Goal: Task Accomplishment & Management: Manage account settings

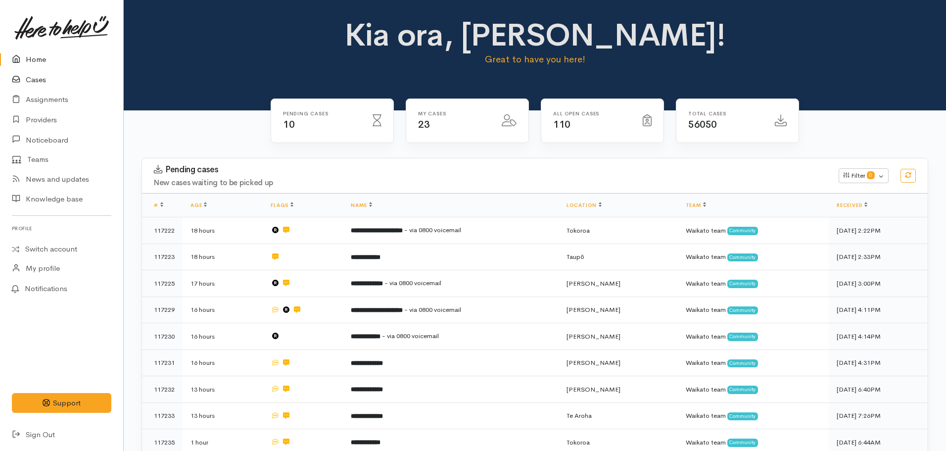
click at [39, 85] on link "Cases" at bounding box center [61, 80] width 123 height 20
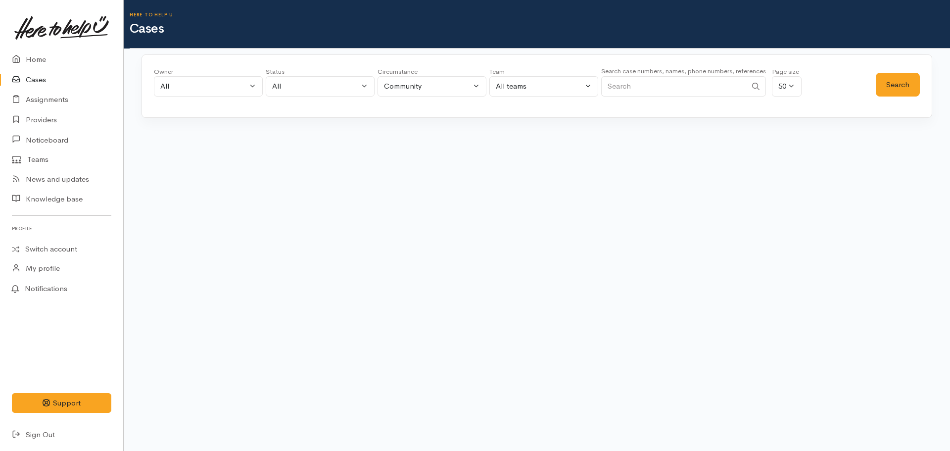
drag, startPoint x: 655, startPoint y: 91, endPoint x: 666, endPoint y: 86, distance: 11.3
click at [655, 91] on input "Search" at bounding box center [673, 86] width 145 height 20
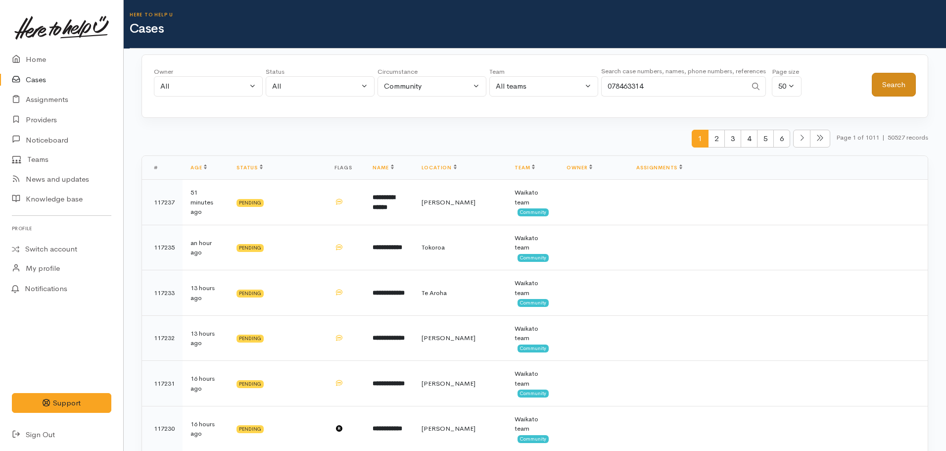
type input "078463314"
click at [904, 86] on button "Search" at bounding box center [894, 85] width 44 height 24
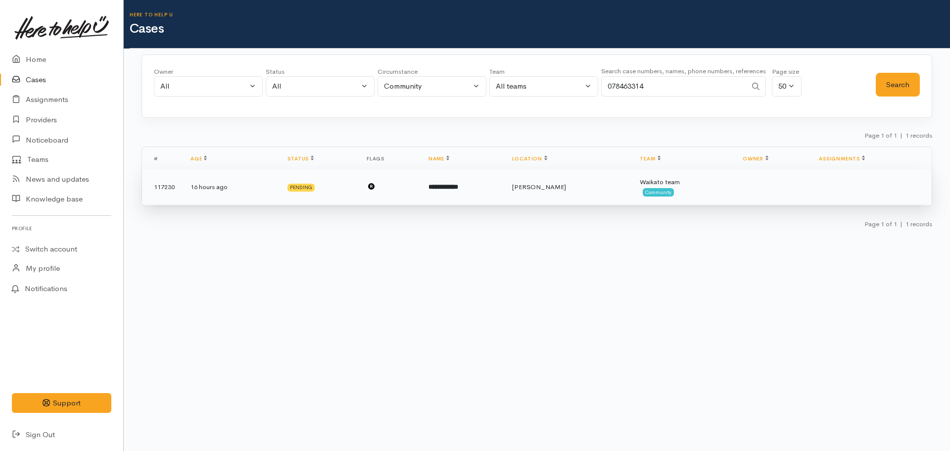
click at [470, 193] on td "**********" at bounding box center [463, 187] width 84 height 36
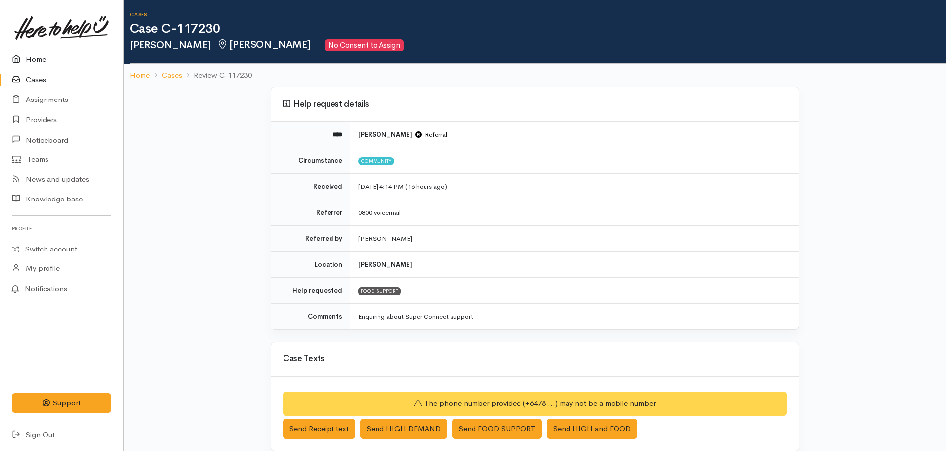
click at [35, 56] on link "Home" at bounding box center [61, 59] width 123 height 20
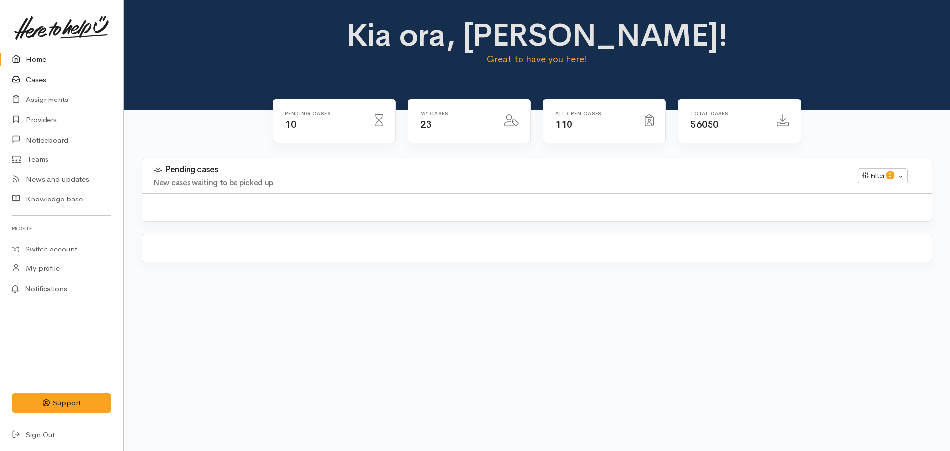
click at [38, 77] on link "Cases" at bounding box center [61, 80] width 123 height 20
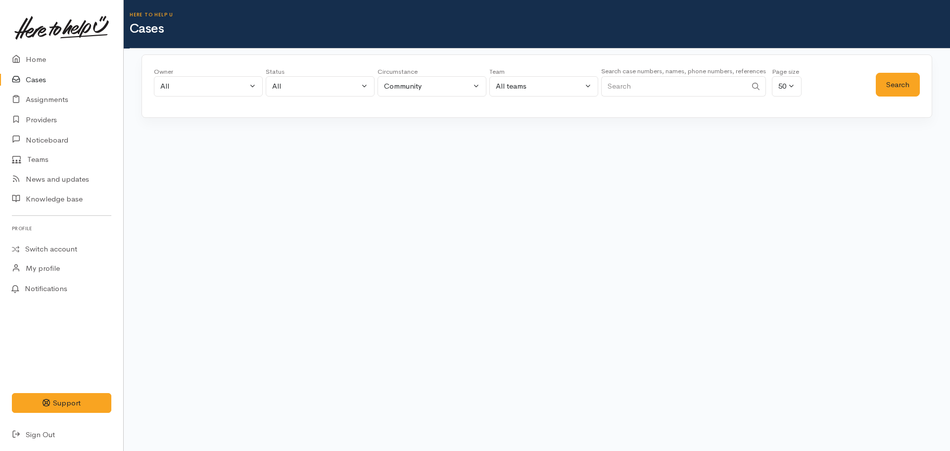
drag, startPoint x: 677, startPoint y: 95, endPoint x: 673, endPoint y: 89, distance: 6.7
click at [674, 91] on input "Search" at bounding box center [673, 86] width 145 height 20
type input "027"
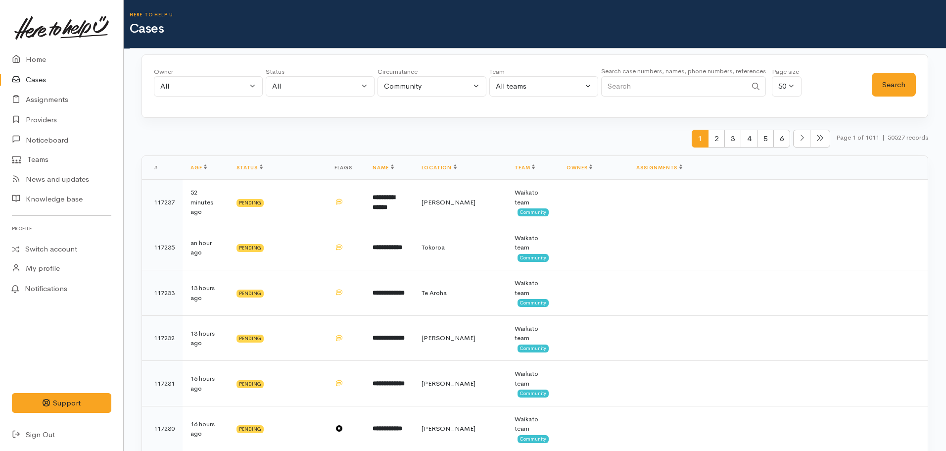
paste input "+64273037464"
type input "+64273037464"
click at [885, 82] on button "Search" at bounding box center [894, 85] width 44 height 24
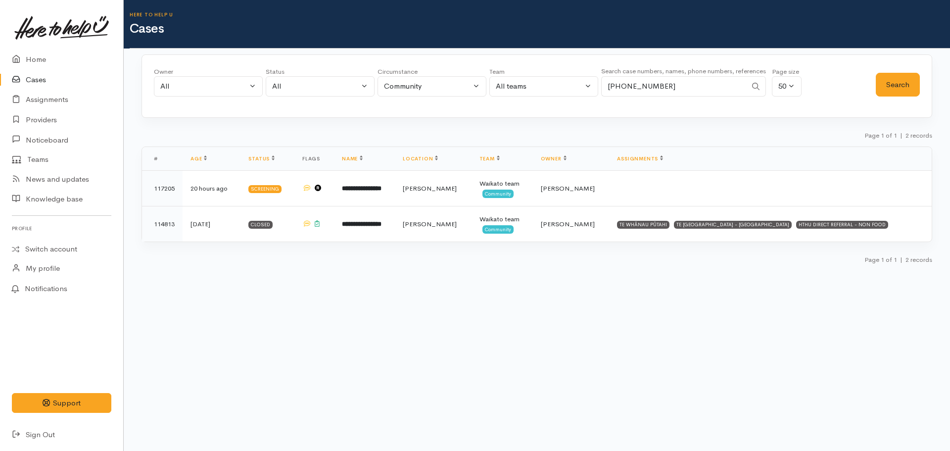
drag, startPoint x: 677, startPoint y: 79, endPoint x: 603, endPoint y: 96, distance: 75.7
click at [604, 96] on input "+64273037464" at bounding box center [673, 86] width 145 height 20
paste input "+64276063000"
click at [893, 80] on button "Search" at bounding box center [898, 85] width 44 height 24
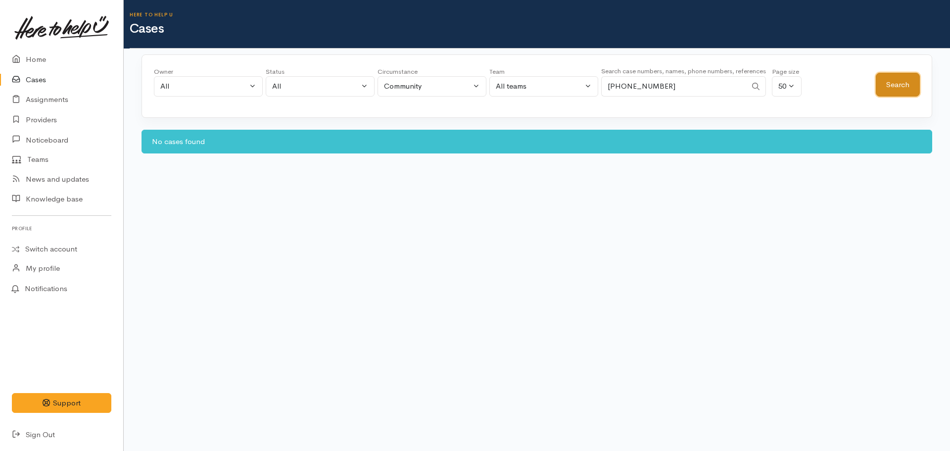
click at [907, 88] on button "Search" at bounding box center [898, 85] width 44 height 24
click at [613, 90] on input "+64276063000" at bounding box center [673, 86] width 145 height 20
type input "64276063000"
click at [893, 84] on button "Search" at bounding box center [898, 85] width 44 height 24
drag, startPoint x: 671, startPoint y: 90, endPoint x: 560, endPoint y: 96, distance: 110.5
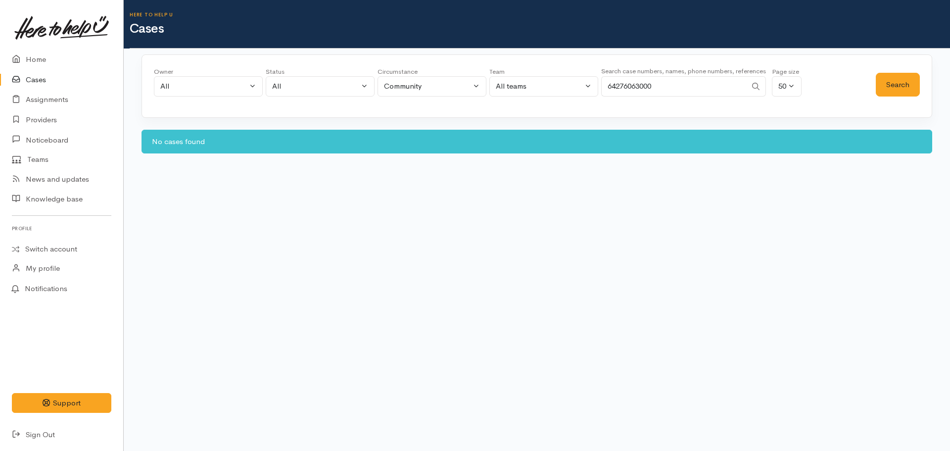
click at [560, 96] on div "Owner All My cases Aandrea Murray ('Here to help u') Akash Prakash ('Here to he…" at bounding box center [515, 85] width 722 height 36
paste input "+64211299202"
click at [615, 80] on input "+64211299202" at bounding box center [673, 86] width 145 height 20
click at [613, 83] on input "+64211299202" at bounding box center [673, 86] width 145 height 20
type input "64211299202"
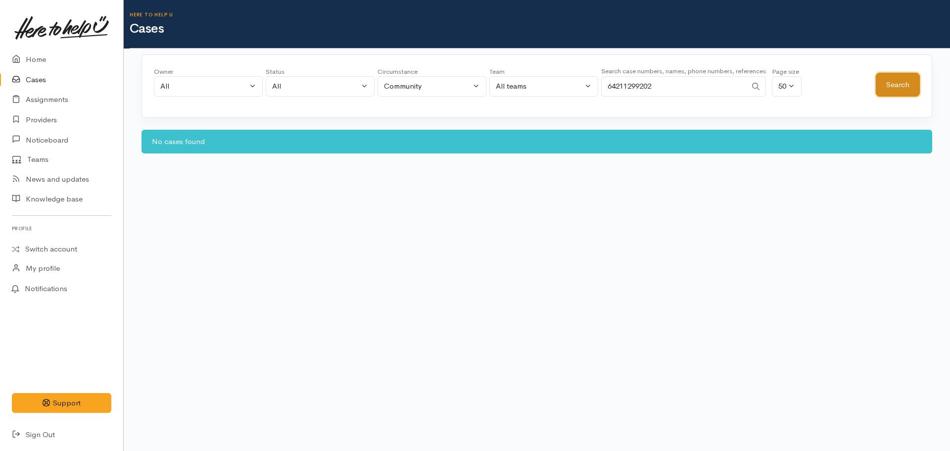
click at [903, 90] on button "Search" at bounding box center [898, 85] width 44 height 24
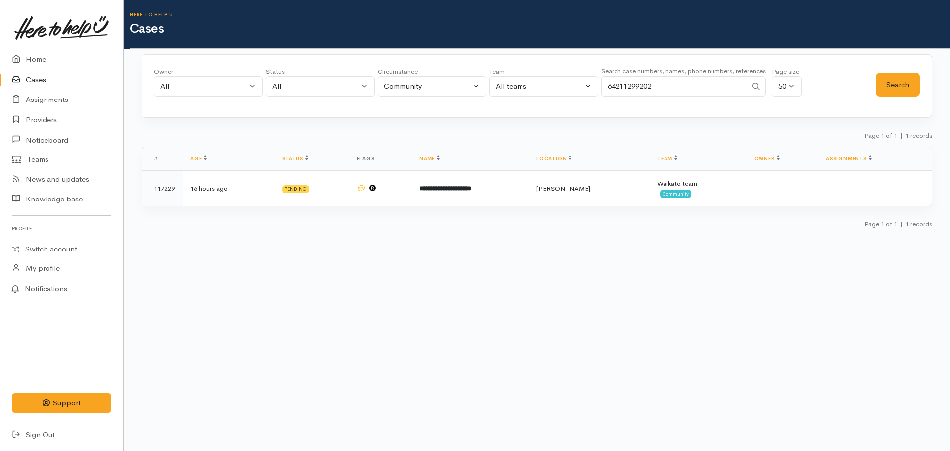
drag, startPoint x: 664, startPoint y: 94, endPoint x: 564, endPoint y: 75, distance: 102.2
click at [564, 75] on div "Owner All My cases Aandrea Murray ('Here to help u') Akash Prakash ('Here to he…" at bounding box center [515, 85] width 722 height 36
paste input "64277668393"
click at [885, 82] on button "Search" at bounding box center [898, 85] width 44 height 24
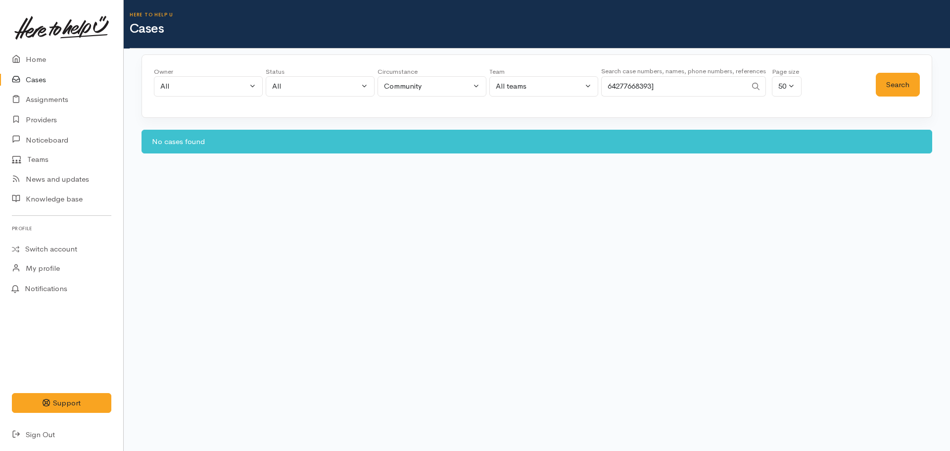
click at [714, 89] on input "64277668393]" at bounding box center [673, 86] width 145 height 20
type input "64277668393"
click at [882, 79] on button "Search" at bounding box center [898, 85] width 44 height 24
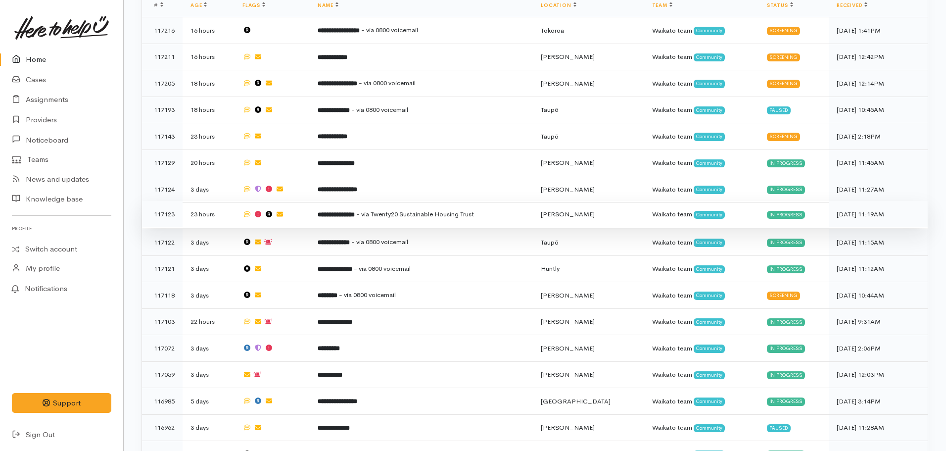
scroll to position [534, 0]
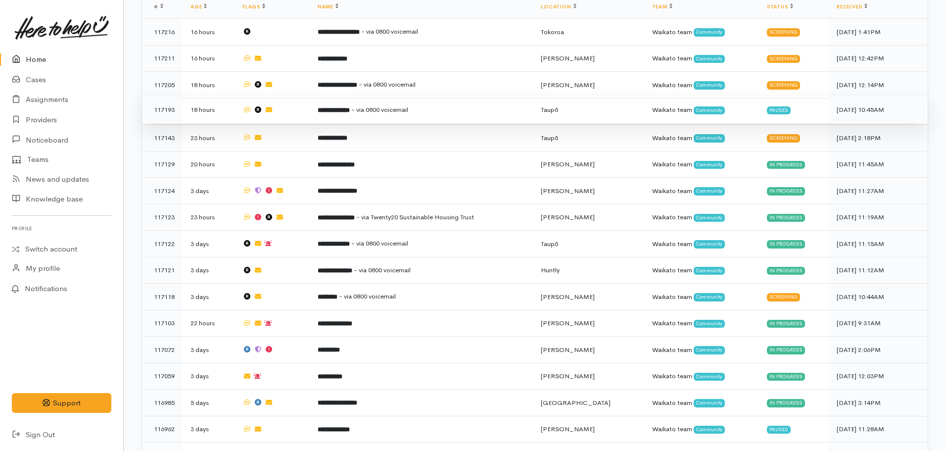
click at [388, 107] on span "- via 0800 voicemail" at bounding box center [379, 109] width 57 height 8
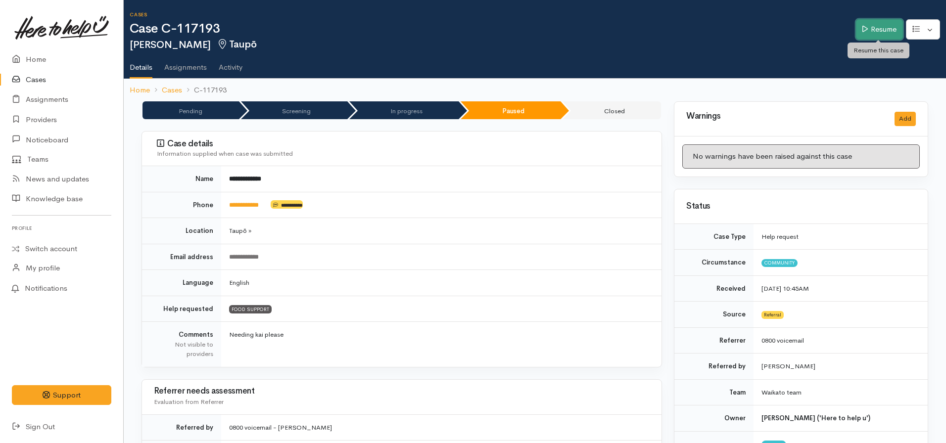
click at [884, 29] on link "Resume" at bounding box center [879, 29] width 47 height 20
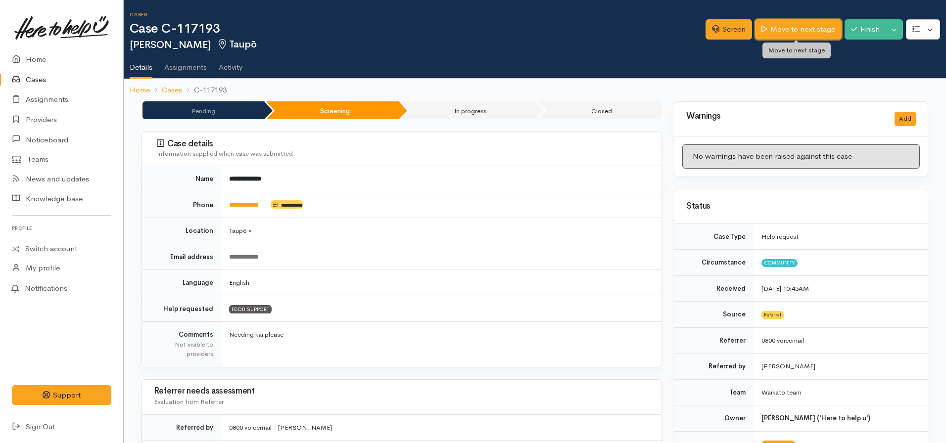
click at [788, 25] on link "Move to next stage" at bounding box center [798, 29] width 86 height 20
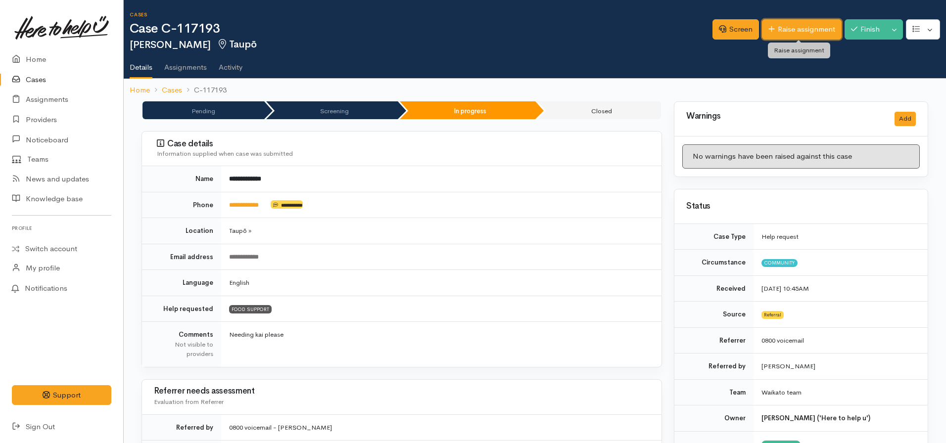
click at [785, 23] on link "Raise assignment" at bounding box center [802, 29] width 80 height 20
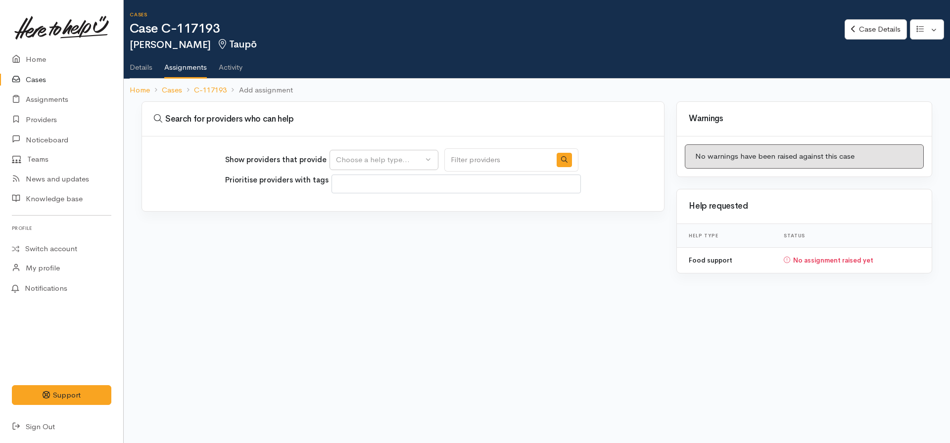
select select
click at [350, 161] on div "Choose a help type..." at bounding box center [379, 159] width 87 height 11
click at [391, 211] on link "Food support" at bounding box center [384, 207] width 108 height 15
select select "3"
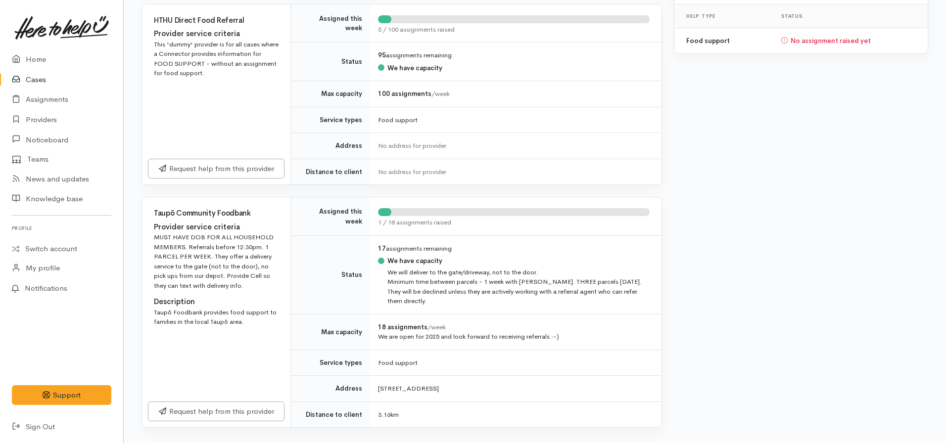
scroll to position [234, 0]
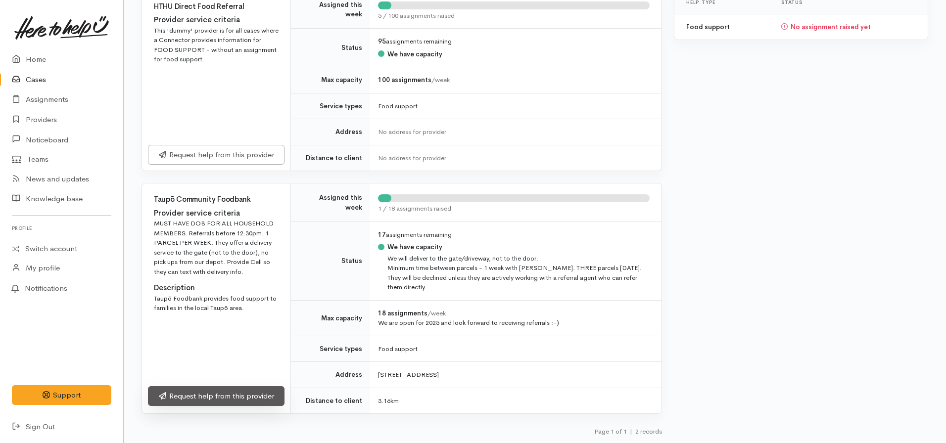
click at [255, 401] on link "Request help from this provider" at bounding box center [216, 396] width 137 height 20
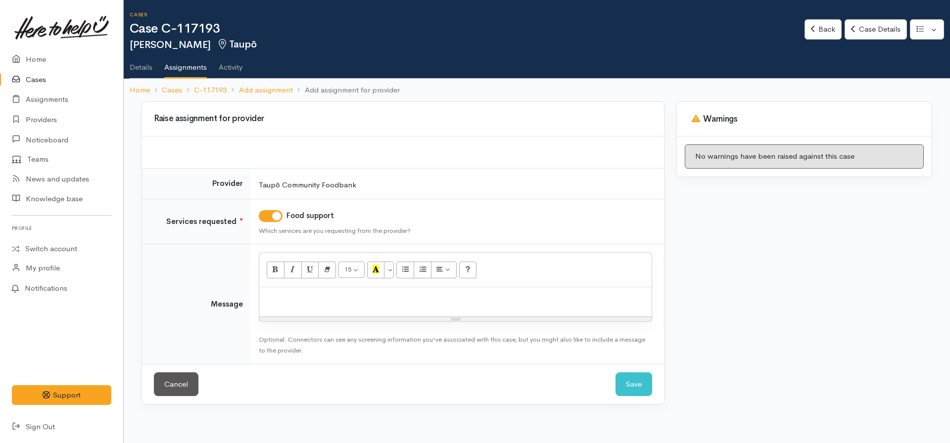
click at [414, 315] on div at bounding box center [455, 302] width 392 height 29
drag, startPoint x: 313, startPoint y: 297, endPoint x: 267, endPoint y: 300, distance: 45.6
click at [267, 300] on p "Hi" at bounding box center [455, 297] width 383 height 11
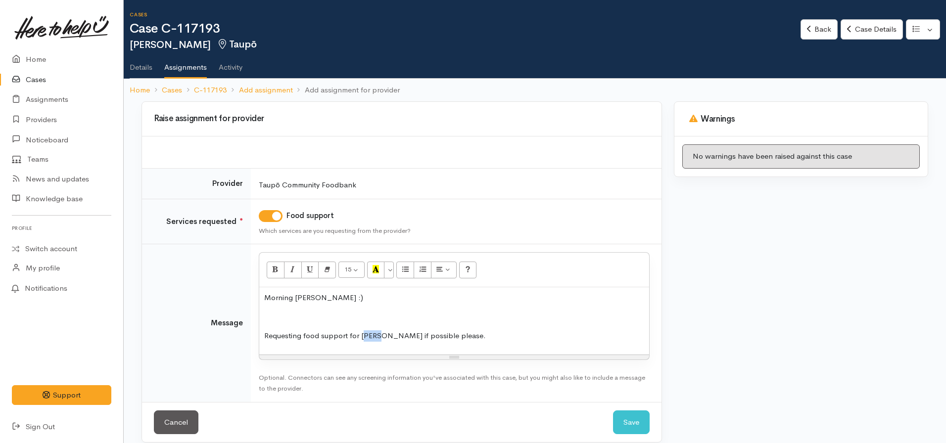
drag, startPoint x: 384, startPoint y: 337, endPoint x: 362, endPoint y: 344, distance: 23.0
click at [363, 343] on div "Morning Megan :) Requesting food support for Megan if possible please." at bounding box center [454, 321] width 390 height 67
drag, startPoint x: 477, startPoint y: 319, endPoint x: 469, endPoint y: 324, distance: 9.8
click at [477, 319] on p at bounding box center [454, 317] width 380 height 11
click at [458, 330] on div "Morning Megan :) Requesting food support for Maria if possible please." at bounding box center [454, 321] width 390 height 67
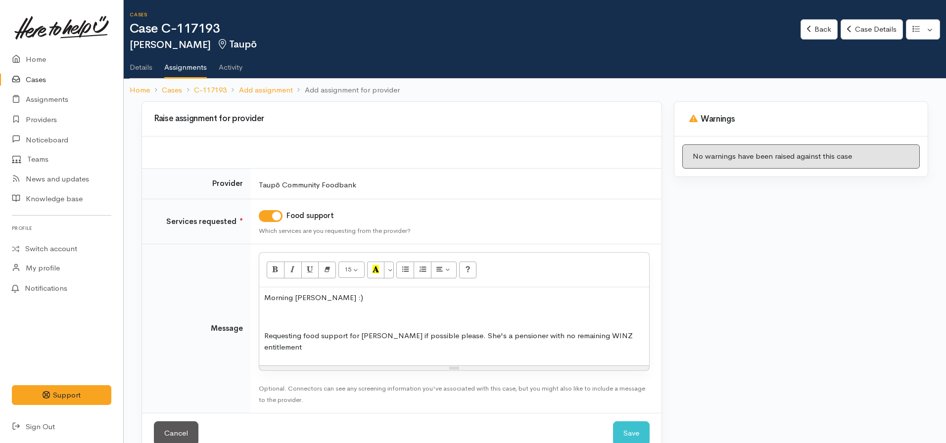
click at [629, 340] on p "Requesting food support for Maria if possible please. She's a pensioner with no…" at bounding box center [454, 342] width 380 height 22
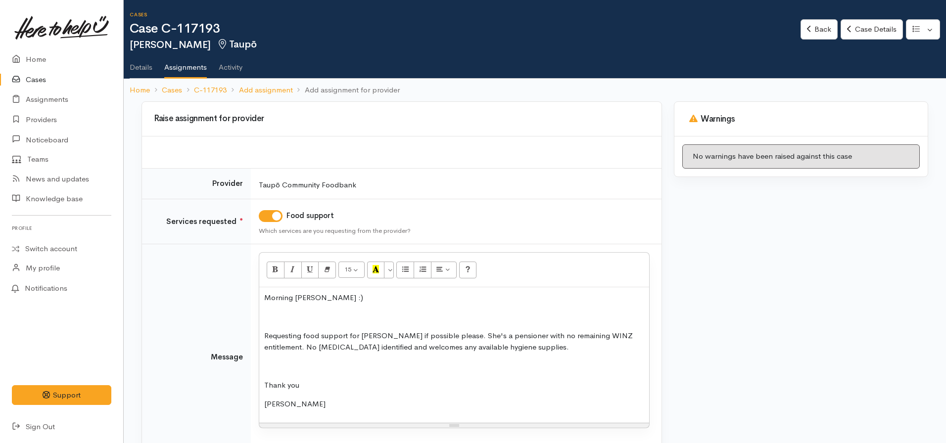
click at [518, 353] on div "Morning Megan :) Requesting food support for Maria if possible please. She's a …" at bounding box center [454, 356] width 390 height 136
click at [512, 347] on p "Requesting food support for Maria if possible please. She's a pensioner with no…" at bounding box center [454, 342] width 380 height 22
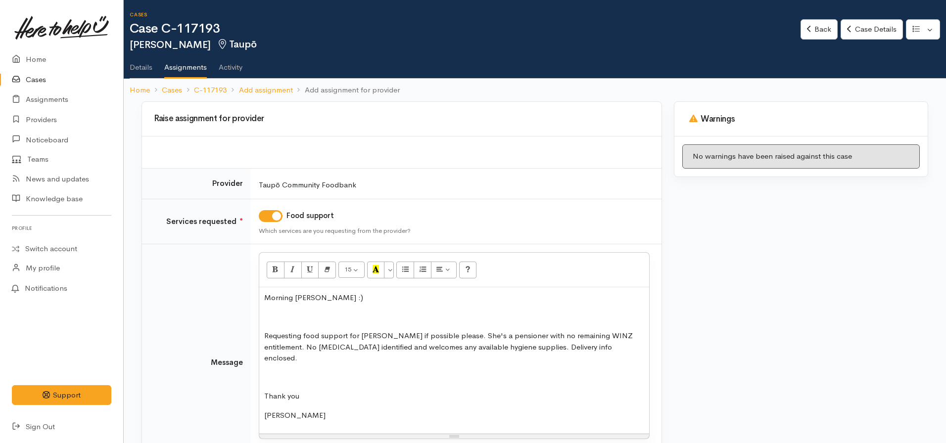
scroll to position [80, 0]
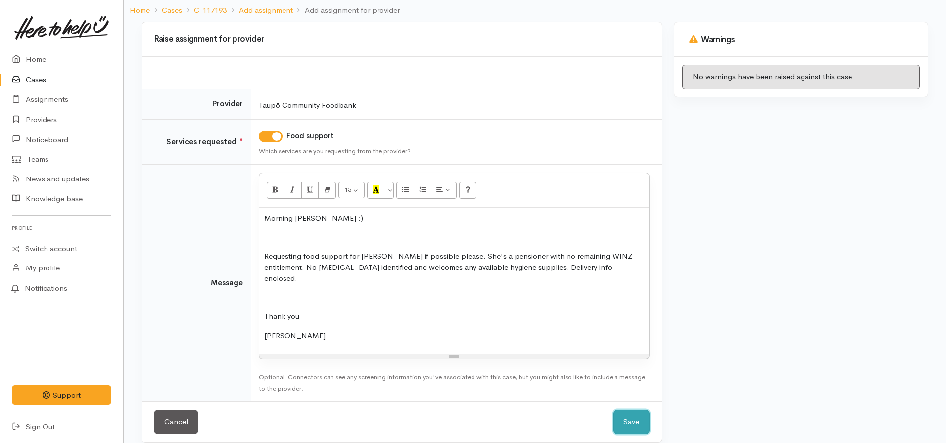
click button "Save" at bounding box center [631, 422] width 37 height 24
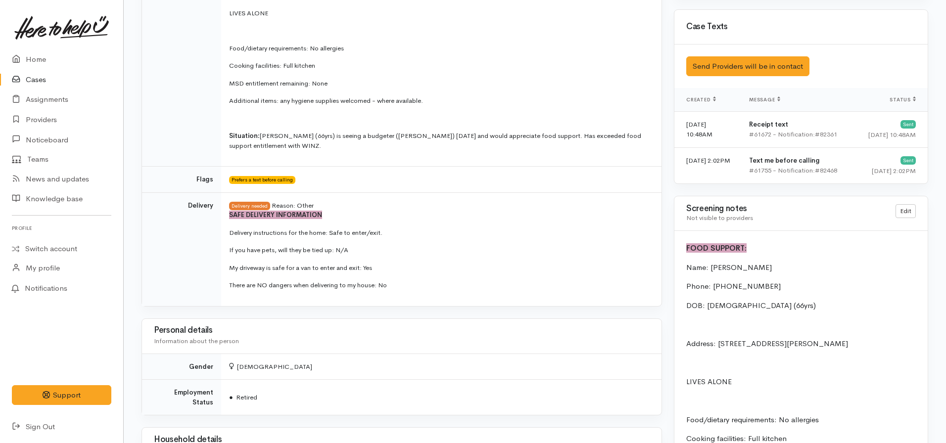
scroll to position [693, 0]
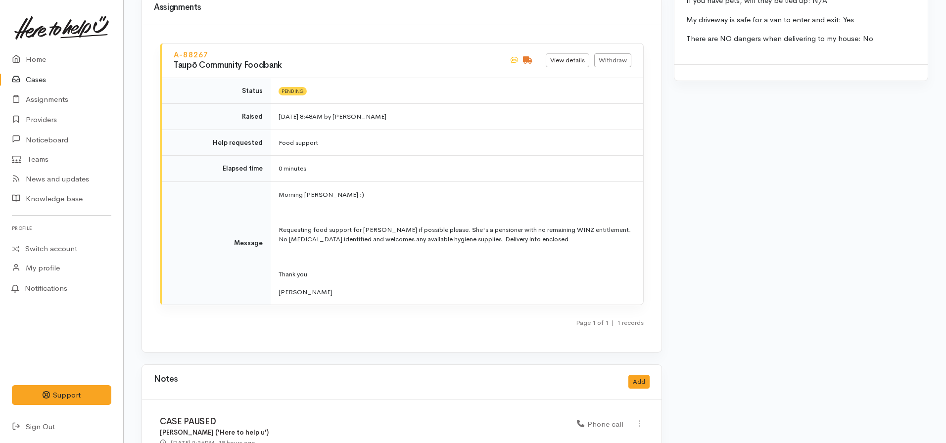
scroll to position [1386, 0]
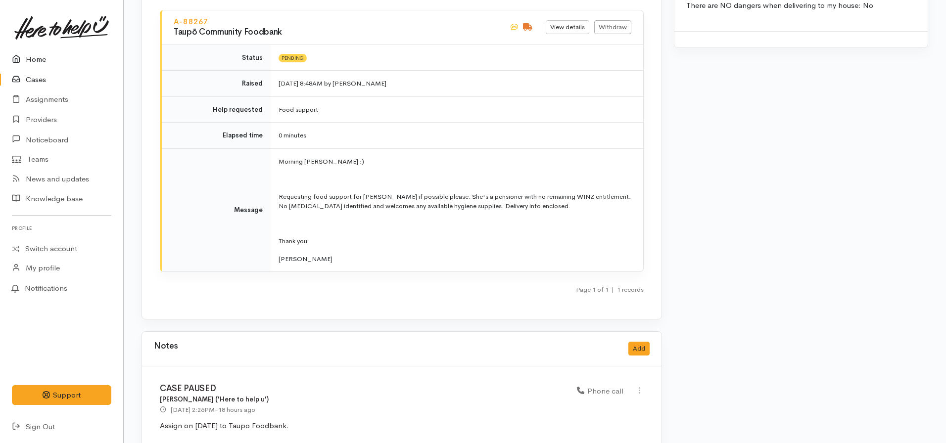
click at [51, 62] on link "Home" at bounding box center [61, 59] width 123 height 20
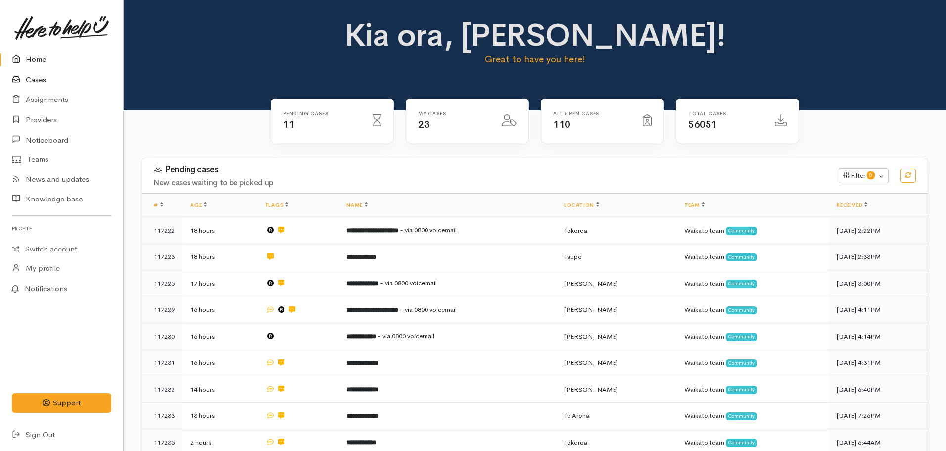
click at [30, 80] on link "Cases" at bounding box center [61, 80] width 123 height 20
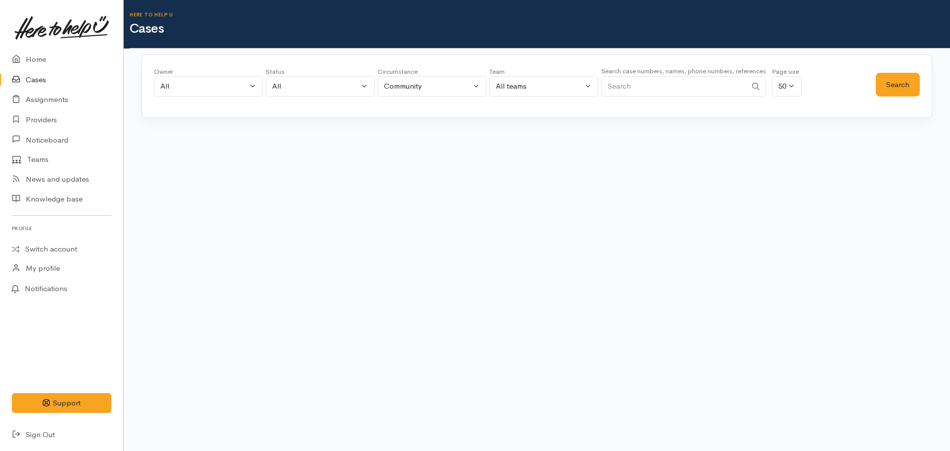
click at [679, 88] on input "Search" at bounding box center [673, 86] width 145 height 20
paste input "+64226511449"
type input "+64226511449"
click at [895, 80] on button "Search" at bounding box center [898, 85] width 44 height 24
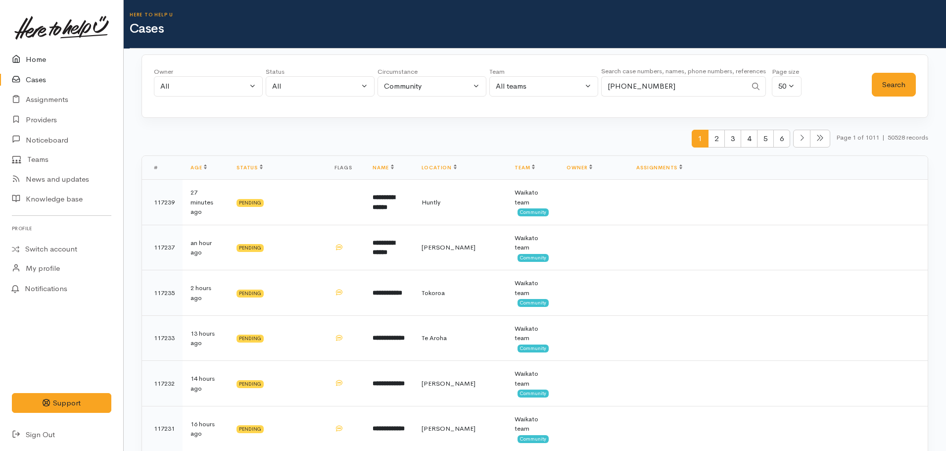
click at [36, 58] on link "Home" at bounding box center [61, 59] width 123 height 20
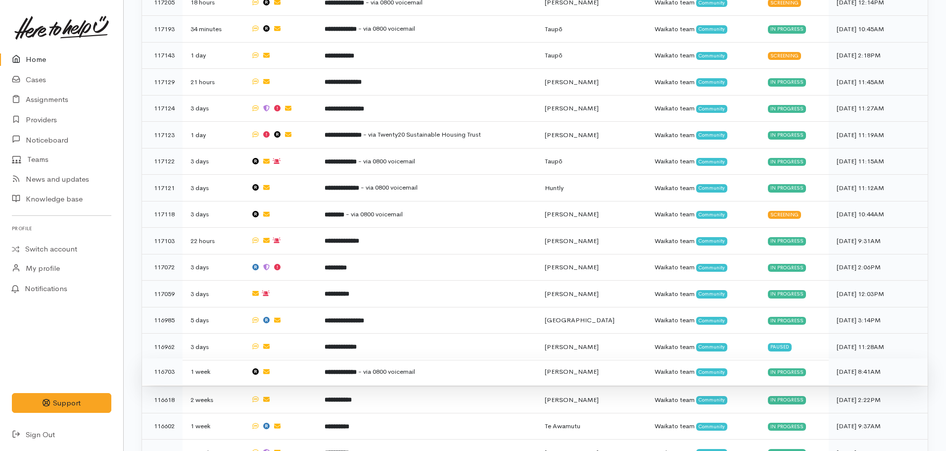
scroll to position [544, 0]
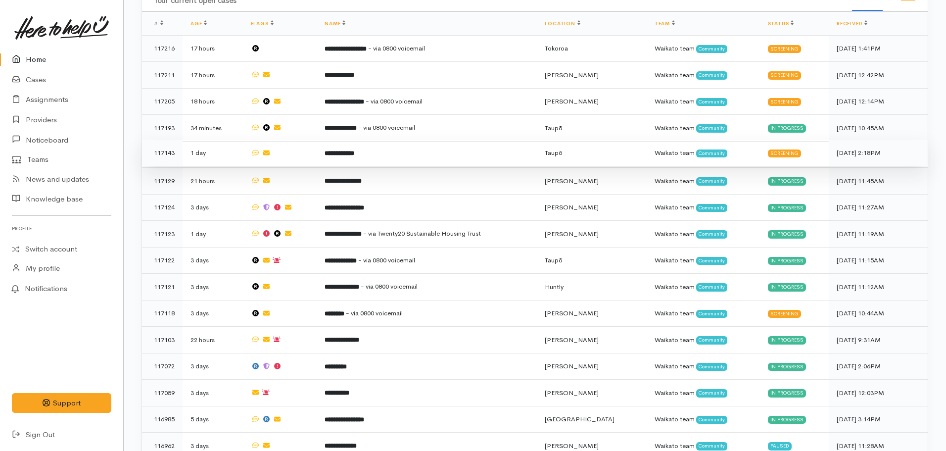
click at [354, 152] on td "**********" at bounding box center [427, 153] width 220 height 27
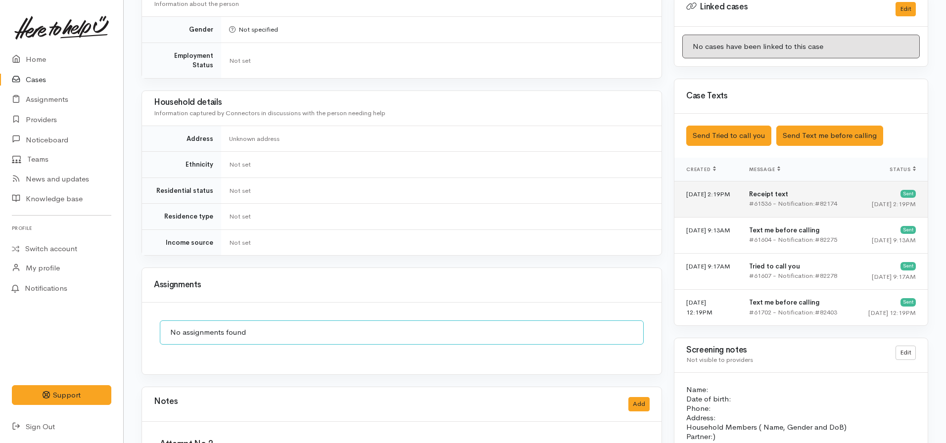
scroll to position [396, 0]
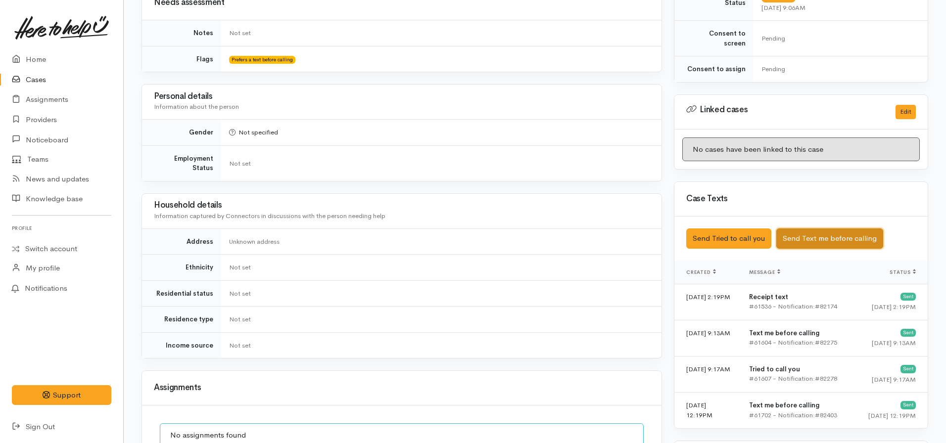
click at [830, 233] on button "Send Text me before calling" at bounding box center [829, 239] width 107 height 20
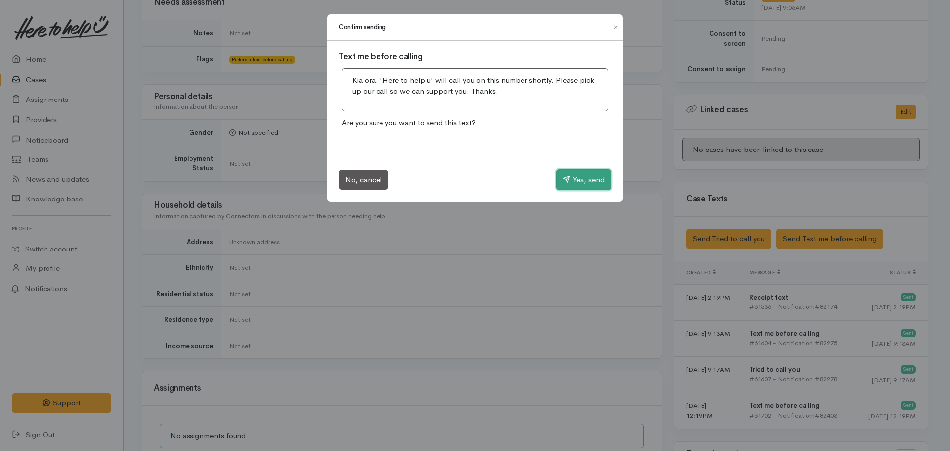
click at [574, 186] on button "Yes, send" at bounding box center [583, 179] width 55 height 21
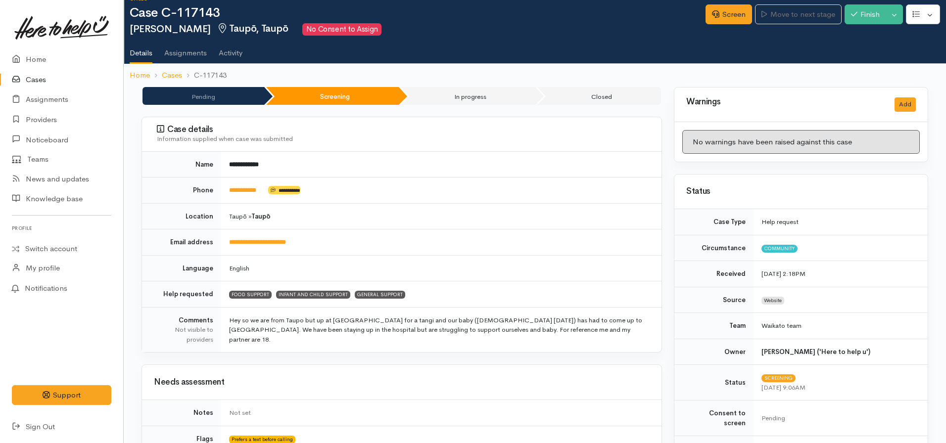
scroll to position [0, 0]
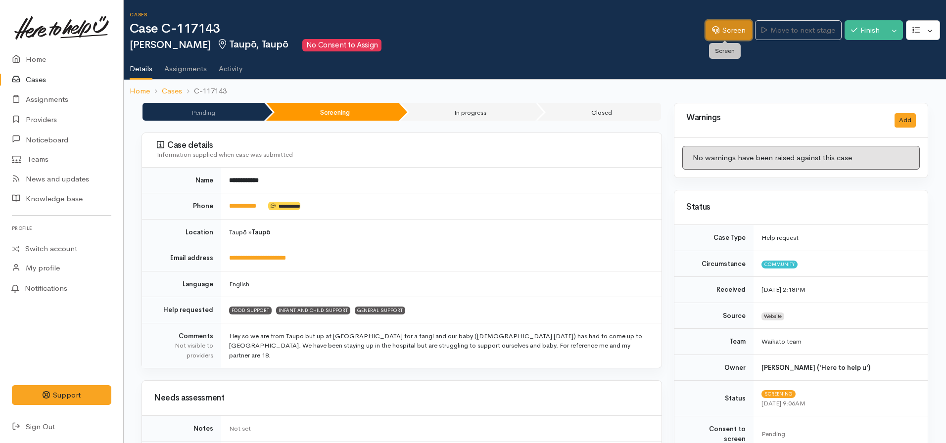
drag, startPoint x: 713, startPoint y: 32, endPoint x: 708, endPoint y: 38, distance: 7.7
click at [713, 32] on icon at bounding box center [715, 29] width 7 height 7
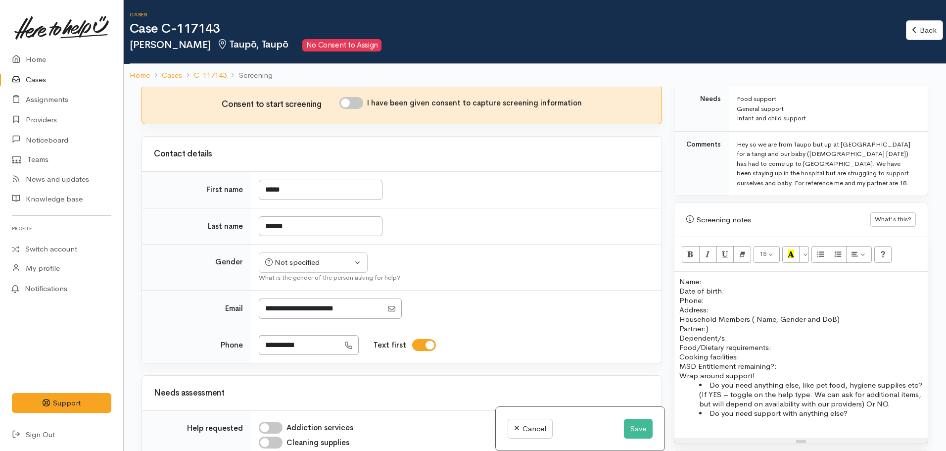
scroll to position [544, 0]
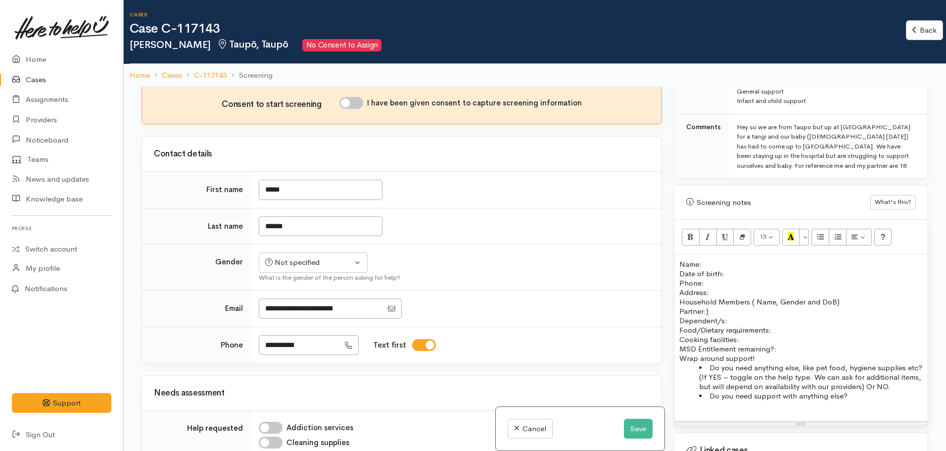
click at [722, 302] on p "Household Members ( Name, Gender and DoB) Partner:) Dependent/s:" at bounding box center [800, 311] width 243 height 28
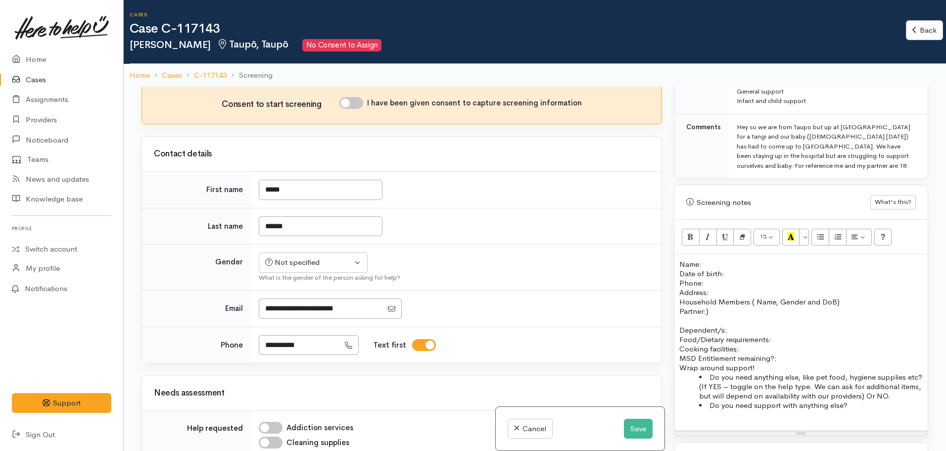
click at [712, 302] on p "Household Members ( Name, Gender and DoB) Partner:)" at bounding box center [800, 306] width 243 height 19
click at [680, 297] on p "Household Members ( Name, Gender and DoB) Partner:)" at bounding box center [800, 306] width 243 height 19
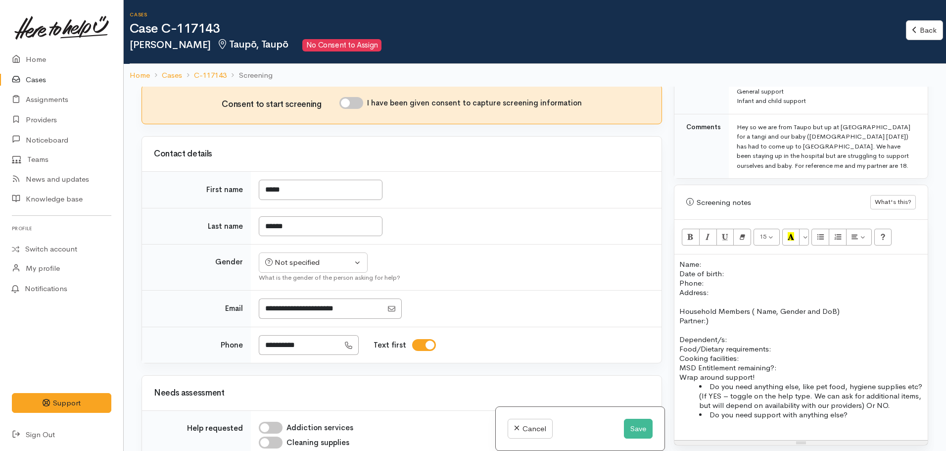
click at [720, 309] on p "Household Members ( Name, Gender and DoB) Partner:)" at bounding box center [800, 315] width 243 height 19
click at [730, 329] on p "Dependent/s:" at bounding box center [800, 334] width 243 height 19
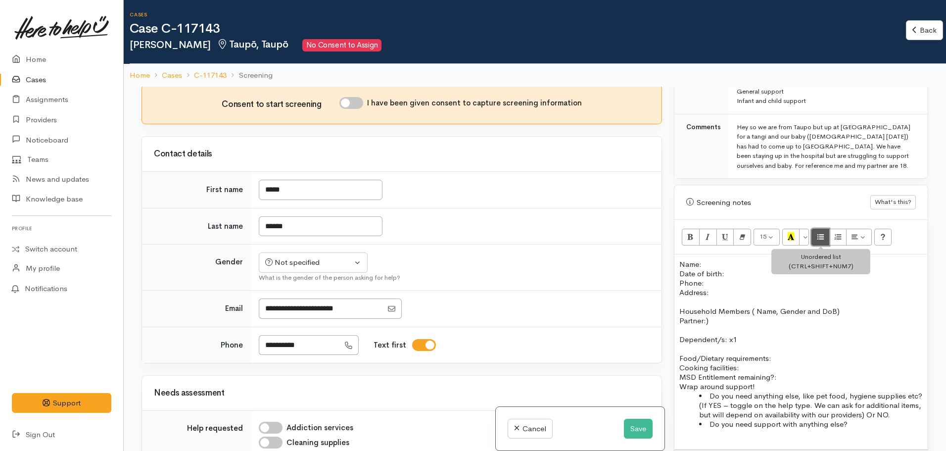
click at [819, 233] on icon "Unordered list (CTRL+SHIFT+NUM7)" at bounding box center [821, 236] width 6 height 8
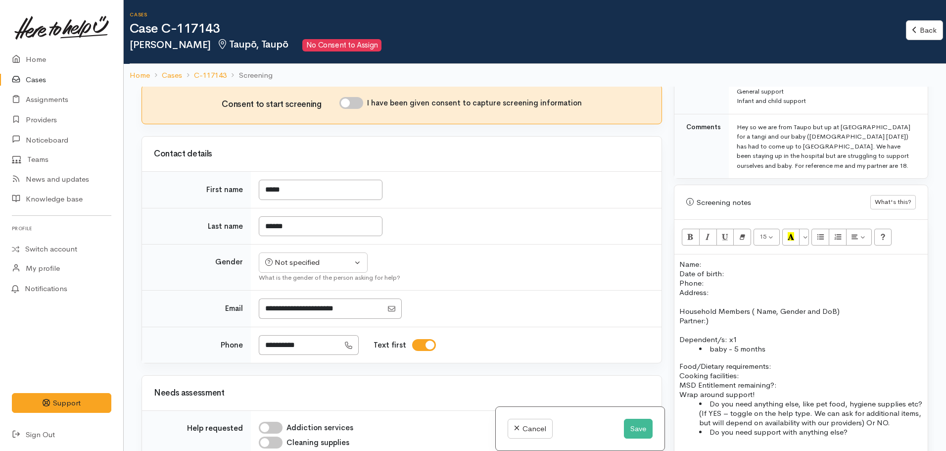
click at [720, 311] on p "Household Members ( Name, Gender and DoB) Partner:)" at bounding box center [800, 315] width 243 height 19
click at [678, 311] on div "Name: Date of birth: Phone:  Address:  Household Members ( Name, Gender and DoB…" at bounding box center [800, 355] width 253 height 203
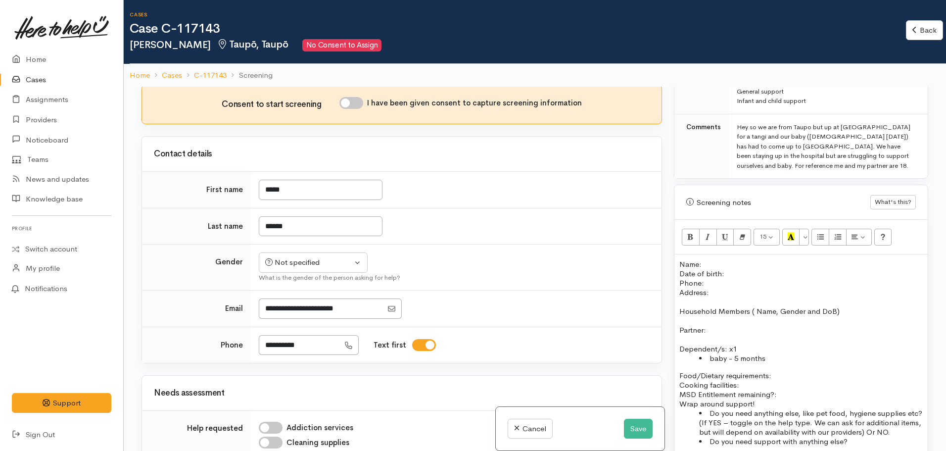
click at [722, 316] on p at bounding box center [800, 320] width 243 height 9
drag, startPoint x: 715, startPoint y: 319, endPoint x: 730, endPoint y: 311, distance: 17.9
click at [714, 325] on p "Partner:" at bounding box center [800, 329] width 243 height 9
click at [735, 265] on p "Name: Date of birth: Phone:" at bounding box center [800, 273] width 243 height 28
click at [735, 259] on p "Name: Date of birth: - aged 18 Phone:" at bounding box center [800, 273] width 243 height 28
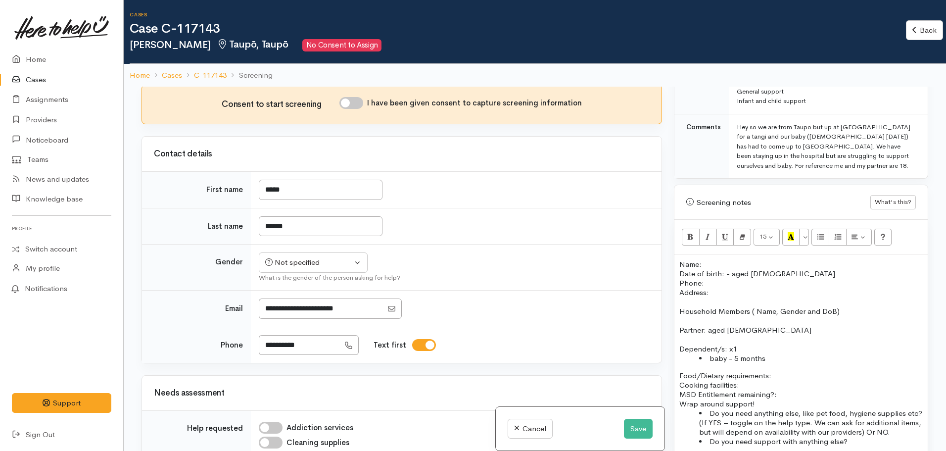
scroll to position [297, 0]
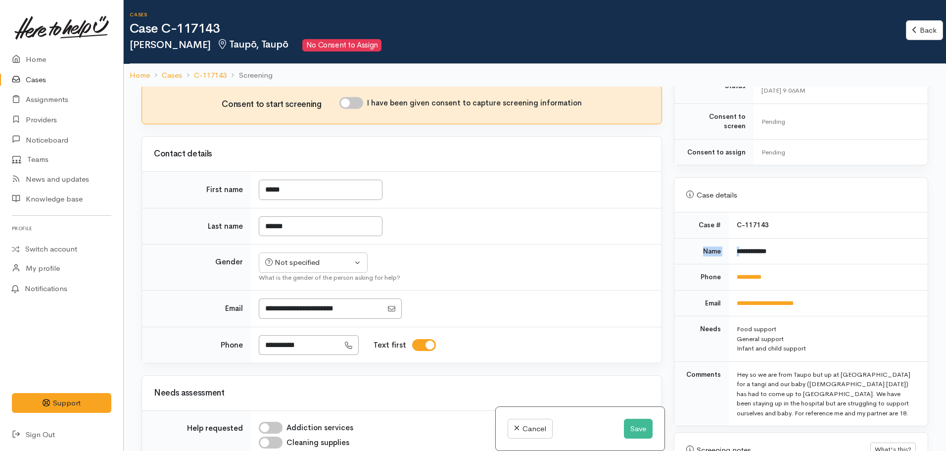
drag, startPoint x: 801, startPoint y: 227, endPoint x: 739, endPoint y: 240, distance: 63.8
click at [739, 240] on tbody "**********" at bounding box center [800, 318] width 253 height 213
click at [785, 241] on td "**********" at bounding box center [828, 251] width 199 height 26
drag, startPoint x: 785, startPoint y: 241, endPoint x: 736, endPoint y: 244, distance: 49.1
click at [736, 244] on td "**********" at bounding box center [828, 251] width 199 height 26
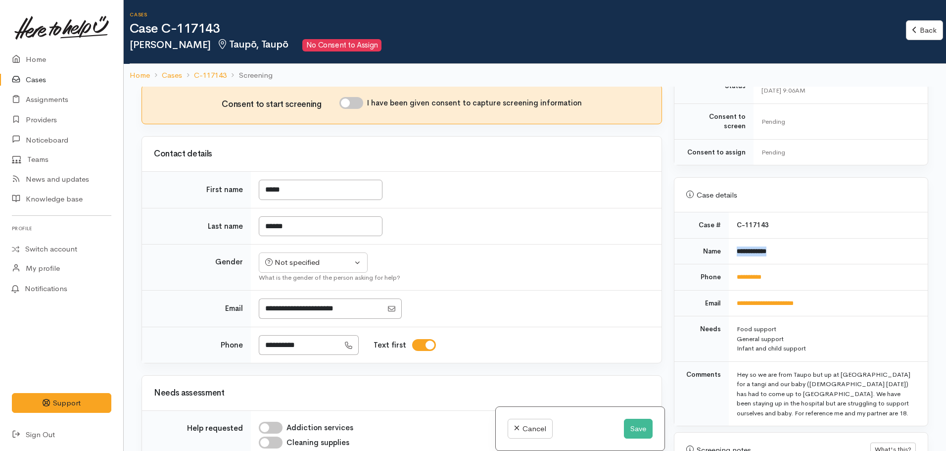
copy b "**********"
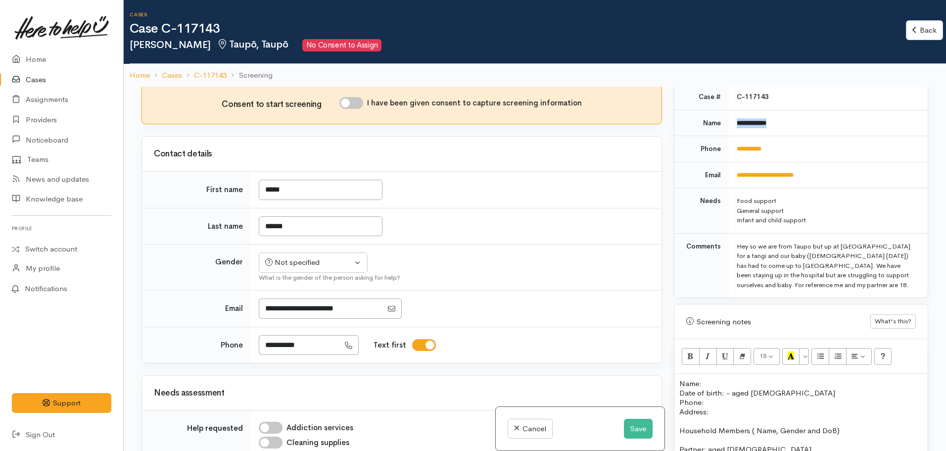
scroll to position [544, 0]
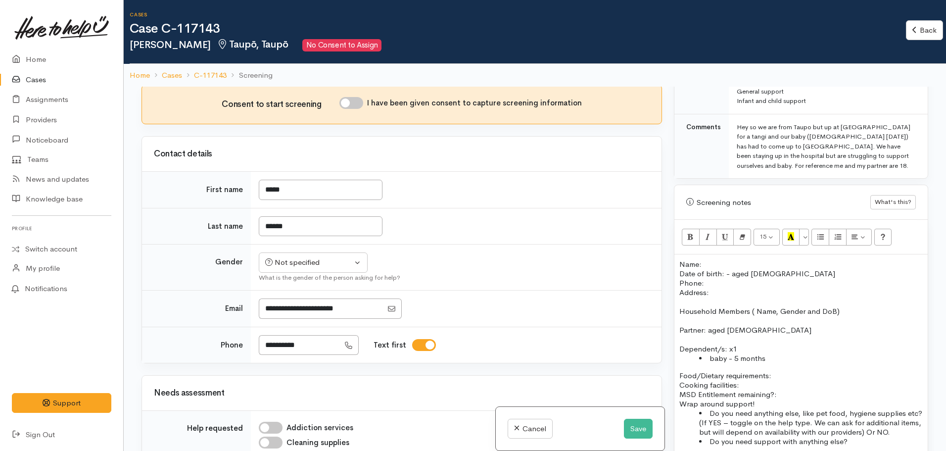
click at [716, 259] on p "Name: Date of birth: - aged 18 Phone:" at bounding box center [800, 273] width 243 height 28
click at [736, 271] on p "Name: Grace Howell Date of birth: - aged 18 Phone:" at bounding box center [800, 273] width 243 height 28
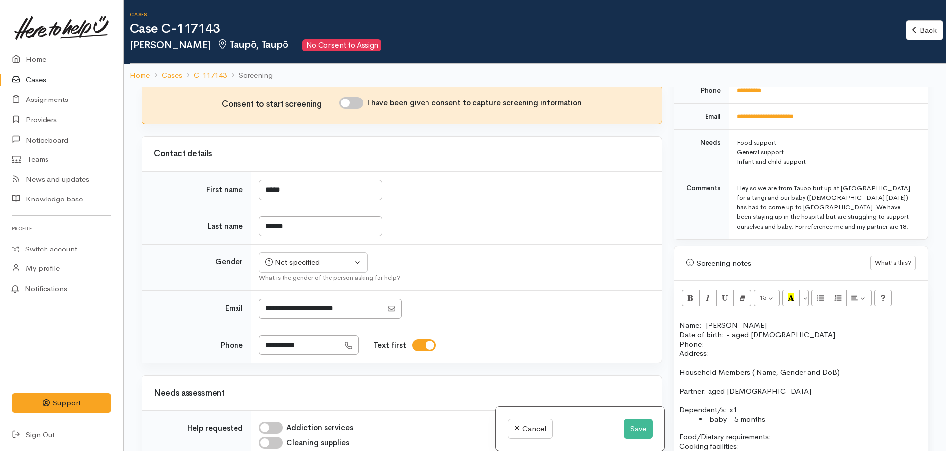
scroll to position [396, 0]
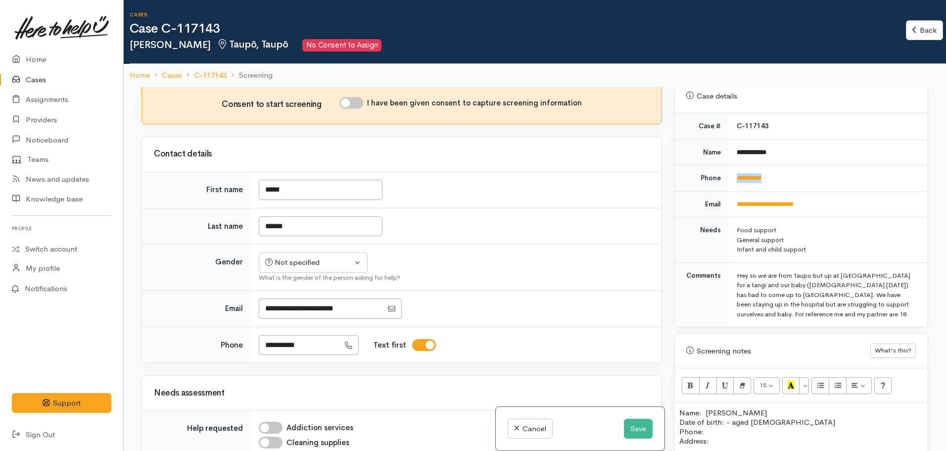
drag, startPoint x: 789, startPoint y: 168, endPoint x: 722, endPoint y: 173, distance: 68.0
click at [722, 173] on tr "**********" at bounding box center [800, 178] width 253 height 26
copy tr "**********"
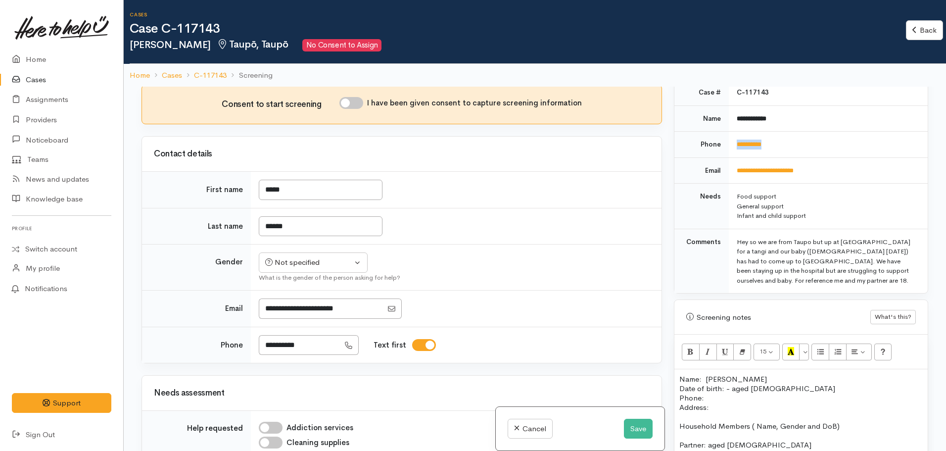
scroll to position [495, 0]
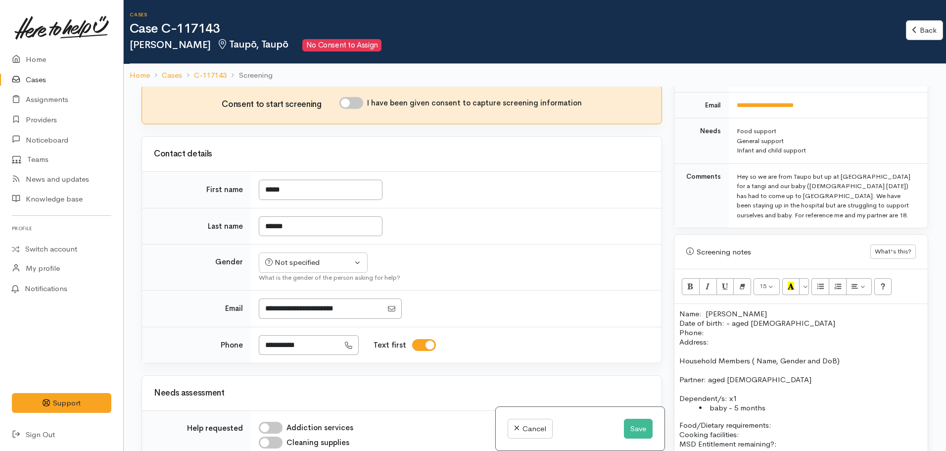
click at [729, 337] on p "Address:" at bounding box center [800, 341] width 243 height 9
click at [725, 317] on p "Name: Grace Howell Date of birth: - aged 18 Phone:" at bounding box center [800, 323] width 243 height 28
click at [721, 321] on p "Name: Grace Howell Date of birth: - aged 18 Phone:" at bounding box center [800, 323] width 243 height 28
click at [676, 307] on div "Name: Grace Howell Date of birth: - aged 18 Phone:  0273283778 Address:  Househ…" at bounding box center [800, 410] width 253 height 212
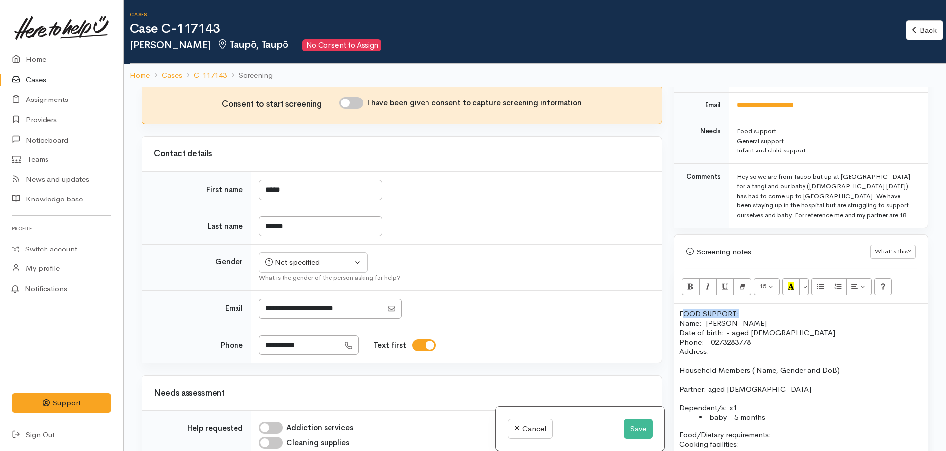
drag, startPoint x: 743, startPoint y: 300, endPoint x: 684, endPoint y: 301, distance: 59.4
click at [684, 309] on p "FOOD SUPPORT:" at bounding box center [800, 313] width 243 height 9
click at [751, 318] on p "Name: Grace Howell Date of birth: - aged 18 Phone:  0273283778" at bounding box center [800, 332] width 243 height 28
drag, startPoint x: 748, startPoint y: 303, endPoint x: 680, endPoint y: 283, distance: 70.2
click at [653, 299] on div "Related cases There are no other cases from the same person found. Manually lin…" at bounding box center [535, 312] width 799 height 451
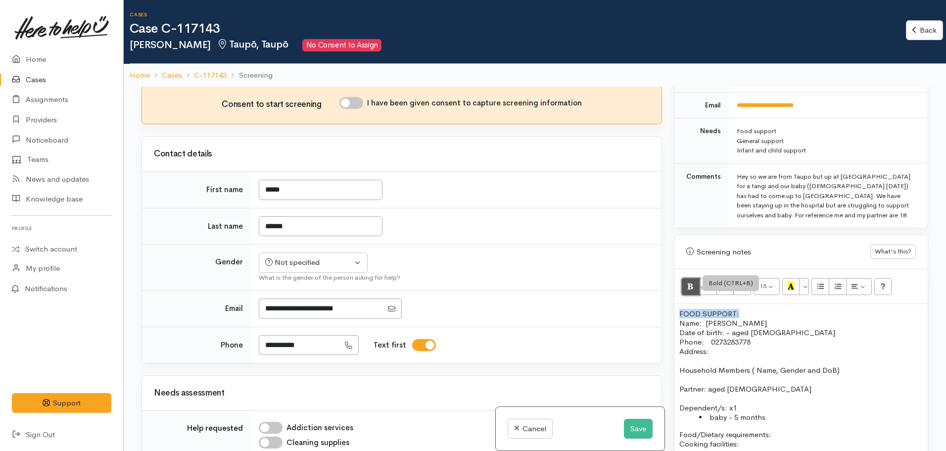
drag, startPoint x: 682, startPoint y: 279, endPoint x: 696, endPoint y: 279, distance: 13.9
click at [683, 279] on button "Bold (CTRL+B)" at bounding box center [691, 286] width 18 height 17
click at [785, 278] on button "Recent Color" at bounding box center [791, 286] width 18 height 17
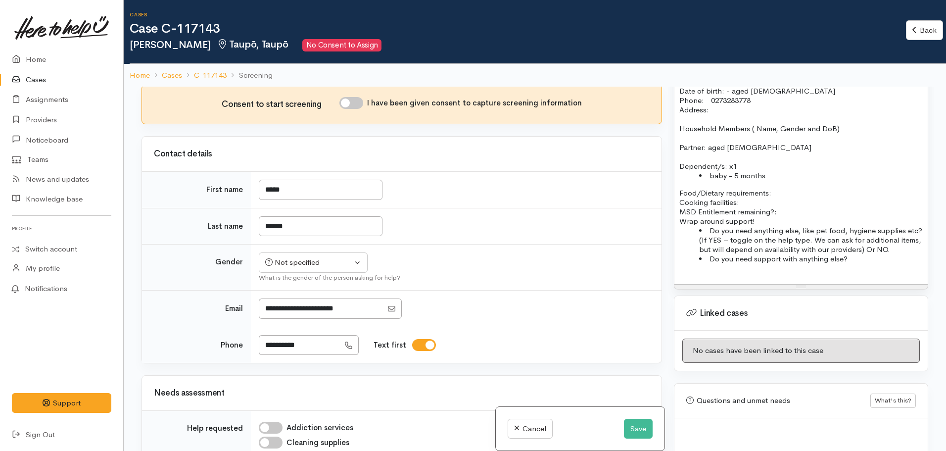
scroll to position [706, 0]
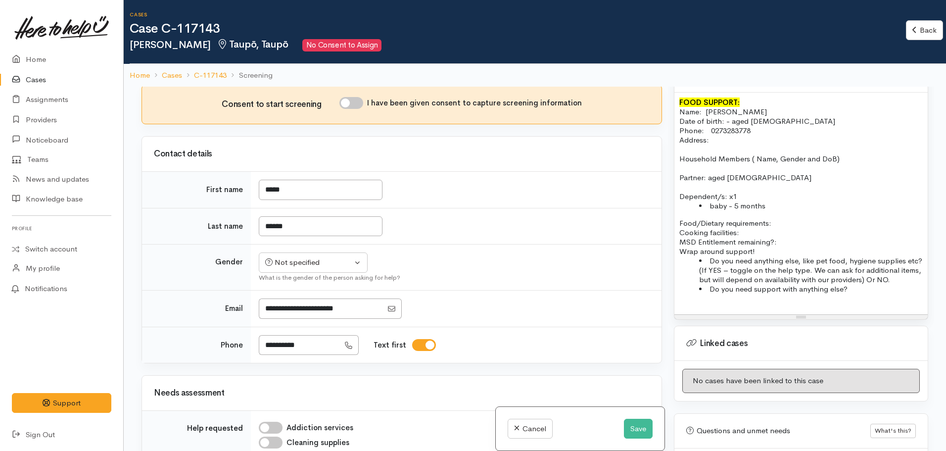
click at [786, 231] on p "Food/Dietary requirements: Cooking facilities: MSD Entitlement remaining?:" at bounding box center [800, 232] width 243 height 28
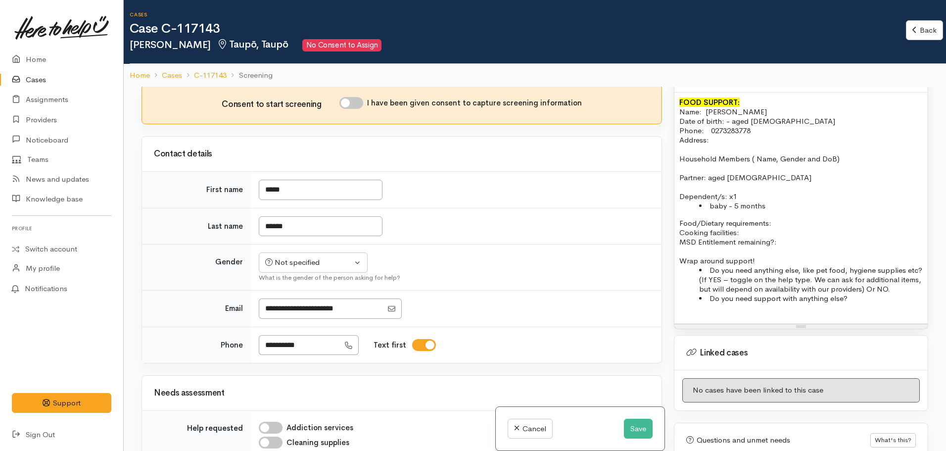
click at [856, 293] on li "Do you need support with anything else?" at bounding box center [811, 297] width 224 height 9
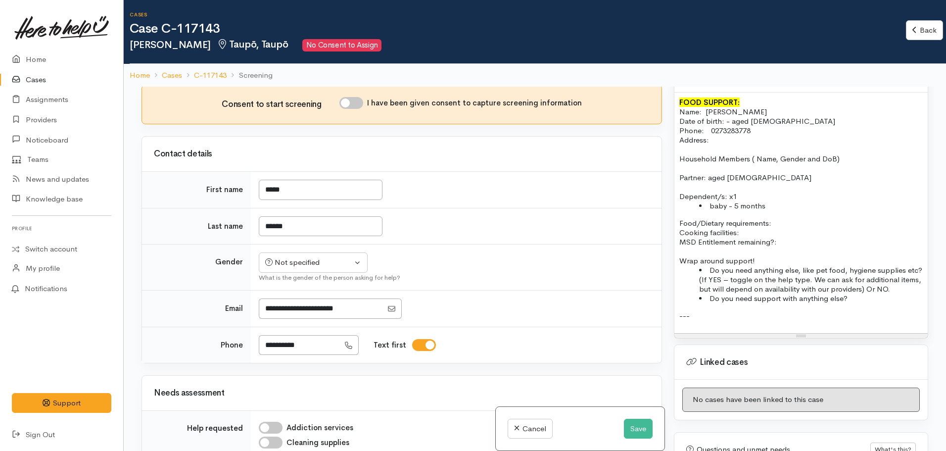
click at [790, 233] on p "Food/Dietary requirements: Cooking facilities: MSD Entitlement remaining?:" at bounding box center [800, 232] width 243 height 28
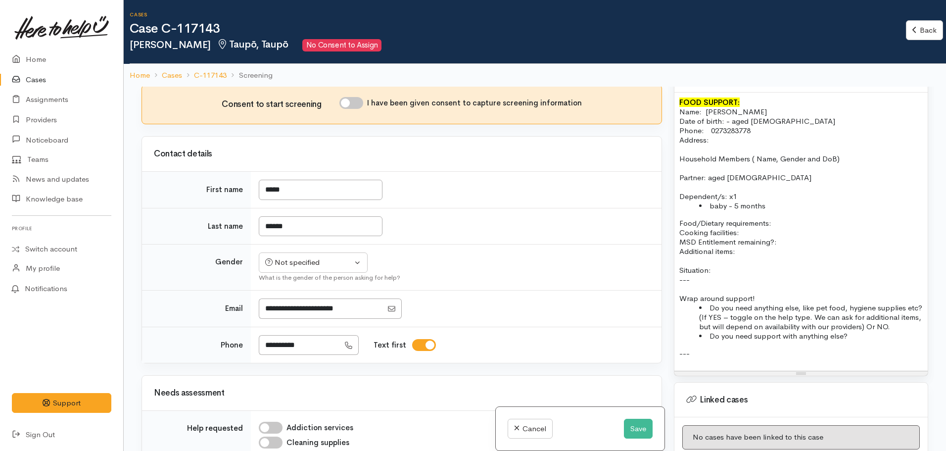
click at [679, 288] on div "FOOD SUPPORT: Name: Grace Howell Date of birth: - aged 18 Phone:  0273283778 Ad…" at bounding box center [800, 232] width 253 height 278
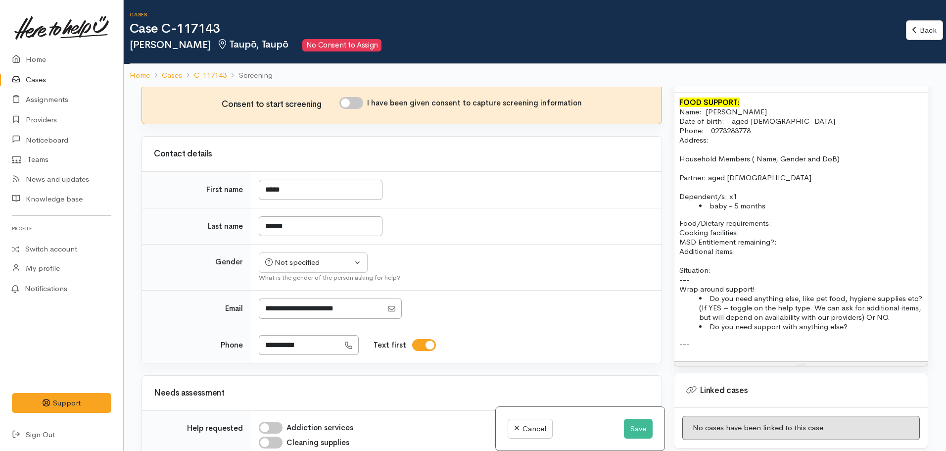
click at [677, 273] on div "FOOD SUPPORT: Name: Grace Howell Date of birth: - aged 18 Phone:  0273283778 Ad…" at bounding box center [800, 227] width 253 height 269
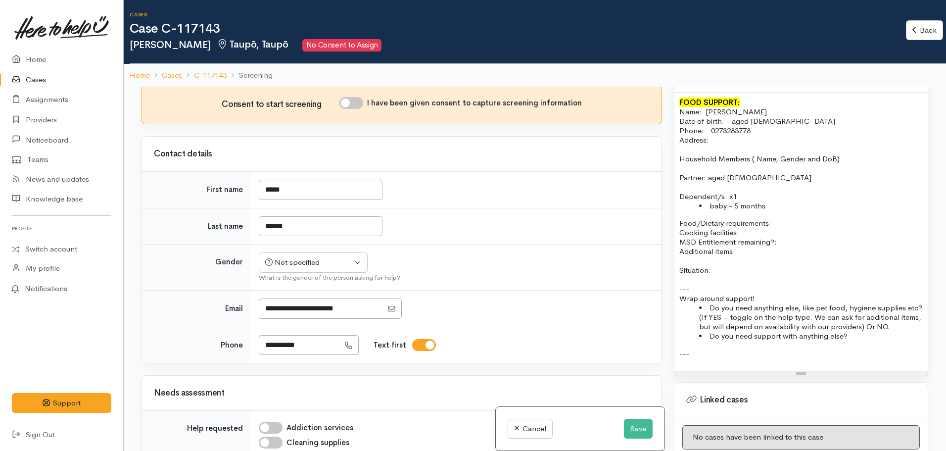
click at [695, 348] on p "---" at bounding box center [800, 352] width 243 height 9
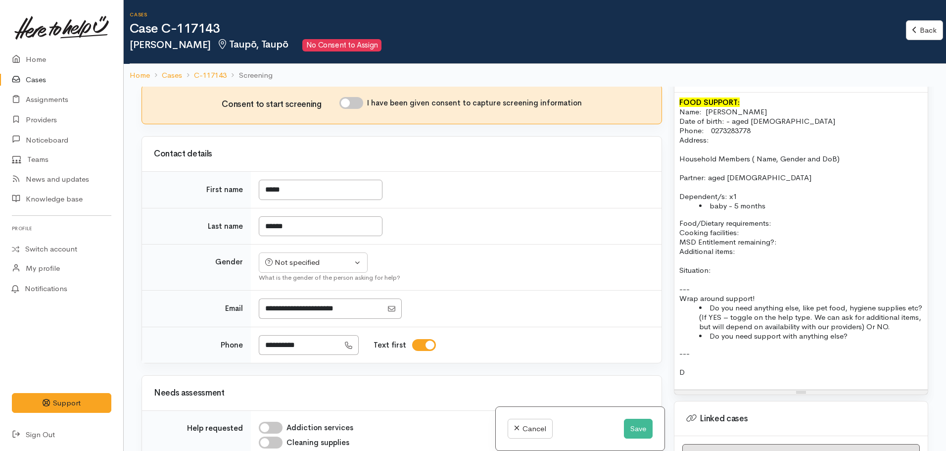
click at [705, 367] on p "D" at bounding box center [800, 371] width 243 height 9
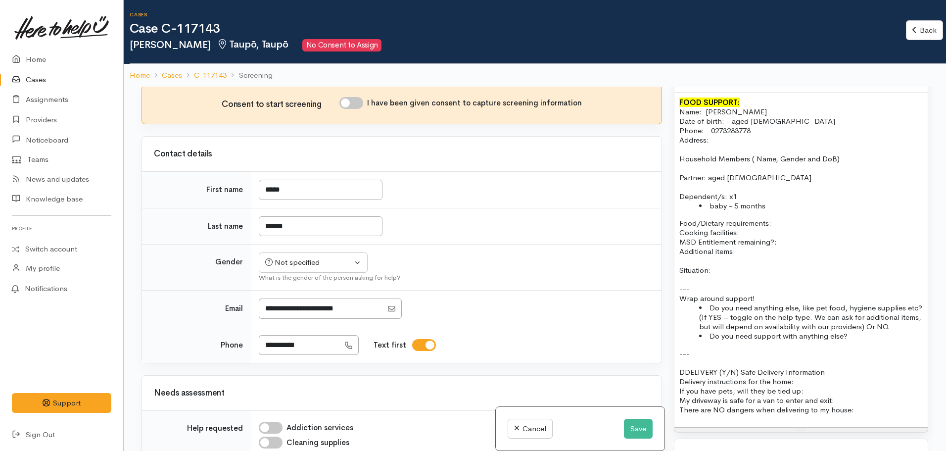
click at [684, 367] on p "DDELIVERY (Y/N) Safe Delivery Information" at bounding box center [800, 371] width 243 height 9
click at [831, 377] on p "Delivery instructions for the home:" at bounding box center [800, 381] width 243 height 9
click at [830, 367] on p "DELIVERY (Y/N) Safe Delivery Information" at bounding box center [800, 371] width 243 height 9
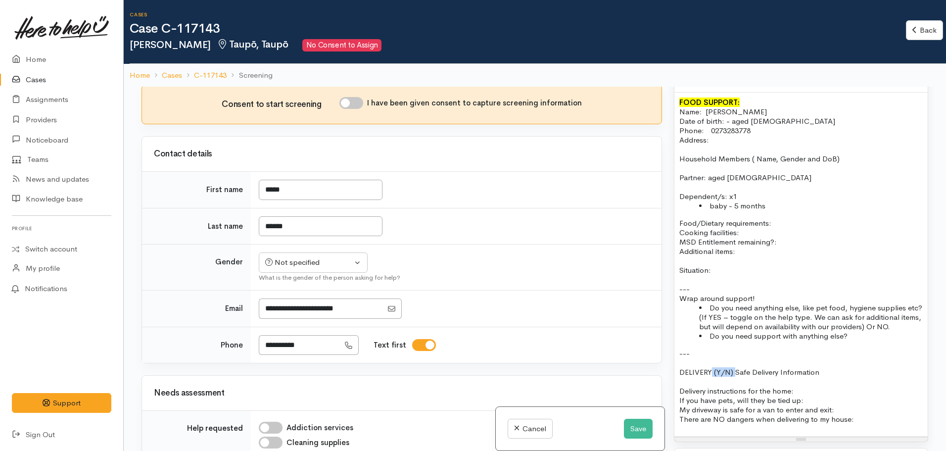
drag, startPoint x: 736, startPoint y: 361, endPoint x: 710, endPoint y: 364, distance: 26.4
click at [710, 367] on p "DELIVERY (Y/N) Safe Delivery Information" at bounding box center [800, 371] width 243 height 9
click at [833, 367] on p "DELIVERY (Y/N) Safe Delivery Information" at bounding box center [800, 371] width 243 height 9
drag, startPoint x: 735, startPoint y: 361, endPoint x: 659, endPoint y: 367, distance: 76.9
click at [659, 367] on div "Related cases There are no other cases from the same person found. Manually lin…" at bounding box center [535, 312] width 799 height 451
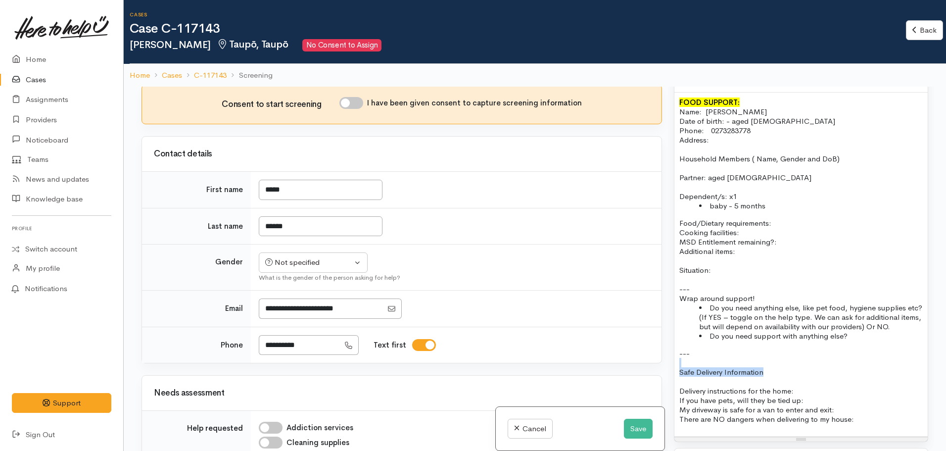
drag, startPoint x: 791, startPoint y: 366, endPoint x: 559, endPoint y: 348, distance: 233.3
click at [559, 348] on div "Related cases There are no other cases from the same person found. Manually lin…" at bounding box center [535, 312] width 799 height 451
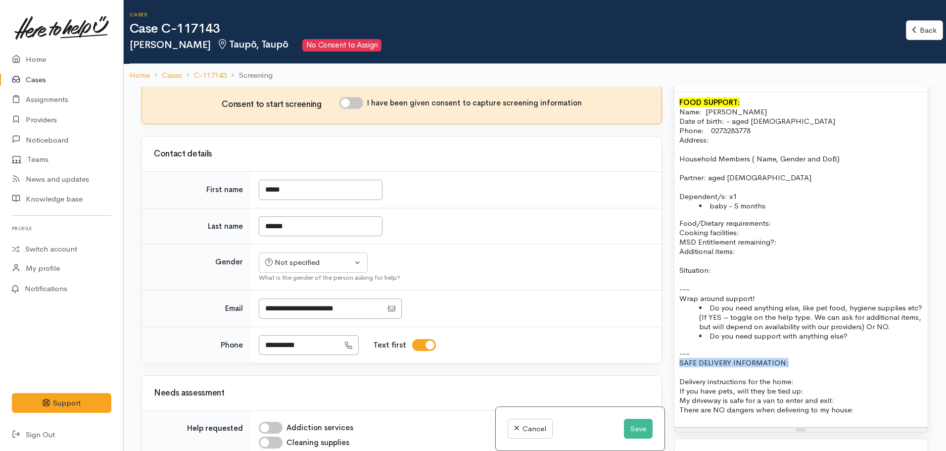
drag, startPoint x: 794, startPoint y: 351, endPoint x: 674, endPoint y: 351, distance: 119.3
click at [674, 352] on div "FOOD SUPPORT: Name: Grace Howell Date of birth: - aged 18 Phone:  0273283778 Ad…" at bounding box center [800, 260] width 253 height 335
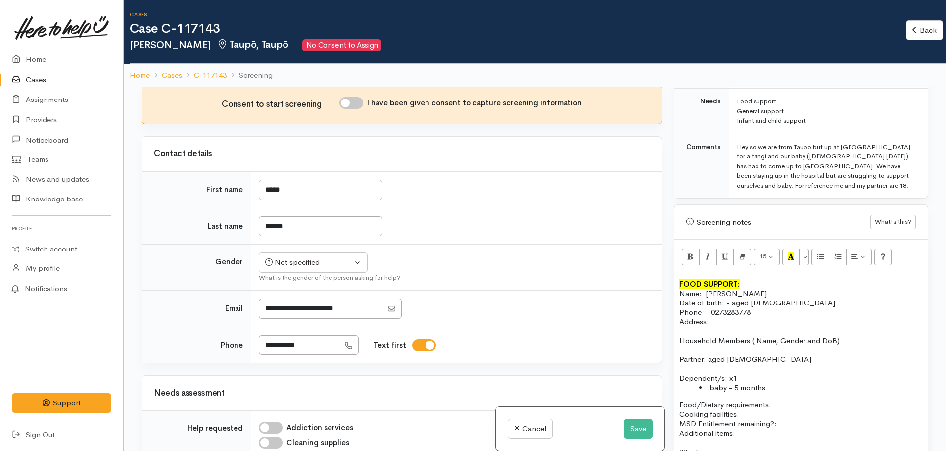
scroll to position [409, 0]
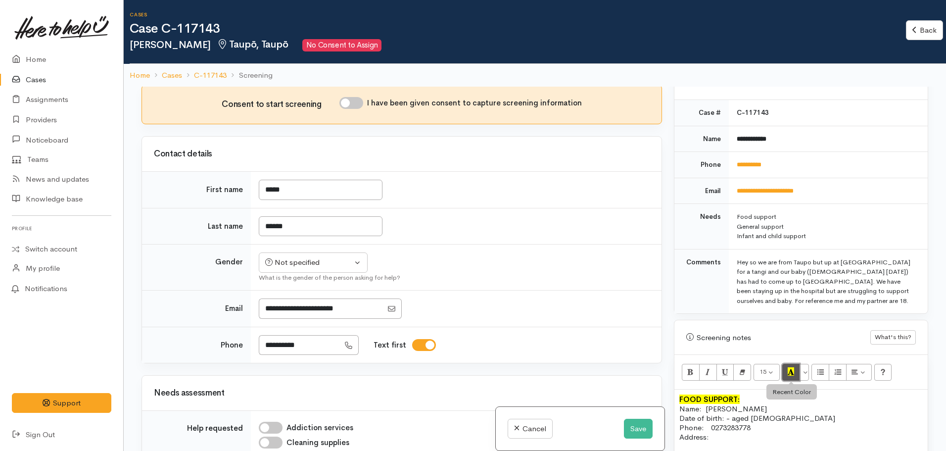
click at [792, 367] on icon "Recent Color" at bounding box center [791, 371] width 6 height 8
click at [692, 367] on icon "Bold (CTRL+B)" at bounding box center [690, 371] width 6 height 8
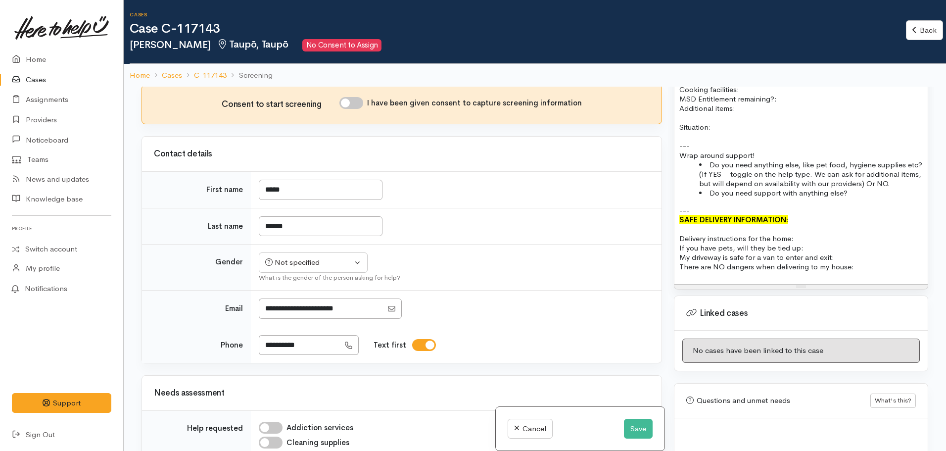
scroll to position [855, 0]
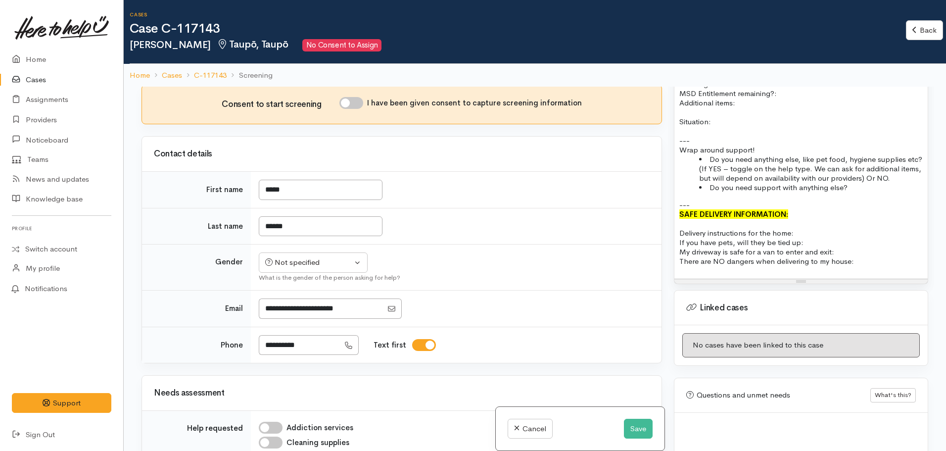
click at [872, 266] on p at bounding box center [800, 270] width 243 height 8
click at [869, 256] on p "There are NO dangers when delivering to my house:" at bounding box center [800, 260] width 243 height 9
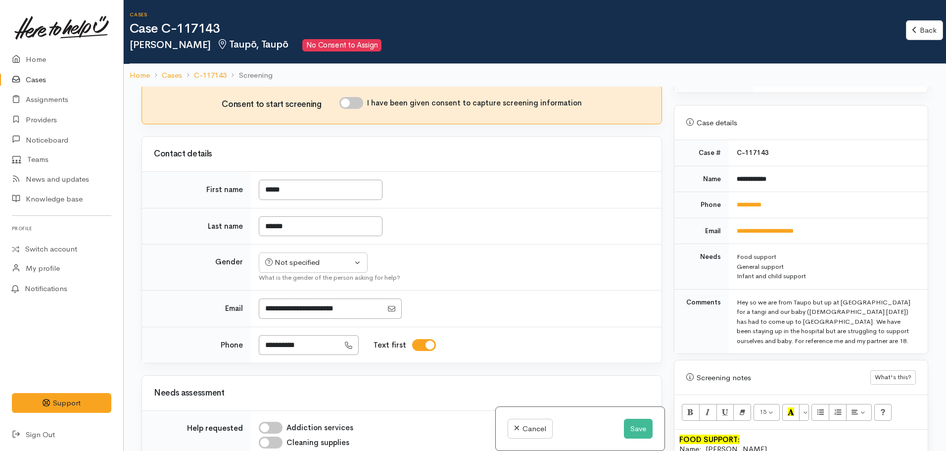
scroll to position [261, 0]
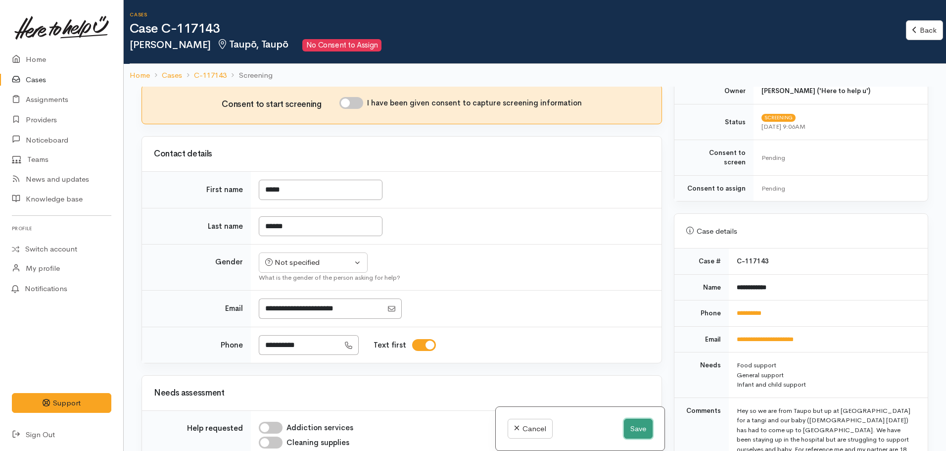
click at [629, 425] on button "Save" at bounding box center [638, 429] width 29 height 20
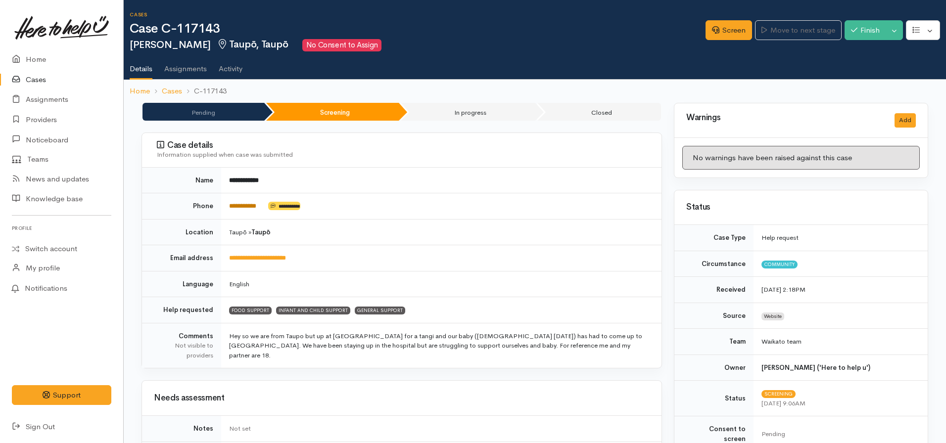
click at [251, 206] on link "**********" at bounding box center [242, 206] width 27 height 6
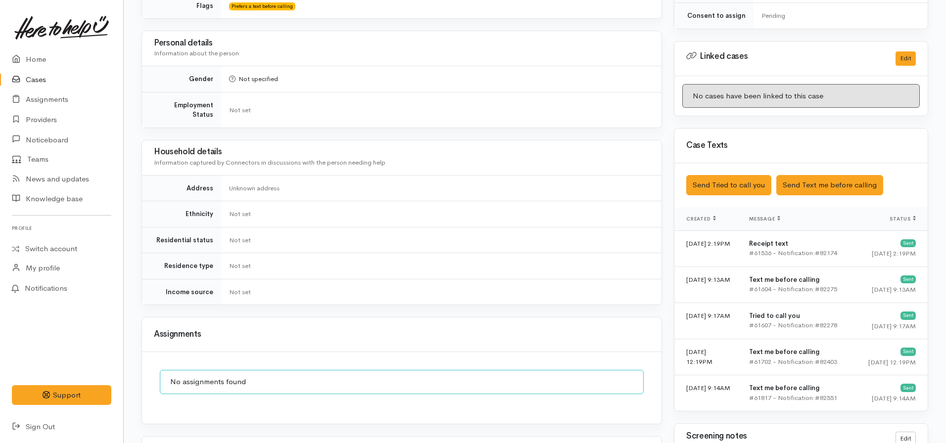
scroll to position [445, 0]
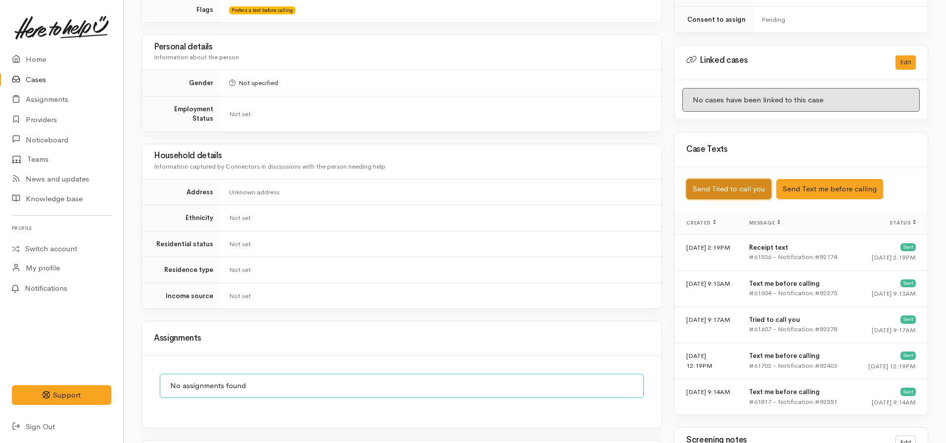
click at [710, 185] on button "Send Tried to call you" at bounding box center [728, 189] width 85 height 20
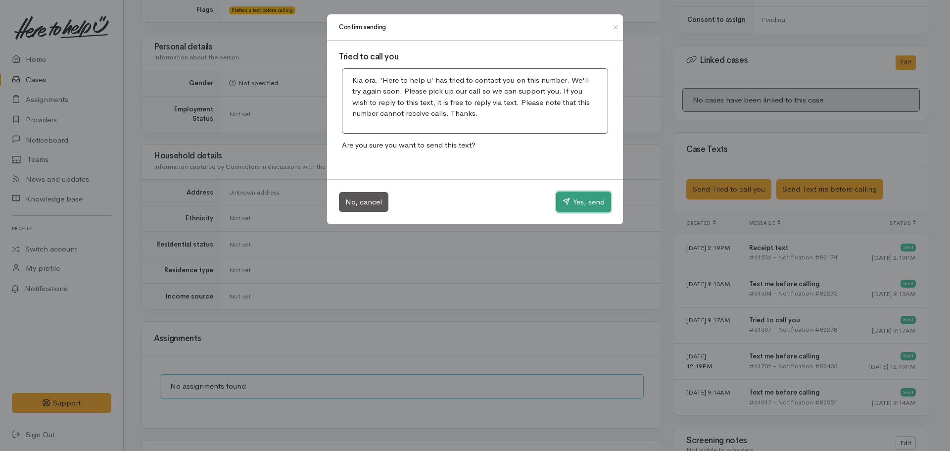
click at [579, 203] on button "Yes, send" at bounding box center [583, 202] width 55 height 21
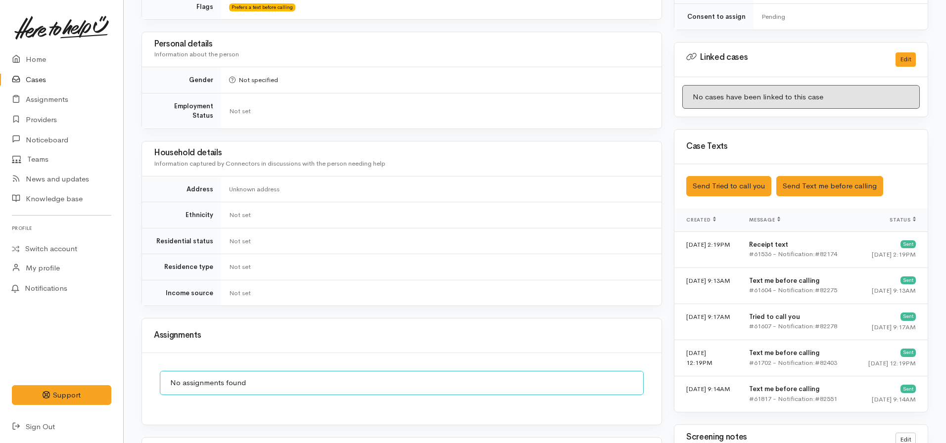
scroll to position [742, 0]
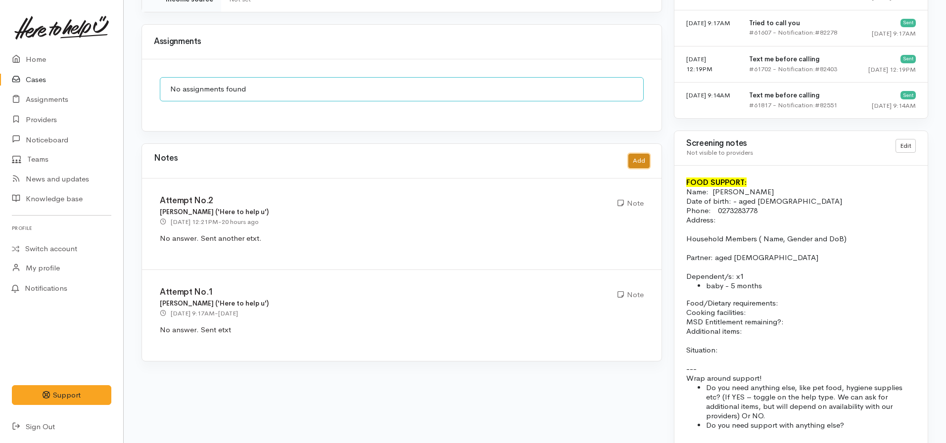
click at [641, 154] on button "Add" at bounding box center [638, 161] width 21 height 14
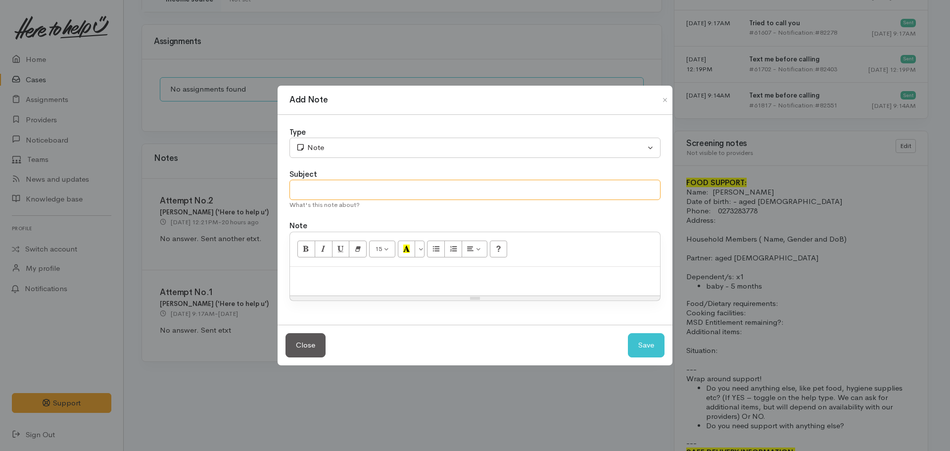
click at [358, 186] on input "text" at bounding box center [474, 190] width 371 height 20
type input "Attempt No.3"
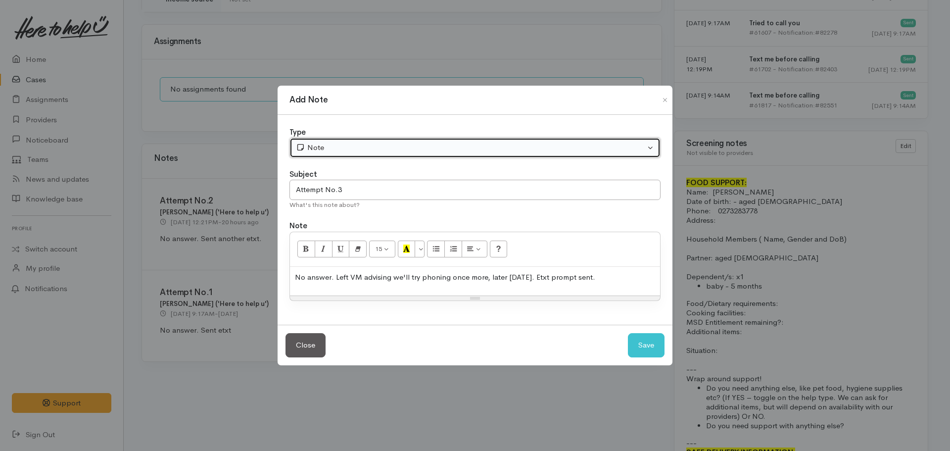
click at [346, 152] on div "Note" at bounding box center [470, 147] width 349 height 11
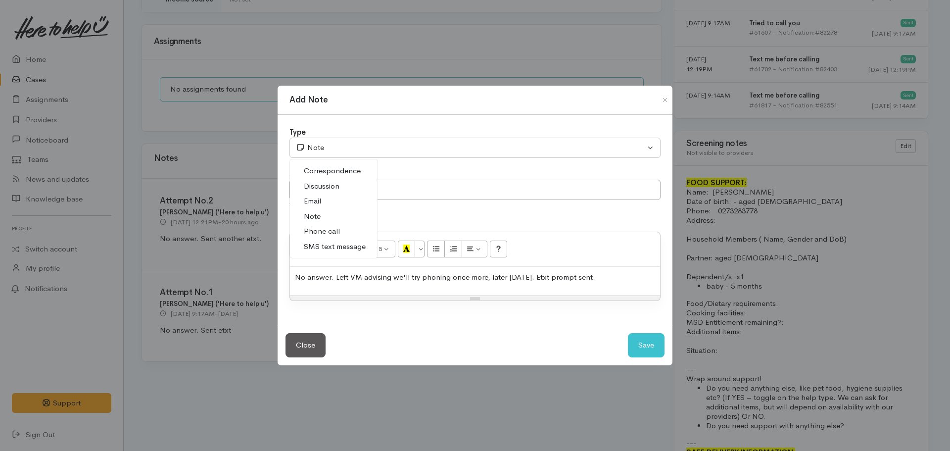
click at [328, 232] on span "Phone call" at bounding box center [322, 231] width 36 height 11
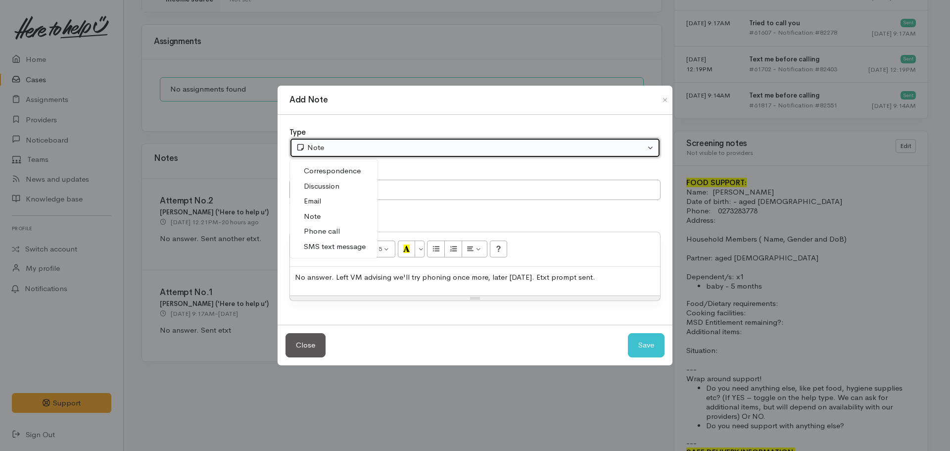
select select "3"
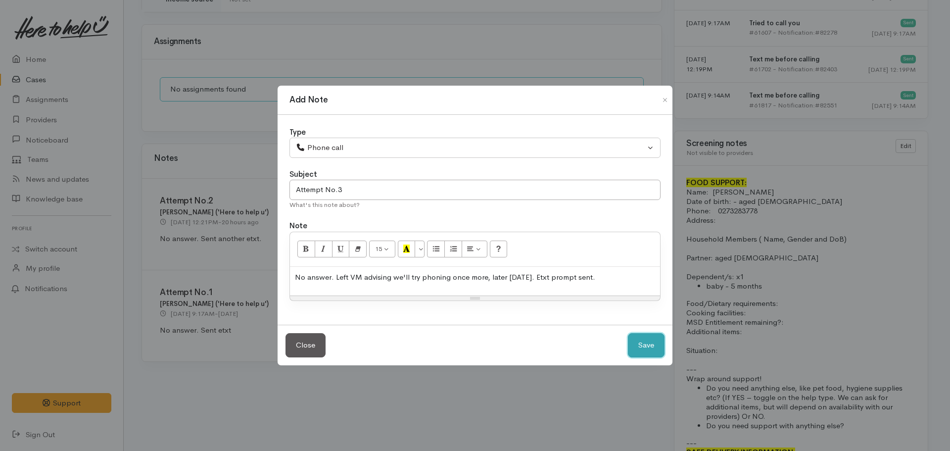
click at [651, 349] on button "Save" at bounding box center [646, 345] width 37 height 24
select select "1"
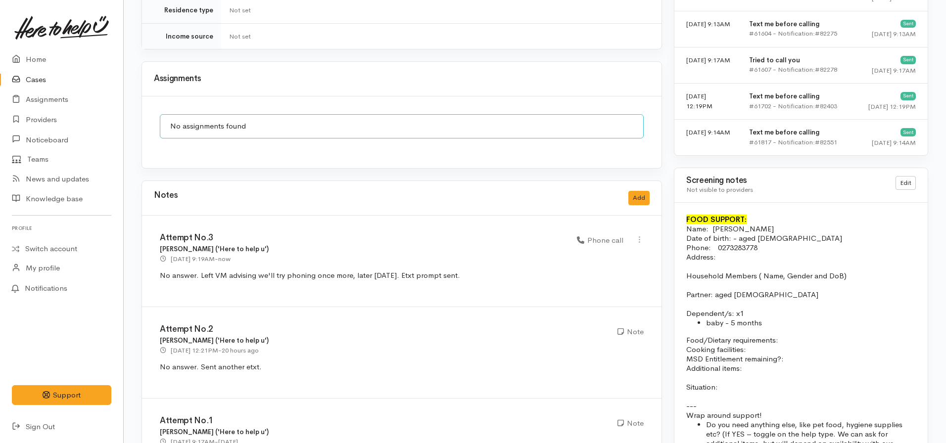
scroll to position [594, 0]
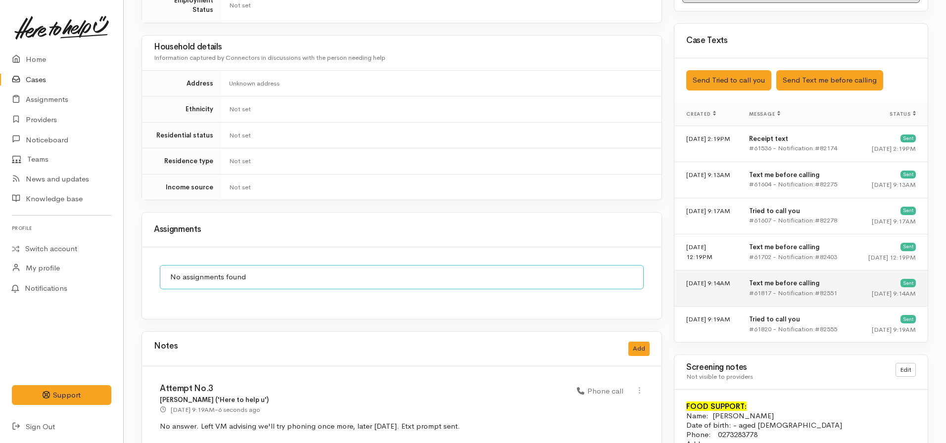
scroll to position [557, 0]
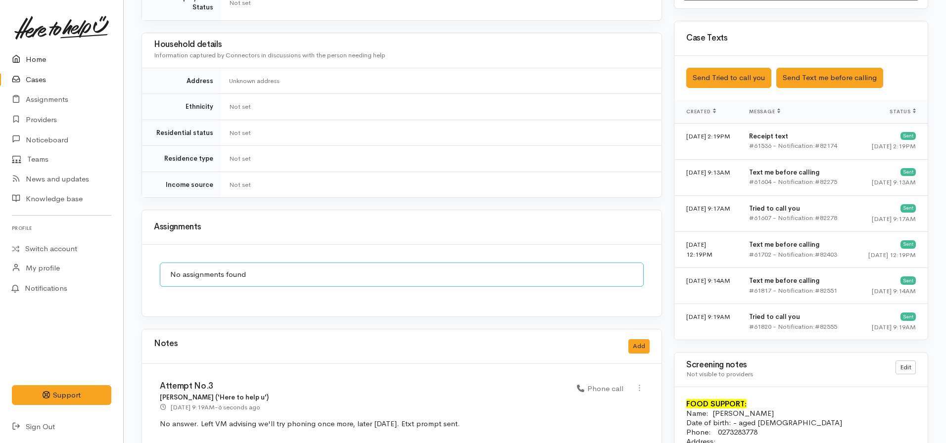
click at [58, 57] on link "Home" at bounding box center [61, 59] width 123 height 20
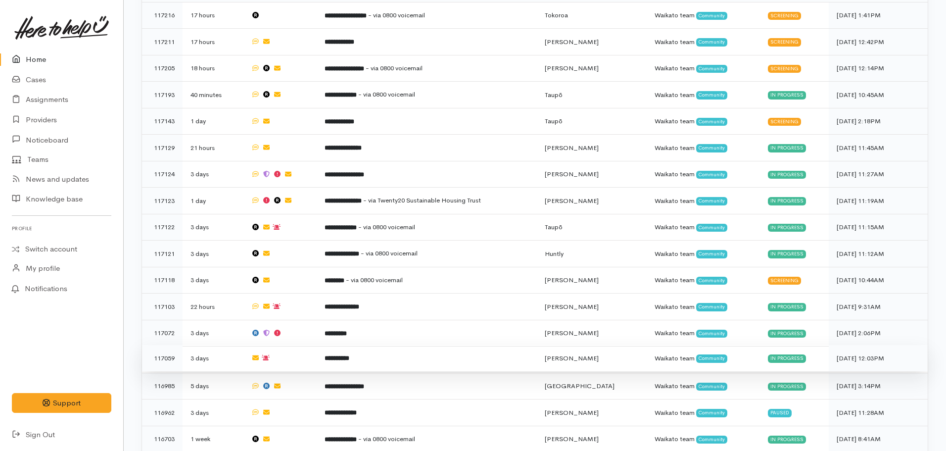
scroll to position [643, 0]
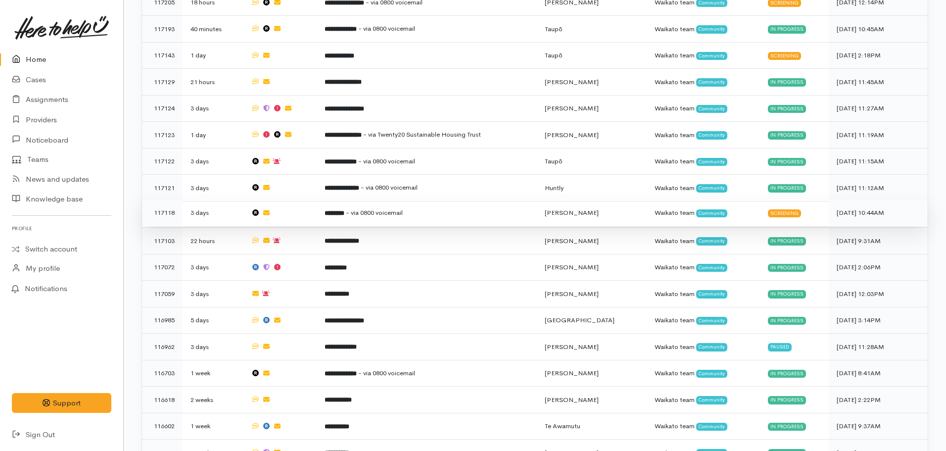
click at [358, 199] on td "******** - via 0800 voicemail" at bounding box center [427, 212] width 220 height 27
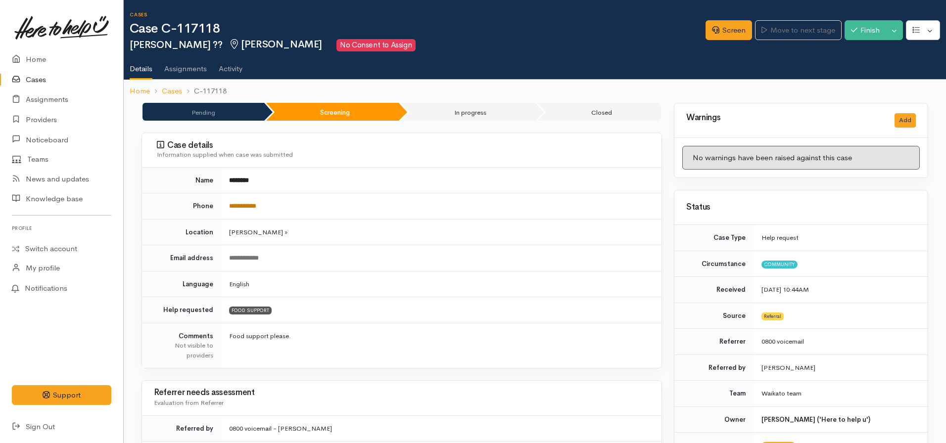
click at [241, 209] on link "**********" at bounding box center [242, 206] width 27 height 6
drag, startPoint x: 271, startPoint y: 200, endPoint x: 198, endPoint y: 201, distance: 72.8
click at [198, 201] on tr "**********" at bounding box center [402, 206] width 520 height 26
click at [315, 208] on td "**********" at bounding box center [441, 206] width 440 height 26
drag, startPoint x: 296, startPoint y: 205, endPoint x: 228, endPoint y: 211, distance: 68.5
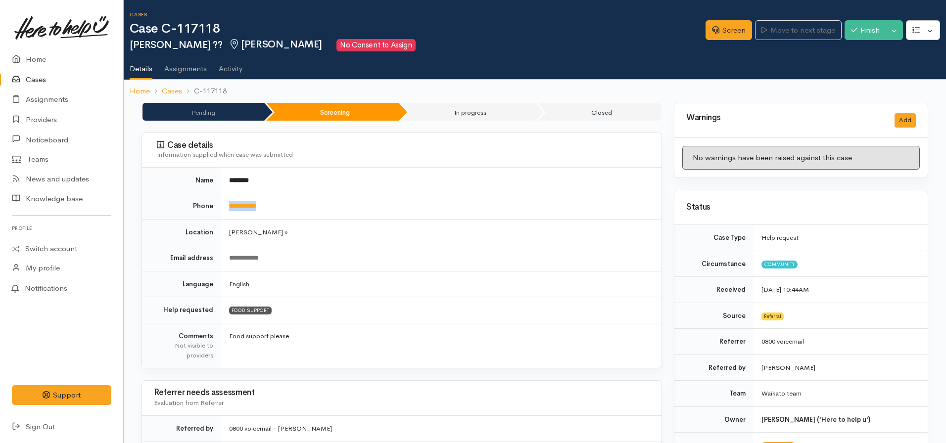
click at [228, 211] on td "**********" at bounding box center [441, 206] width 440 height 26
copy link "**********"
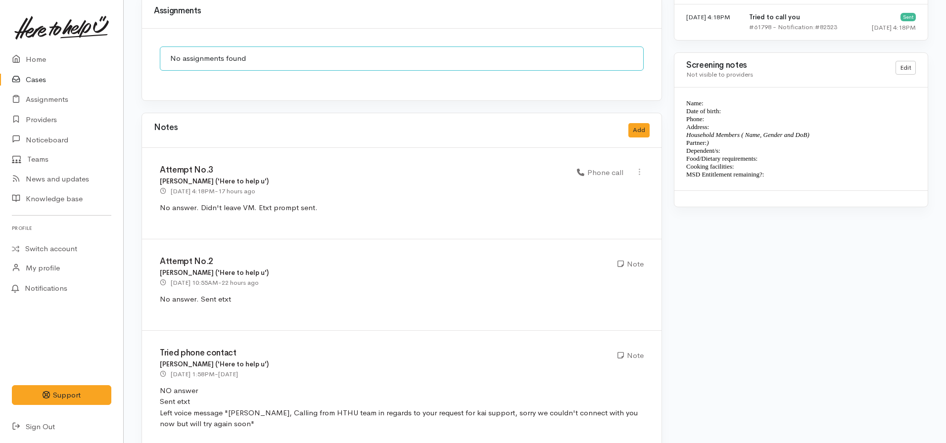
scroll to position [887, 0]
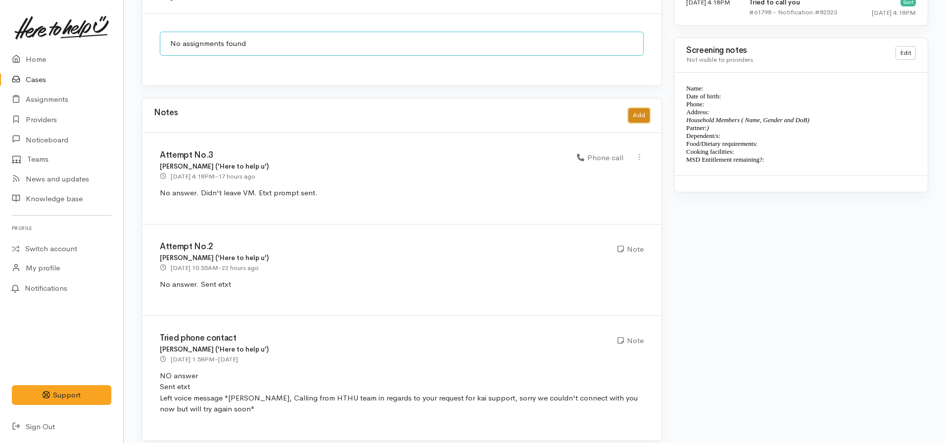
click at [633, 108] on button "Add" at bounding box center [638, 115] width 21 height 14
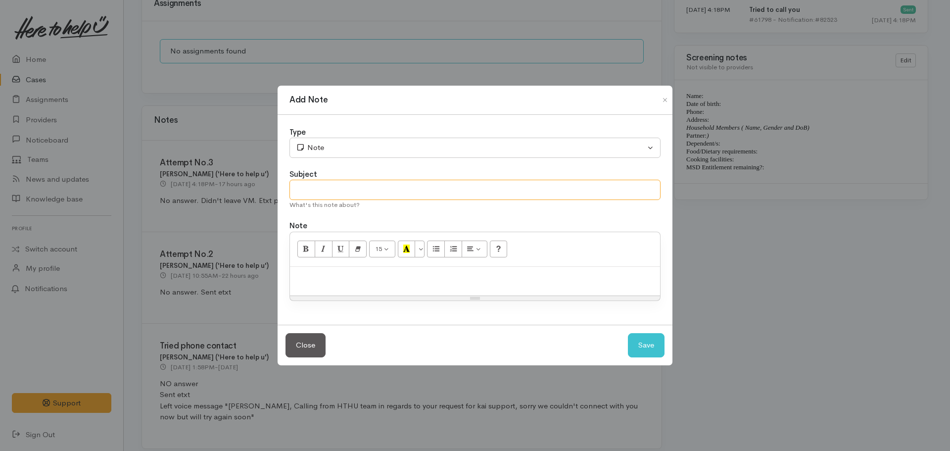
click at [334, 188] on input "text" at bounding box center [474, 190] width 371 height 20
type input "Attempt No.4 - CASE CANCELLED"
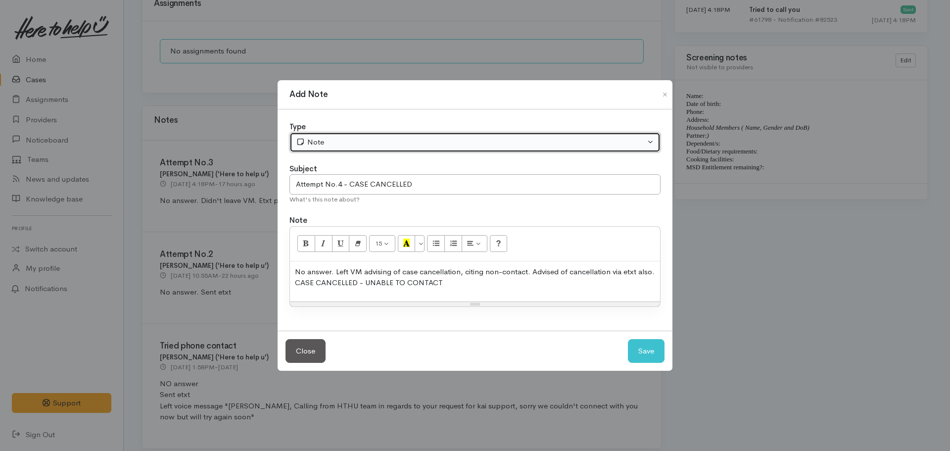
click at [340, 134] on button "Note" at bounding box center [474, 142] width 371 height 20
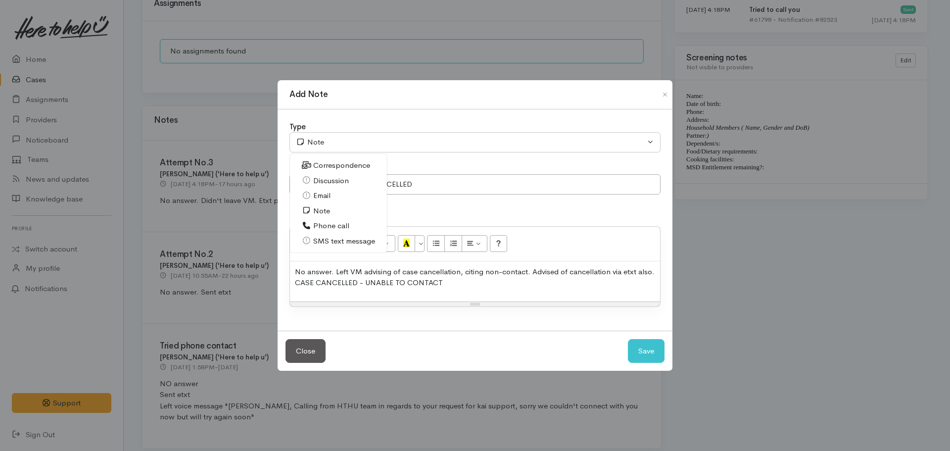
click at [349, 225] on link "Phone call" at bounding box center [338, 225] width 97 height 15
select select "3"
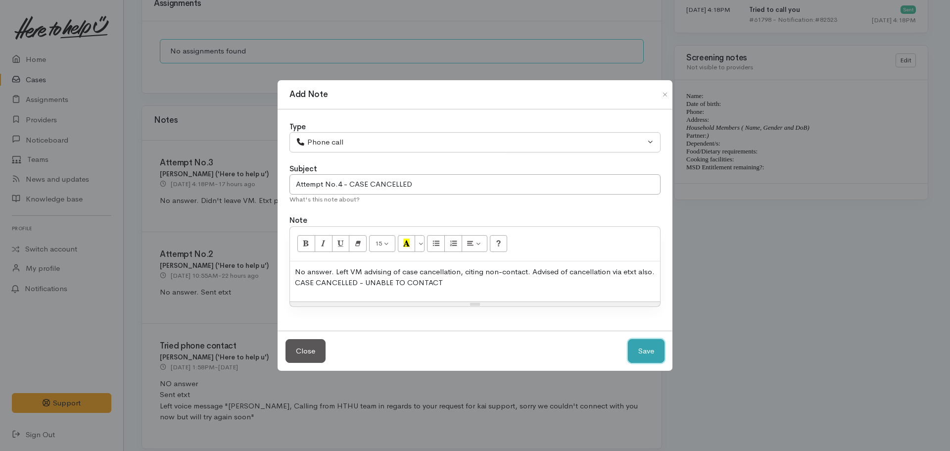
click at [644, 344] on button "Save" at bounding box center [646, 351] width 37 height 24
select select "1"
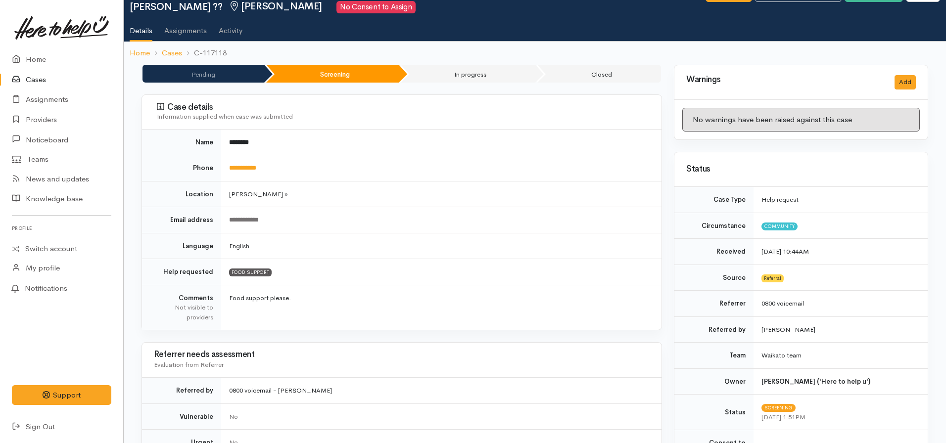
scroll to position [0, 0]
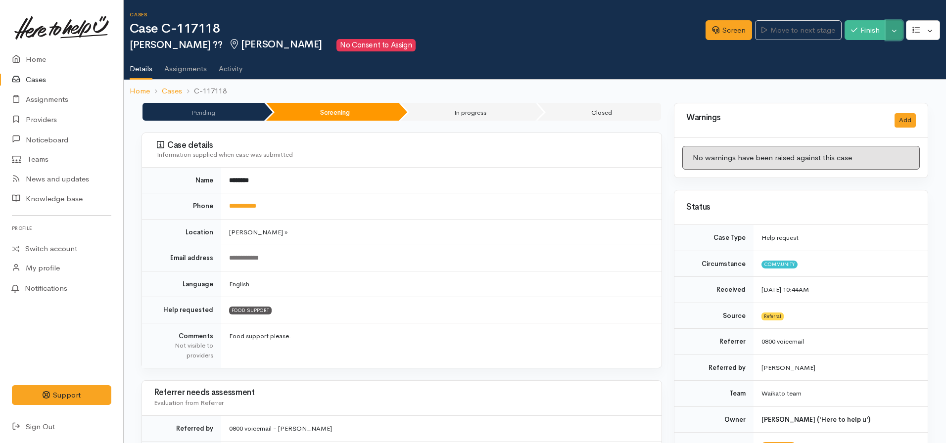
click at [889, 32] on button "Toggle Dropdown" at bounding box center [894, 30] width 17 height 20
click at [855, 64] on link "Cancel" at bounding box center [863, 68] width 78 height 15
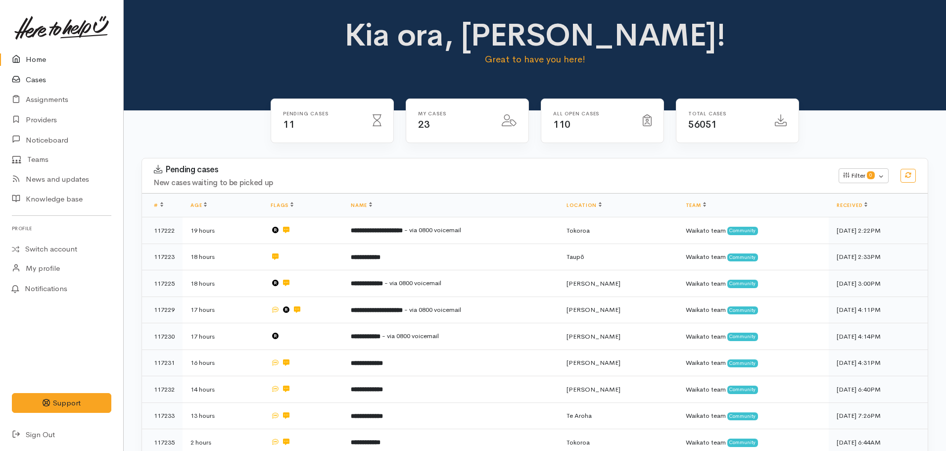
click at [40, 80] on link "Cases" at bounding box center [61, 80] width 123 height 20
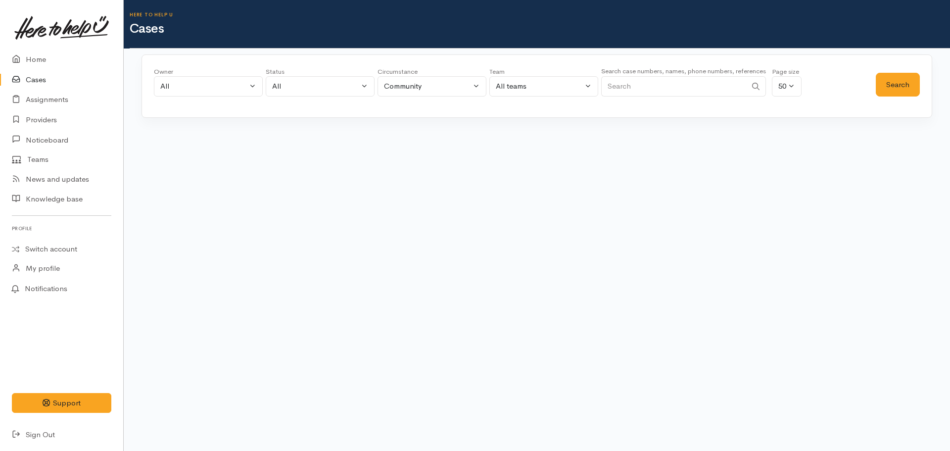
click at [663, 87] on input "Search" at bounding box center [673, 86] width 145 height 20
paste input "[PHONE_NUMBER]"
click at [904, 78] on button "Search" at bounding box center [898, 85] width 44 height 24
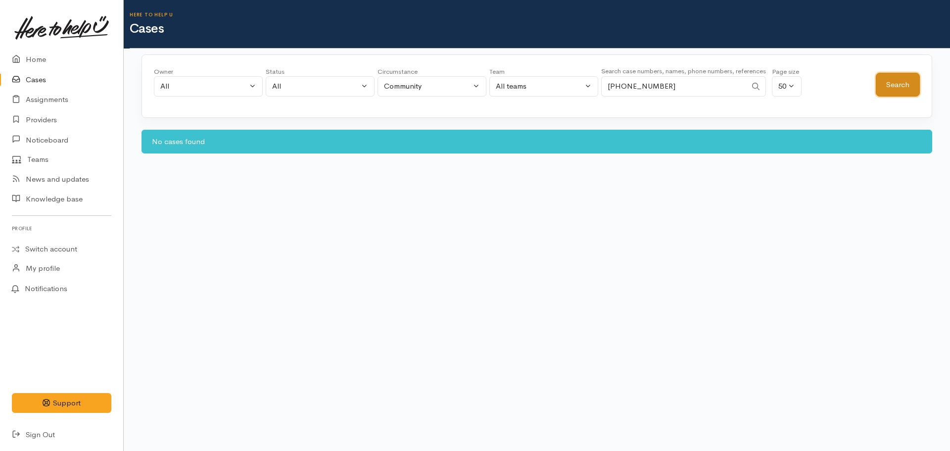
click at [918, 81] on button "Search" at bounding box center [898, 85] width 44 height 24
click at [613, 81] on input "[PHONE_NUMBER]" at bounding box center [673, 86] width 145 height 20
type input "642108452844"
click at [890, 83] on button "Search" at bounding box center [898, 85] width 44 height 24
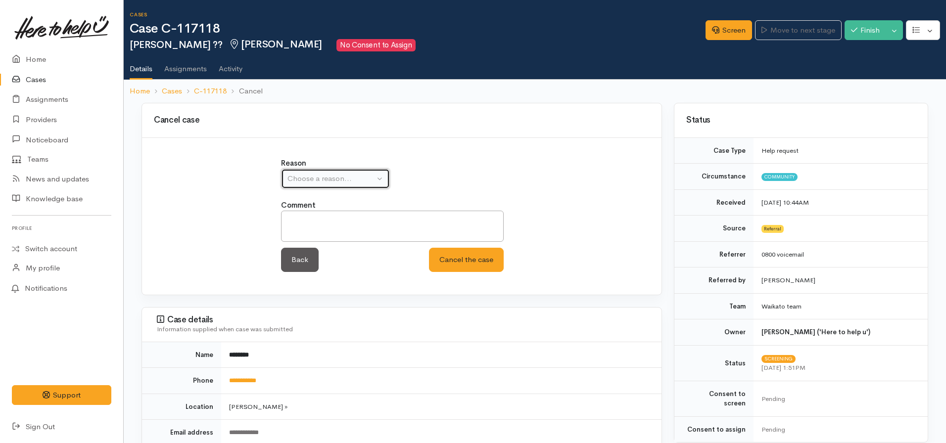
click at [302, 176] on div "Choose a reason..." at bounding box center [331, 178] width 87 height 11
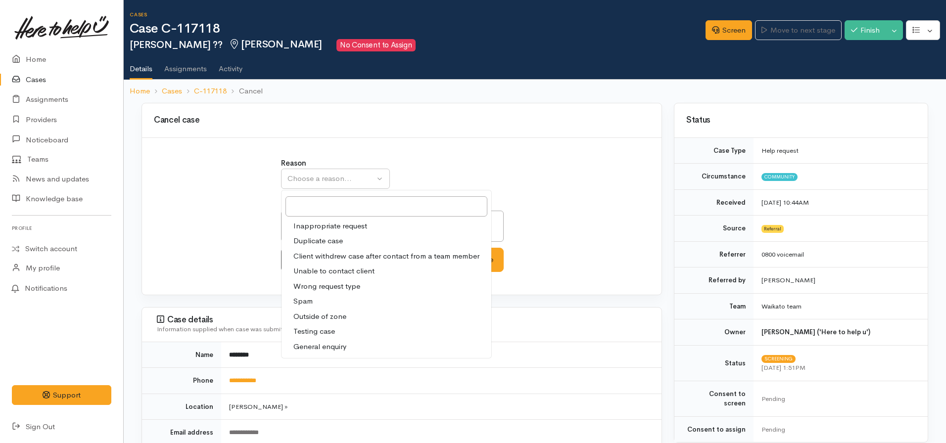
click at [320, 272] on span "Unable to contact client" at bounding box center [333, 271] width 81 height 11
select select "4"
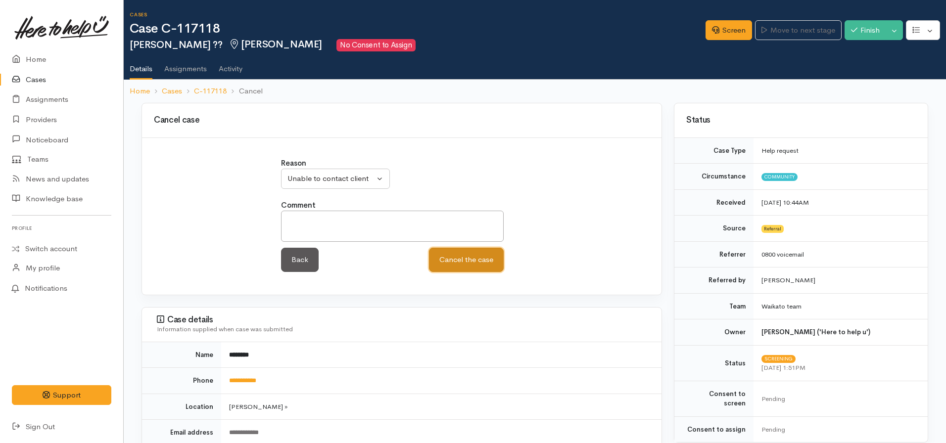
click at [474, 261] on button "Cancel the case" at bounding box center [466, 260] width 75 height 24
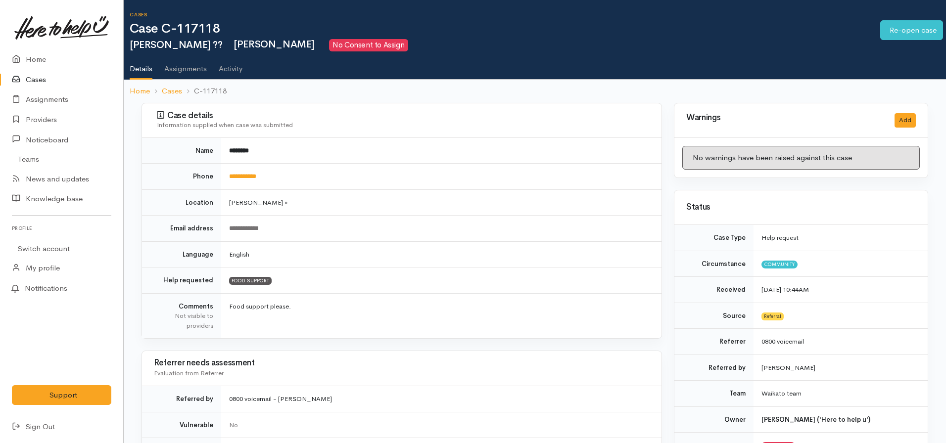
click at [133, 82] on ol "Home Cases C-117118" at bounding box center [535, 91] width 811 height 23
click at [141, 94] on link "Home" at bounding box center [140, 91] width 20 height 11
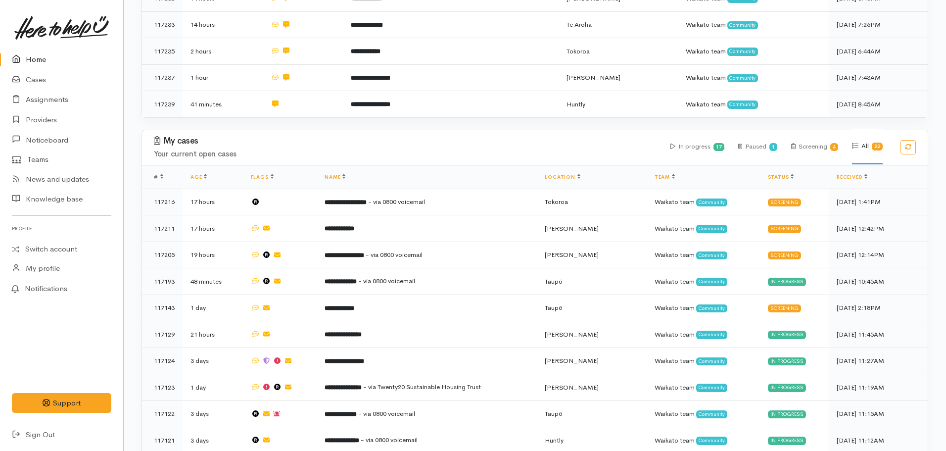
scroll to position [544, 0]
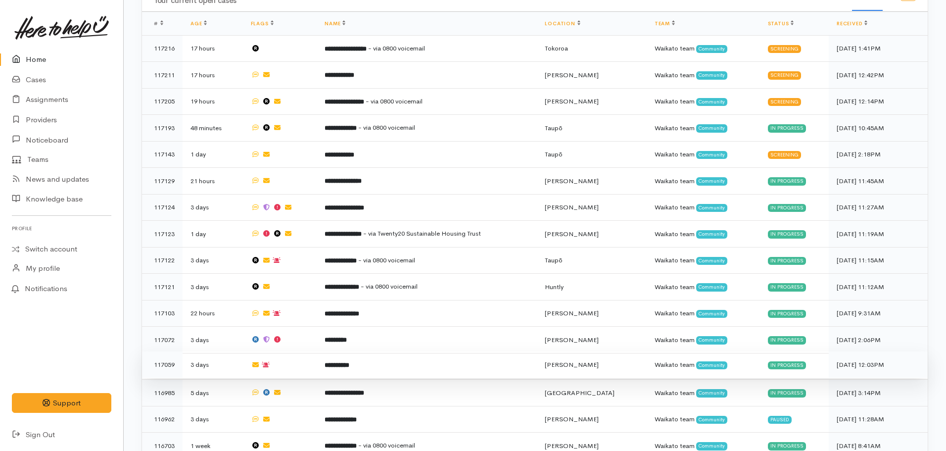
click at [343, 351] on td "**********" at bounding box center [427, 364] width 220 height 27
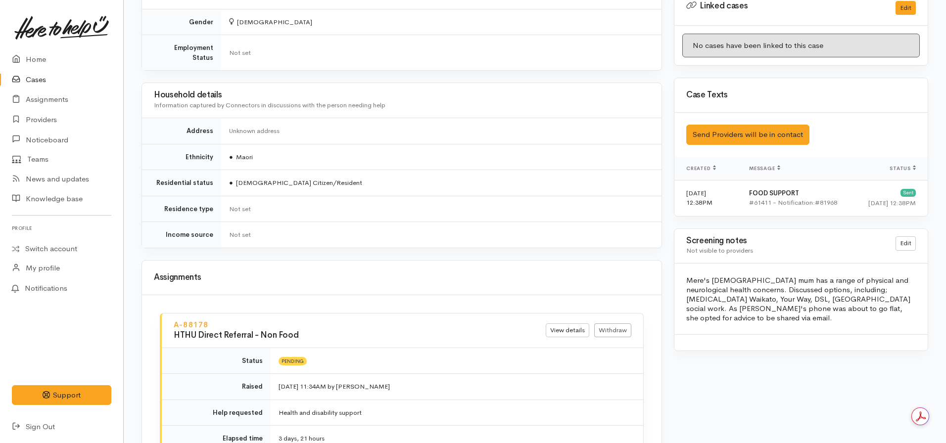
scroll to position [693, 0]
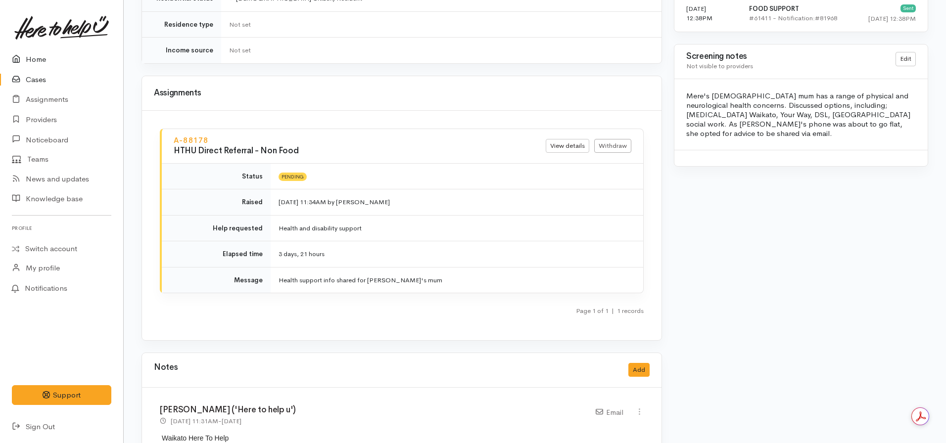
click at [40, 54] on link "Home" at bounding box center [61, 59] width 123 height 20
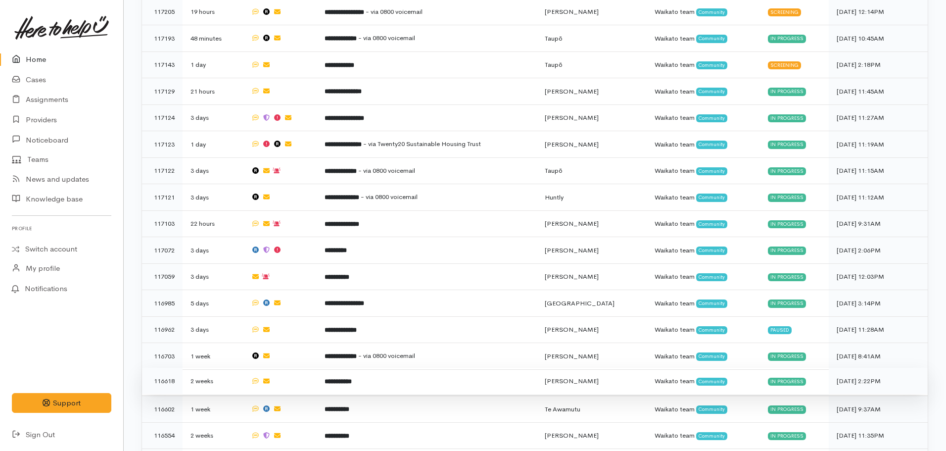
scroll to position [732, 0]
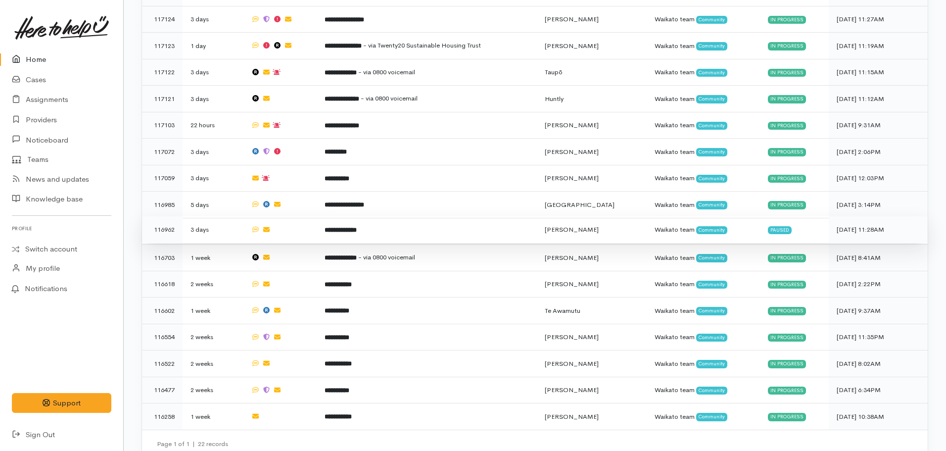
click at [357, 227] on b "**********" at bounding box center [341, 230] width 32 height 6
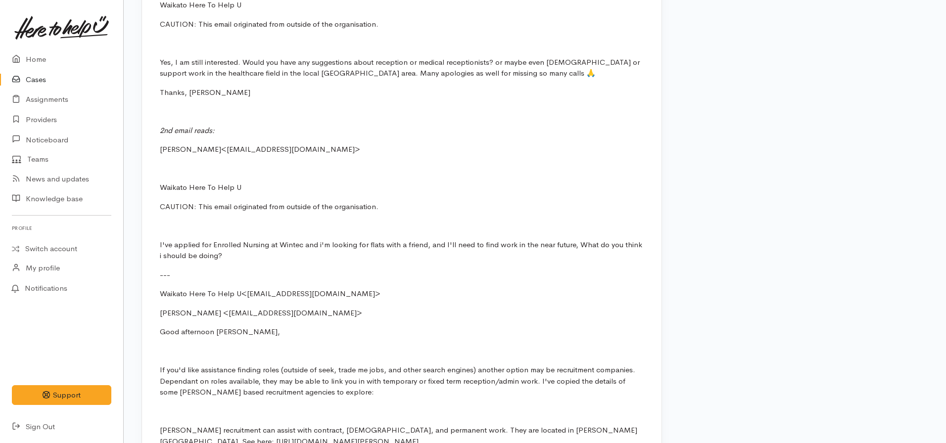
scroll to position [1386, 0]
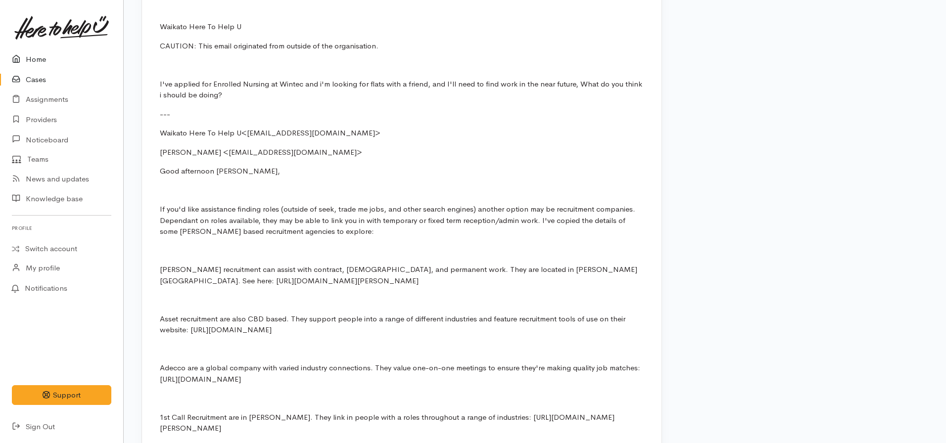
click at [38, 61] on link "Home" at bounding box center [61, 59] width 123 height 20
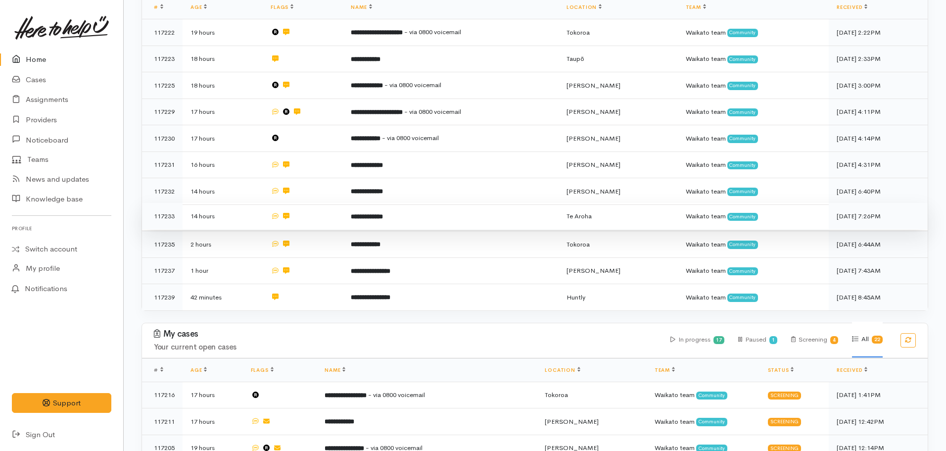
scroll to position [495, 0]
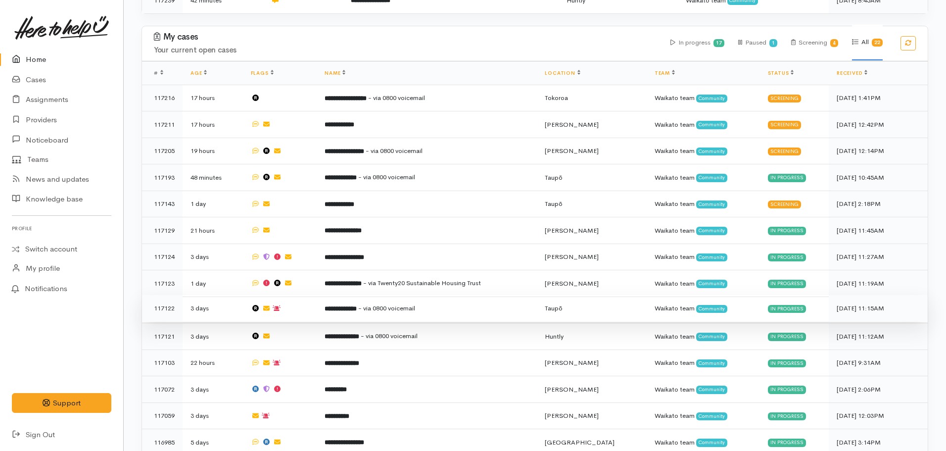
click at [288, 295] on td at bounding box center [280, 308] width 74 height 27
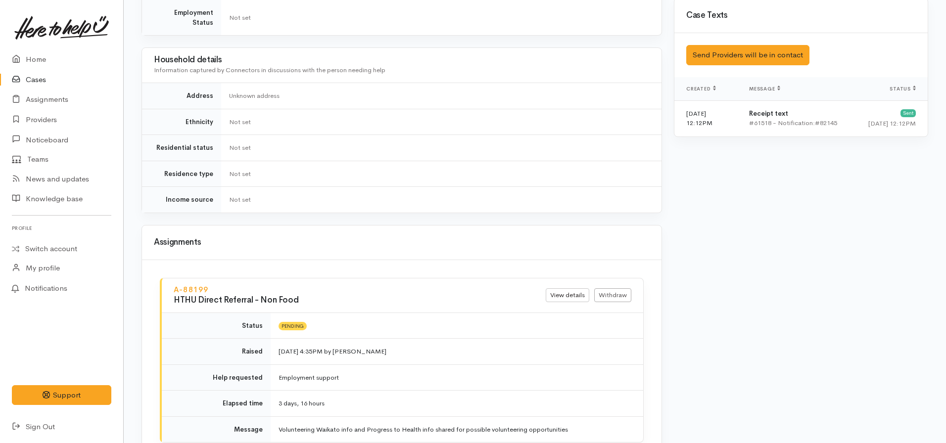
scroll to position [792, 0]
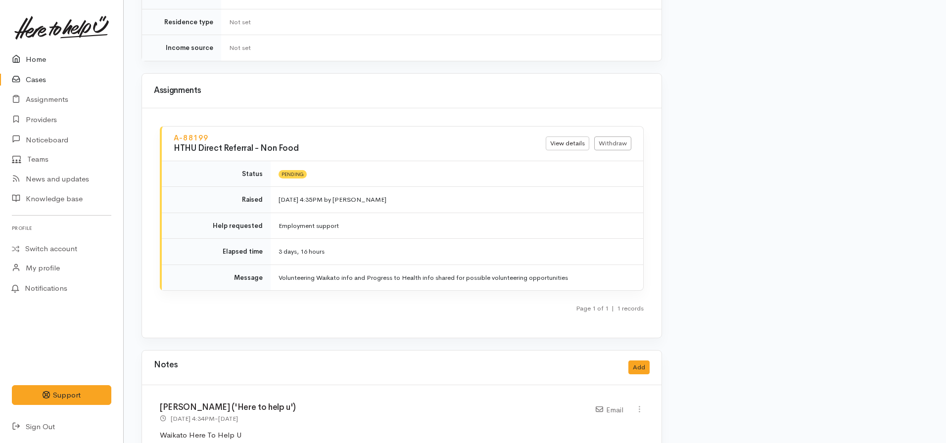
click at [50, 57] on link "Home" at bounding box center [61, 59] width 123 height 20
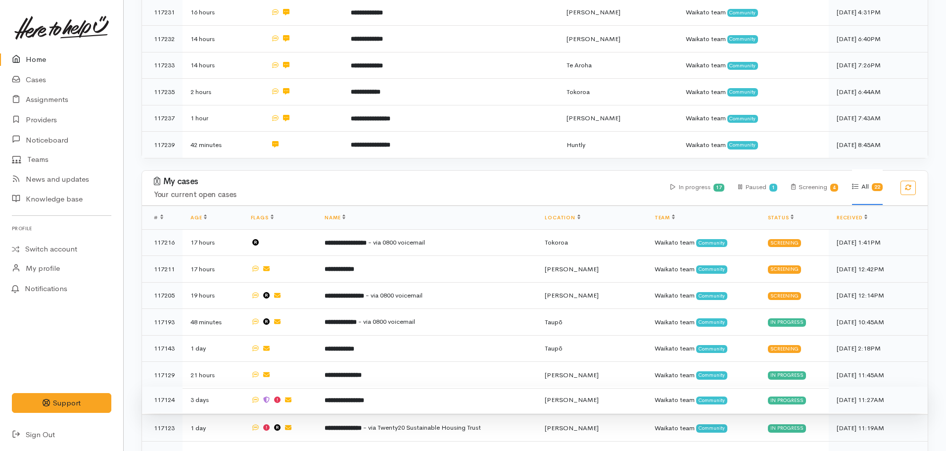
scroll to position [445, 0]
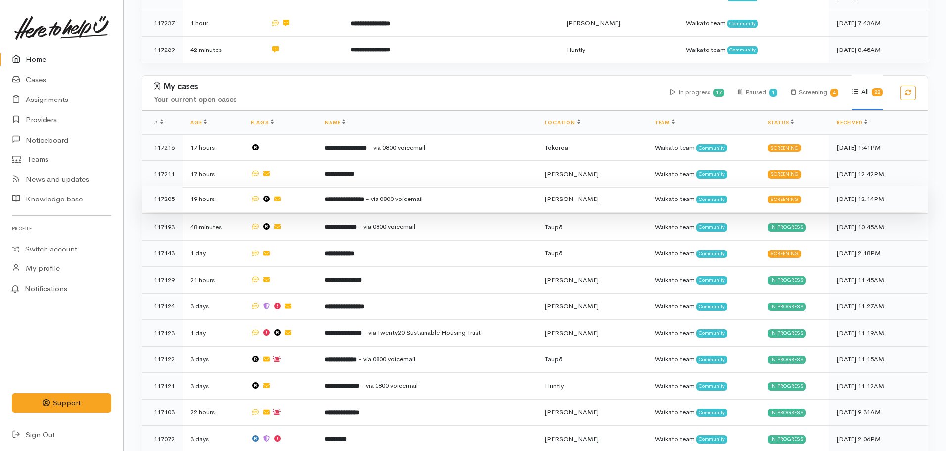
click at [352, 200] on td "**********" at bounding box center [427, 199] width 220 height 27
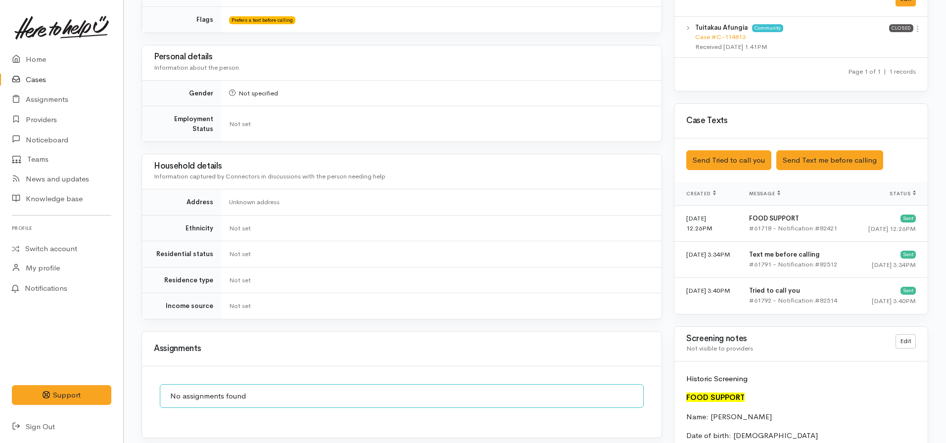
scroll to position [346, 0]
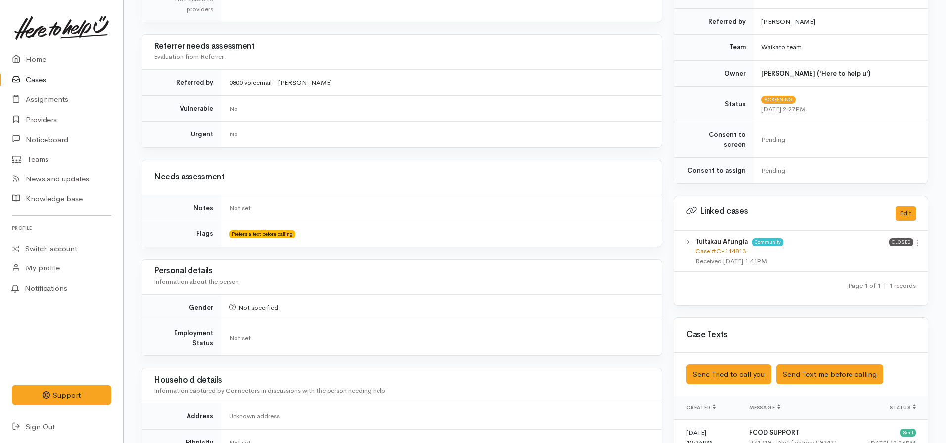
click at [716, 247] on link "Case #C-114813" at bounding box center [720, 251] width 50 height 8
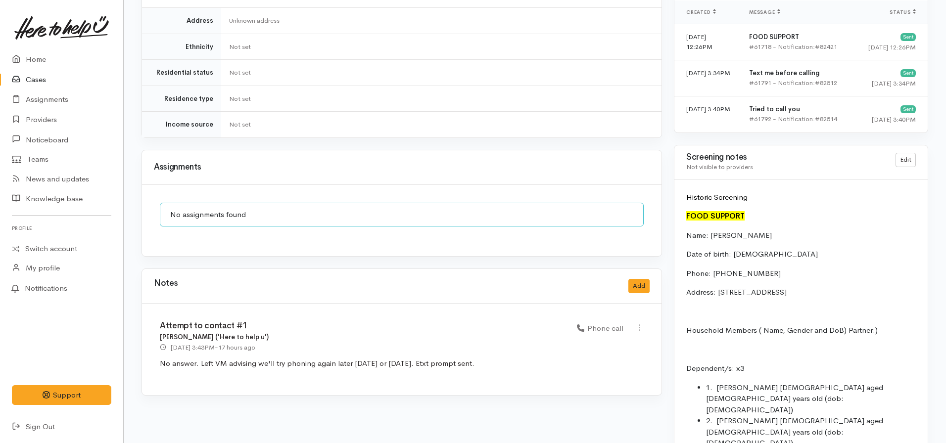
scroll to position [693, 0]
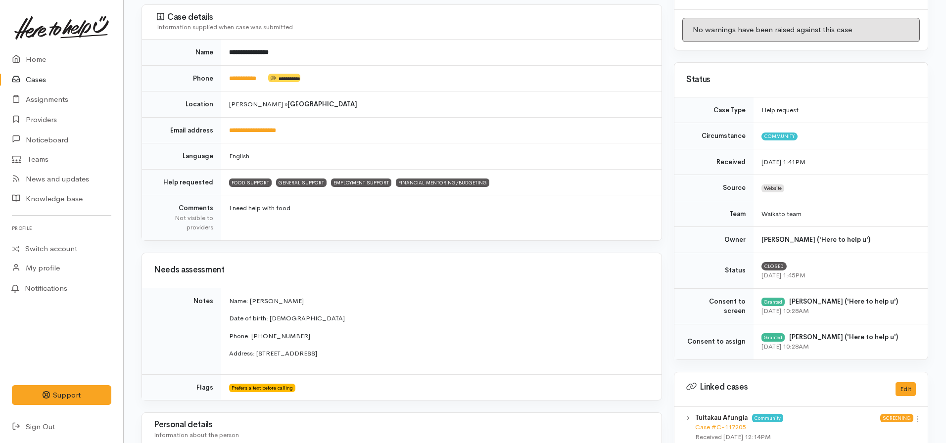
scroll to position [99, 0]
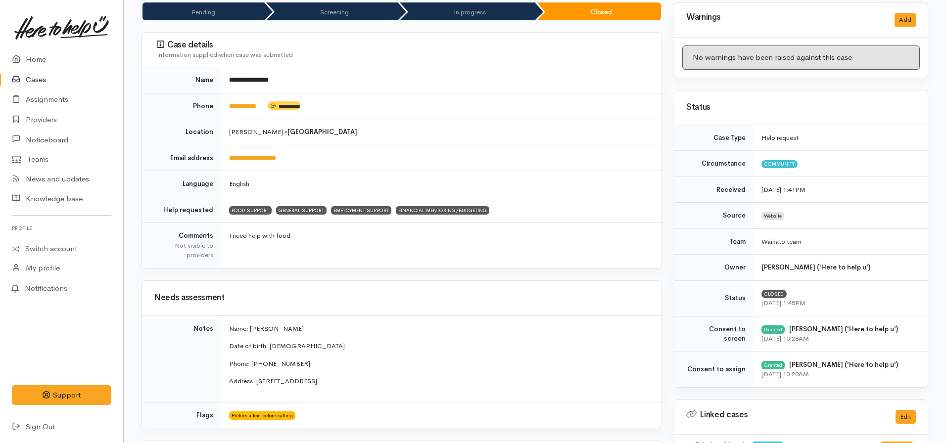
drag, startPoint x: 34, startPoint y: 78, endPoint x: 46, endPoint y: 76, distance: 12.0
click at [35, 78] on link "Cases" at bounding box center [61, 80] width 123 height 20
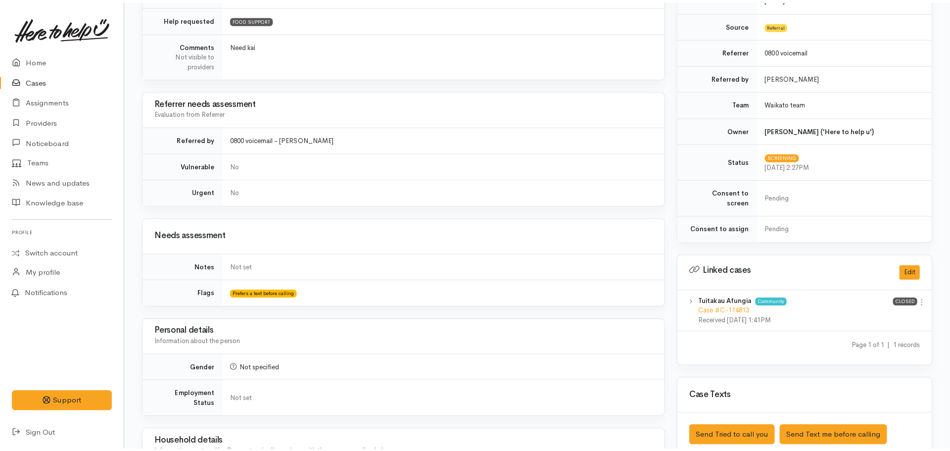
scroll to position [278, 0]
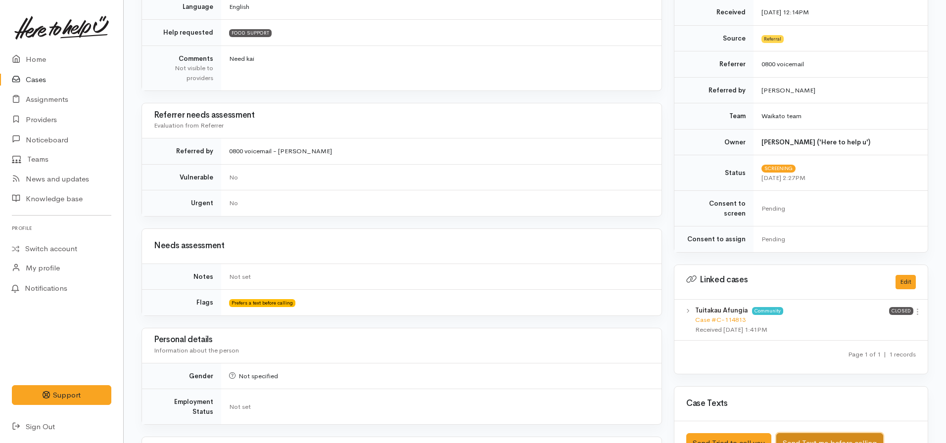
click at [823, 433] on button "Send Text me before calling" at bounding box center [829, 443] width 107 height 20
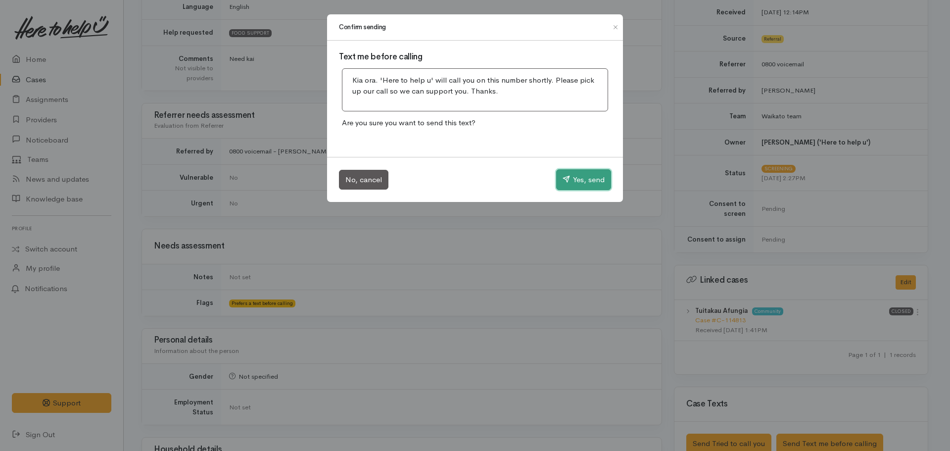
click at [579, 183] on button "Yes, send" at bounding box center [583, 179] width 55 height 21
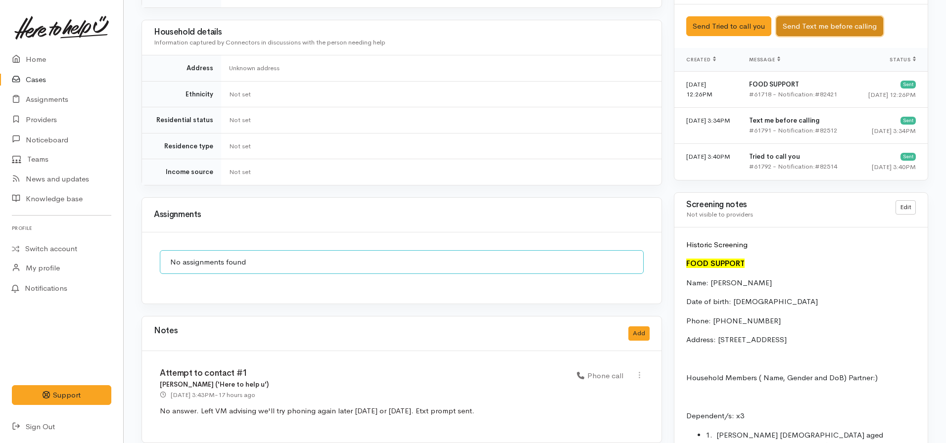
scroll to position [723, 0]
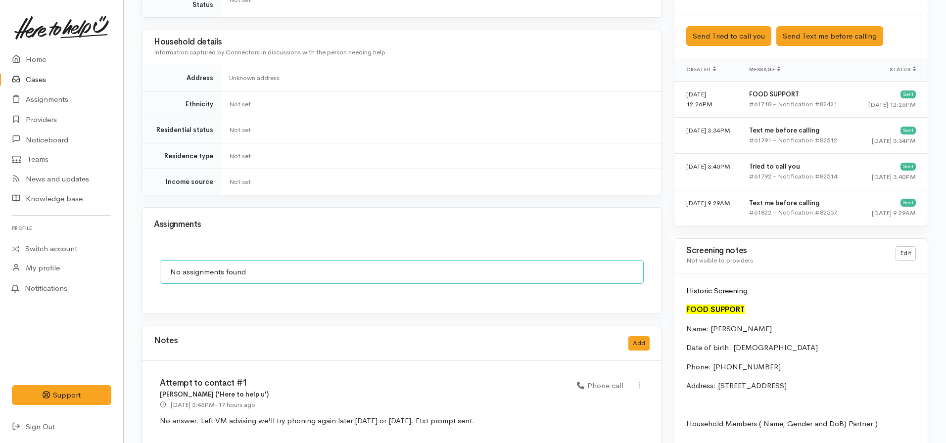
scroll to position [647, 0]
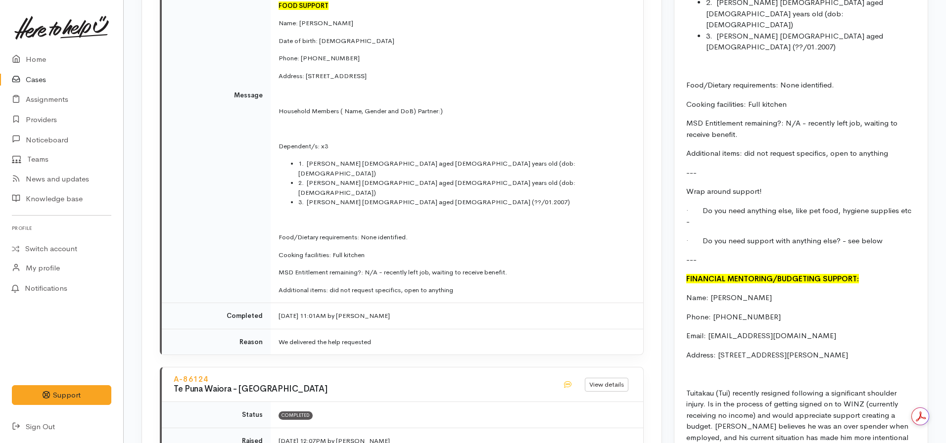
scroll to position [1237, 0]
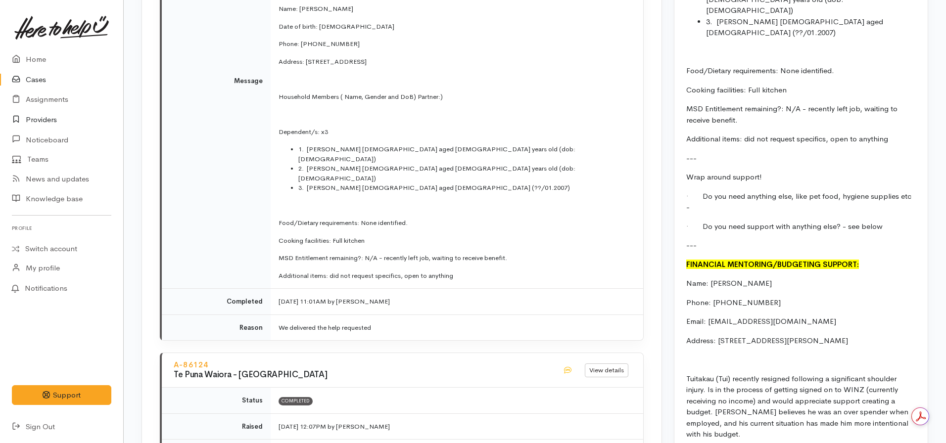
click at [44, 115] on link "Providers" at bounding box center [61, 120] width 123 height 20
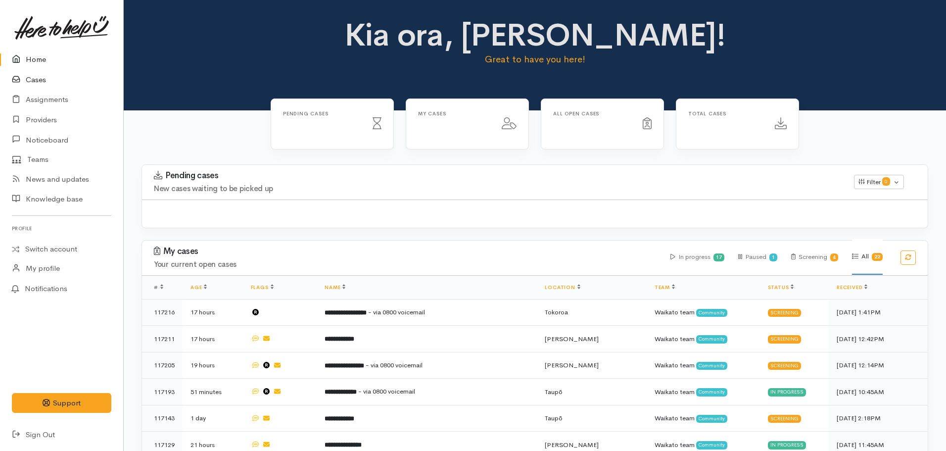
click at [48, 81] on link "Cases" at bounding box center [61, 80] width 123 height 20
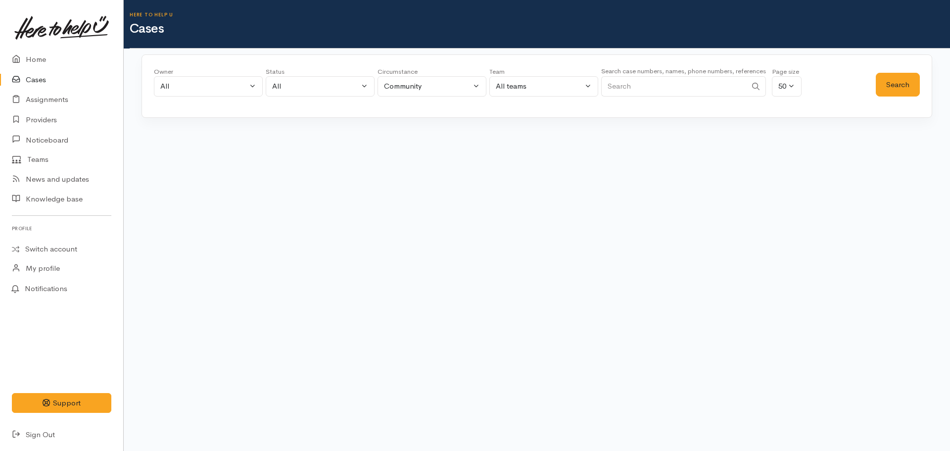
click at [693, 94] on input "Search" at bounding box center [673, 86] width 145 height 20
paste input "64276063000"
type input "64276063000"
click at [884, 88] on button "Search" at bounding box center [898, 85] width 44 height 24
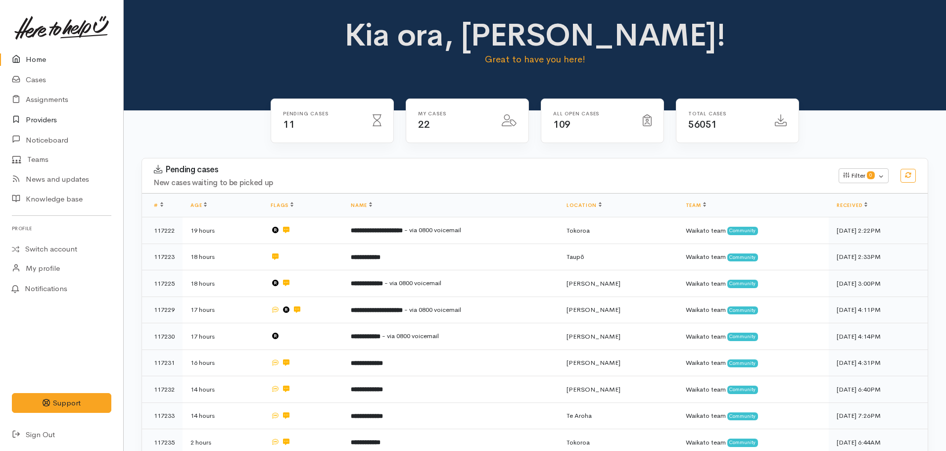
click at [41, 124] on link "Providers" at bounding box center [61, 120] width 123 height 20
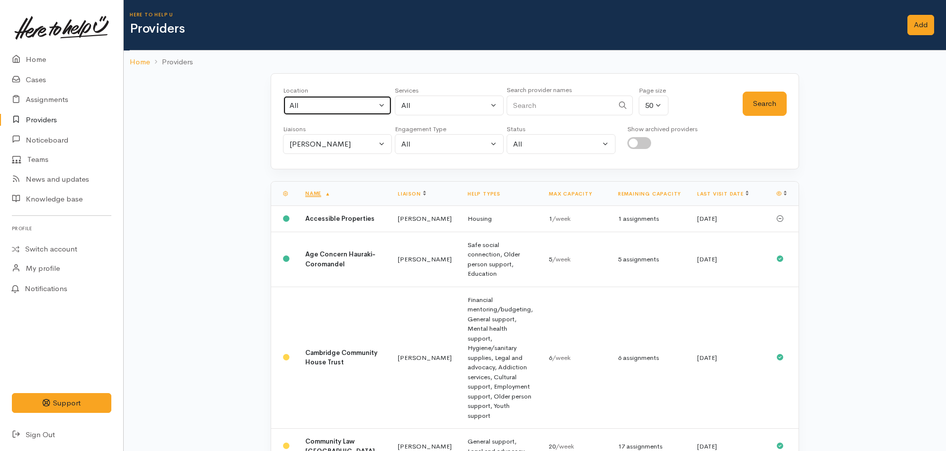
click at [343, 101] on div "All" at bounding box center [332, 105] width 87 height 11
type input "Hamilt"
drag, startPoint x: 333, startPoint y: 170, endPoint x: 334, endPoint y: 145, distance: 25.3
click at [333, 170] on link "[PERSON_NAME]" at bounding box center [338, 170] width 108 height 15
select select "1"
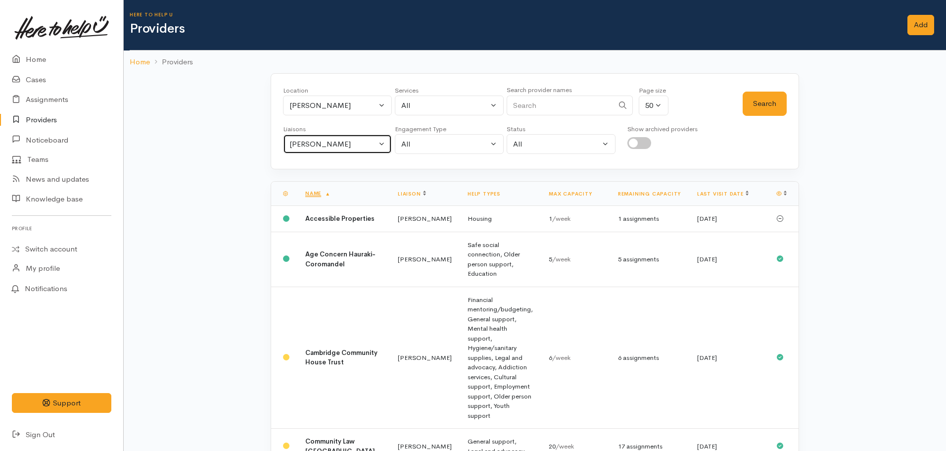
click at [334, 141] on div "[PERSON_NAME]" at bounding box center [332, 144] width 87 height 11
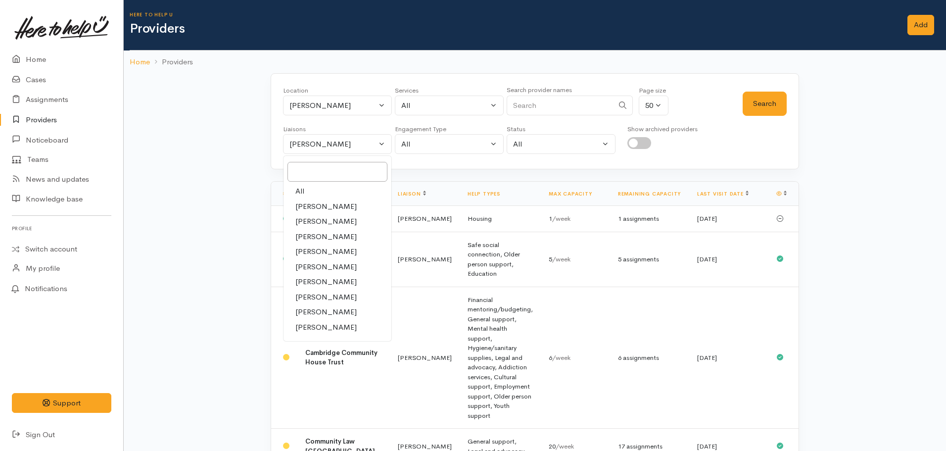
click at [314, 186] on link "All" at bounding box center [338, 191] width 108 height 15
select select "null"
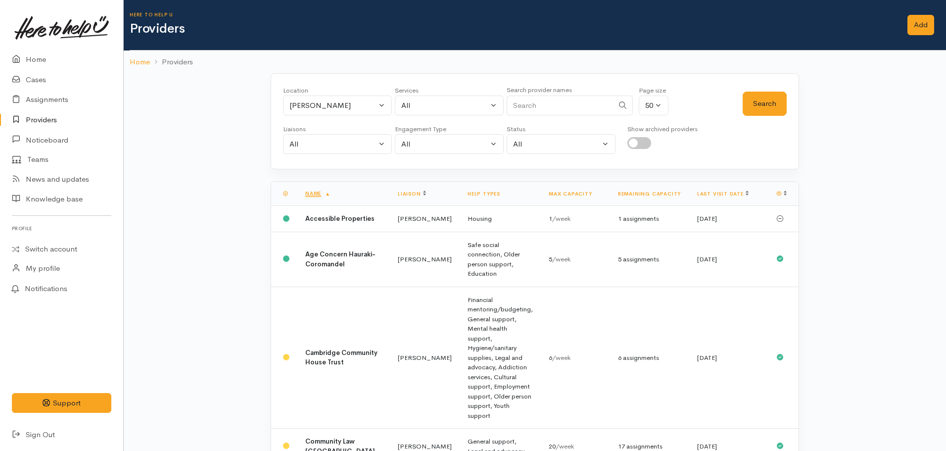
drag, startPoint x: 424, startPoint y: 90, endPoint x: 438, endPoint y: 117, distance: 31.4
click at [436, 113] on div "Services All Addiction services Cleaning supplies Cultural support Domestic ani…" at bounding box center [449, 104] width 109 height 36
click at [435, 109] on div "All" at bounding box center [444, 105] width 87 height 11
type input "food"
click at [452, 172] on span "Food support" at bounding box center [435, 170] width 46 height 11
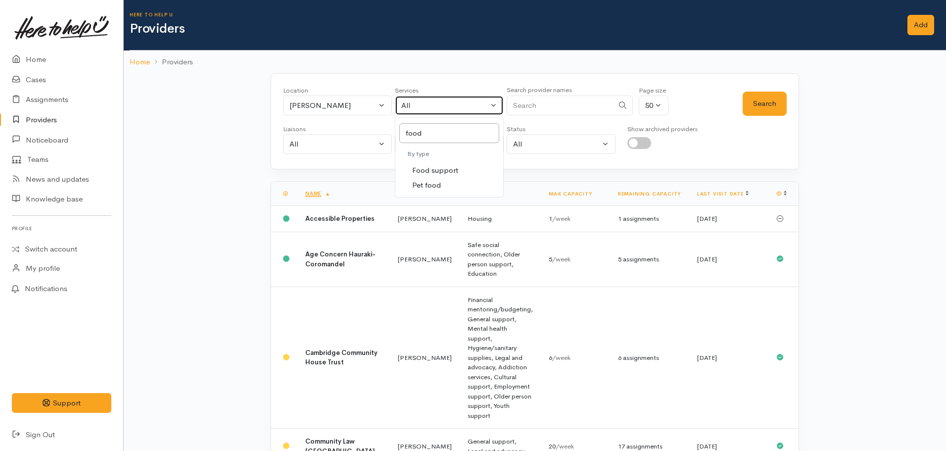
select select "3"
click at [764, 102] on button "Search" at bounding box center [765, 104] width 44 height 24
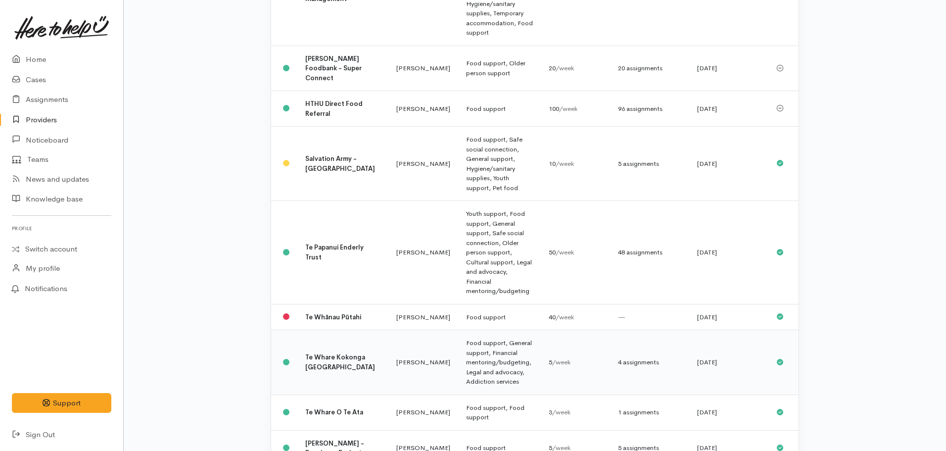
scroll to position [378, 0]
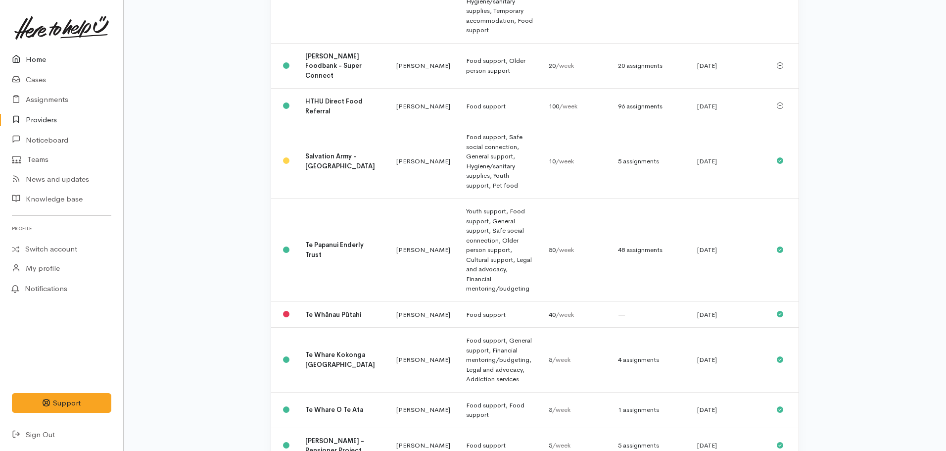
click at [41, 61] on link "Home" at bounding box center [61, 59] width 123 height 20
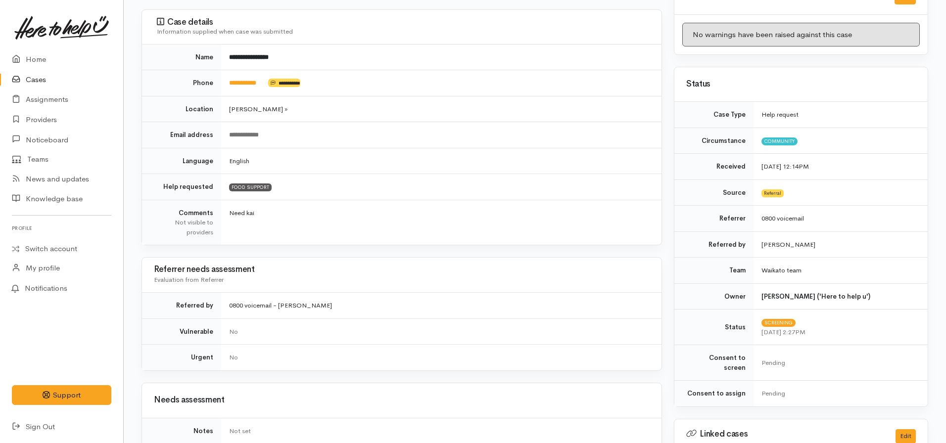
scroll to position [80, 0]
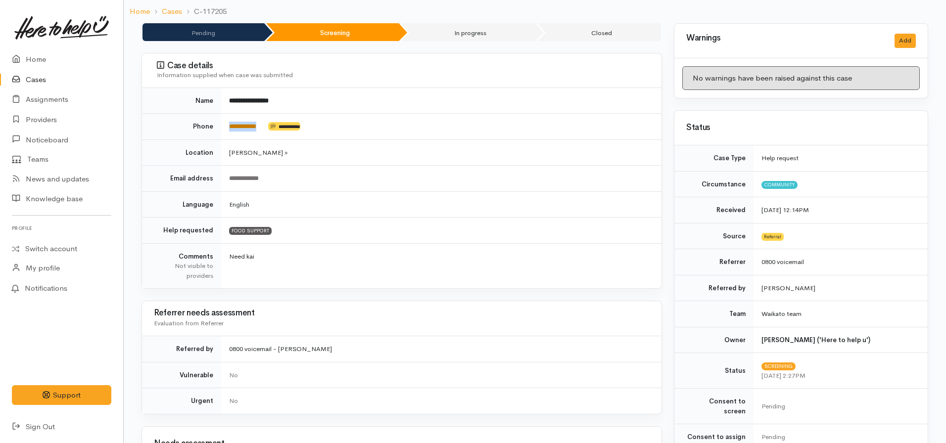
drag, startPoint x: 267, startPoint y: 126, endPoint x: 229, endPoint y: 127, distance: 37.6
click at [229, 127] on td "**********" at bounding box center [441, 127] width 440 height 26
copy td "**********"
click at [491, 164] on td "[PERSON_NAME] »" at bounding box center [441, 153] width 440 height 26
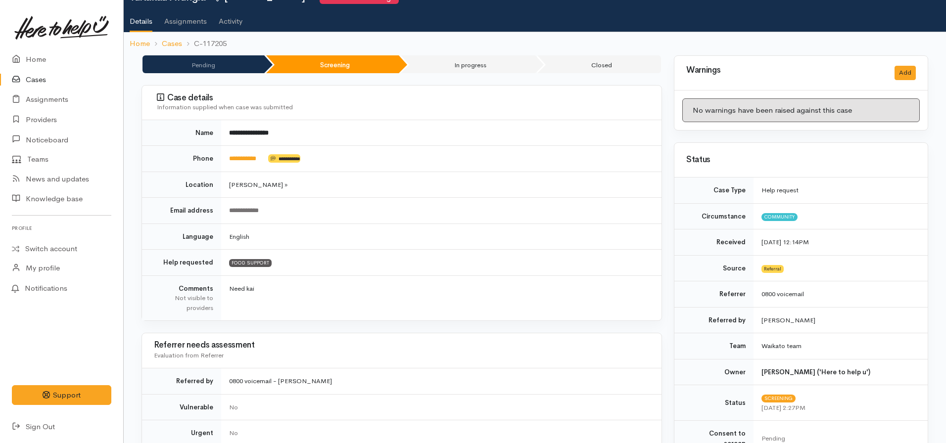
scroll to position [0, 0]
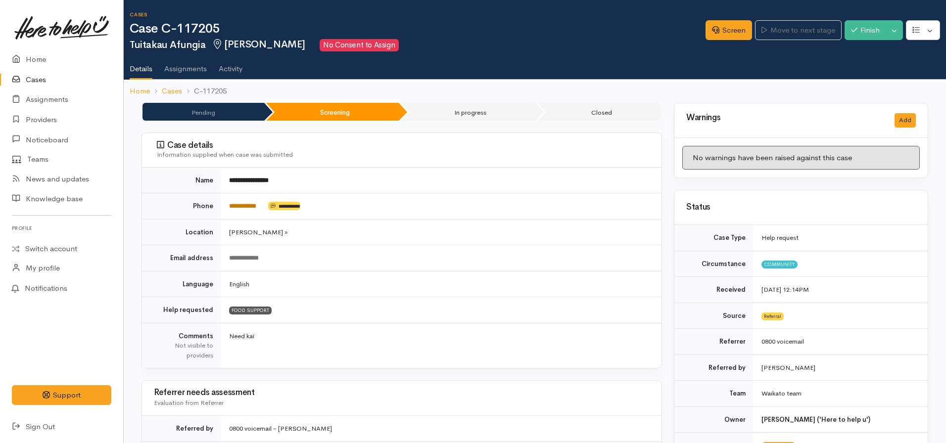
click at [242, 205] on link "**********" at bounding box center [242, 206] width 27 height 6
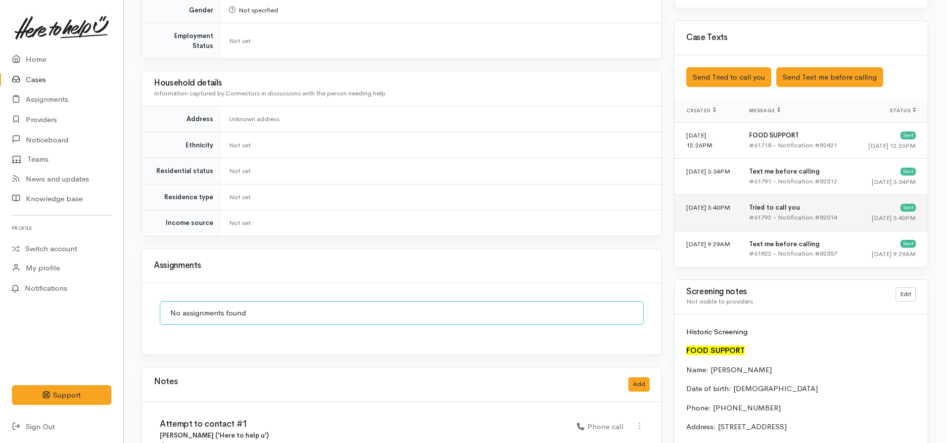
scroll to position [643, 0]
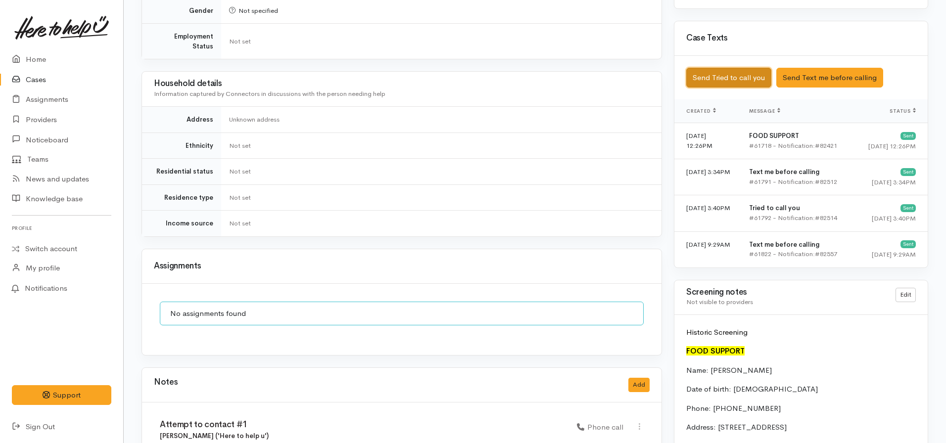
click at [717, 68] on button "Send Tried to call you" at bounding box center [728, 78] width 85 height 20
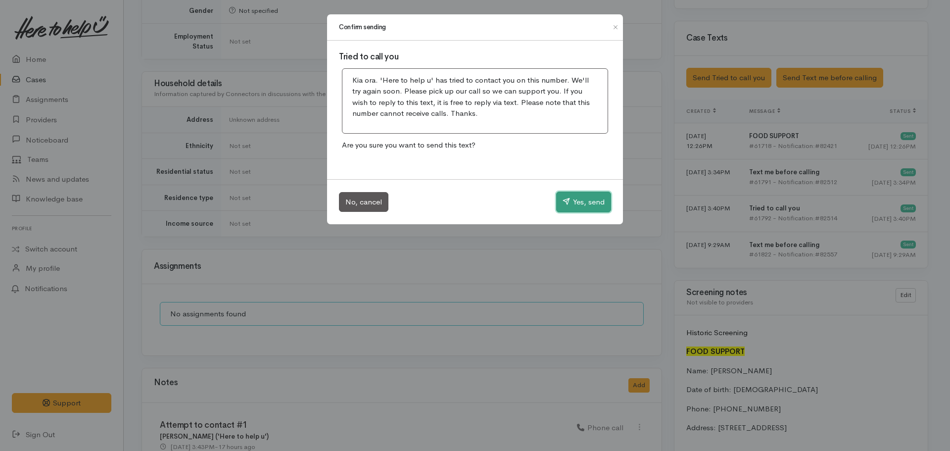
click at [582, 204] on button "Yes, send" at bounding box center [583, 202] width 55 height 21
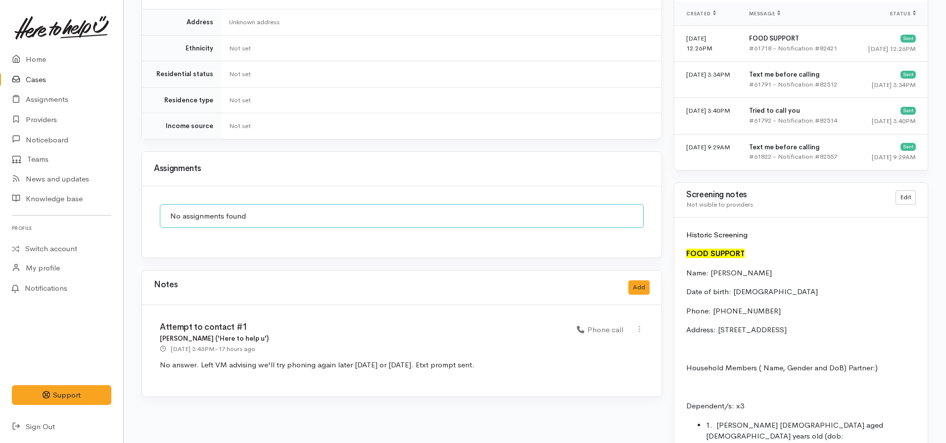
scroll to position [891, 0]
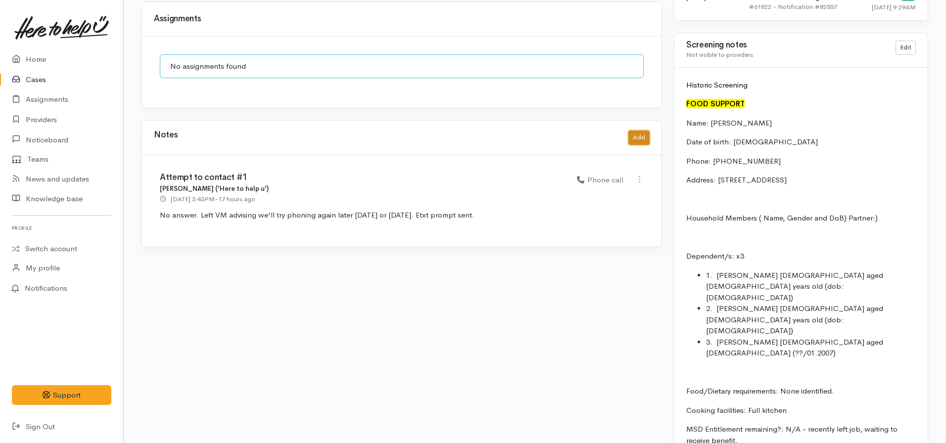
click at [643, 133] on button "Add" at bounding box center [638, 138] width 21 height 14
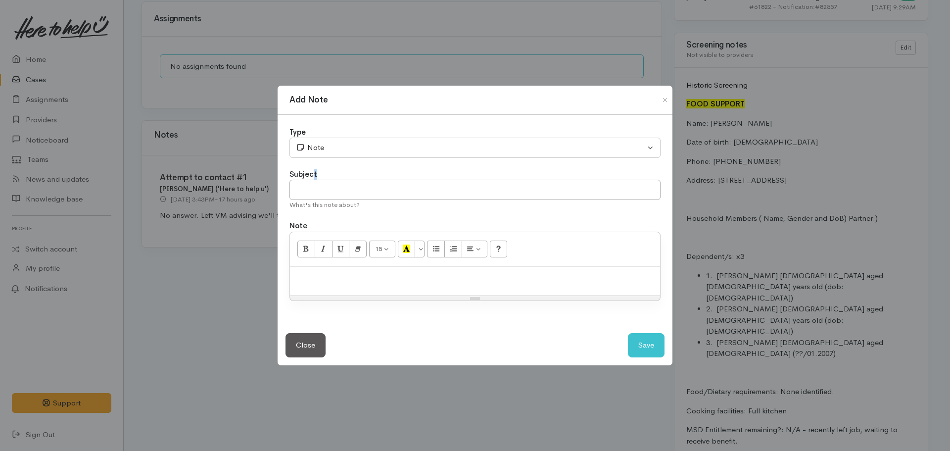
drag, startPoint x: 313, startPoint y: 181, endPoint x: 323, endPoint y: 199, distance: 20.8
click at [323, 199] on div "Subject What's this note about?" at bounding box center [474, 189] width 371 height 41
click at [318, 188] on input "text" at bounding box center [474, 190] width 371 height 20
type input "Attempt to contact #2"
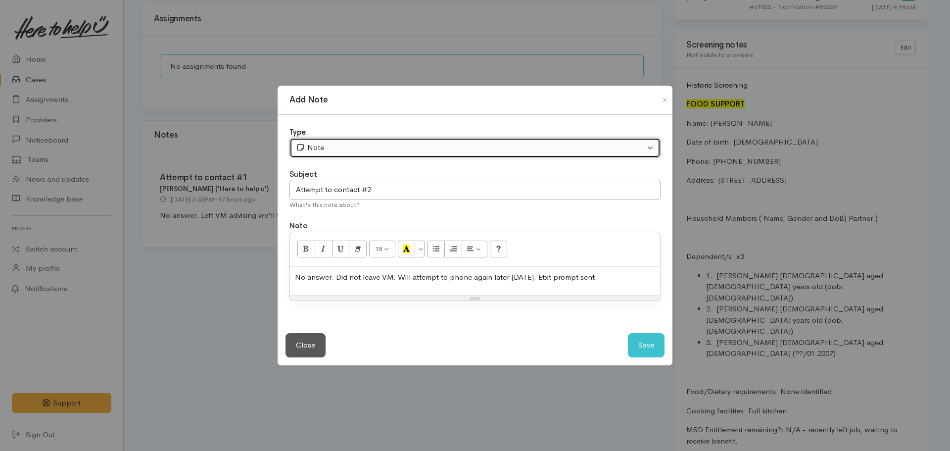
click at [344, 144] on div "Note" at bounding box center [470, 147] width 349 height 11
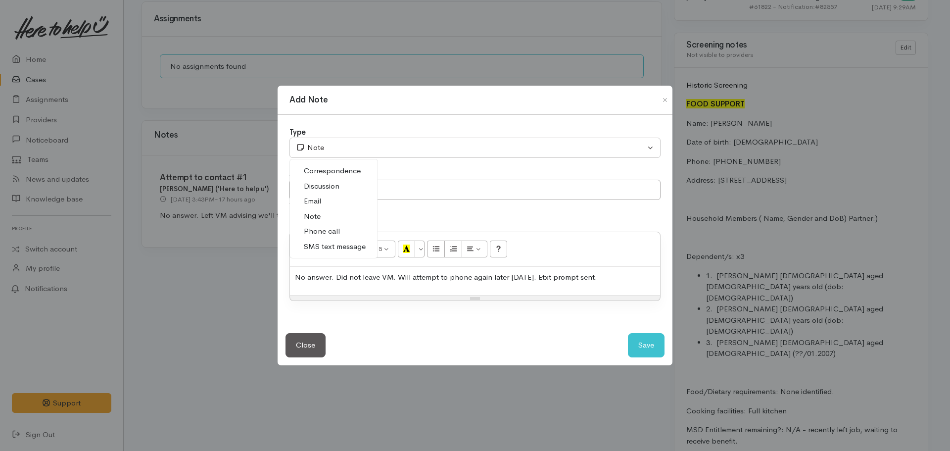
click at [324, 230] on span "Phone call" at bounding box center [322, 231] width 36 height 11
select select "3"
click at [655, 343] on button "Save" at bounding box center [646, 345] width 37 height 24
select select "1"
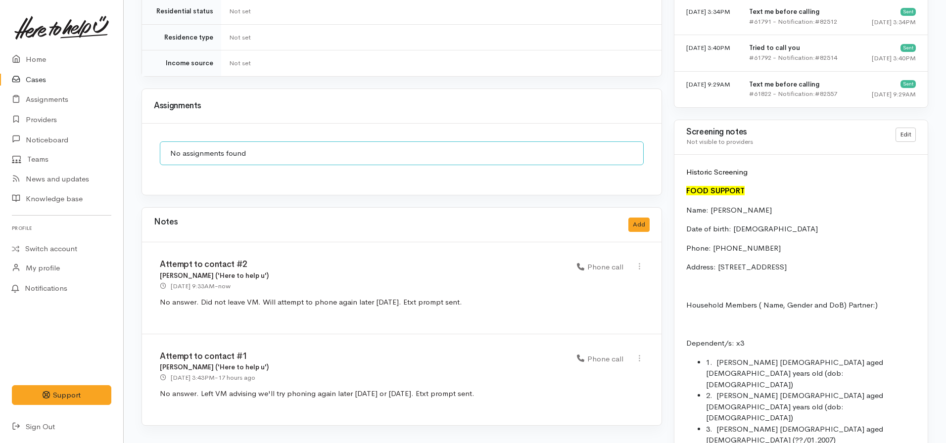
scroll to position [643, 0]
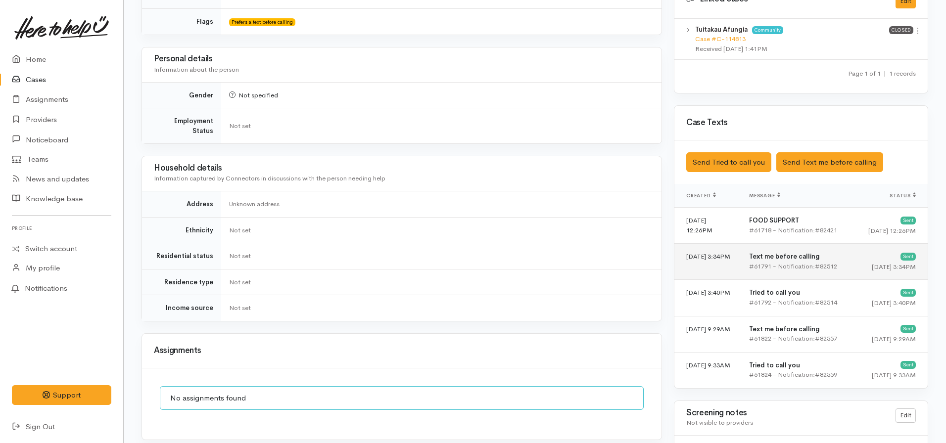
scroll to position [693, 0]
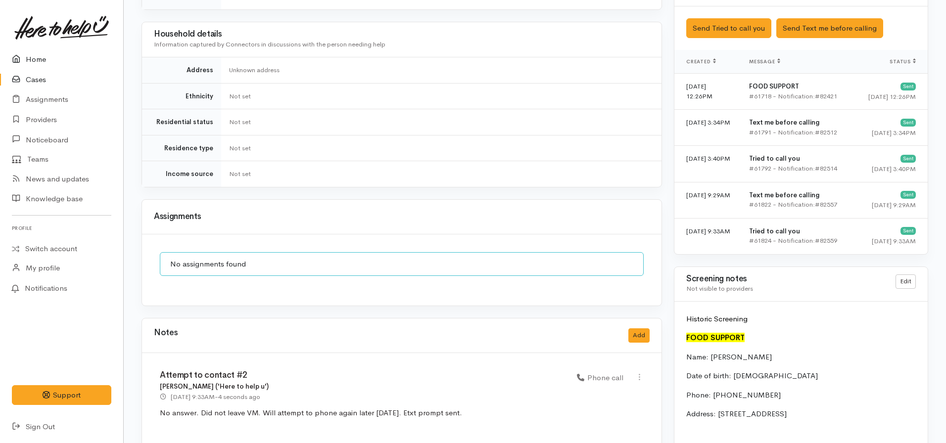
click at [48, 65] on link "Home" at bounding box center [61, 59] width 123 height 20
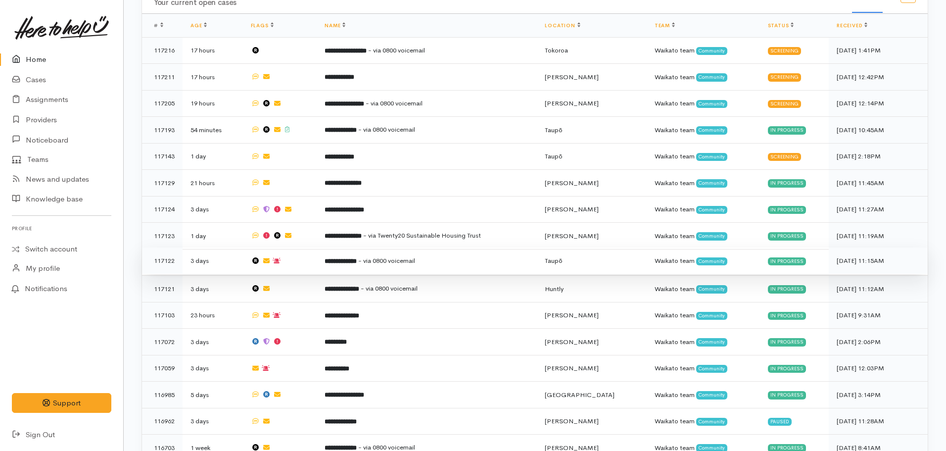
scroll to position [544, 0]
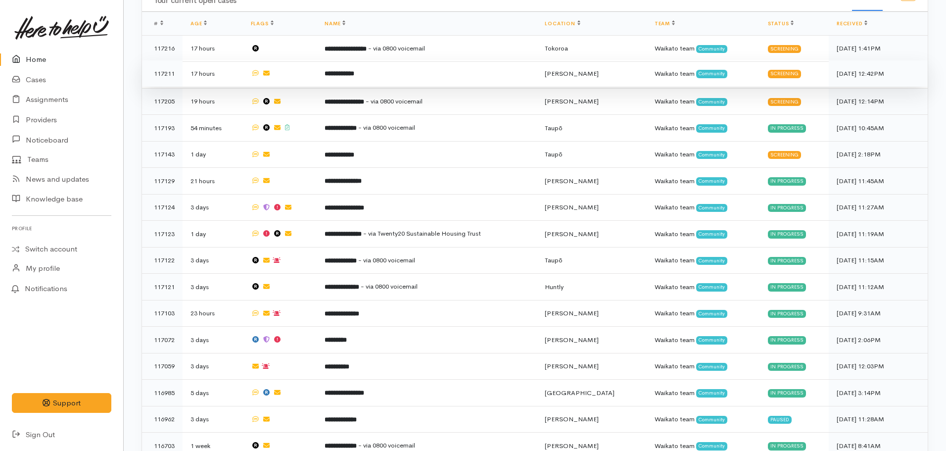
click at [350, 70] on b "**********" at bounding box center [340, 73] width 30 height 6
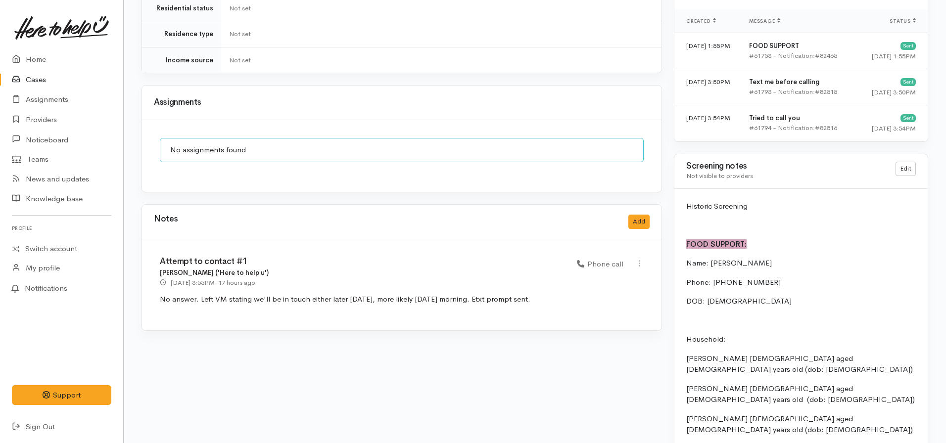
scroll to position [445, 0]
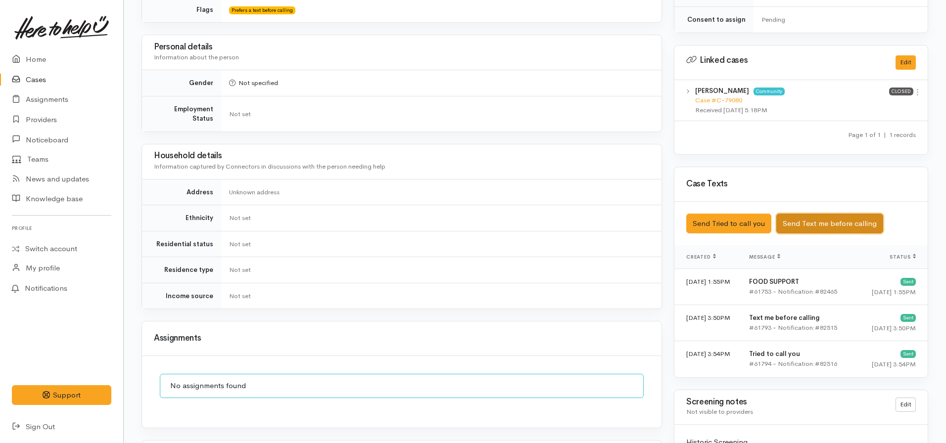
click at [801, 214] on button "Send Text me before calling" at bounding box center [829, 224] width 107 height 20
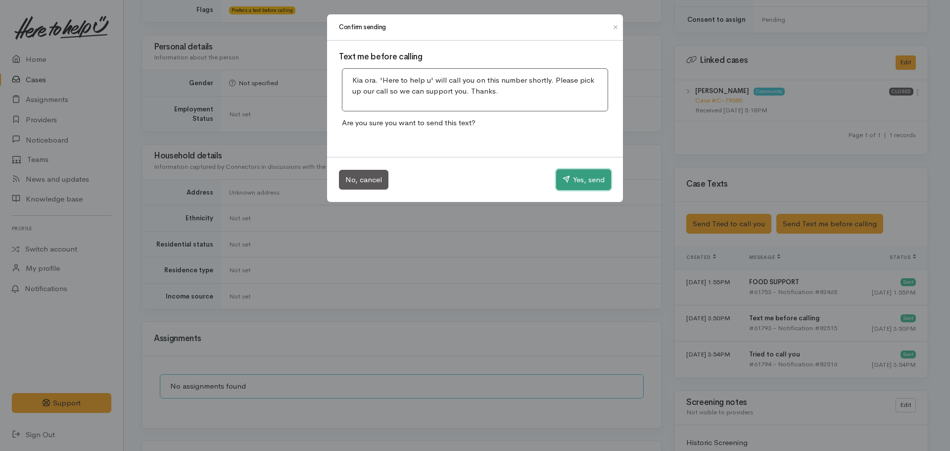
click at [586, 180] on button "Yes, send" at bounding box center [583, 179] width 55 height 21
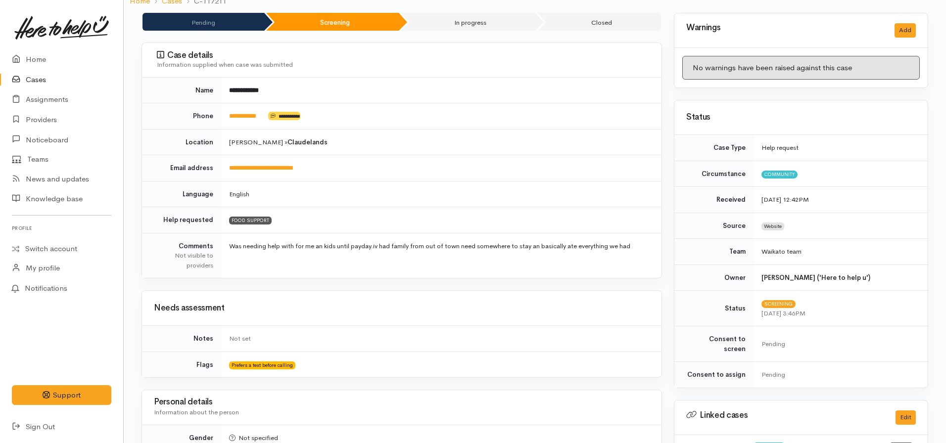
scroll to position [288, 0]
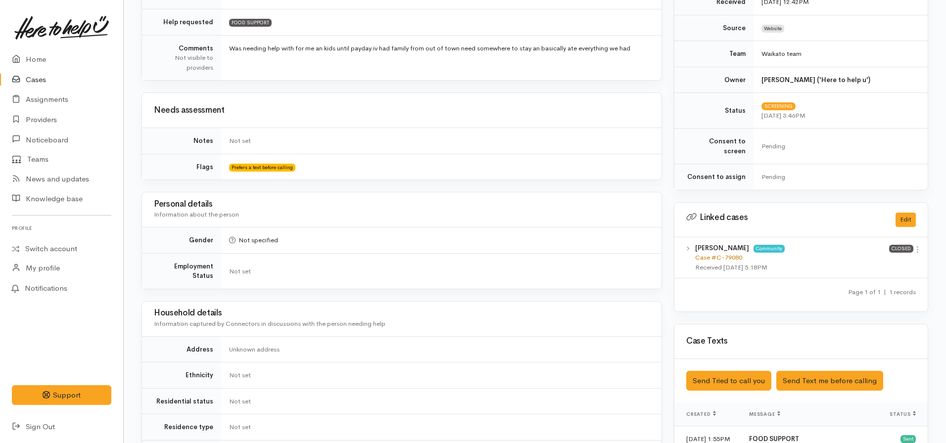
click at [726, 253] on link "Case #C-79080" at bounding box center [718, 257] width 47 height 8
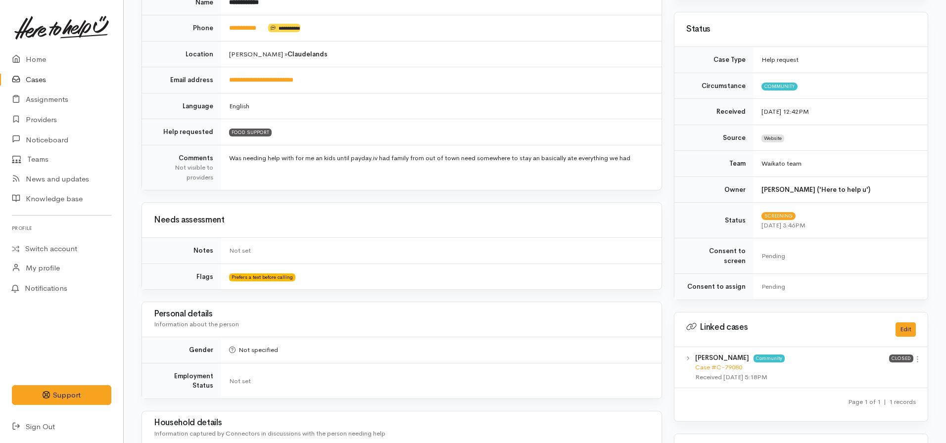
scroll to position [90, 0]
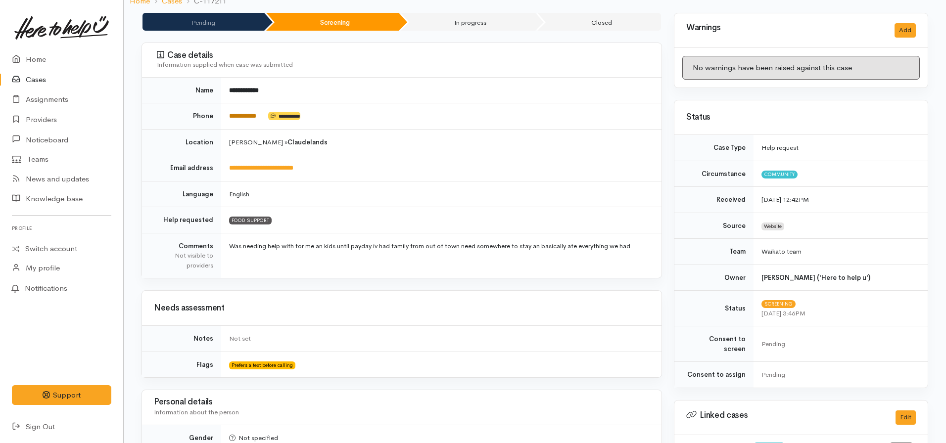
click at [255, 117] on link "**********" at bounding box center [242, 116] width 27 height 6
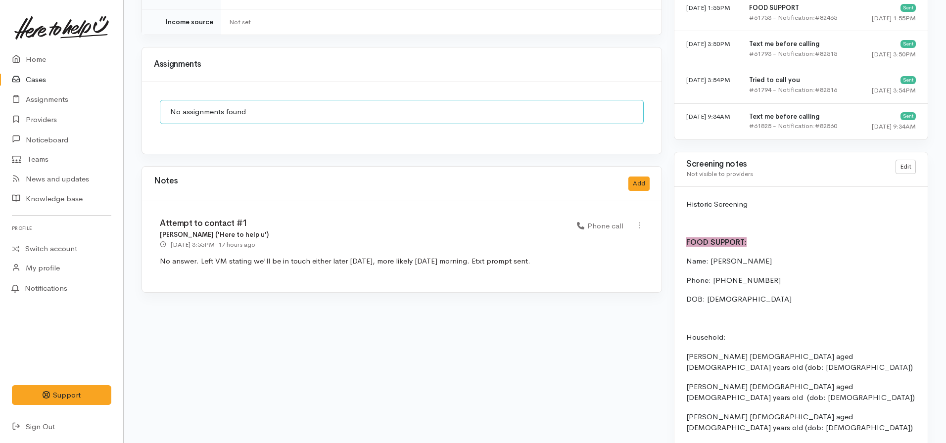
scroll to position [841, 0]
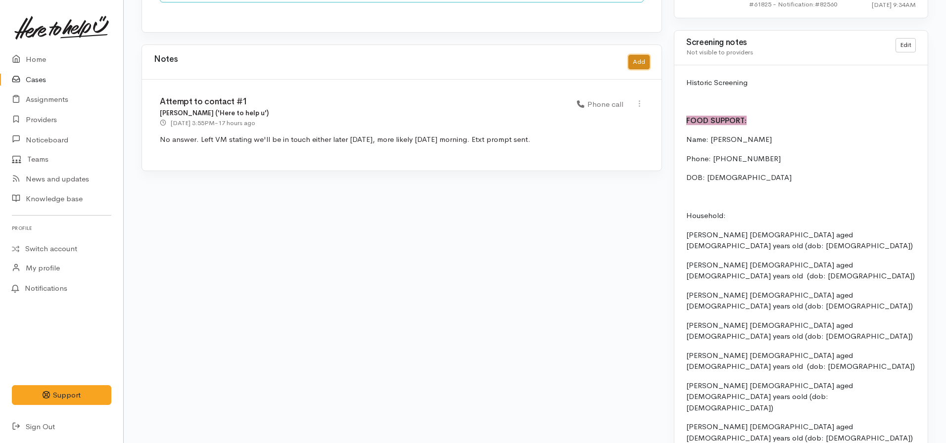
click at [642, 55] on button "Add" at bounding box center [638, 62] width 21 height 14
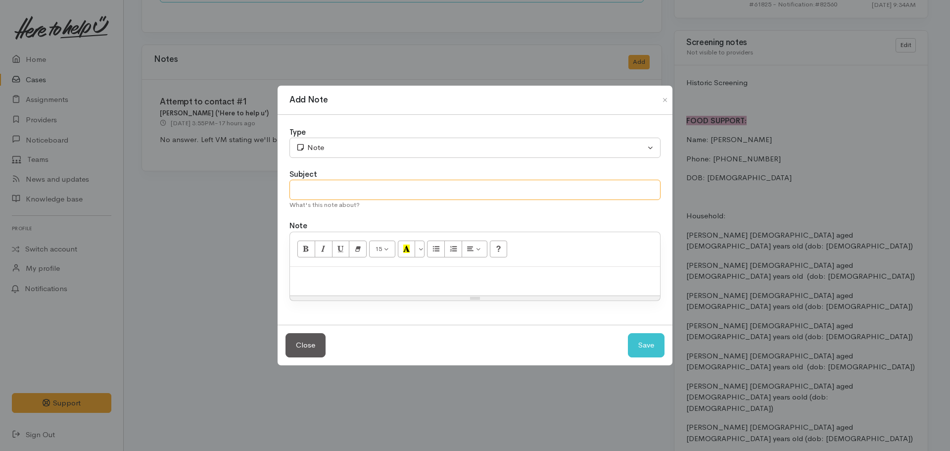
click at [316, 183] on input "text" at bounding box center [474, 190] width 371 height 20
type input "CASE CANCELLED - CLIENT WITHDREW"
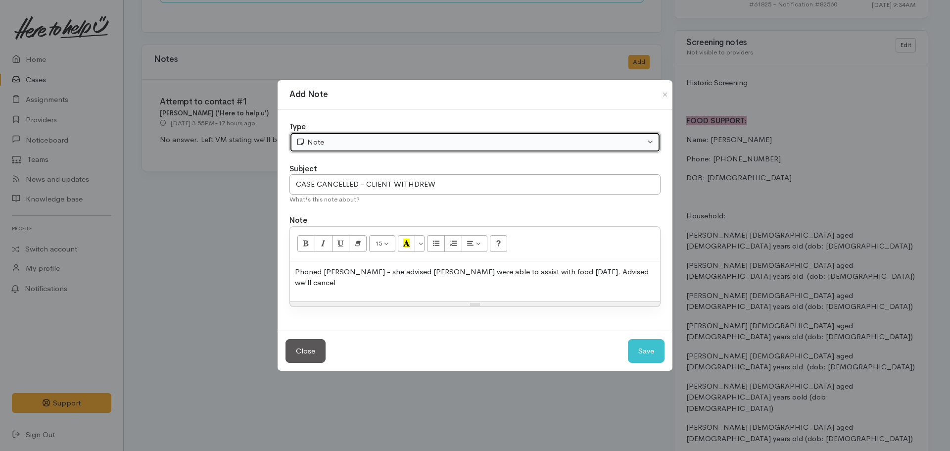
click at [333, 152] on button "Note" at bounding box center [474, 142] width 371 height 20
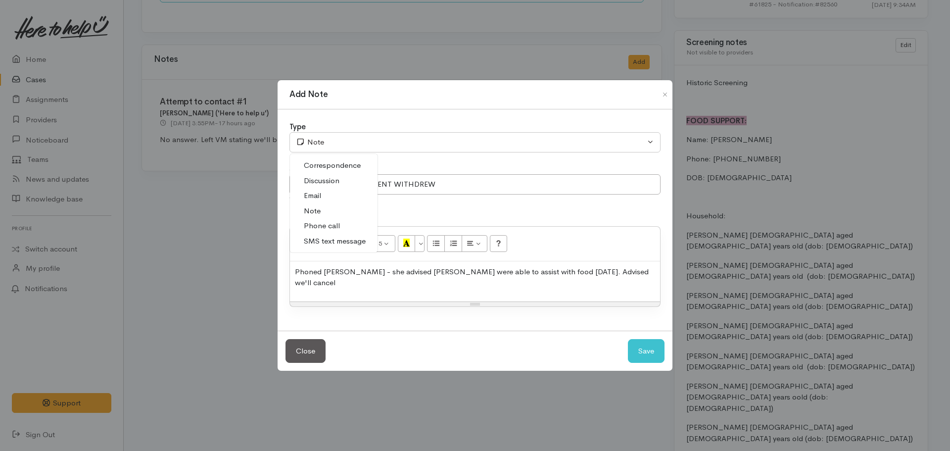
click at [320, 232] on span "Phone call" at bounding box center [322, 225] width 36 height 11
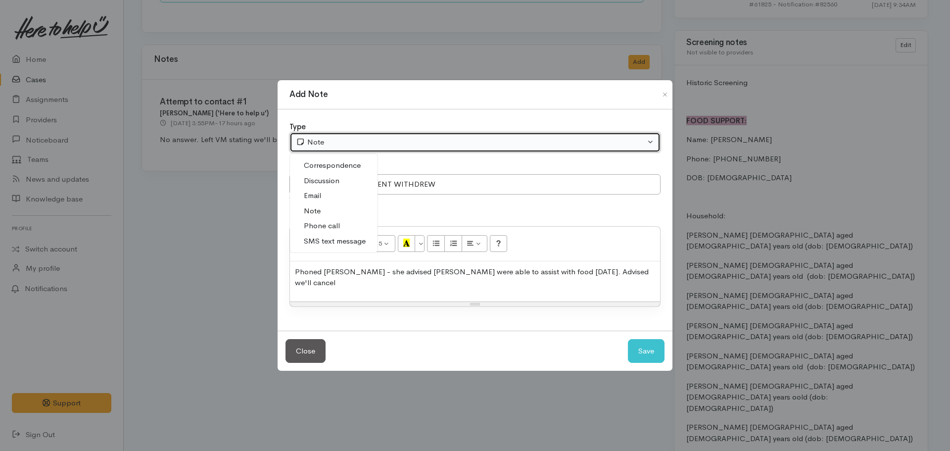
select select "3"
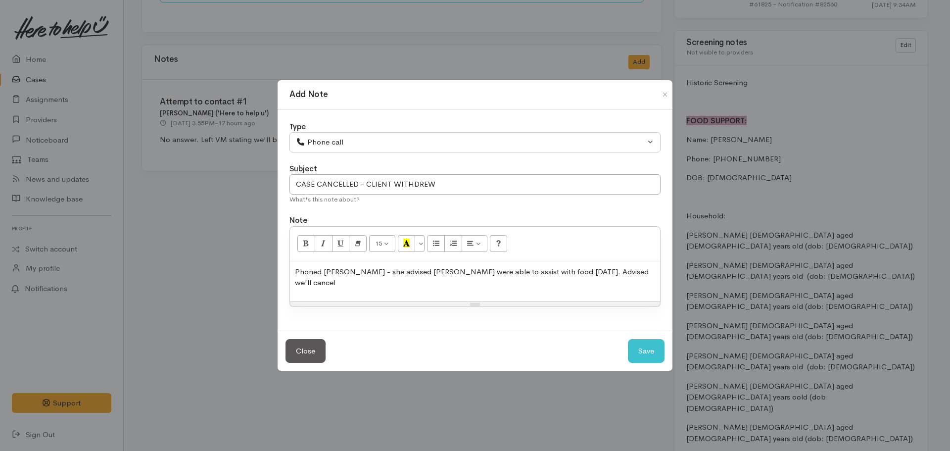
click at [627, 277] on p "Phoned Donna - she advised WINZ were able to assist with food yesterday. Advise…" at bounding box center [475, 277] width 360 height 22
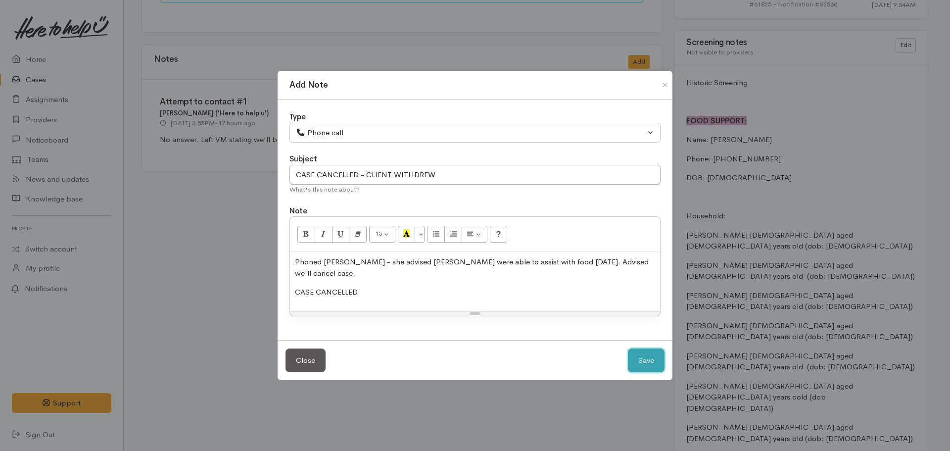
click at [628, 348] on button "Save" at bounding box center [646, 360] width 37 height 24
select select "1"
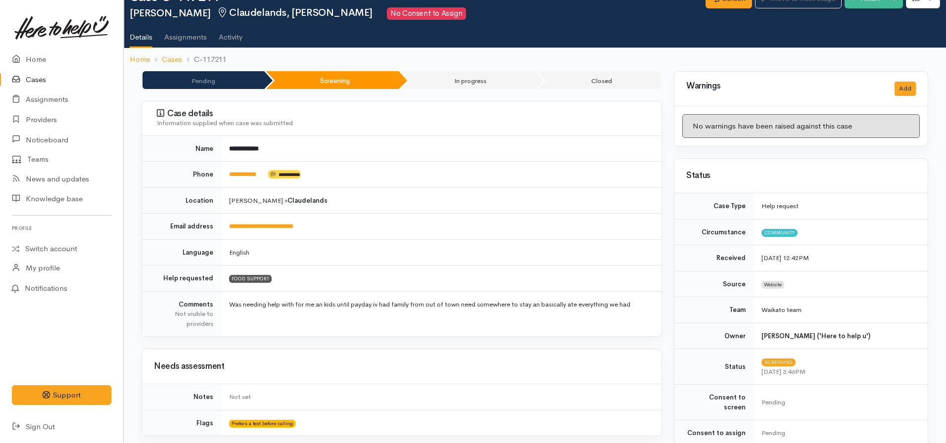
scroll to position [0, 0]
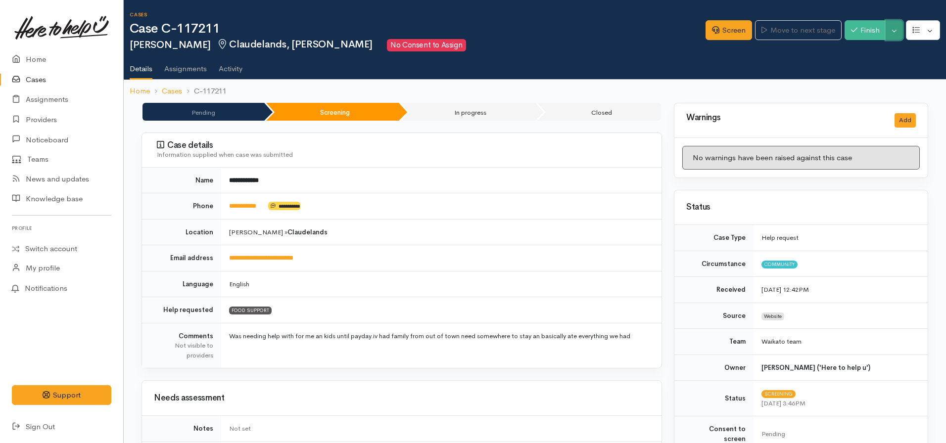
click at [895, 33] on button "Toggle Dropdown" at bounding box center [894, 30] width 17 height 20
click at [846, 67] on link "Cancel" at bounding box center [863, 68] width 78 height 15
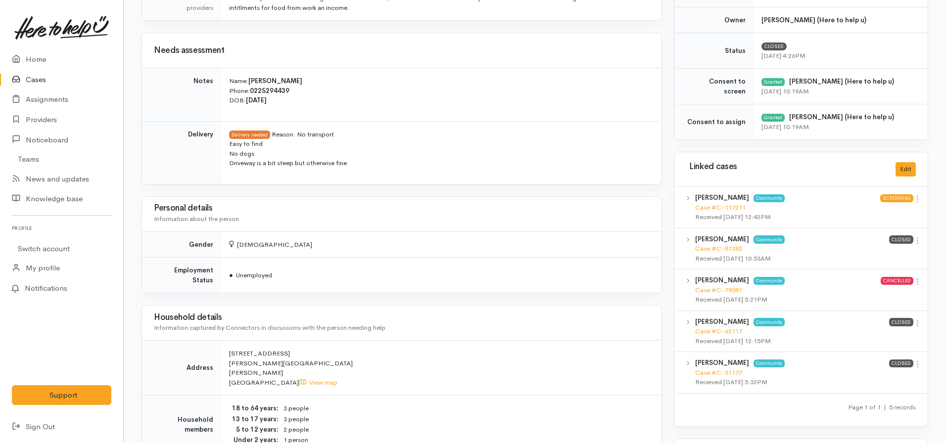
scroll to position [347, 0]
click at [73, 244] on link "Switch account" at bounding box center [61, 249] width 123 height 19
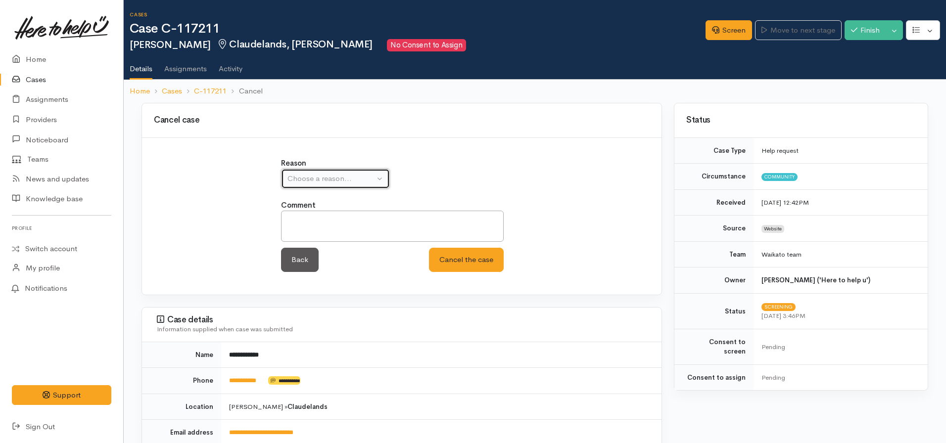
click at [288, 170] on button "Choose a reason..." at bounding box center [335, 179] width 109 height 20
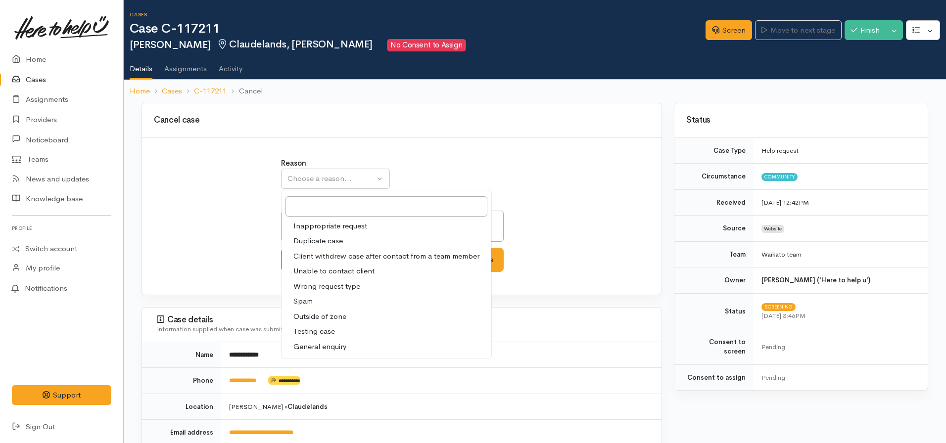
click at [334, 253] on span "Client withdrew case after contact from a team member" at bounding box center [386, 256] width 186 height 11
select select "3"
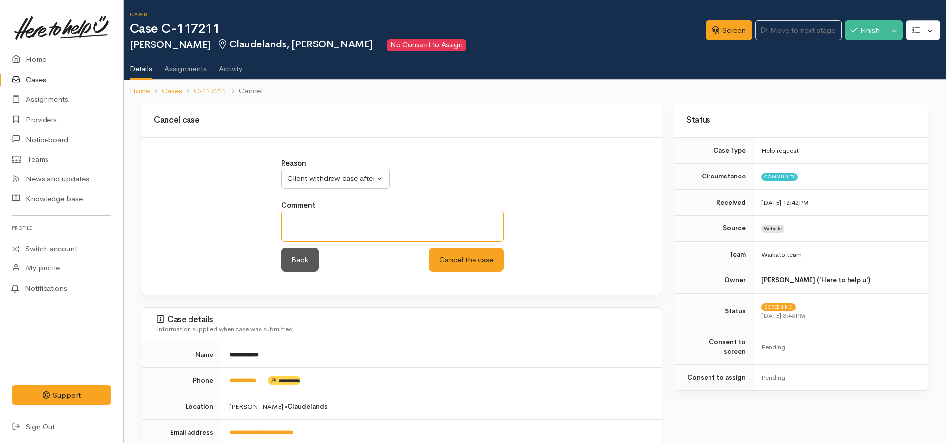
click at [317, 212] on textarea at bounding box center [392, 226] width 223 height 31
type textarea "Already received support"
click at [429, 248] on button "Cancel the case" at bounding box center [466, 260] width 75 height 24
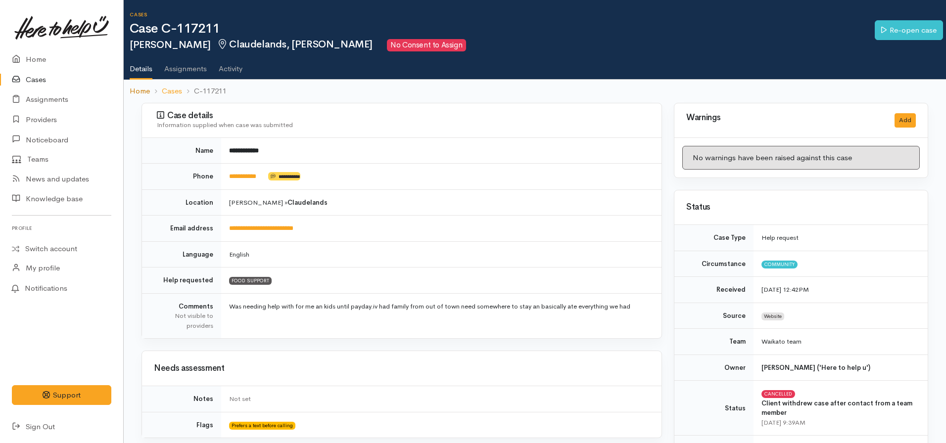
click at [135, 91] on link "Home" at bounding box center [140, 91] width 20 height 11
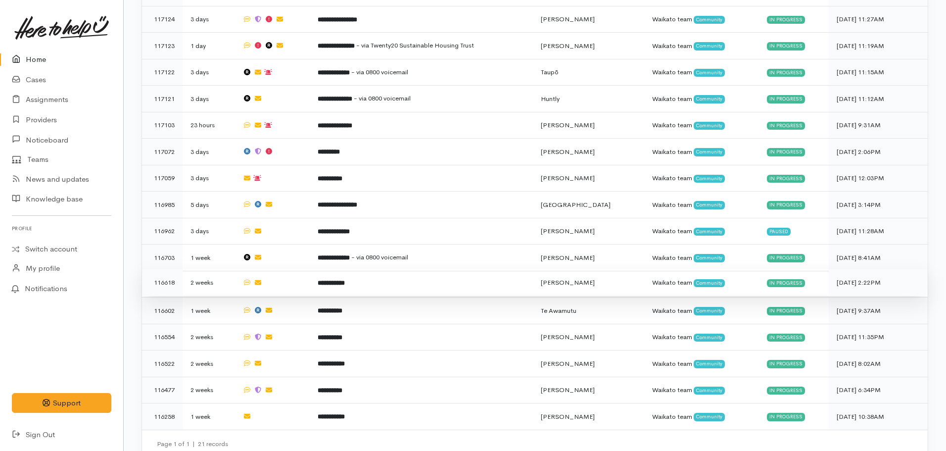
scroll to position [485, 0]
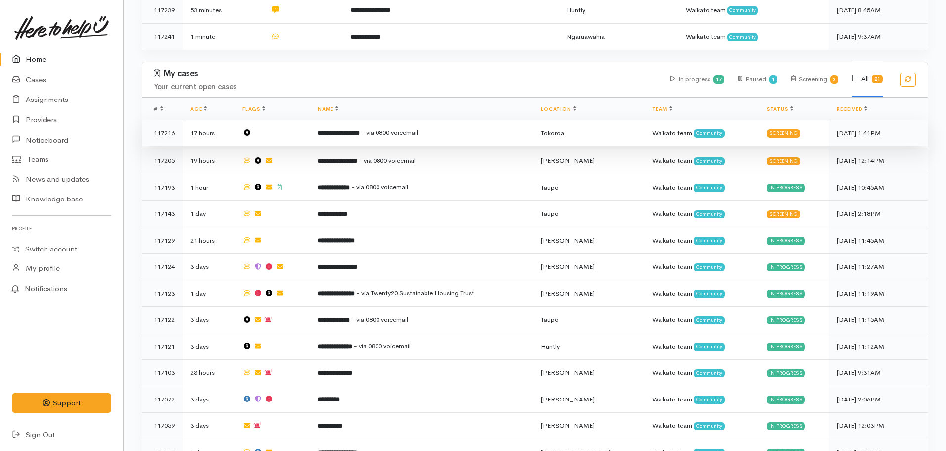
click at [360, 130] on b "**********" at bounding box center [339, 133] width 42 height 6
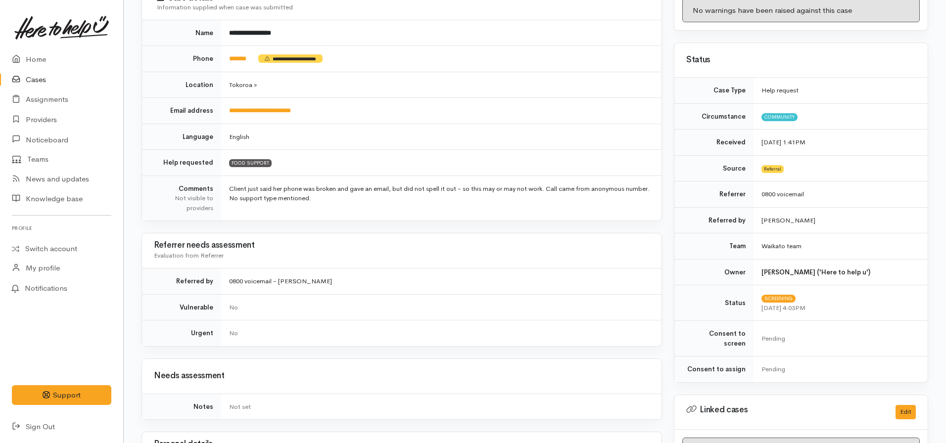
scroll to position [148, 0]
click at [31, 57] on link "Home" at bounding box center [61, 59] width 123 height 20
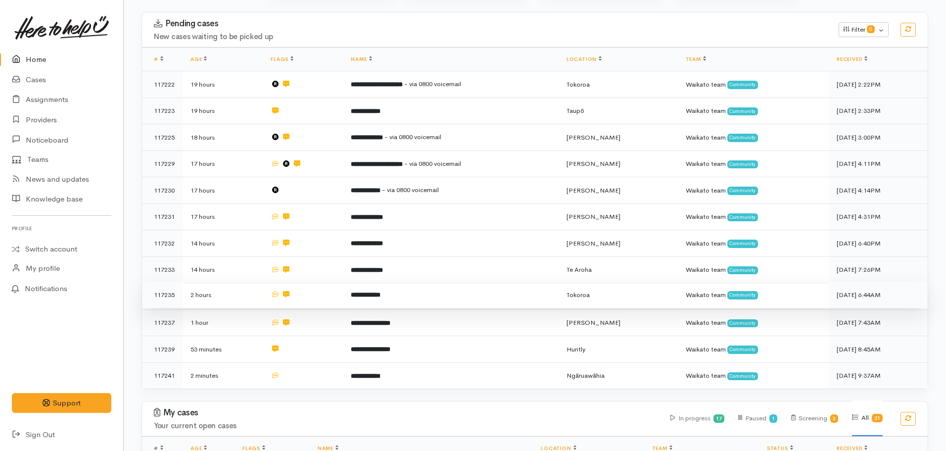
scroll to position [148, 0]
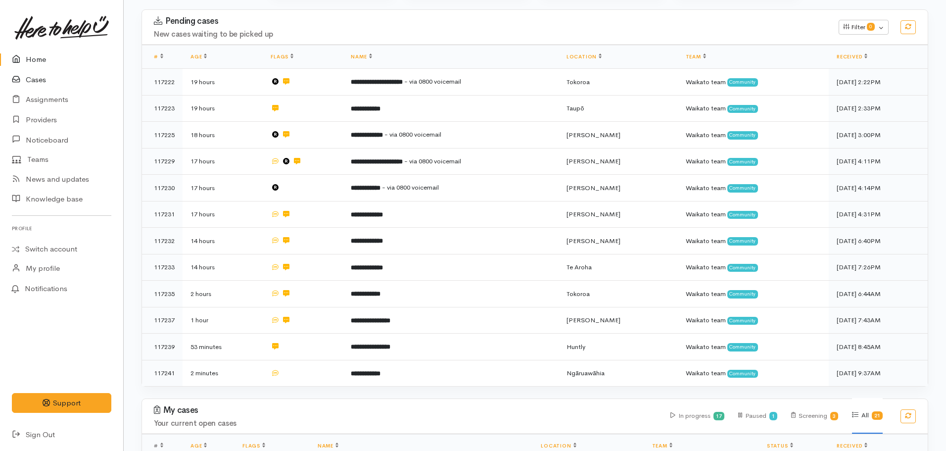
click at [52, 74] on link "Cases" at bounding box center [61, 80] width 123 height 20
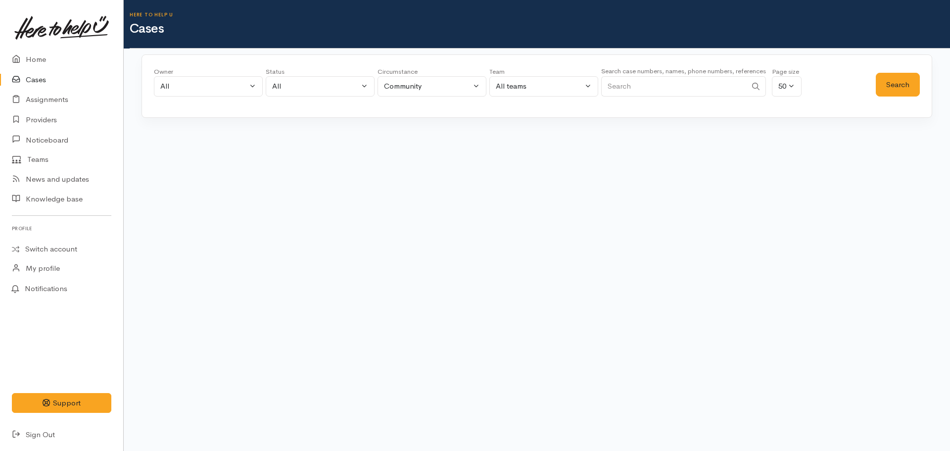
click at [664, 85] on input "Search" at bounding box center [673, 86] width 145 height 20
type input "r"
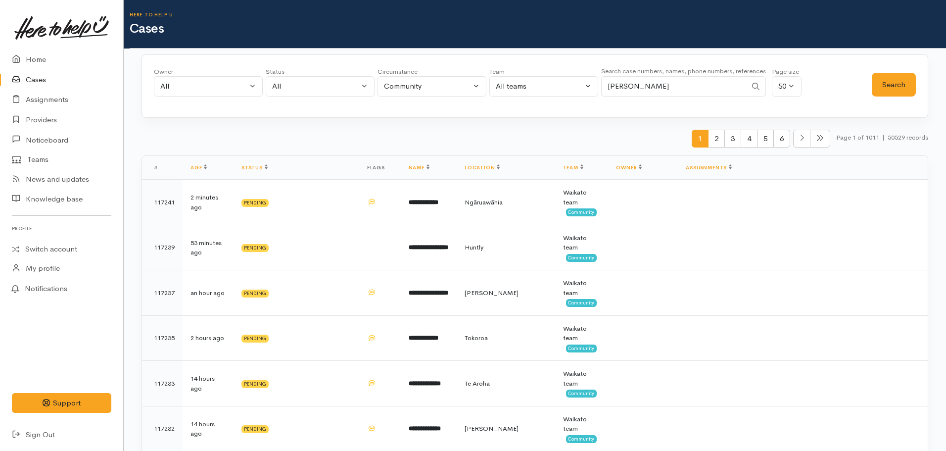
type input "[PERSON_NAME]"
click at [894, 96] on button "Search" at bounding box center [894, 85] width 44 height 24
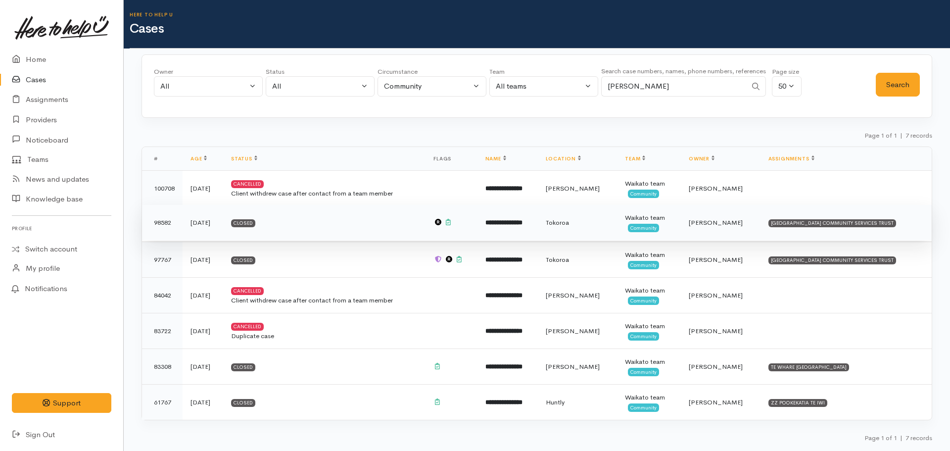
click at [495, 230] on td "**********" at bounding box center [508, 223] width 60 height 36
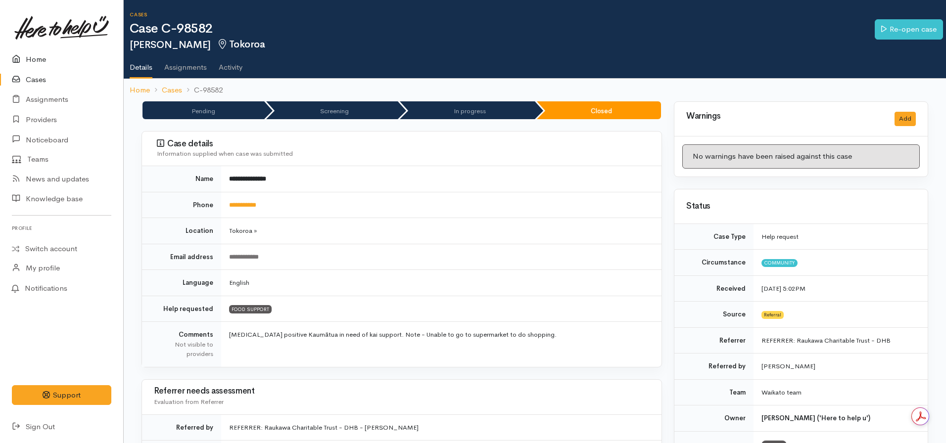
click at [34, 57] on link "Home" at bounding box center [61, 59] width 123 height 20
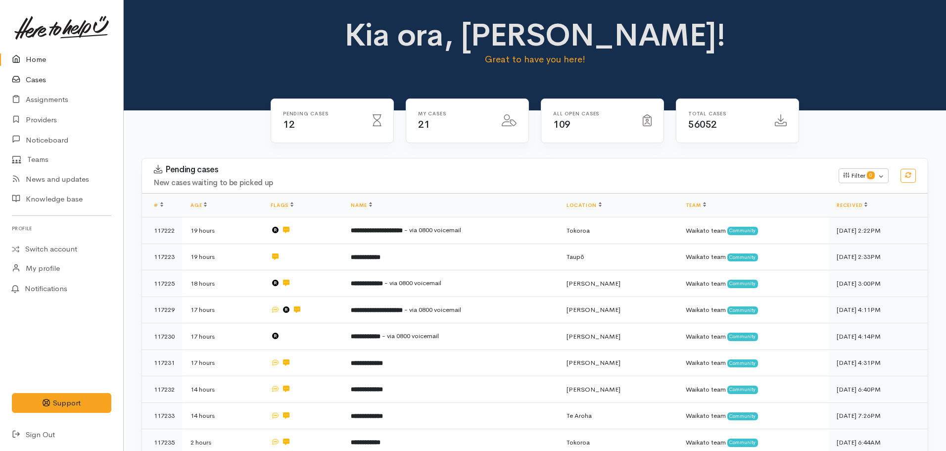
click at [37, 74] on link "Cases" at bounding box center [61, 80] width 123 height 20
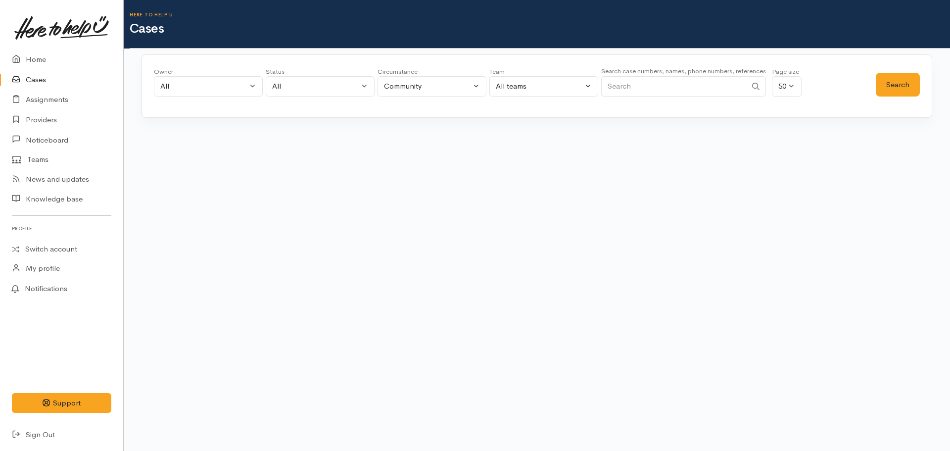
click at [693, 92] on input "Search" at bounding box center [673, 86] width 145 height 20
paste input "642108946135."
type input "642108946135"
click at [888, 88] on button "Search" at bounding box center [898, 85] width 44 height 24
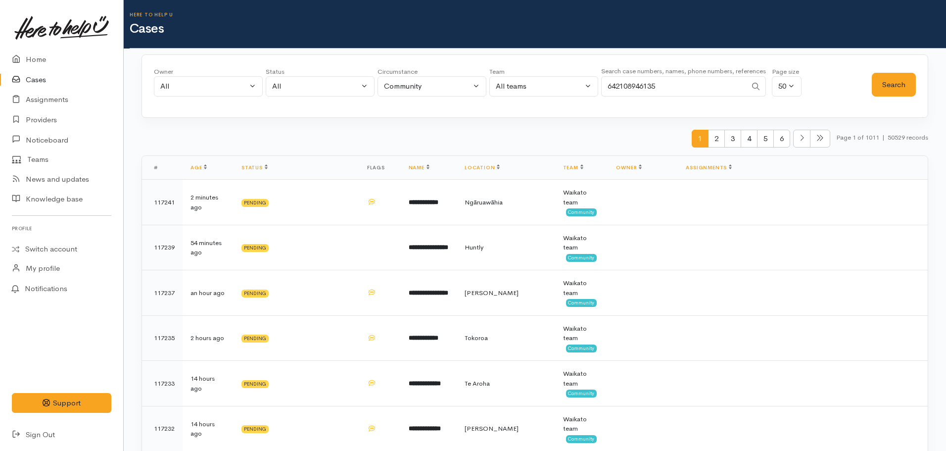
click at [917, 86] on div "Owner All My cases Aandrea Murray ('Here to help u') Akash Prakash ('Here to he…" at bounding box center [535, 85] width 787 height 63
click at [896, 89] on button "Search" at bounding box center [894, 85] width 44 height 24
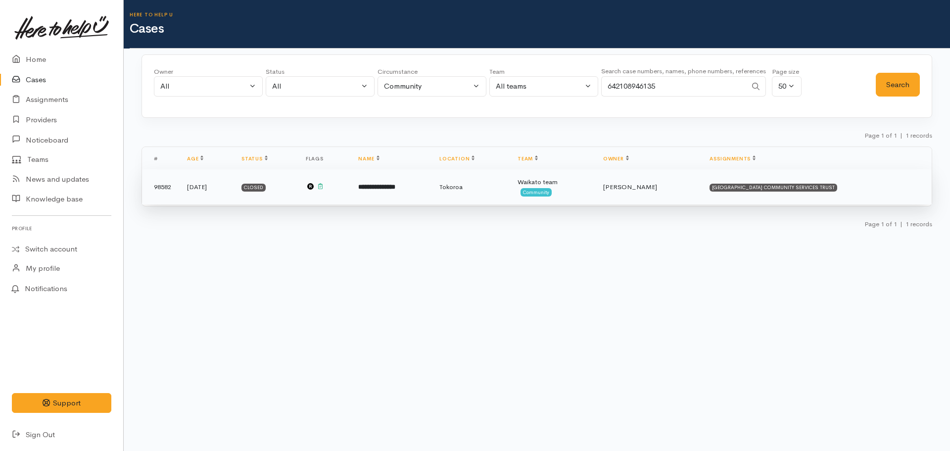
click at [388, 194] on td "**********" at bounding box center [390, 187] width 81 height 36
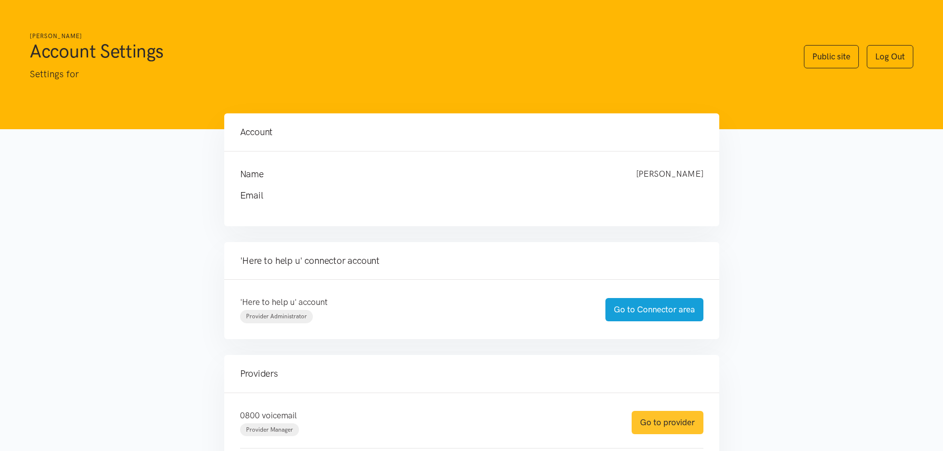
click at [657, 420] on link "Go to provider" at bounding box center [667, 422] width 72 height 23
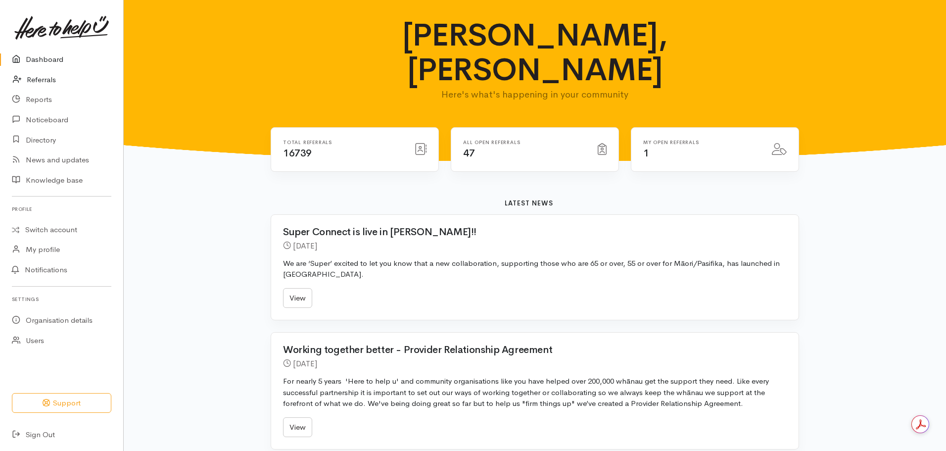
click at [20, 79] on icon at bounding box center [20, 80] width 14 height 12
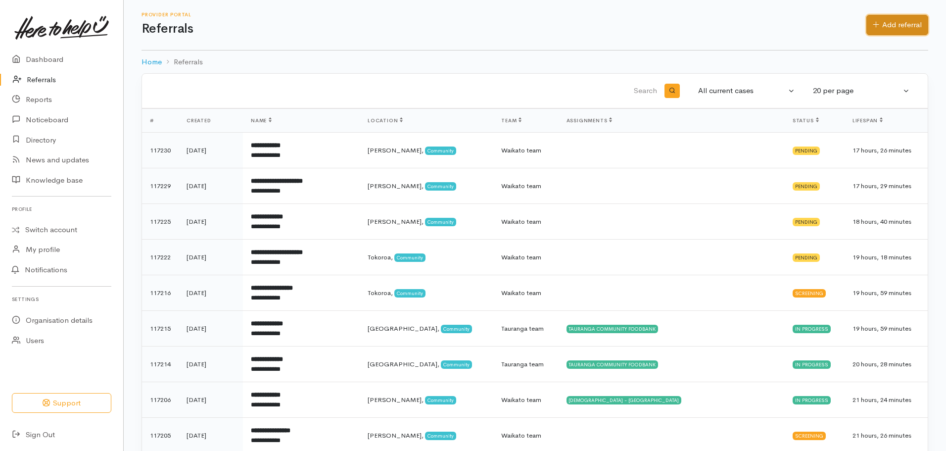
click at [879, 23] on link "Add referral" at bounding box center [897, 25] width 62 height 20
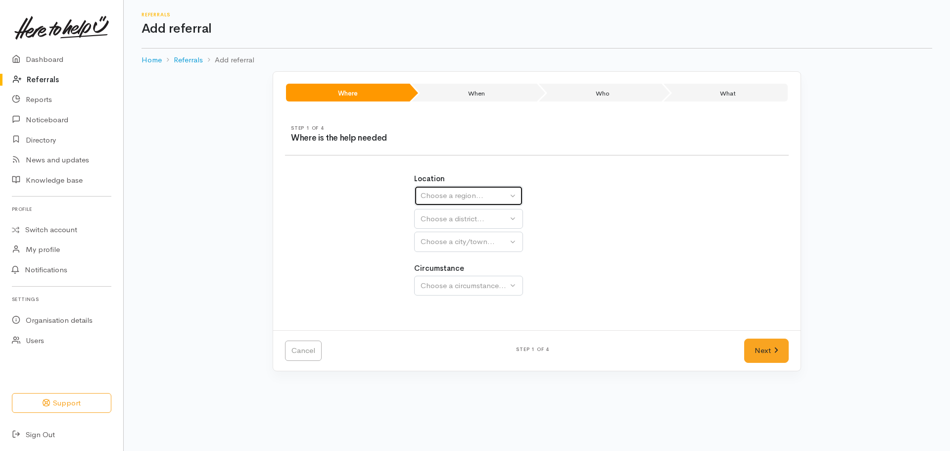
click at [471, 191] on div "Choose a region..." at bounding box center [464, 195] width 87 height 11
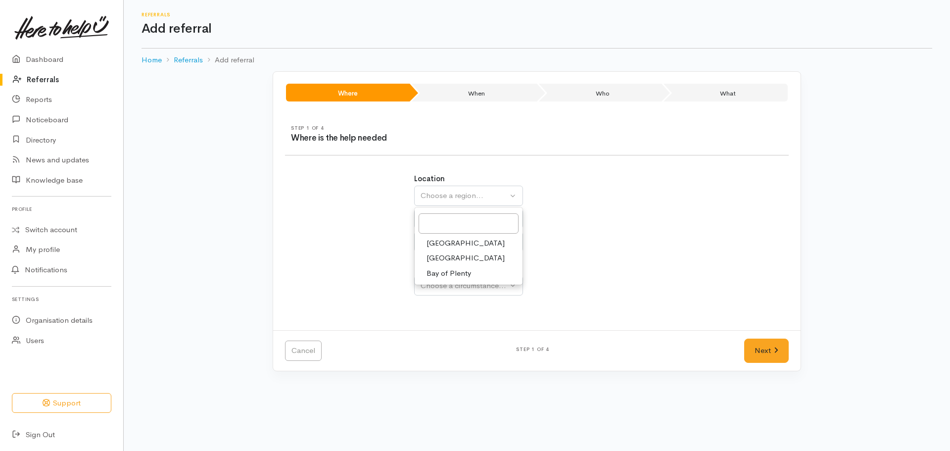
click at [451, 256] on span "Waikato" at bounding box center [466, 257] width 78 height 11
select select "3"
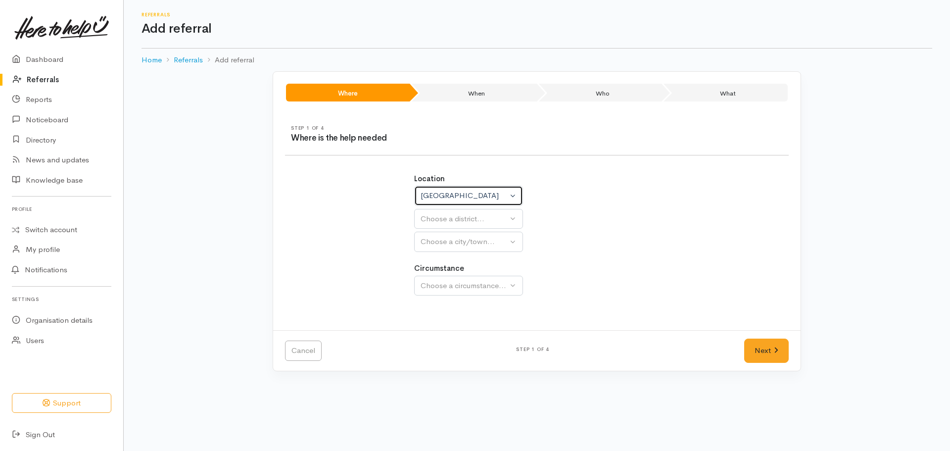
select select
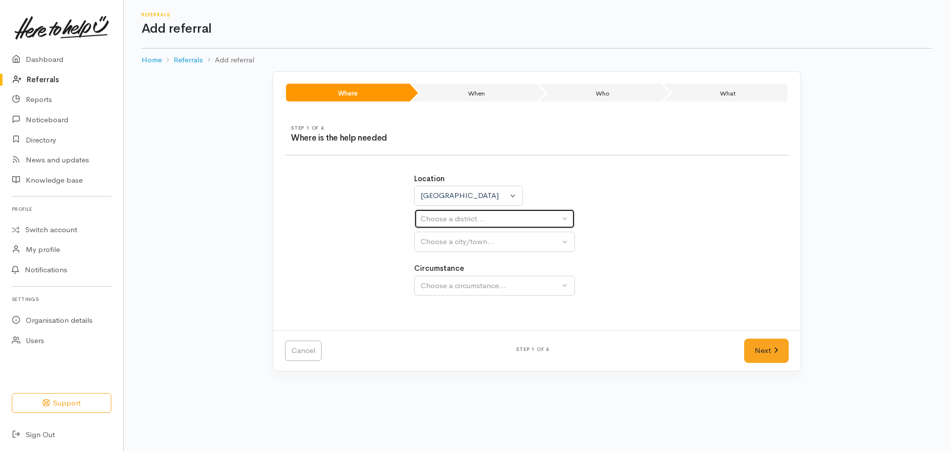
click at [456, 217] on div "Choose a district..." at bounding box center [490, 218] width 139 height 11
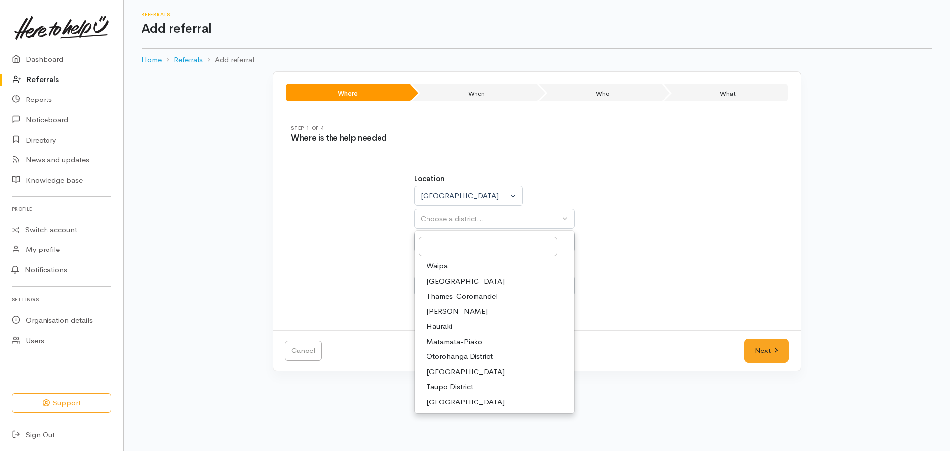
drag, startPoint x: 453, startPoint y: 374, endPoint x: 454, endPoint y: 357, distance: 17.3
click at [453, 373] on span "South Waikato District" at bounding box center [466, 371] width 78 height 11
select select "11"
select select
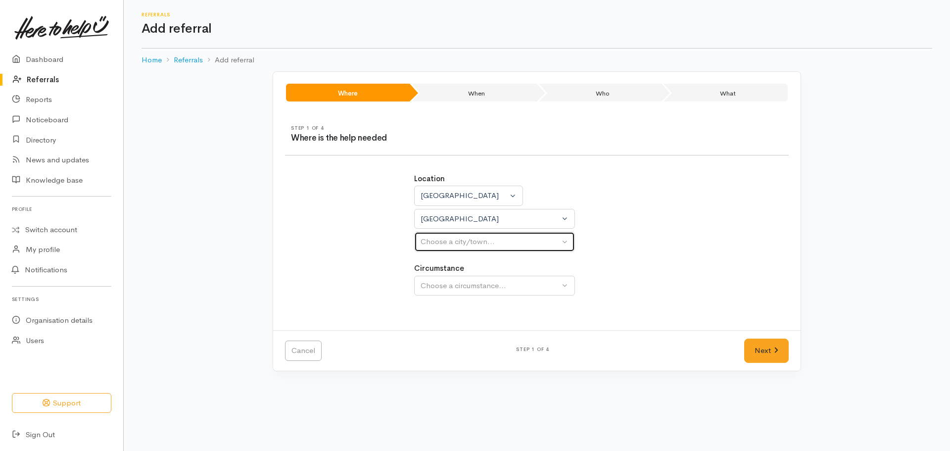
click at [449, 235] on button "Choose a city/town..." at bounding box center [494, 242] width 161 height 20
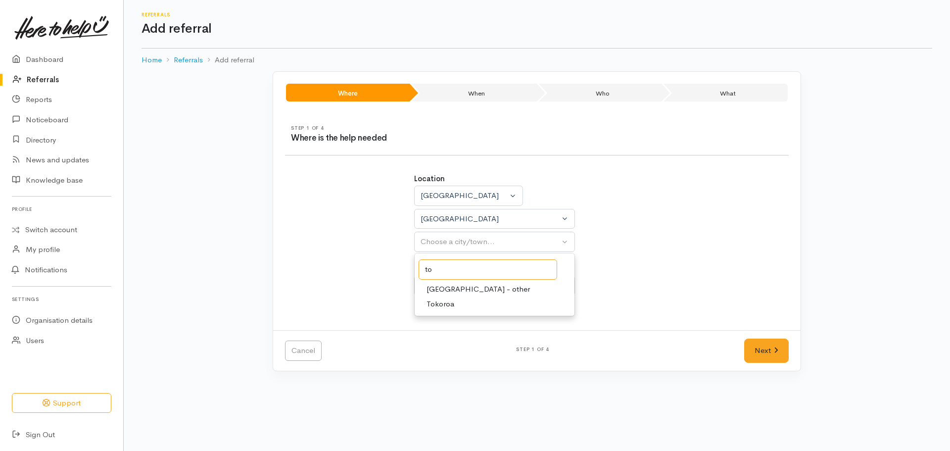
type input "to"
drag, startPoint x: 444, startPoint y: 303, endPoint x: 450, endPoint y: 289, distance: 15.1
click at [444, 303] on span "Tokoroa" at bounding box center [441, 303] width 28 height 11
select select "3"
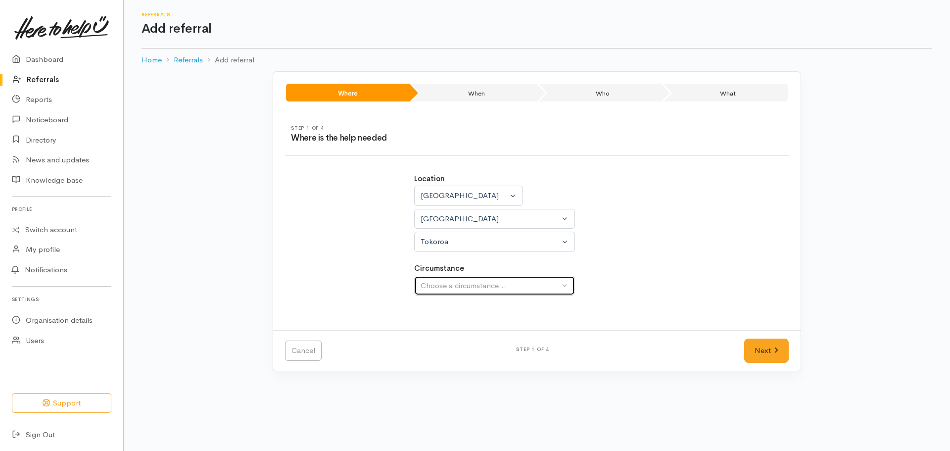
click at [449, 286] on div "Choose a circumstance..." at bounding box center [490, 285] width 139 height 11
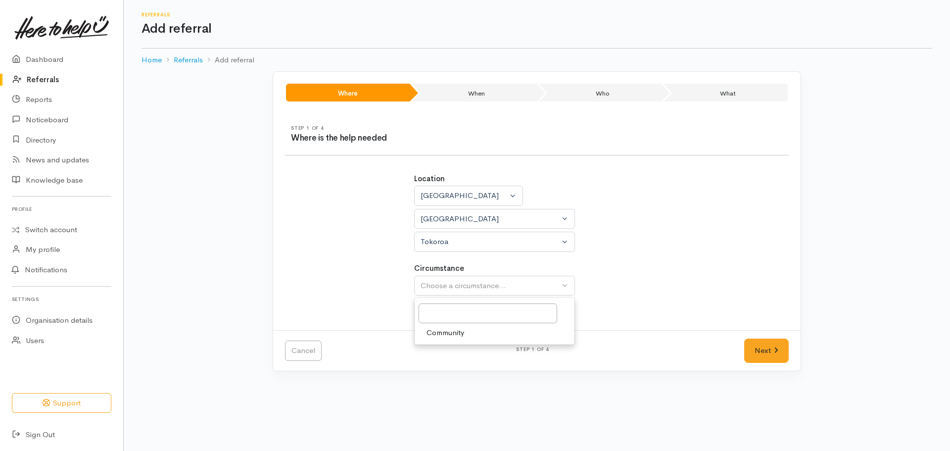
click at [450, 340] on link "Community" at bounding box center [495, 332] width 160 height 15
select select "2"
click at [746, 348] on link "Next" at bounding box center [766, 350] width 45 height 24
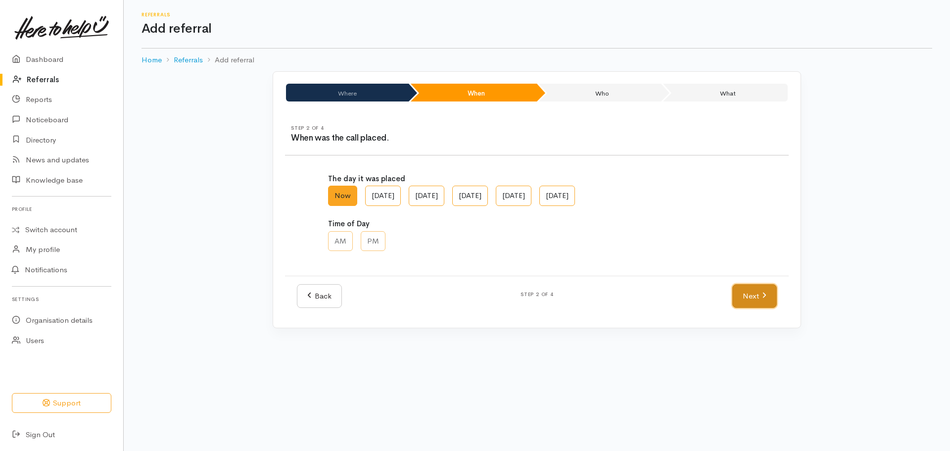
click at [758, 290] on link "Next" at bounding box center [754, 296] width 45 height 24
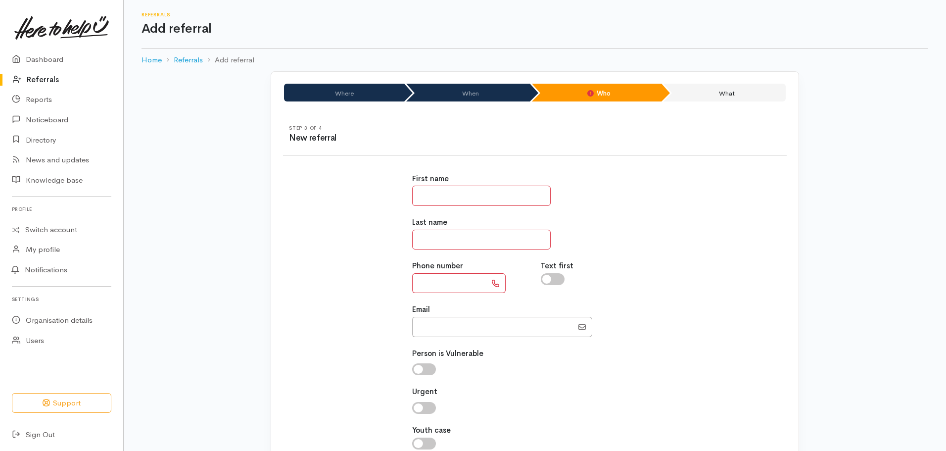
click at [453, 195] on input "text" at bounding box center [481, 196] width 139 height 20
type input "*"
type input "******"
type input "********"
click at [423, 290] on input "text" at bounding box center [449, 283] width 74 height 20
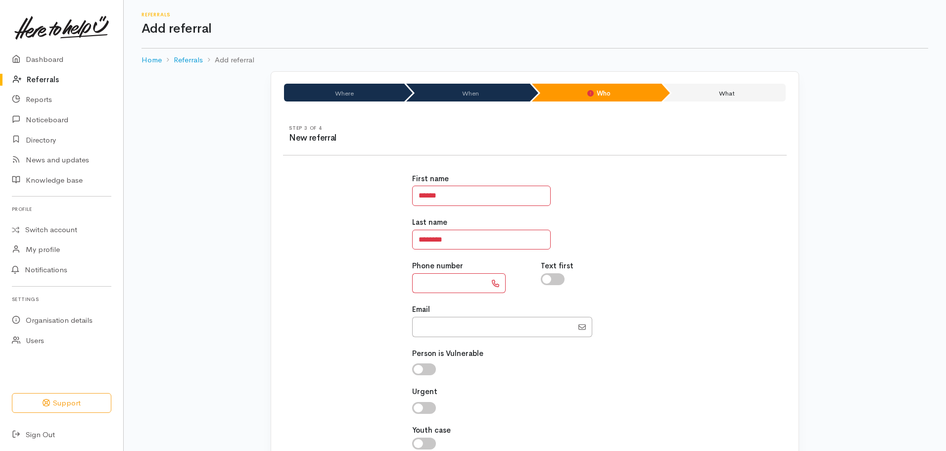
click at [443, 289] on input "text" at bounding box center [449, 283] width 74 height 20
paste input "**********"
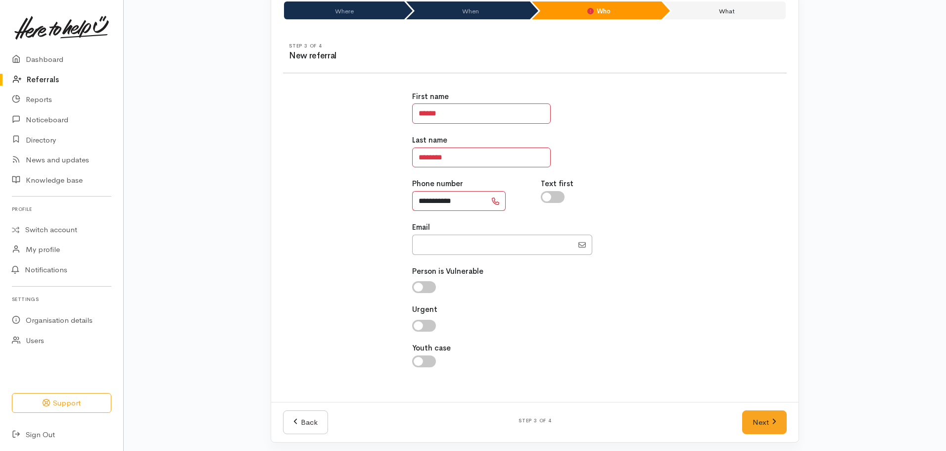
scroll to position [86, 0]
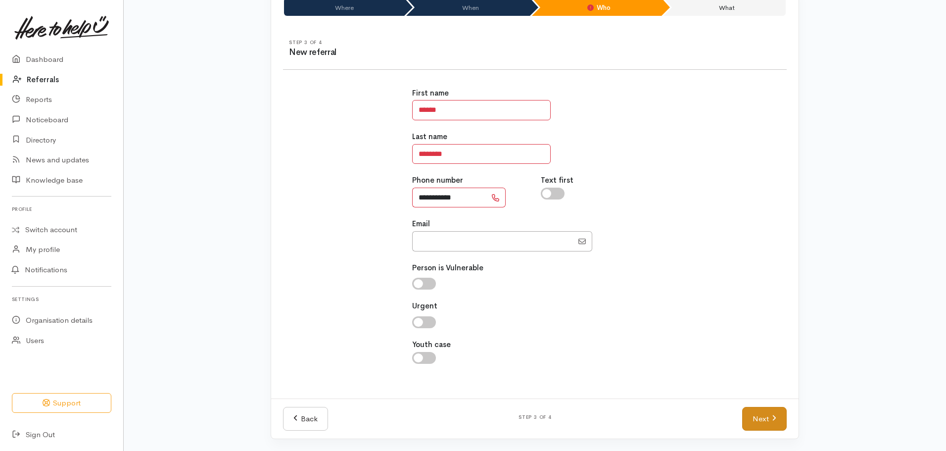
type input "**********"
click at [771, 414] on link "Next" at bounding box center [764, 419] width 45 height 24
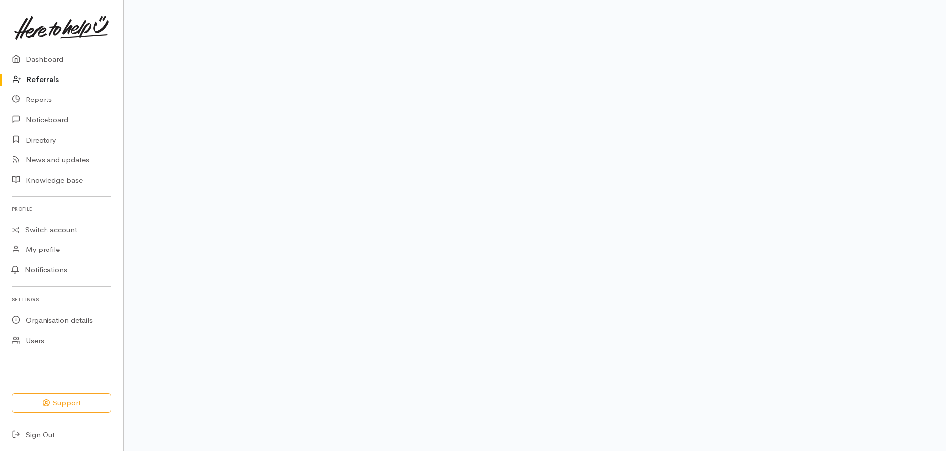
scroll to position [67, 0]
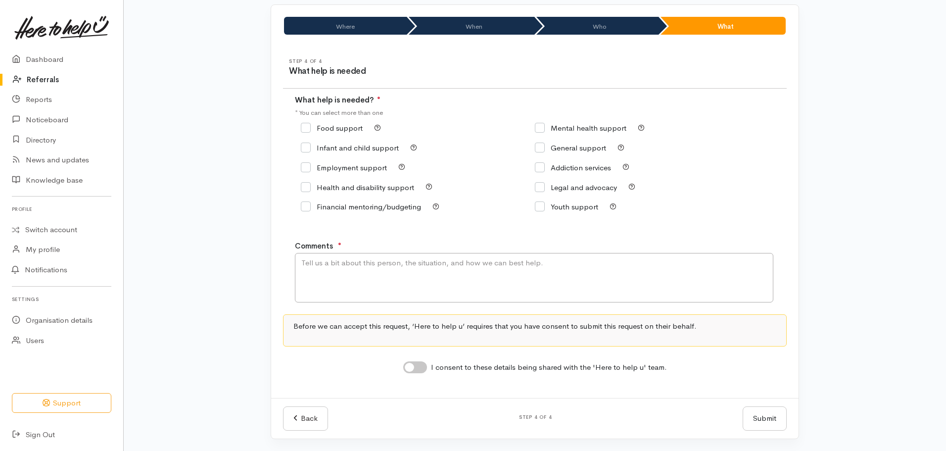
click at [306, 121] on div "Food support" at bounding box center [418, 128] width 234 height 14
click at [306, 127] on input "Food support" at bounding box center [332, 127] width 62 height 7
checkbox input "true"
click at [318, 267] on textarea "Comments" at bounding box center [534, 277] width 479 height 49
drag, startPoint x: 398, startPoint y: 266, endPoint x: 283, endPoint y: 266, distance: 114.8
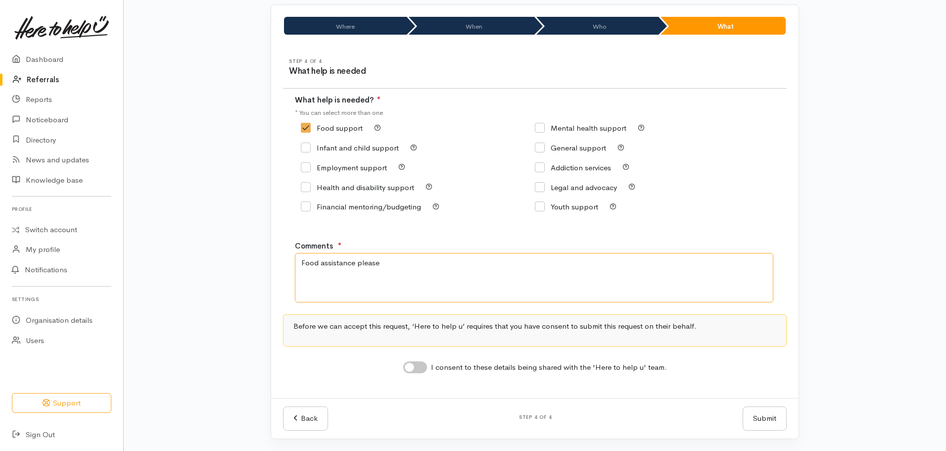
click at [283, 266] on div "Step 4 of 4 What help is needed What help is needed? ● * You can select more th…" at bounding box center [535, 222] width 528 height 351
type textarea "Food support"
click at [429, 360] on div "I consent to these details being shared with the 'Here to help u' team." at bounding box center [535, 366] width 504 height 16
click at [419, 362] on input "I consent to these details being shared with the 'Here to help u' team." at bounding box center [415, 367] width 24 height 12
checkbox input "true"
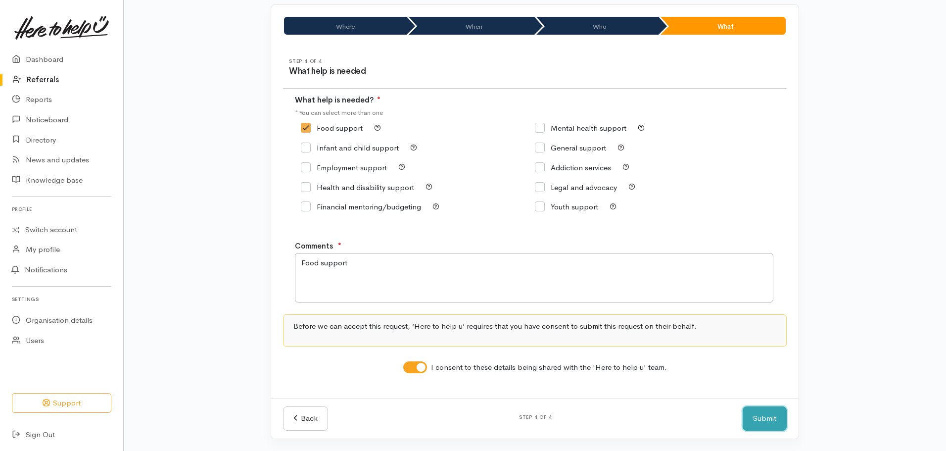
click at [768, 413] on button "Submit" at bounding box center [765, 418] width 44 height 24
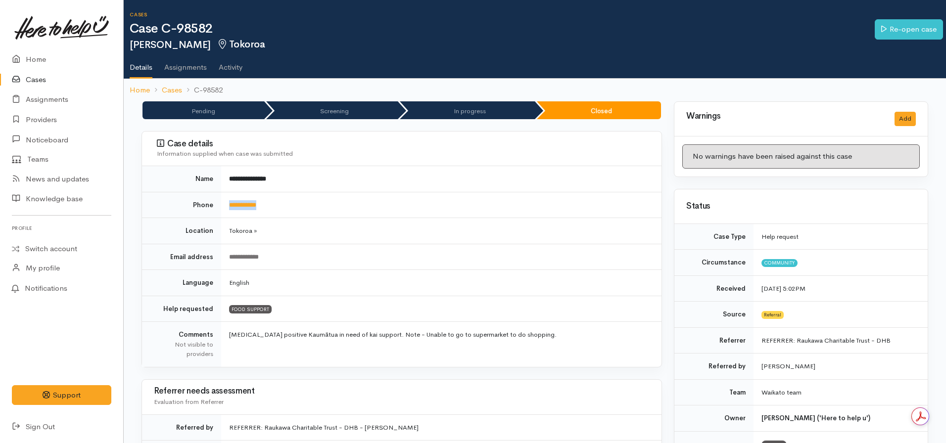
drag, startPoint x: 271, startPoint y: 198, endPoint x: 223, endPoint y: 204, distance: 48.3
click at [223, 204] on td "**********" at bounding box center [441, 205] width 440 height 26
copy link "**********"
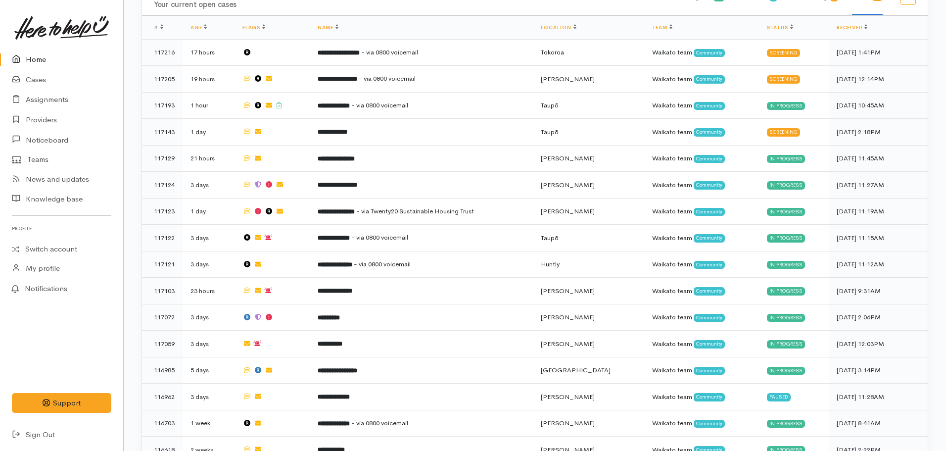
scroll to position [594, 0]
click at [29, 77] on link "Cases" at bounding box center [61, 80] width 123 height 20
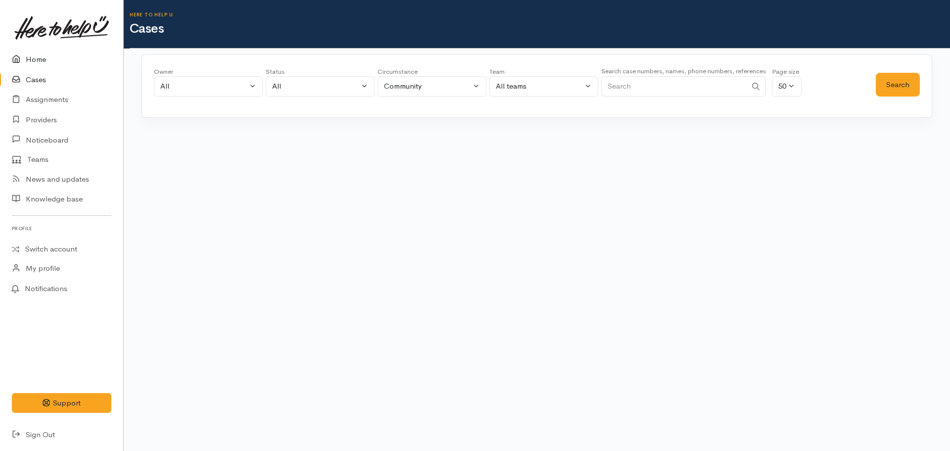
click at [35, 63] on link "Home" at bounding box center [61, 59] width 123 height 20
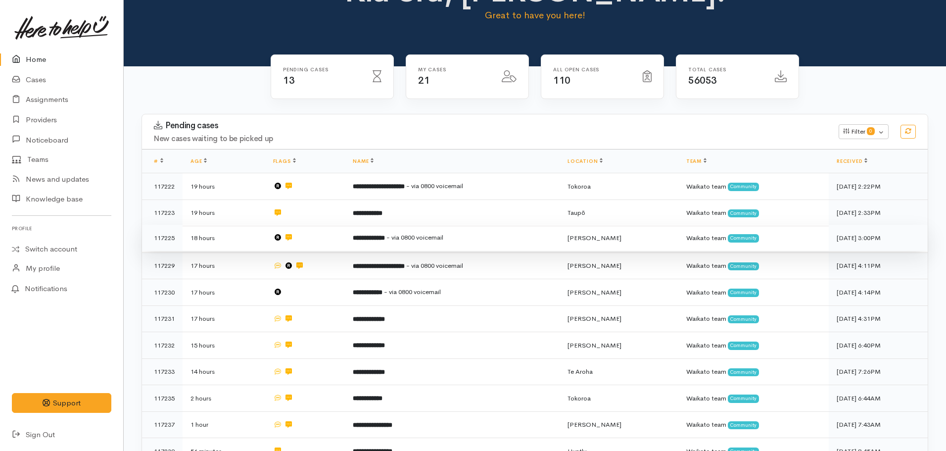
scroll to position [148, 0]
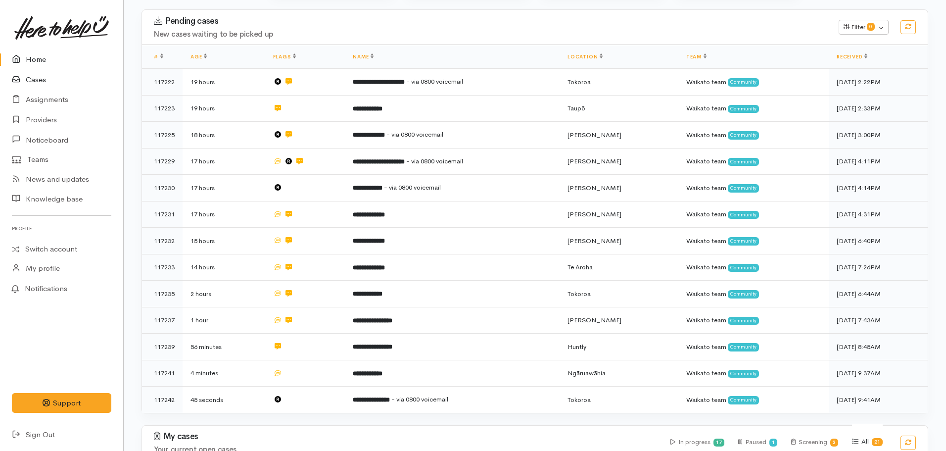
click at [28, 77] on link "Cases" at bounding box center [61, 80] width 123 height 20
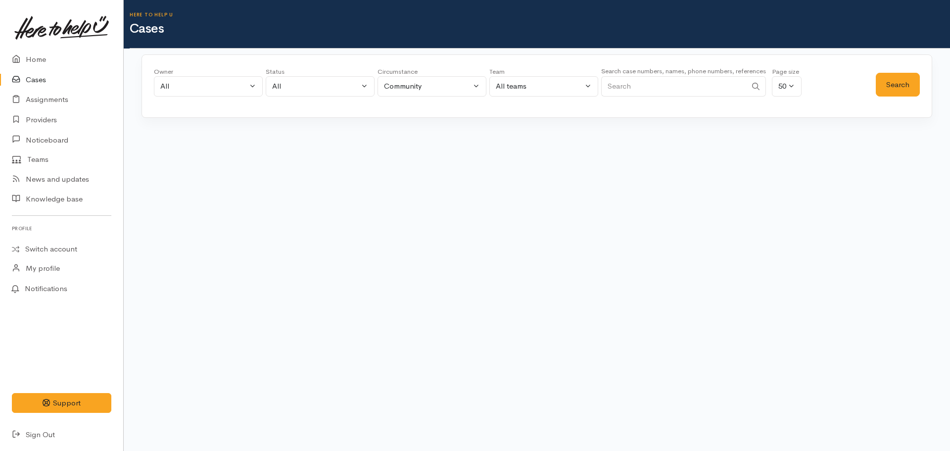
click at [659, 88] on input "Search" at bounding box center [673, 86] width 145 height 20
type input "Janine Hanky"
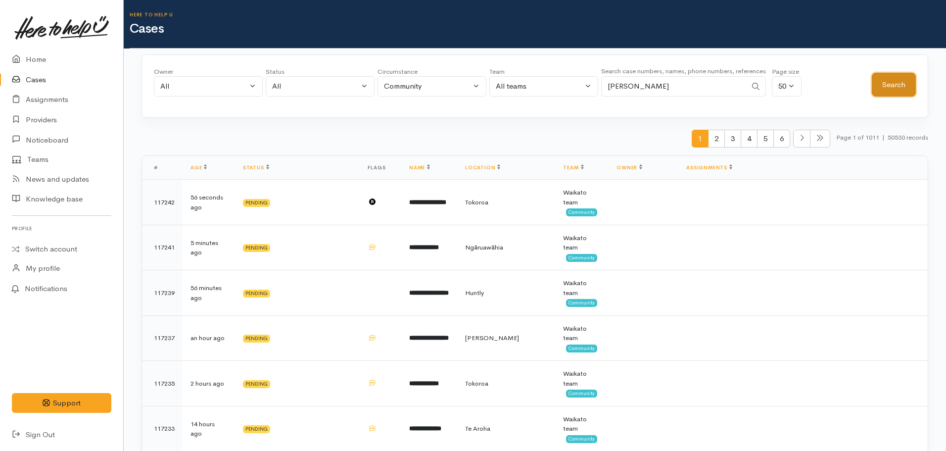
click at [883, 91] on button "Search" at bounding box center [894, 85] width 44 height 24
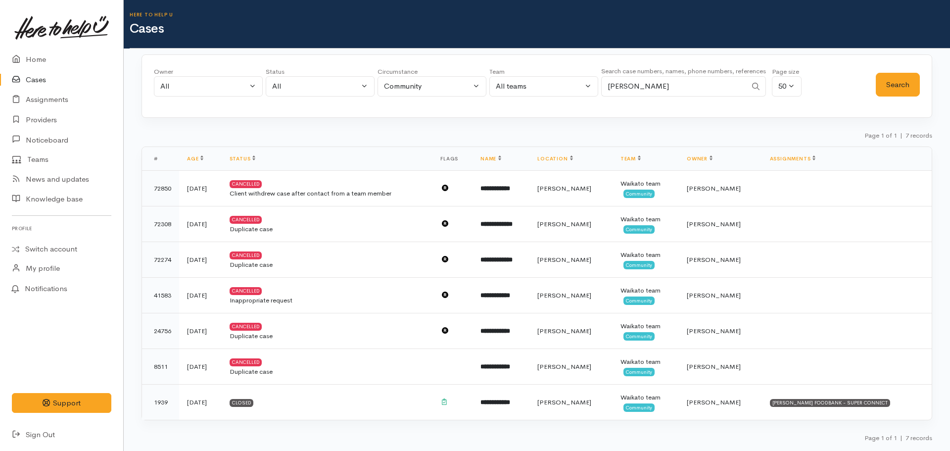
drag, startPoint x: 619, startPoint y: 84, endPoint x: 586, endPoint y: 88, distance: 32.9
click at [586, 88] on div "Owner All My cases Aandrea Murray ('Here to help u') Akash Prakash ('Here to he…" at bounding box center [515, 85] width 722 height 36
paste input "64226194581."
type input "64226194581"
click at [889, 85] on button "Search" at bounding box center [898, 85] width 44 height 24
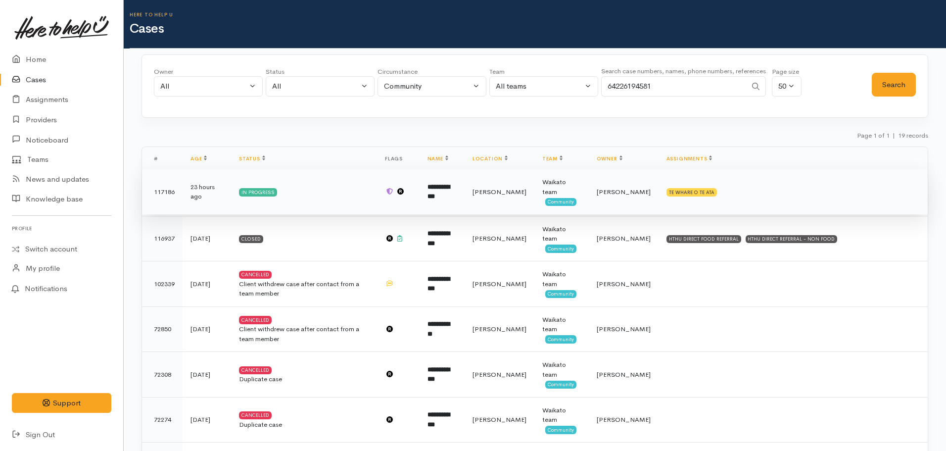
click at [607, 198] on td "Katarina Daly" at bounding box center [624, 192] width 70 height 46
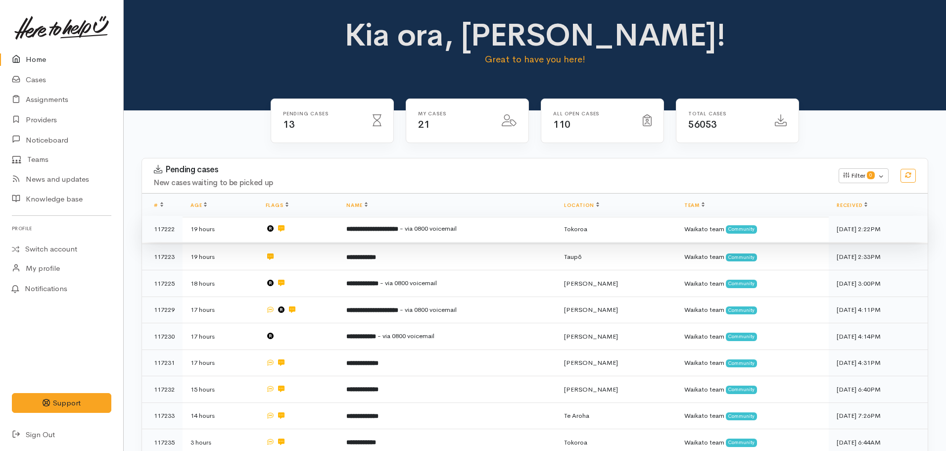
click at [398, 230] on b "**********" at bounding box center [372, 229] width 52 height 6
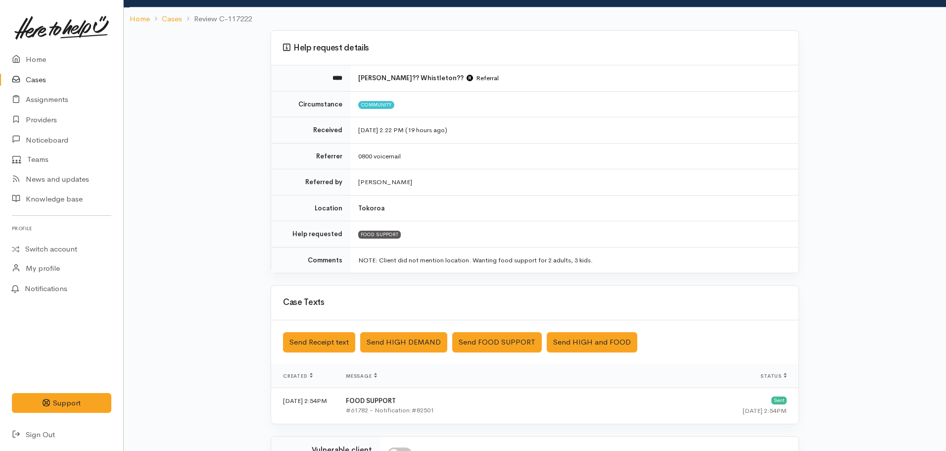
scroll to position [223, 0]
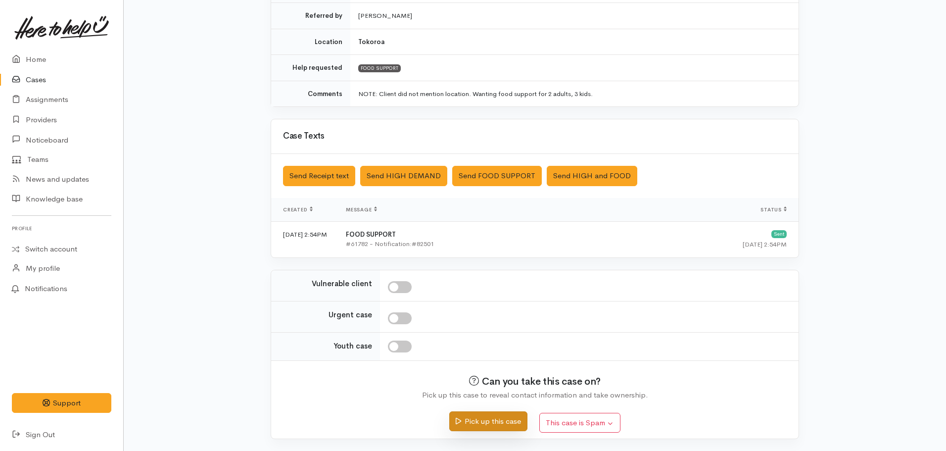
click at [495, 419] on button "Pick up this case" at bounding box center [488, 421] width 78 height 20
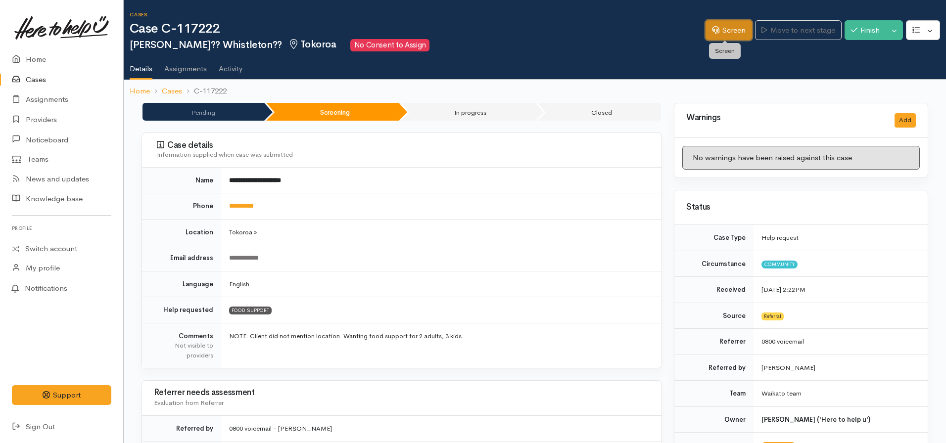
click at [733, 35] on link "Screen" at bounding box center [729, 30] width 47 height 20
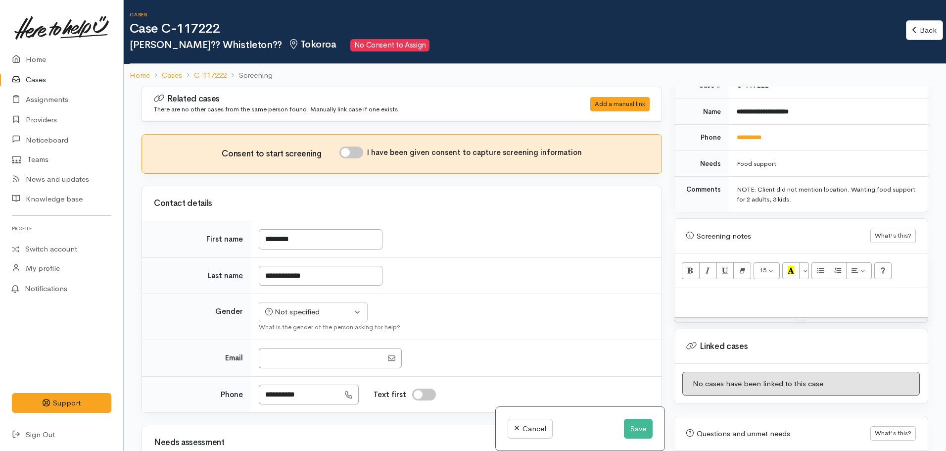
scroll to position [495, 0]
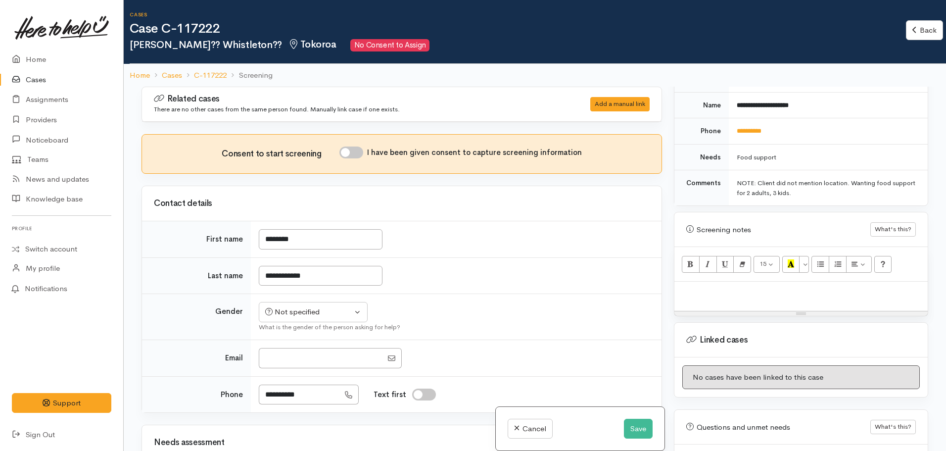
click at [729, 287] on p at bounding box center [800, 292] width 243 height 11
click at [689, 287] on p at bounding box center [800, 292] width 243 height 11
paste div
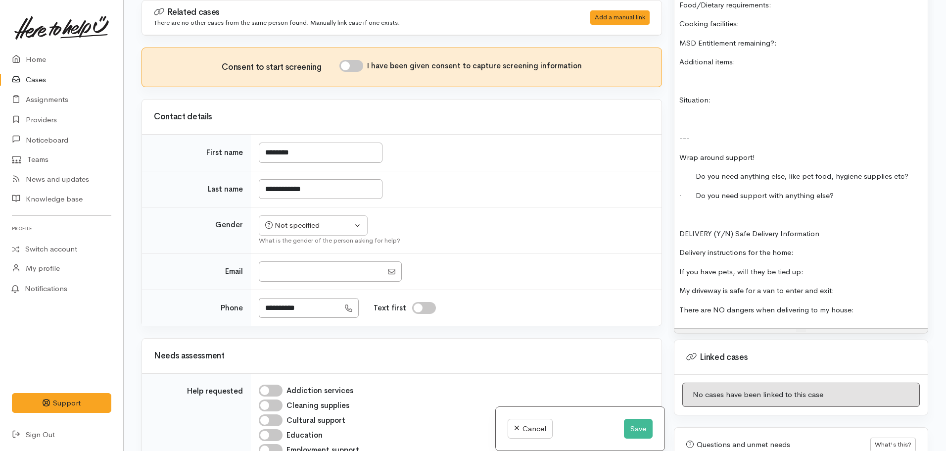
scroll to position [908, 0]
click at [702, 206] on p at bounding box center [800, 211] width 243 height 11
drag, startPoint x: 823, startPoint y: 222, endPoint x: 672, endPoint y: 221, distance: 151.4
click at [672, 221] on div "Warnings Add No warnings have been raised against this case Add Warning Title ●…" at bounding box center [801, 225] width 266 height 451
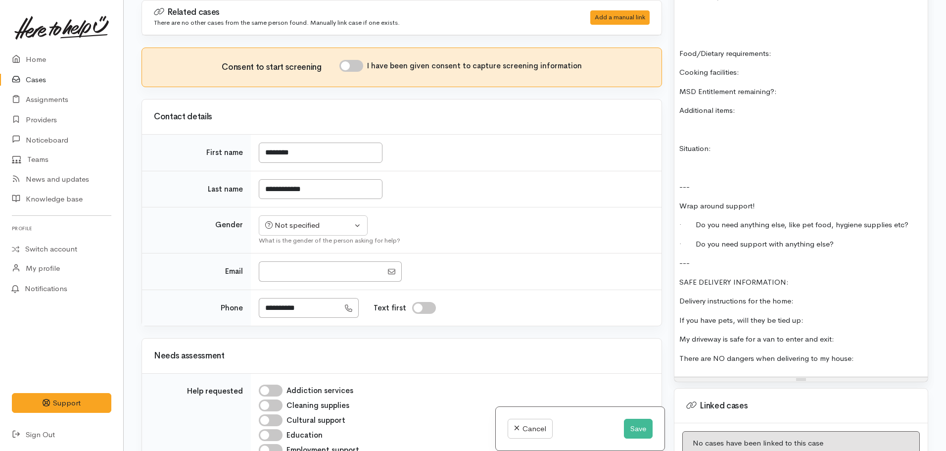
scroll to position [809, 0]
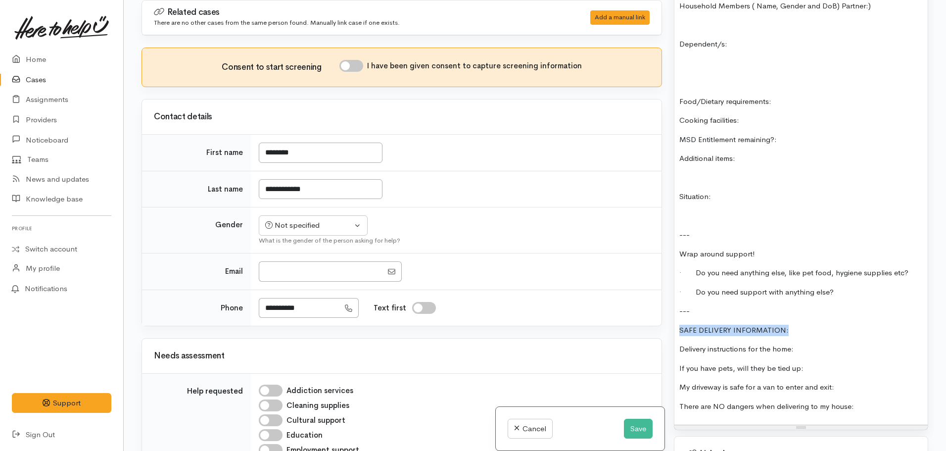
drag, startPoint x: 798, startPoint y: 321, endPoint x: 667, endPoint y: 312, distance: 131.9
click at [667, 312] on div "Related cases There are no other cases from the same person found. Manually lin…" at bounding box center [535, 225] width 799 height 451
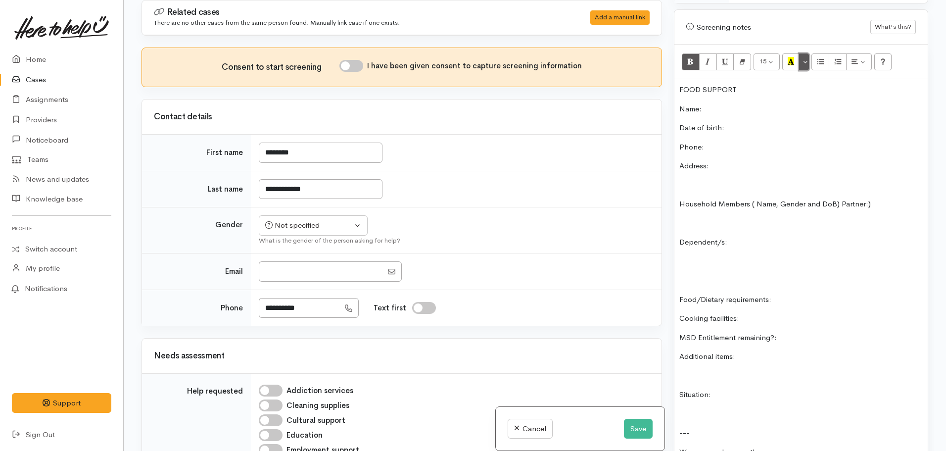
click at [804, 54] on button "More Color" at bounding box center [804, 61] width 10 height 17
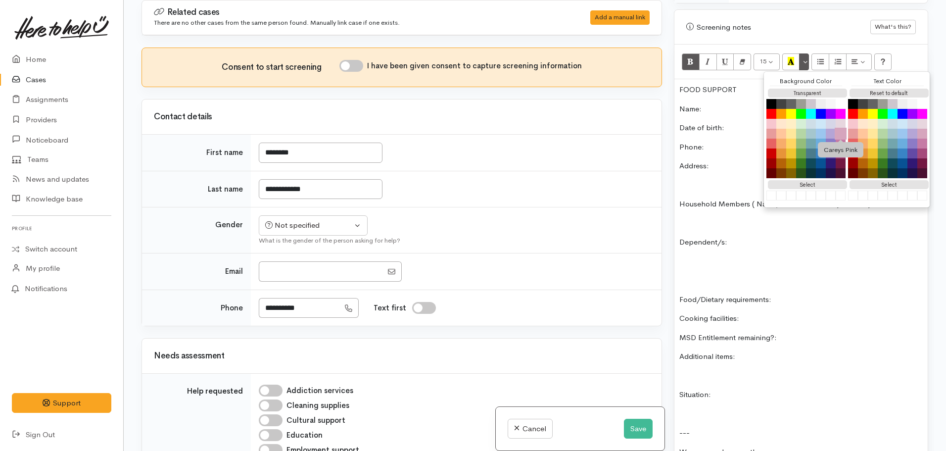
click at [836, 128] on button "Careys Pink" at bounding box center [841, 134] width 12 height 12
click at [703, 84] on p "FOOD SUPPORT" at bounding box center [800, 89] width 243 height 11
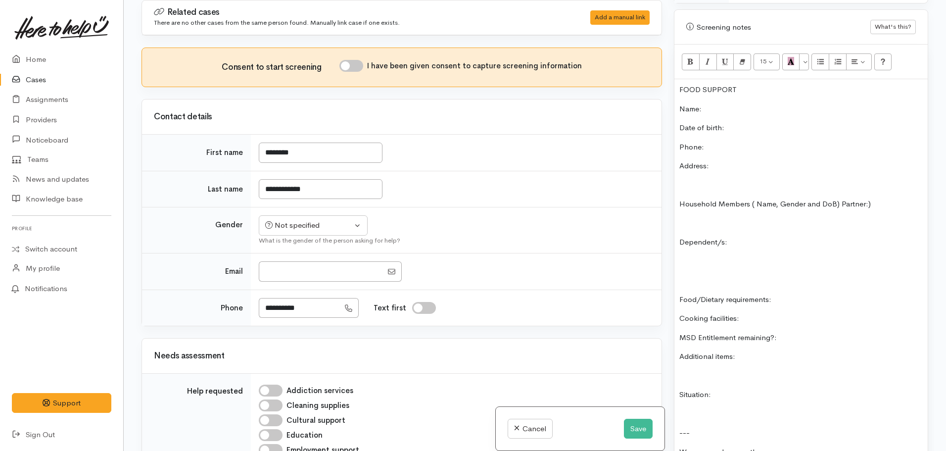
click at [742, 84] on p "FOOD SUPPORT" at bounding box center [800, 89] width 243 height 11
drag, startPoint x: 742, startPoint y: 79, endPoint x: 671, endPoint y: 69, distance: 72.0
click at [671, 69] on div "Warnings Add No warnings have been raised against this case Add Warning Title ●…" at bounding box center [801, 225] width 266 height 451
click at [691, 57] on icon "Bold (CTRL+B)" at bounding box center [690, 61] width 6 height 8
click at [792, 57] on icon "Recent Color" at bounding box center [791, 61] width 6 height 8
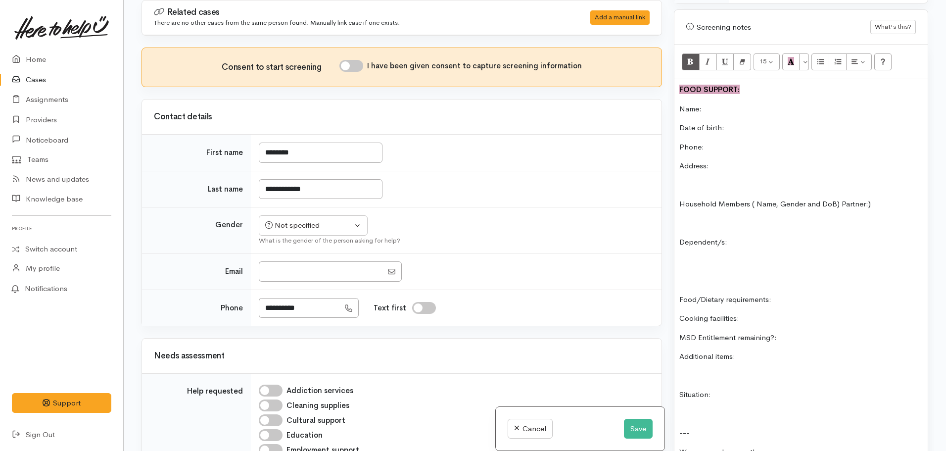
click at [742, 103] on p "Name:" at bounding box center [800, 108] width 243 height 11
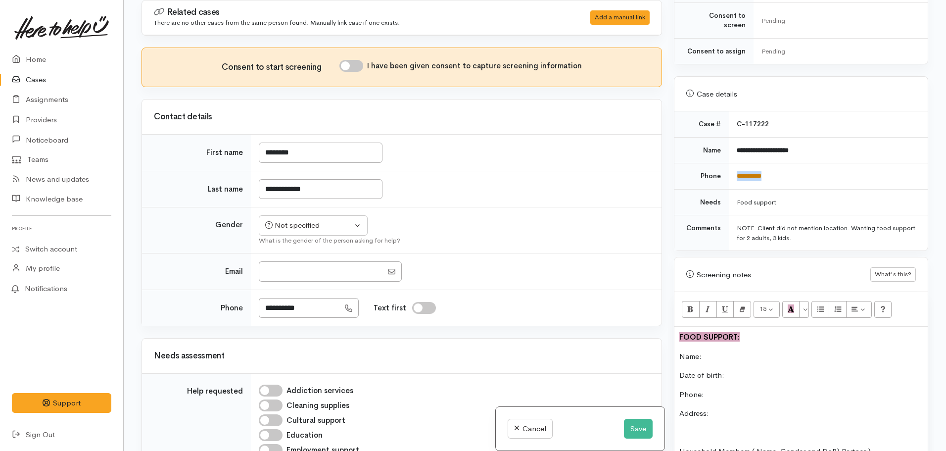
drag, startPoint x: 786, startPoint y: 167, endPoint x: 735, endPoint y: 164, distance: 51.1
click at [735, 164] on td "**********" at bounding box center [828, 176] width 199 height 26
copy link "**********"
click at [716, 389] on p "Phone:" at bounding box center [800, 394] width 243 height 11
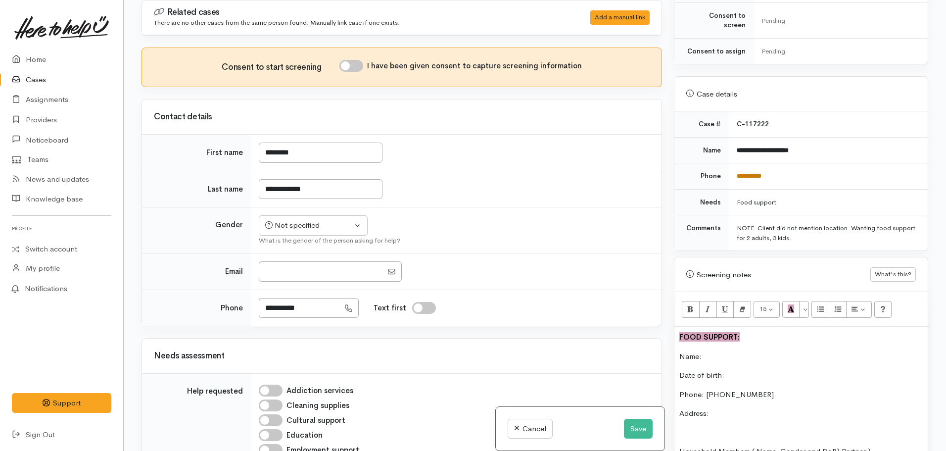
click at [762, 173] on link "**********" at bounding box center [749, 176] width 25 height 6
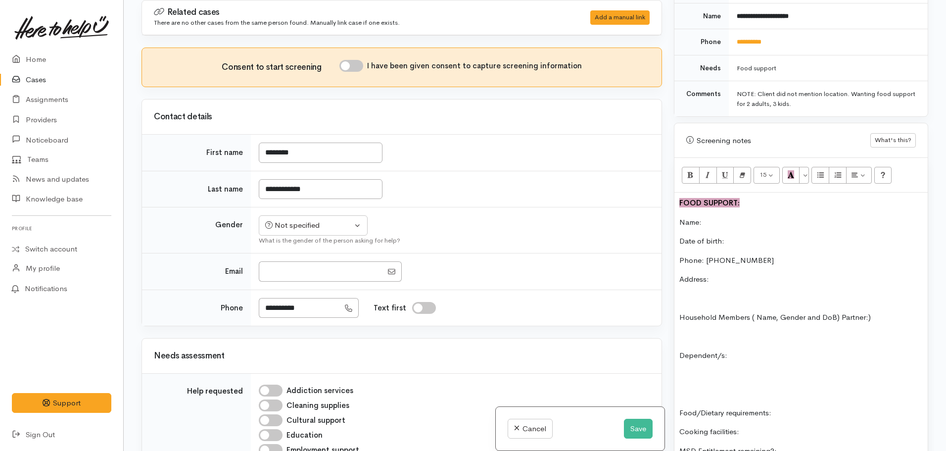
scroll to position [512, 0]
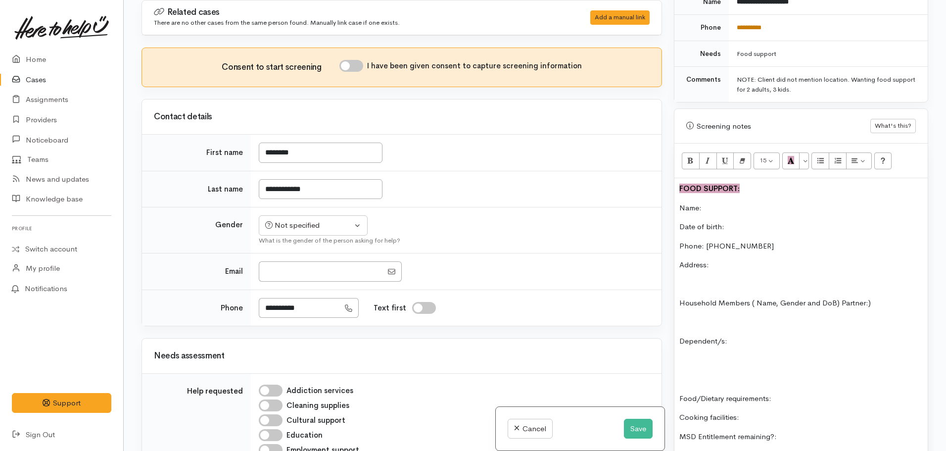
click at [750, 24] on link "**********" at bounding box center [749, 27] width 25 height 6
click at [730, 203] on p "Name:" at bounding box center [800, 207] width 243 height 11
click at [714, 259] on p "Address:" at bounding box center [800, 264] width 243 height 11
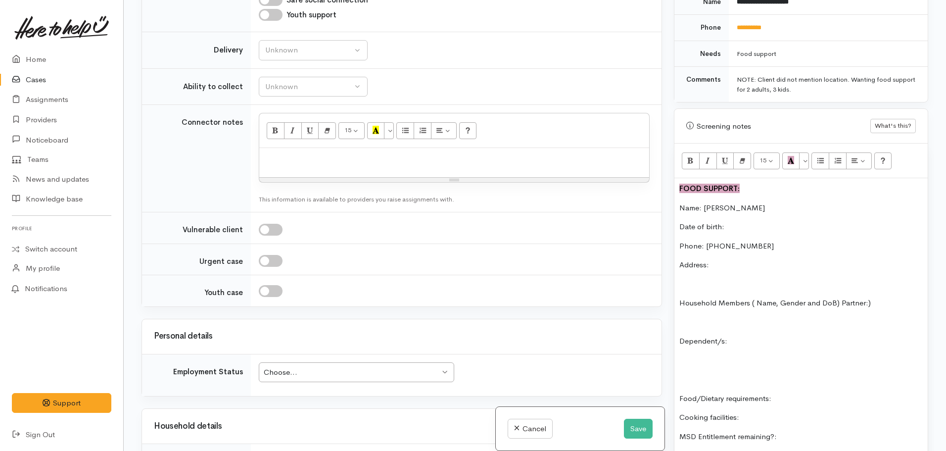
scroll to position [693, 0]
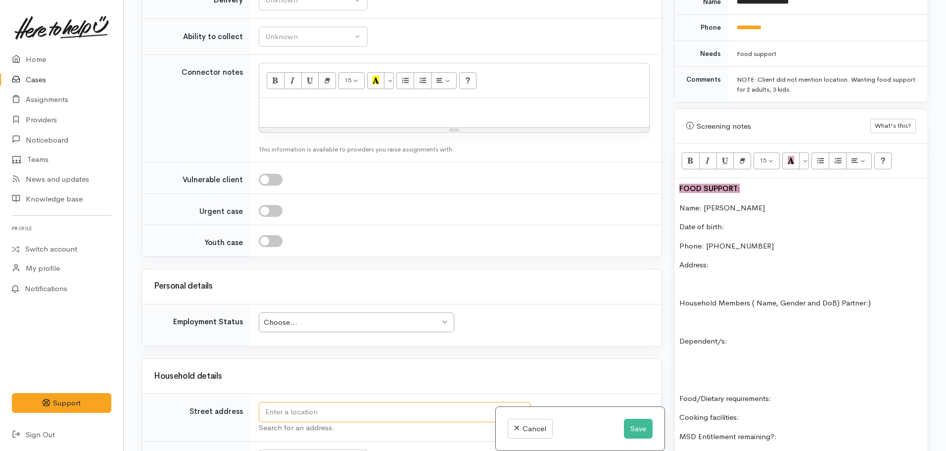
click at [305, 418] on input "text" at bounding box center [395, 412] width 272 height 20
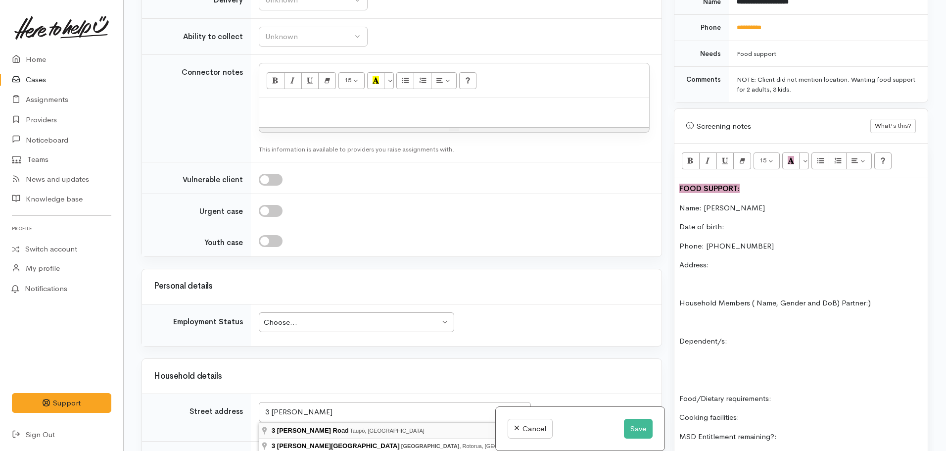
type input "3 Henry Hill Road, Taupō, New Zealand"
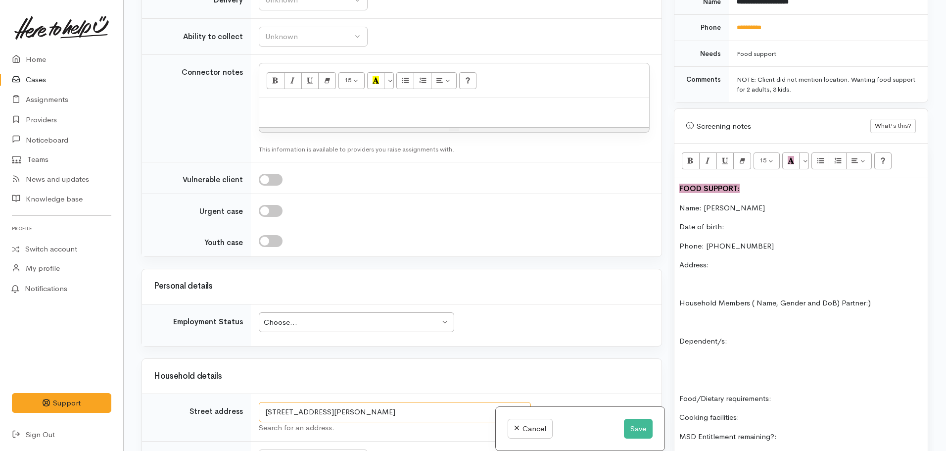
drag, startPoint x: 412, startPoint y: 412, endPoint x: 246, endPoint y: 425, distance: 165.8
click at [246, 425] on tr "Street address 3 Henry Hill Road, Taupō, New Zealand Search for an address." at bounding box center [402, 418] width 520 height 48
click at [734, 249] on div "FOOD SUPPORT: Name: Tereinamu Littleton Date of birth: Phone: 0226221537 Addres…" at bounding box center [800, 449] width 253 height 543
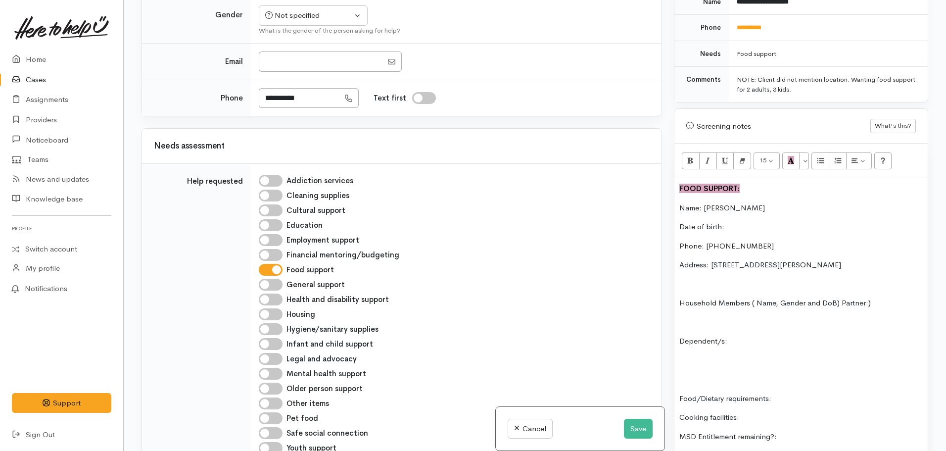
scroll to position [0, 0]
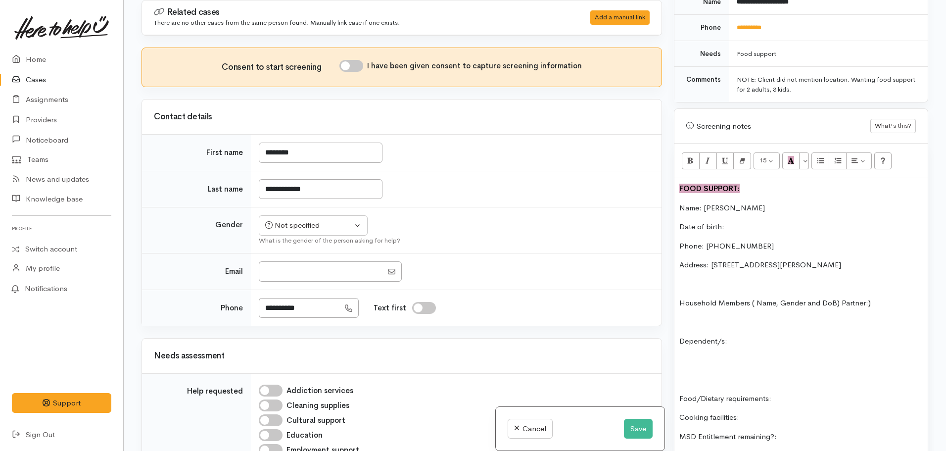
click at [745, 221] on p "Date of birth:" at bounding box center [800, 226] width 243 height 11
click at [358, 68] on input "I have been given consent to capture screening information" at bounding box center [351, 66] width 24 height 12
checkbox input "true"
click at [296, 230] on div "Not specified" at bounding box center [308, 225] width 87 height 11
drag, startPoint x: 285, startPoint y: 277, endPoint x: 301, endPoint y: 233, distance: 47.4
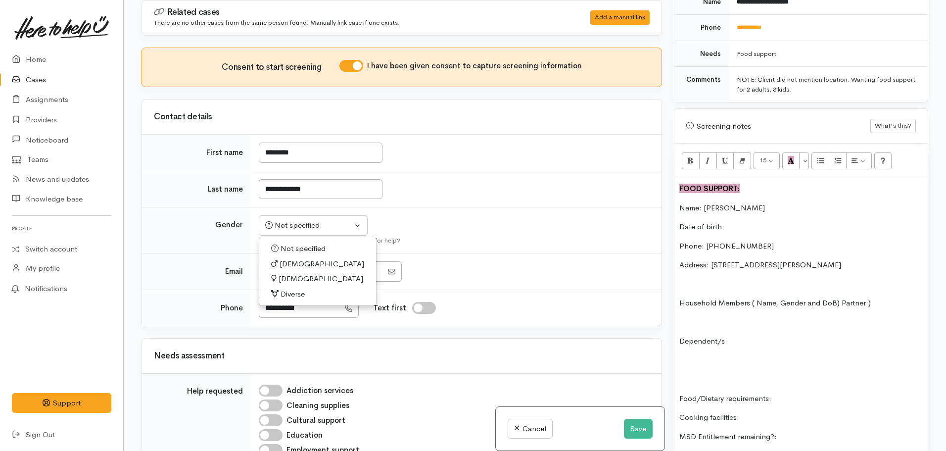
click at [285, 276] on span "Female" at bounding box center [321, 278] width 85 height 11
select select "Female"
click at [735, 221] on p "Date of birth:" at bounding box center [800, 226] width 243 height 11
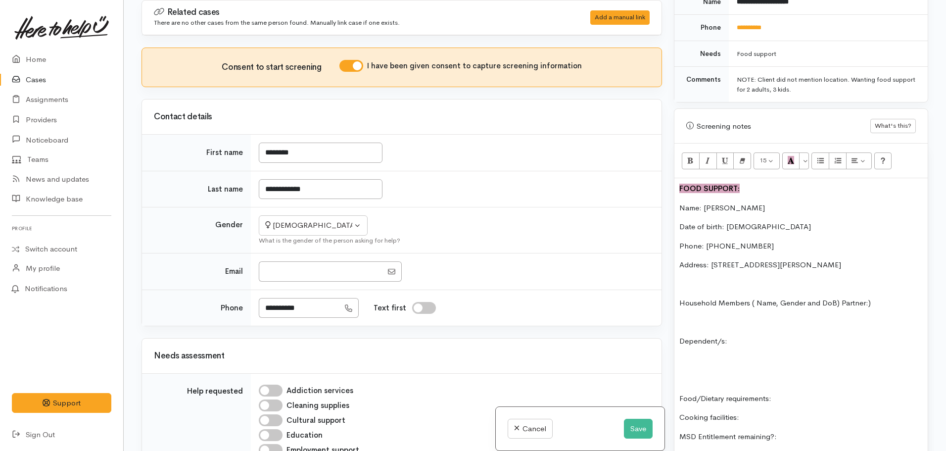
click at [751, 336] on p "Dependent/s:" at bounding box center [800, 341] width 243 height 11
click at [818, 156] on icon "Unordered list (CTRL+SHIFT+NUM7)" at bounding box center [821, 160] width 6 height 8
click at [792, 355] on li "Mikaera (DOB: 15)" at bounding box center [811, 360] width 224 height 11
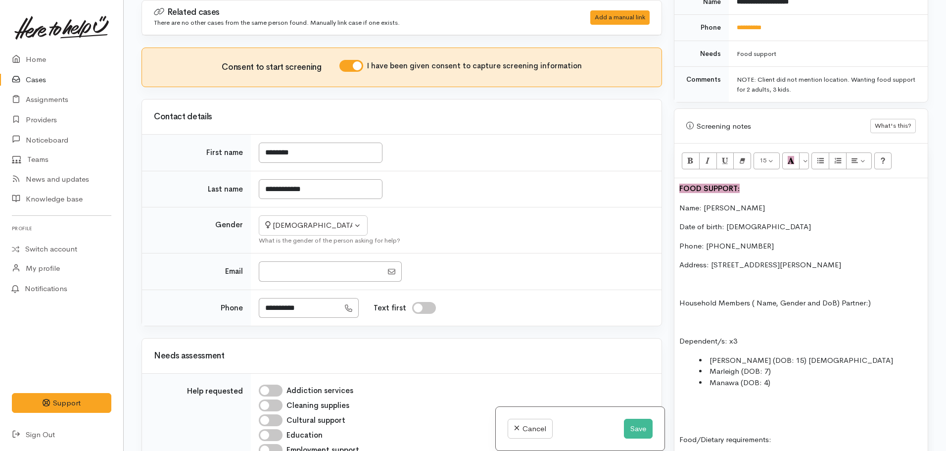
click at [794, 366] on li "Marleigh (DOB: 7)" at bounding box center [811, 371] width 224 height 11
click at [786, 377] on li "Manawa (DOB: 4)" at bounding box center [811, 382] width 224 height 11
click at [710, 317] on p at bounding box center [800, 322] width 243 height 11
click at [841, 297] on p "Household Members ( Name, Gender and DoB) Partner:)" at bounding box center [800, 302] width 243 height 11
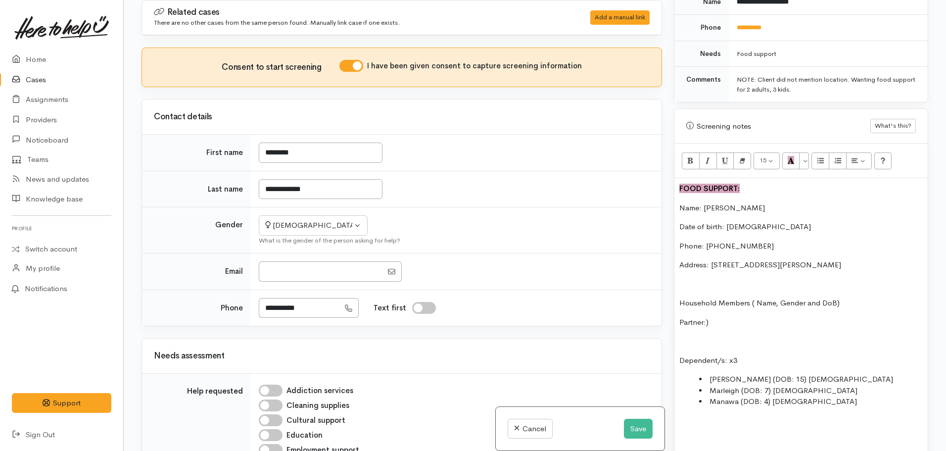
click at [716, 317] on p "Partner:)" at bounding box center [800, 322] width 243 height 11
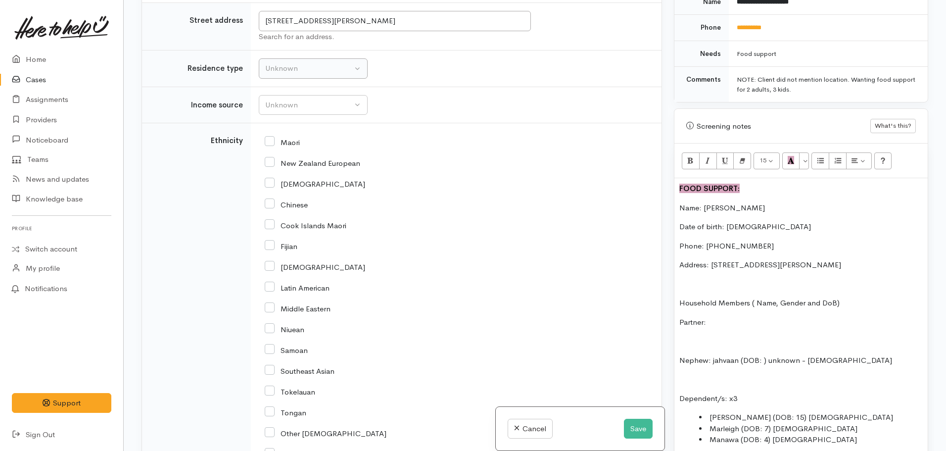
scroll to position [905, 0]
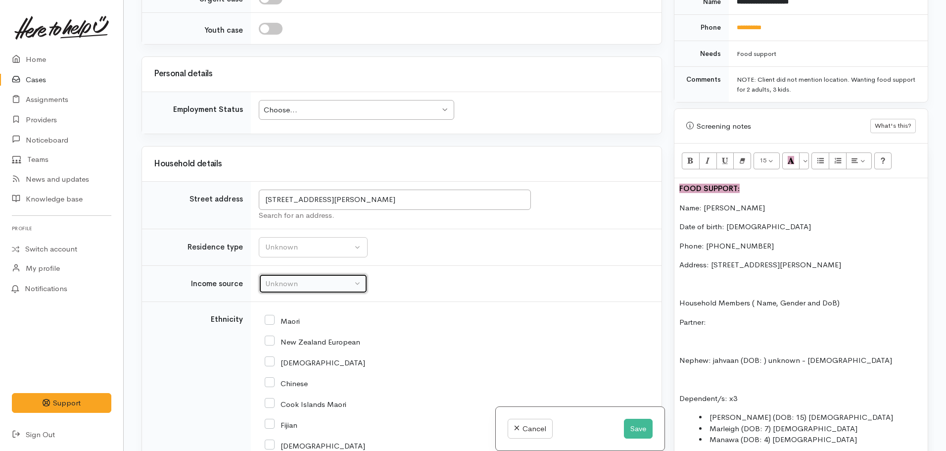
click at [286, 282] on div "Unknown" at bounding box center [308, 283] width 87 height 11
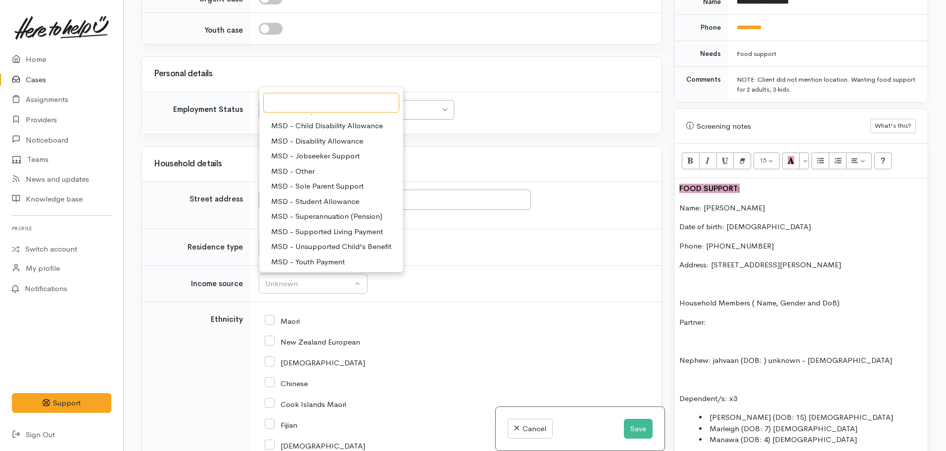
scroll to position [148, 0]
click at [452, 253] on td "Unknown Emergency accommodation Homeless Other Own home Private rental Public /…" at bounding box center [456, 247] width 411 height 37
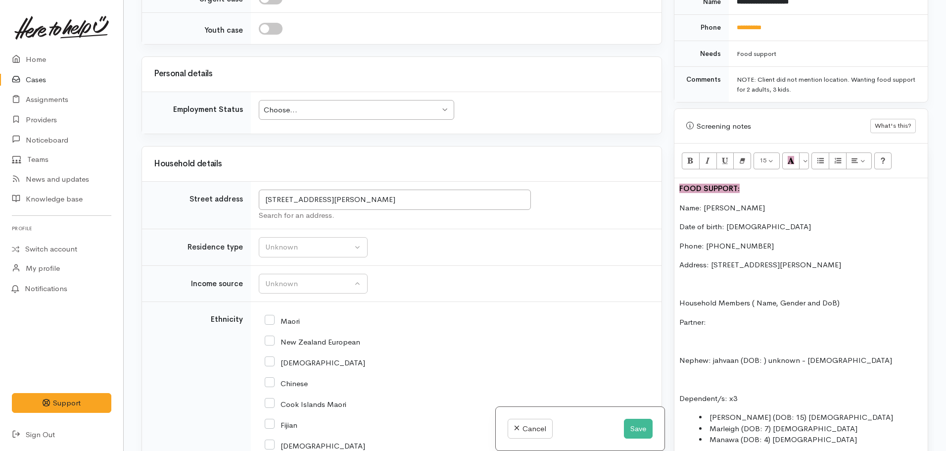
click at [308, 112] on div "Choose..." at bounding box center [352, 109] width 176 height 11
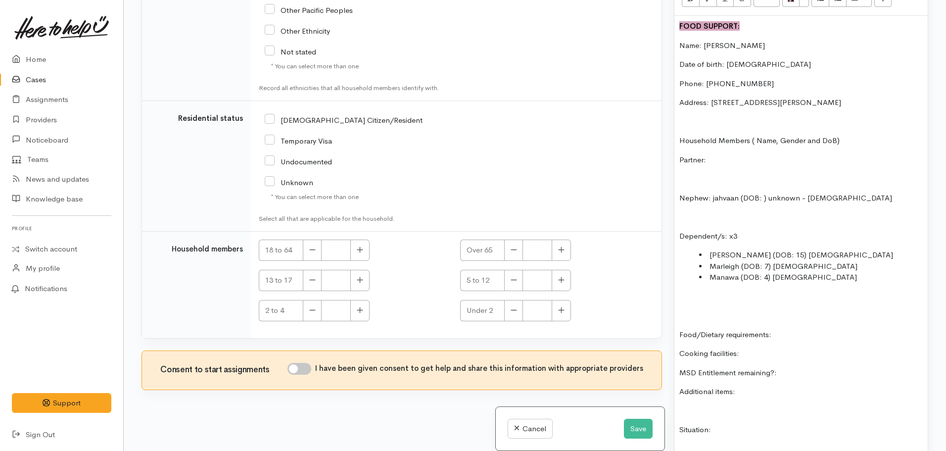
scroll to position [710, 0]
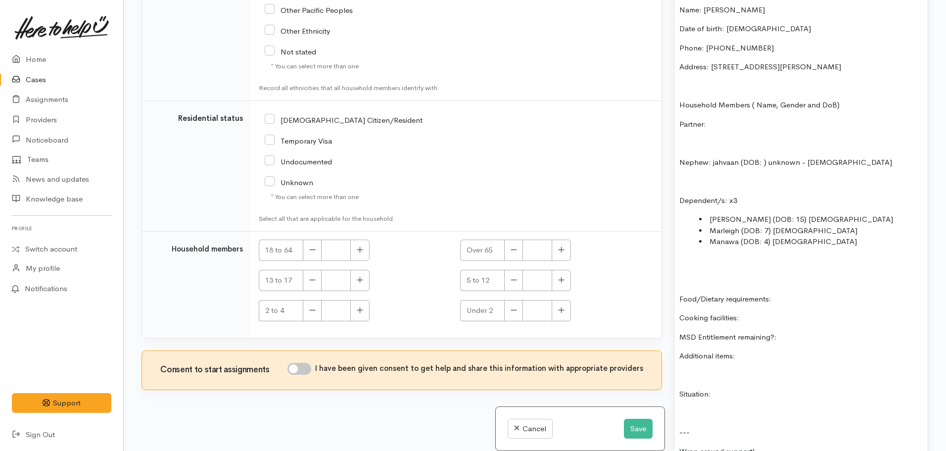
click at [792, 293] on p "Food/Dietary requirements:" at bounding box center [800, 298] width 243 height 11
click at [752, 312] on p "Cooking facilities:" at bounding box center [800, 317] width 243 height 11
click at [756, 350] on p "Additional items:" at bounding box center [800, 355] width 243 height 11
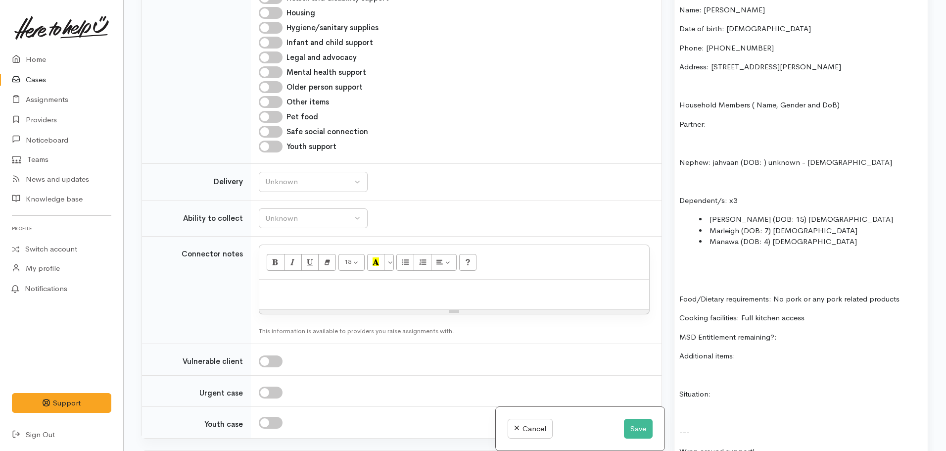
scroll to position [509, 0]
click at [291, 182] on div "Unknown" at bounding box center [308, 183] width 87 height 11
drag, startPoint x: 308, startPoint y: 246, endPoint x: 337, endPoint y: 250, distance: 29.0
click at [308, 245] on span "Delivery needed" at bounding box center [297, 246] width 53 height 11
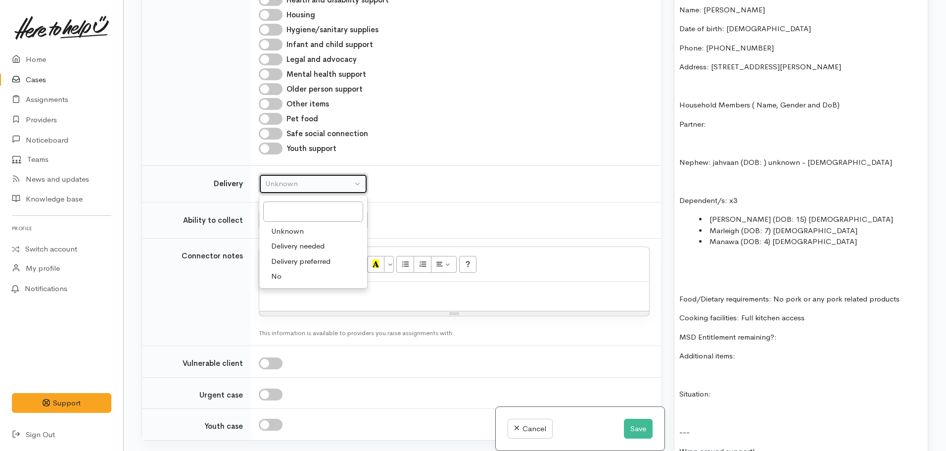
select select "3"
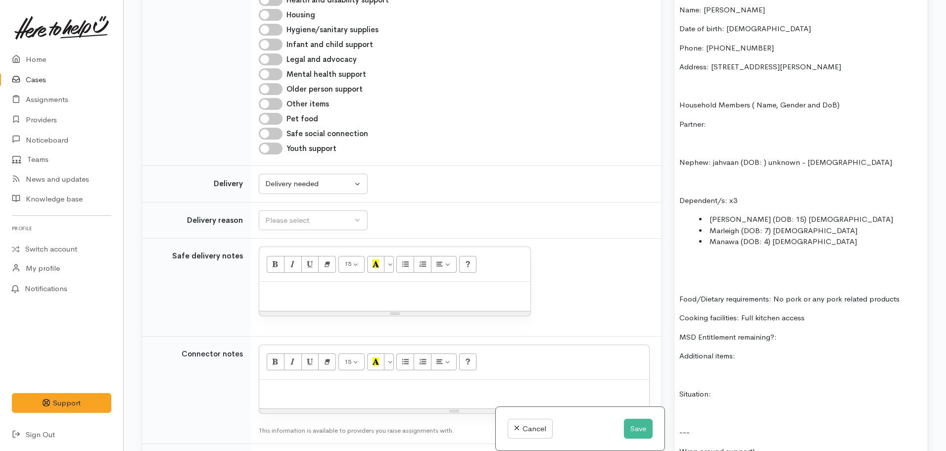
click at [759, 350] on p "Additional items:" at bounding box center [800, 355] width 243 height 11
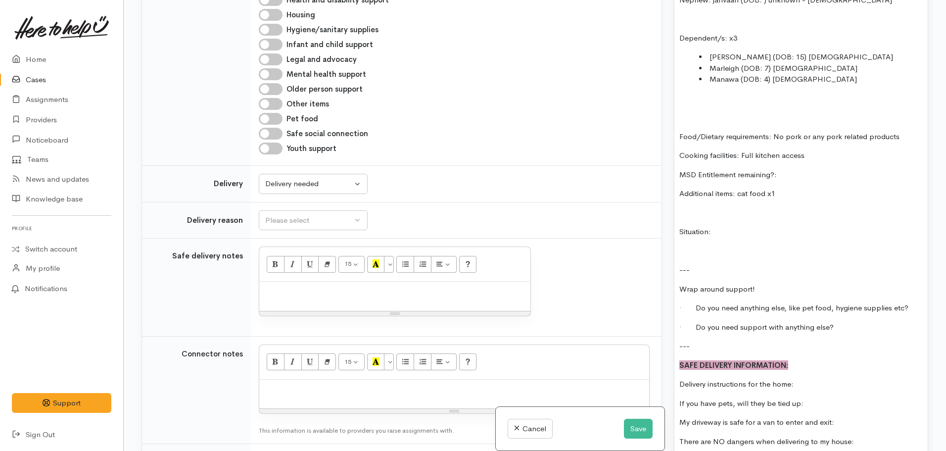
scroll to position [1056, 0]
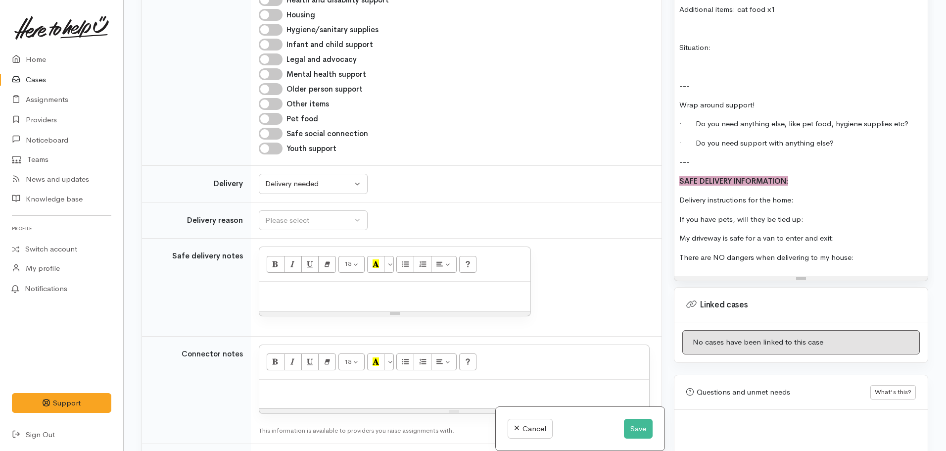
click at [821, 214] on p "If you have pets, will they be tied up:" at bounding box center [800, 219] width 243 height 11
click at [848, 233] on p "My driveway is safe for a van to enter and exit:" at bounding box center [800, 238] width 243 height 11
click at [859, 252] on p "There are NO dangers when delivering to my house:" at bounding box center [800, 257] width 243 height 11
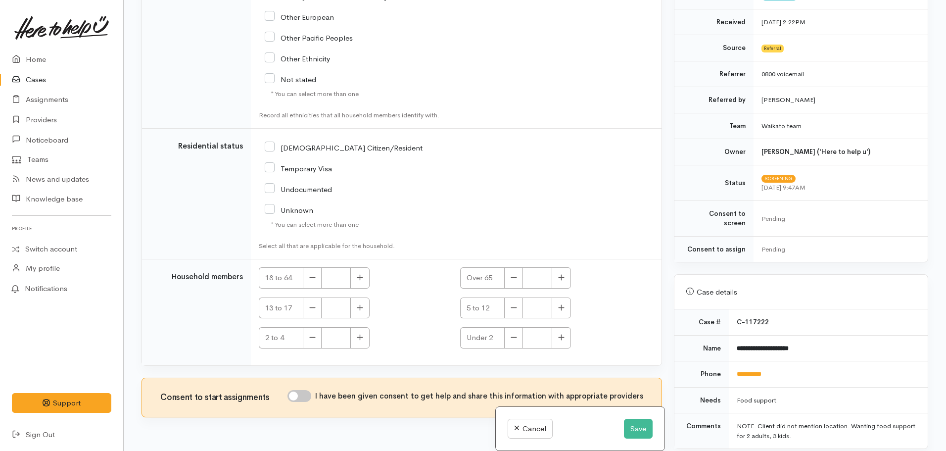
scroll to position [1646, 0]
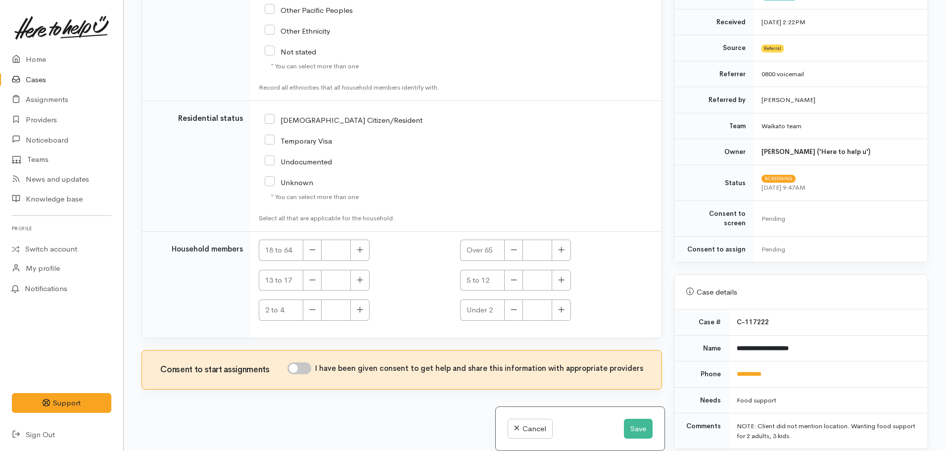
click at [269, 120] on input "NZ Citizen/Resident" at bounding box center [344, 119] width 158 height 9
checkbox input "true"
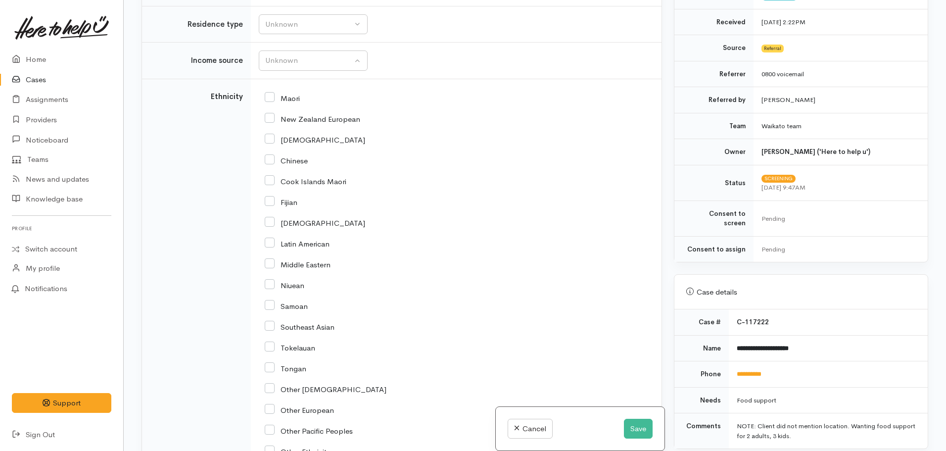
scroll to position [1053, 0]
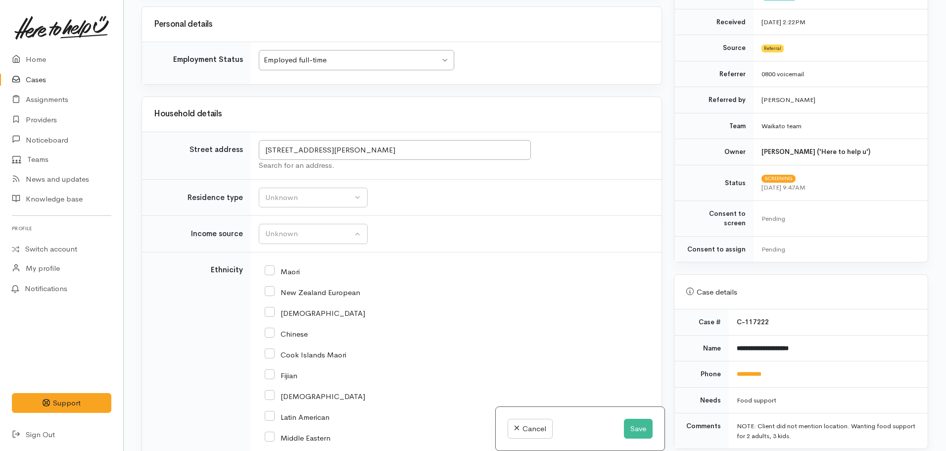
click at [270, 289] on input "New Zealand European" at bounding box center [313, 291] width 96 height 9
checkbox input "true"
click at [271, 270] on input "Maori" at bounding box center [282, 270] width 35 height 9
checkbox input "true"
click at [272, 288] on input "New Zealand European" at bounding box center [313, 291] width 96 height 9
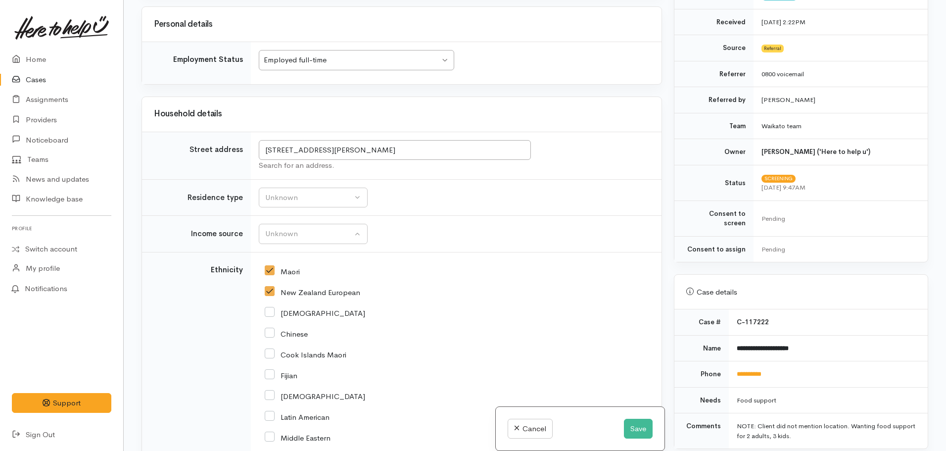
checkbox input "false"
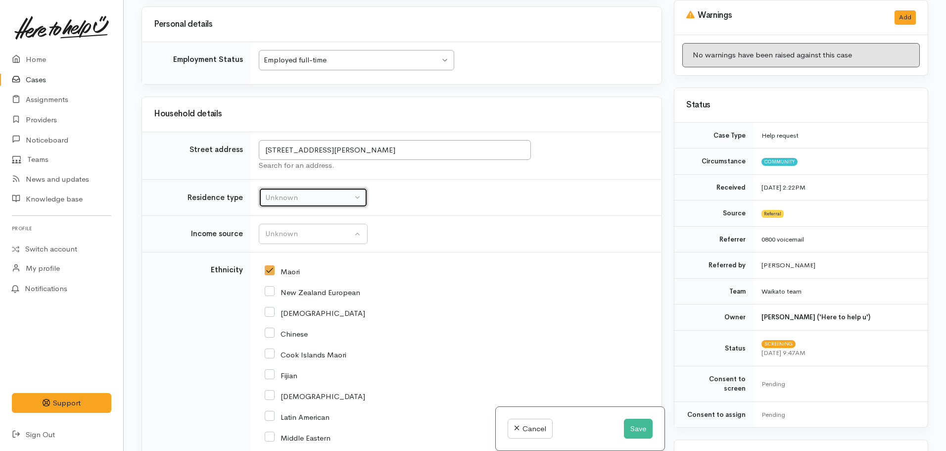
click at [290, 197] on div "Unknown" at bounding box center [308, 197] width 87 height 11
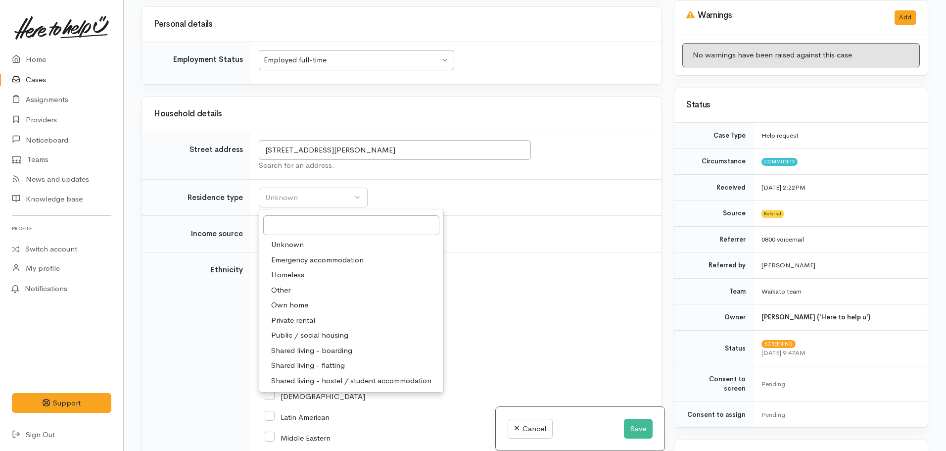
click at [289, 320] on span "Private rental" at bounding box center [293, 320] width 44 height 11
select select "2"
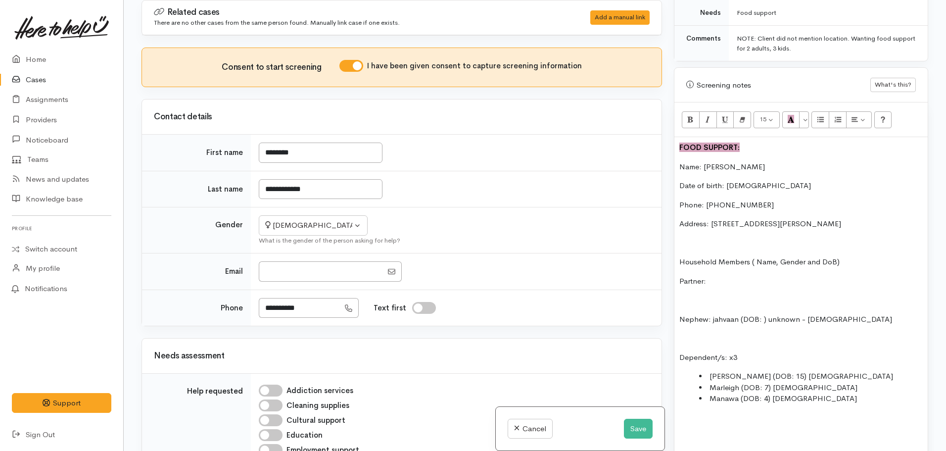
scroll to position [594, 0]
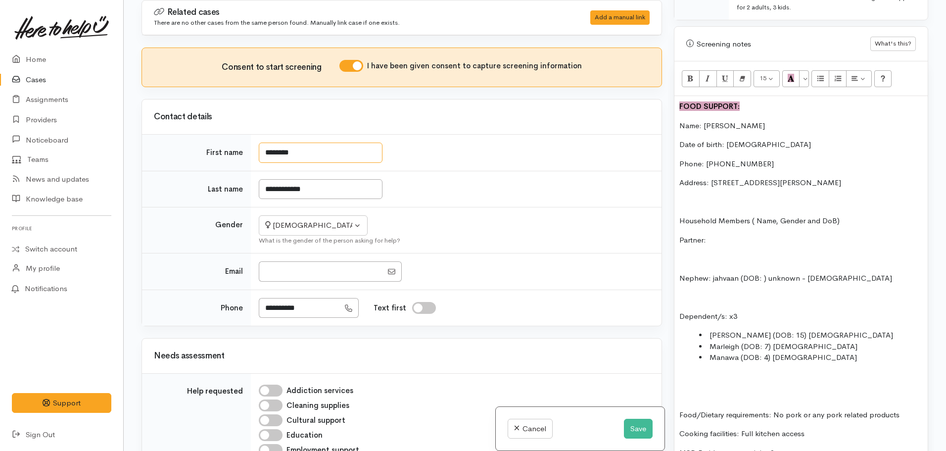
drag, startPoint x: 297, startPoint y: 145, endPoint x: 248, endPoint y: 155, distance: 49.9
click at [247, 155] on tr "First name ********" at bounding box center [402, 153] width 520 height 37
drag, startPoint x: 726, startPoint y: 117, endPoint x: 703, endPoint y: 117, distance: 22.8
click at [703, 120] on p "Name: Tereinamu Littleton" at bounding box center [800, 125] width 243 height 11
copy p "Tereinamu"
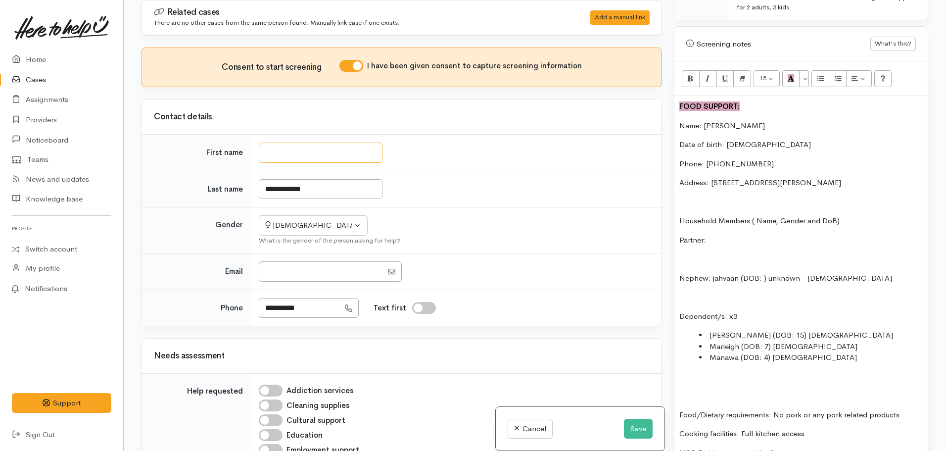
click at [297, 151] on input "First name" at bounding box center [321, 153] width 124 height 20
paste input "*********"
type input "*********"
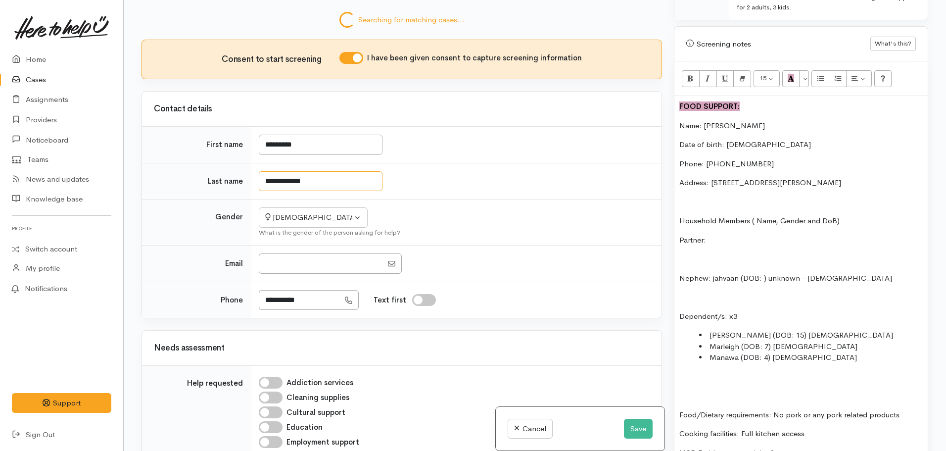
drag, startPoint x: 324, startPoint y: 190, endPoint x: 248, endPoint y: 187, distance: 75.8
click at [248, 187] on tr "**********" at bounding box center [402, 181] width 520 height 37
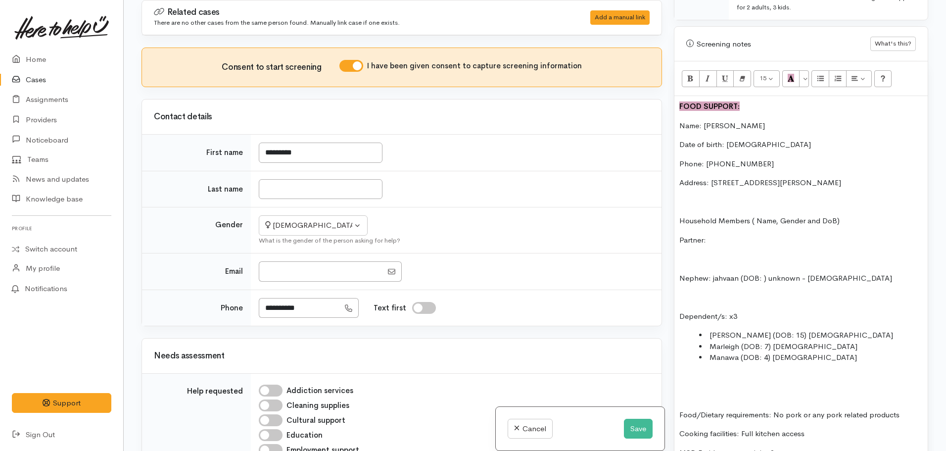
drag, startPoint x: 770, startPoint y: 116, endPoint x: 740, endPoint y: 114, distance: 30.3
click at [740, 120] on p "Name: Tereinamu Littleton" at bounding box center [800, 125] width 243 height 11
copy p "Littleton"
click at [306, 190] on input "Last name" at bounding box center [321, 189] width 124 height 20
paste input "*********"
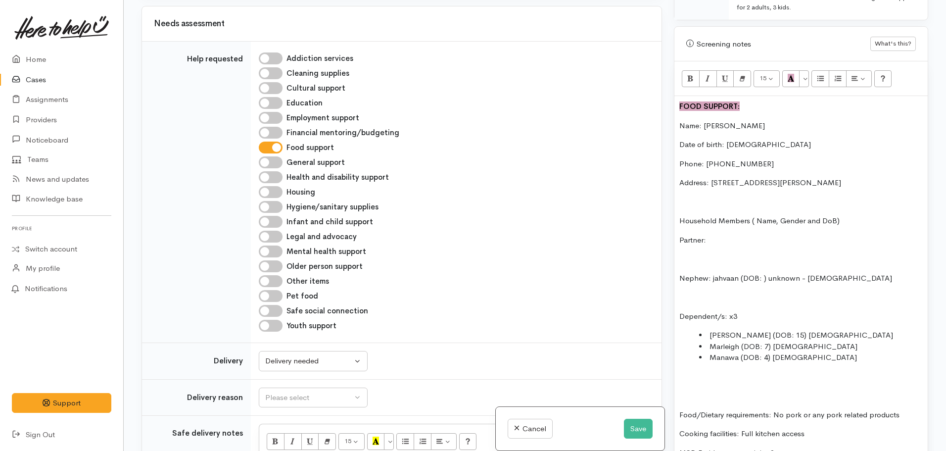
scroll to position [346, 0]
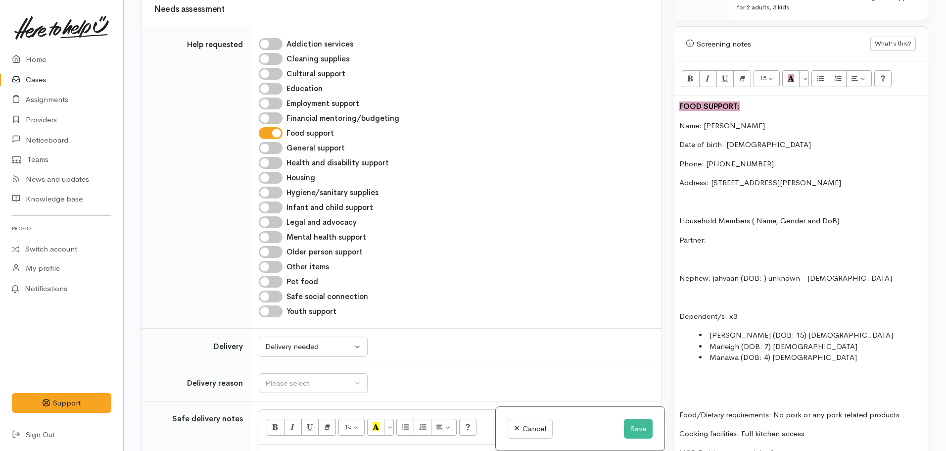
type input "*********"
drag, startPoint x: 736, startPoint y: 230, endPoint x: 712, endPoint y: 229, distance: 24.8
click at [712, 235] on p "Partner:" at bounding box center [800, 240] width 243 height 11
drag, startPoint x: 840, startPoint y: 210, endPoint x: 748, endPoint y: 210, distance: 92.0
click at [748, 215] on p "Household Members ( Name, Gender and DoB)" at bounding box center [800, 220] width 243 height 11
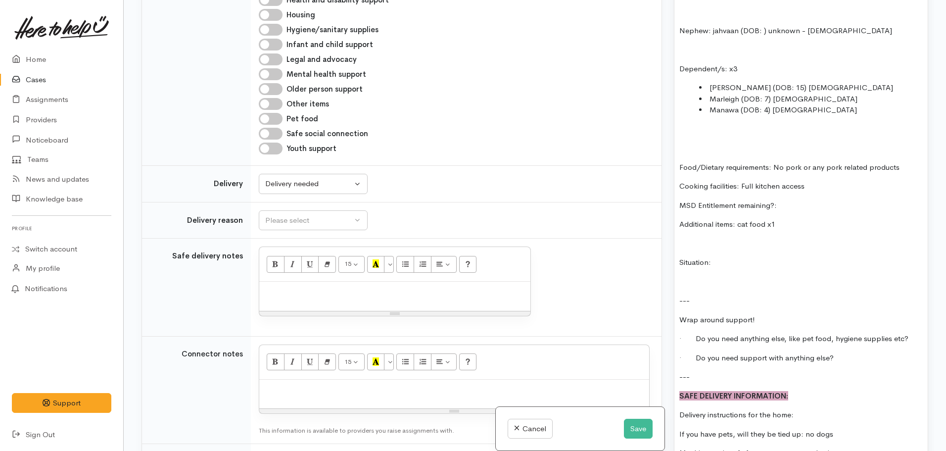
scroll to position [544, 0]
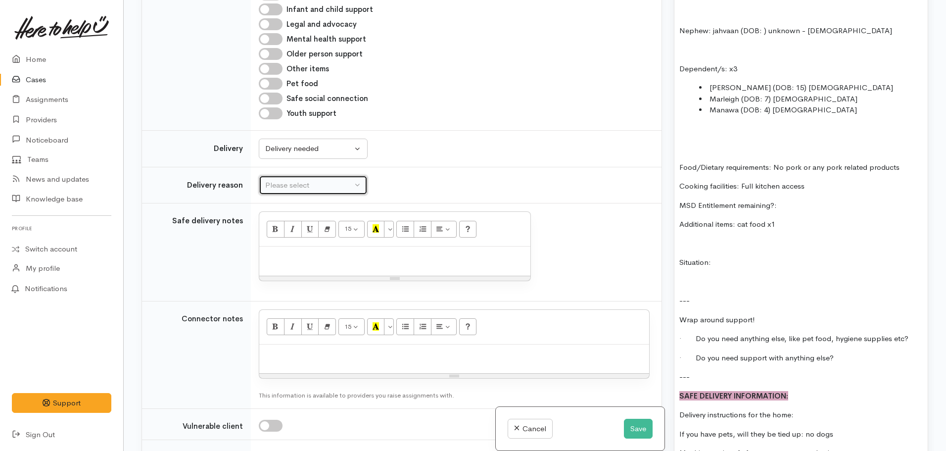
click at [279, 184] on div "Please select" at bounding box center [308, 185] width 87 height 11
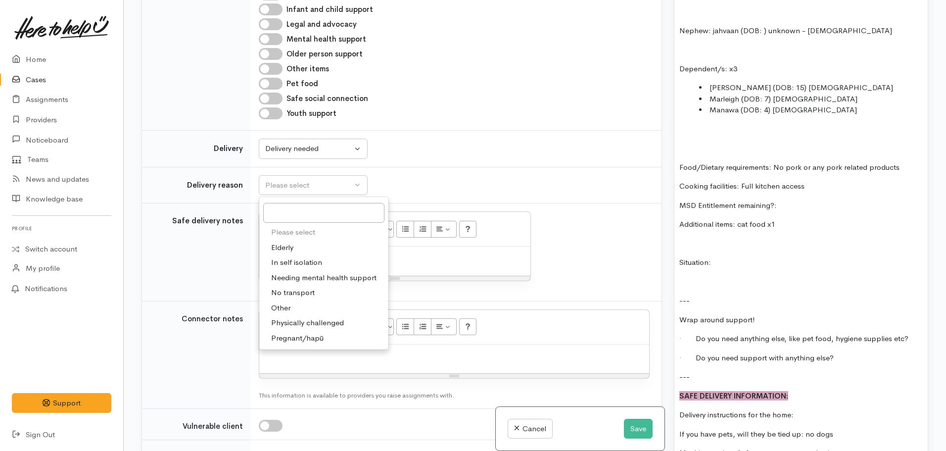
click at [287, 307] on span "Other" at bounding box center [280, 307] width 19 height 11
select select "7"
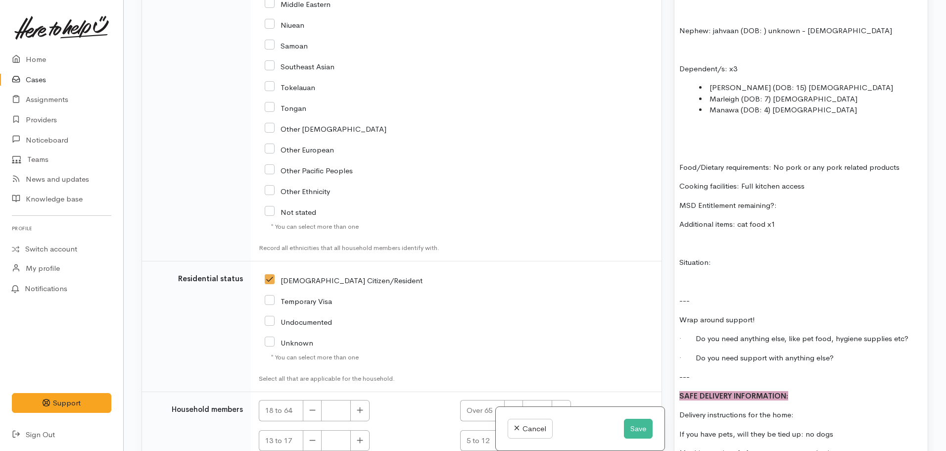
scroll to position [1534, 0]
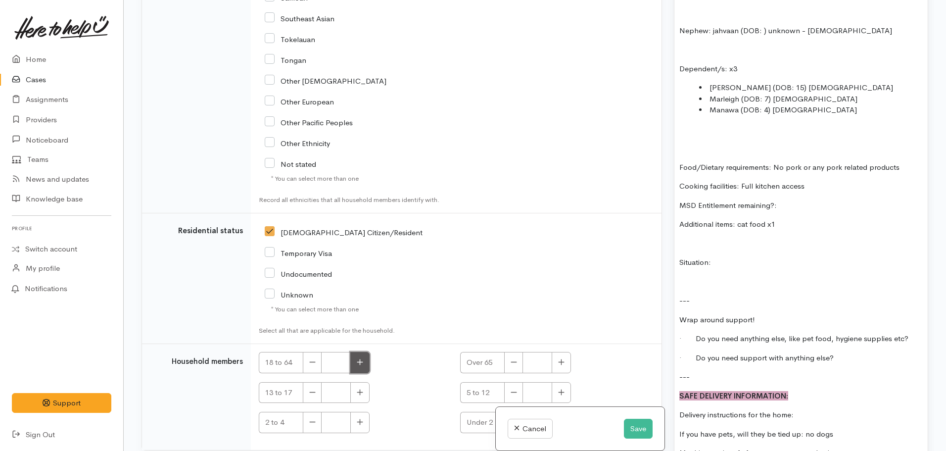
click at [366, 359] on button "button" at bounding box center [359, 362] width 19 height 21
type input "1"
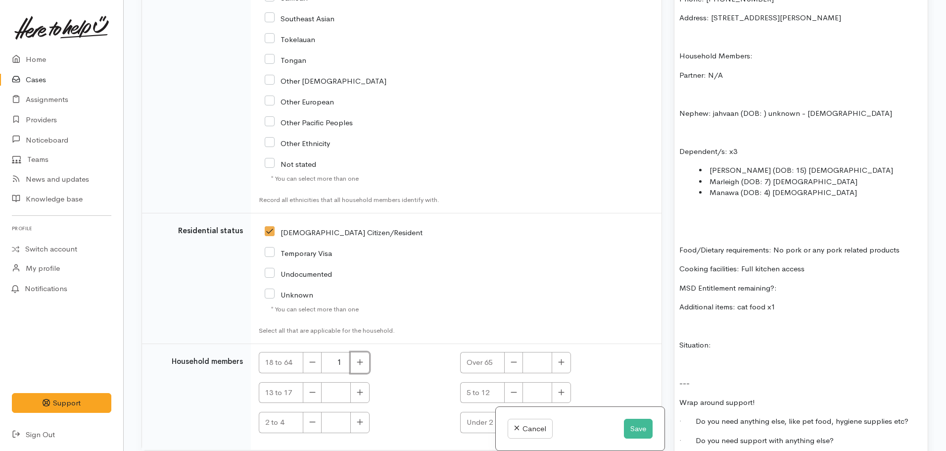
scroll to position [693, 0]
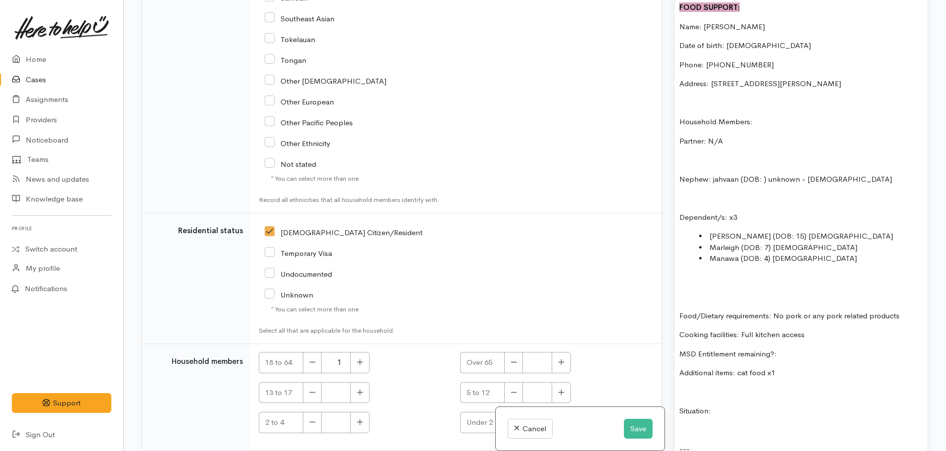
click at [724, 291] on p at bounding box center [800, 296] width 243 height 11
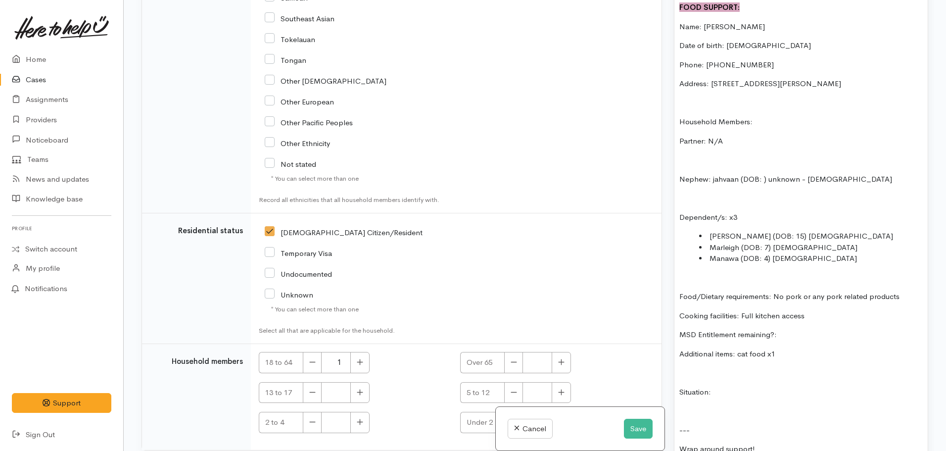
click at [717, 174] on p "Nephew: jahvaan (DOB: ) unknown - 20 yrs old" at bounding box center [800, 179] width 243 height 11
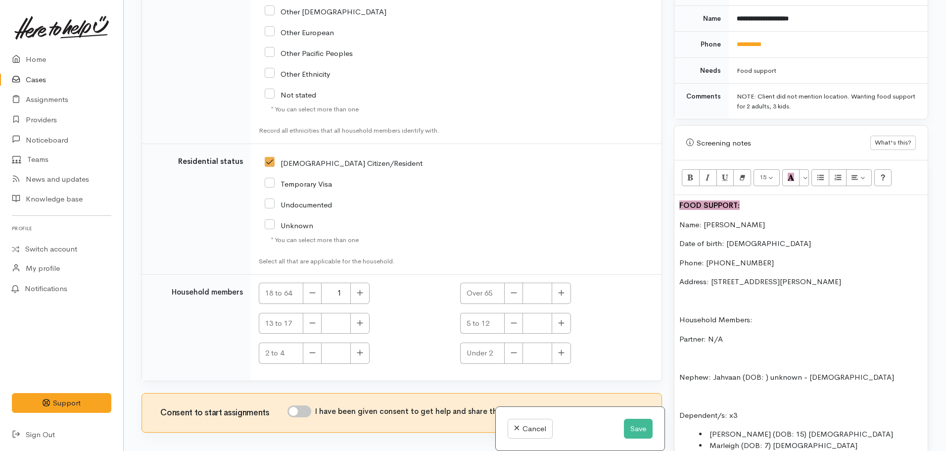
scroll to position [1646, 0]
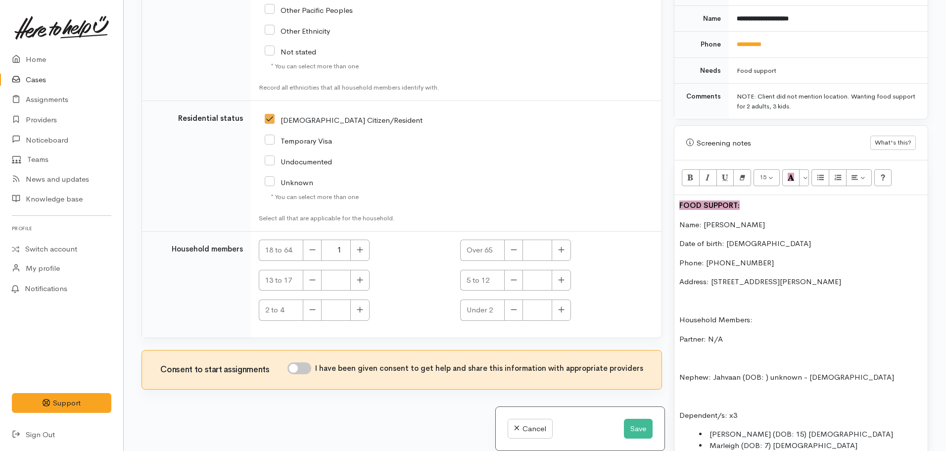
click at [300, 365] on input "I have been given consent to get help and share this information with appropria…" at bounding box center [300, 368] width 24 height 12
checkbox input "true"
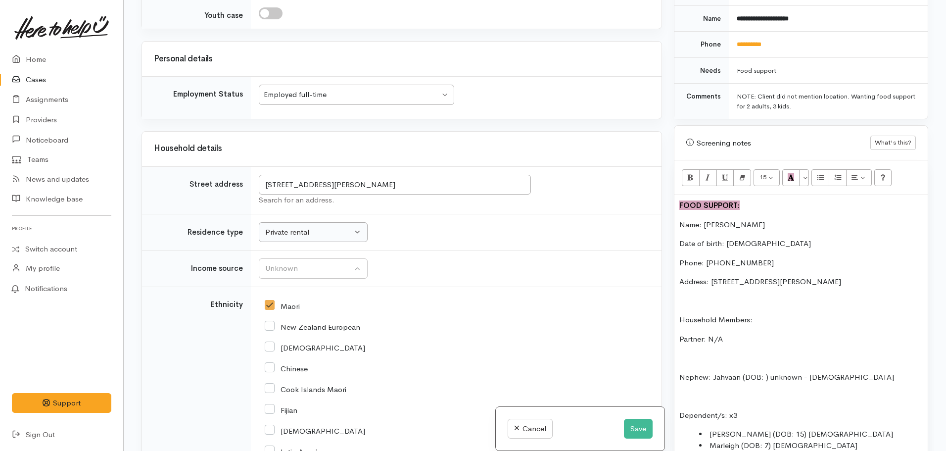
scroll to position [1003, 0]
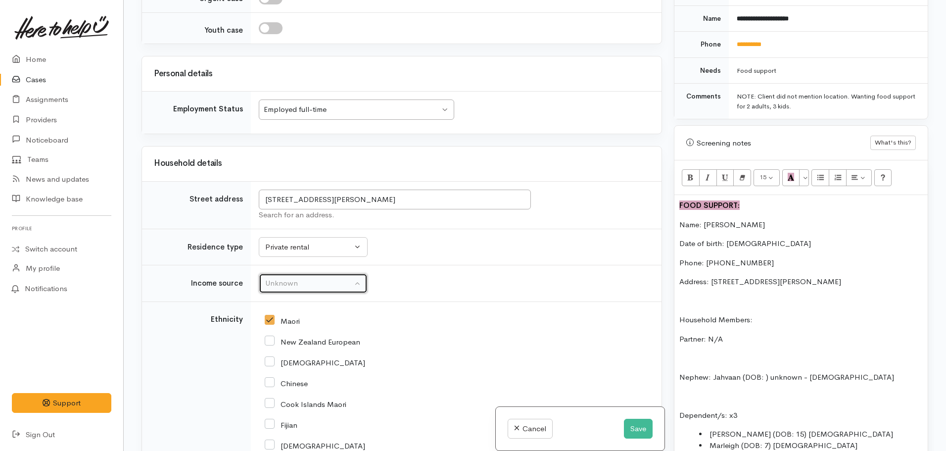
click at [298, 293] on button "Unknown" at bounding box center [313, 283] width 109 height 20
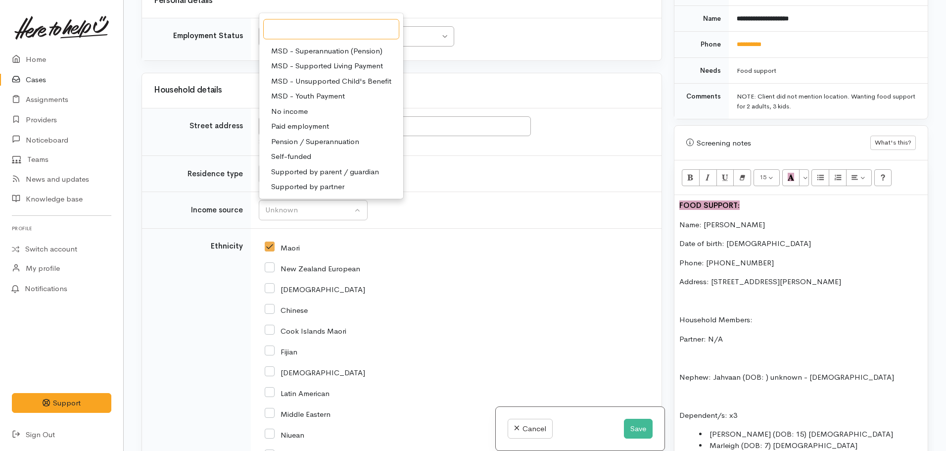
scroll to position [1152, 0]
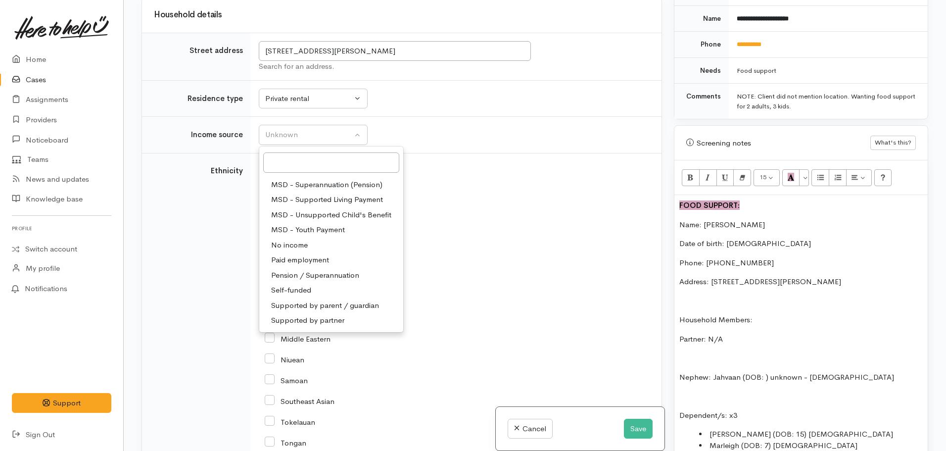
click at [322, 256] on span "Paid employment" at bounding box center [300, 259] width 58 height 11
select select "1"
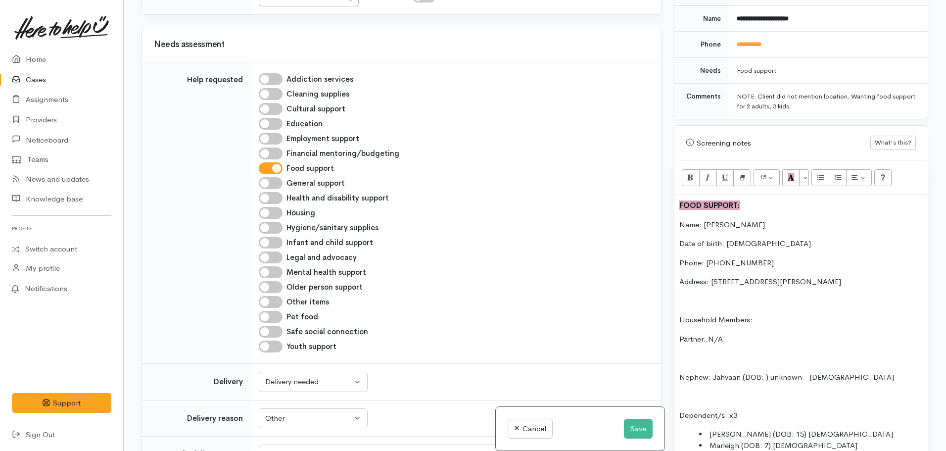
scroll to position [310, 0]
click at [277, 318] on input "Pet food" at bounding box center [271, 318] width 24 height 12
checkbox input "true"
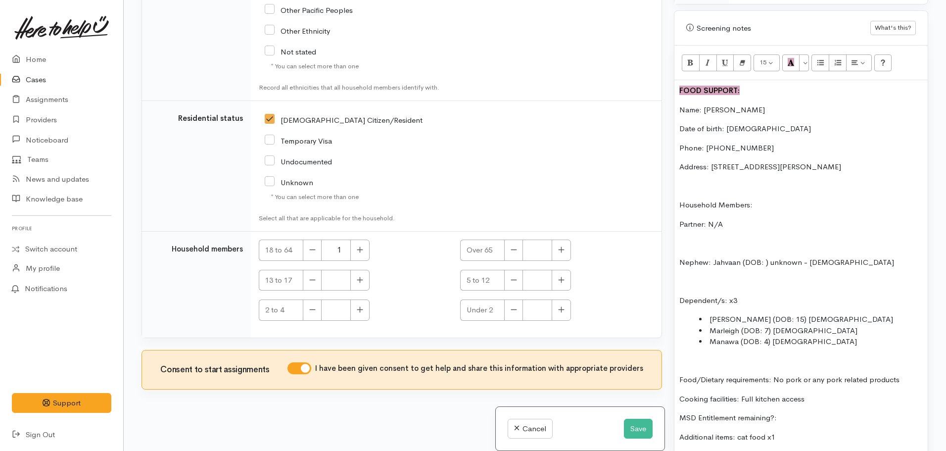
scroll to position [643, 0]
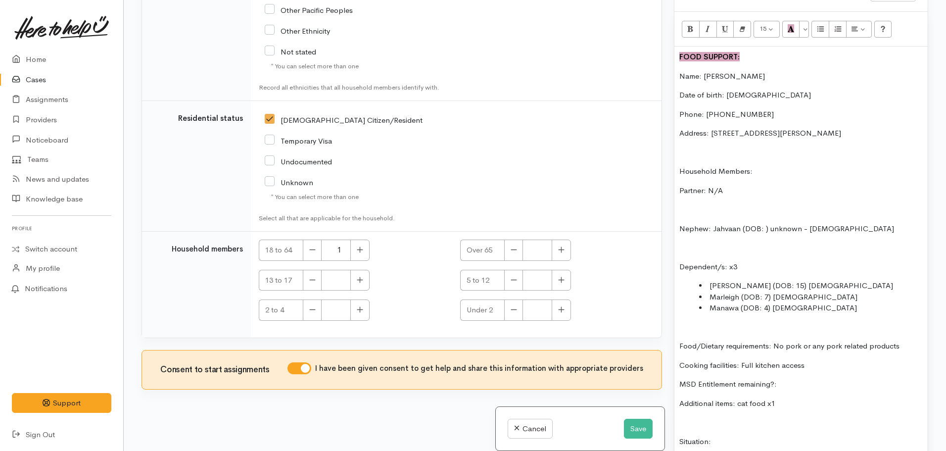
click at [676, 216] on div "FOOD SUPPORT: Name: Tereinamu Littleton Date of birth: 15.04.1995 Phone: 022622…" at bounding box center [800, 358] width 253 height 623
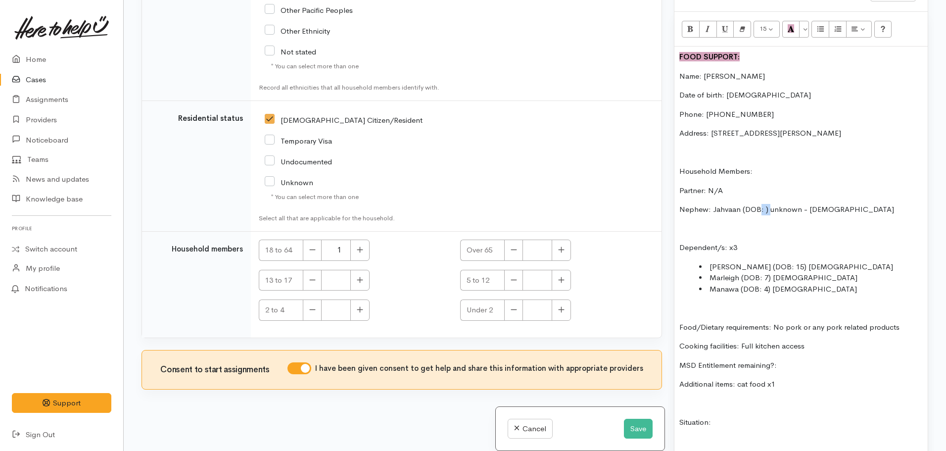
drag, startPoint x: 769, startPoint y: 204, endPoint x: 758, endPoint y: 204, distance: 11.4
click at [758, 204] on p "Nephew: Jahvaan (DOB: ) unknown - 20 yrs old" at bounding box center [800, 209] width 243 height 11
drag, startPoint x: 790, startPoint y: 201, endPoint x: 813, endPoint y: 215, distance: 26.6
click at [791, 204] on p "Nephew: Jahvaan (DOB unknown - 20 yrs old" at bounding box center [800, 209] width 243 height 11
drag, startPoint x: 807, startPoint y: 256, endPoint x: 789, endPoint y: 256, distance: 17.3
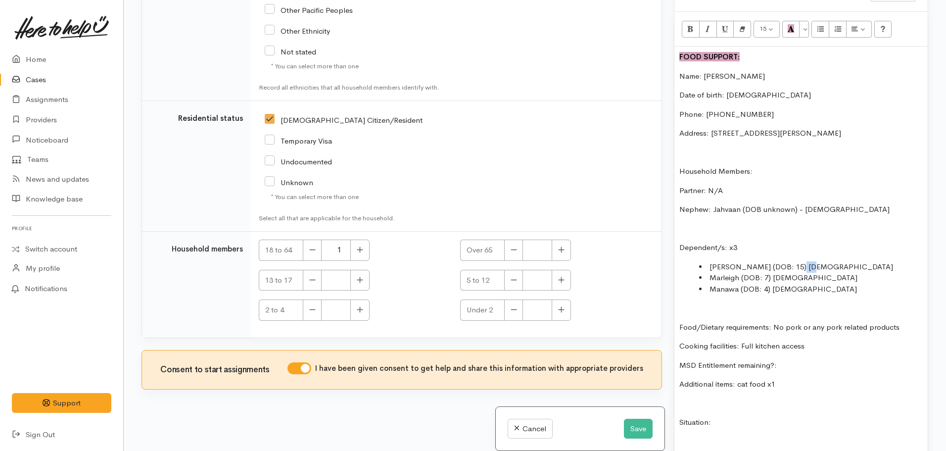
click at [789, 261] on li "Mikaera (DOB: 15) 6.8.2010" at bounding box center [811, 266] width 224 height 11
click at [768, 261] on li "Mikaera (DOB: 15) 6.8.2010" at bounding box center [811, 266] width 224 height 11
drag, startPoint x: 770, startPoint y: 256, endPoint x: 762, endPoint y: 258, distance: 8.6
click at [762, 261] on li "Mikaera (DOB: 15) 6.8.2010" at bounding box center [811, 266] width 224 height 11
copy li "15)"
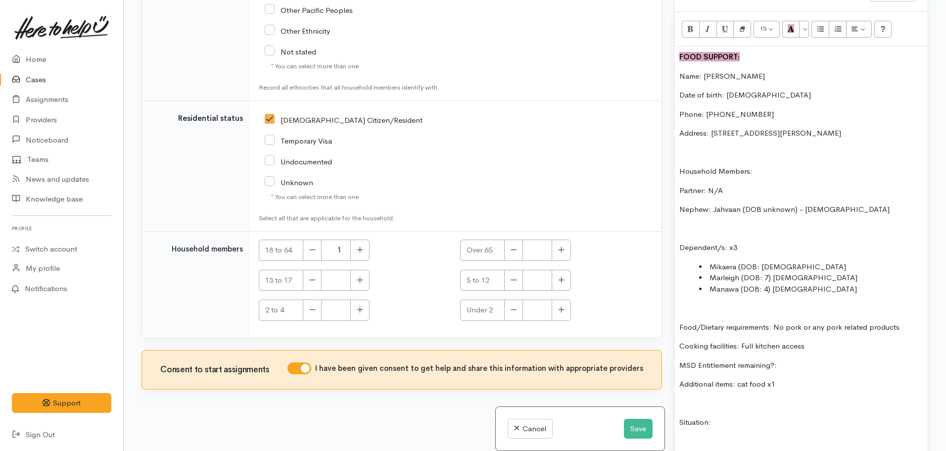
click at [798, 261] on li "Mikaera (DOB: 6.8.2010" at bounding box center [811, 266] width 224 height 11
drag, startPoint x: 765, startPoint y: 87, endPoint x: 727, endPoint y: 85, distance: 38.2
click at [727, 90] on p "Date of birth: 15.04.1995" at bounding box center [800, 95] width 243 height 11
copy p "15.04.1995"
click at [777, 90] on p "Date of birth: 15.04.1995" at bounding box center [800, 95] width 243 height 11
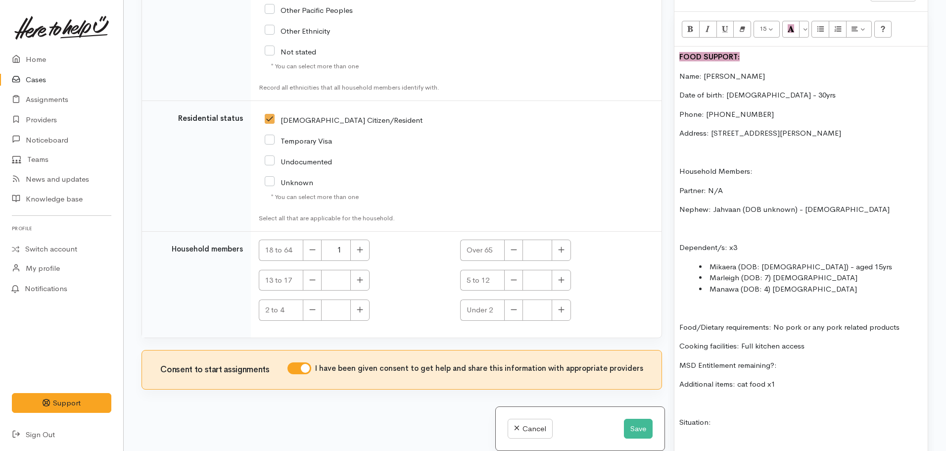
click at [712, 261] on li "Mikaera (DOB: 6.8.2010) - aged 15yrs" at bounding box center [811, 266] width 224 height 11
click at [710, 272] on li "Marleigh (DOB: 7) 12.sept.2017" at bounding box center [811, 277] width 224 height 11
click at [709, 284] on li "Manawa (DOB: 4) 4.12.2020" at bounding box center [811, 289] width 224 height 11
drag, startPoint x: 782, startPoint y: 268, endPoint x: 775, endPoint y: 268, distance: 6.9
click at [775, 272] on li "f - Marleigh (DOB: 7) 12.sept.2017" at bounding box center [811, 277] width 224 height 11
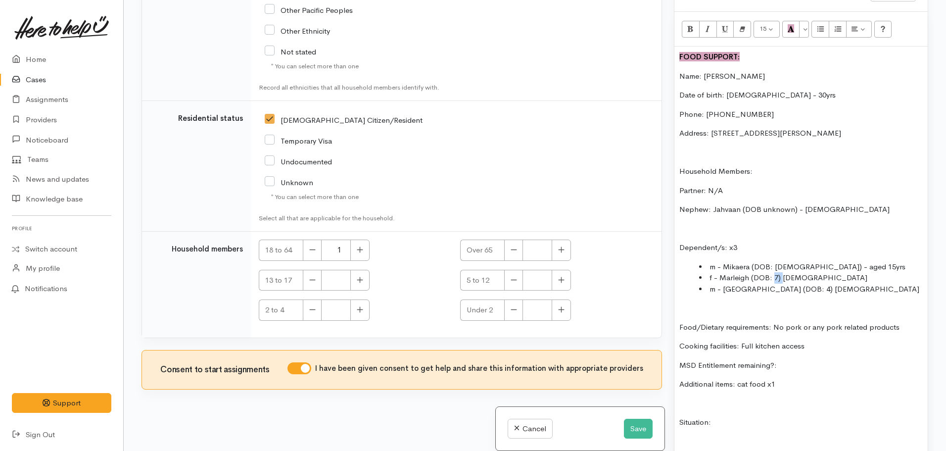
copy li "7)"
click at [798, 272] on li "f - Marleigh (DOB:12.sept.2017" at bounding box center [811, 277] width 224 height 11
click at [821, 262] on li "m - Mikaera (DOB: 6.8.2010) - aged 15yrs" at bounding box center [811, 266] width 224 height 11
click at [813, 272] on li "f - Marleigh (DOB:12.09.2017" at bounding box center [811, 277] width 224 height 11
drag, startPoint x: 784, startPoint y: 280, endPoint x: 778, endPoint y: 280, distance: 6.4
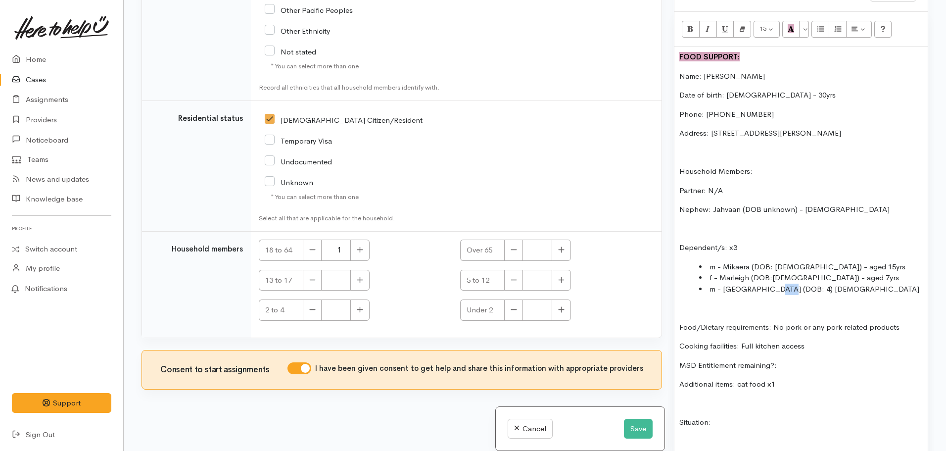
click at [778, 284] on li "m - Manawa (DOB: 4) 4.12.2020" at bounding box center [811, 289] width 224 height 11
click at [775, 261] on li "m - Mikaera (DOB: 6.8.2010) - aged 15yrs" at bounding box center [811, 266] width 224 height 11
click at [785, 261] on li "m - Mikaera (DOB: 06.8.2010) - aged 15yrs" at bounding box center [811, 266] width 224 height 11
click at [822, 284] on li "m - Manawa (DOB: 04.12.2020" at bounding box center [811, 289] width 224 height 11
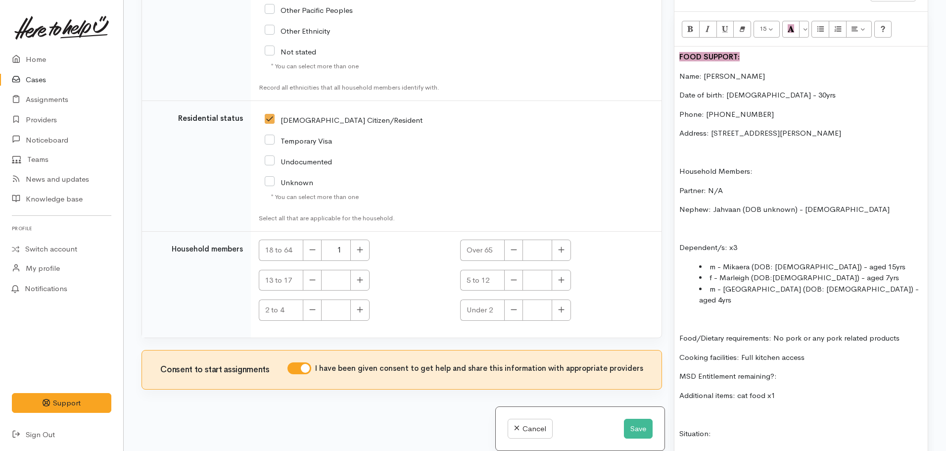
click at [900, 311] on div "FOOD SUPPORT: Name: Tereinamu Littleton Date of birth: 15.04.1995 - 30yrs Phone…" at bounding box center [800, 354] width 253 height 615
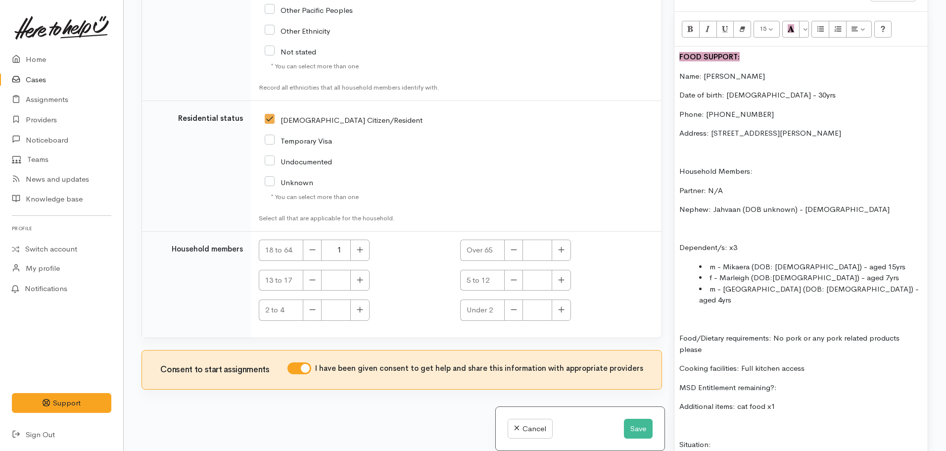
click at [803, 382] on p "MSD Entitlement remaining?:" at bounding box center [800, 387] width 243 height 11
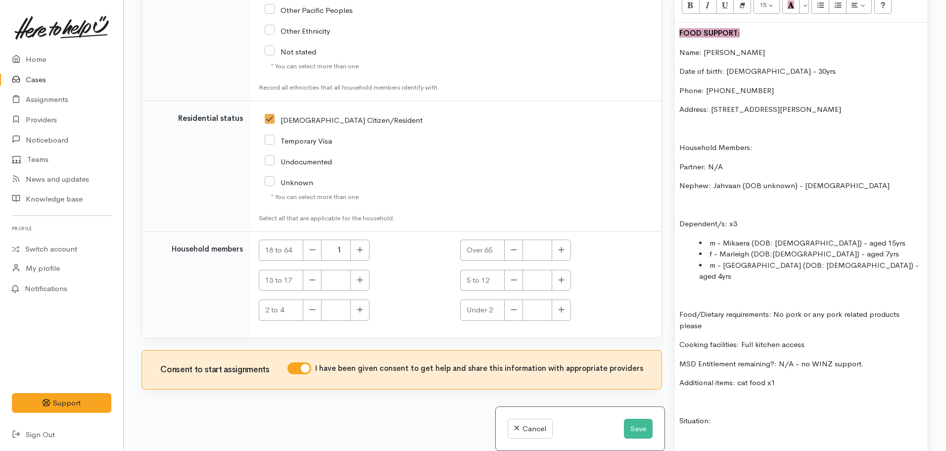
scroll to position [693, 0]
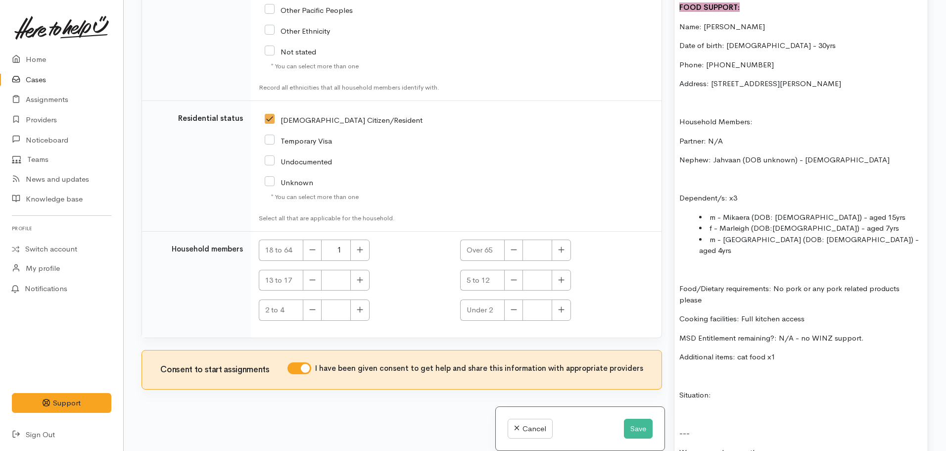
click at [739, 389] on p "Situation:" at bounding box center [800, 394] width 243 height 11
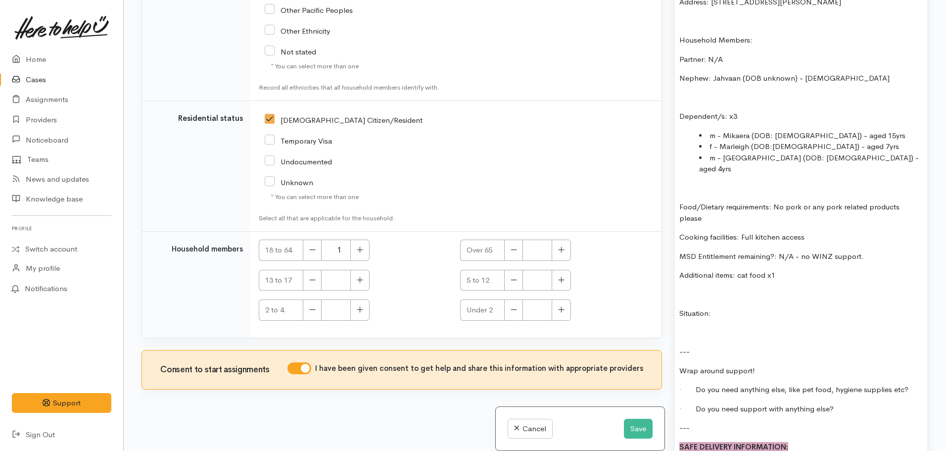
scroll to position [792, 0]
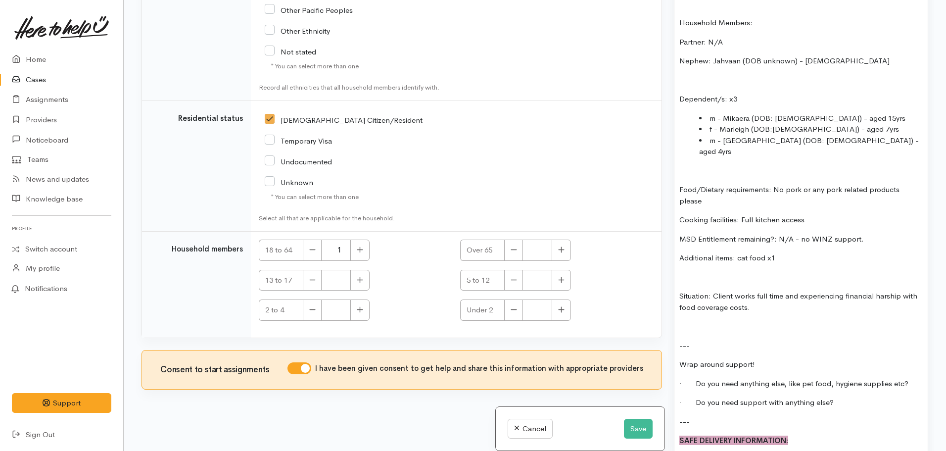
click at [709, 290] on p "Situation: Client works full time and experiencing financial harship with food …" at bounding box center [800, 301] width 243 height 22
drag, startPoint x: 713, startPoint y: 276, endPoint x: 671, endPoint y: 265, distance: 43.4
click at [671, 265] on div "Warnings Add No warnings have been raised against this case Add Warning Title ●…" at bounding box center [801, 225] width 266 height 451
click at [763, 340] on p "---" at bounding box center [800, 345] width 243 height 11
drag, startPoint x: 784, startPoint y: 363, endPoint x: 907, endPoint y: 366, distance: 123.2
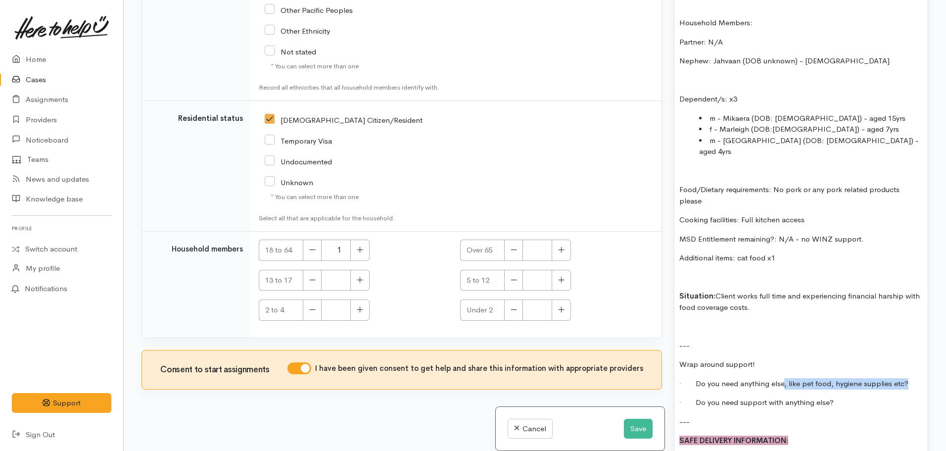
click at [907, 378] on p "· Do you need anything else, like pet food, hygiene supplies etc?" at bounding box center [800, 383] width 243 height 11
click at [846, 397] on p "· Do you need support with anything else?" at bounding box center [800, 402] width 243 height 11
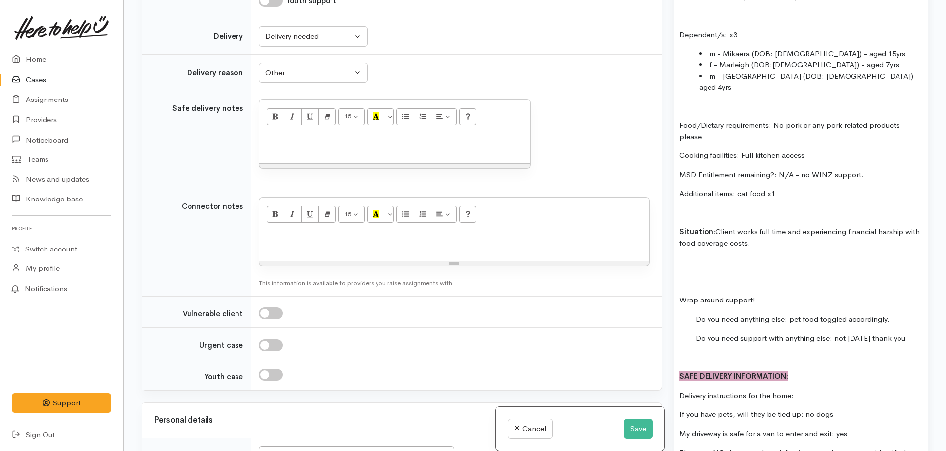
scroll to position [841, 0]
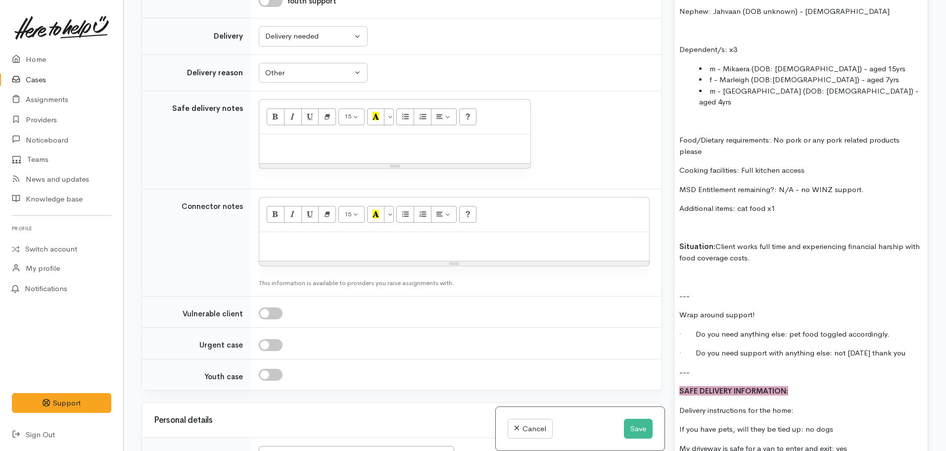
click at [796, 203] on p "Additional items: cat food x1" at bounding box center [800, 208] width 243 height 11
click at [887, 241] on p "Situation: Client works full time and experiencing financial harship with food …" at bounding box center [800, 252] width 243 height 22
click at [785, 241] on p "Situation: Client works full time and experiencing financial hardship with food…" at bounding box center [800, 252] width 243 height 22
click at [712, 271] on p at bounding box center [800, 276] width 243 height 11
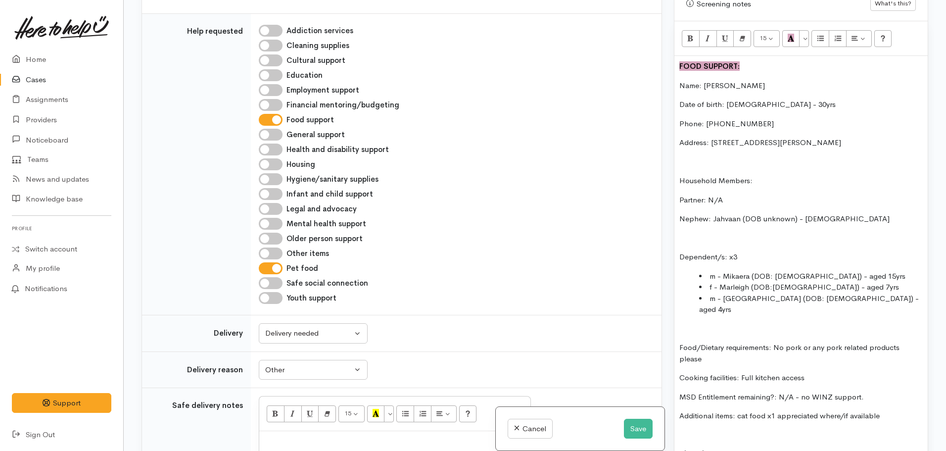
scroll to position [544, 0]
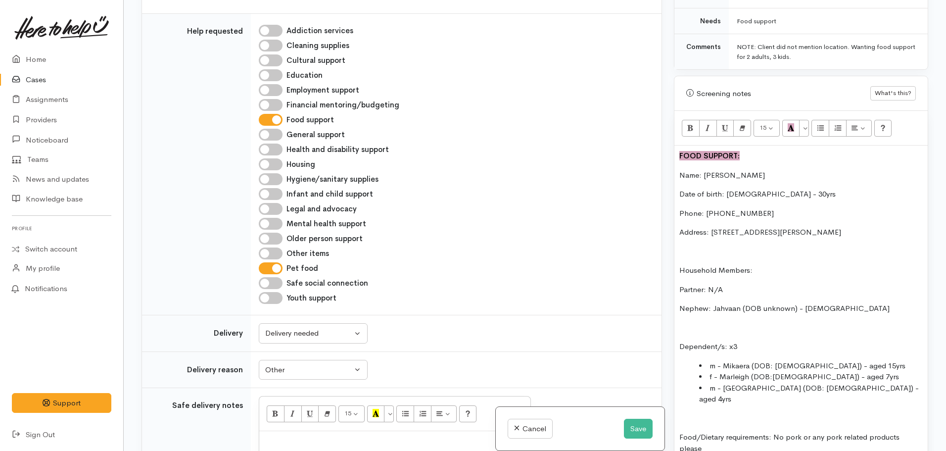
drag, startPoint x: 786, startPoint y: 192, endPoint x: 669, endPoint y: 144, distance: 127.4
click at [669, 144] on div "Warnings Add No warnings have been raised against this case Add Warning Title ●…" at bounding box center [801, 225] width 266 height 451
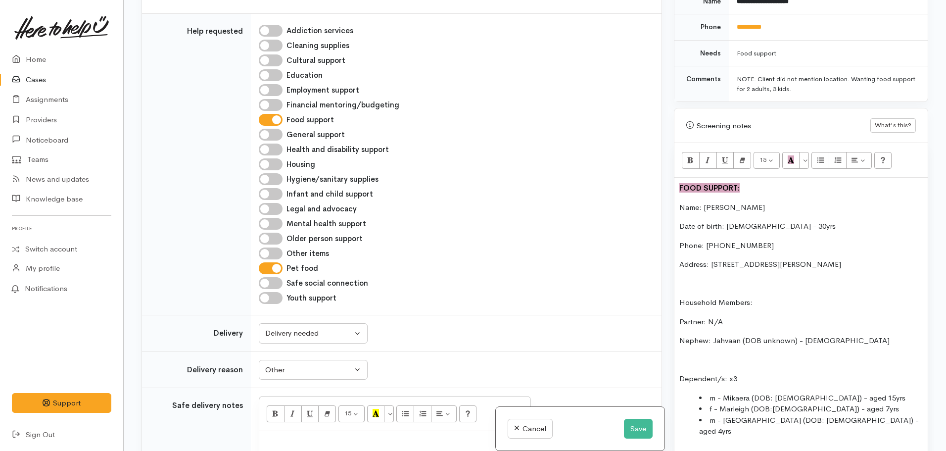
scroll to position [495, 0]
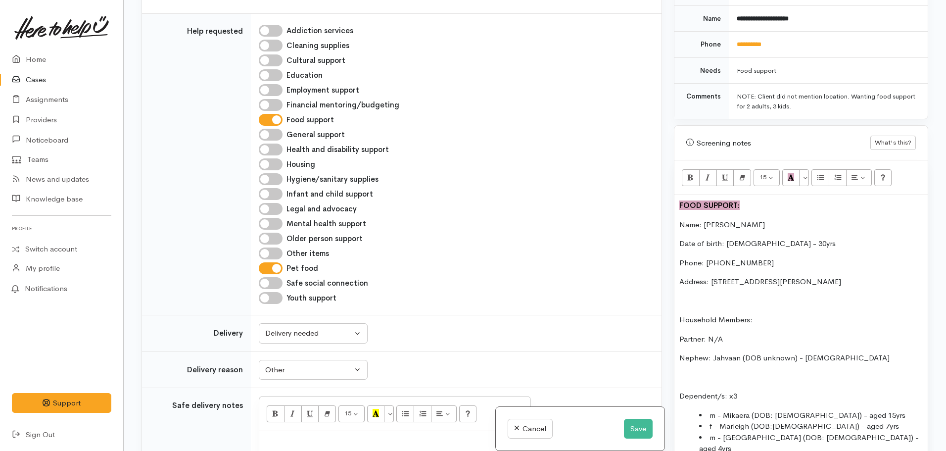
copy div "FOOD SUPPORT: Name: Tereinamu Littleton Date of birth: 15.04.1995 - 30yrs Phone…"
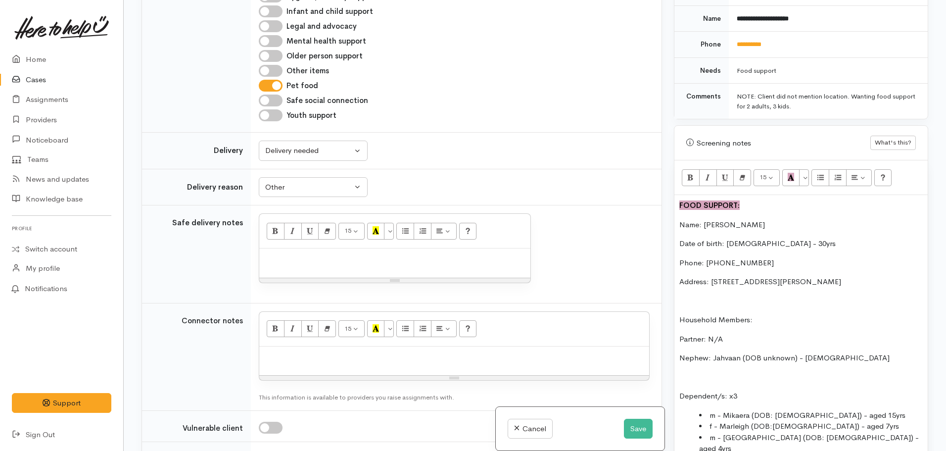
scroll to position [558, 0]
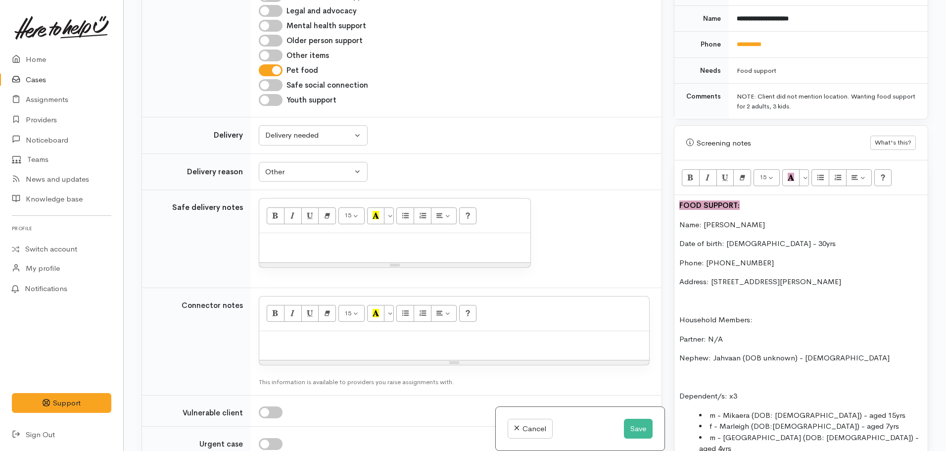
click at [283, 247] on p at bounding box center [394, 243] width 261 height 11
paste div
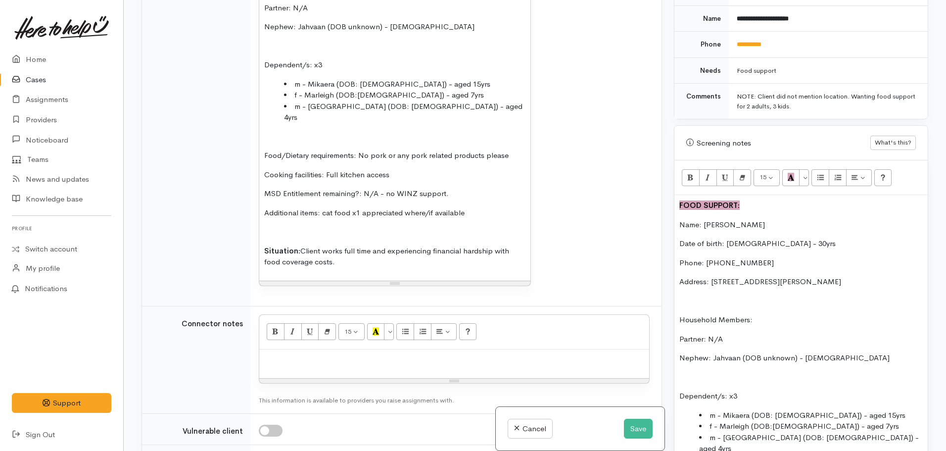
scroll to position [1028, 0]
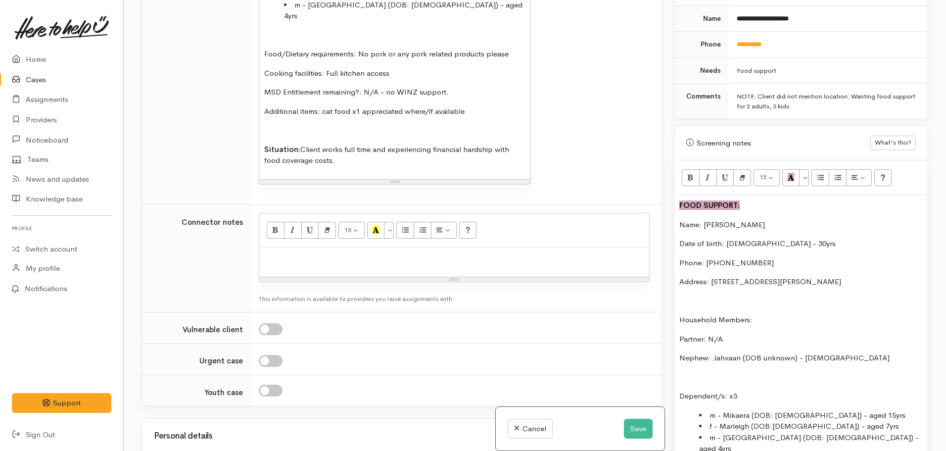
click at [279, 254] on div at bounding box center [454, 262] width 390 height 29
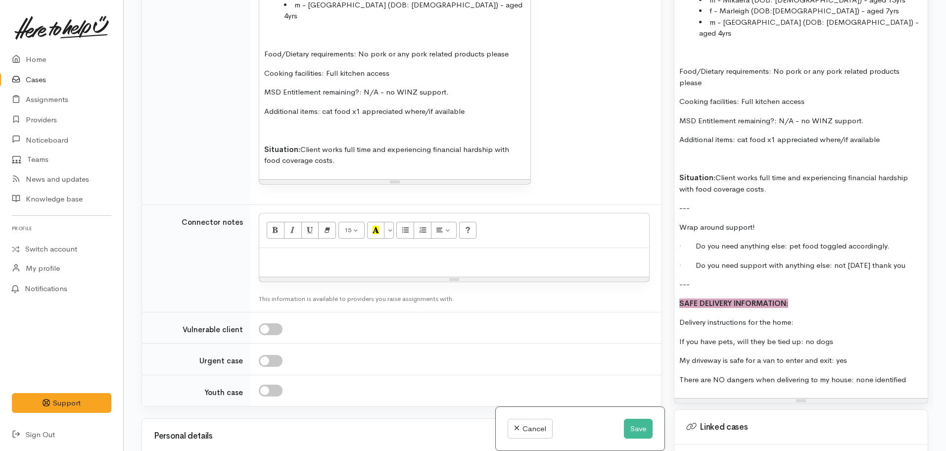
scroll to position [990, 0]
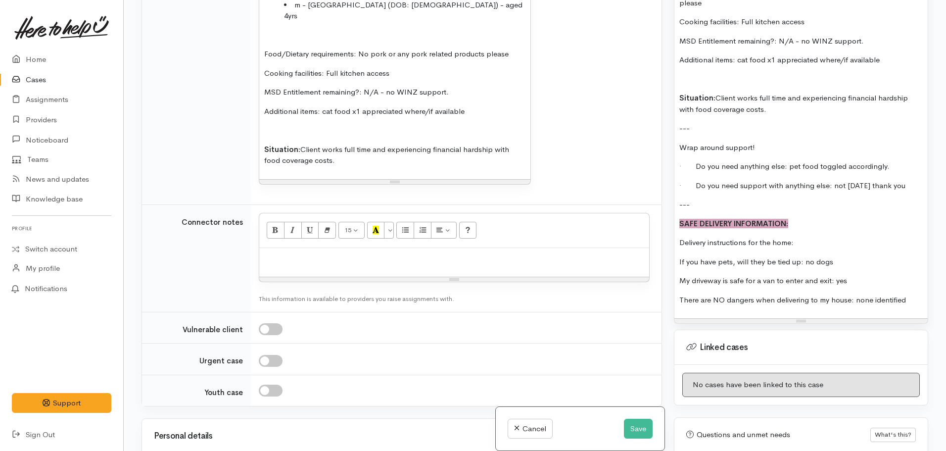
click at [910, 294] on p "There are NO dangers when delivering to my house: none identified" at bounding box center [800, 299] width 243 height 11
click at [808, 237] on p "Delivery instructions for the home:" at bounding box center [800, 242] width 243 height 11
drag, startPoint x: 915, startPoint y: 286, endPoint x: 863, endPoint y: 281, distance: 52.2
click at [863, 281] on div "FOOD SUPPORT: Name: Tereinamu Littleton Date of birth: 15.04.1995 - 30yrs Phone…" at bounding box center [800, 9] width 253 height 618
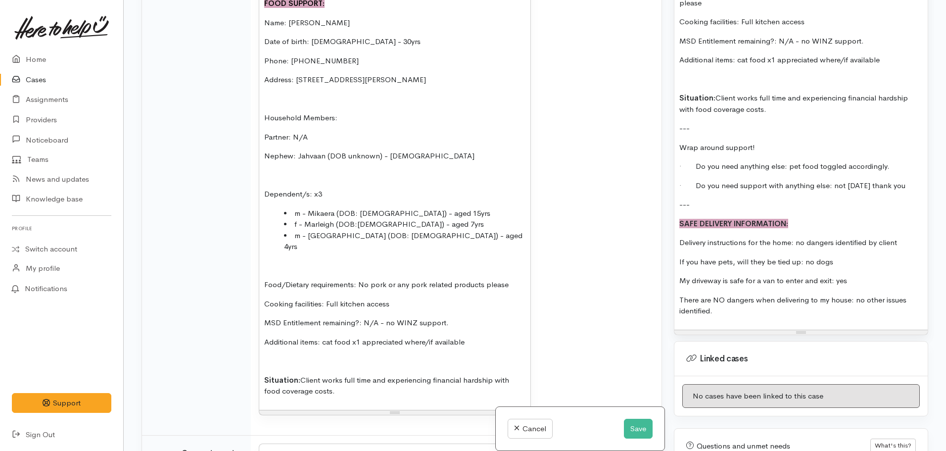
scroll to position [979, 0]
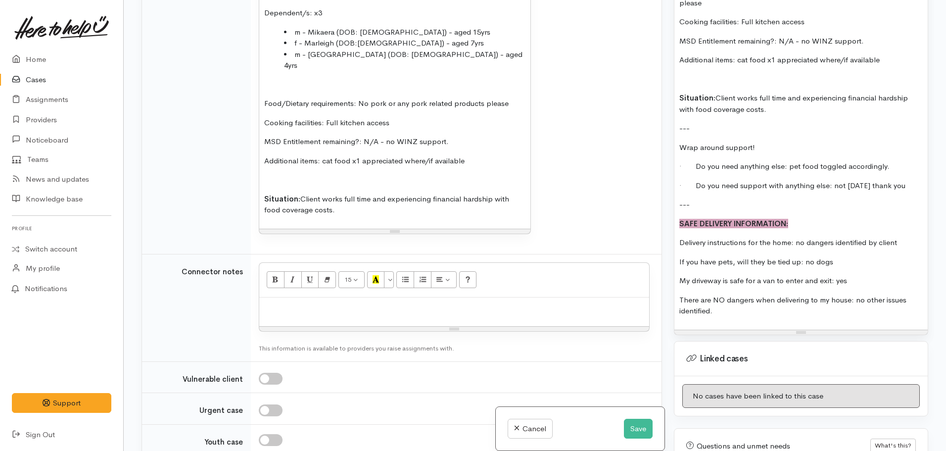
click at [507, 174] on p at bounding box center [394, 179] width 261 height 11
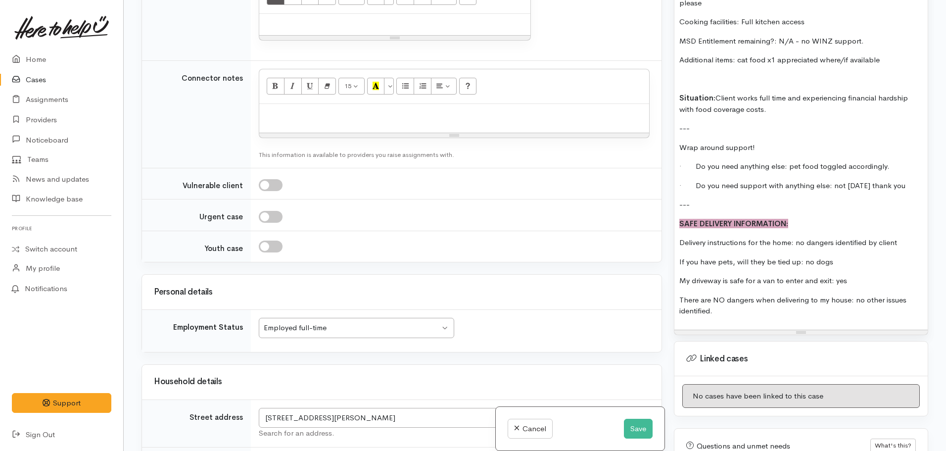
drag, startPoint x: 725, startPoint y: 293, endPoint x: 667, endPoint y: 201, distance: 109.0
click at [667, 201] on div "Related cases There are no other cases from the same person found. Manually lin…" at bounding box center [535, 225] width 799 height 451
copy div "SAFE DELIVERY INFORMATION: Delivery instructions for the home: no dangers ident…"
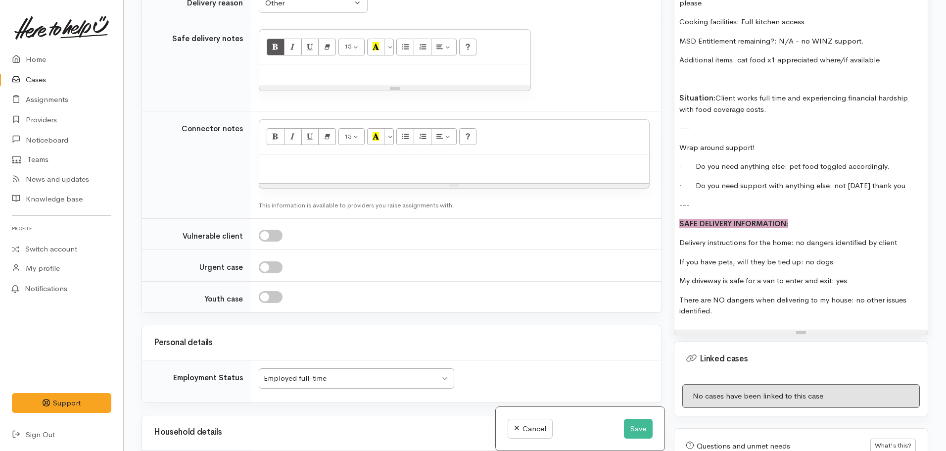
scroll to position [678, 0]
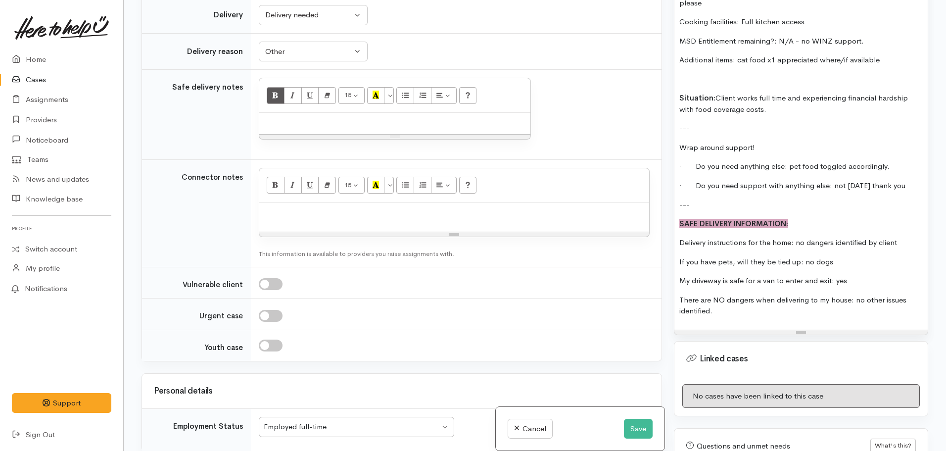
click at [307, 119] on div at bounding box center [394, 123] width 271 height 21
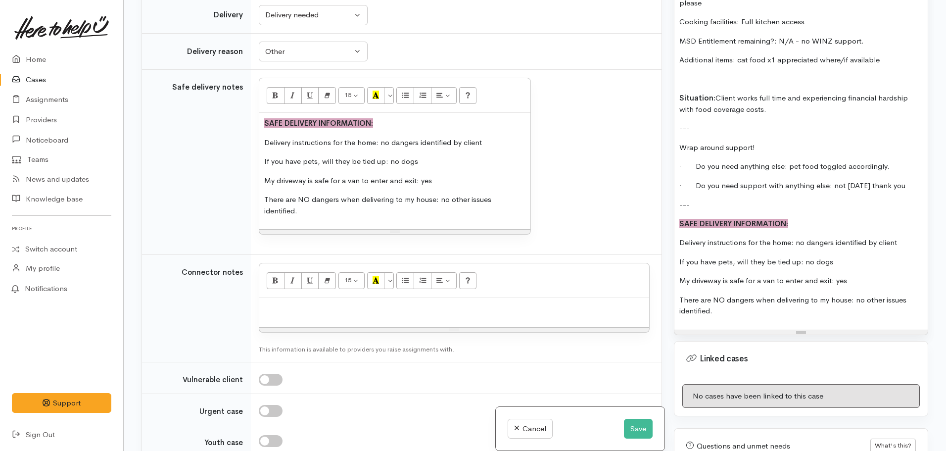
click at [309, 311] on p at bounding box center [454, 308] width 380 height 11
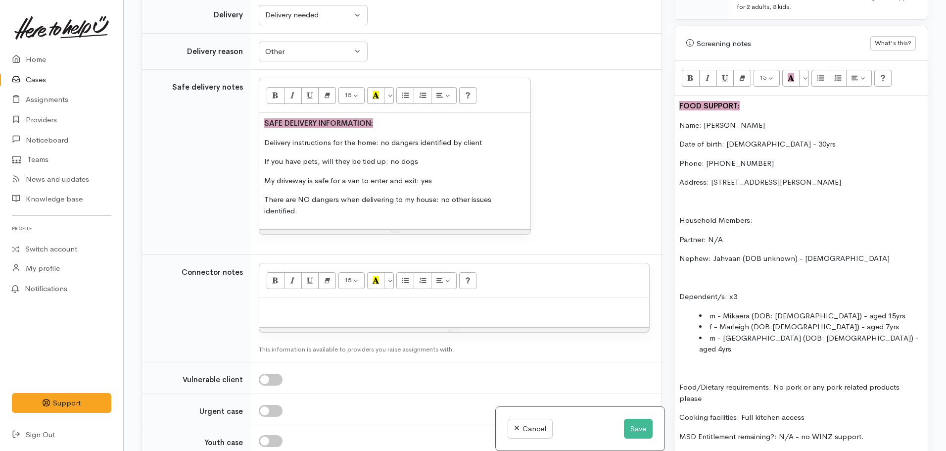
scroll to position [594, 0]
drag, startPoint x: 771, startPoint y: 85, endPoint x: 670, endPoint y: 87, distance: 101.5
click at [670, 87] on div "Warnings Add No warnings have been raised against this case Add Warning Title ●…" at bounding box center [801, 225] width 266 height 451
copy div "FOOD SUPPORT: Name: Tereinamu Littleton Date of birth: 15.04.1995 - 30yrs Phone…"
click at [271, 312] on p at bounding box center [454, 308] width 380 height 11
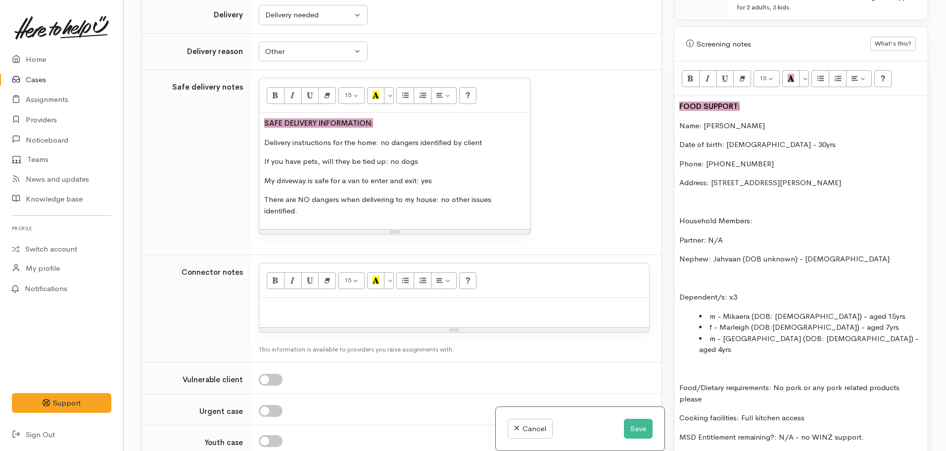
paste div
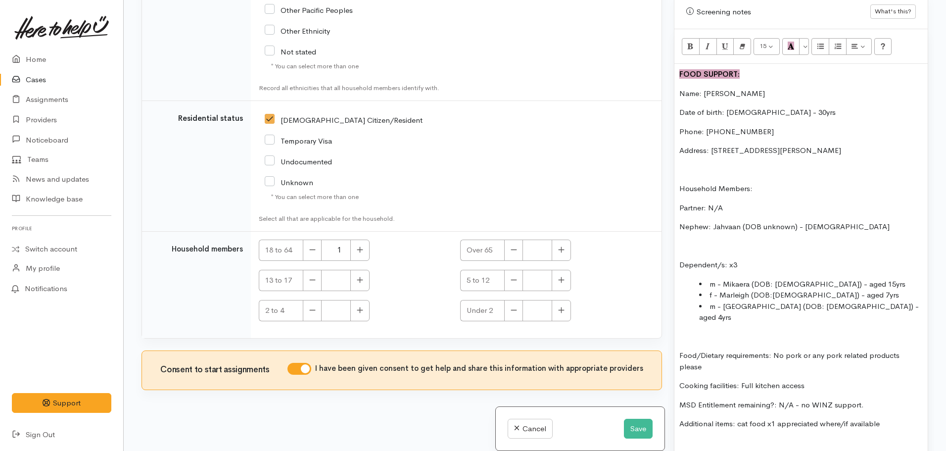
scroll to position [643, 0]
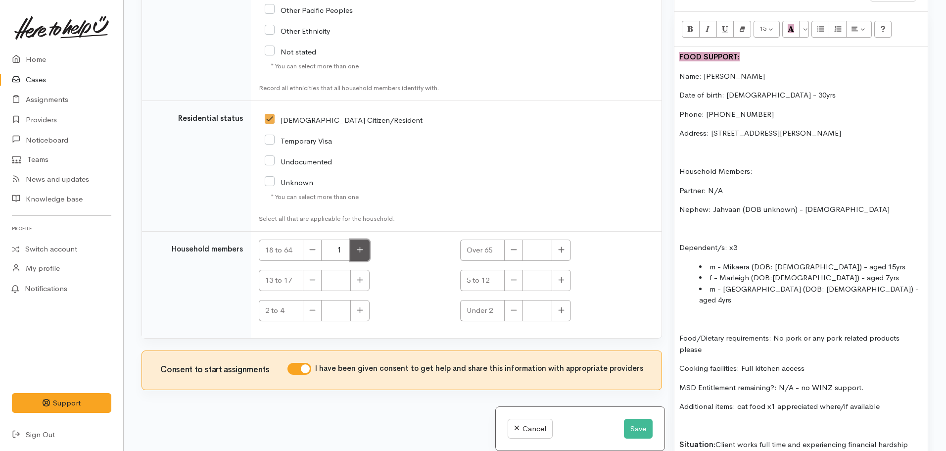
click at [362, 256] on button "button" at bounding box center [359, 250] width 19 height 21
type input "2"
click at [364, 282] on button "button" at bounding box center [359, 280] width 19 height 21
type input "1"
click at [558, 281] on icon "button" at bounding box center [561, 279] width 6 height 7
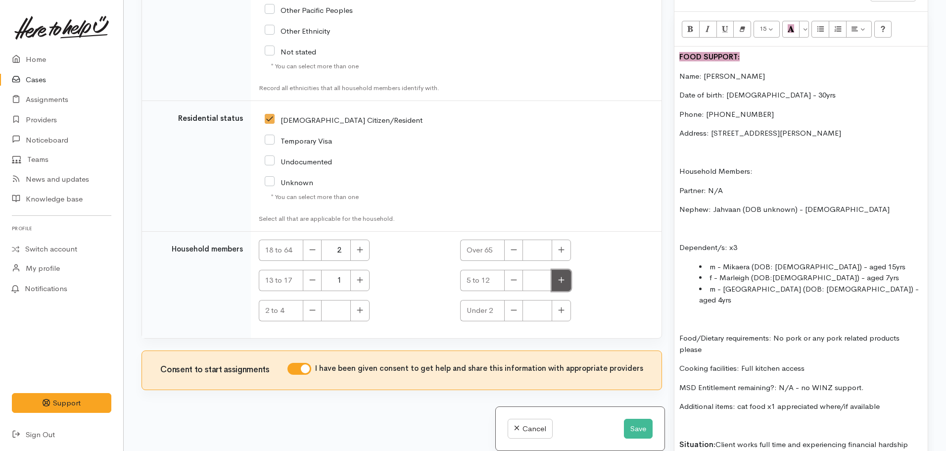
type input "1"
click at [364, 310] on button "button" at bounding box center [359, 310] width 19 height 21
type input "1"
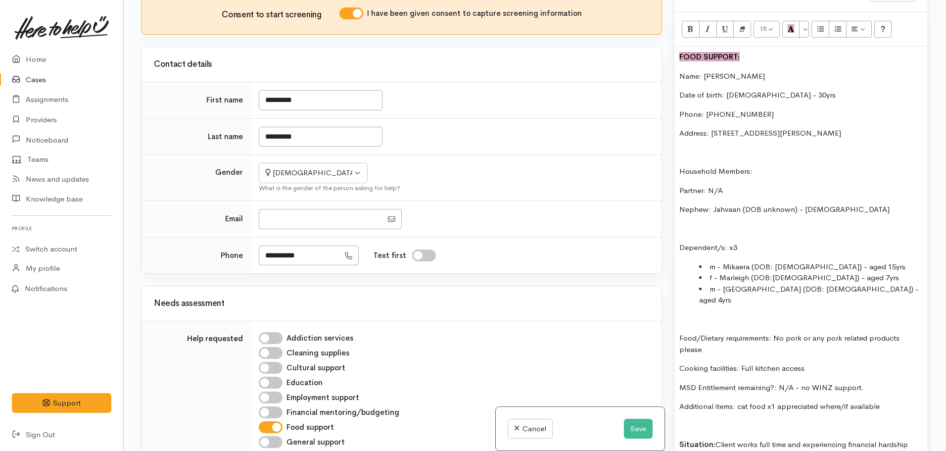
scroll to position [0, 0]
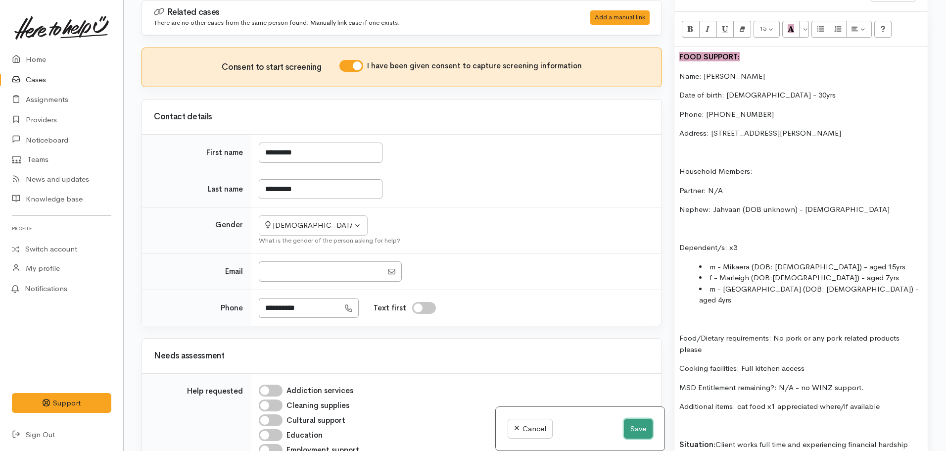
click at [624, 426] on button "Save" at bounding box center [638, 429] width 29 height 20
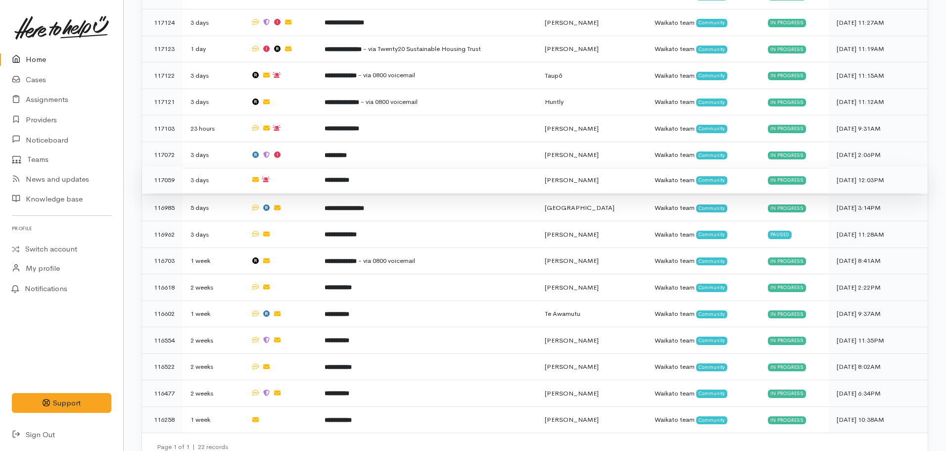
scroll to position [759, 0]
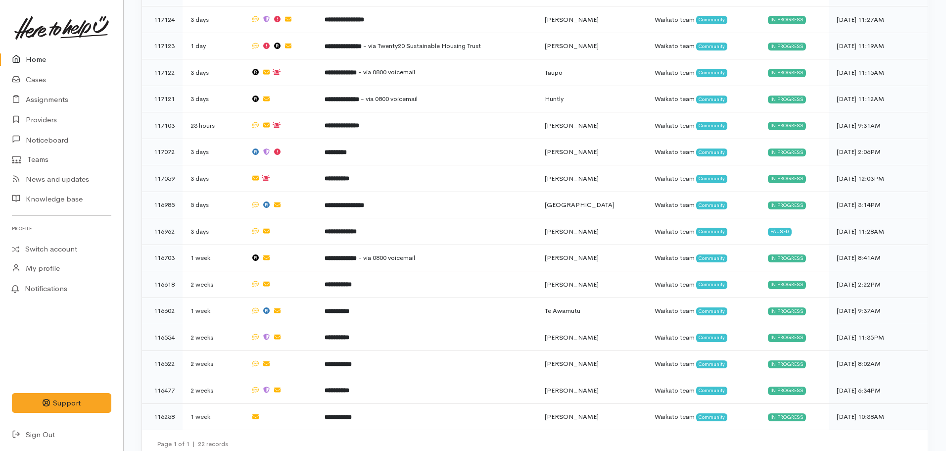
click at [44, 59] on link "Home" at bounding box center [61, 59] width 123 height 20
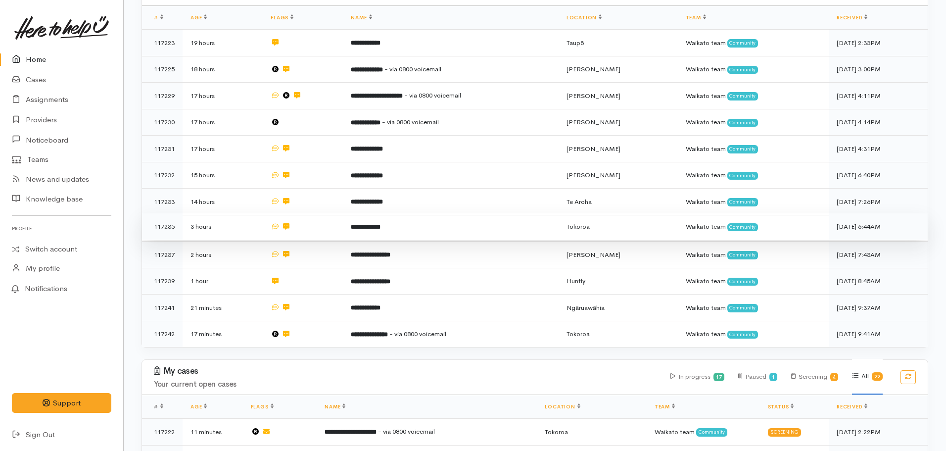
scroll to position [115, 0]
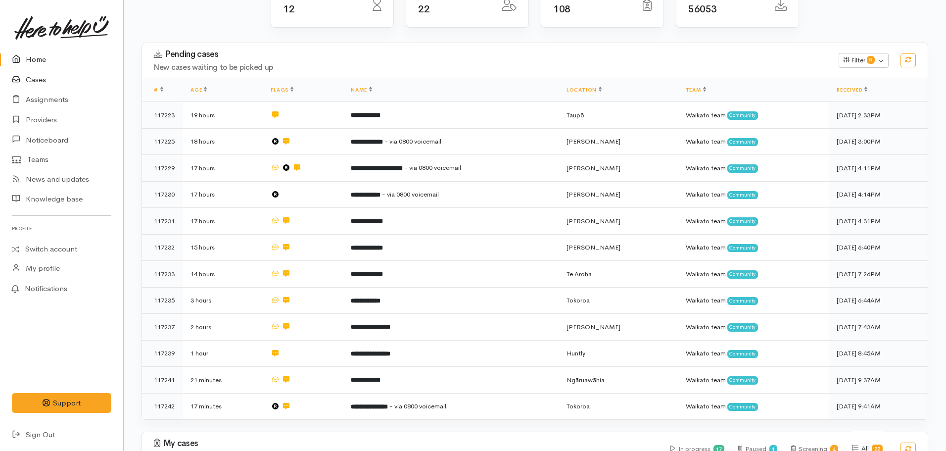
click at [30, 76] on link "Cases" at bounding box center [61, 80] width 123 height 20
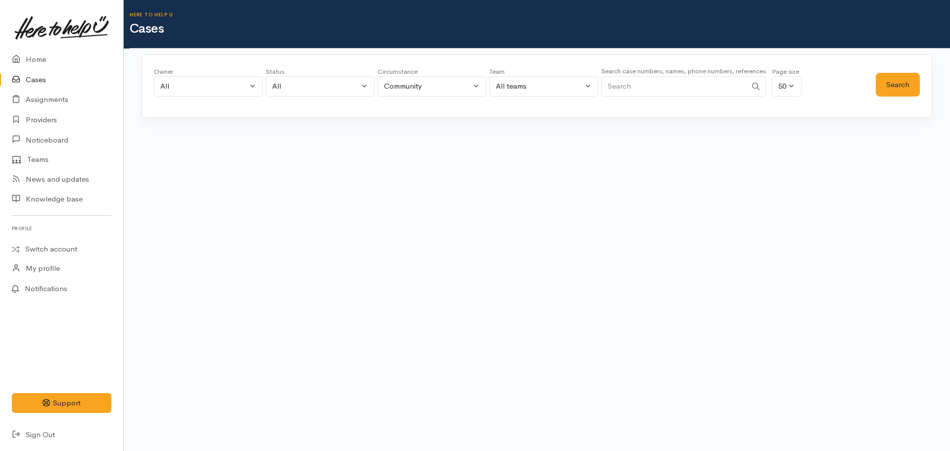
click at [652, 83] on input "Search" at bounding box center [673, 86] width 145 height 20
paste input "[DATE]"
type input "15.04.1995"
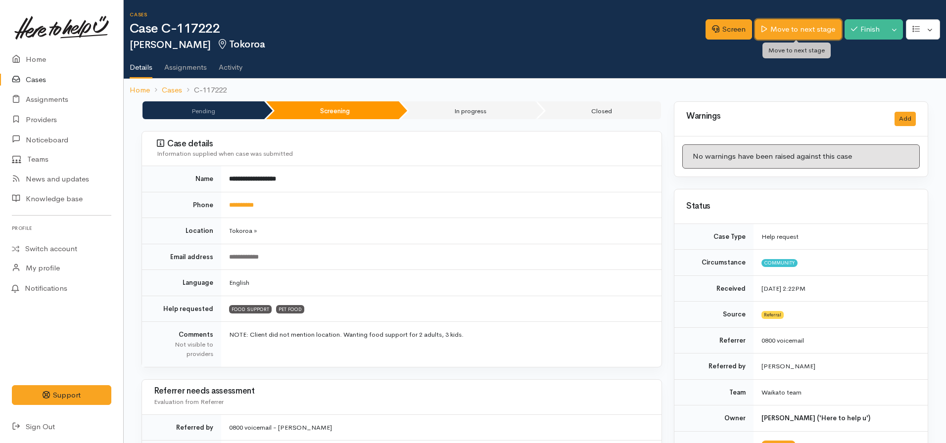
click at [787, 28] on link "Move to next stage" at bounding box center [798, 29] width 86 height 20
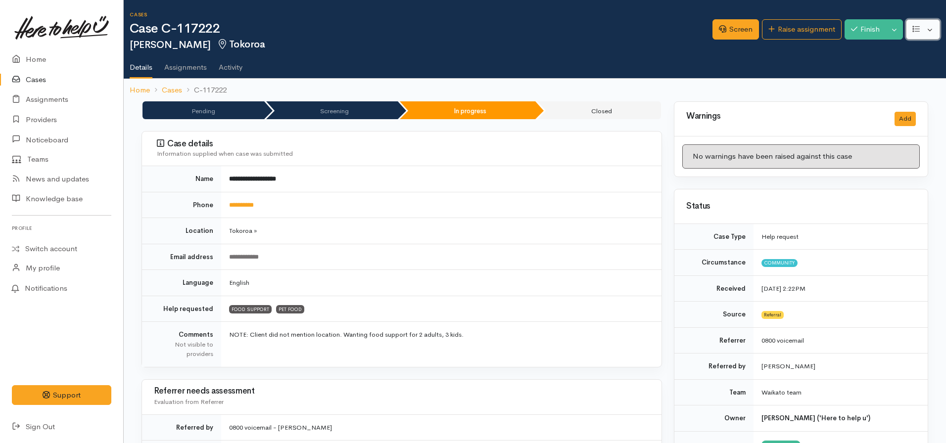
click at [920, 28] on button "button" at bounding box center [923, 29] width 34 height 20
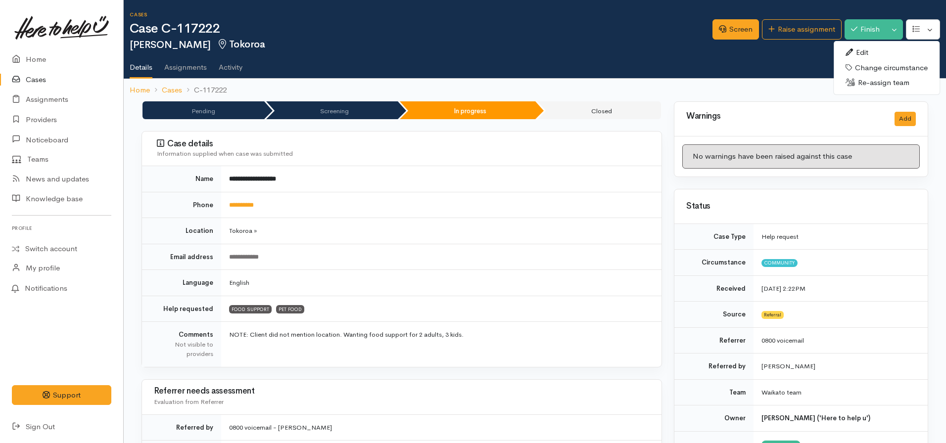
click at [870, 52] on link "Edit" at bounding box center [887, 52] width 106 height 15
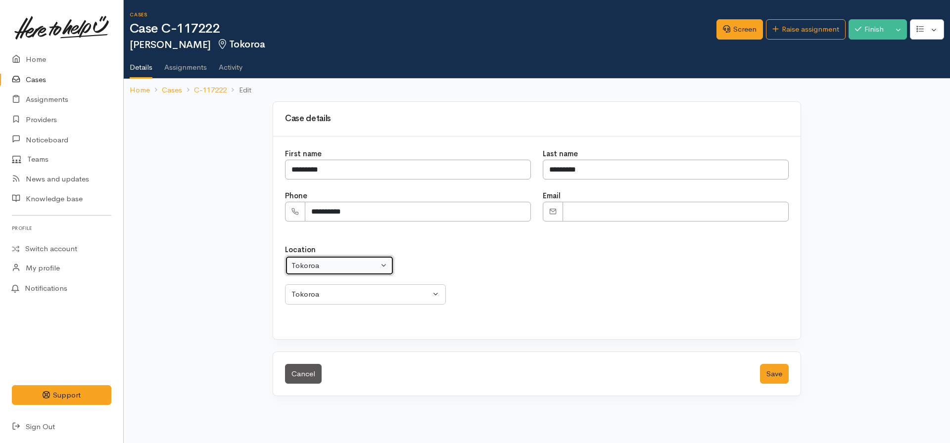
click at [351, 257] on button "Tokoroa" at bounding box center [339, 266] width 109 height 20
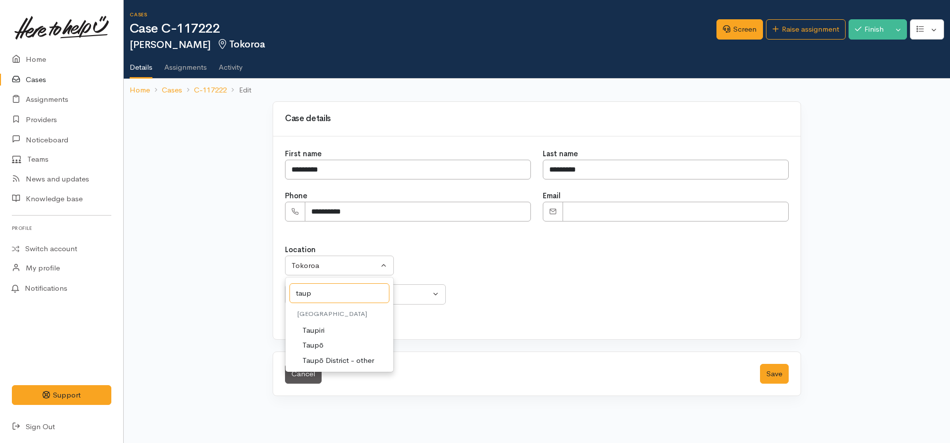
type input "taup"
click at [319, 341] on span "Taupō" at bounding box center [312, 345] width 21 height 11
select select "183"
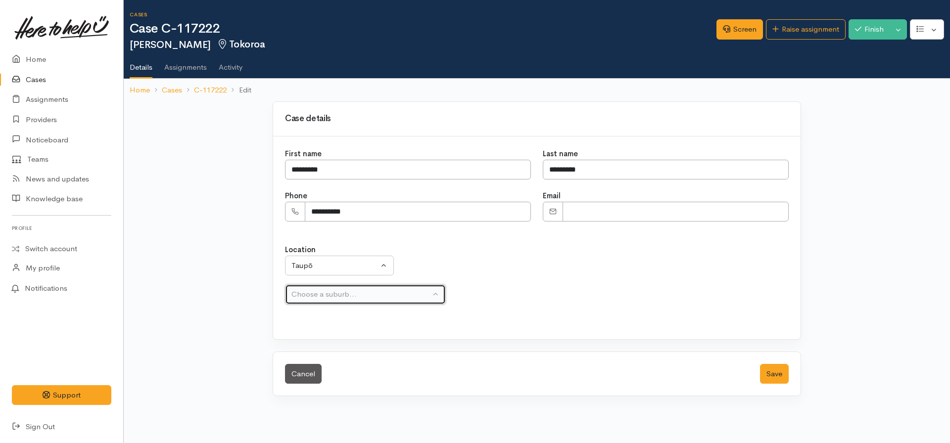
click at [344, 294] on div "Choose a suburb..." at bounding box center [360, 294] width 139 height 11
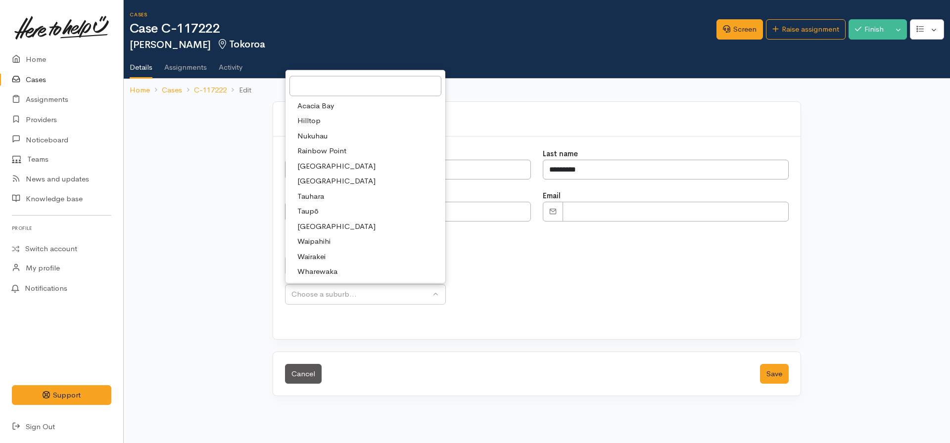
click at [312, 124] on span "Hilltop" at bounding box center [308, 120] width 23 height 11
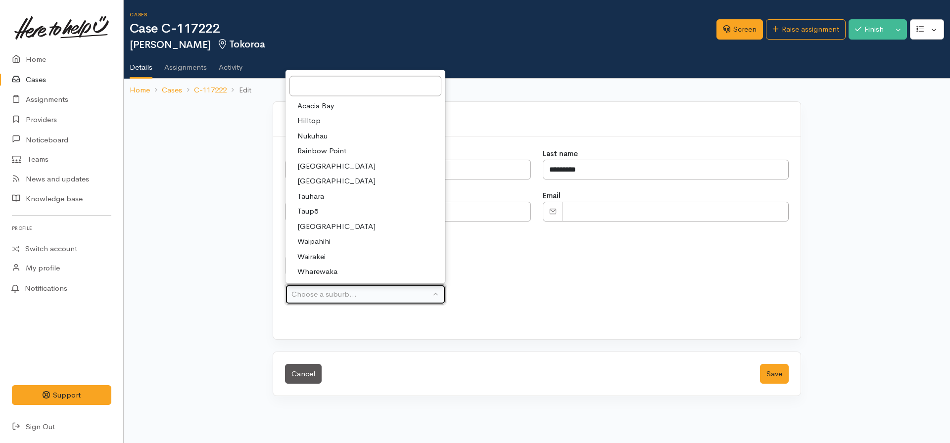
select select "314"
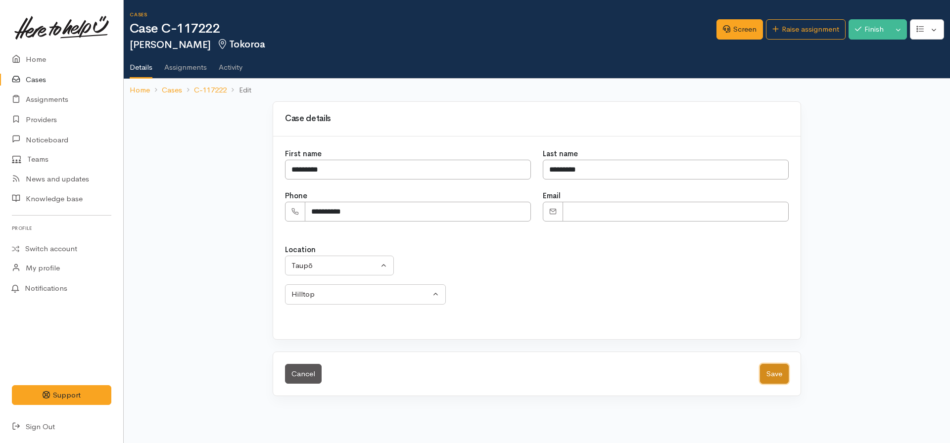
click at [779, 378] on button "Save" at bounding box center [774, 374] width 29 height 20
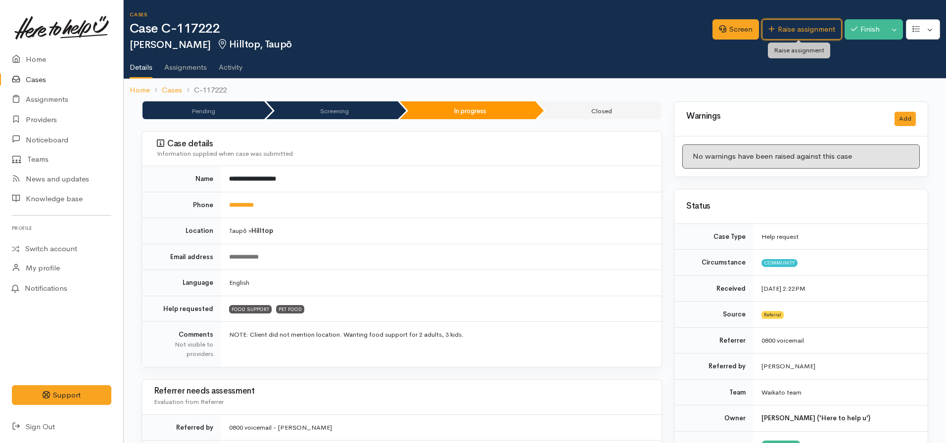
drag, startPoint x: 793, startPoint y: 32, endPoint x: 788, endPoint y: 40, distance: 9.5
click at [793, 32] on link "Raise assignment" at bounding box center [802, 29] width 80 height 20
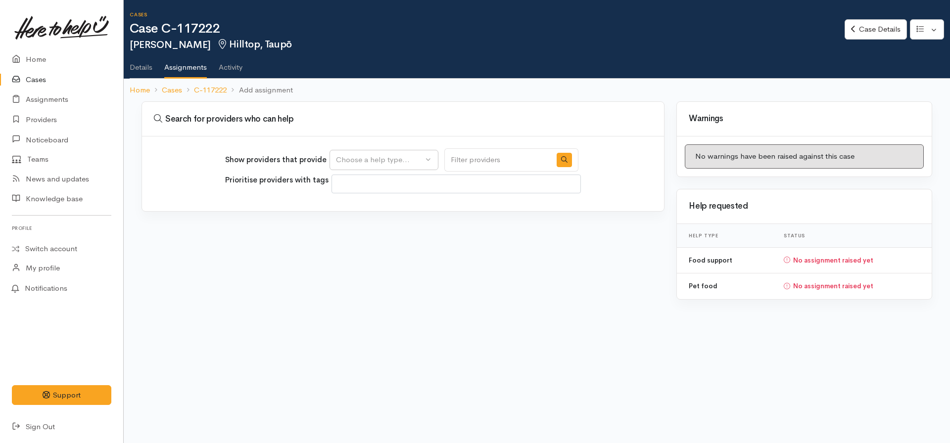
select select
click at [367, 149] on div "Show providers that provide Food support Pet food Choose a help type..." at bounding box center [401, 159] width 353 height 23
click at [370, 157] on div "Choose a help type..." at bounding box center [379, 159] width 87 height 11
click at [370, 205] on span "Food support" at bounding box center [365, 207] width 46 height 11
select select "3"
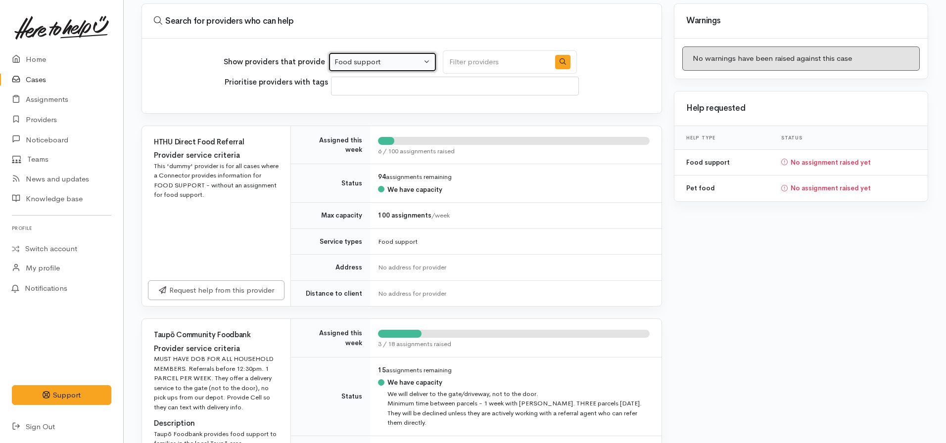
scroll to position [234, 0]
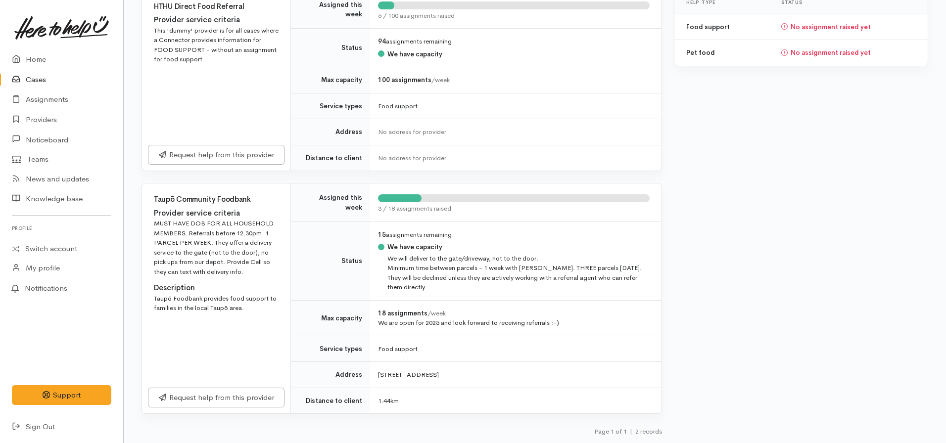
click at [236, 382] on div "Request help from this provider" at bounding box center [216, 398] width 148 height 32
click at [236, 389] on link "Request help from this provider" at bounding box center [216, 396] width 137 height 20
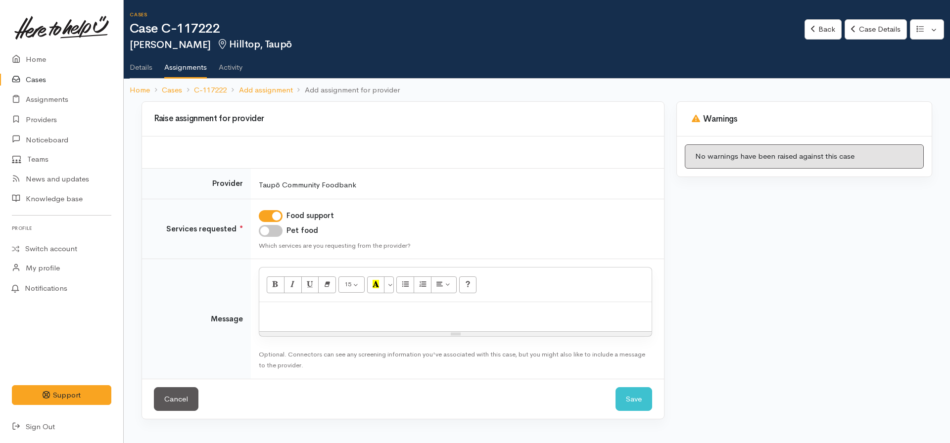
click at [268, 235] on input "Pet food" at bounding box center [271, 231] width 24 height 12
checkbox input "true"
click at [283, 311] on p at bounding box center [455, 312] width 383 height 11
click at [362, 311] on p "Good morning - me again :)" at bounding box center [455, 312] width 383 height 11
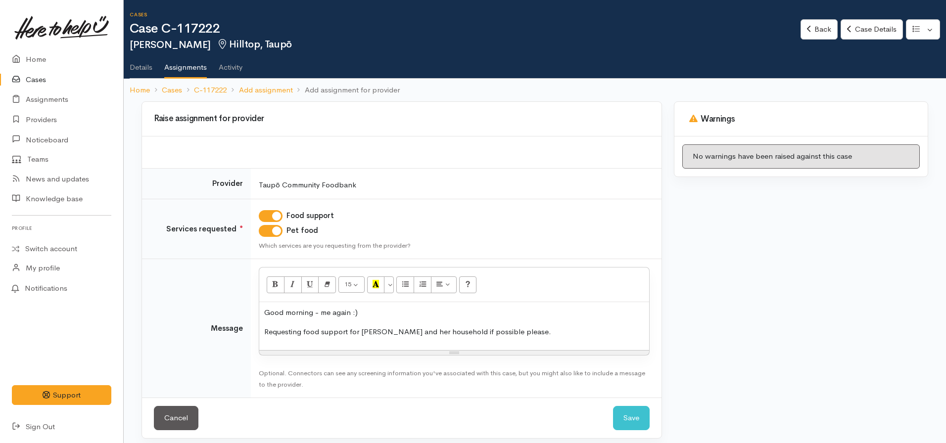
click at [564, 339] on div "Good morning - me again :) Requesting food support for Tereinamu and her househ…" at bounding box center [454, 326] width 390 height 48
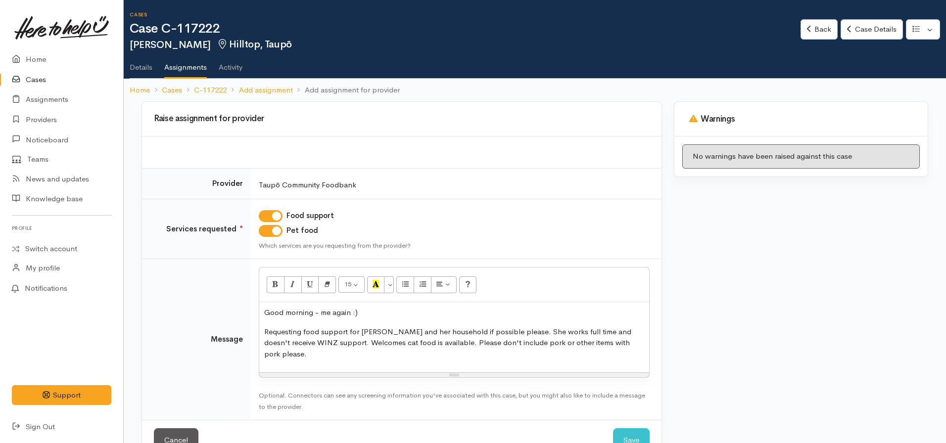
click at [414, 345] on p "Requesting food support for Tereinamu and her household if possible please. She…" at bounding box center [454, 344] width 380 height 34
click at [647, 343] on div "Good morning - me again :) Requesting food support for Tereinamu and her househ…" at bounding box center [454, 337] width 390 height 70
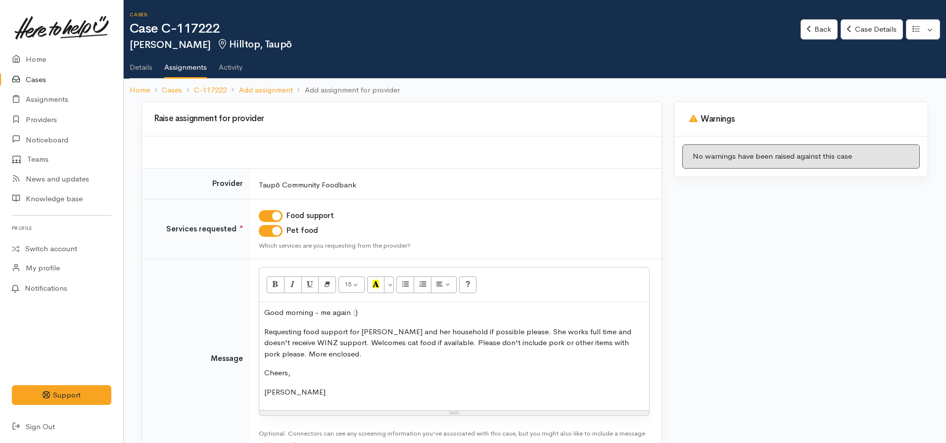
click at [261, 374] on div "Good morning - me again :) Requesting food support for Tereinamu and her househ…" at bounding box center [454, 356] width 390 height 108
click at [280, 359] on p "Requesting food support for Tereinamu and her household if possible please. She…" at bounding box center [454, 344] width 380 height 34
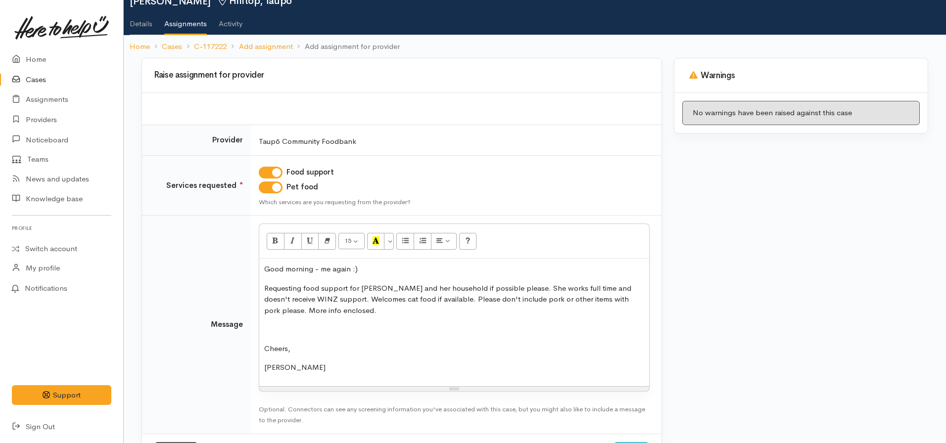
scroll to position [87, 0]
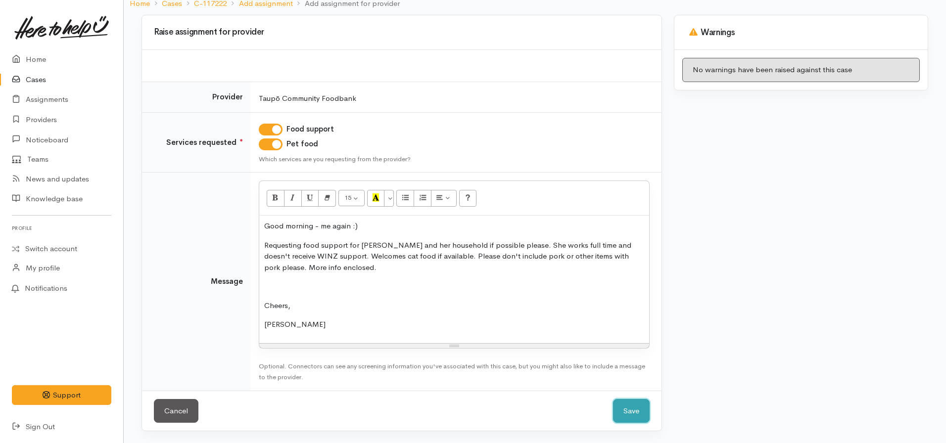
click at [647, 409] on button "Save" at bounding box center [631, 411] width 37 height 24
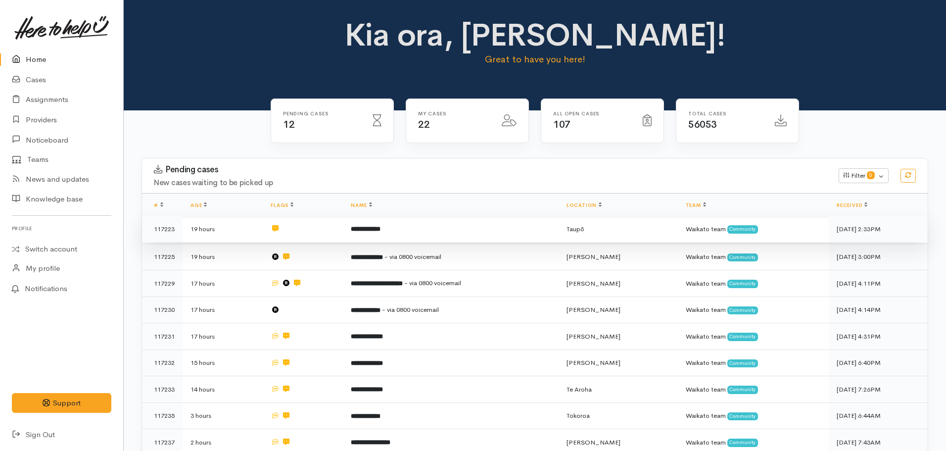
click at [377, 228] on b "**********" at bounding box center [366, 229] width 30 height 6
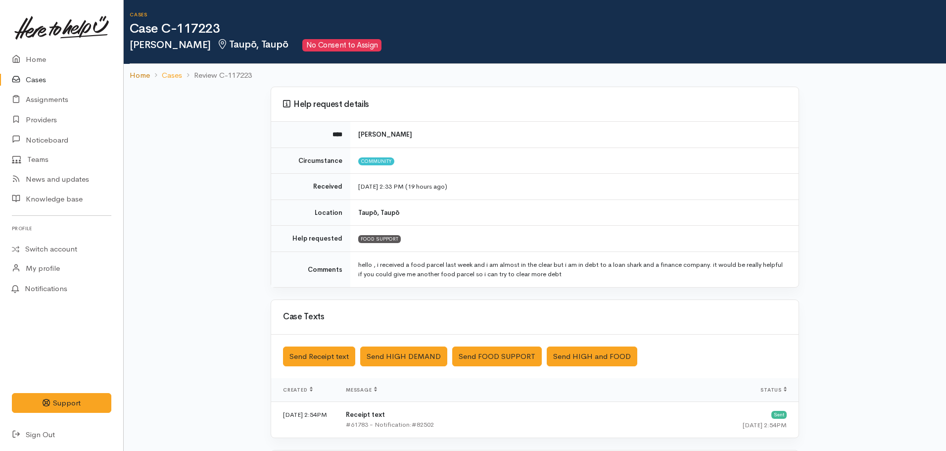
click at [131, 74] on link "Home" at bounding box center [140, 75] width 20 height 11
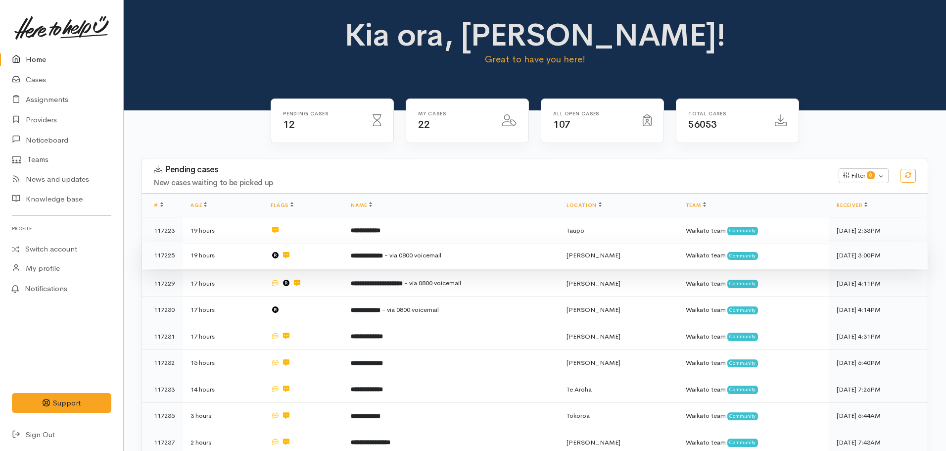
click at [433, 251] on span "- via 0800 voicemail" at bounding box center [413, 255] width 57 height 8
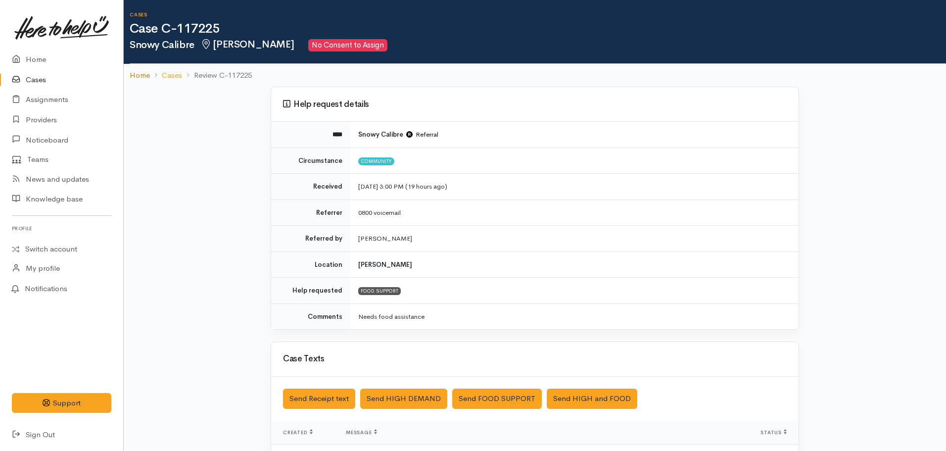
click at [145, 74] on link "Home" at bounding box center [140, 75] width 20 height 11
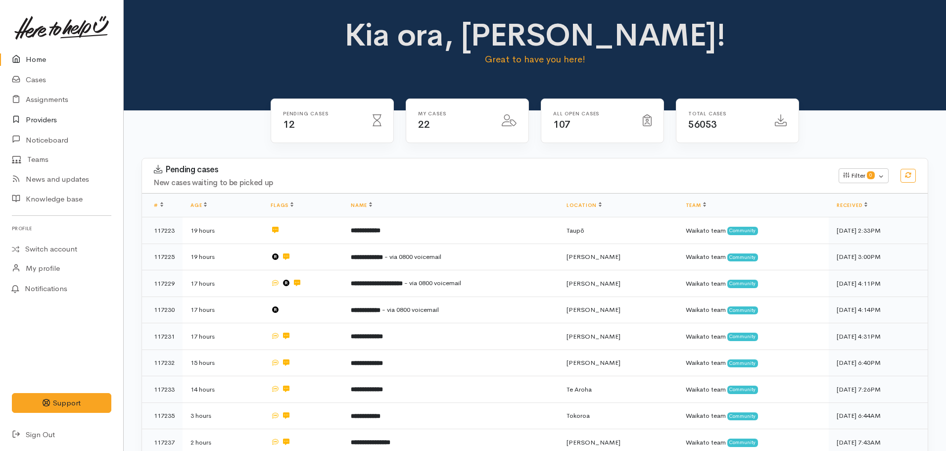
click at [50, 114] on link "Providers" at bounding box center [61, 120] width 123 height 20
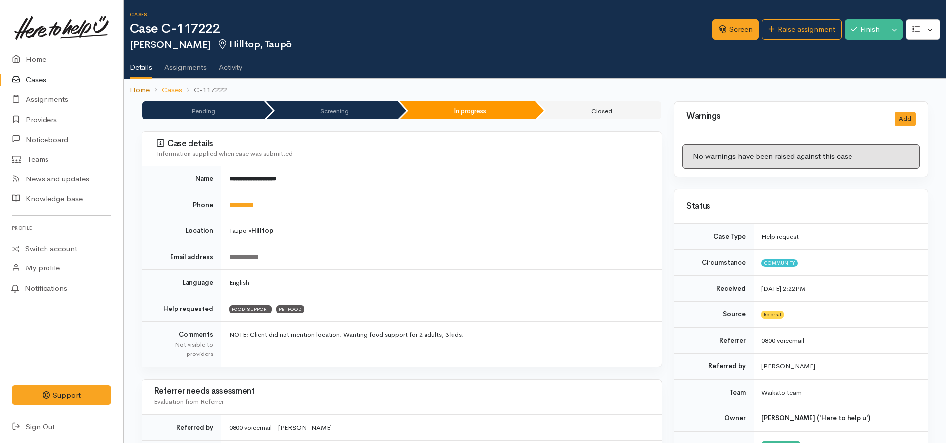
click at [137, 85] on link "Home" at bounding box center [140, 90] width 20 height 11
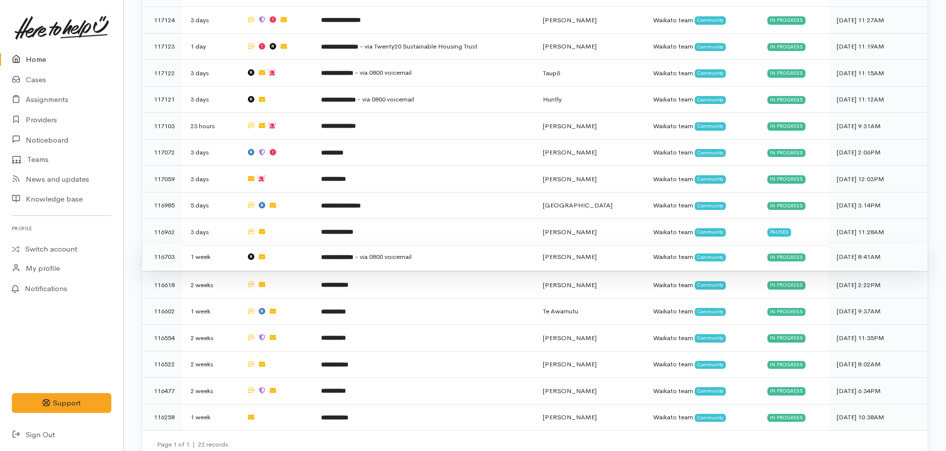
scroll to position [759, 0]
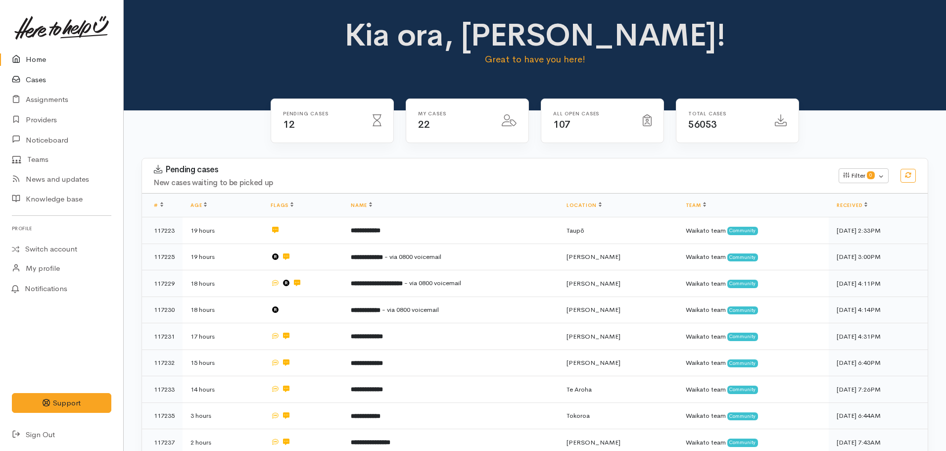
click at [34, 80] on link "Cases" at bounding box center [61, 80] width 123 height 20
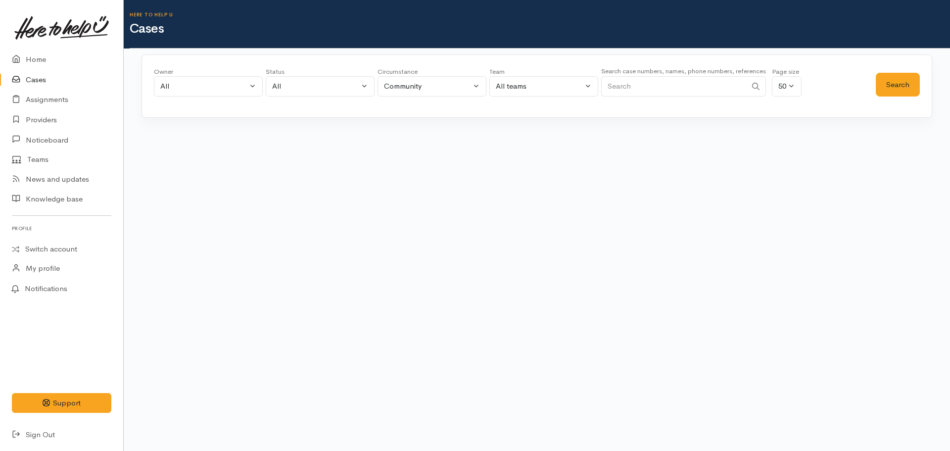
drag, startPoint x: 689, startPoint y: 84, endPoint x: 690, endPoint y: 75, distance: 9.0
click at [687, 80] on input "Search" at bounding box center [673, 86] width 145 height 20
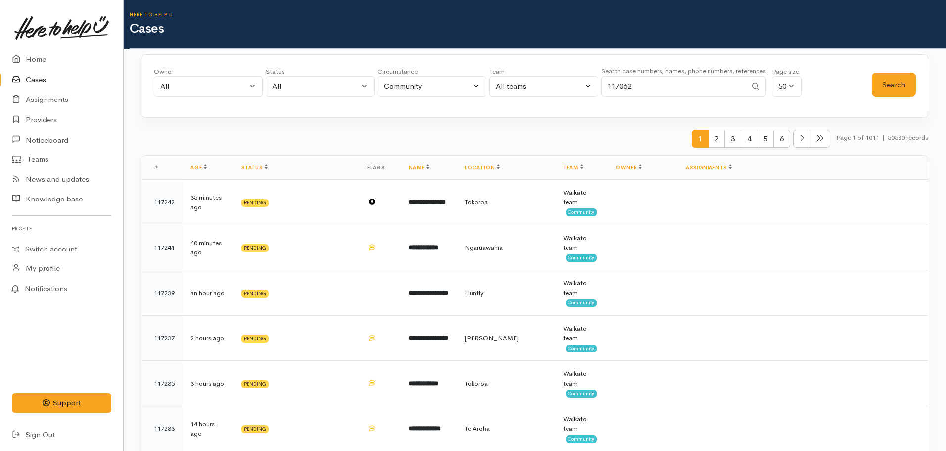
type input "117062"
click at [887, 82] on button "Search" at bounding box center [894, 85] width 44 height 24
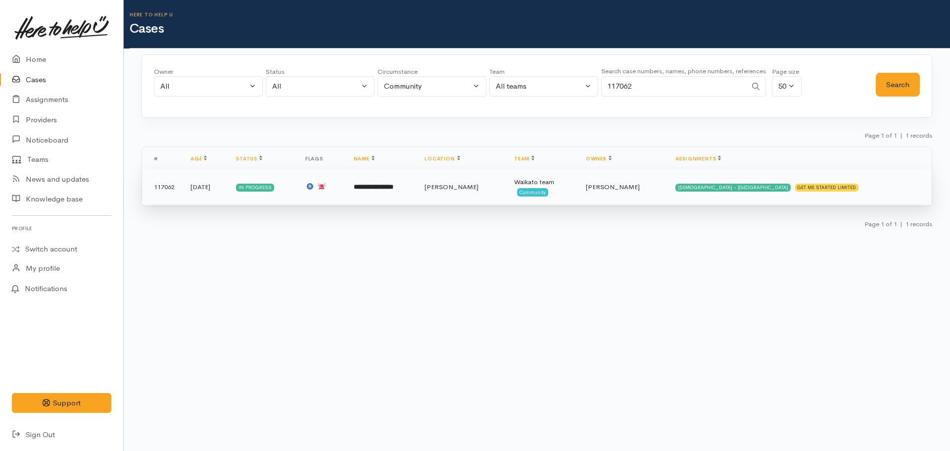
click at [390, 192] on td "**********" at bounding box center [381, 187] width 71 height 36
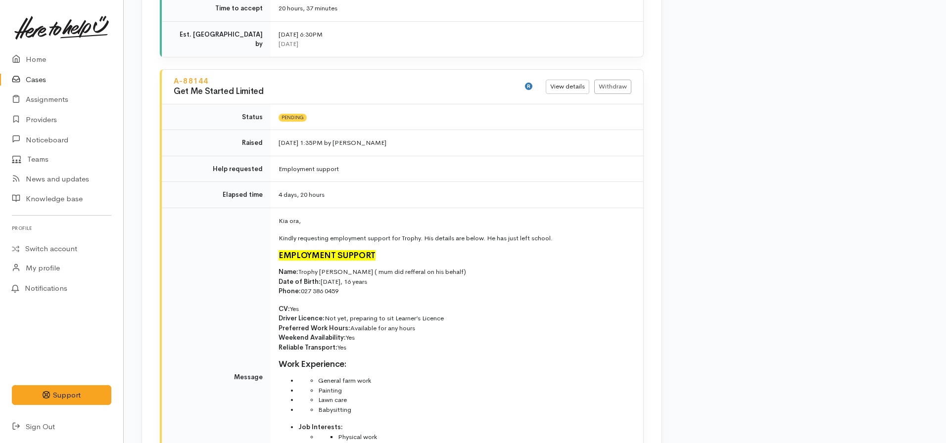
scroll to position [1485, 0]
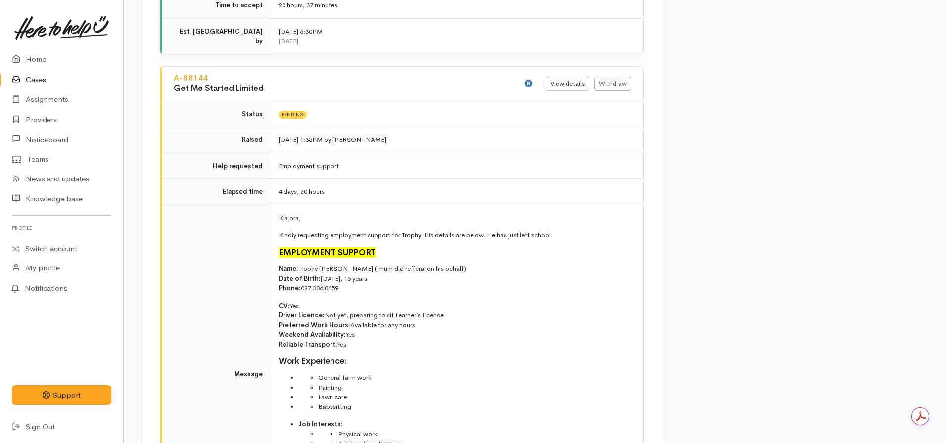
drag, startPoint x: 212, startPoint y: 36, endPoint x: 171, endPoint y: 38, distance: 41.1
click at [171, 71] on div "A-88144 Get Me Started Limited" at bounding box center [343, 83] width 350 height 25
copy link "A-88144"
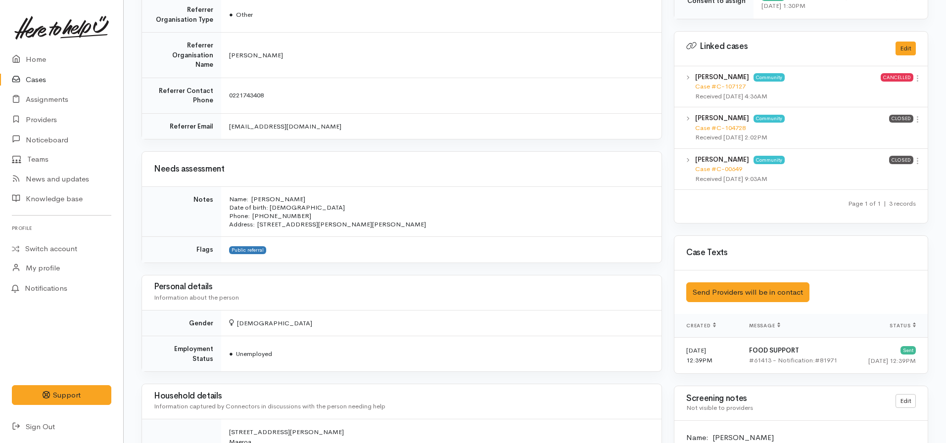
scroll to position [544, 0]
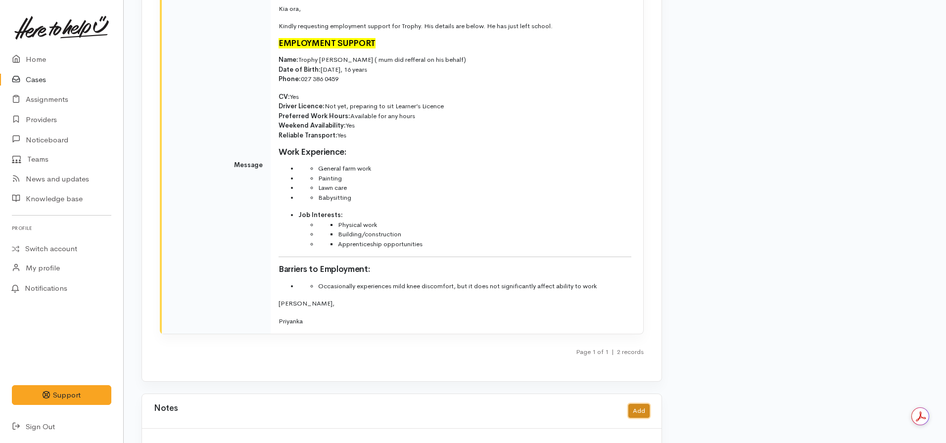
click at [634, 404] on button "Add" at bounding box center [638, 411] width 21 height 14
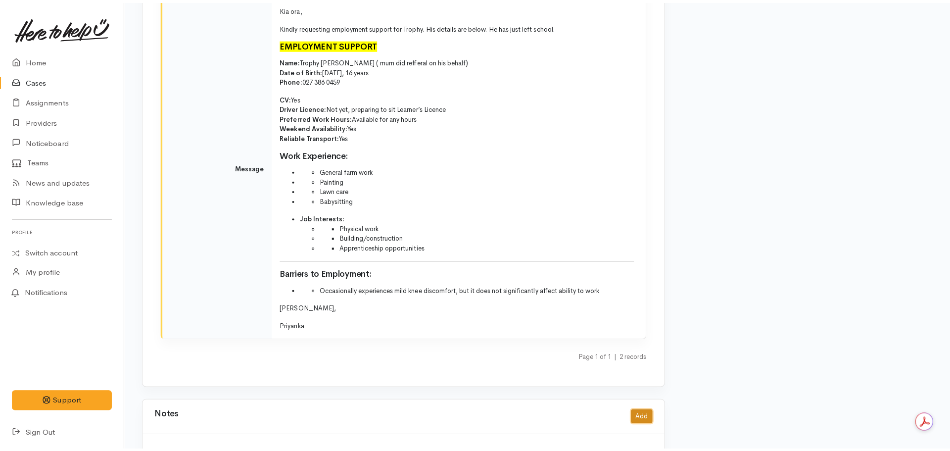
scroll to position [1686, 0]
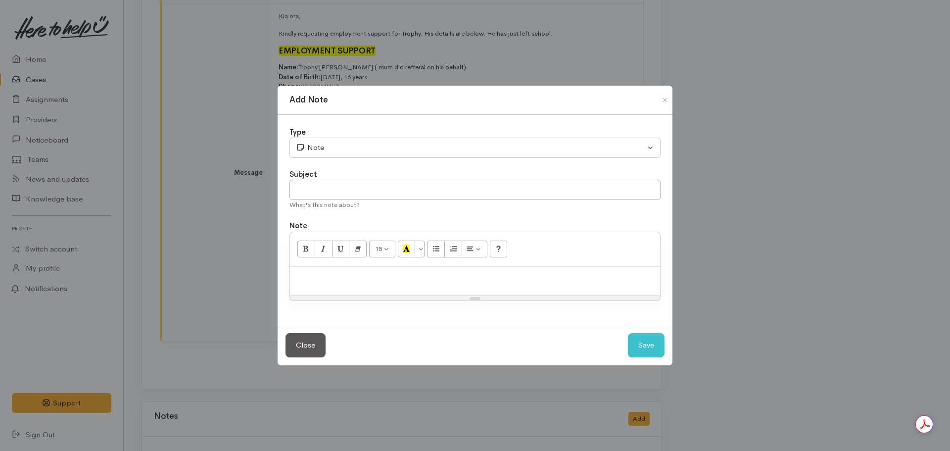
click at [350, 296] on div "Resize" at bounding box center [475, 298] width 370 height 4
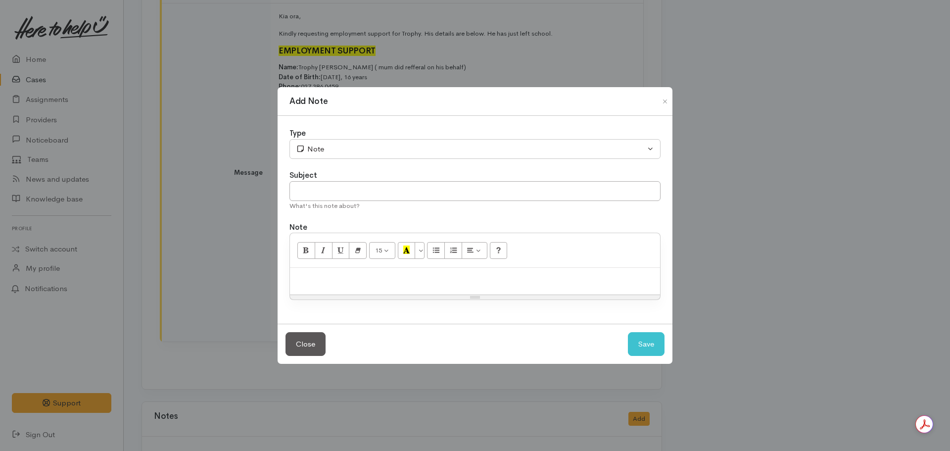
click at [348, 280] on p at bounding box center [475, 278] width 360 height 11
click at [316, 276] on p at bounding box center [475, 278] width 360 height 11
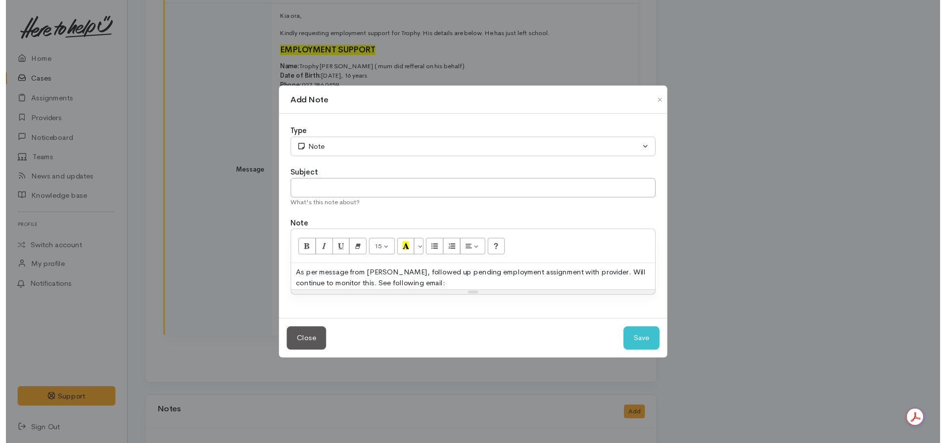
scroll to position [0, 0]
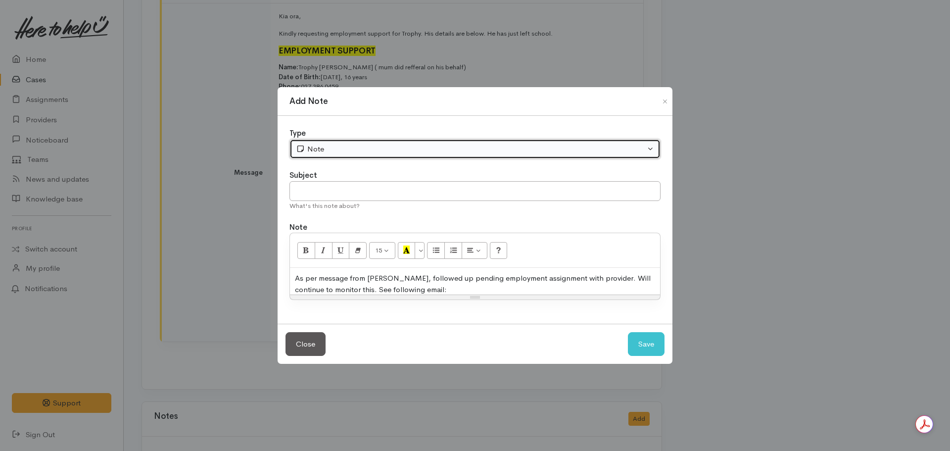
click at [347, 151] on div "Note" at bounding box center [470, 149] width 349 height 11
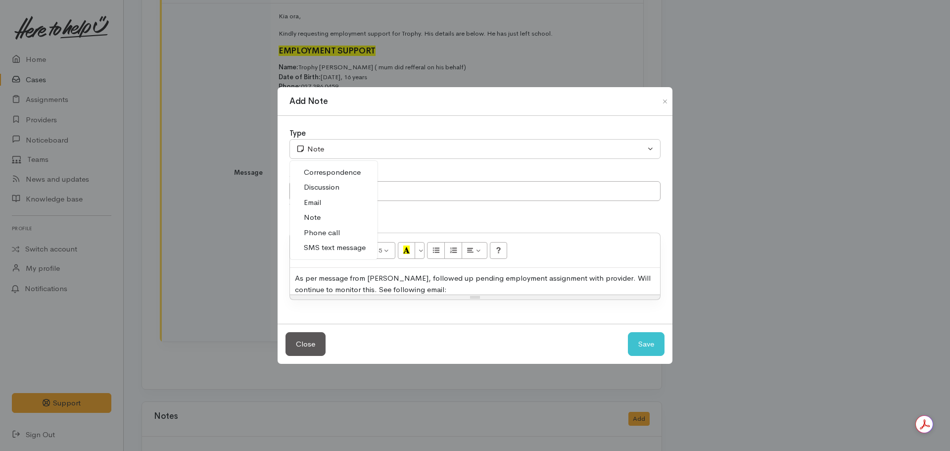
click at [328, 197] on link "Email" at bounding box center [334, 202] width 88 height 15
select select "2"
click at [339, 198] on input "text" at bounding box center [474, 191] width 371 height 20
type input "Q"
type input "Query pending assignment with provider"
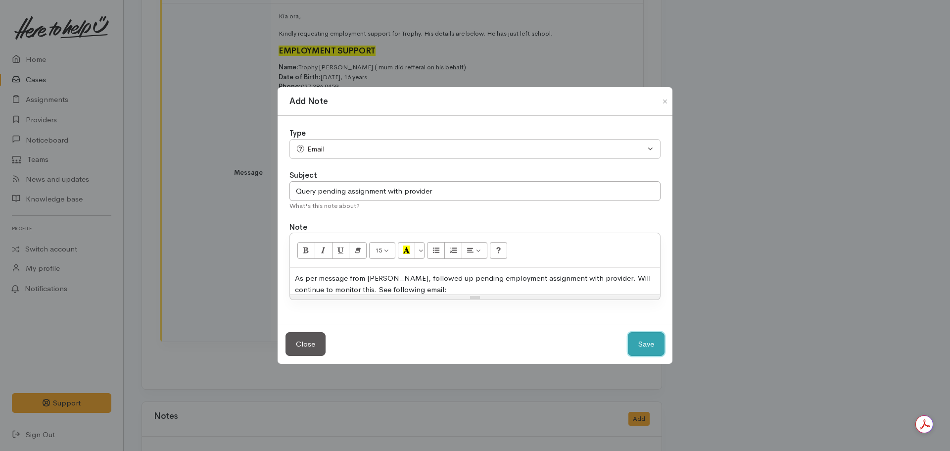
click at [628, 332] on button "Save" at bounding box center [646, 344] width 37 height 24
select select "1"
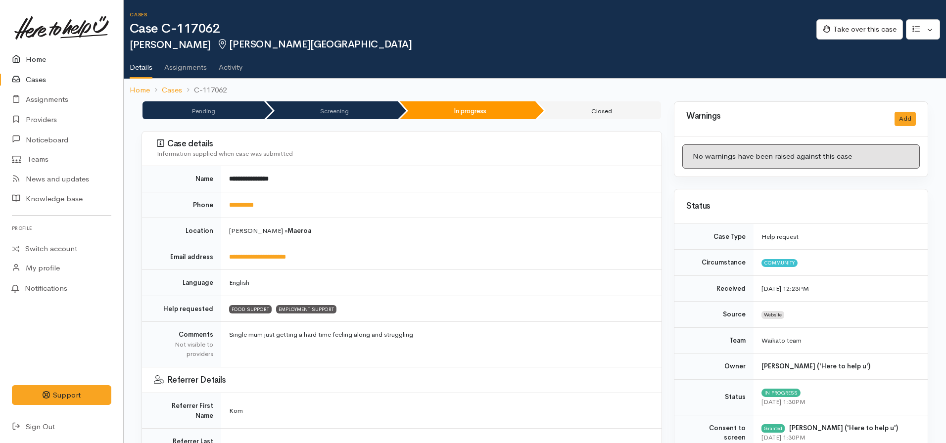
click at [46, 61] on link "Home" at bounding box center [61, 59] width 123 height 20
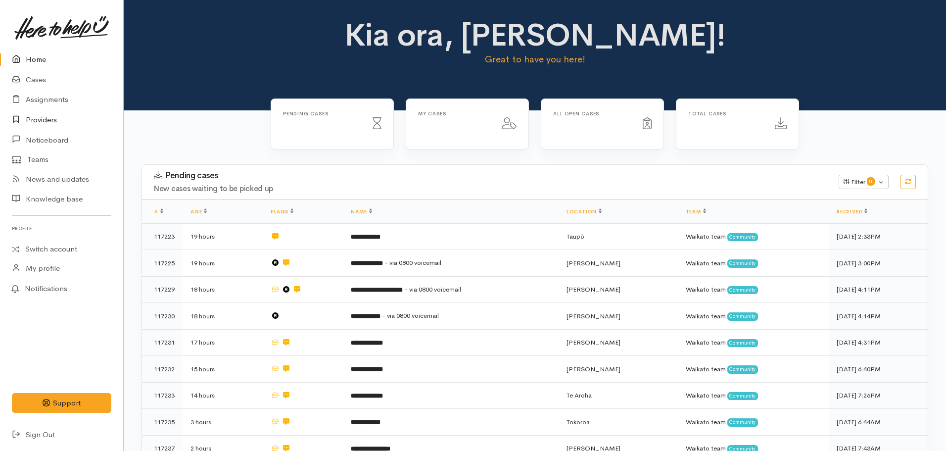
click at [39, 124] on link "Providers" at bounding box center [61, 120] width 123 height 20
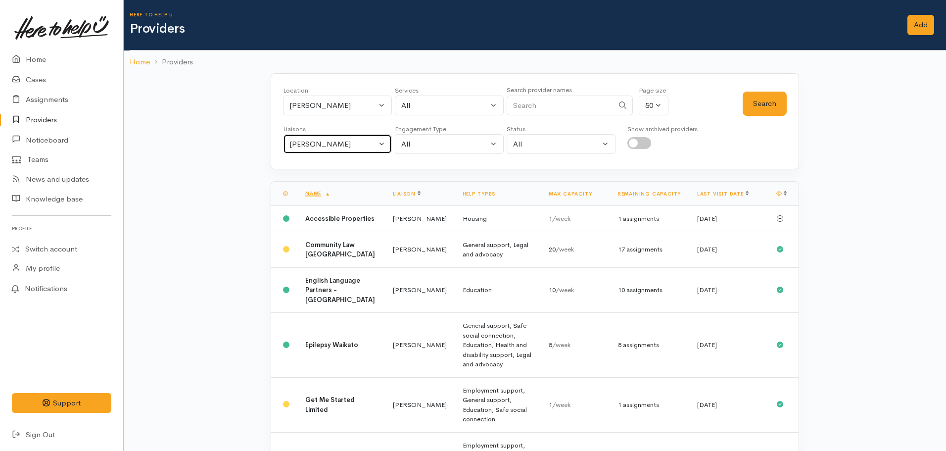
click at [344, 148] on div "[PERSON_NAME]" at bounding box center [332, 144] width 87 height 11
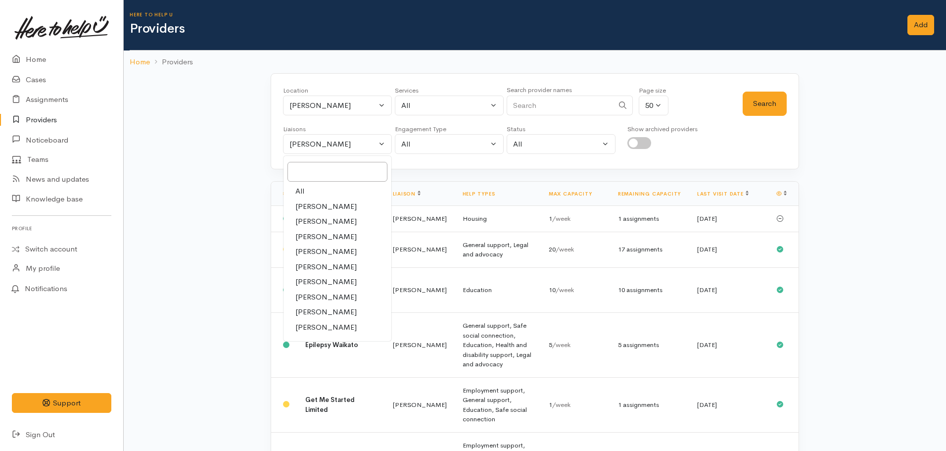
click at [312, 191] on link "All" at bounding box center [338, 191] width 108 height 15
select select "null"
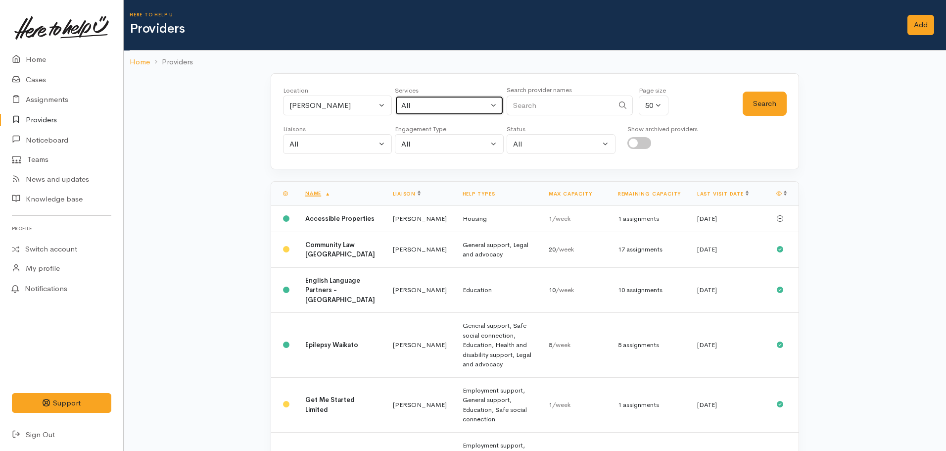
click at [419, 109] on div "All" at bounding box center [444, 105] width 87 height 11
type input "employment"
select select "10"
click at [769, 106] on button "Search" at bounding box center [765, 104] width 44 height 24
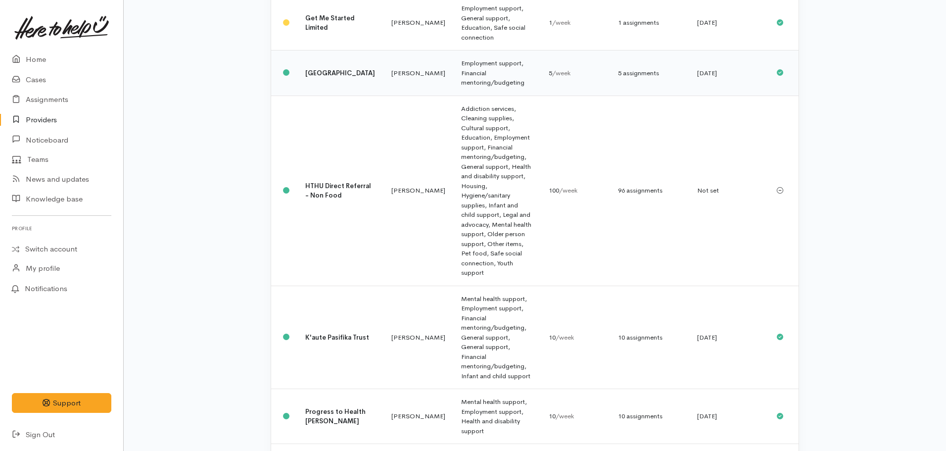
scroll to position [385, 0]
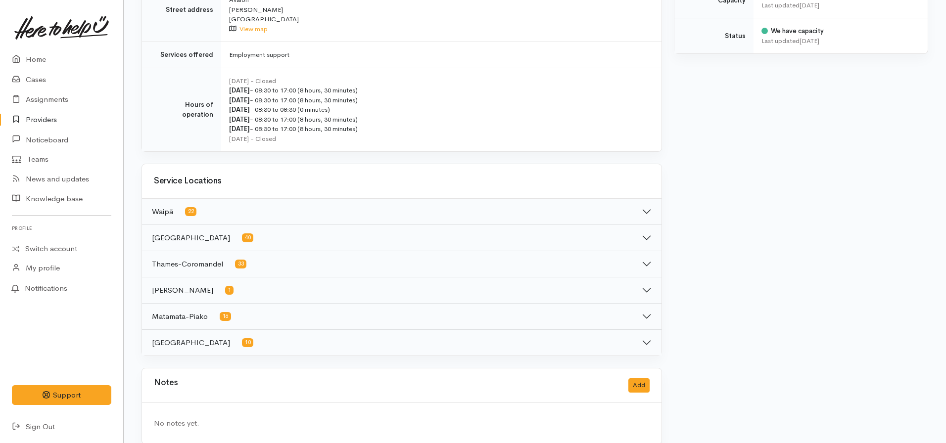
scroll to position [424, 0]
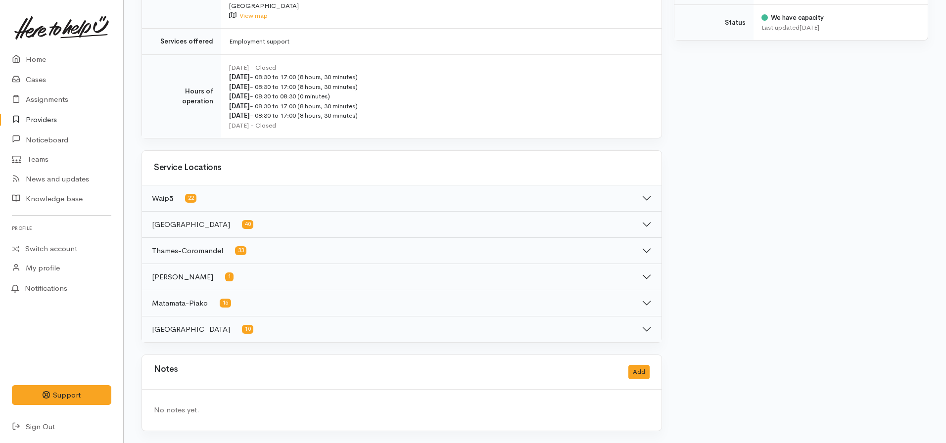
click at [226, 199] on button "Waipā 22" at bounding box center [402, 199] width 520 height 26
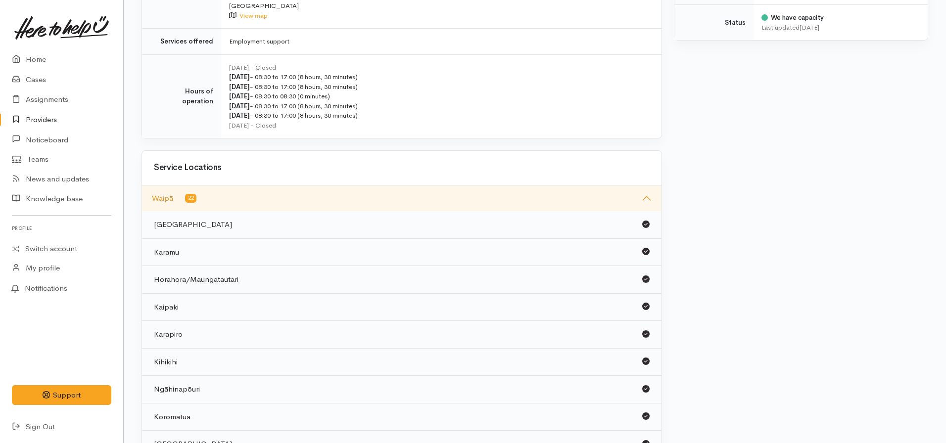
click at [257, 195] on button "Waipā 22" at bounding box center [402, 199] width 520 height 26
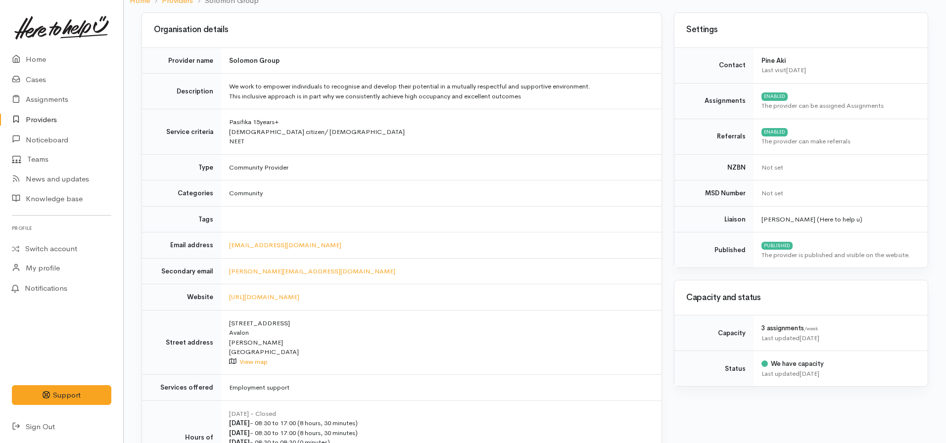
scroll to position [0, 0]
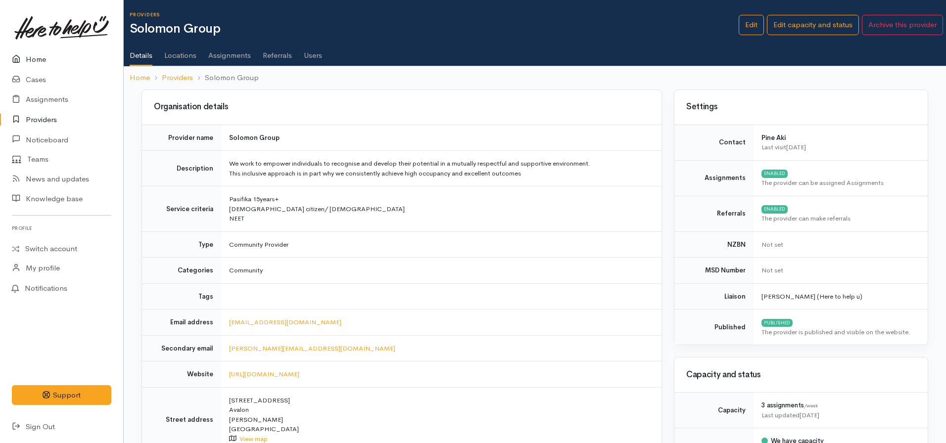
click at [45, 62] on link "Home" at bounding box center [61, 59] width 123 height 20
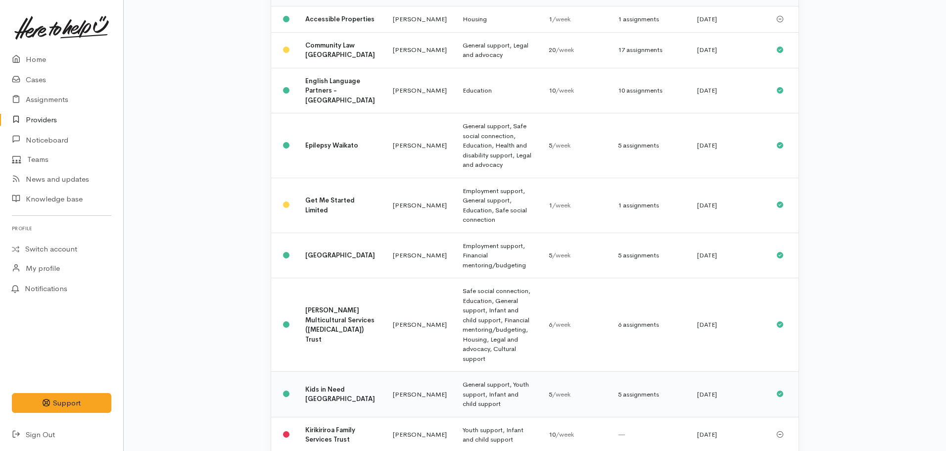
scroll to position [247, 0]
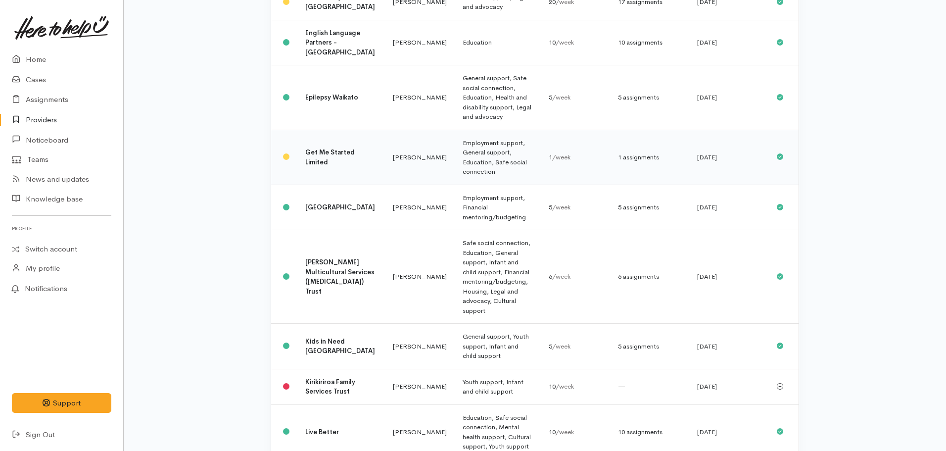
click at [336, 161] on td "Get Me Started Limited" at bounding box center [341, 157] width 88 height 55
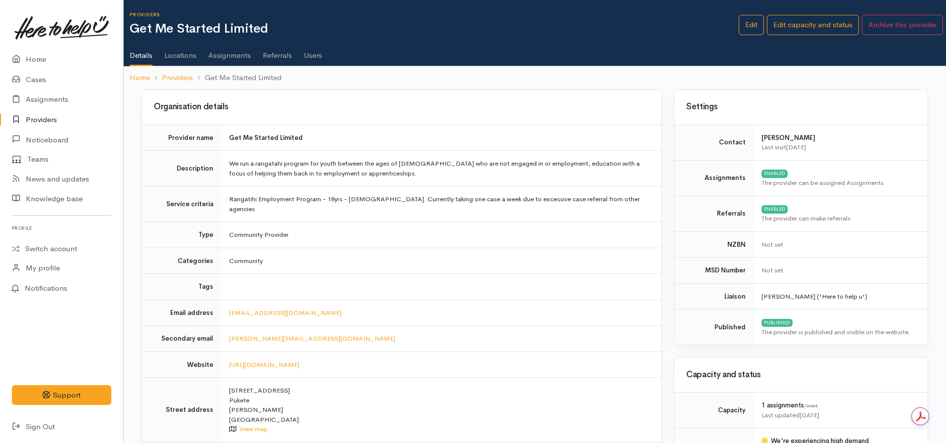
click at [316, 55] on link "Users" at bounding box center [313, 52] width 18 height 28
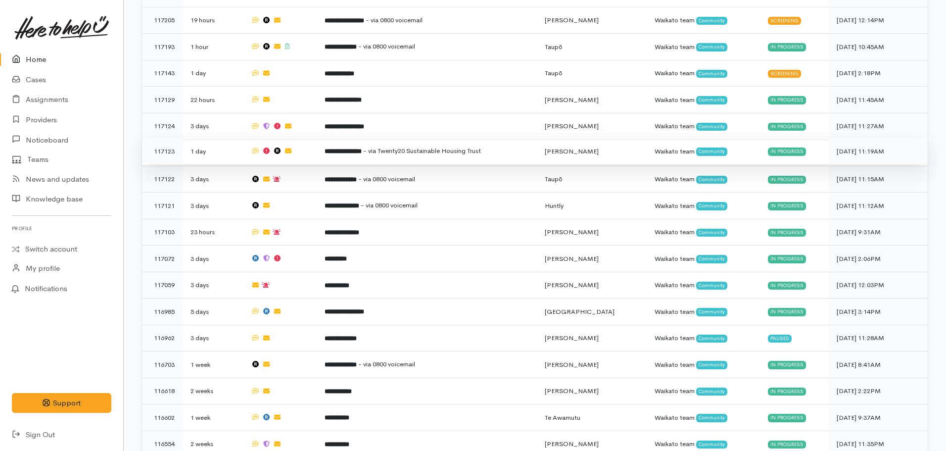
scroll to position [643, 0]
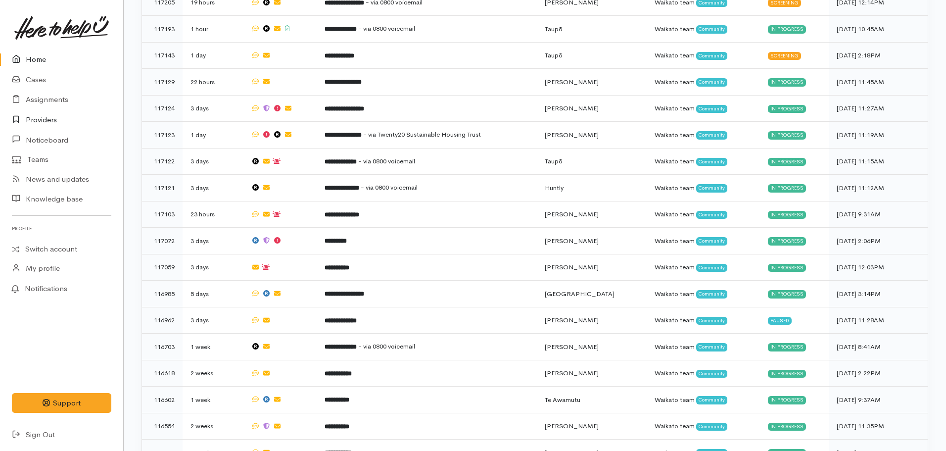
click at [46, 124] on link "Providers" at bounding box center [61, 120] width 123 height 20
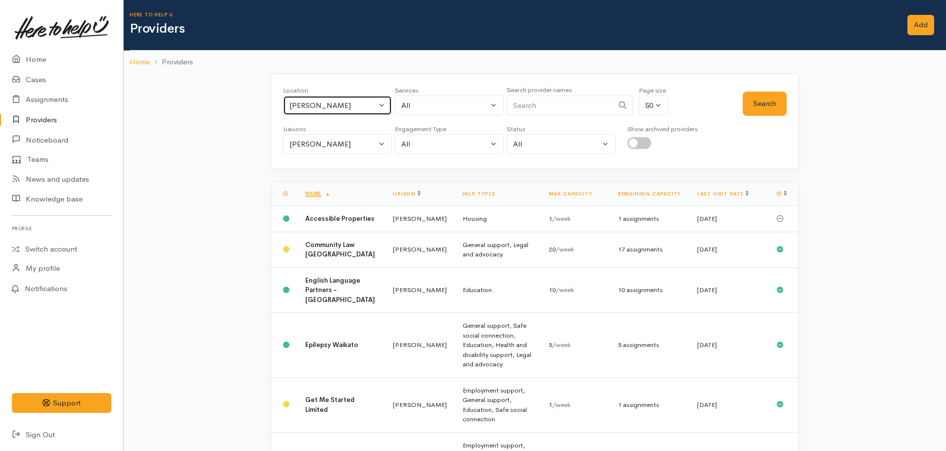
click at [331, 101] on div "[PERSON_NAME]" at bounding box center [332, 105] width 87 height 11
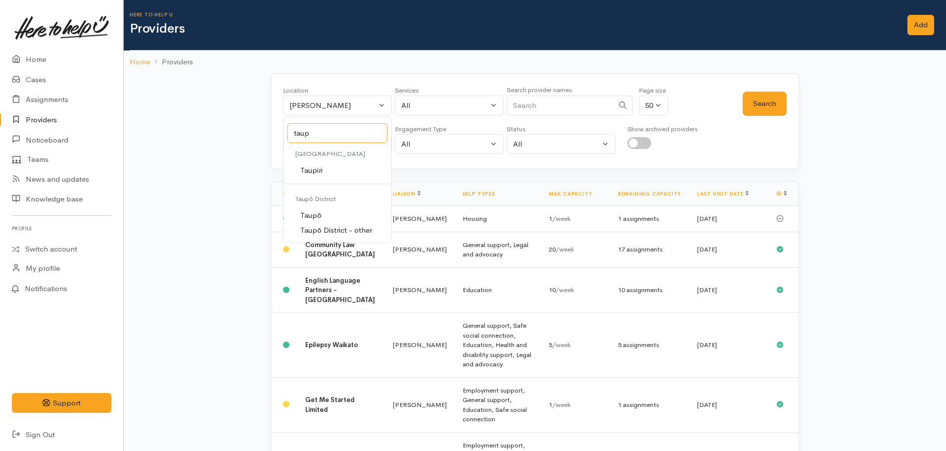
type input "taup"
click at [317, 211] on span "Taupō" at bounding box center [310, 215] width 21 height 11
select select "183"
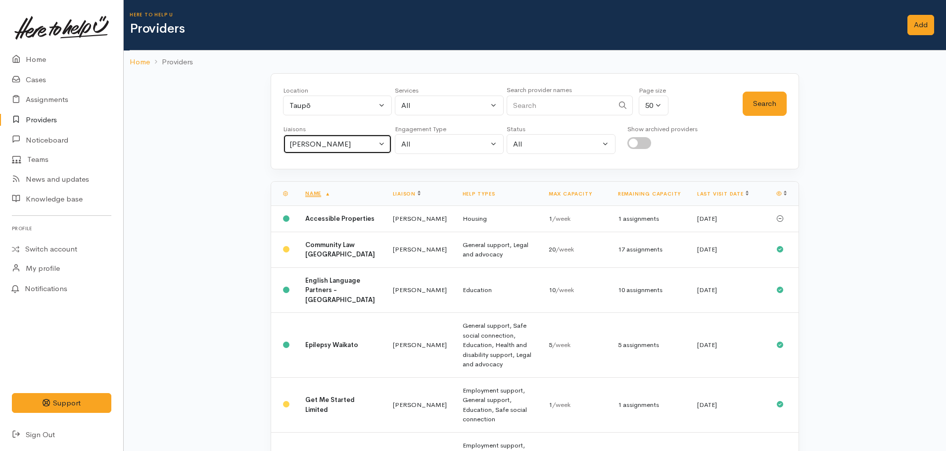
click at [339, 143] on div "Nicole Rusk" at bounding box center [332, 144] width 87 height 11
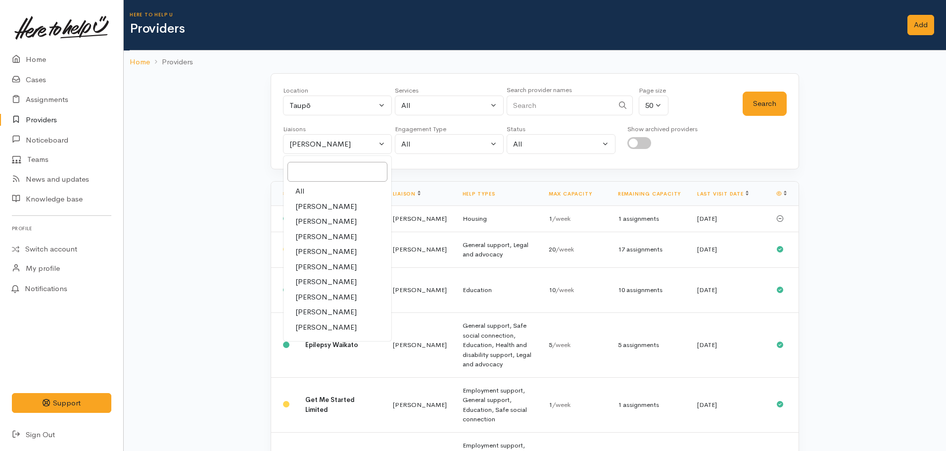
click at [309, 189] on link "All" at bounding box center [338, 191] width 108 height 15
select select "null"
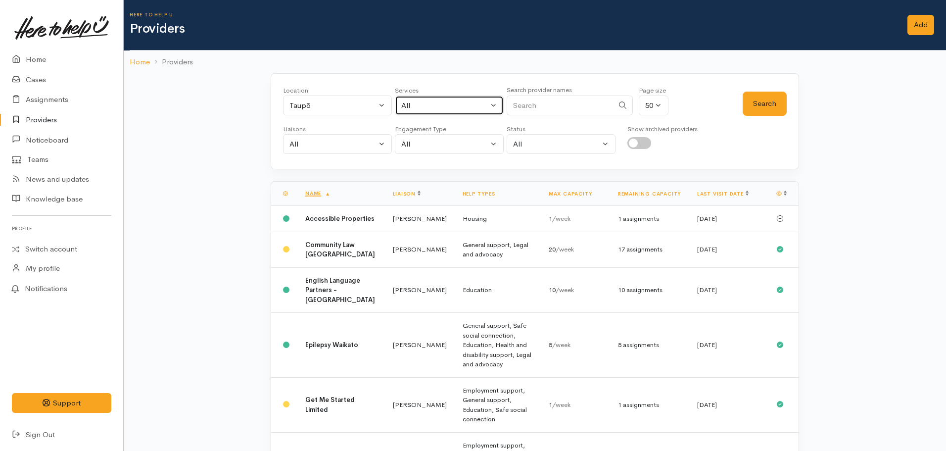
click at [472, 101] on div "All" at bounding box center [444, 105] width 87 height 11
type input "foo"
select select "3"
click at [754, 94] on button "Search" at bounding box center [765, 104] width 44 height 24
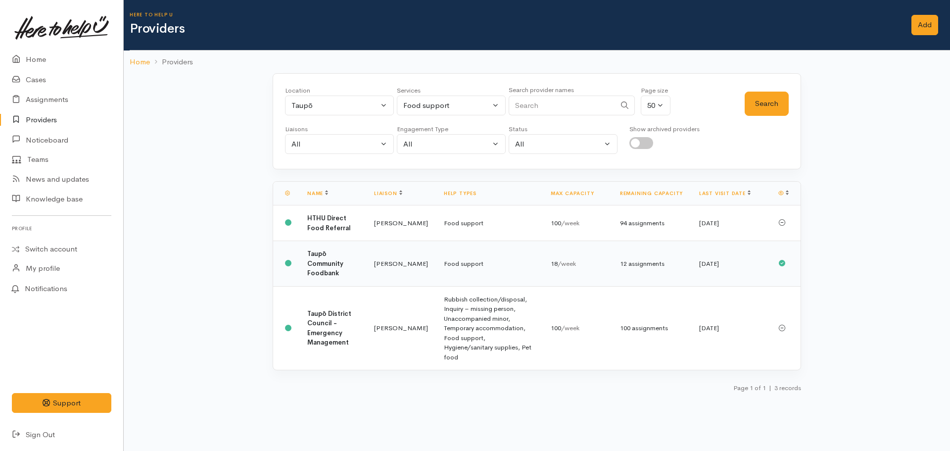
click at [404, 266] on td "Leinati Lima" at bounding box center [401, 264] width 70 height 46
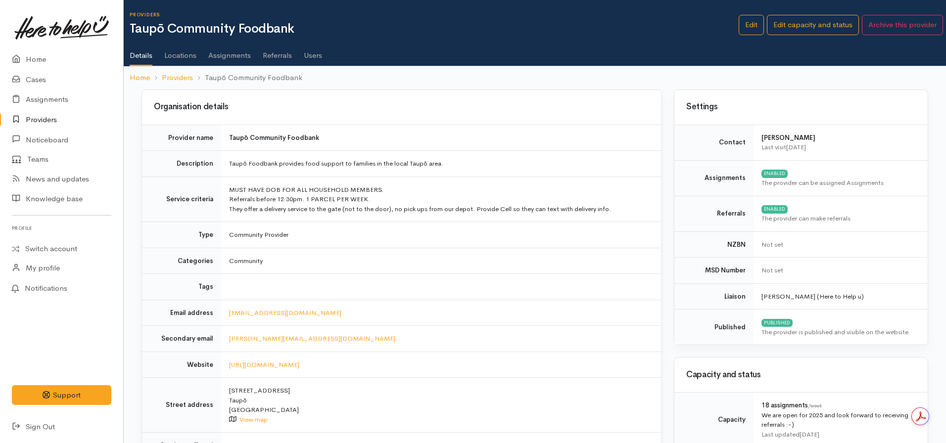
click at [228, 55] on link "Assignments" at bounding box center [229, 52] width 43 height 28
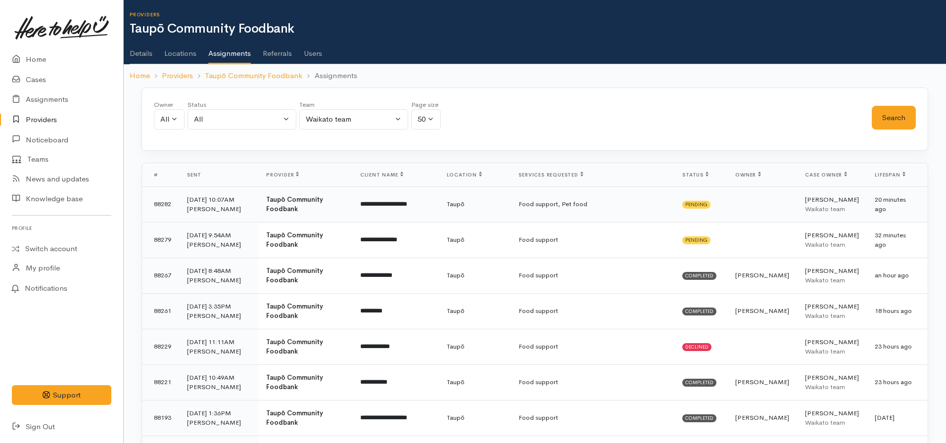
click at [583, 194] on td "Food support, Pet food" at bounding box center [593, 205] width 164 height 36
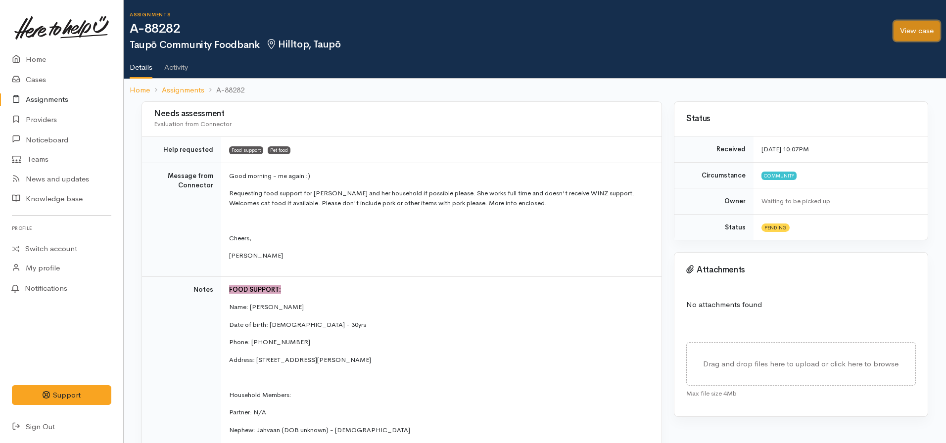
click at [903, 30] on link "View case" at bounding box center [917, 31] width 47 height 20
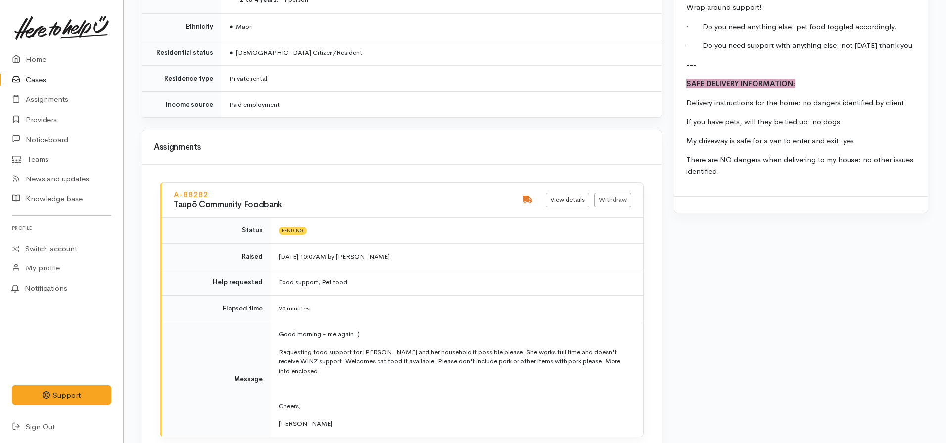
scroll to position [1056, 0]
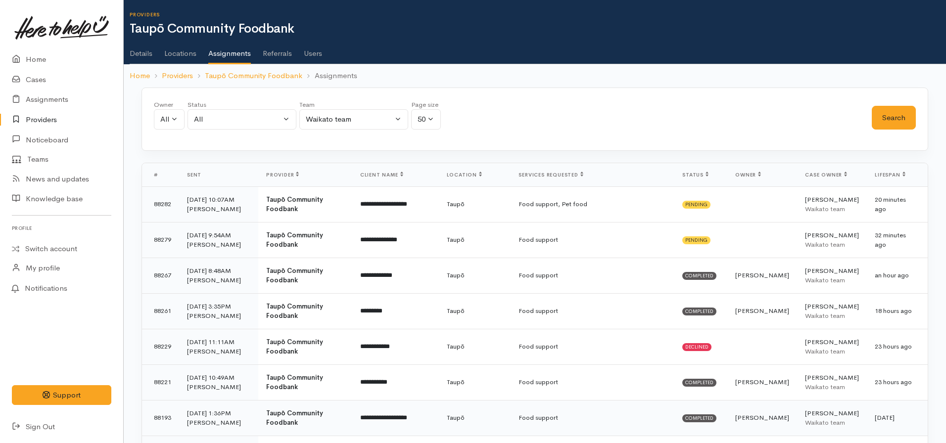
scroll to position [49, 0]
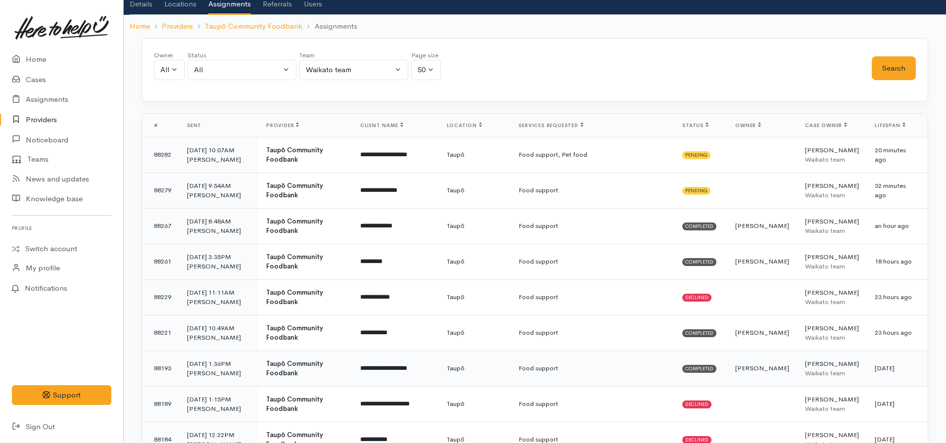
click at [617, 364] on td "Food support" at bounding box center [593, 369] width 164 height 36
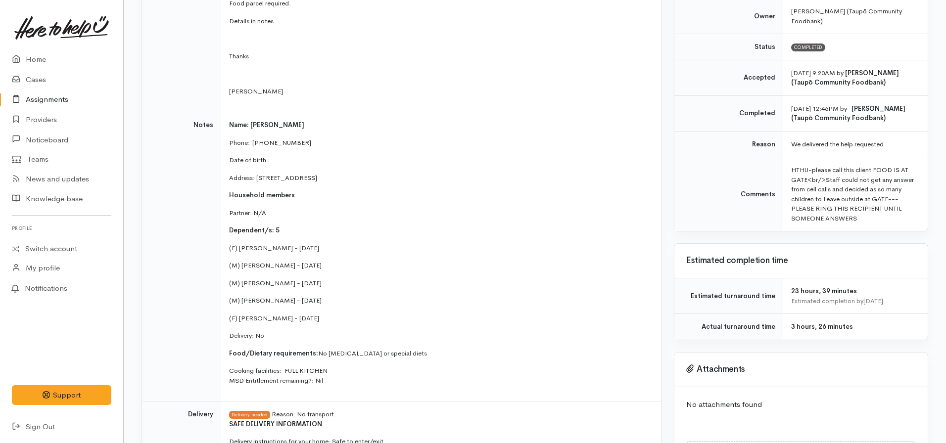
scroll to position [198, 0]
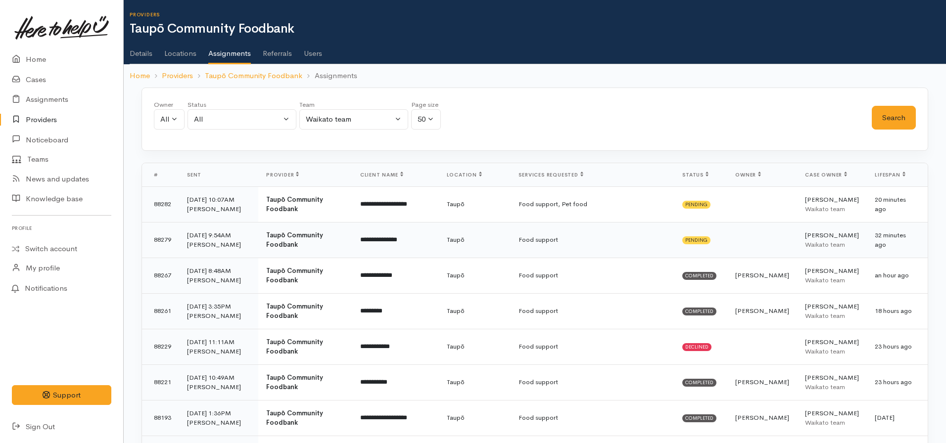
click at [778, 246] on td at bounding box center [762, 240] width 70 height 36
click at [771, 206] on td at bounding box center [762, 205] width 70 height 36
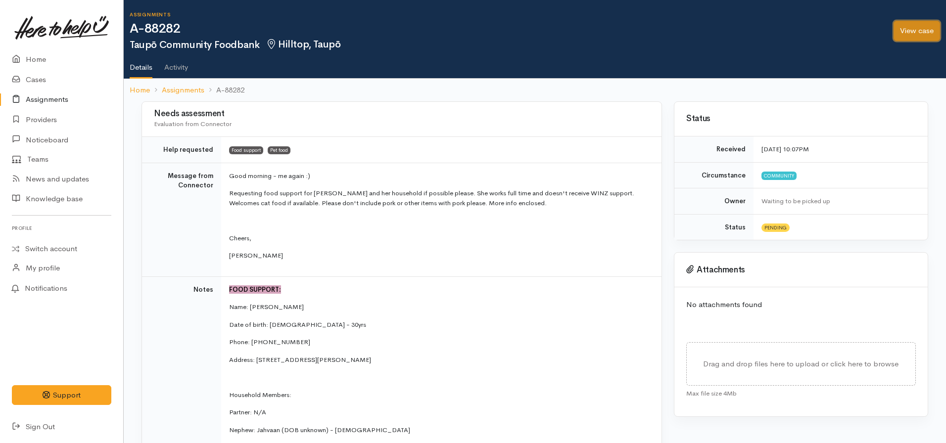
click at [905, 31] on link "View case" at bounding box center [917, 31] width 47 height 20
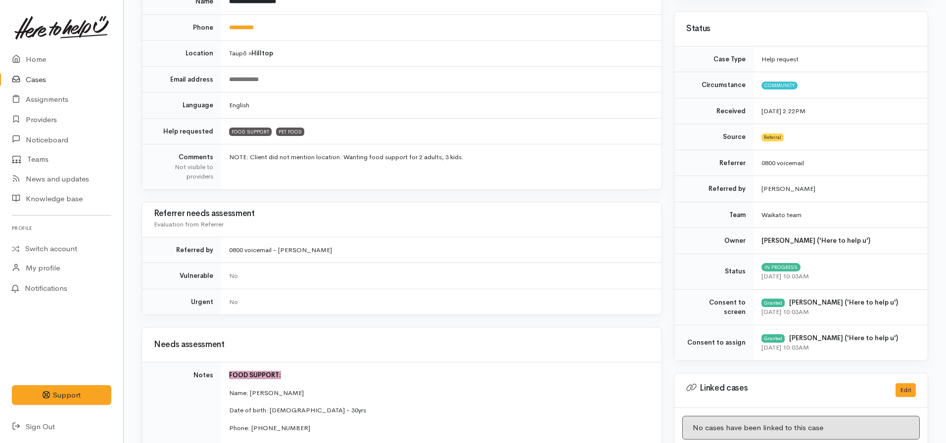
scroll to position [49, 0]
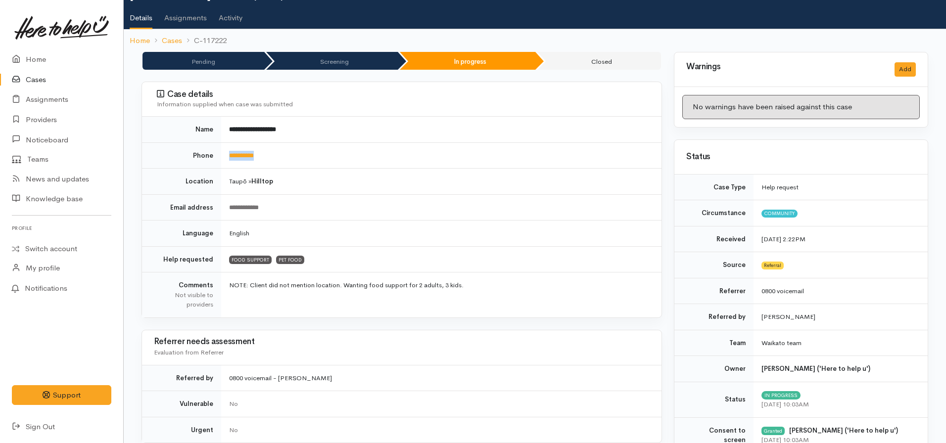
drag, startPoint x: 271, startPoint y: 151, endPoint x: 226, endPoint y: 151, distance: 45.0
click at [226, 151] on td "**********" at bounding box center [441, 156] width 440 height 26
copy link "**********"
click at [260, 129] on b "**********" at bounding box center [252, 129] width 47 height 6
drag, startPoint x: 261, startPoint y: 128, endPoint x: 229, endPoint y: 130, distance: 31.7
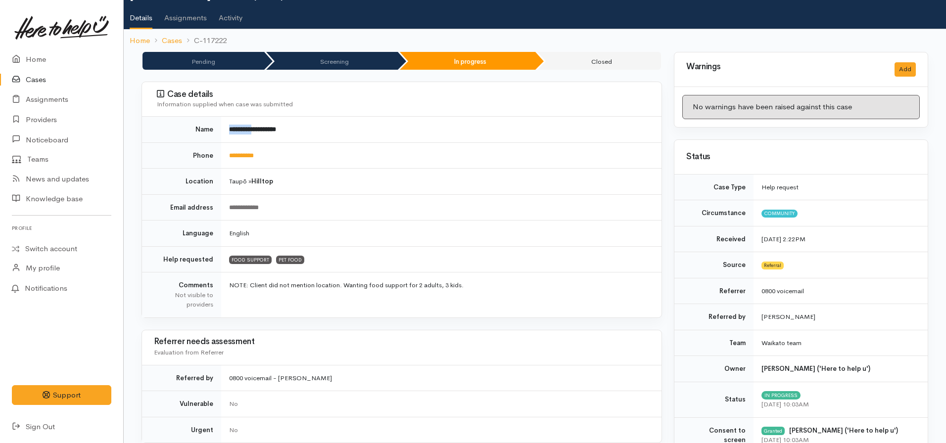
click at [229, 130] on b "**********" at bounding box center [252, 129] width 47 height 6
copy b "*********"
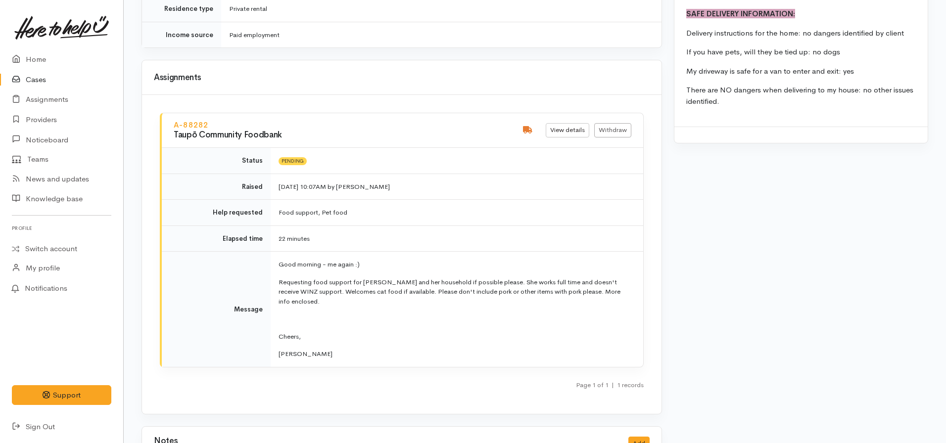
scroll to position [1402, 0]
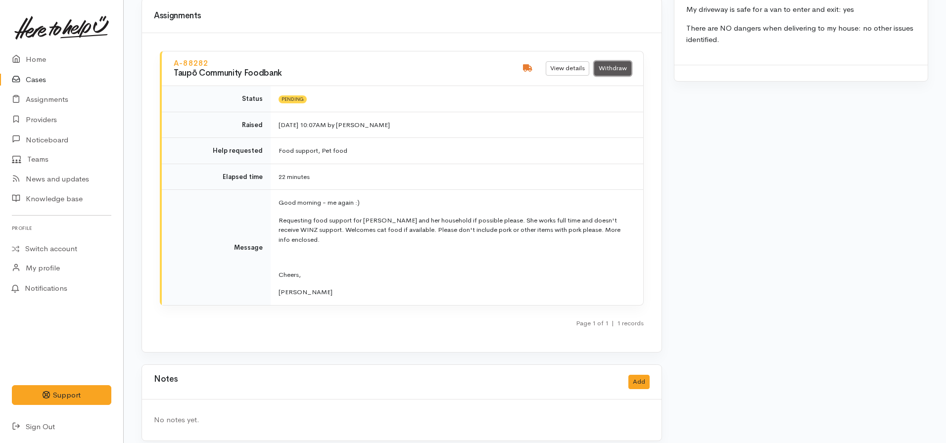
click at [611, 61] on link "Withdraw" at bounding box center [612, 68] width 37 height 14
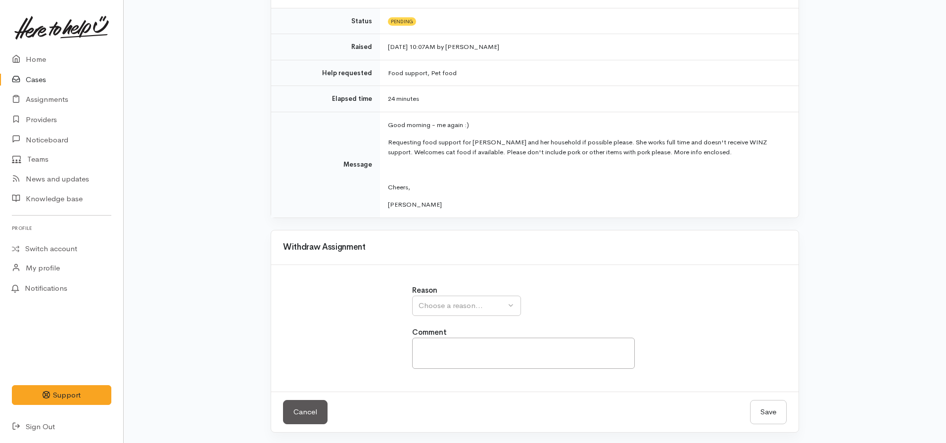
scroll to position [113, 0]
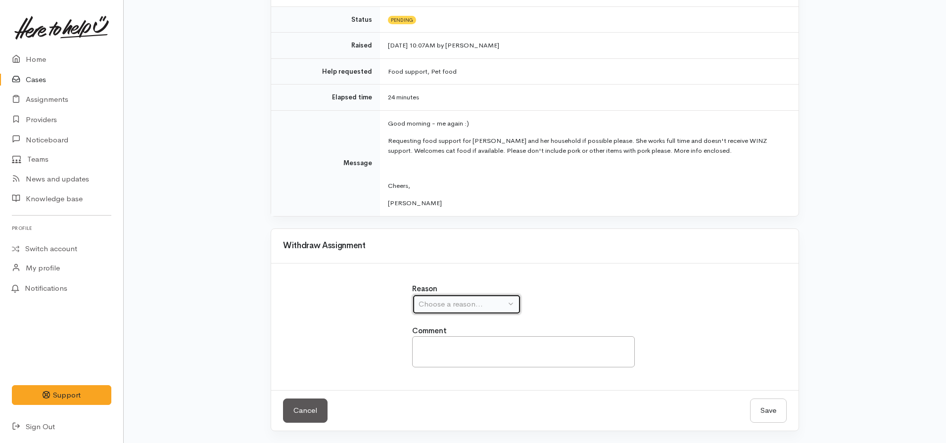
click at [457, 308] on div "Choose a reason..." at bounding box center [462, 304] width 87 height 11
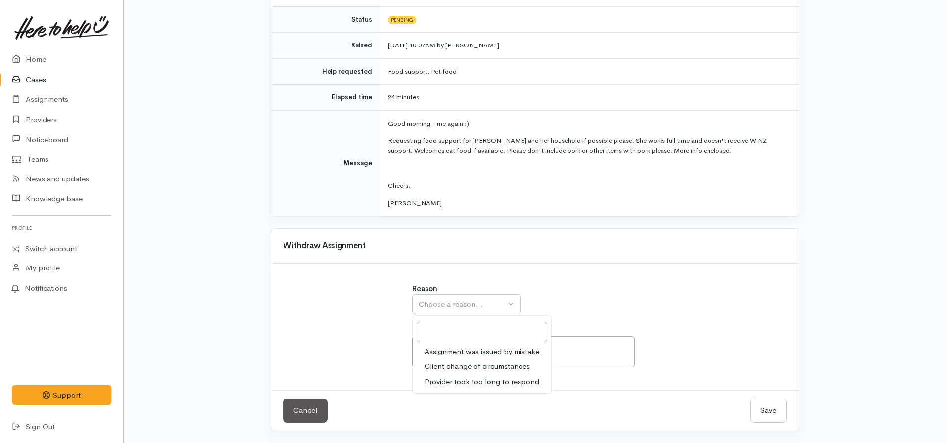
click at [474, 354] on span "Assignment was issued by mistake" at bounding box center [482, 351] width 115 height 11
select select "1"
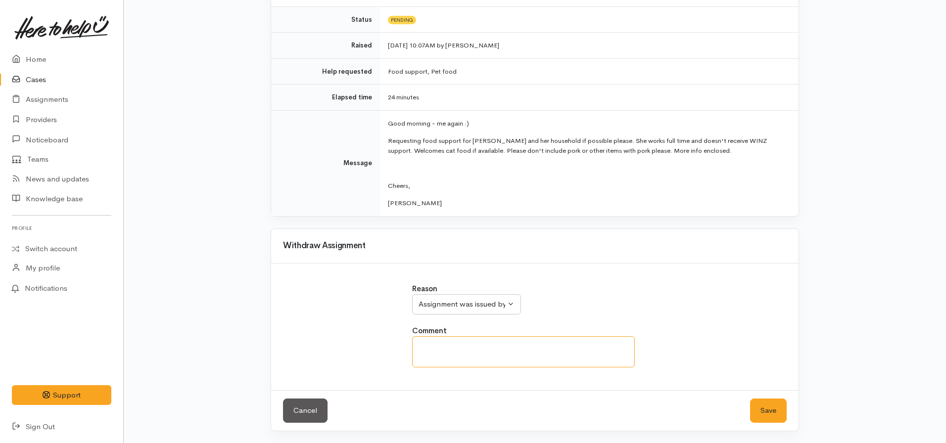
click at [474, 354] on textarea at bounding box center [523, 352] width 223 height 31
type textarea "Withdrew - children's surnames required"
click at [750, 399] on button "Save" at bounding box center [768, 411] width 37 height 24
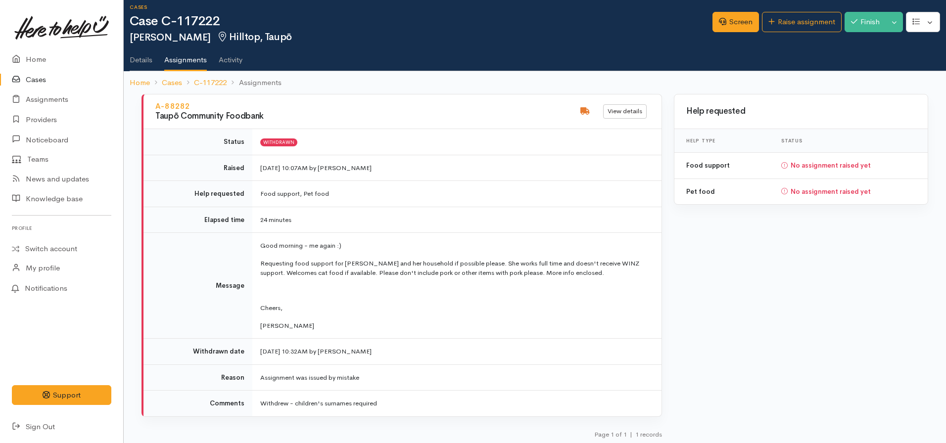
scroll to position [10, 0]
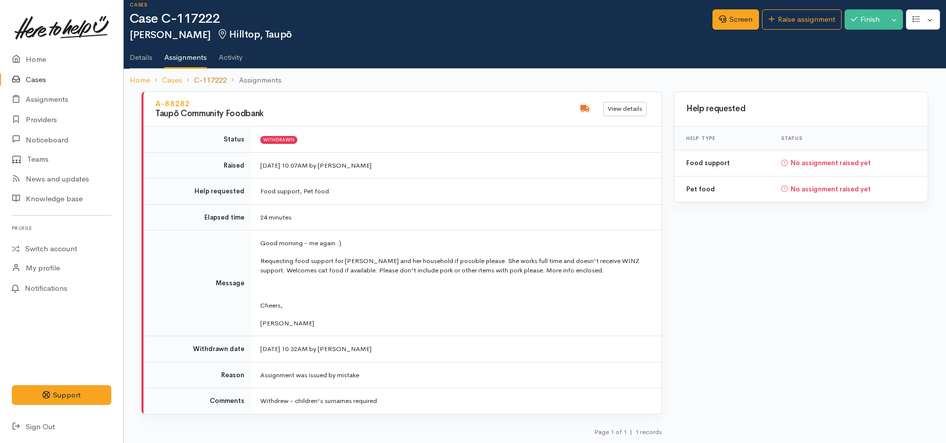
click at [198, 78] on link "C-117222" at bounding box center [210, 80] width 33 height 11
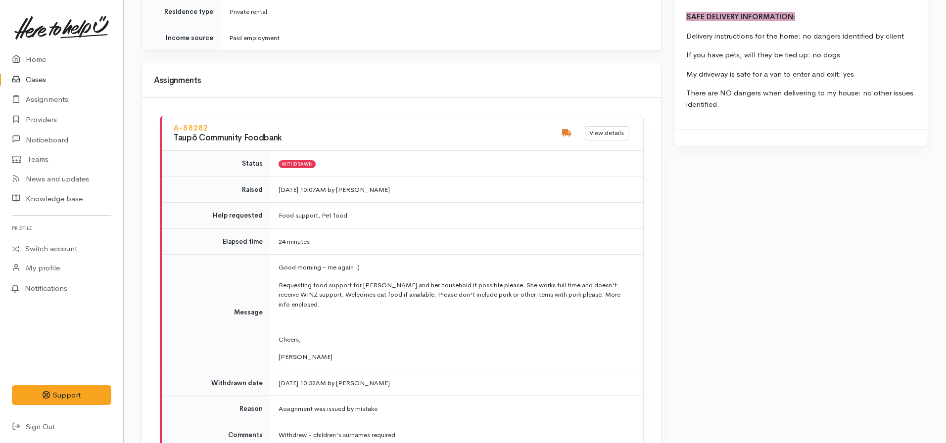
scroll to position [1480, 0]
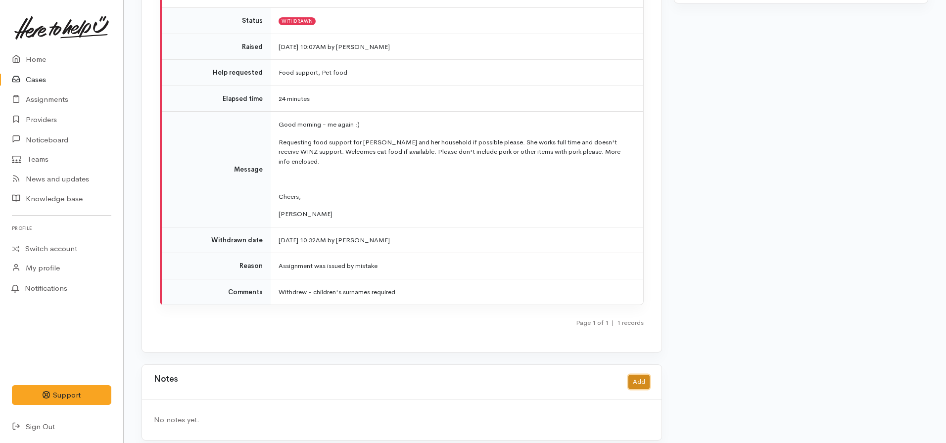
click at [638, 375] on button "Add" at bounding box center [638, 382] width 21 height 14
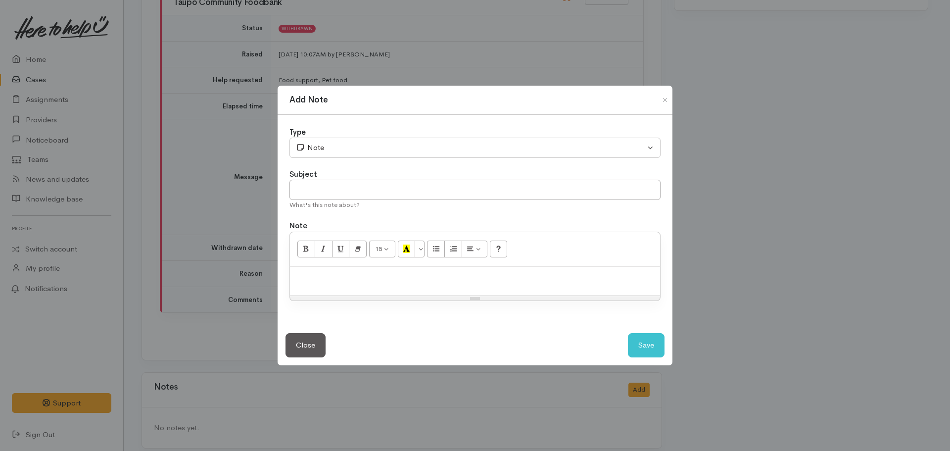
click at [375, 280] on p at bounding box center [475, 277] width 360 height 11
click at [471, 280] on p "As foodbank require surnames of c" at bounding box center [475, 277] width 360 height 11
click at [338, 191] on input "text" at bounding box center [474, 190] width 371 height 20
type input "Assignment withdrawn - texted client for more info"
click at [398, 135] on div "Type" at bounding box center [474, 132] width 371 height 11
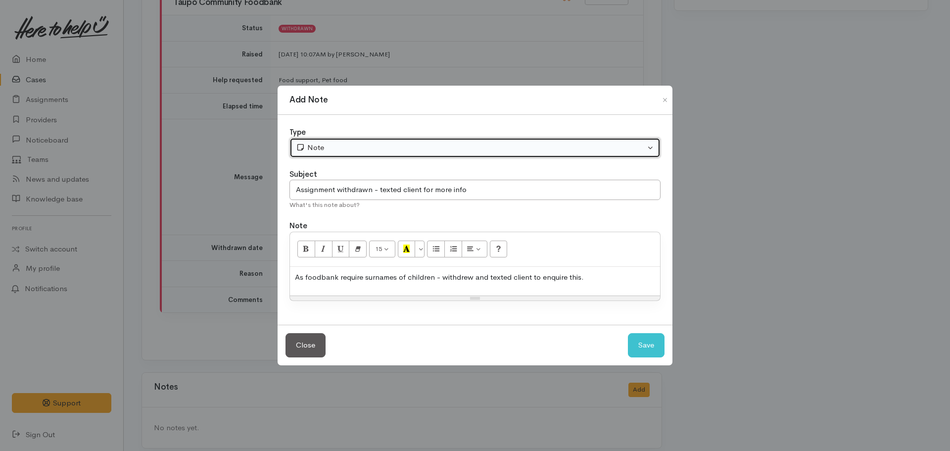
click at [386, 147] on div "Note" at bounding box center [470, 147] width 349 height 11
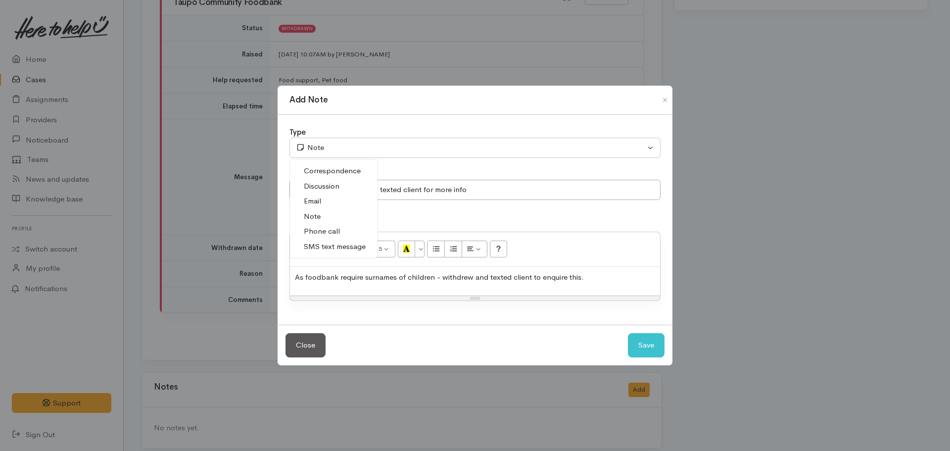
click at [332, 243] on span "SMS text message" at bounding box center [335, 246] width 62 height 11
select select "5"
click at [608, 278] on p "As foodbank require surnames of children - withdrew and texted client to enquir…" at bounding box center [475, 277] width 360 height 11
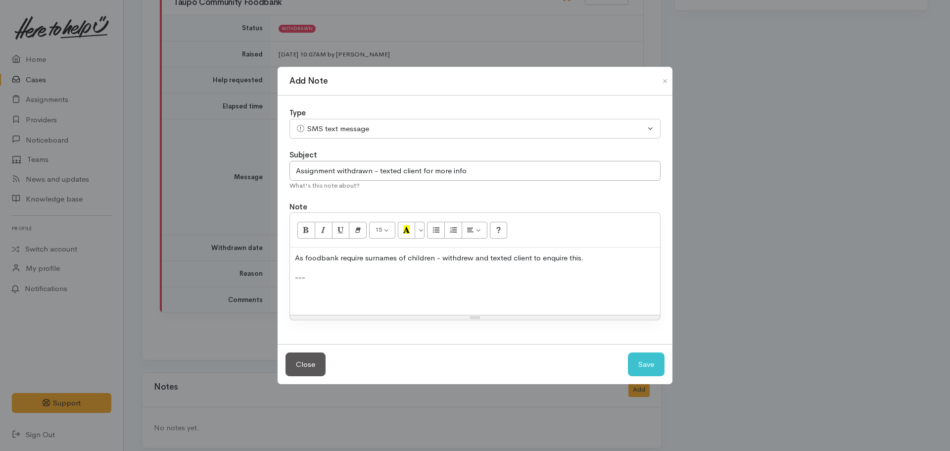
click at [309, 296] on p at bounding box center [475, 295] width 360 height 11
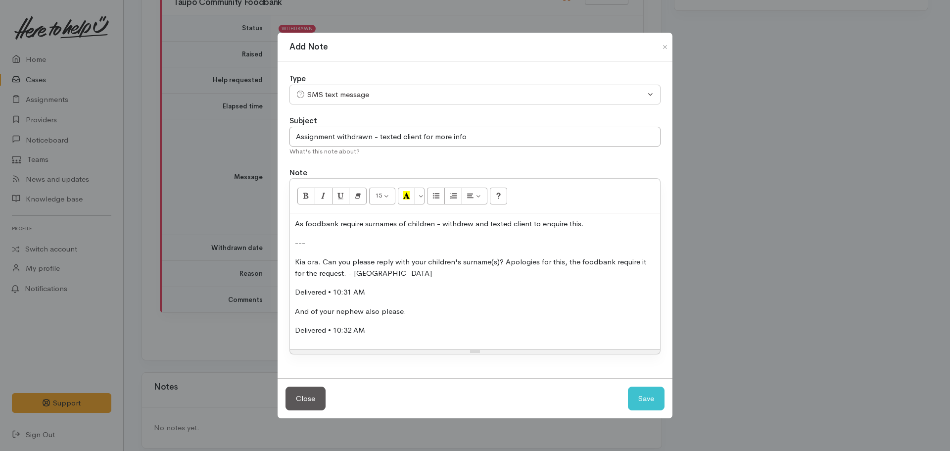
click at [381, 289] on p "Delivered • 10:31 AM" at bounding box center [475, 292] width 360 height 11
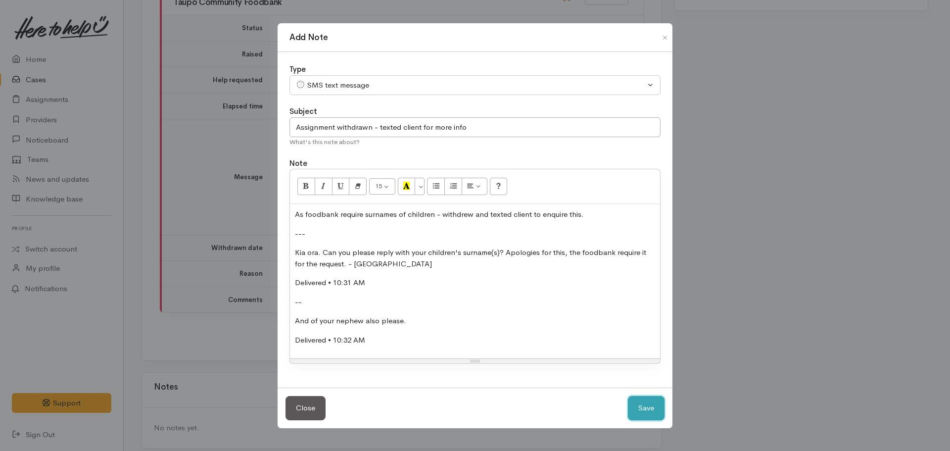
click at [635, 408] on button "Save" at bounding box center [646, 408] width 37 height 24
select select "1"
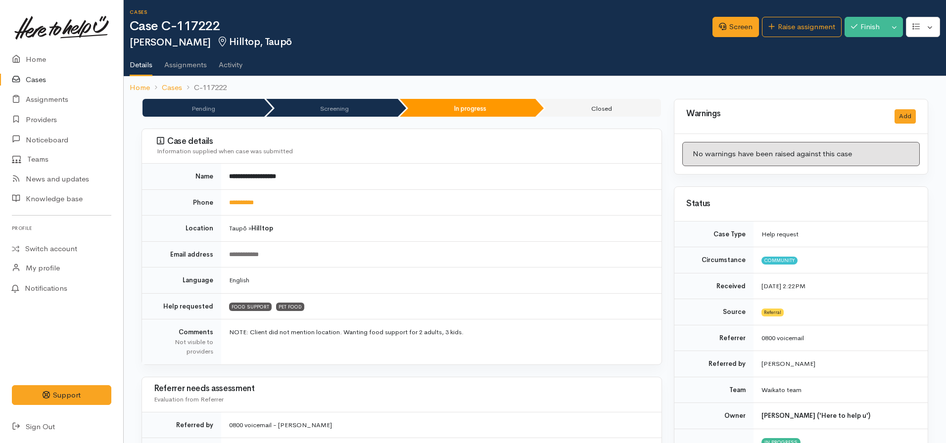
scroll to position [0, 0]
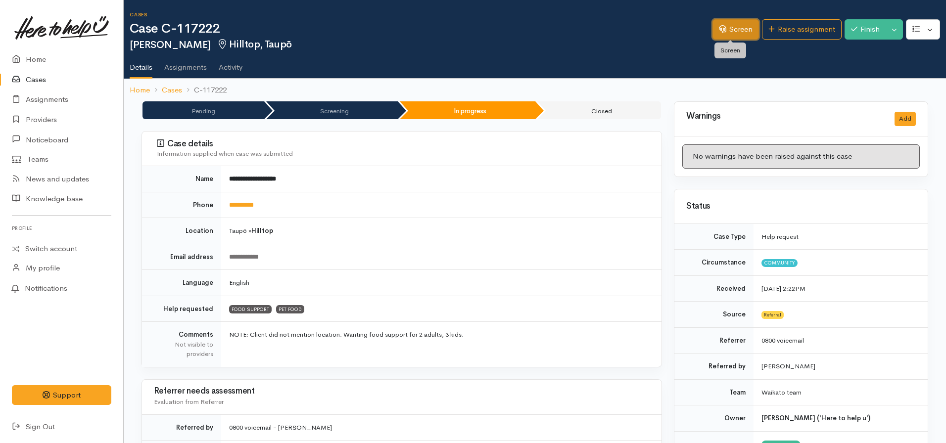
click at [731, 29] on link "Screen" at bounding box center [736, 29] width 47 height 20
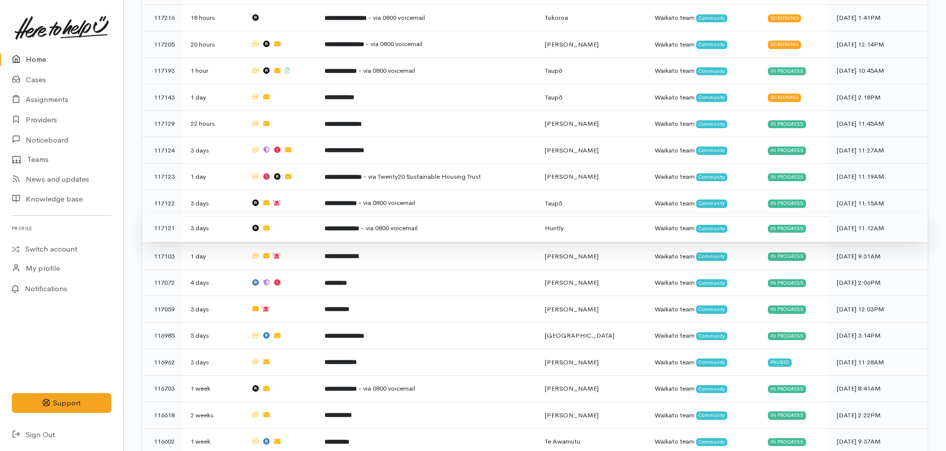
scroll to position [445, 0]
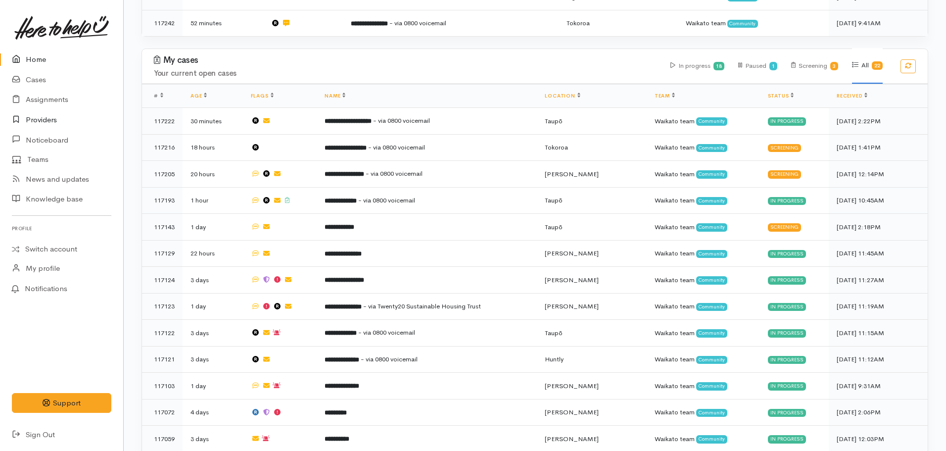
click at [29, 121] on link "Providers" at bounding box center [61, 120] width 123 height 20
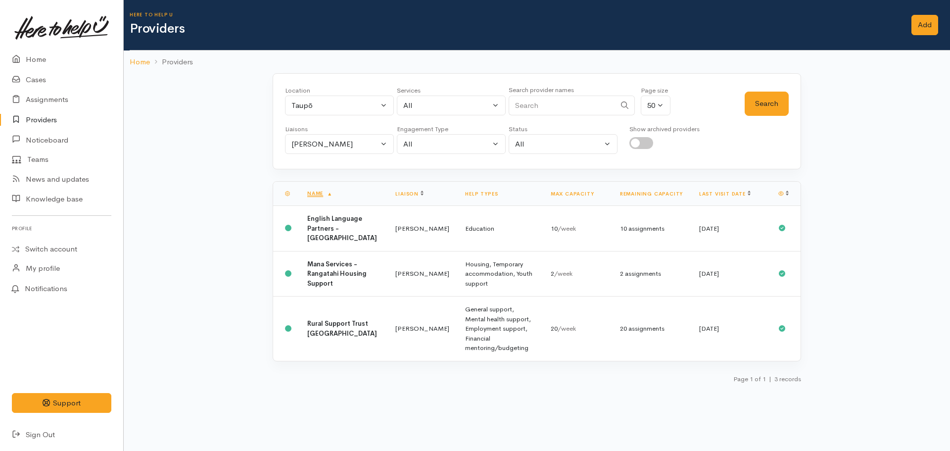
click at [367, 156] on div "Location All [GEOGRAPHIC_DATA] Eastern Bay of Plenty - other Kawerau Ōhope Ōpōt…" at bounding box center [537, 121] width 529 height 96
click at [363, 145] on div "Nicole Rusk" at bounding box center [334, 144] width 87 height 11
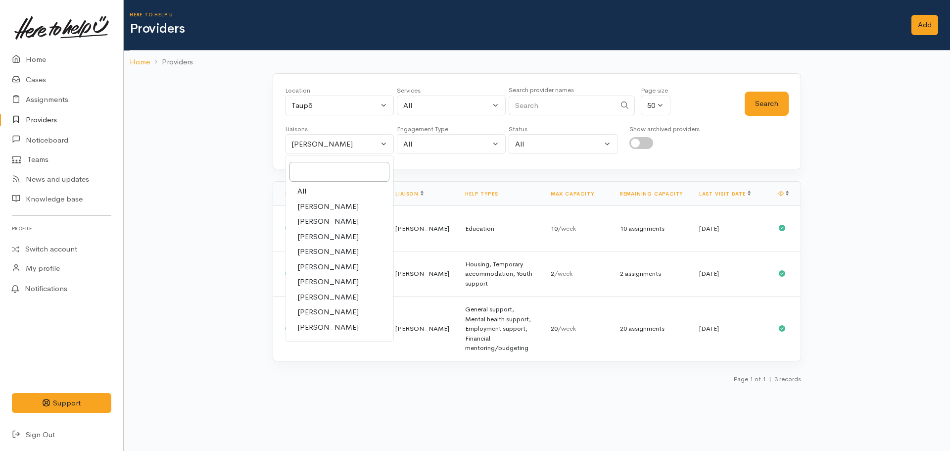
click at [326, 192] on link "All" at bounding box center [340, 191] width 108 height 15
select select "null"
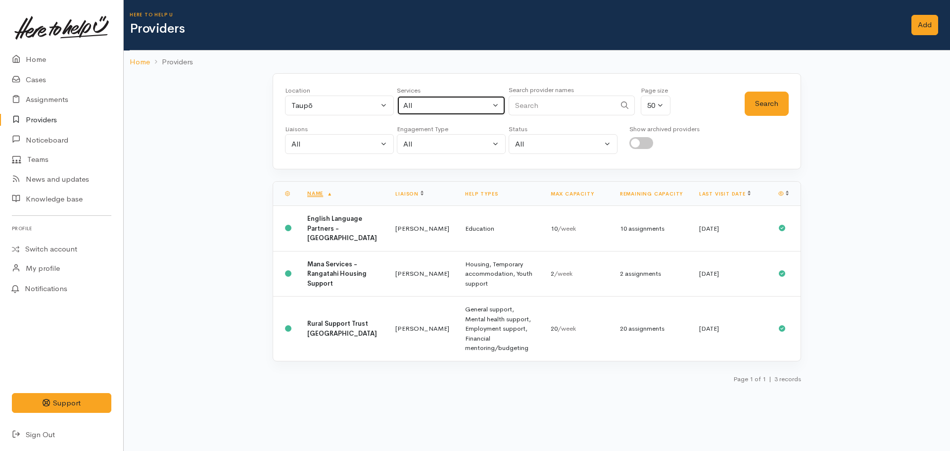
click at [433, 99] on button "All" at bounding box center [451, 106] width 109 height 20
type input "food"
select select "3"
click at [763, 92] on button "Search" at bounding box center [767, 104] width 44 height 24
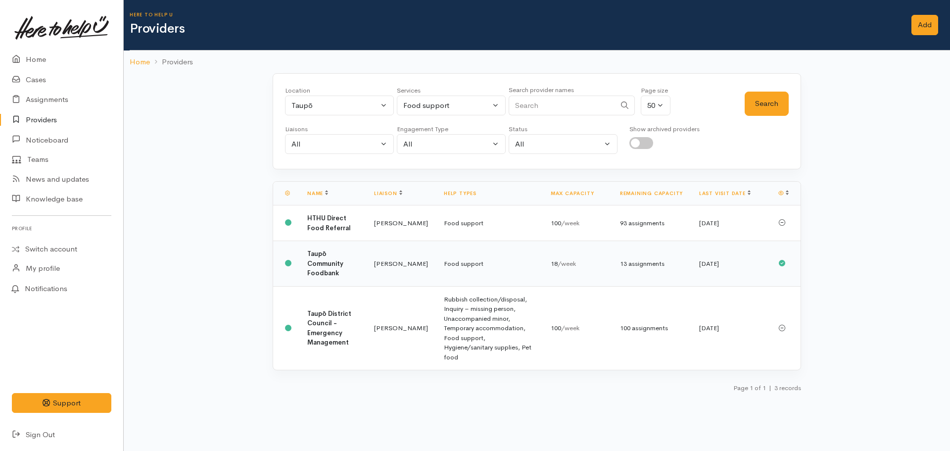
click at [320, 272] on b "Taupō Community Foodbank" at bounding box center [325, 263] width 36 height 28
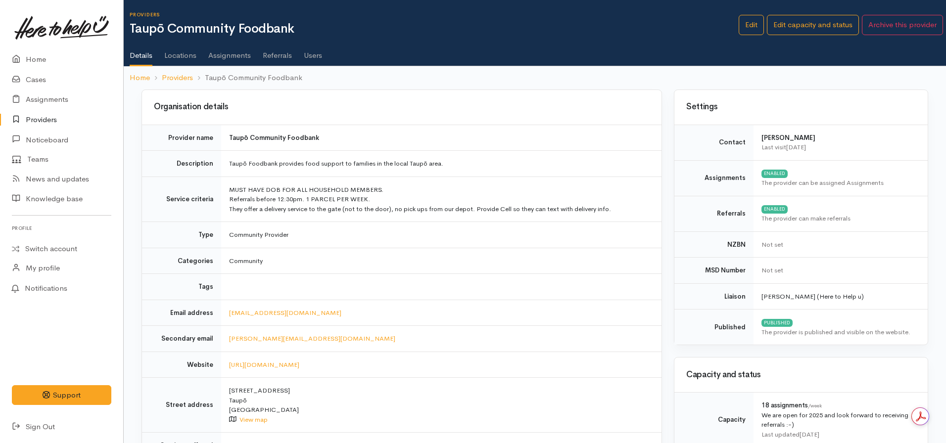
click at [219, 57] on link "Assignments" at bounding box center [229, 52] width 43 height 28
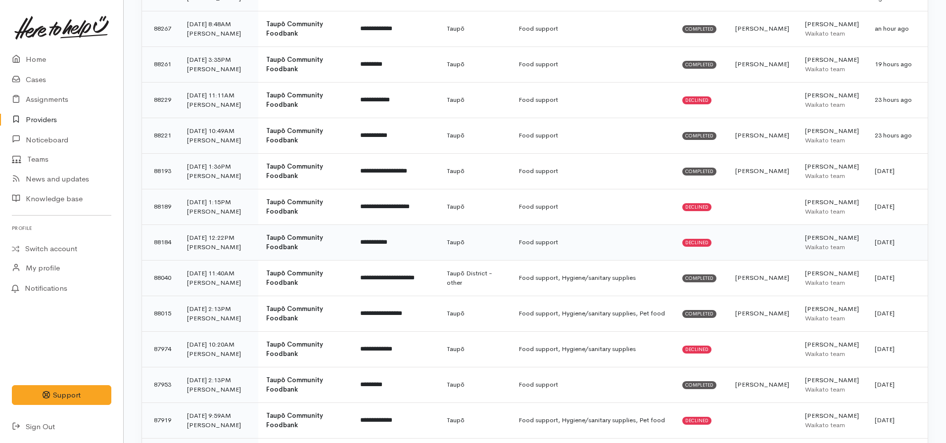
scroll to position [247, 0]
click at [530, 317] on td "Food support, Hygiene/sanitary supplies, Pet food" at bounding box center [593, 313] width 164 height 36
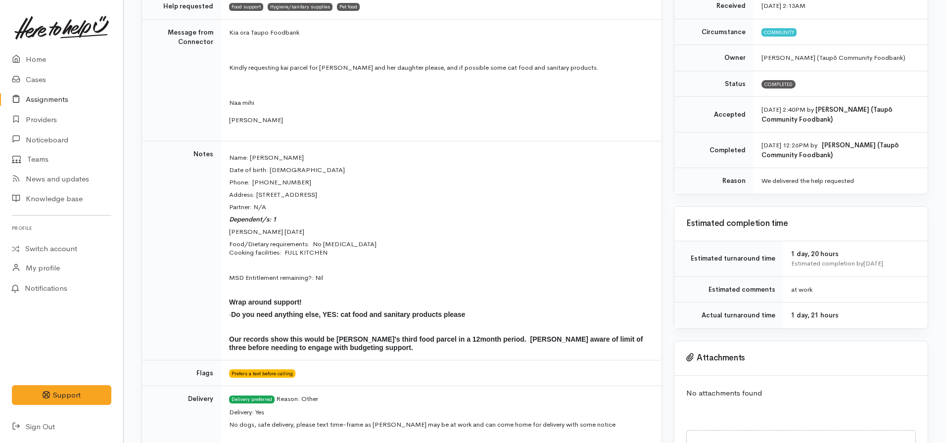
scroll to position [148, 0]
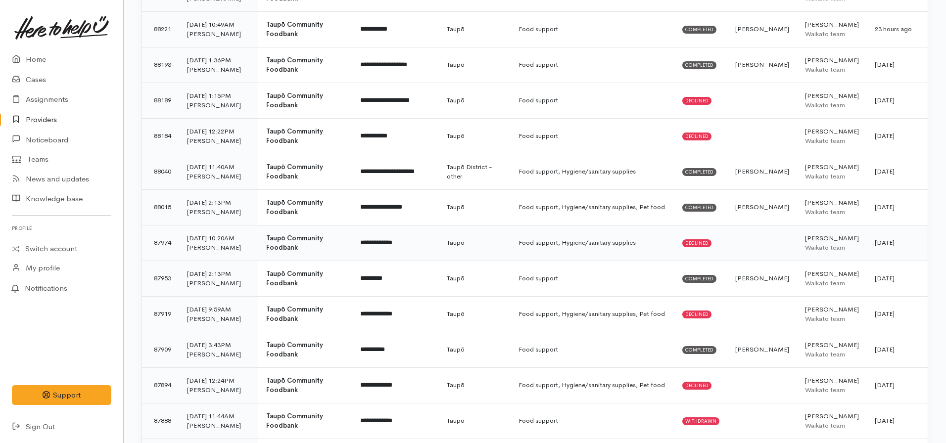
scroll to position [396, 0]
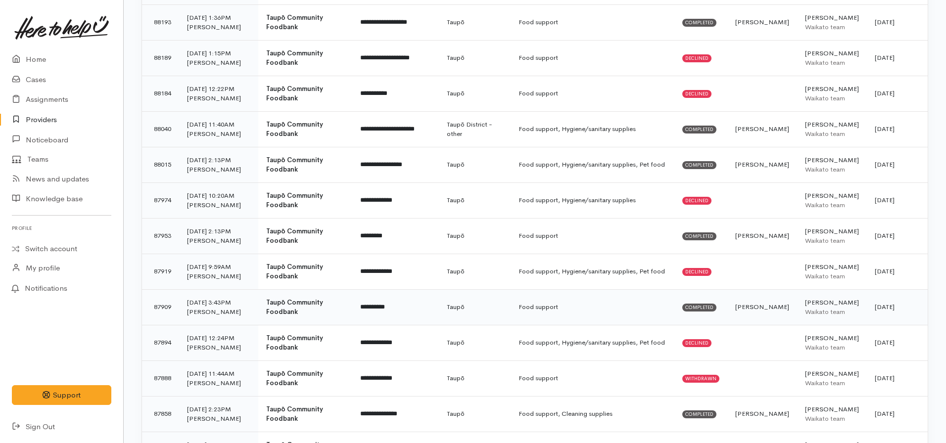
click at [464, 306] on td "Taupō" at bounding box center [475, 307] width 72 height 36
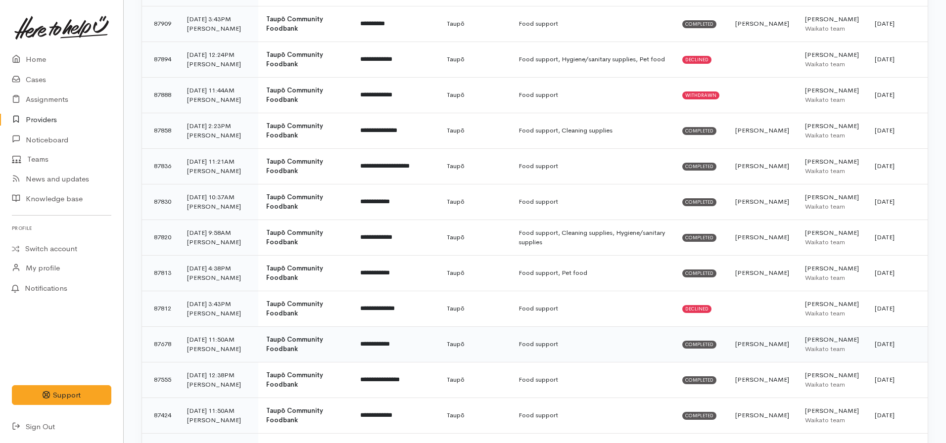
scroll to position [693, 0]
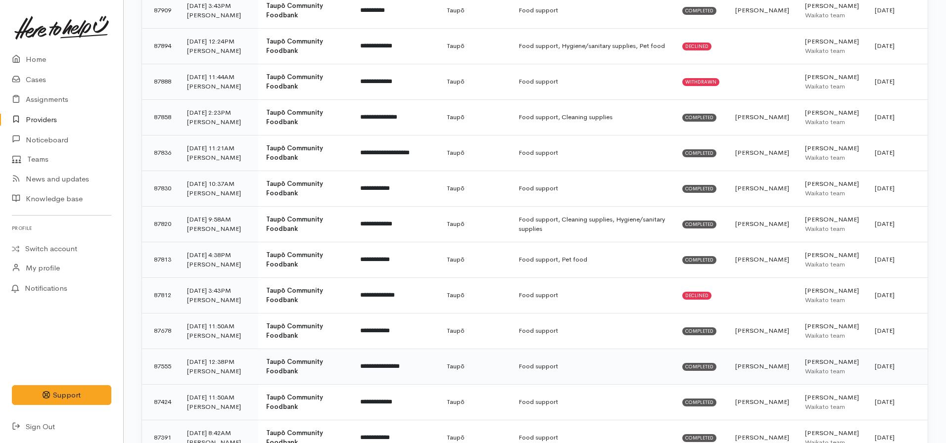
click at [298, 366] on b "Taupō Community Foodbank" at bounding box center [294, 367] width 57 height 18
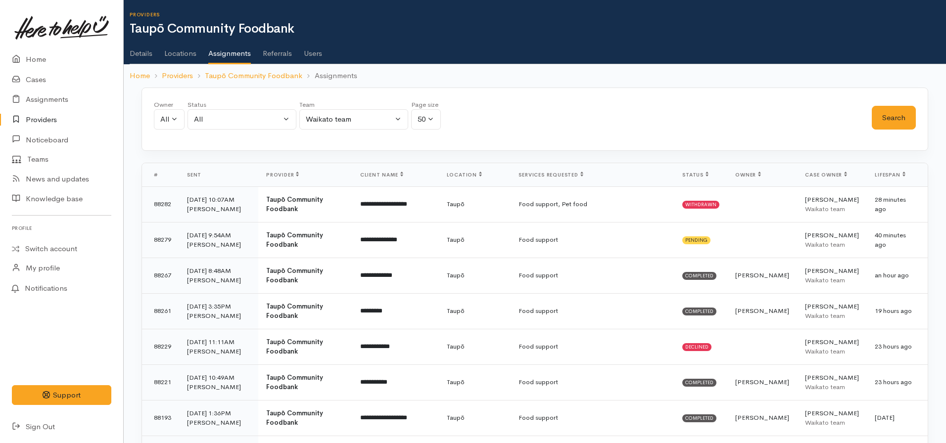
click at [132, 54] on link "Details" at bounding box center [141, 50] width 23 height 28
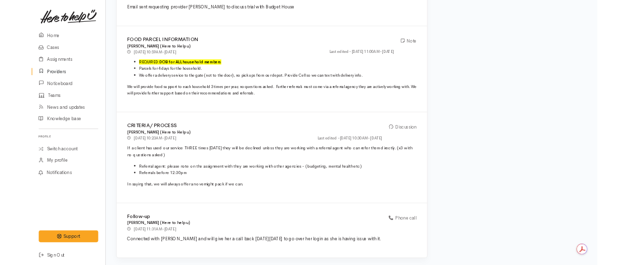
scroll to position [1383, 0]
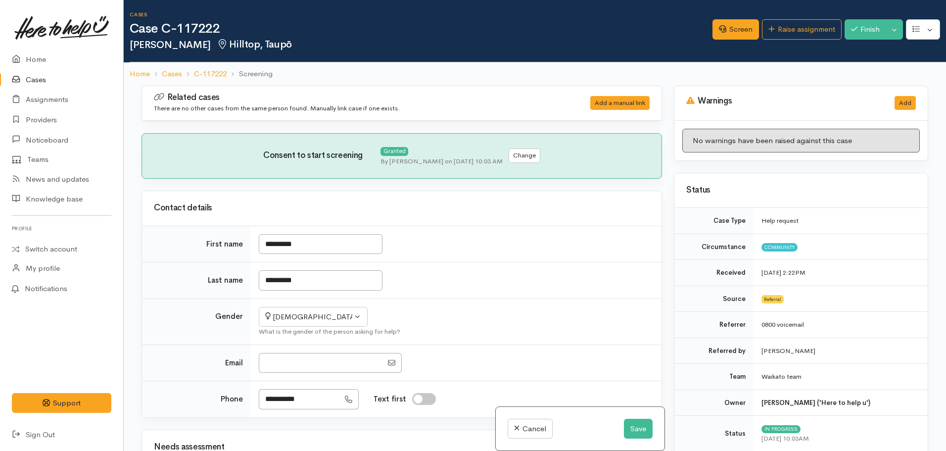
select select "7"
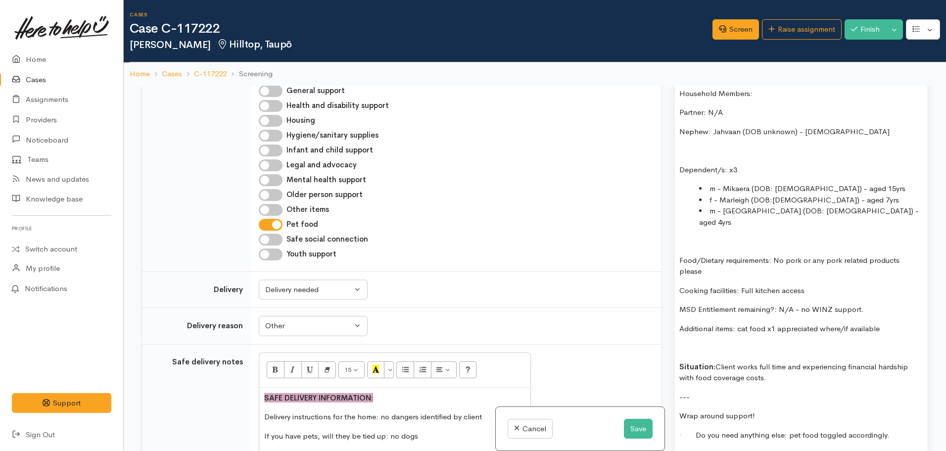
scroll to position [841, 0]
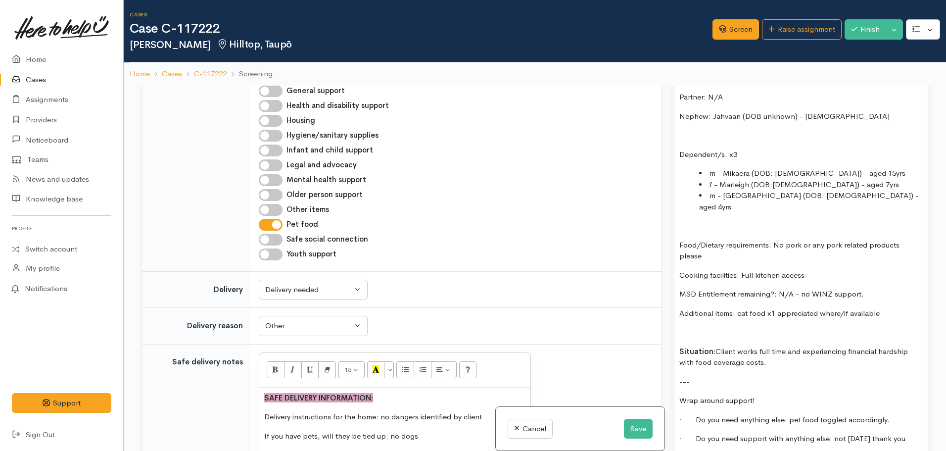
click at [752, 173] on li "m - Mikaera (DOB: 06.08.2010) - aged 15yrs" at bounding box center [811, 173] width 224 height 11
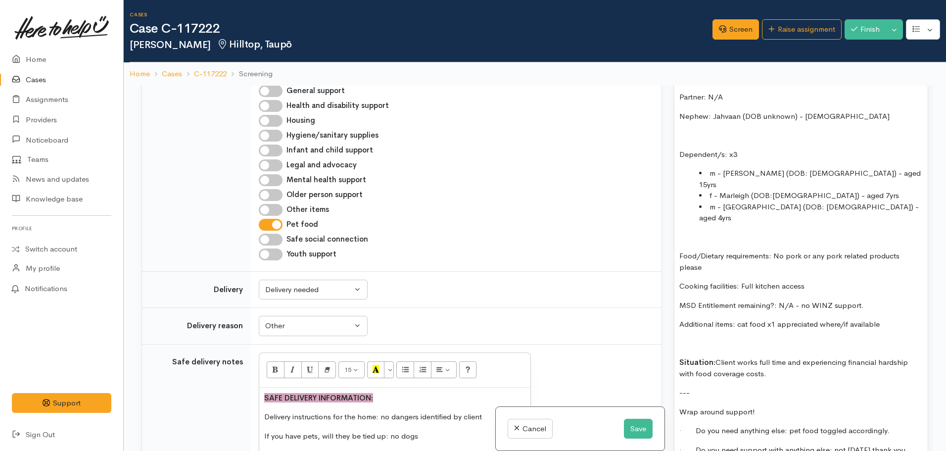
click at [751, 190] on li "f - Marleigh (DOB:12.09.2017) - aged 7yrs" at bounding box center [811, 195] width 224 height 11
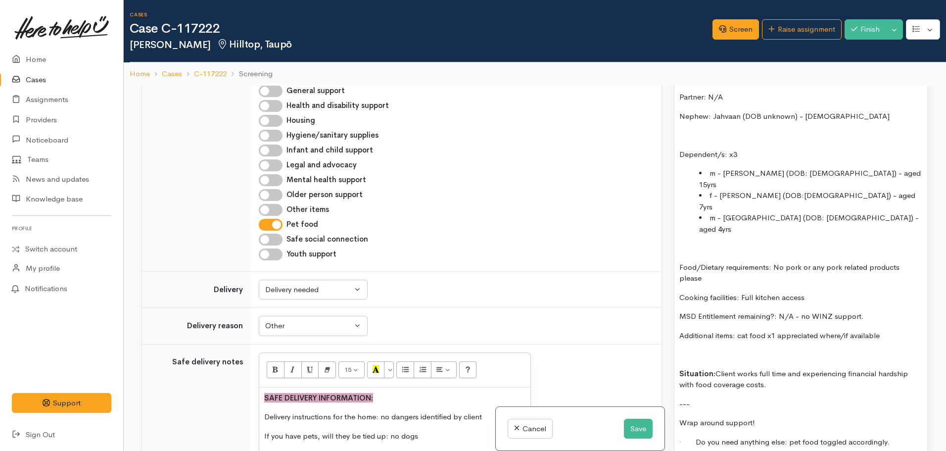
click at [752, 212] on li "m - Manawa (DOB: 04.12.2020) - aged 4yrs" at bounding box center [811, 223] width 224 height 22
click at [741, 119] on p "Nephew: Jahvaan (DOB unknown) - 20 yrs old" at bounding box center [800, 116] width 243 height 11
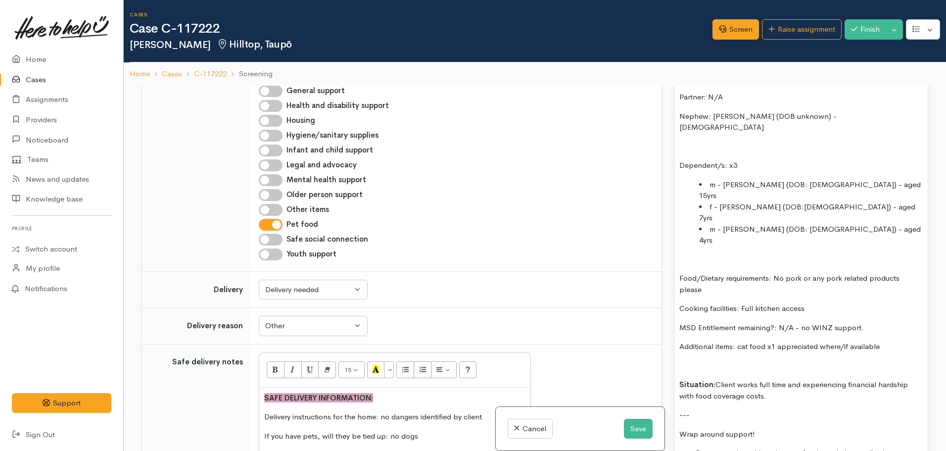
click at [872, 113] on p "Nephew: Jahvaan Pehi (DOB unknown) - 20 yrs old" at bounding box center [800, 122] width 243 height 22
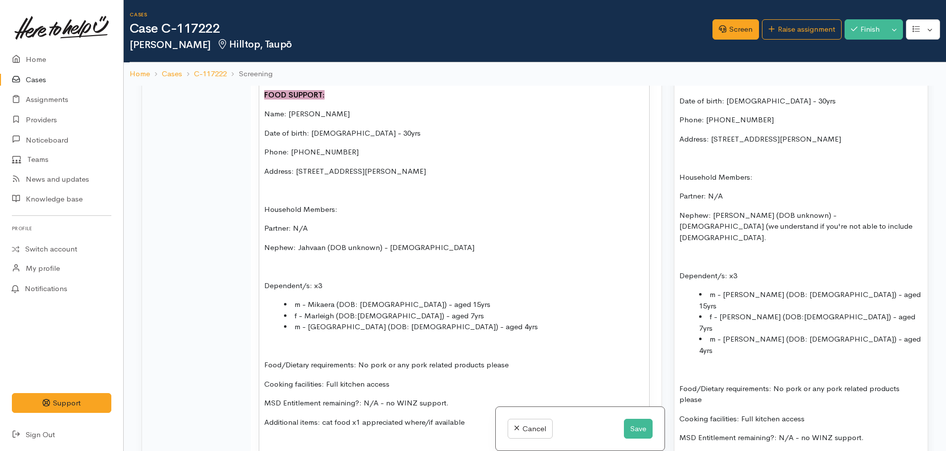
scroll to position [990, 0]
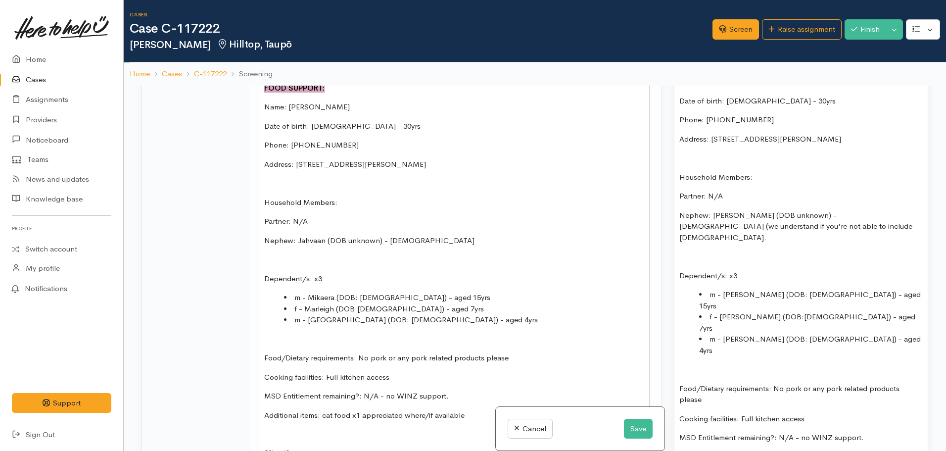
click at [414, 255] on p at bounding box center [454, 259] width 380 height 11
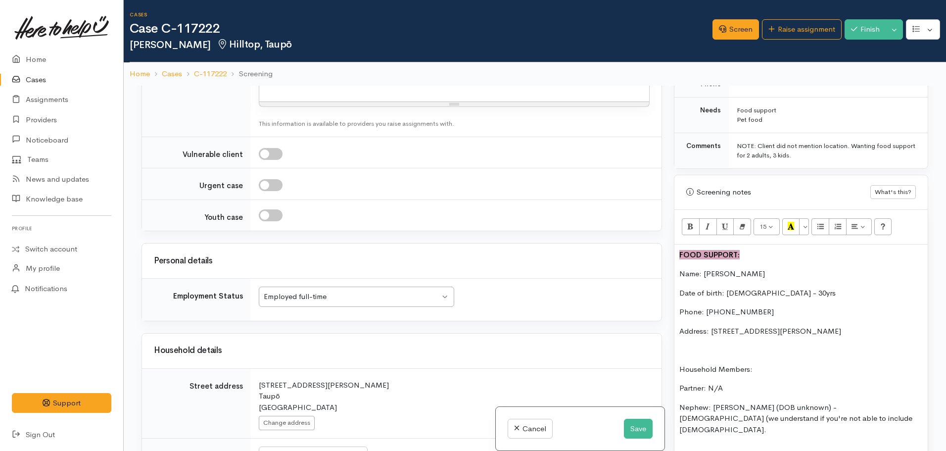
scroll to position [544, 0]
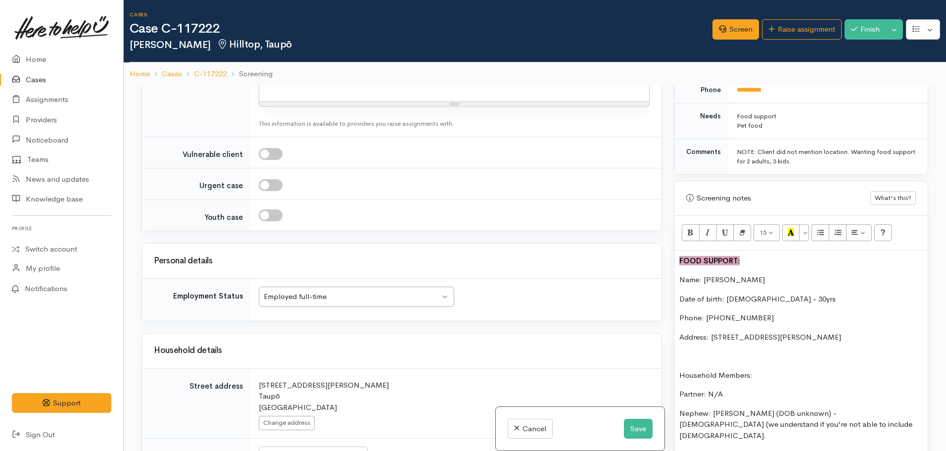
drag, startPoint x: 776, startPoint y: 264, endPoint x: 676, endPoint y: 261, distance: 99.5
copy div "FOOD SUPPORT: Name: Tereinamu Littleton Date of birth: 15.04.1995 - 30yrs Phone…"
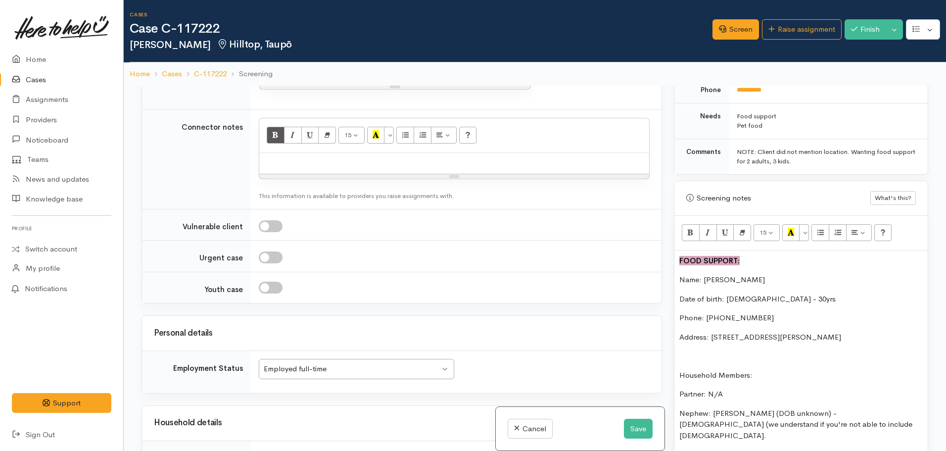
scroll to position [838, 0]
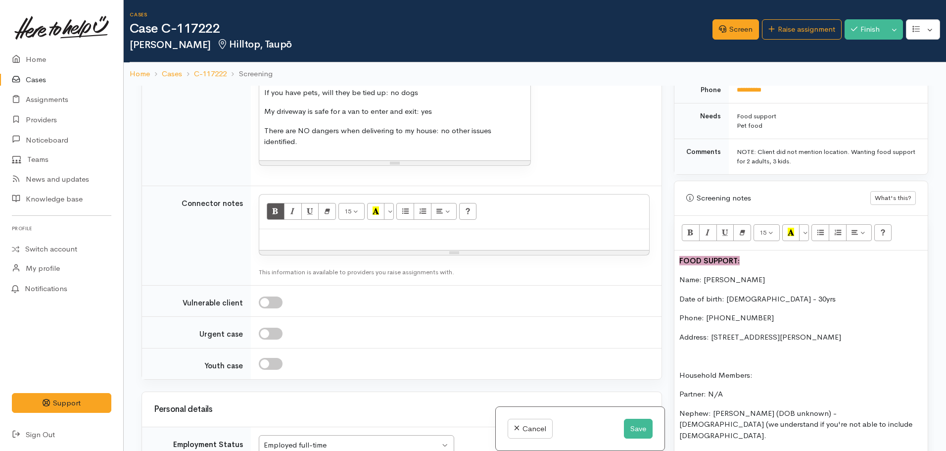
click at [301, 242] on div at bounding box center [454, 239] width 390 height 21
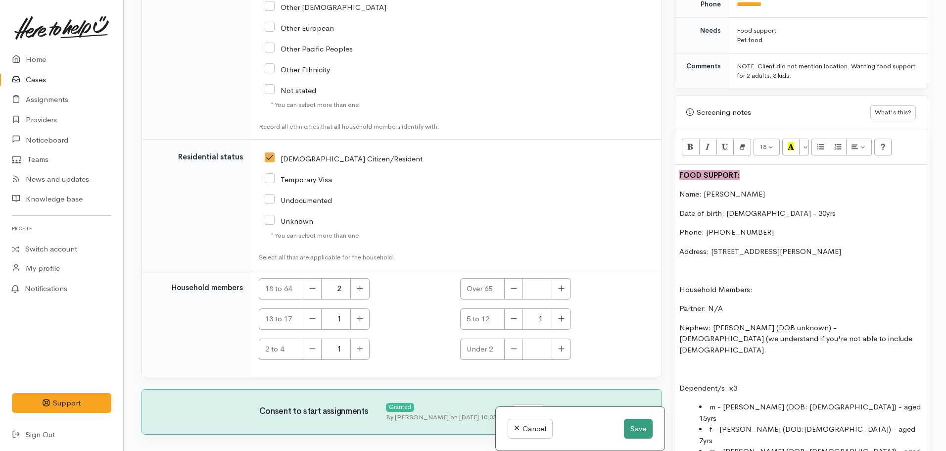
scroll to position [2083, 0]
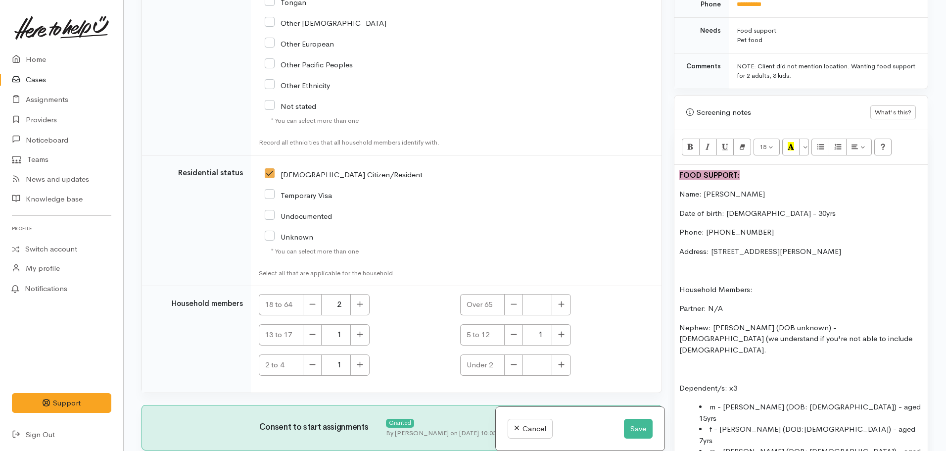
click at [817, 337] on p "Nephew: Jahvaan Pehi (DOB unknown) - 20 yrs old (we understand if you're not ab…" at bounding box center [800, 339] width 243 height 34
drag, startPoint x: 911, startPoint y: 343, endPoint x: 788, endPoint y: 340, distance: 123.3
click at [790, 340] on p "Nephew: Jahvaan Pehi (DOB unknown) - 20 yrs old (we understand if you're not ab…" at bounding box center [800, 339] width 243 height 34
click at [787, 340] on p "Nephew: Jahvaan Pehi (DOB unknown) - 20 yrs old (we understand if you're not ab…" at bounding box center [800, 339] width 243 height 34
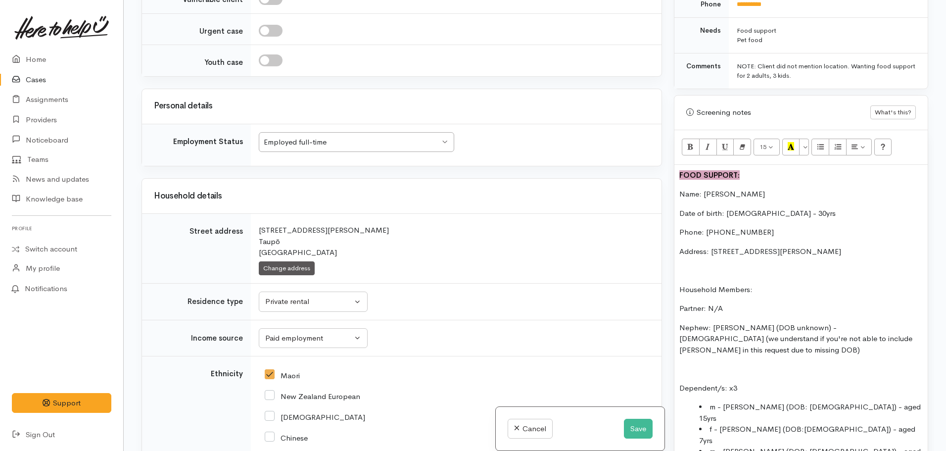
scroll to position [1094, 0]
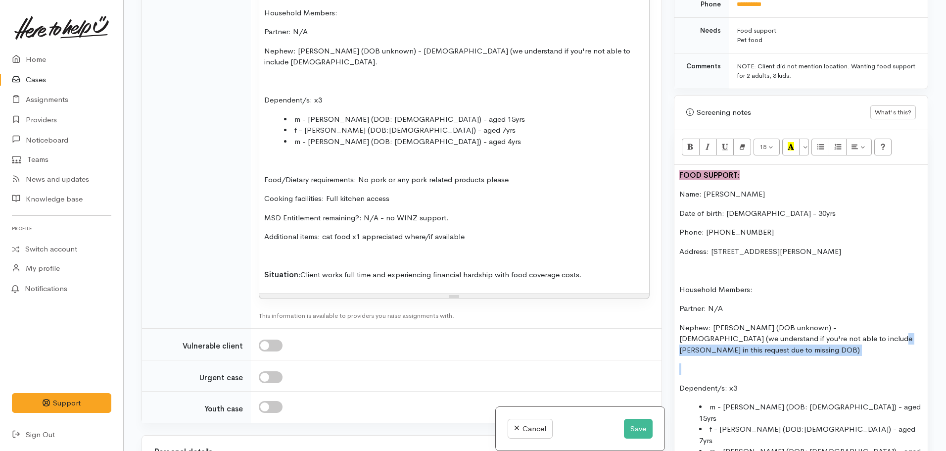
drag, startPoint x: 794, startPoint y: 338, endPoint x: 915, endPoint y: 344, distance: 121.9
copy p "in this request due to missing DOB)"
click at [625, 59] on div "FOOD SUPPORT: Name: Tereinamu Littleton Date of birth: 15.04.1995 - 30yrs Phone…" at bounding box center [454, 90] width 390 height 405
click at [623, 50] on p "Nephew: Jahvaan Pehi (DOB unknown) - 20 yrs old (we understand if you're not ab…" at bounding box center [454, 57] width 380 height 22
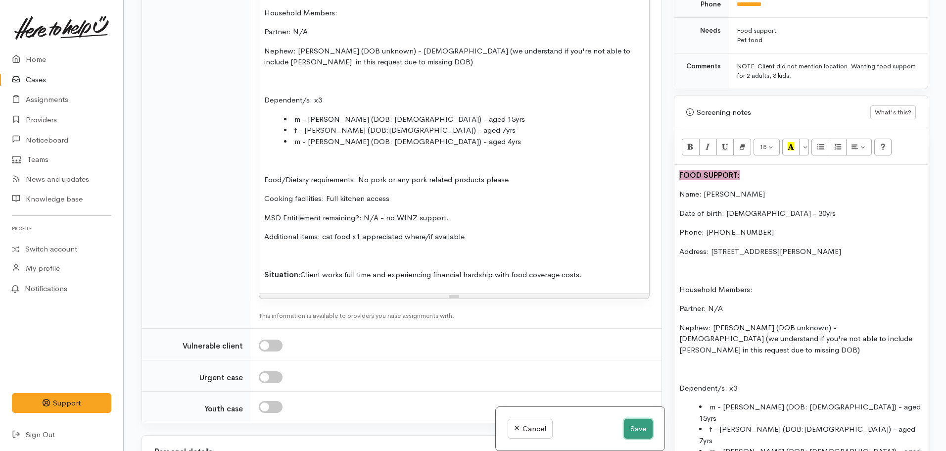
click at [636, 420] on button "Save" at bounding box center [638, 429] width 29 height 20
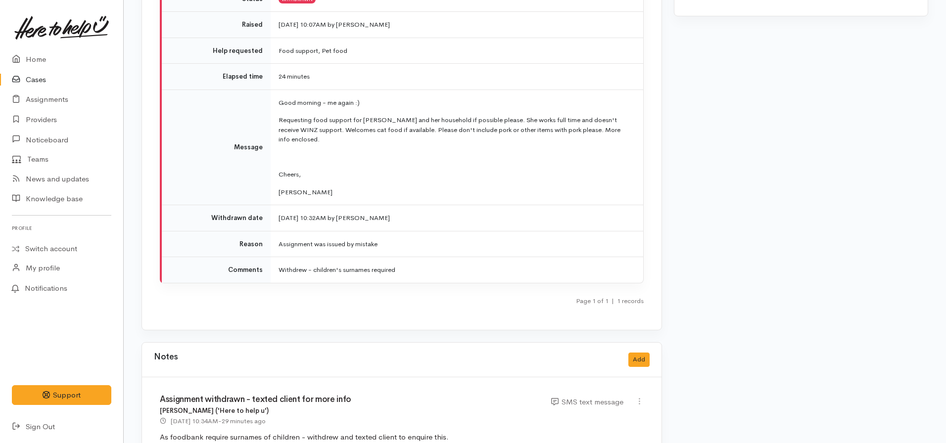
scroll to position [1397, 0]
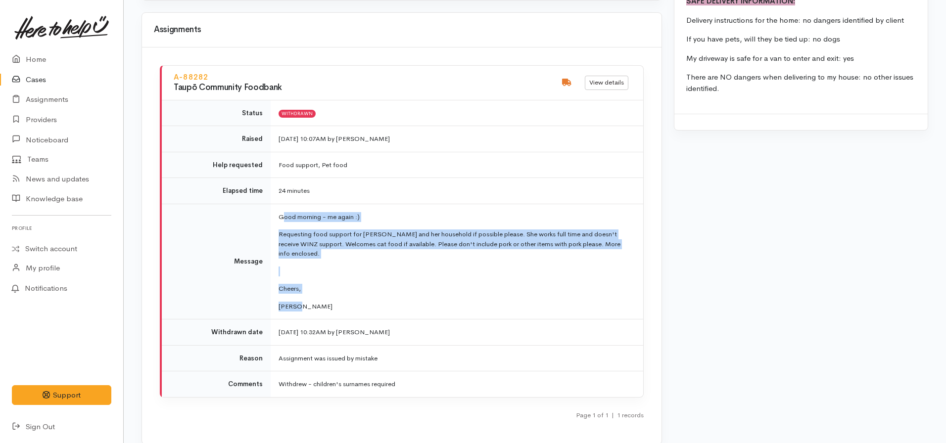
drag, startPoint x: 306, startPoint y: 275, endPoint x: 282, endPoint y: 196, distance: 81.9
click at [282, 204] on td "Good morning - me again :) Requesting food support for Tereinamu and her househ…" at bounding box center [457, 262] width 373 height 116
click at [282, 212] on p "Good morning - me again :)" at bounding box center [455, 217] width 353 height 10
click at [308, 276] on td "Good morning - me again :) Requesting food support for Tereinamu and her househ…" at bounding box center [457, 262] width 373 height 116
drag, startPoint x: 280, startPoint y: 245, endPoint x: 274, endPoint y: 191, distance: 54.8
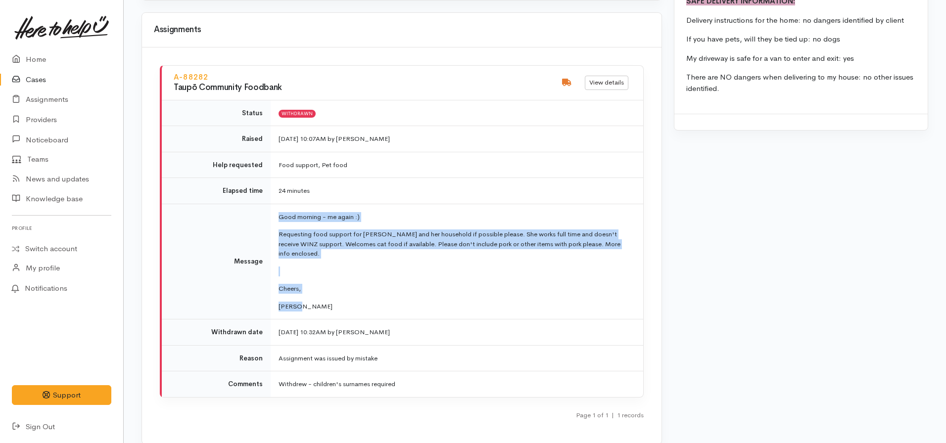
click at [274, 204] on td "Good morning - me again :) Requesting food support for Tereinamu and her househ…" at bounding box center [457, 262] width 373 height 116
copy td "Good morning - me again :) Requesting food support for Tereinamu and her househ…"
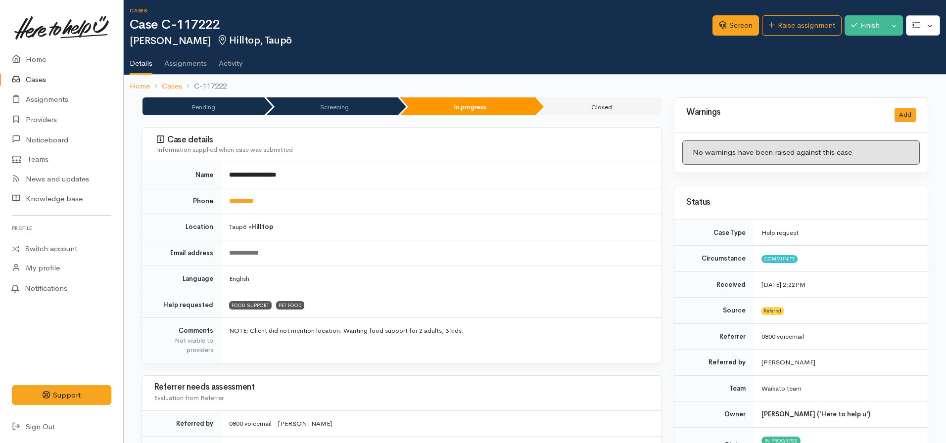
scroll to position [0, 0]
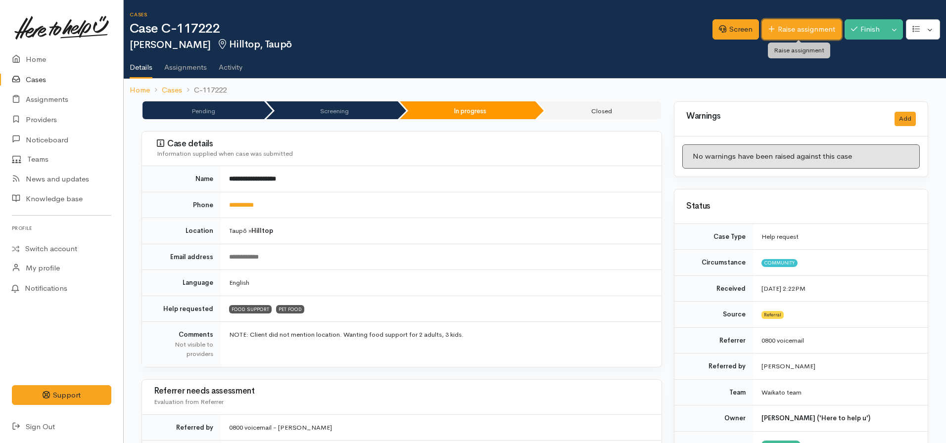
click at [787, 38] on link "Raise assignment" at bounding box center [802, 29] width 80 height 20
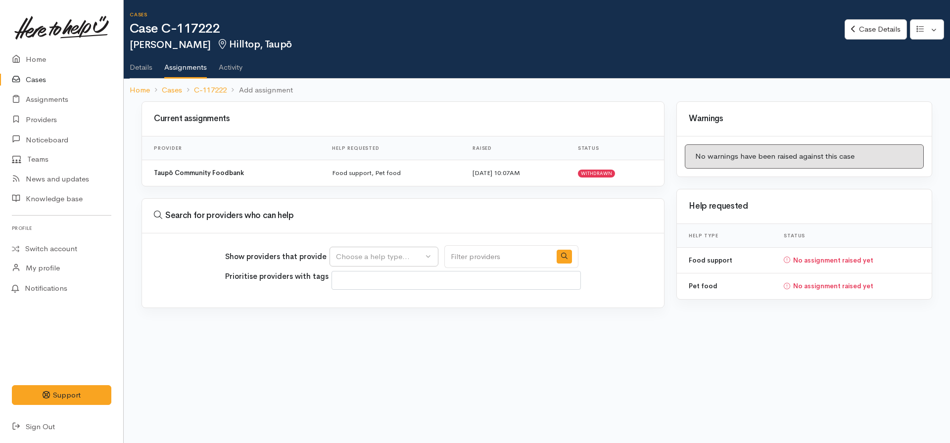
select select
click at [375, 251] on div "Choose a help type..." at bounding box center [379, 256] width 87 height 11
click at [362, 303] on span "Food support" at bounding box center [365, 303] width 46 height 11
select select "3"
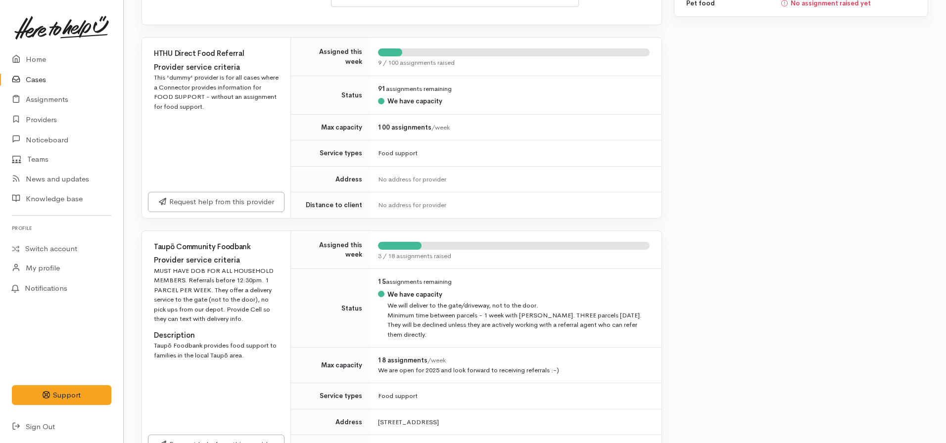
scroll to position [297, 0]
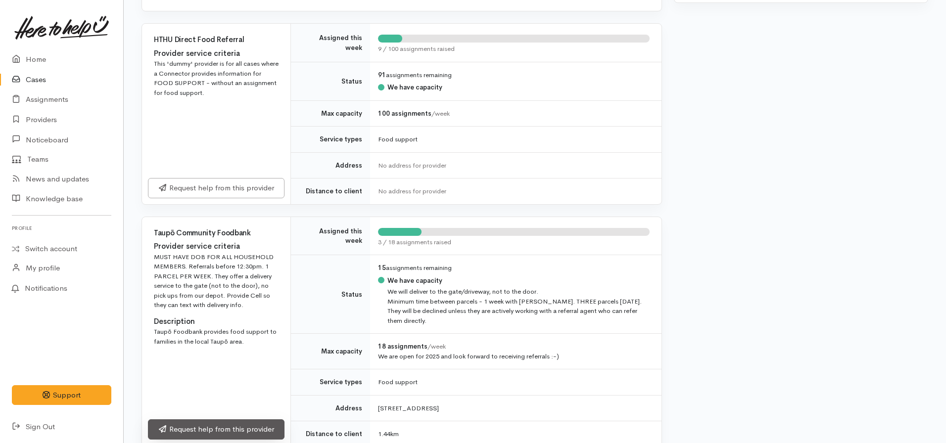
click at [218, 425] on link "Request help from this provider" at bounding box center [216, 430] width 137 height 20
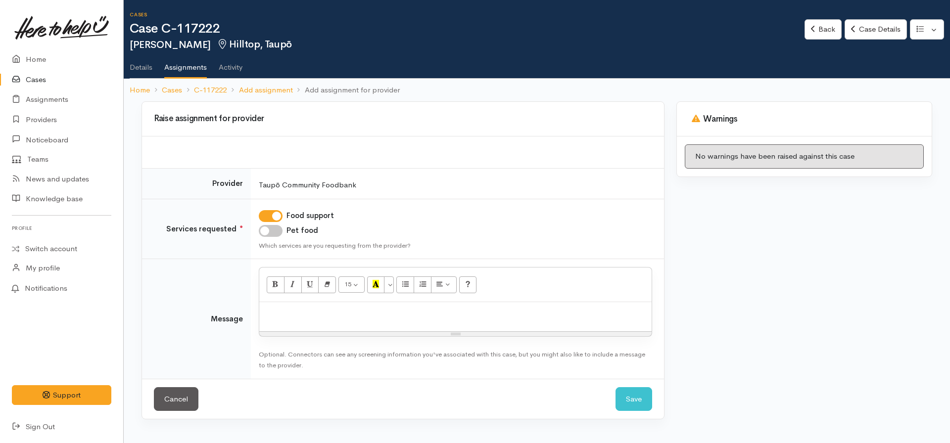
click at [278, 232] on input "Pet food" at bounding box center [271, 231] width 24 height 12
checkbox input "true"
click at [278, 307] on p at bounding box center [455, 312] width 383 height 11
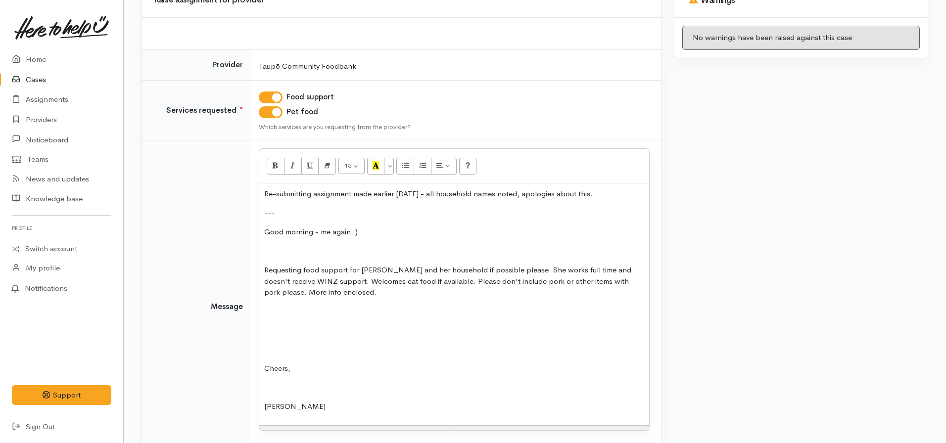
scroll to position [137, 0]
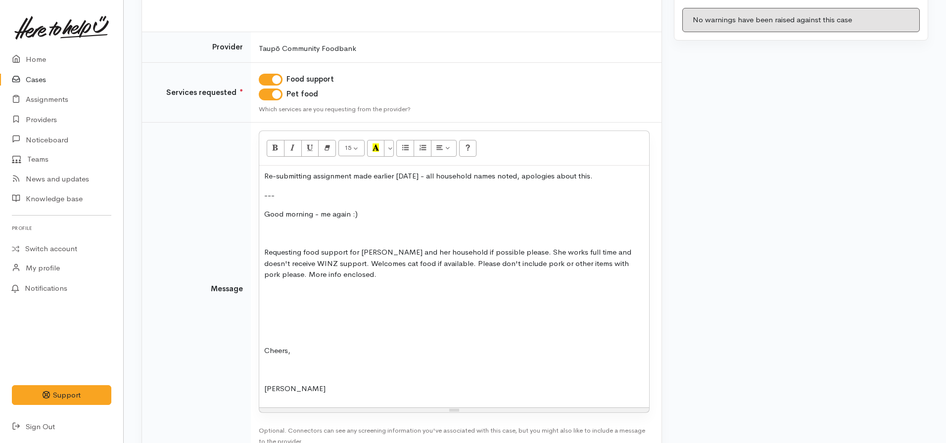
click at [293, 327] on p at bounding box center [454, 332] width 380 height 11
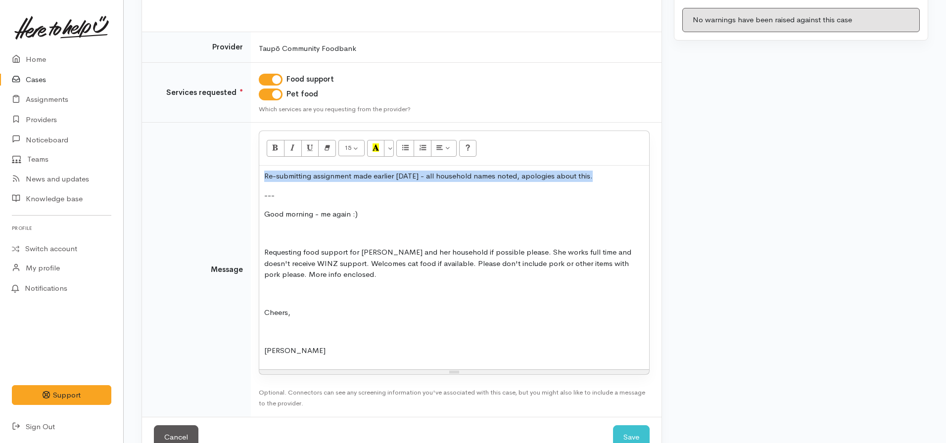
drag, startPoint x: 607, startPoint y: 176, endPoint x: 243, endPoint y: 173, distance: 364.2
click at [243, 173] on tr "Message <p>Re-submitting assignment made earlier today - all household names no…" at bounding box center [402, 270] width 520 height 294
click at [292, 142] on button "Italic (CTRL+I)" at bounding box center [293, 148] width 18 height 17
click at [471, 176] on icon "Re-submitting assignment made earlier today - all household names noted, apolog…" at bounding box center [427, 175] width 326 height 9
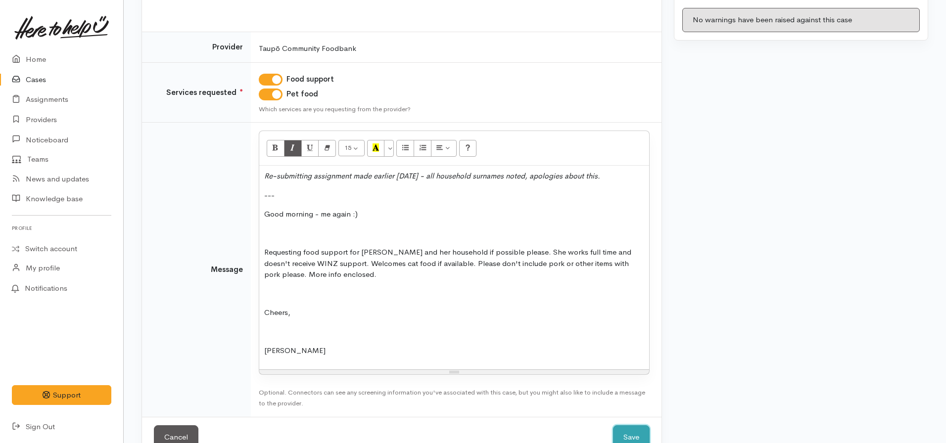
click at [634, 432] on button "Save" at bounding box center [631, 438] width 37 height 24
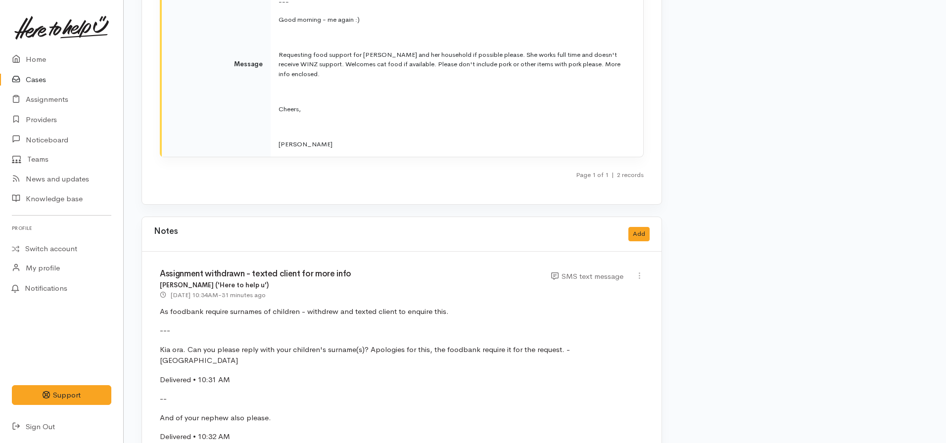
scroll to position [1981, 0]
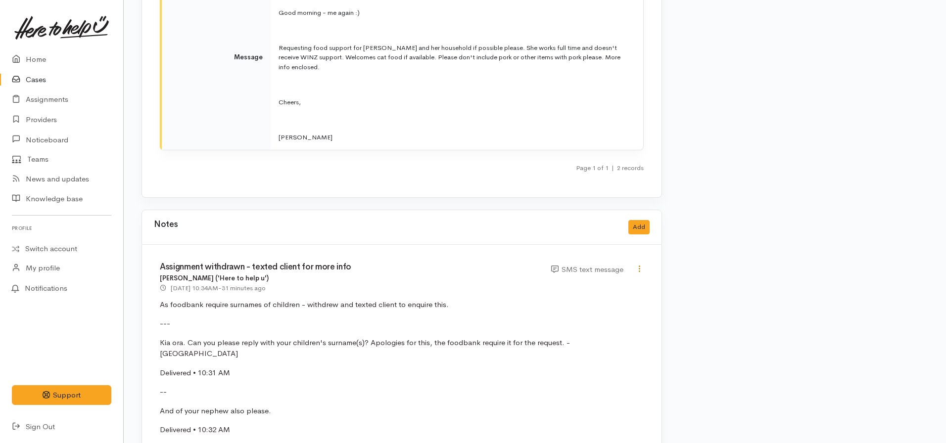
click at [641, 265] on icon at bounding box center [639, 269] width 8 height 8
click at [578, 281] on link "Edit" at bounding box center [604, 288] width 78 height 15
select select "5"
type input "Assignment withdrawn - texted client for more info"
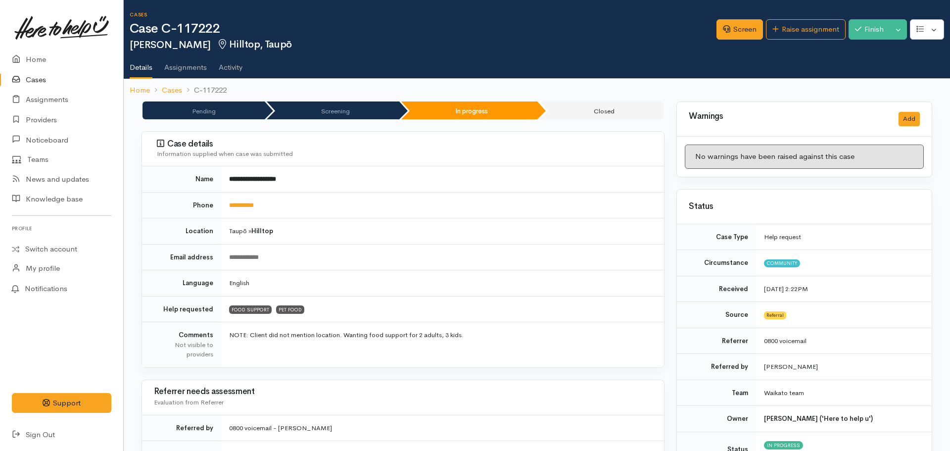
select select "5"
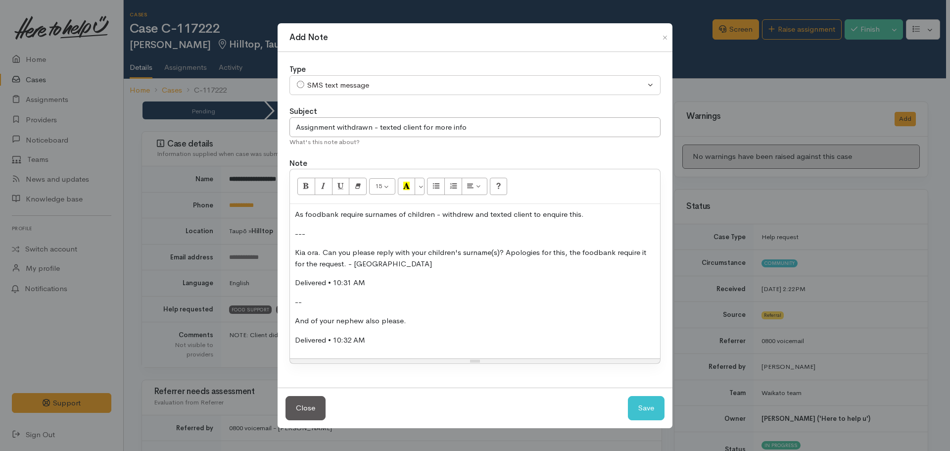
click at [383, 337] on p "Delivered • 10:32 AM" at bounding box center [475, 340] width 360 height 11
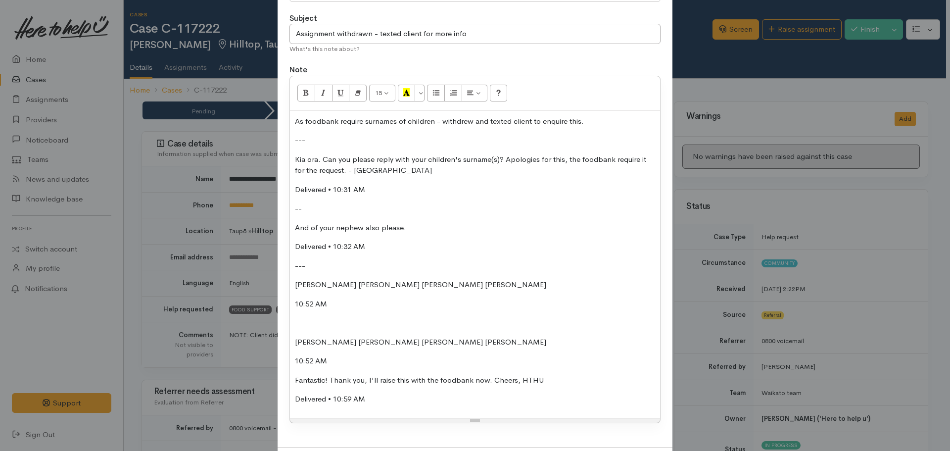
scroll to position [135, 0]
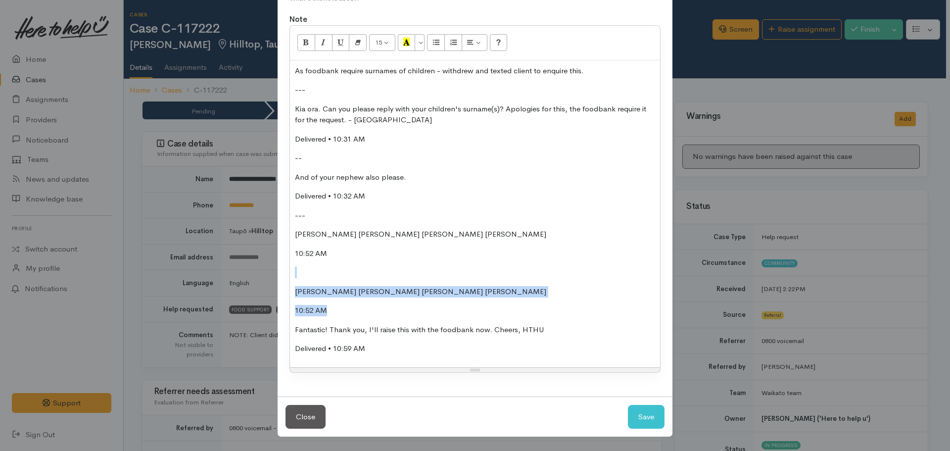
drag, startPoint x: 331, startPoint y: 310, endPoint x: 284, endPoint y: 267, distance: 63.4
click at [284, 267] on div "Type Correspondence Discussion Email Note Phone call SMS text message SMS text …" at bounding box center [475, 152] width 395 height 488
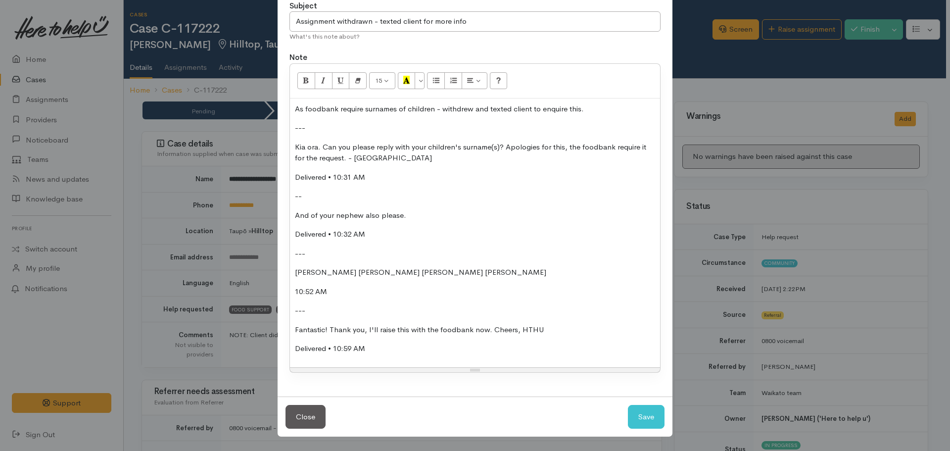
click at [310, 193] on p "--" at bounding box center [475, 196] width 360 height 11
click at [640, 417] on button "Save" at bounding box center [646, 417] width 37 height 24
select select "1"
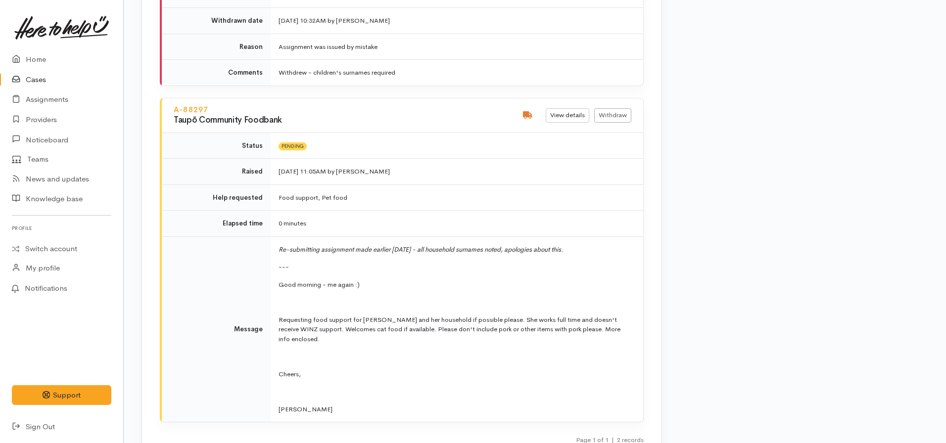
scroll to position [1781, 0]
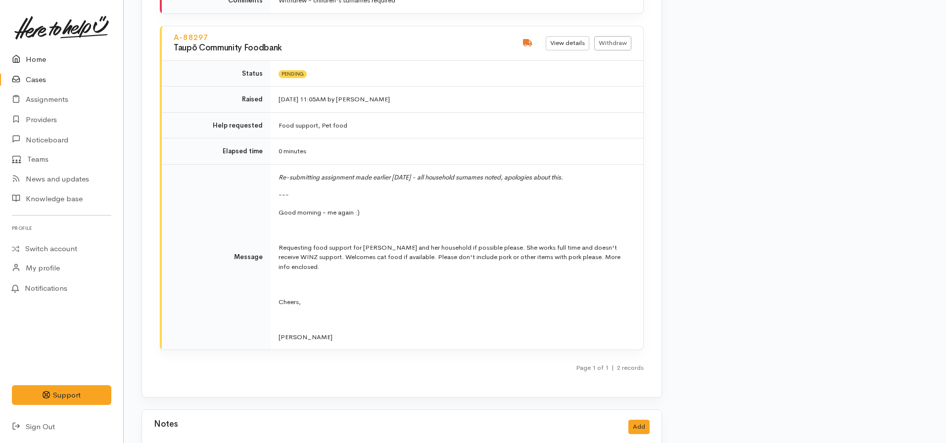
click at [48, 63] on link "Home" at bounding box center [61, 59] width 123 height 20
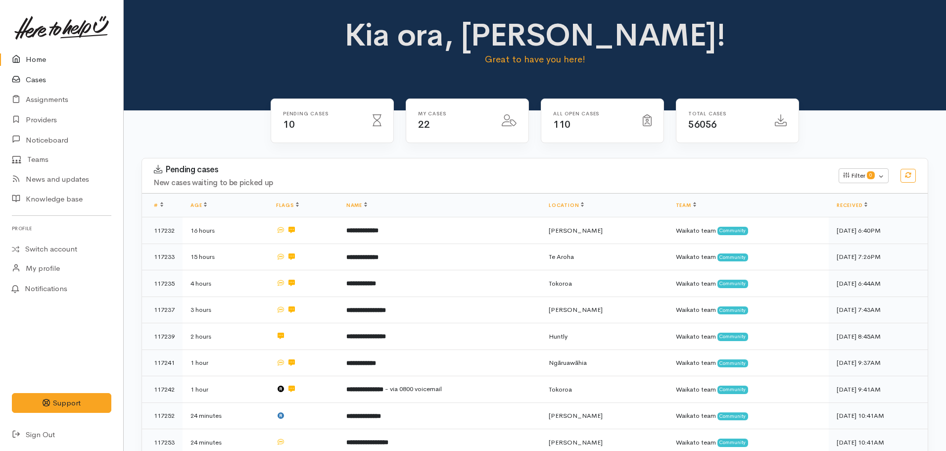
click at [37, 77] on link "Cases" at bounding box center [61, 80] width 123 height 20
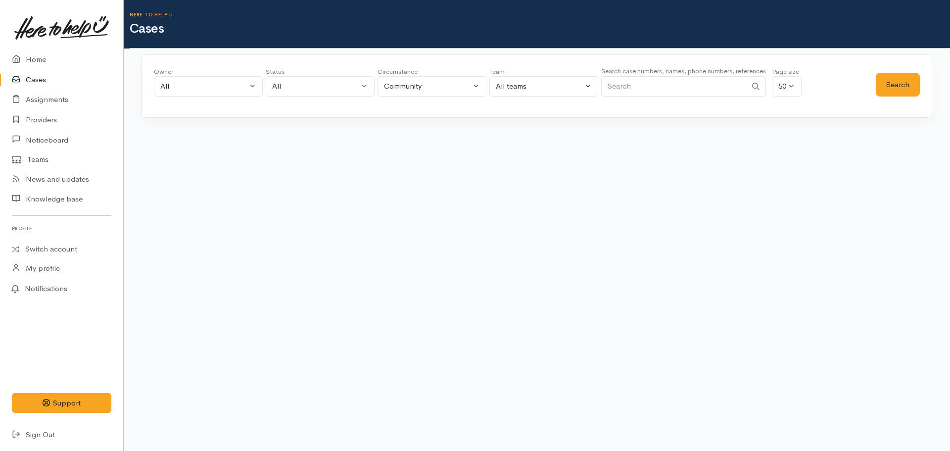
click at [644, 87] on input "Search" at bounding box center [673, 86] width 145 height 20
paste input "64211299202"
type input "64211299202"
click at [894, 86] on button "Search" at bounding box center [898, 85] width 44 height 24
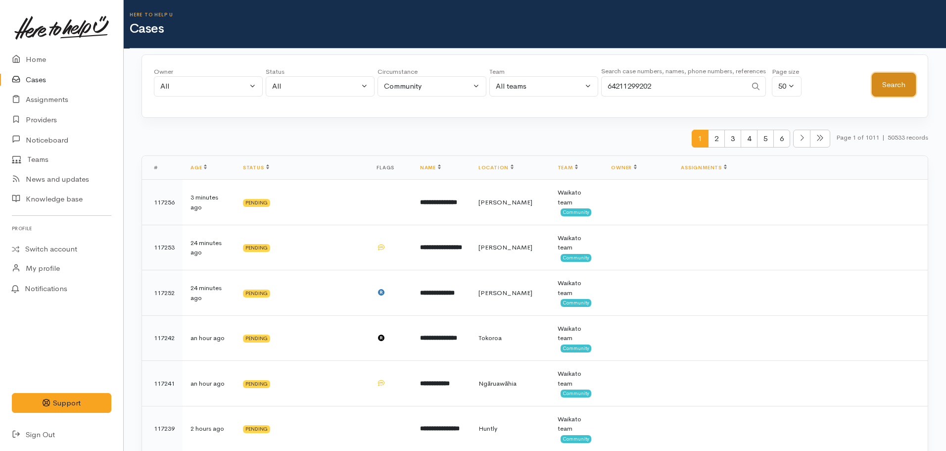
click at [886, 84] on button "Search" at bounding box center [894, 85] width 44 height 24
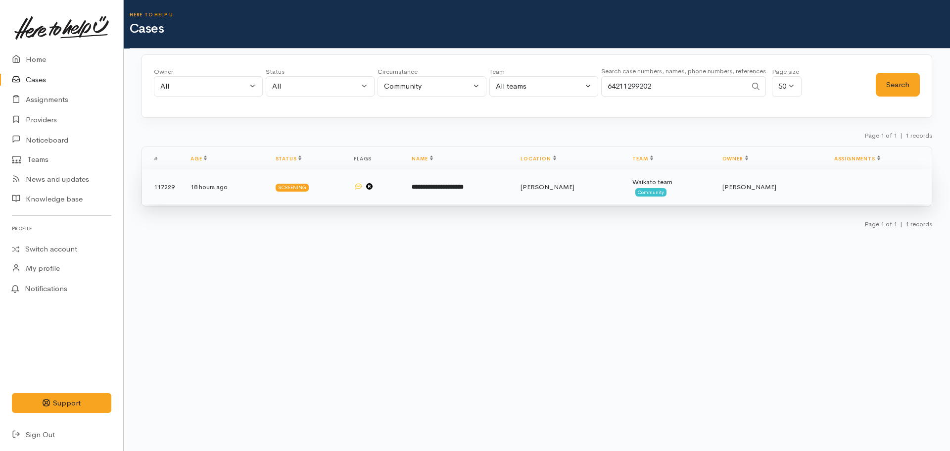
click at [445, 174] on td "**********" at bounding box center [458, 187] width 109 height 36
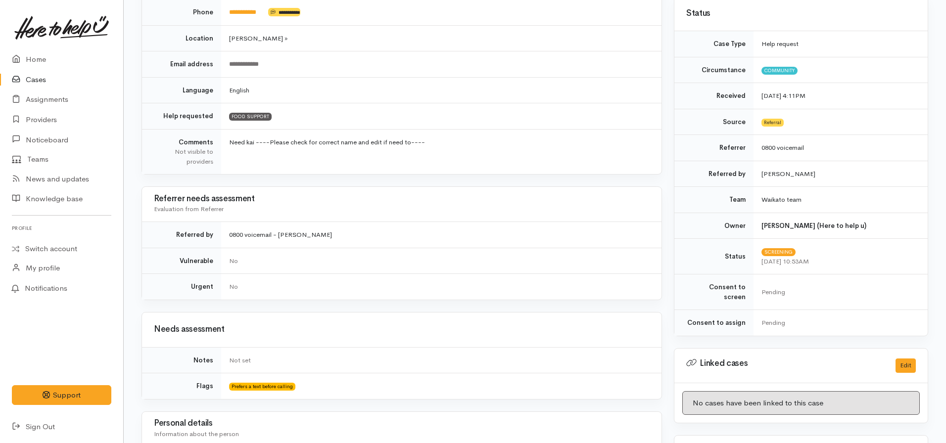
scroll to position [102, 0]
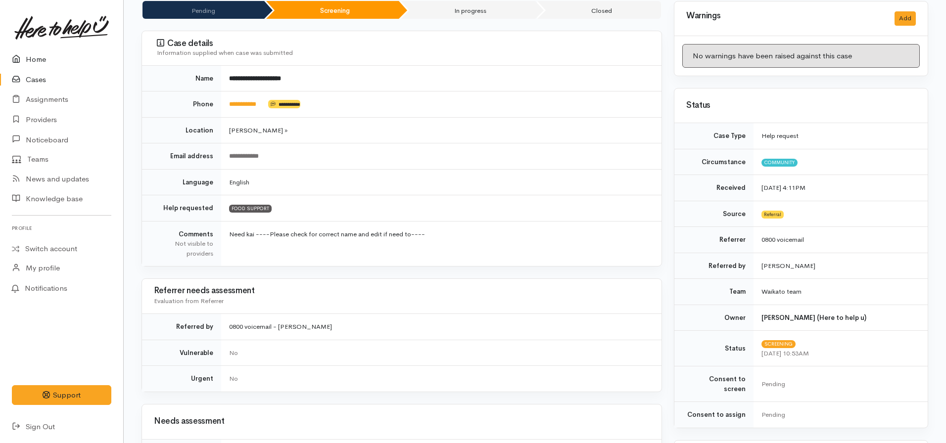
click at [39, 57] on link "Home" at bounding box center [61, 59] width 123 height 20
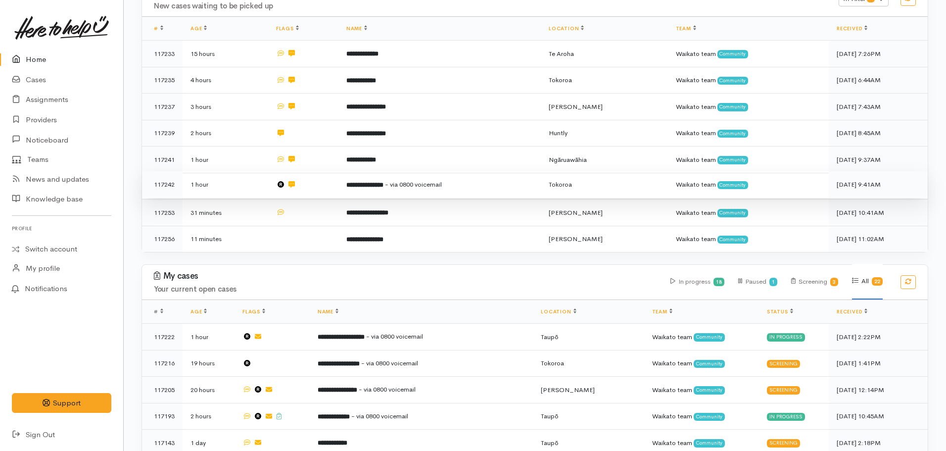
scroll to position [198, 0]
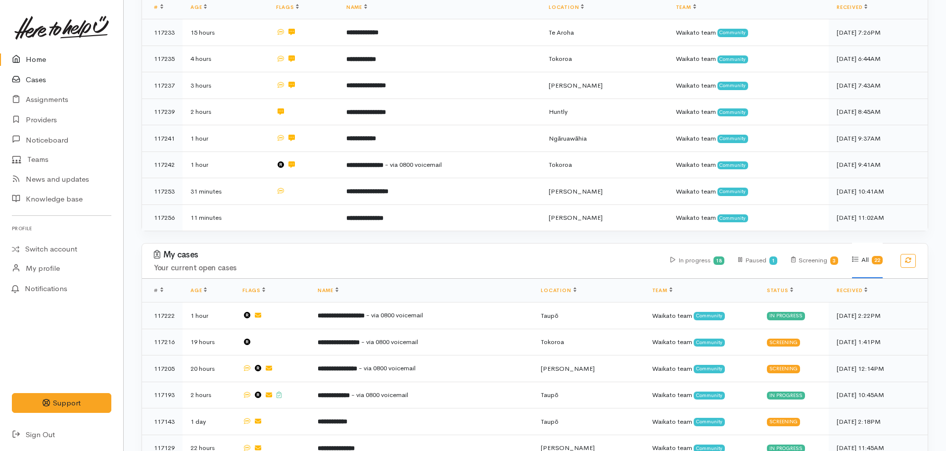
click at [35, 81] on link "Cases" at bounding box center [61, 80] width 123 height 20
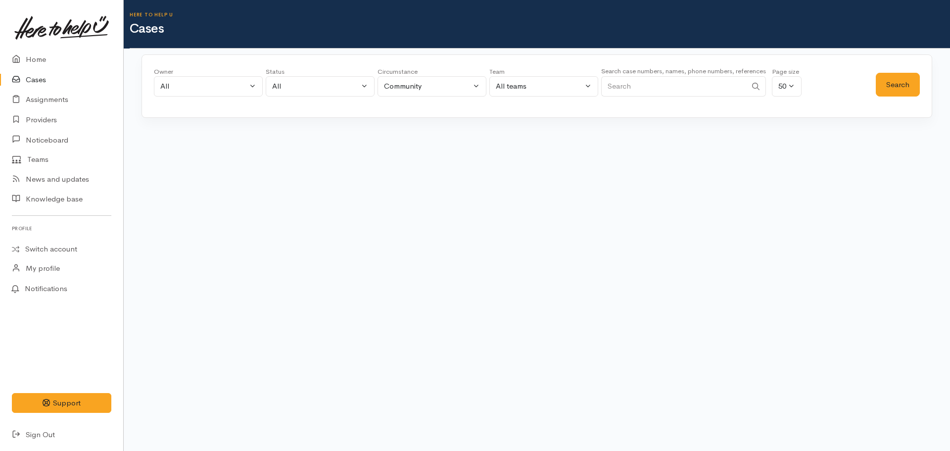
click at [644, 85] on input "Search" at bounding box center [673, 86] width 145 height 20
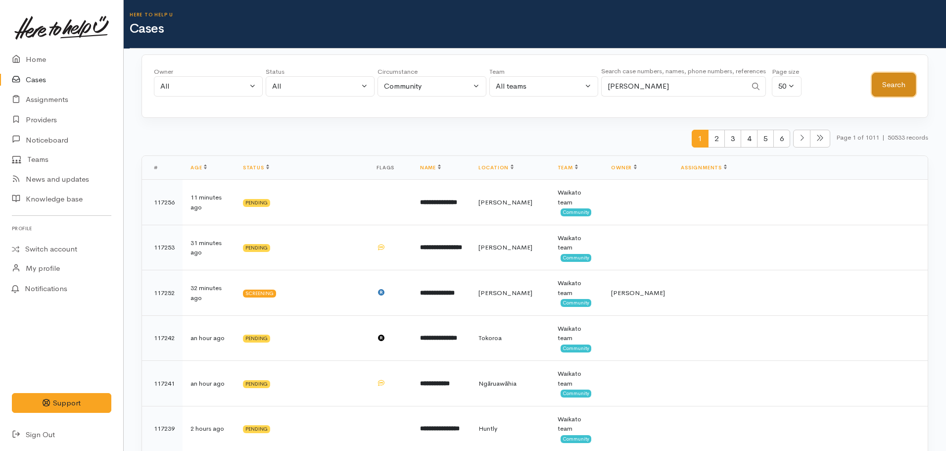
click at [884, 81] on button "Search" at bounding box center [894, 85] width 44 height 24
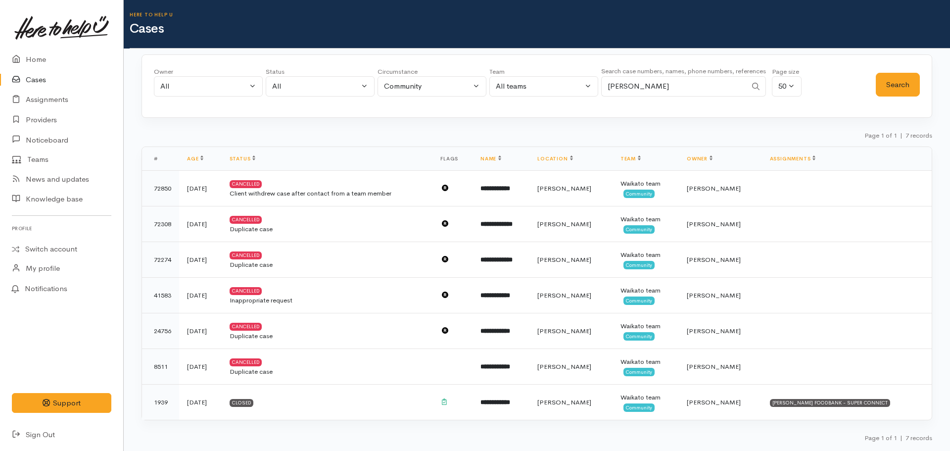
click at [705, 96] on input "janine Hanky" at bounding box center [673, 86] width 145 height 20
type input "janine Hankie"
click at [904, 91] on button "Search" at bounding box center [898, 85] width 44 height 24
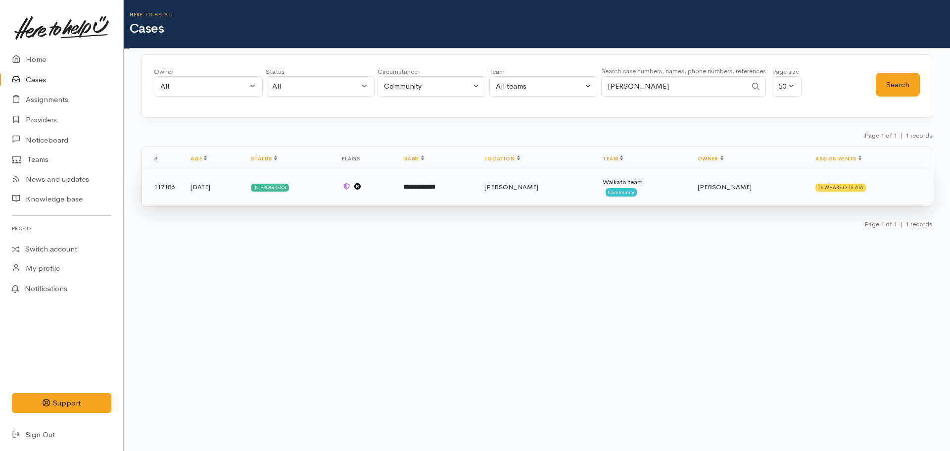
click at [477, 191] on td "**********" at bounding box center [435, 187] width 81 height 36
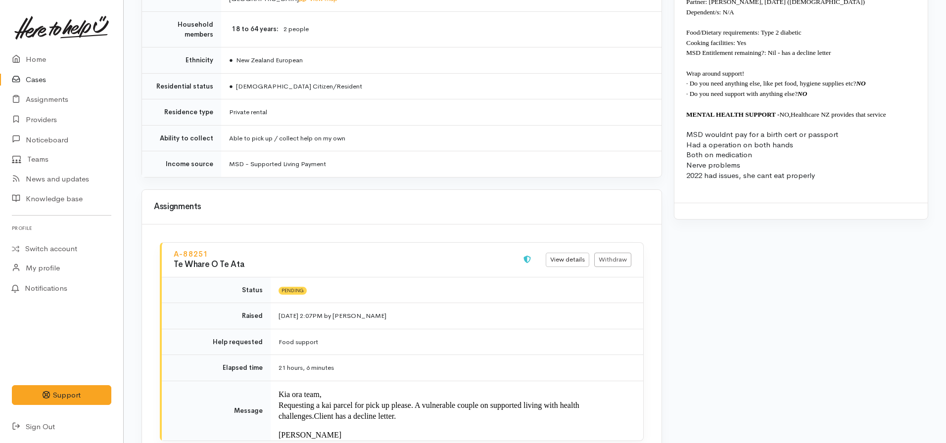
scroll to position [693, 0]
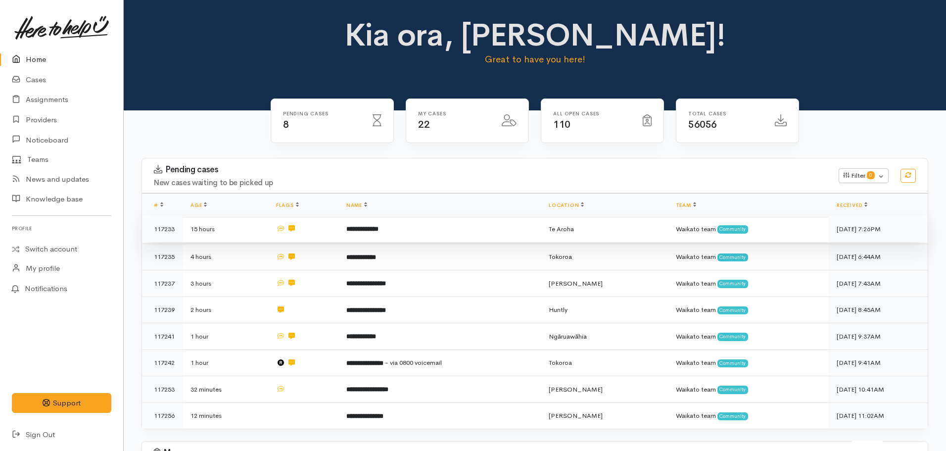
click at [408, 235] on td "**********" at bounding box center [439, 229] width 202 height 27
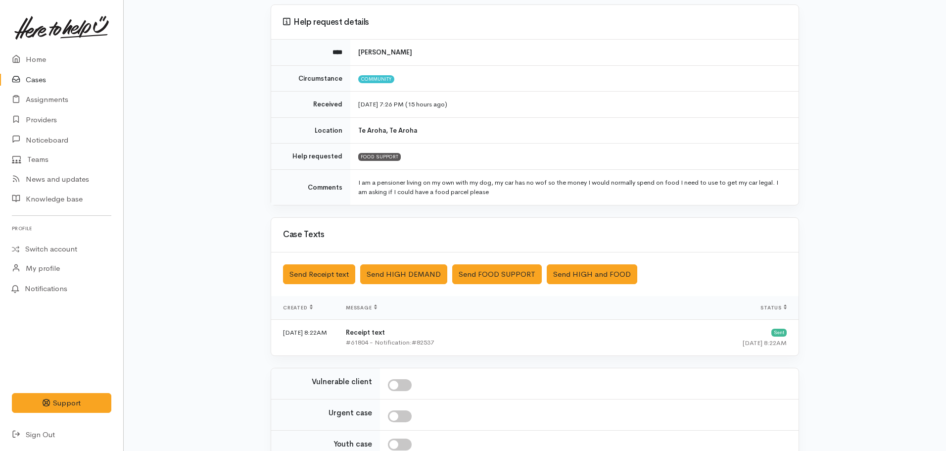
scroll to position [181, 0]
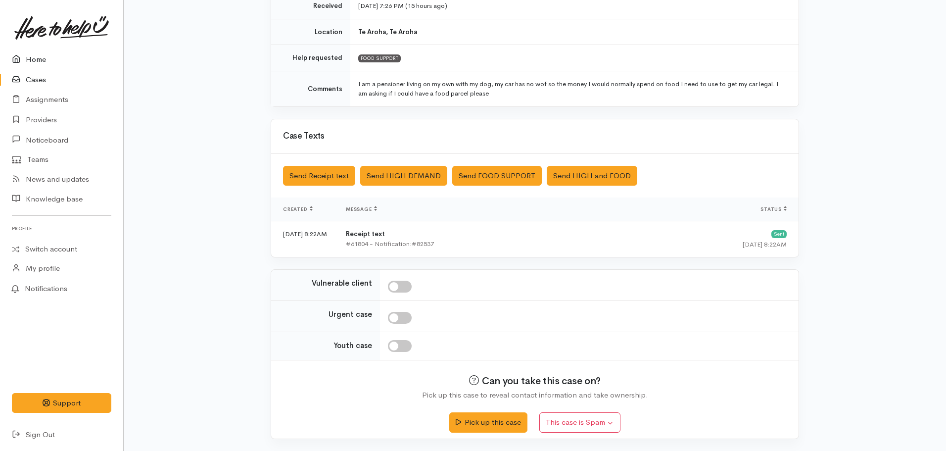
click at [52, 58] on link "Home" at bounding box center [61, 59] width 123 height 20
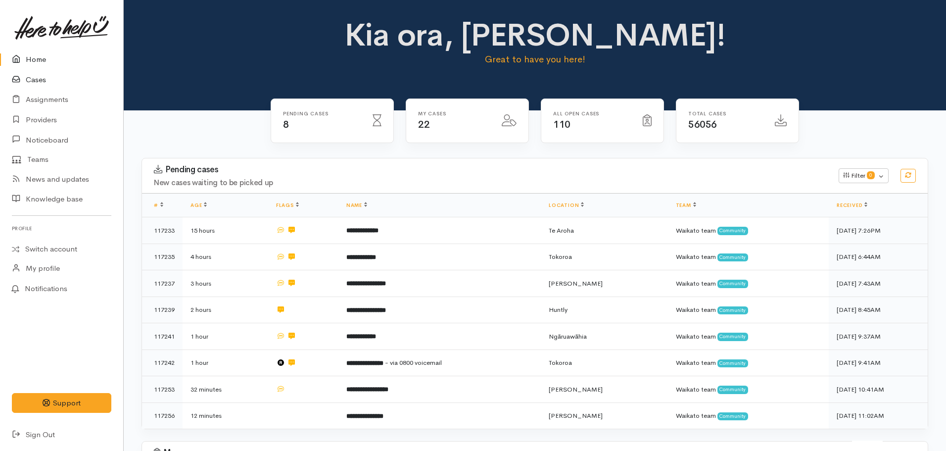
click at [40, 85] on link "Cases" at bounding box center [61, 80] width 123 height 20
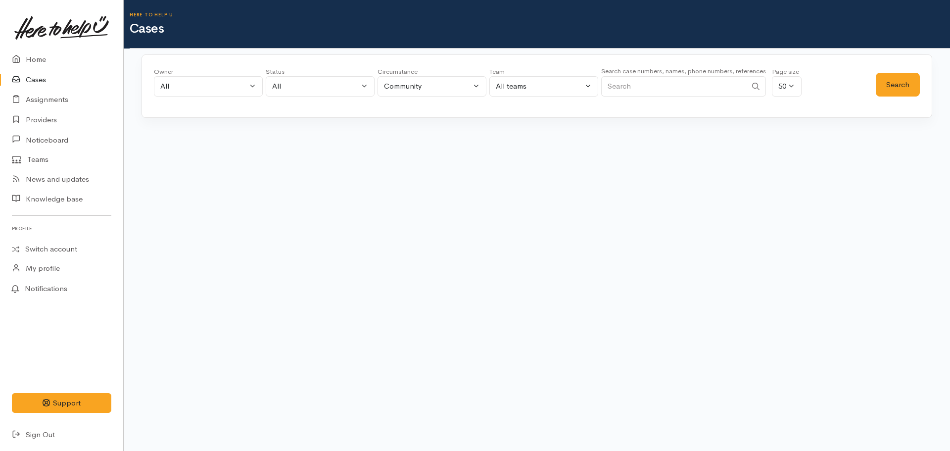
click at [679, 91] on input "Search" at bounding box center [673, 86] width 145 height 20
click at [893, 71] on div "Search" at bounding box center [898, 85] width 44 height 36
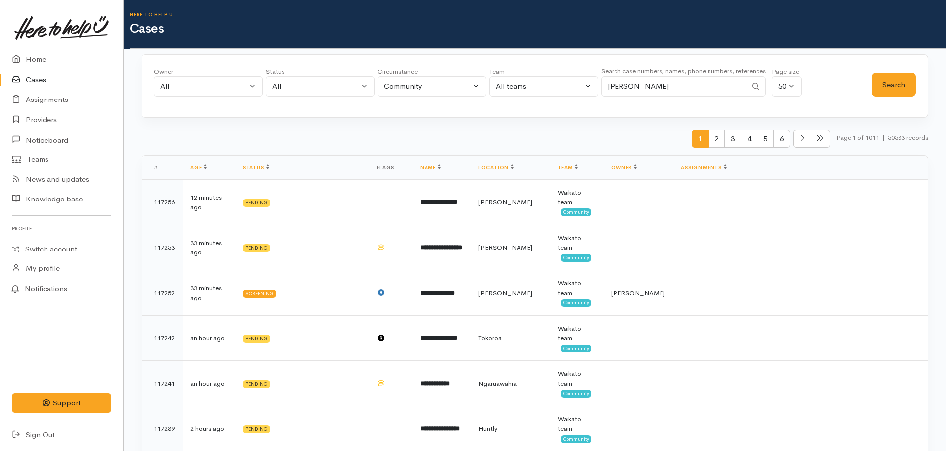
click at [893, 97] on div "Search" at bounding box center [894, 85] width 44 height 36
click at [902, 87] on button "Search" at bounding box center [894, 85] width 44 height 24
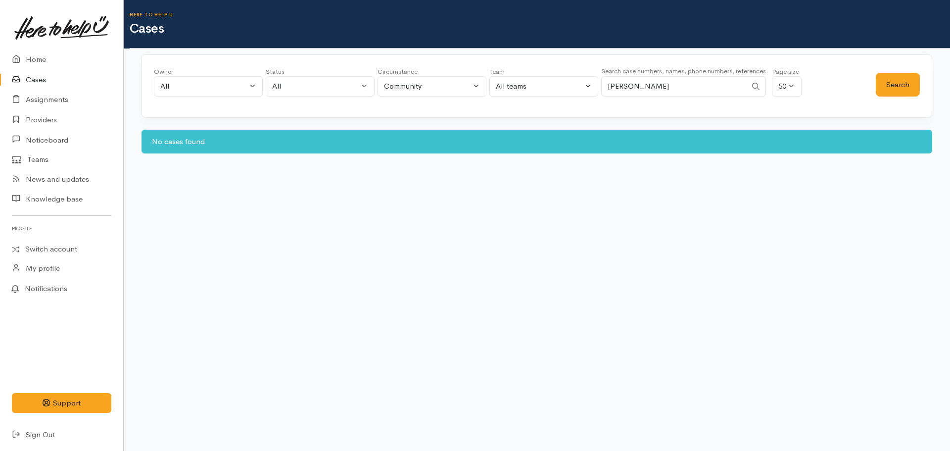
drag, startPoint x: 666, startPoint y: 88, endPoint x: 647, endPoint y: 88, distance: 19.3
click at [647, 88] on input "Robert Mckay" at bounding box center [673, 86] width 145 height 20
click at [639, 86] on input "Robert Mckay" at bounding box center [673, 86] width 145 height 20
type input "[PERSON_NAME]"
click at [906, 81] on button "Search" at bounding box center [898, 85] width 44 height 24
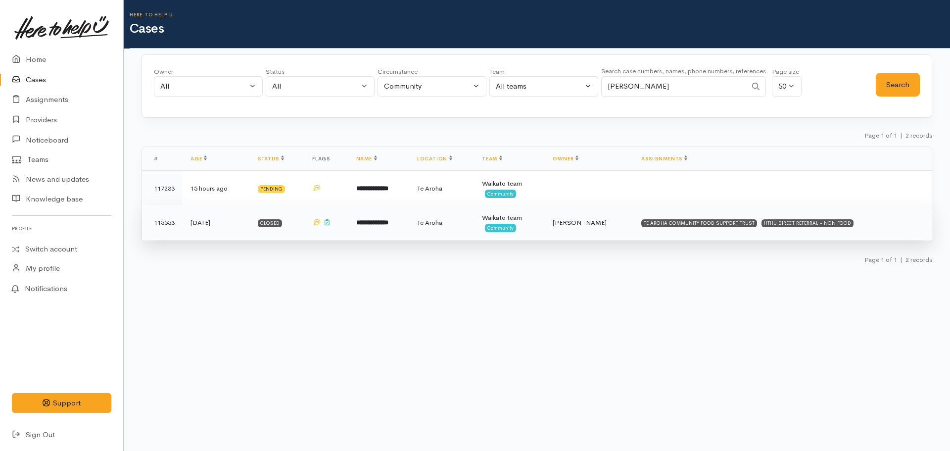
click at [388, 223] on b "**********" at bounding box center [372, 222] width 32 height 6
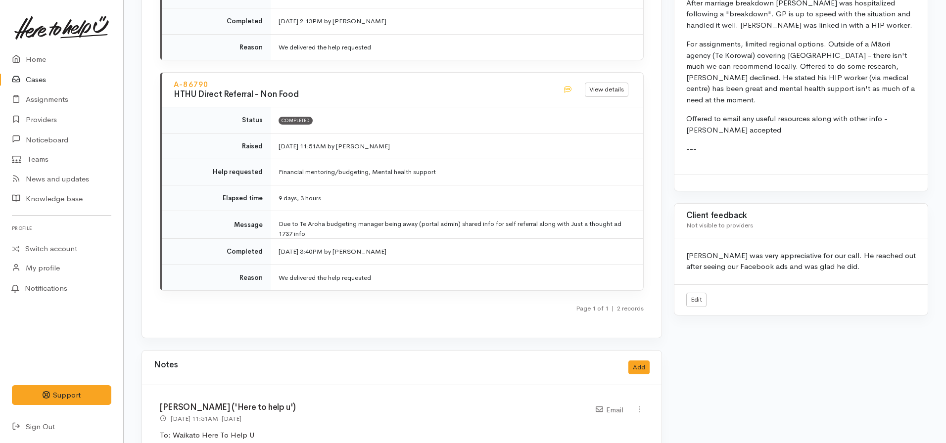
scroll to position [1435, 0]
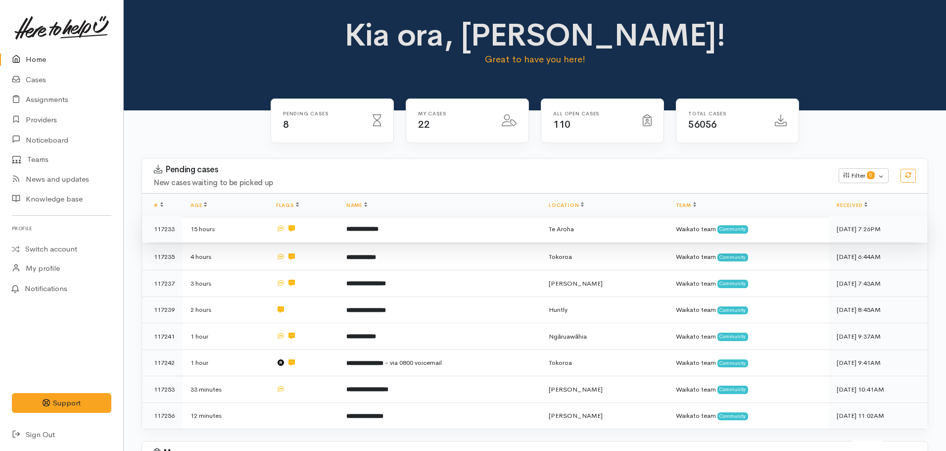
click at [433, 230] on td "**********" at bounding box center [439, 229] width 202 height 27
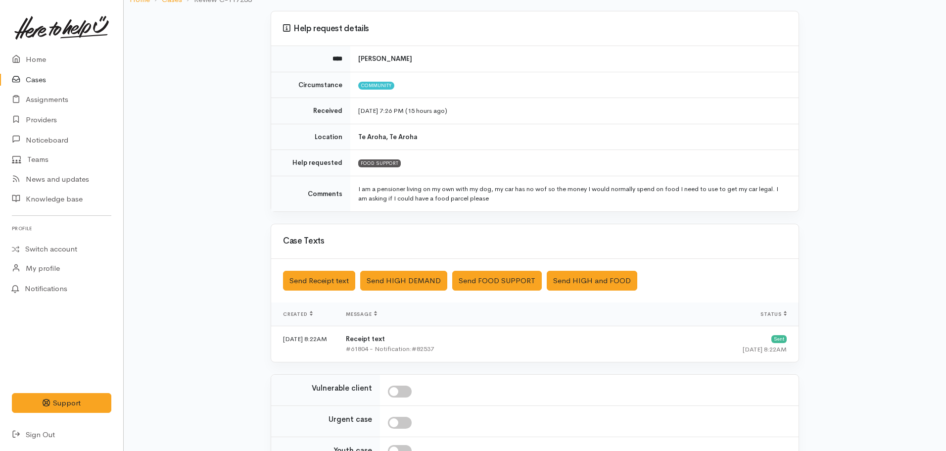
scroll to position [181, 0]
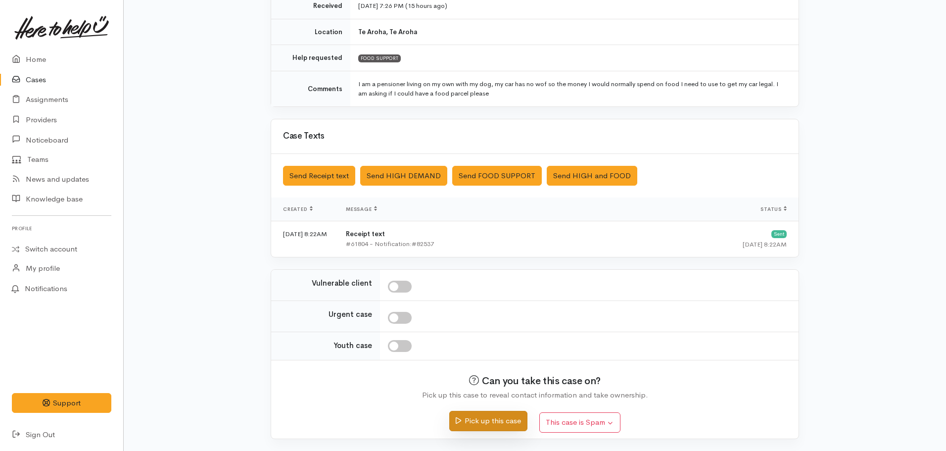
click at [481, 422] on button "Pick up this case" at bounding box center [488, 421] width 78 height 20
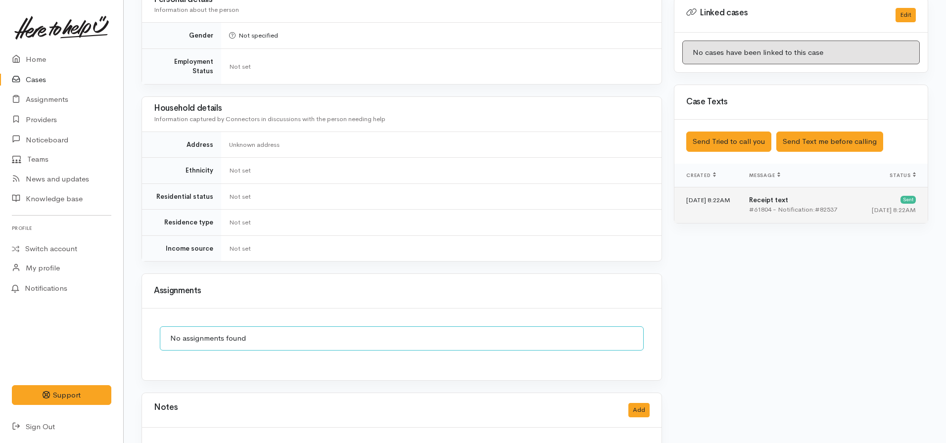
scroll to position [495, 0]
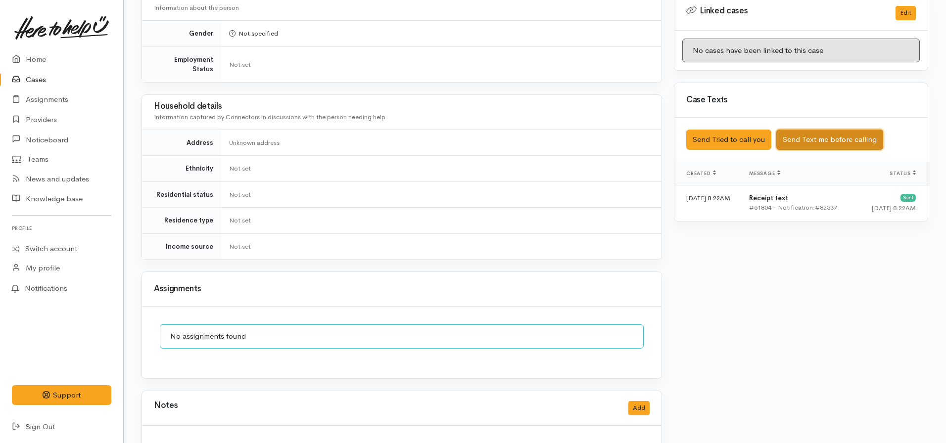
click at [806, 130] on button "Send Text me before calling" at bounding box center [829, 140] width 107 height 20
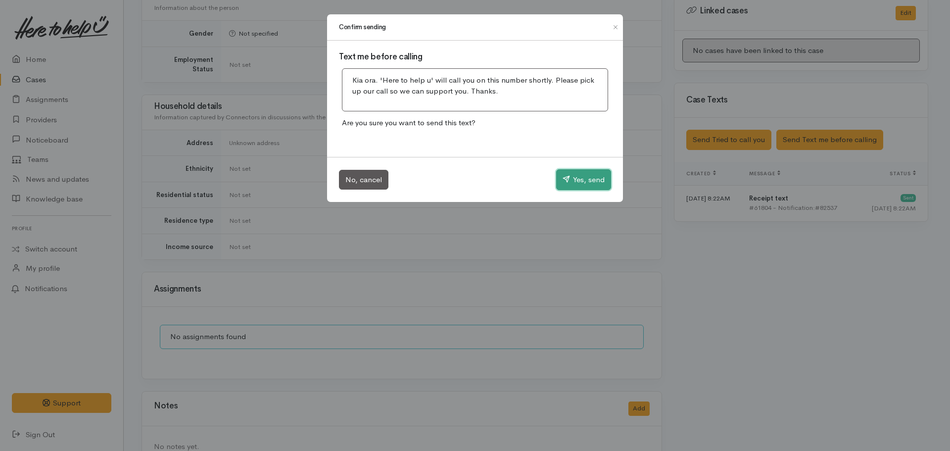
click at [569, 184] on button "Yes, send" at bounding box center [583, 179] width 55 height 21
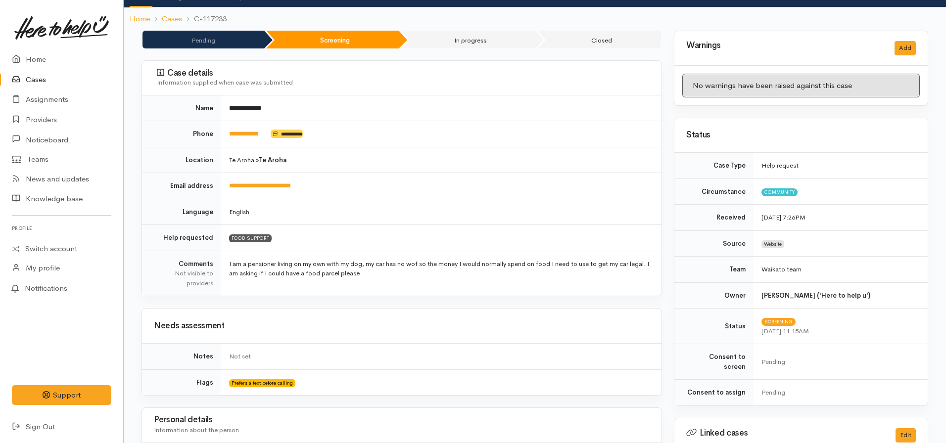
scroll to position [0, 0]
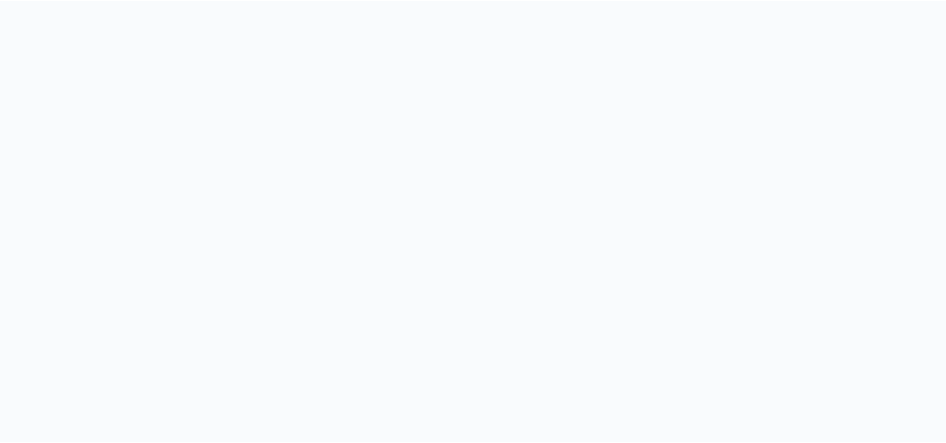
scroll to position [0, 4]
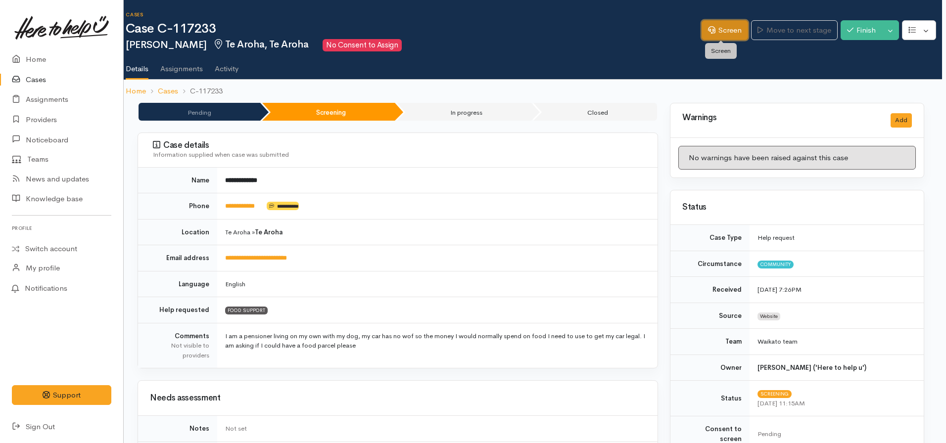
click at [715, 38] on link "Screen" at bounding box center [725, 30] width 47 height 20
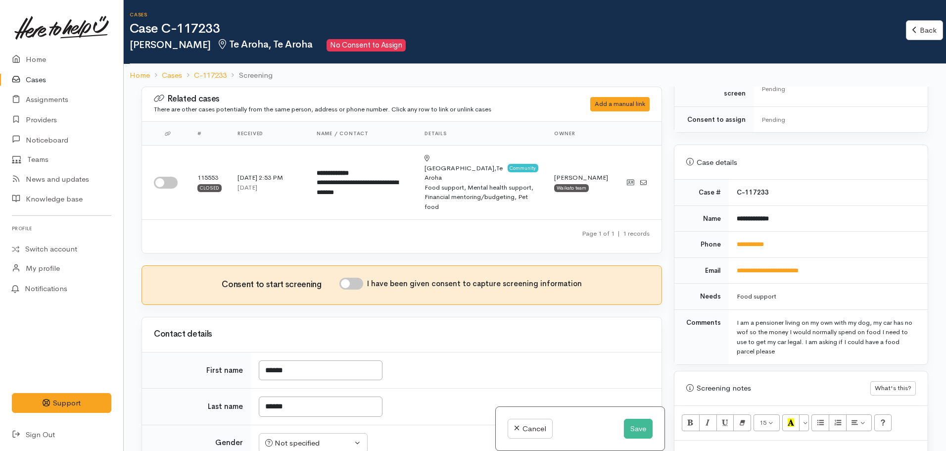
scroll to position [346, 0]
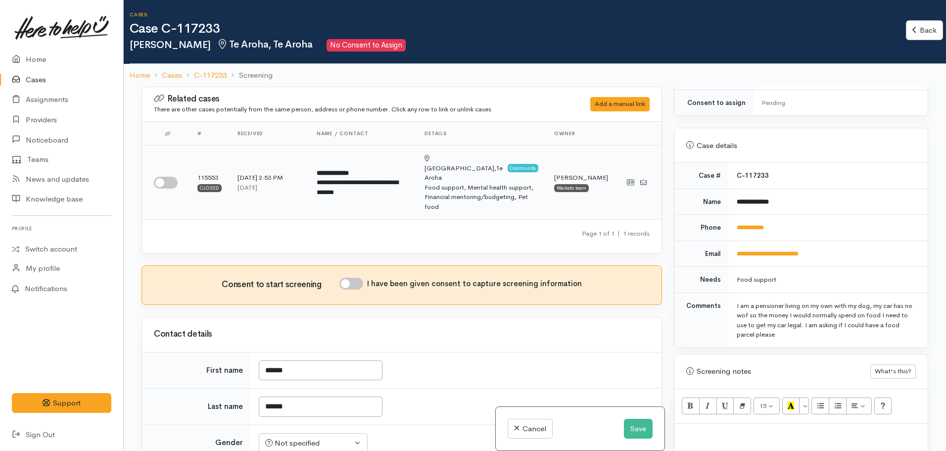
click at [167, 177] on input "checkbox" at bounding box center [166, 183] width 24 height 12
checkbox input "true"
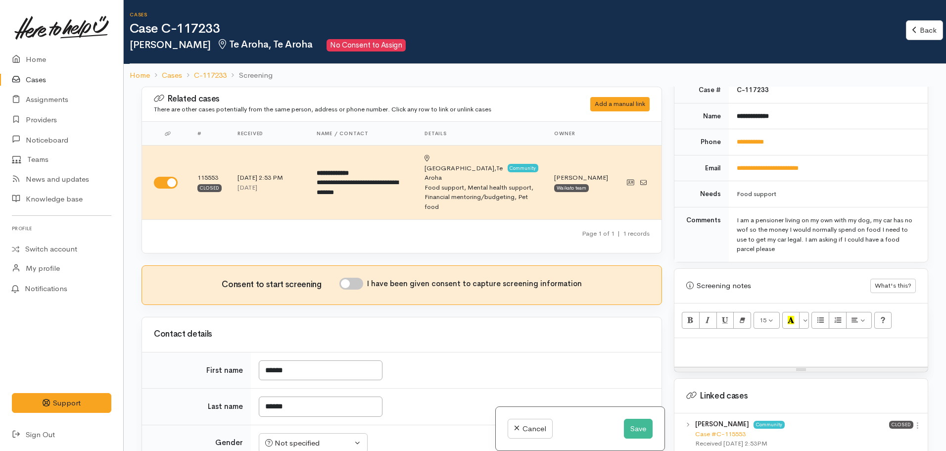
scroll to position [569, 0]
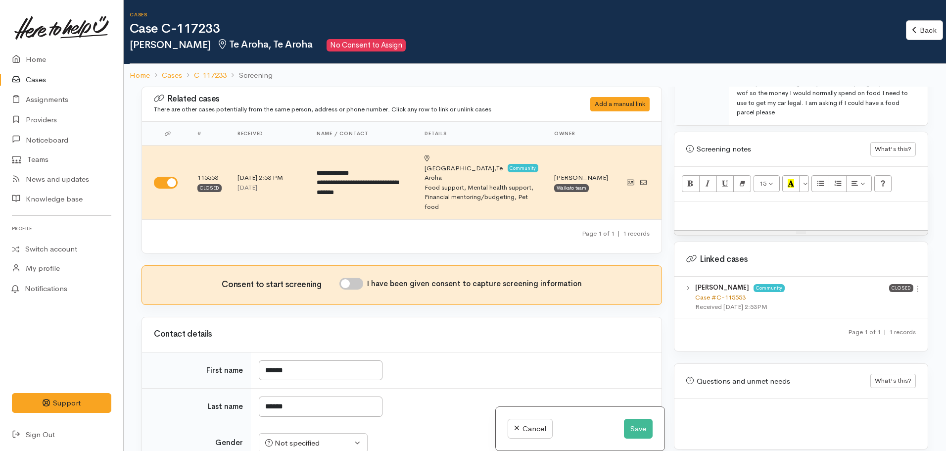
click at [723, 293] on link "Case #C-115553" at bounding box center [720, 297] width 50 height 8
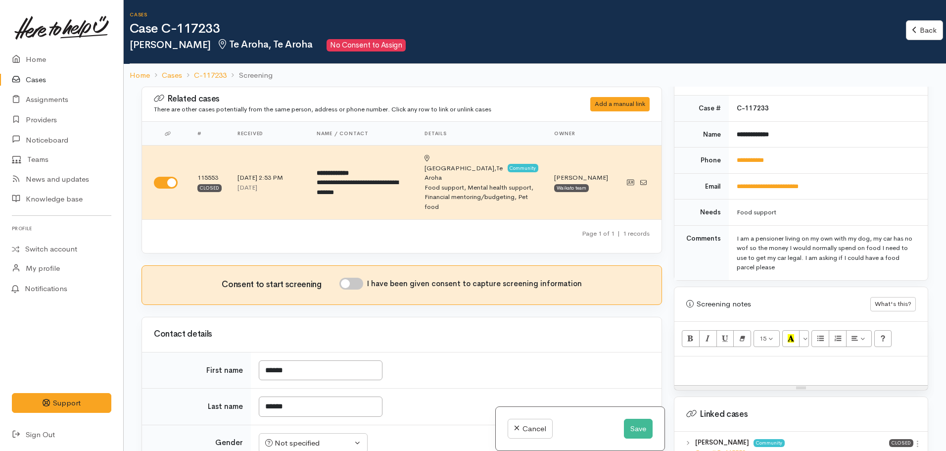
scroll to position [420, 0]
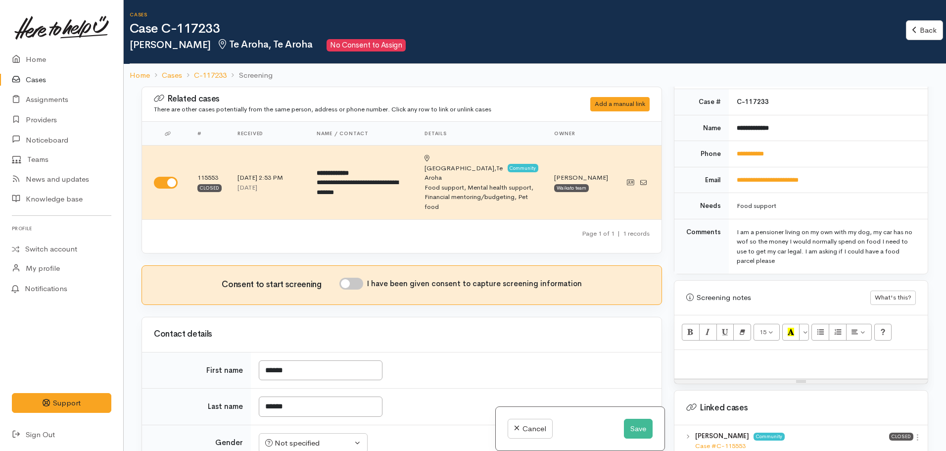
click at [683, 355] on p at bounding box center [800, 360] width 243 height 11
paste div
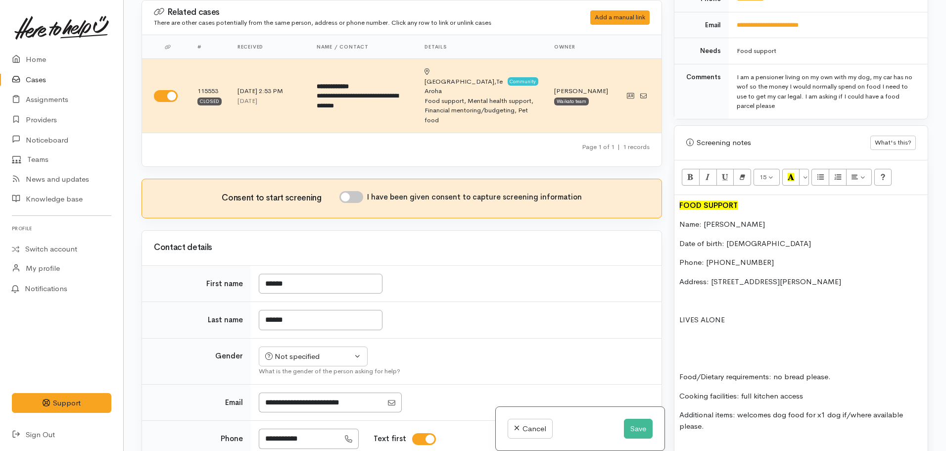
scroll to position [485, 0]
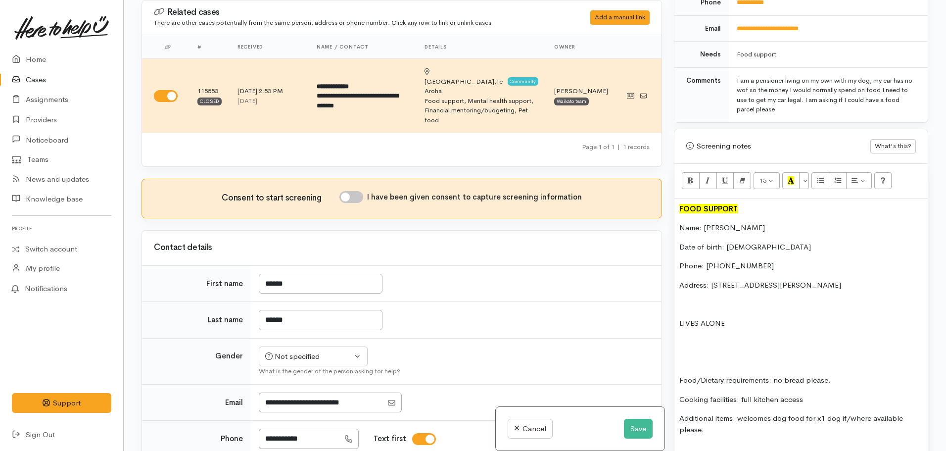
click at [679, 198] on div "FOOD SUPPORT Name: Robert MacKay Date of birth: 18.12.1956 Phone: 0210 250 9198…" at bounding box center [800, 402] width 253 height 409
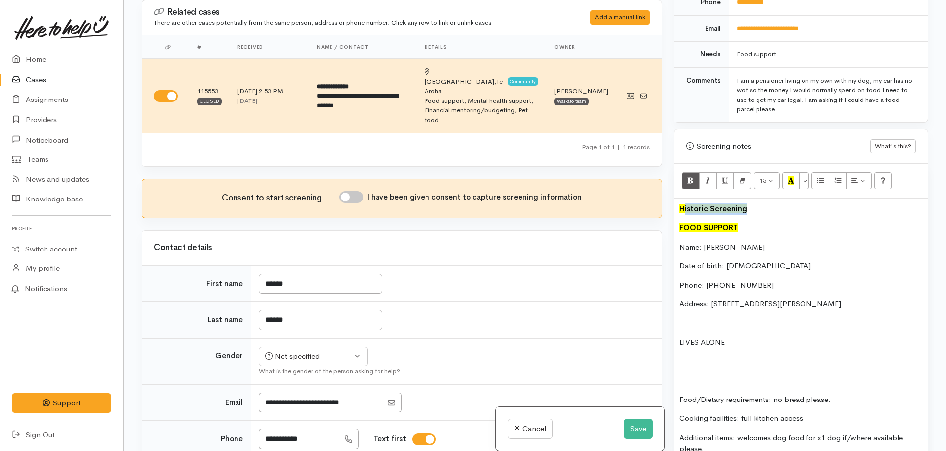
drag, startPoint x: 756, startPoint y: 199, endPoint x: 679, endPoint y: 193, distance: 76.5
click at [680, 203] on p "Historic Screening" at bounding box center [800, 208] width 243 height 11
click at [686, 172] on button "Bold (CTRL+B)" at bounding box center [691, 180] width 18 height 17
click at [806, 172] on button "More Color" at bounding box center [804, 180] width 10 height 17
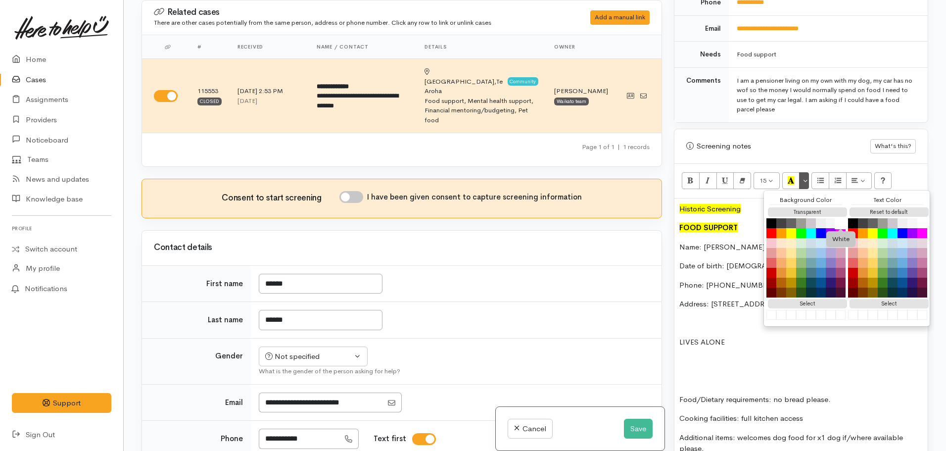
click at [844, 217] on button "White" at bounding box center [841, 223] width 12 height 12
click at [729, 267] on div "Historic Screening FOOD SUPPORT Name: Robert MacKay Date of birth: 18.12.1956 P…" at bounding box center [800, 412] width 253 height 428
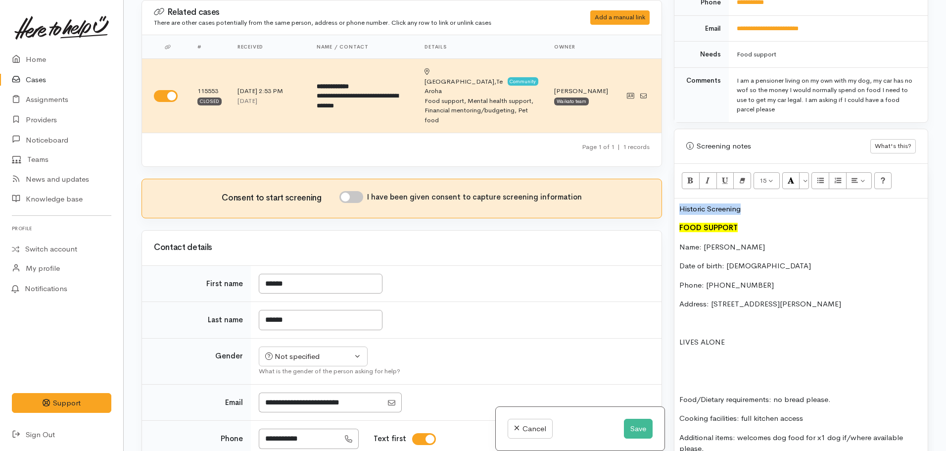
drag, startPoint x: 751, startPoint y: 199, endPoint x: 606, endPoint y: 196, distance: 144.5
click at [606, 196] on div "Related cases There are other cases potentially from the same person, address o…" at bounding box center [535, 225] width 799 height 451
click at [707, 176] on icon "Italic (CTRL+I)" at bounding box center [708, 180] width 6 height 8
click at [750, 260] on p "Date of birth: [DEMOGRAPHIC_DATA]" at bounding box center [800, 265] width 243 height 11
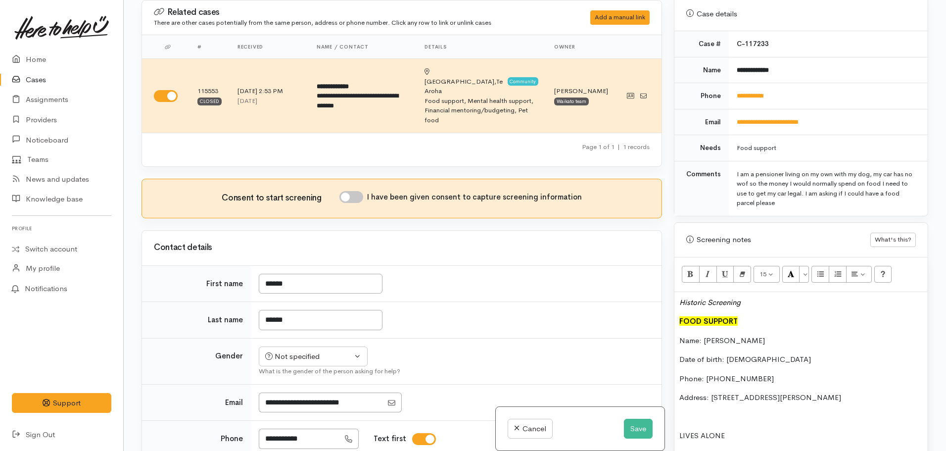
scroll to position [238, 0]
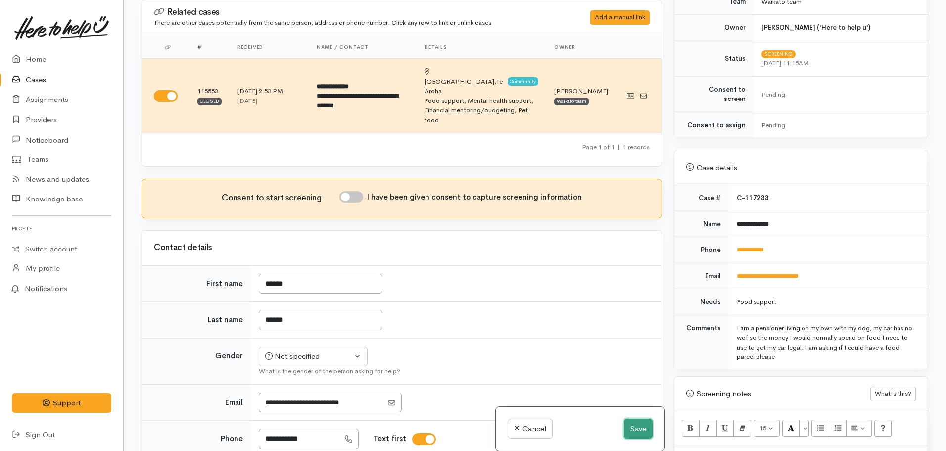
click at [631, 426] on button "Save" at bounding box center [638, 429] width 29 height 20
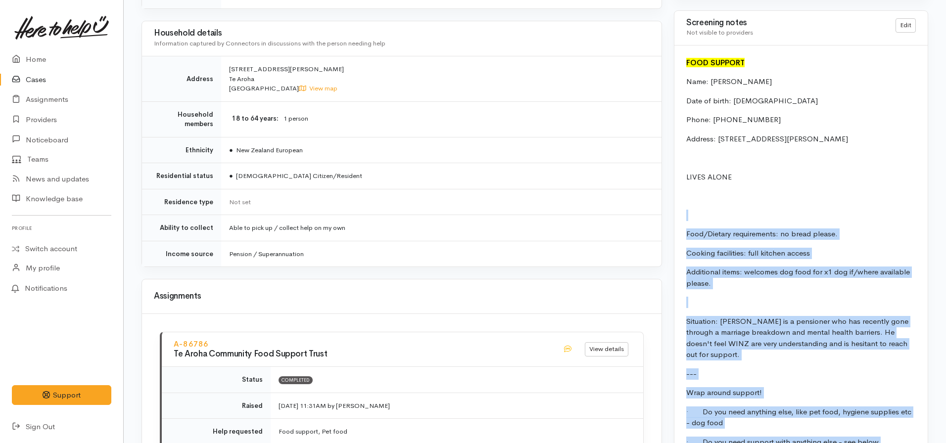
scroll to position [742, 0]
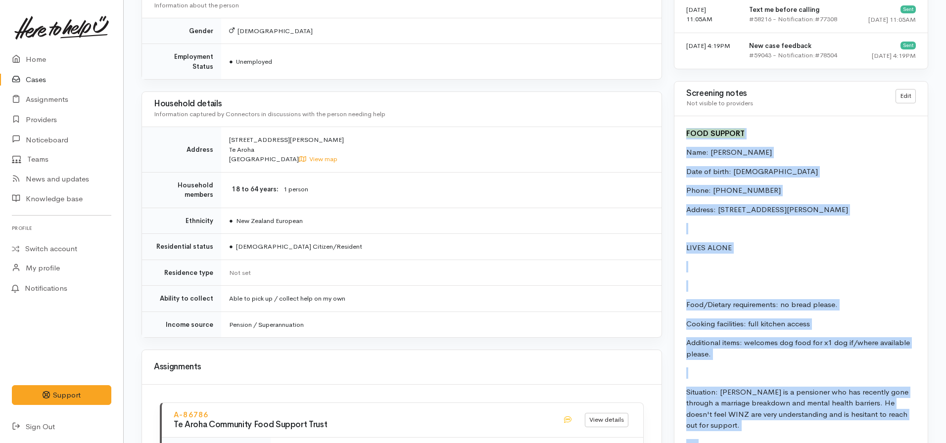
drag, startPoint x: 893, startPoint y: 372, endPoint x: 668, endPoint y: 116, distance: 340.9
click at [769, 172] on p "Date of birth: [DEMOGRAPHIC_DATA]" at bounding box center [801, 171] width 230 height 11
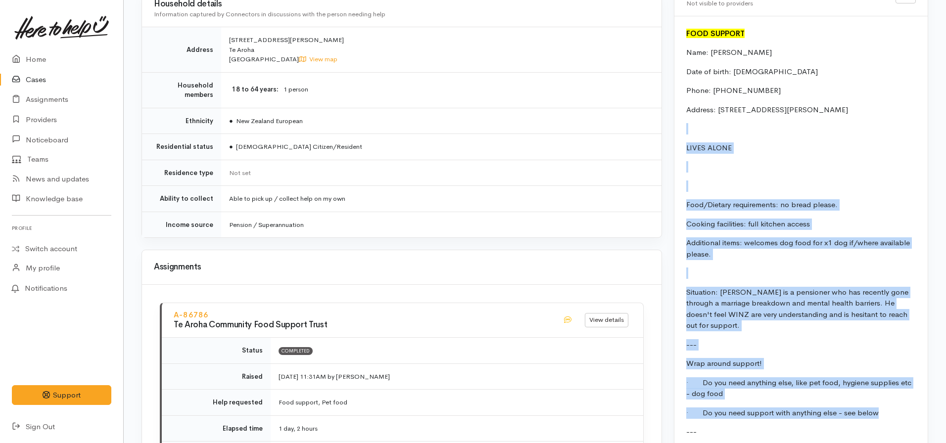
scroll to position [841, 0]
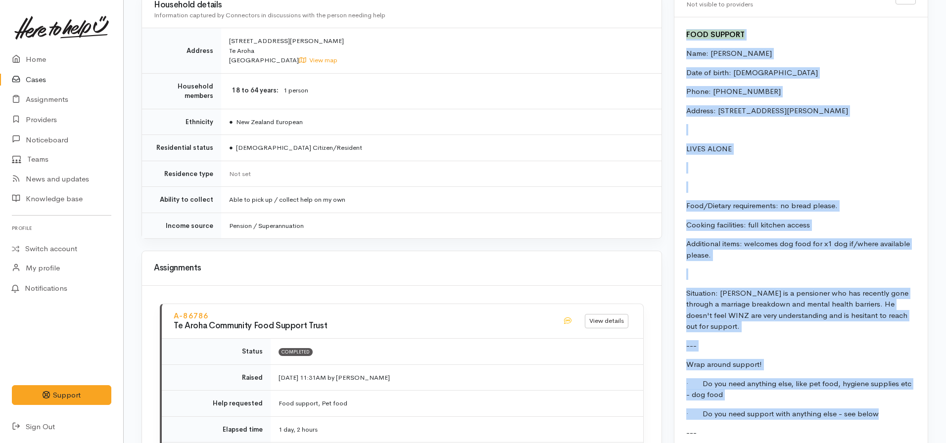
drag, startPoint x: 890, startPoint y: 218, endPoint x: 679, endPoint y: 31, distance: 282.2
click at [679, 31] on div "FOOD SUPPORT Name: Robert MacKay Date of birth: 18.12.1956 Phone: 0210 250 9198…" at bounding box center [800, 379] width 253 height 724
copy div "FOOD SUPPORT Name: Robert MacKay Date of birth: 18.12.1956 Phone: 0210 250 9198…"
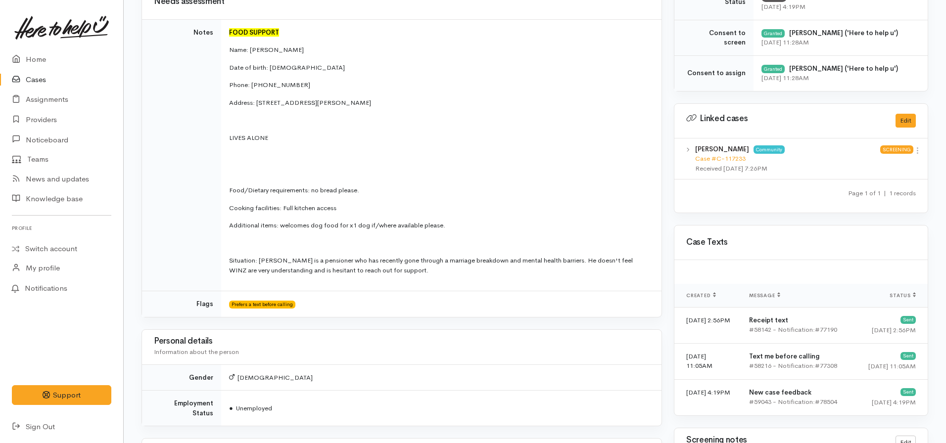
scroll to position [346, 0]
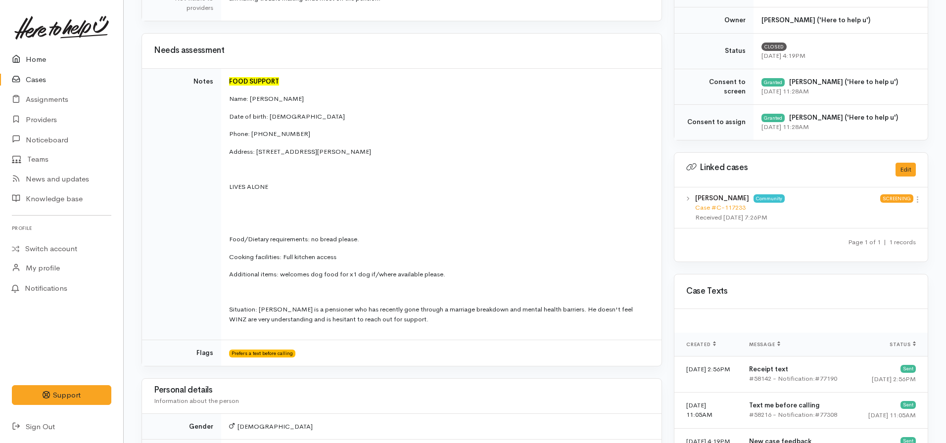
click at [38, 68] on link "Home" at bounding box center [61, 59] width 123 height 20
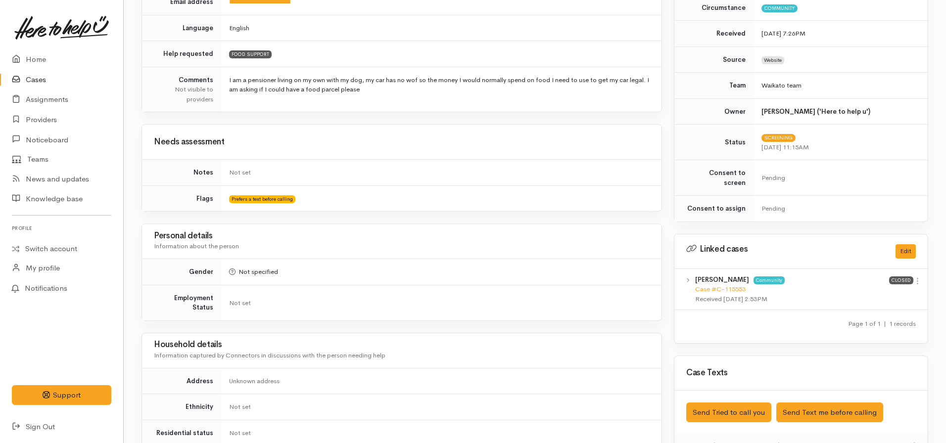
scroll to position [148, 0]
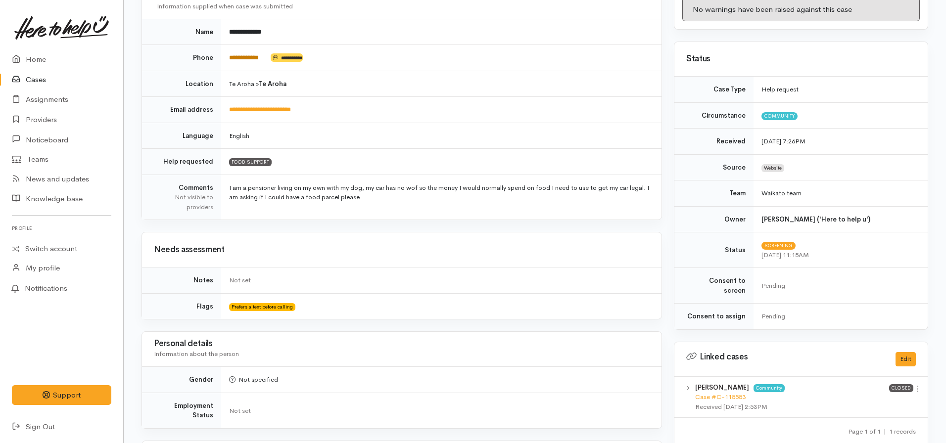
click at [246, 61] on link "**********" at bounding box center [244, 57] width 30 height 6
click at [256, 57] on link "**********" at bounding box center [244, 57] width 30 height 6
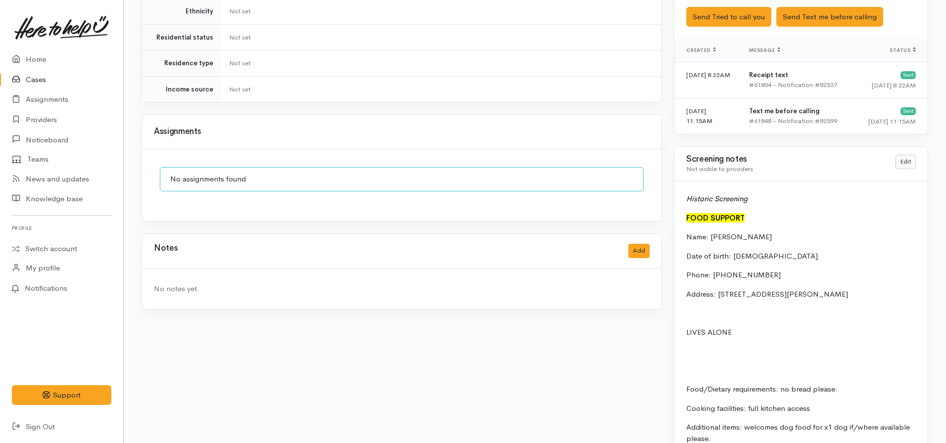
scroll to position [604, 0]
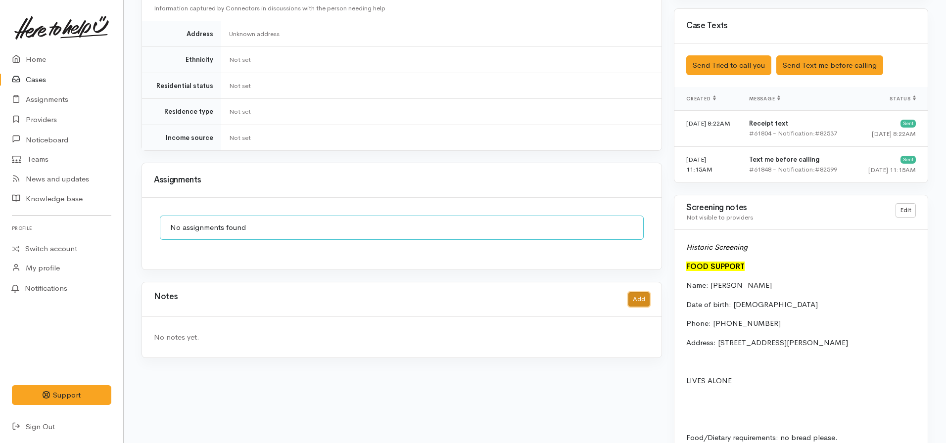
click at [640, 292] on button "Add" at bounding box center [638, 299] width 21 height 14
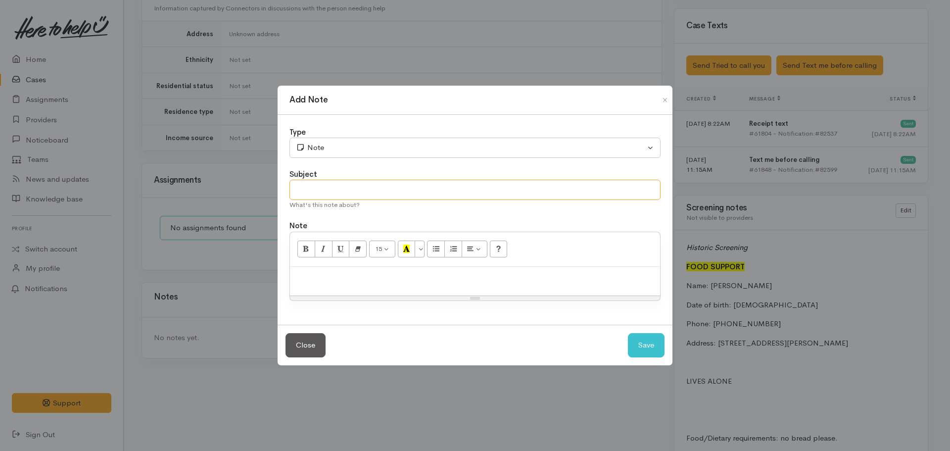
click at [325, 191] on input "text" at bounding box center [474, 190] width 371 height 20
type input "Number invalid/inactive"
click at [647, 352] on button "Save" at bounding box center [646, 345] width 37 height 24
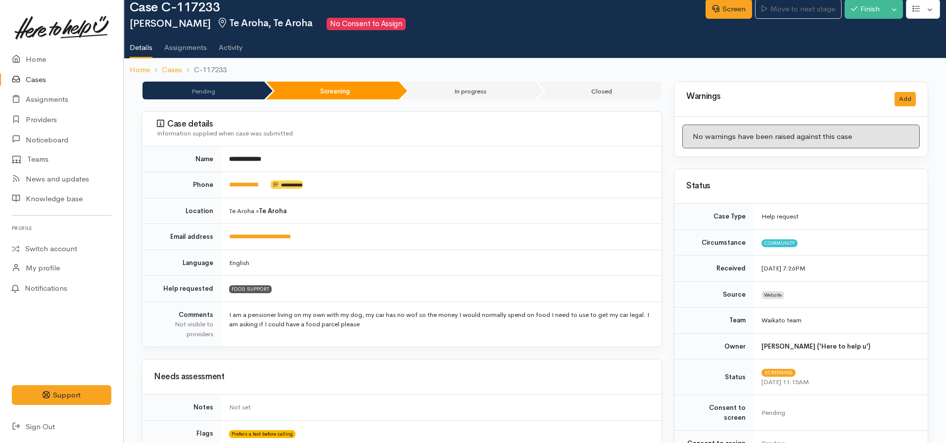
scroll to position [0, 0]
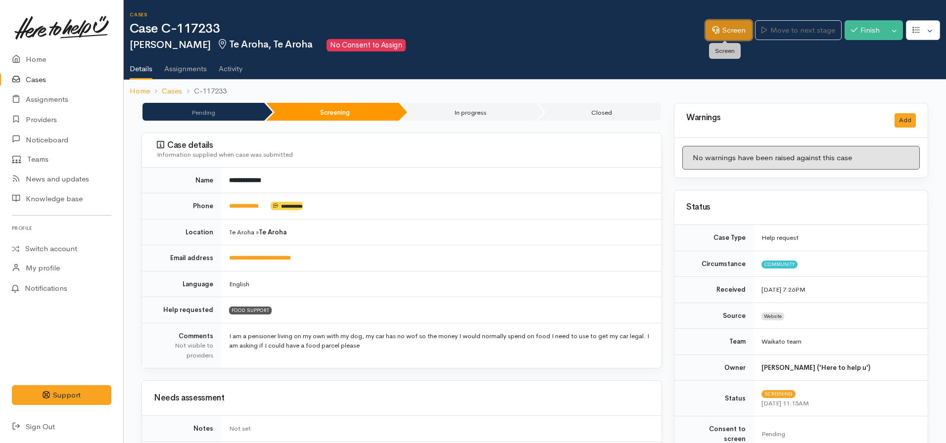
click at [717, 29] on link "Screen" at bounding box center [729, 30] width 47 height 20
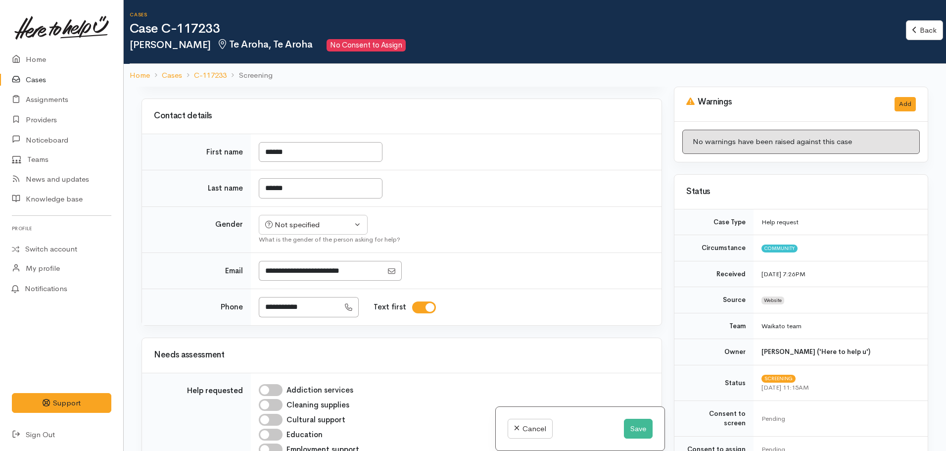
scroll to position [247, 0]
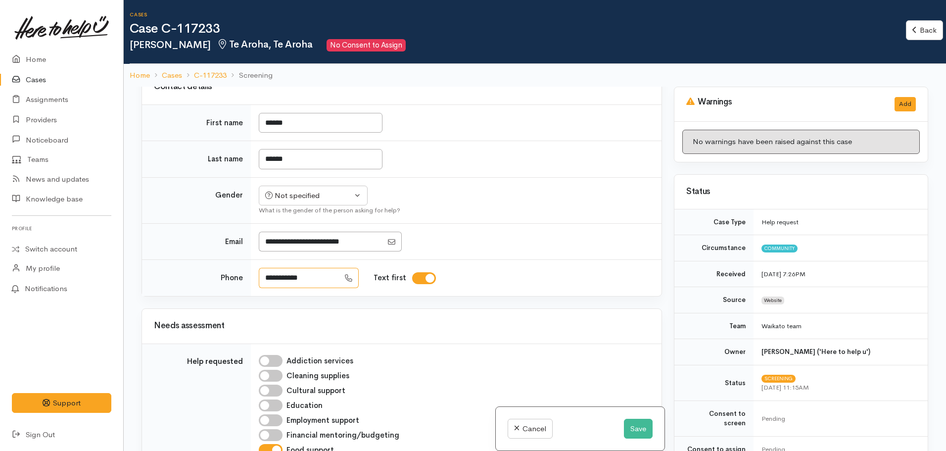
drag, startPoint x: 338, startPoint y: 251, endPoint x: 259, endPoint y: 248, distance: 79.7
click at [259, 268] on input "**********" at bounding box center [299, 278] width 81 height 20
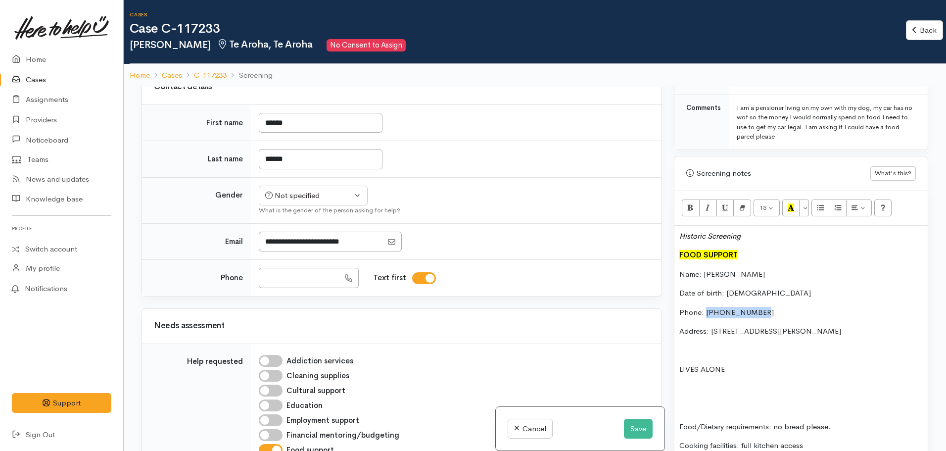
drag, startPoint x: 761, startPoint y: 300, endPoint x: 706, endPoint y: 300, distance: 55.4
click at [706, 307] on p "Phone: [PHONE_NUMBER]" at bounding box center [800, 312] width 243 height 11
copy p "0210 250 9198"
click at [258, 260] on td "Text first" at bounding box center [456, 278] width 411 height 36
click at [264, 268] on input "Phone" at bounding box center [299, 278] width 81 height 20
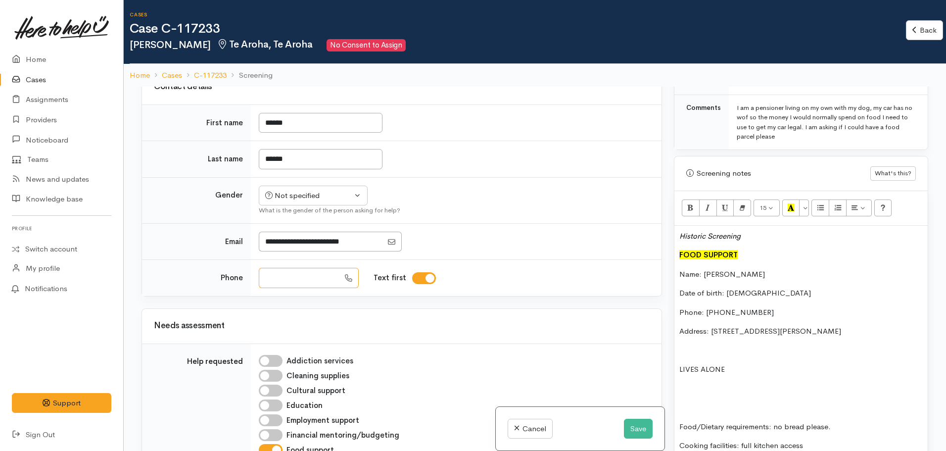
paste input "**********"
type input "**********"
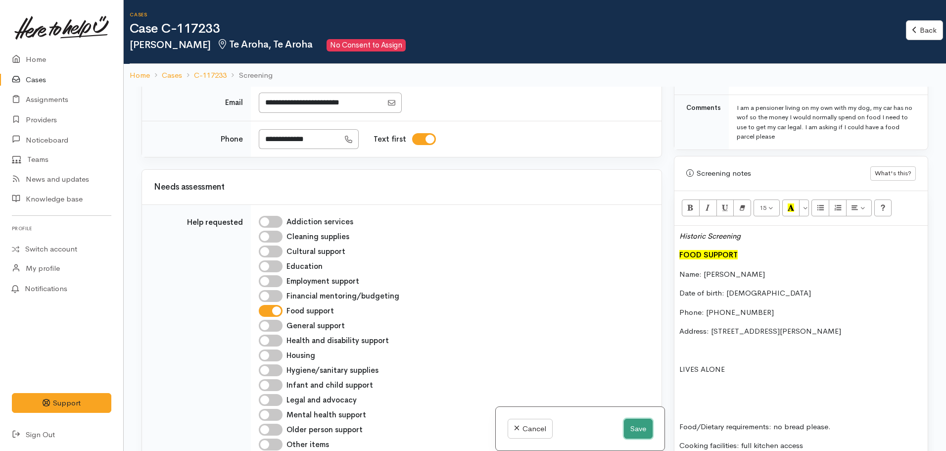
click at [639, 432] on button "Save" at bounding box center [638, 429] width 29 height 20
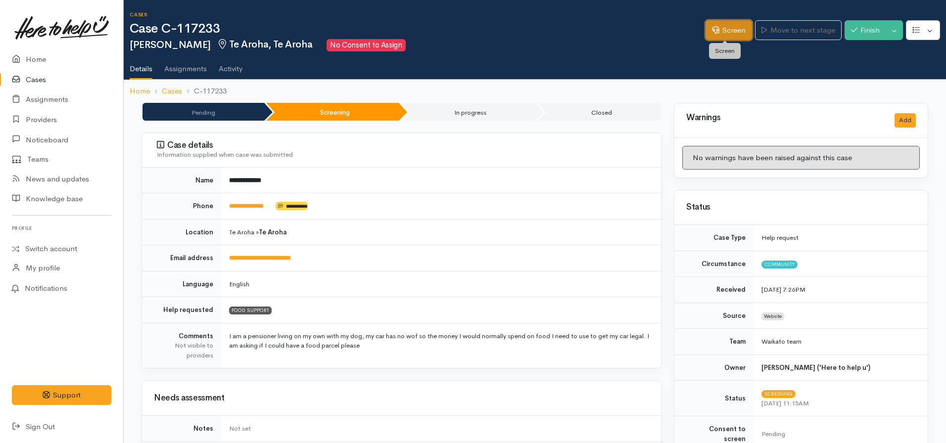
click at [706, 35] on link "Screen" at bounding box center [729, 30] width 47 height 20
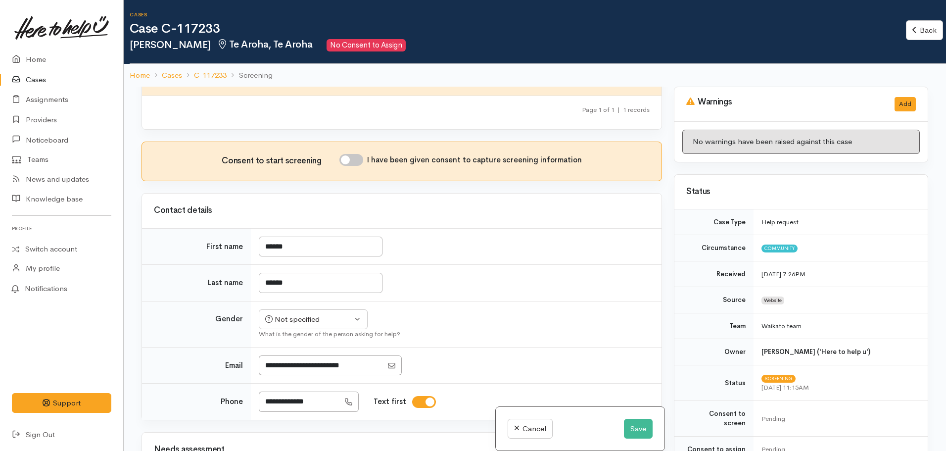
scroll to position [297, 0]
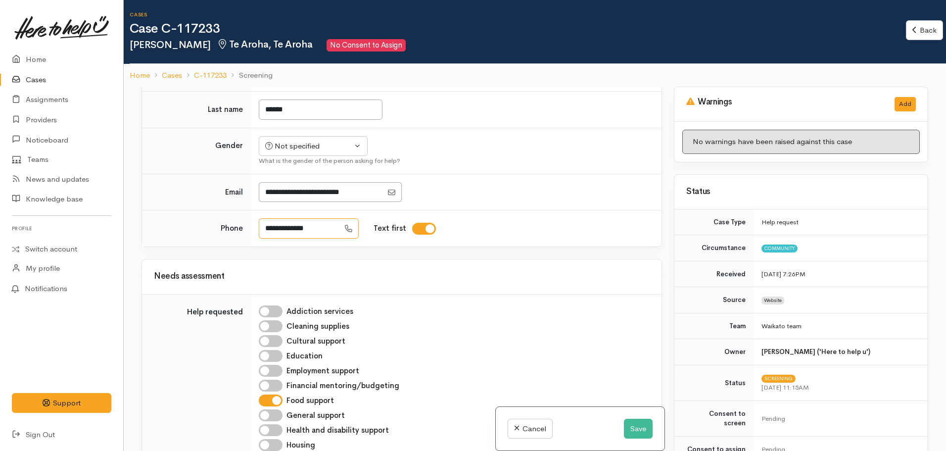
click at [301, 218] on input "**********" at bounding box center [299, 228] width 81 height 20
type input "**********"
click at [629, 426] on button "Save" at bounding box center [638, 429] width 29 height 20
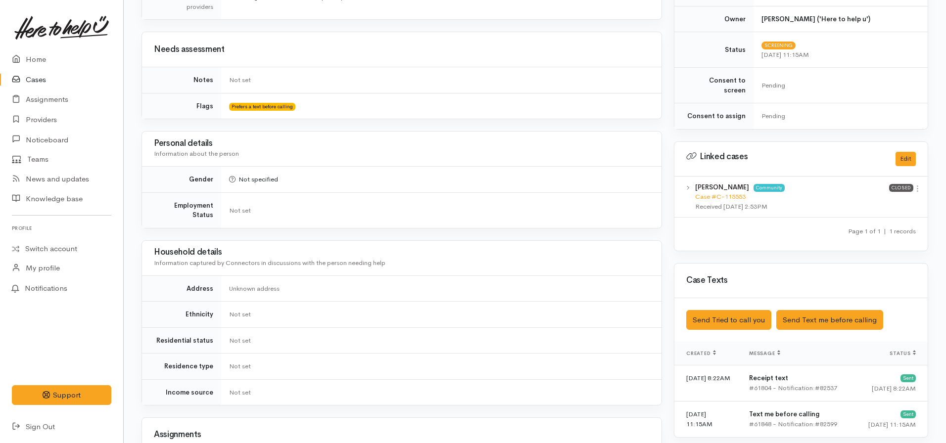
scroll to position [445, 0]
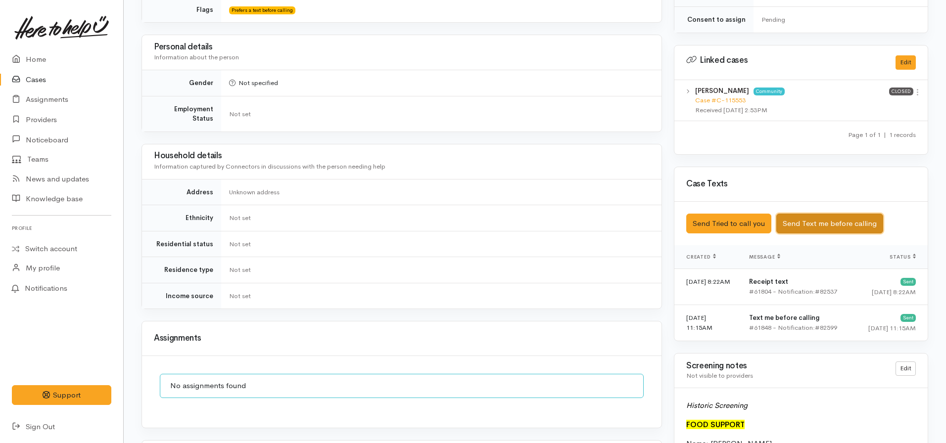
click at [799, 215] on button "Send Text me before calling" at bounding box center [829, 224] width 107 height 20
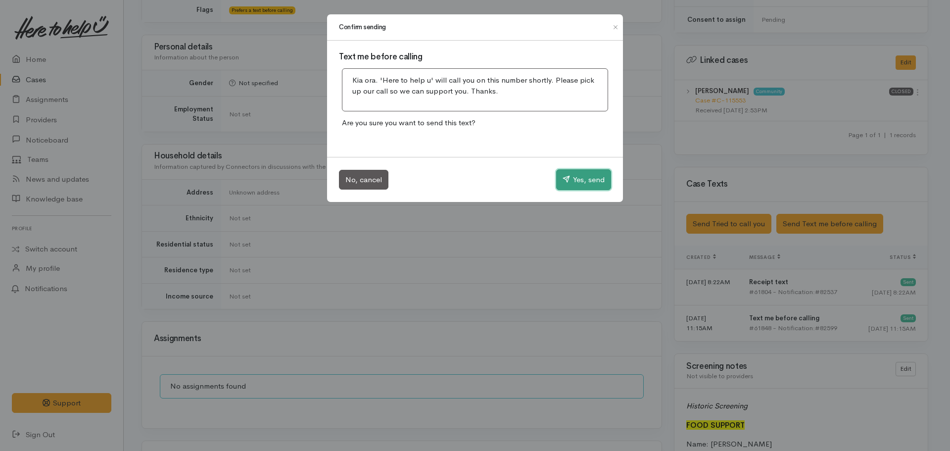
click at [569, 175] on button "Yes, send" at bounding box center [583, 179] width 55 height 21
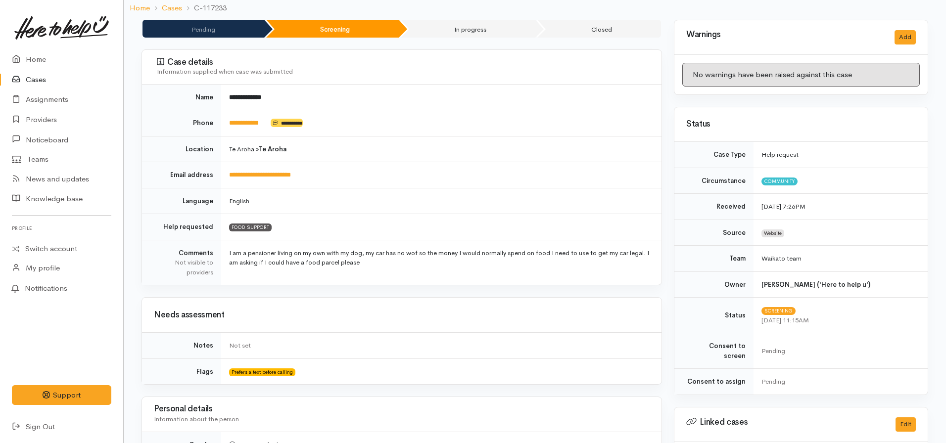
scroll to position [0, 0]
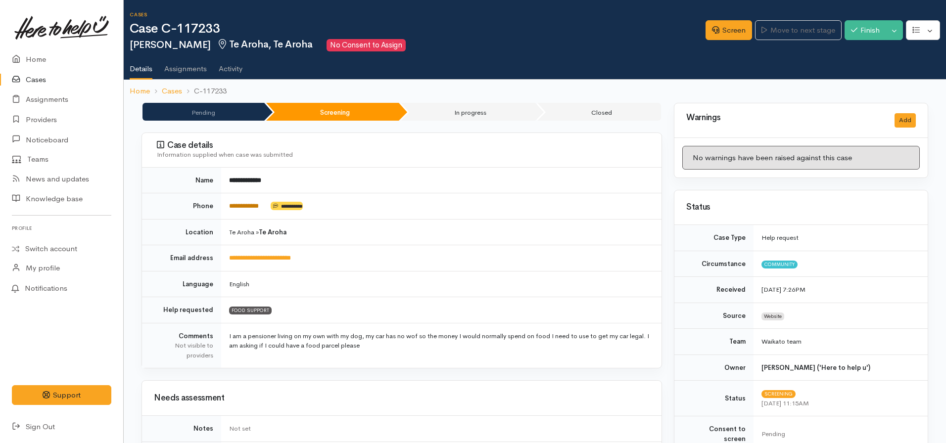
click at [244, 207] on link "**********" at bounding box center [244, 206] width 30 height 6
click at [728, 25] on link "Screen" at bounding box center [729, 30] width 47 height 20
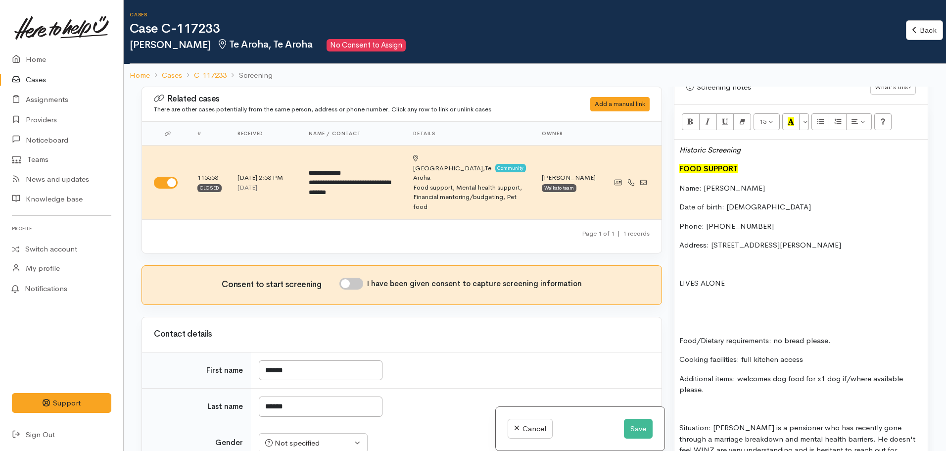
scroll to position [643, 0]
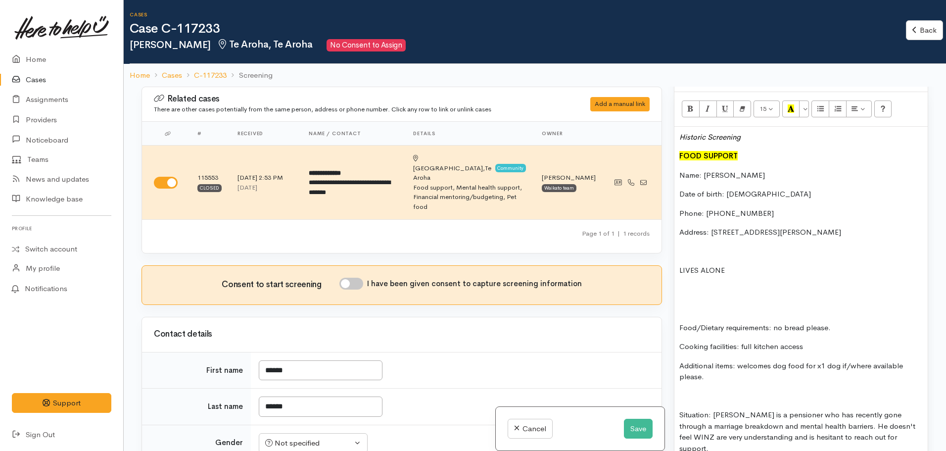
click at [908, 430] on p "Situation: Robert is a pensioner who has recently gone through a marriage break…" at bounding box center [800, 431] width 243 height 45
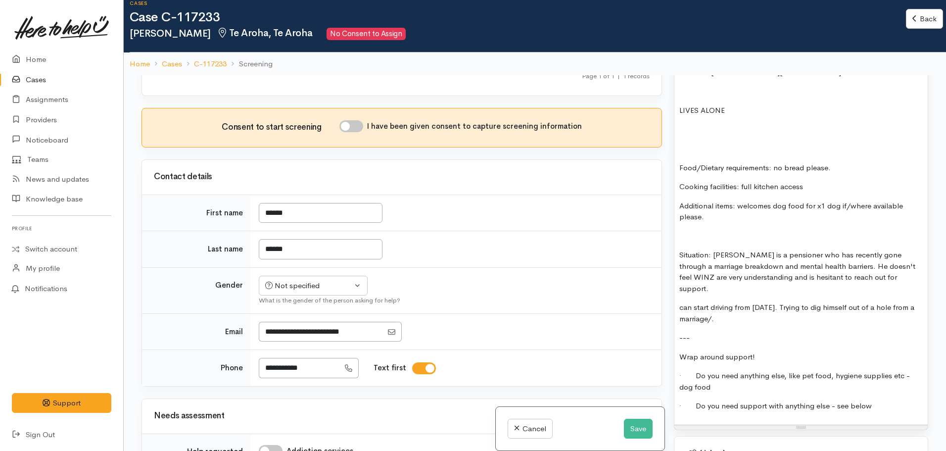
scroll to position [148, 0]
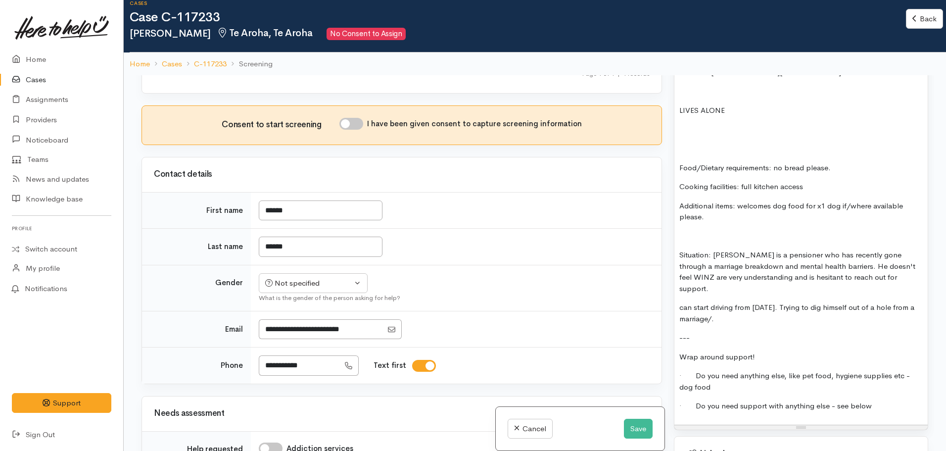
drag, startPoint x: 353, startPoint y: 95, endPoint x: 670, endPoint y: 195, distance: 332.7
click at [353, 118] on input "I have been given consent to capture screening information" at bounding box center [351, 124] width 24 height 12
checkbox input "true"
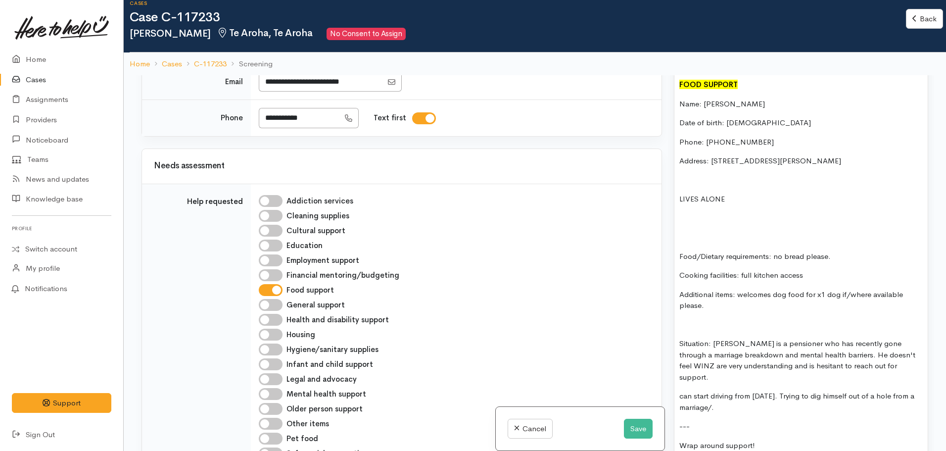
scroll to position [742, 0]
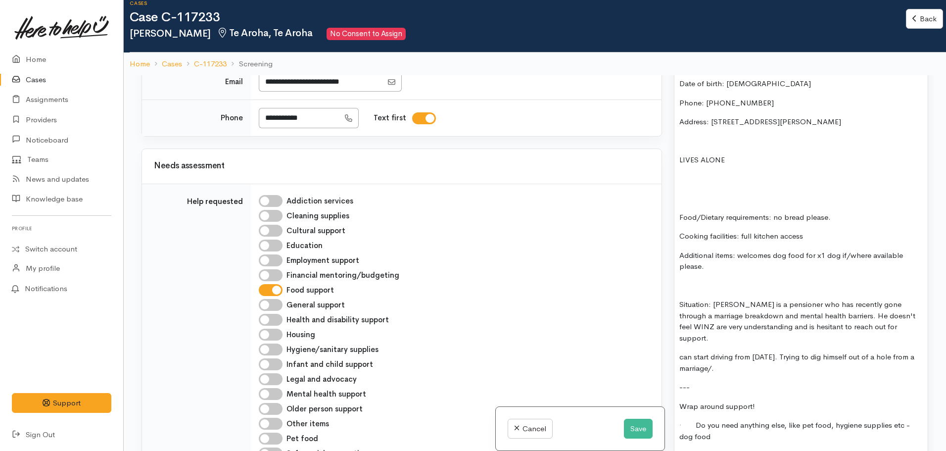
click at [846, 212] on p "Food/Dietary requirements: no bread please." at bounding box center [800, 217] width 243 height 11
drag, startPoint x: 845, startPoint y: 205, endPoint x: 781, endPoint y: 202, distance: 63.4
click at [778, 201] on div "Historic Screening FOOD SUPPORT Name: Robert MacKay Date of birth: 18.12.1956 P…" at bounding box center [800, 245] width 253 height 458
click at [721, 193] on p at bounding box center [800, 198] width 243 height 11
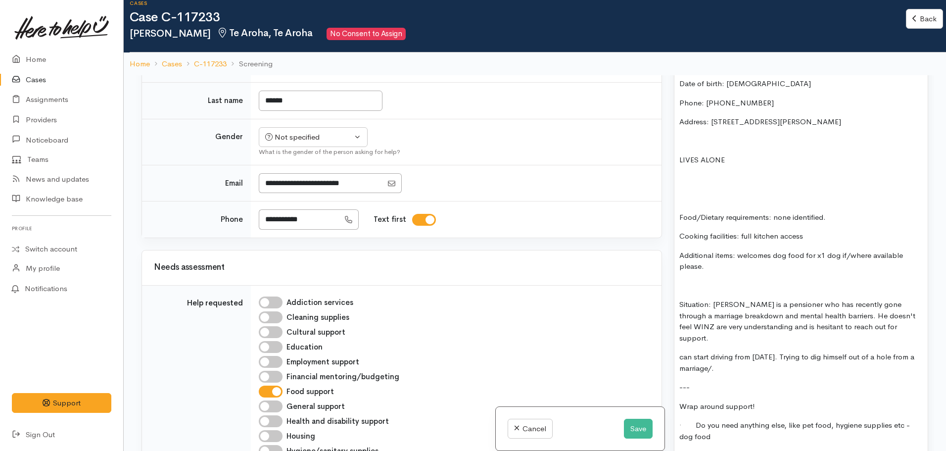
scroll to position [148, 0]
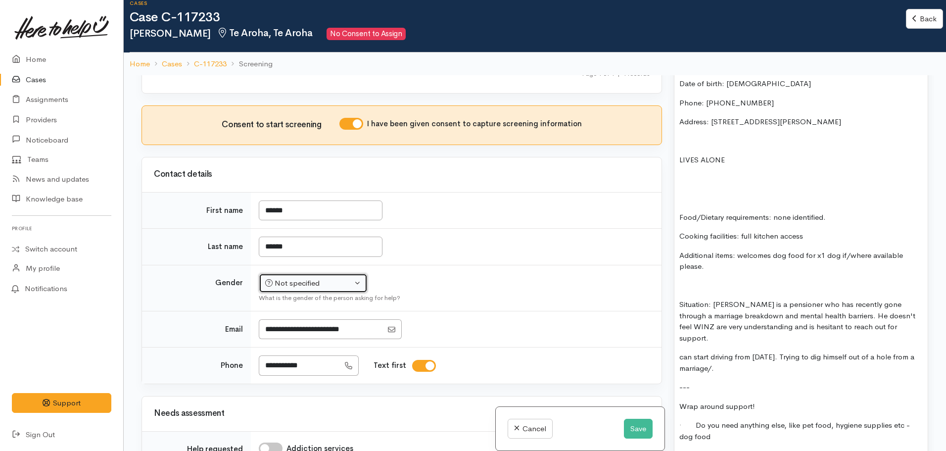
click at [289, 278] on div "Not specified" at bounding box center [308, 283] width 87 height 11
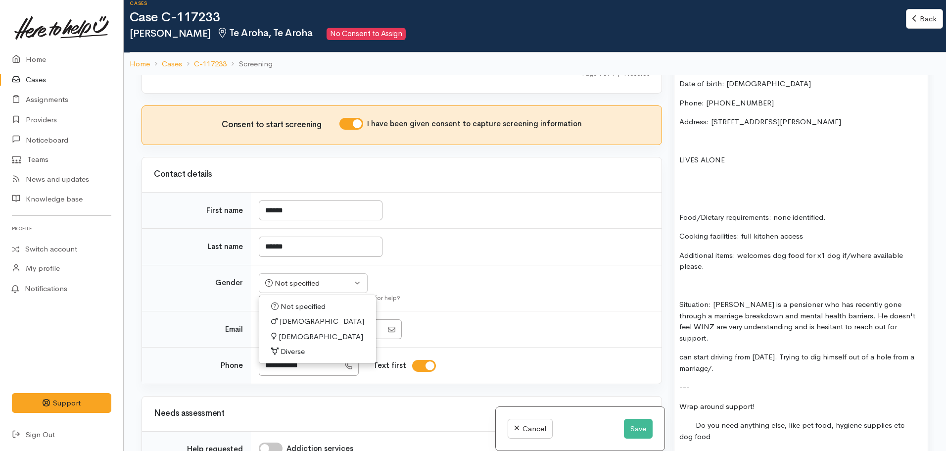
click at [296, 316] on span "Male" at bounding box center [322, 321] width 85 height 11
select select "Male"
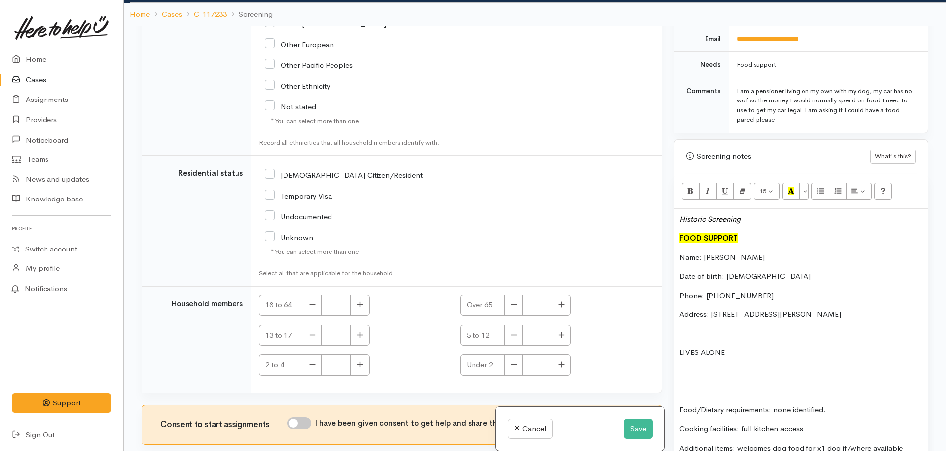
scroll to position [495, 0]
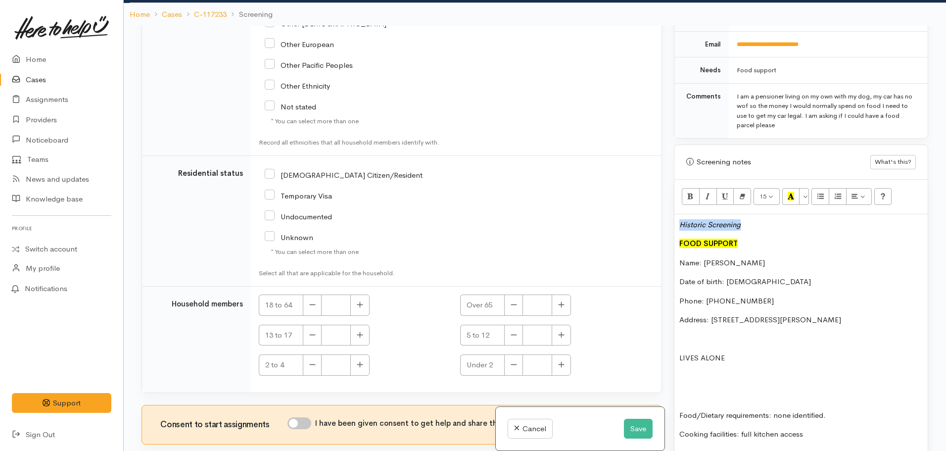
drag, startPoint x: 748, startPoint y: 219, endPoint x: 661, endPoint y: 214, distance: 87.7
click at [661, 214] on div "Related cases There are other cases potentially from the same person, address o…" at bounding box center [535, 251] width 799 height 451
click at [676, 233] on div "FOOD SUPPORT Name: Robert MacKay Date of birth: 18.12.1956 Phone: 0210 250 9198…" at bounding box center [800, 443] width 253 height 458
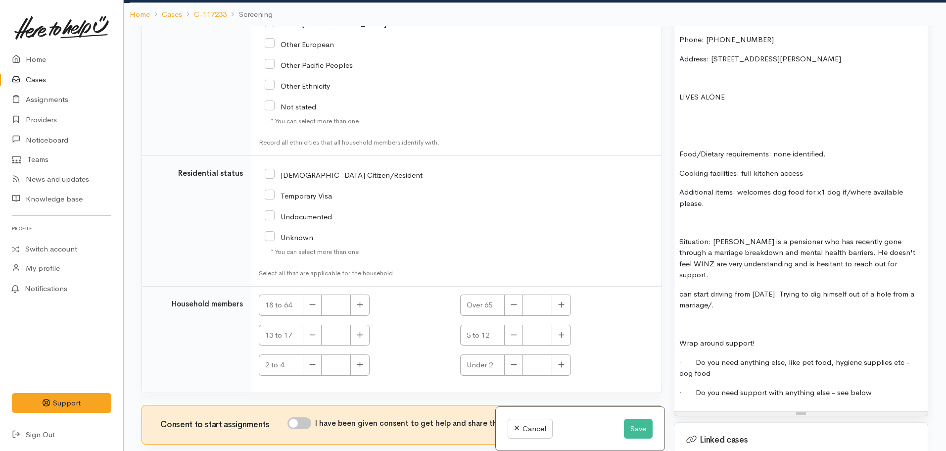
scroll to position [742, 0]
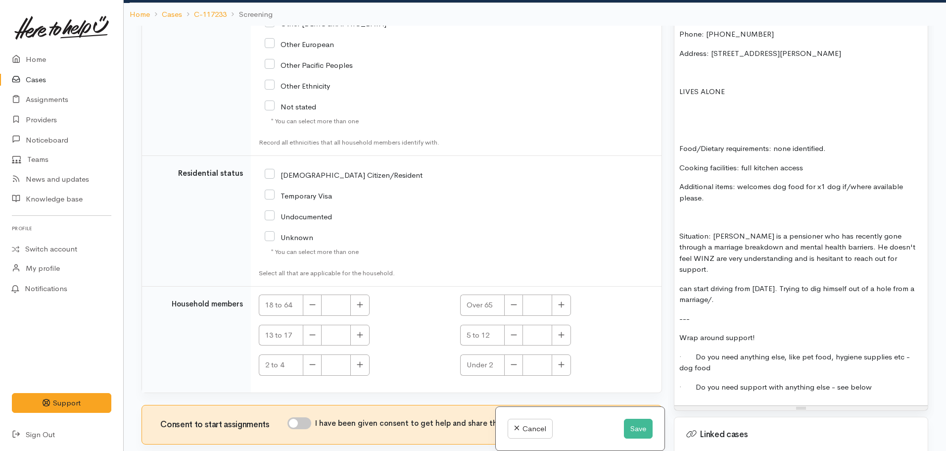
click at [742, 288] on div "FOOD SUPPORT Name: Robert MacKay Date of birth: 18.12.1956 Phone: 0210 250 9198…" at bounding box center [800, 186] width 253 height 439
click at [737, 283] on p "can start driving from tomorrow. Trying to dig himself out of a hole from a mar…" at bounding box center [800, 294] width 243 height 22
click at [736, 283] on p "can start driving from tomorrow. Trying to dig himself out of a hole from a mar…" at bounding box center [800, 294] width 243 height 22
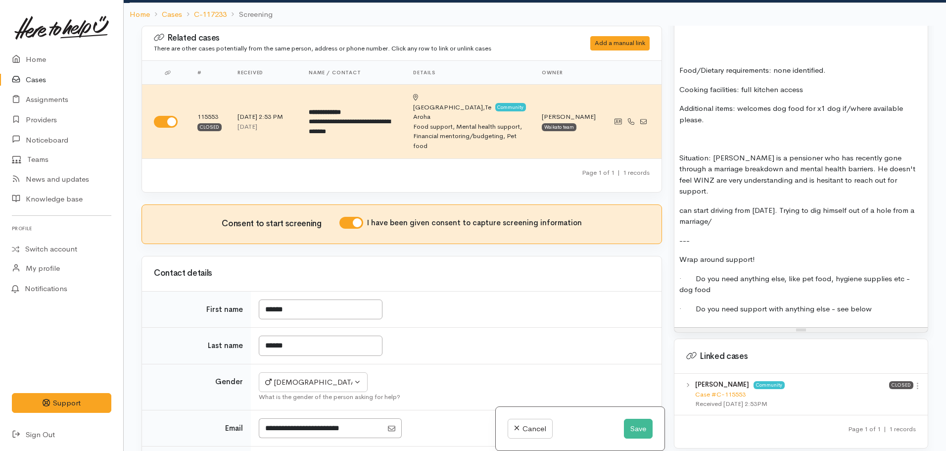
scroll to position [841, 0]
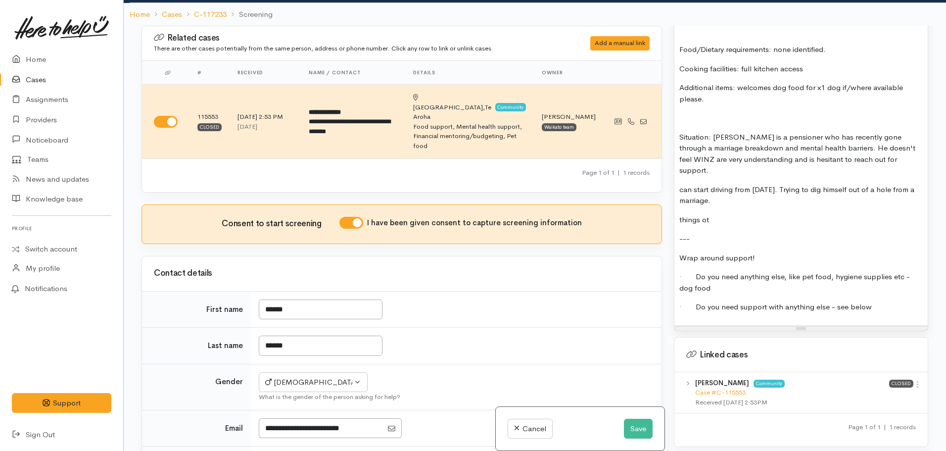
click at [444, 364] on td "Not specified Male Female Diverse Male Not specified Male Female Diverse What i…" at bounding box center [456, 387] width 411 height 46
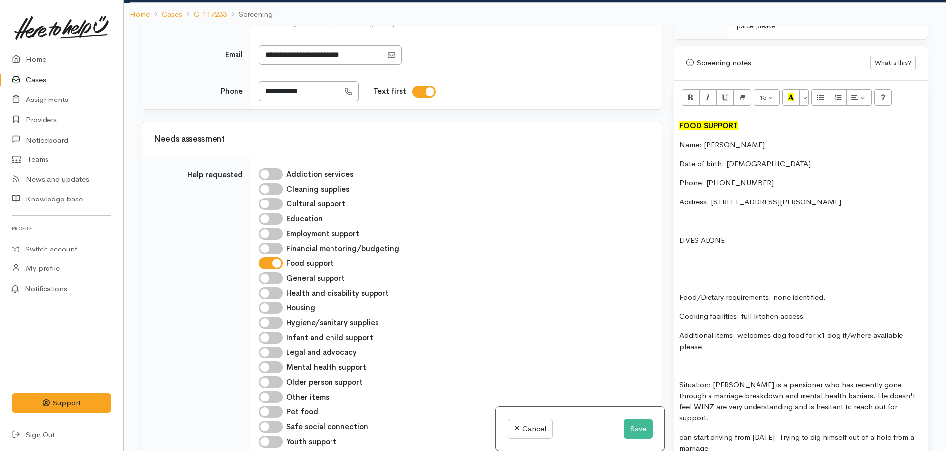
scroll to position [297, 0]
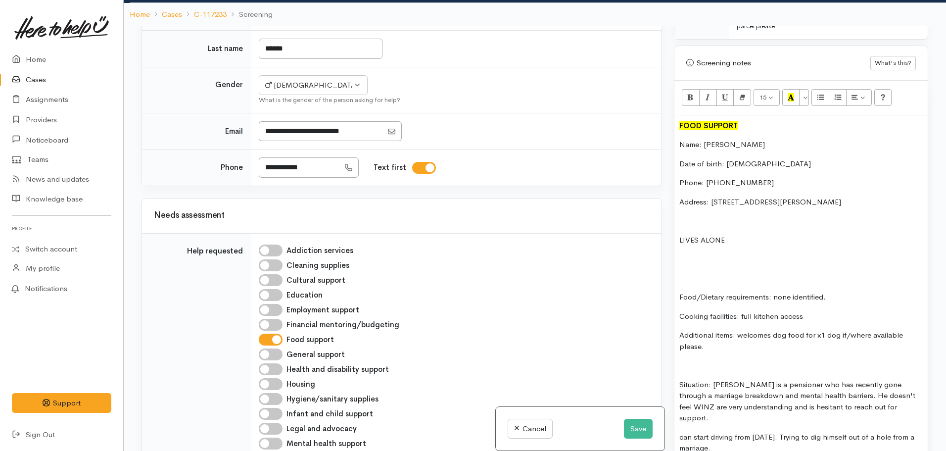
click at [725, 177] on p "Phone: 0210 250 9198" at bounding box center [800, 182] width 243 height 11
click at [737, 177] on p "Phone: 0210250 9198" at bounding box center [800, 182] width 243 height 11
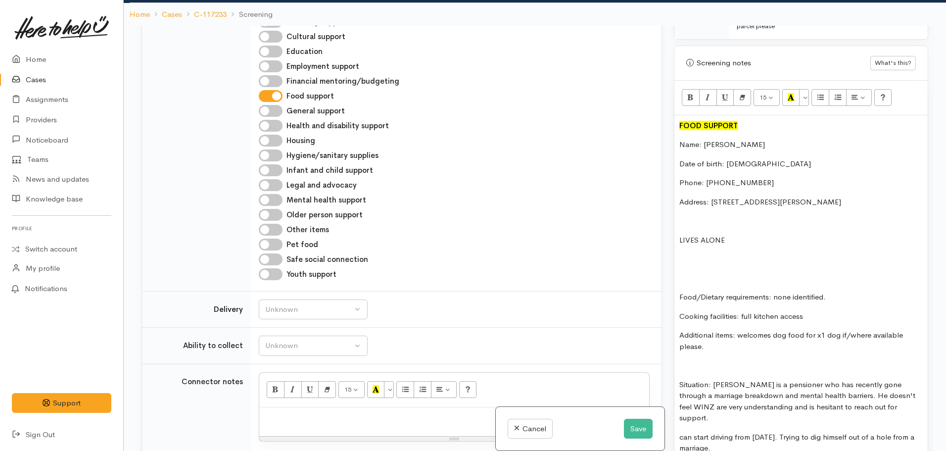
scroll to position [544, 0]
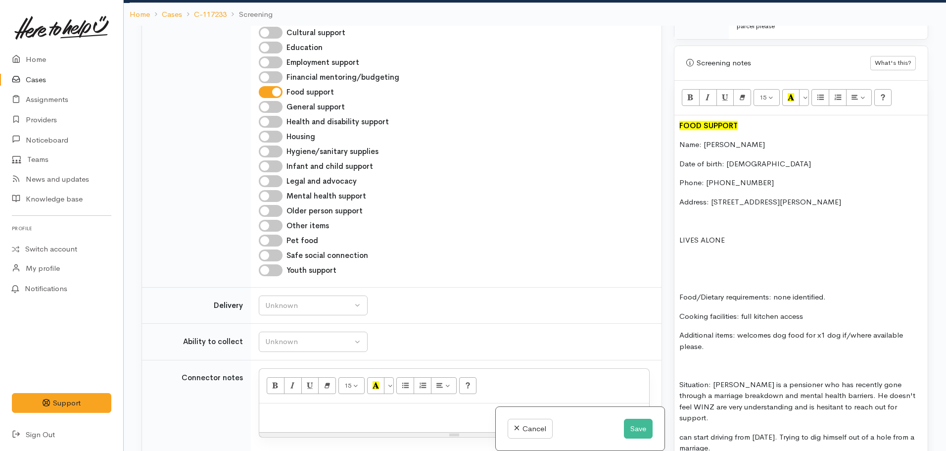
click at [269, 235] on input "Pet food" at bounding box center [271, 241] width 24 height 12
checkbox input "true"
click at [285, 300] on div "Unknown" at bounding box center [308, 305] width 87 height 11
click at [282, 390] on link "No" at bounding box center [313, 397] width 108 height 15
select select "1"
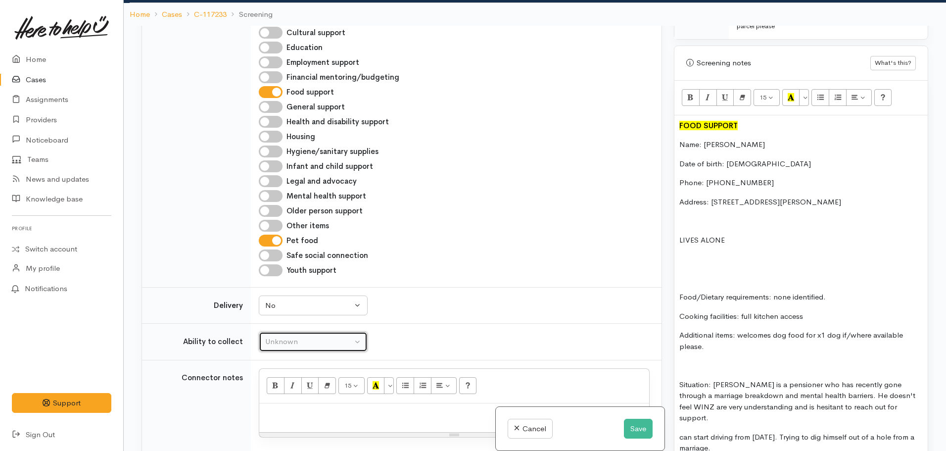
click at [284, 336] on div "Unknown" at bounding box center [308, 341] width 87 height 11
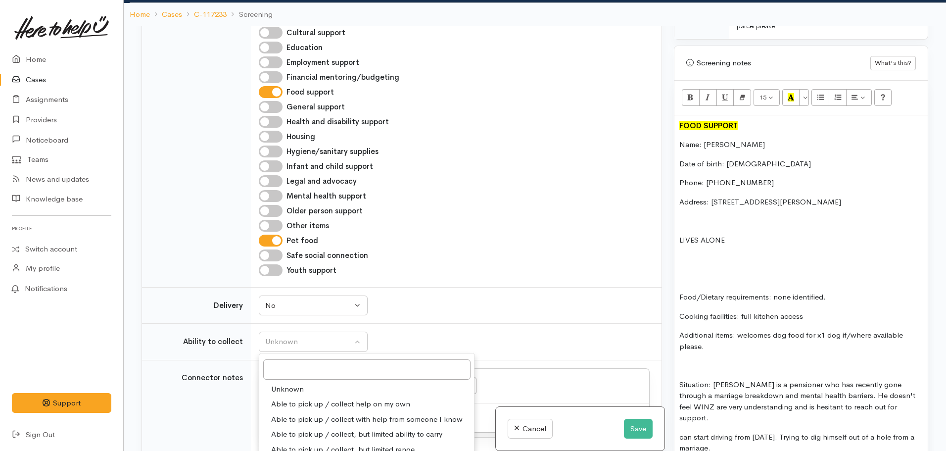
click at [293, 398] on span "Able to pick up / collect help on my own" at bounding box center [340, 403] width 139 height 11
select select "2"
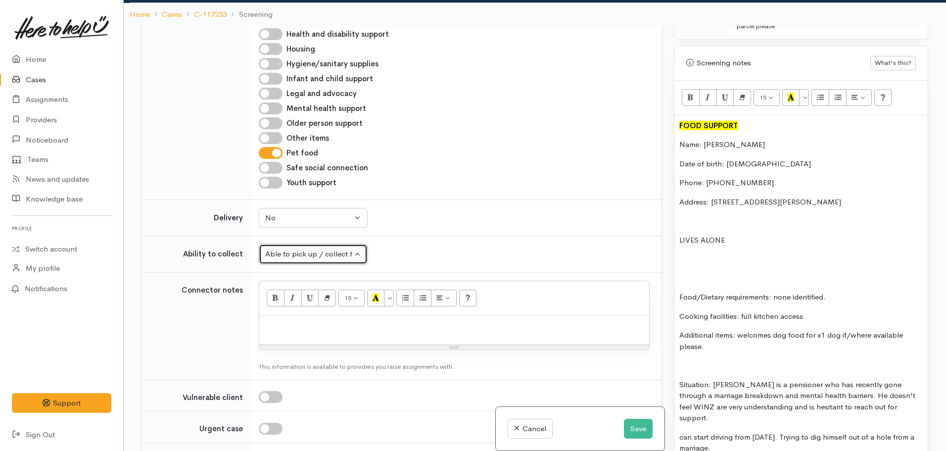
scroll to position [742, 0]
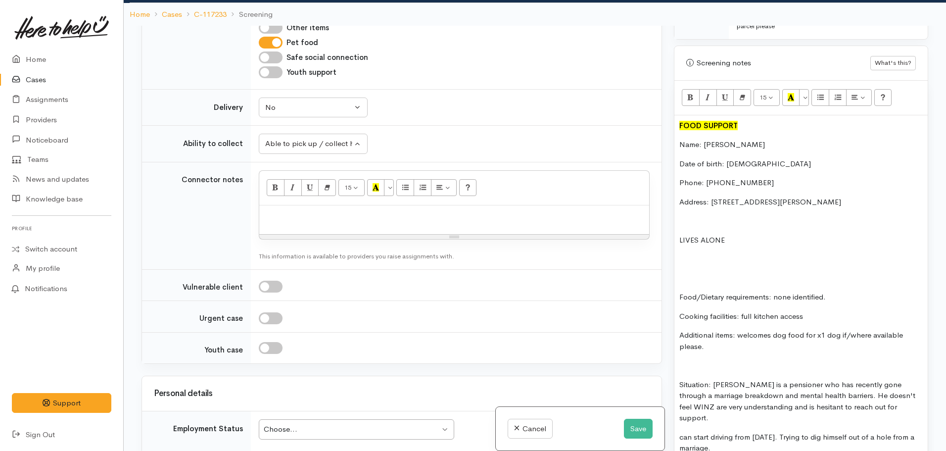
click at [290, 205] on div at bounding box center [454, 219] width 390 height 29
click at [715, 260] on div "FOOD SUPPORT Name: Robert MacKay Date of birth: 18.12.1956 Phone: 02102509198 A…" at bounding box center [800, 344] width 253 height 458
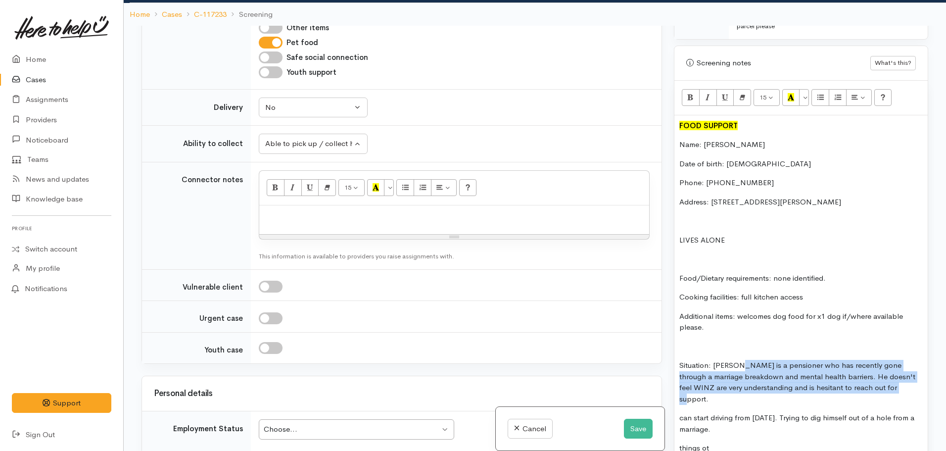
drag, startPoint x: 737, startPoint y: 356, endPoint x: 892, endPoint y: 382, distance: 156.9
click at [892, 382] on p "Situation: Robert is a pensioner who has recently gone through a marriage break…" at bounding box center [800, 382] width 243 height 45
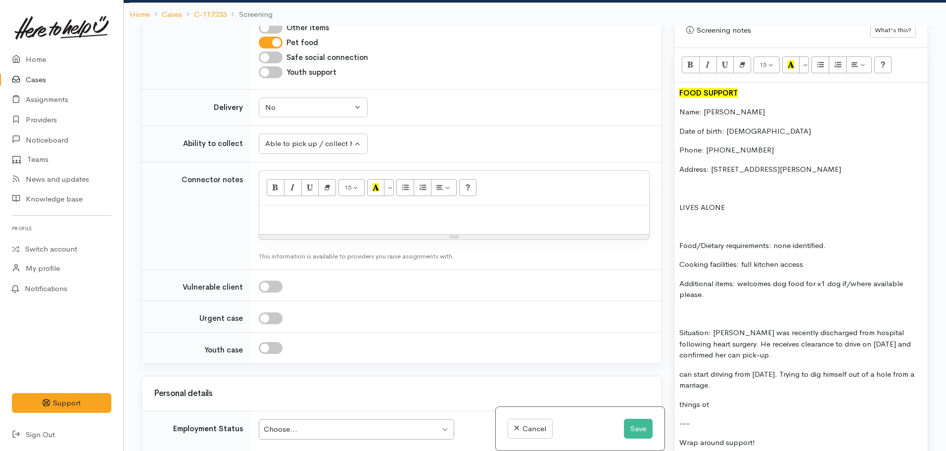
scroll to position [643, 0]
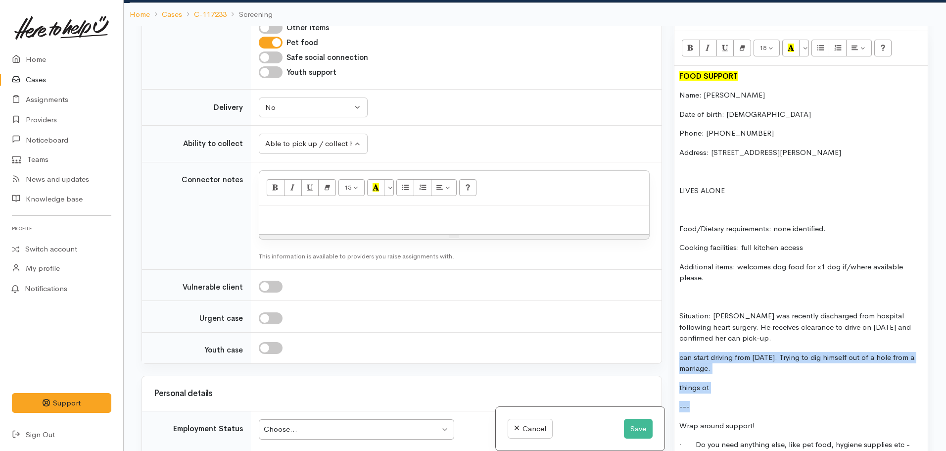
drag, startPoint x: 722, startPoint y: 380, endPoint x: 680, endPoint y: 349, distance: 51.3
click at [680, 349] on div "FOOD SUPPORT Name: Robert MacKay Date of birth: 18.12.1956 Phone: 02102509198 A…" at bounding box center [800, 280] width 253 height 428
click at [737, 382] on p "things ot" at bounding box center [800, 387] width 243 height 11
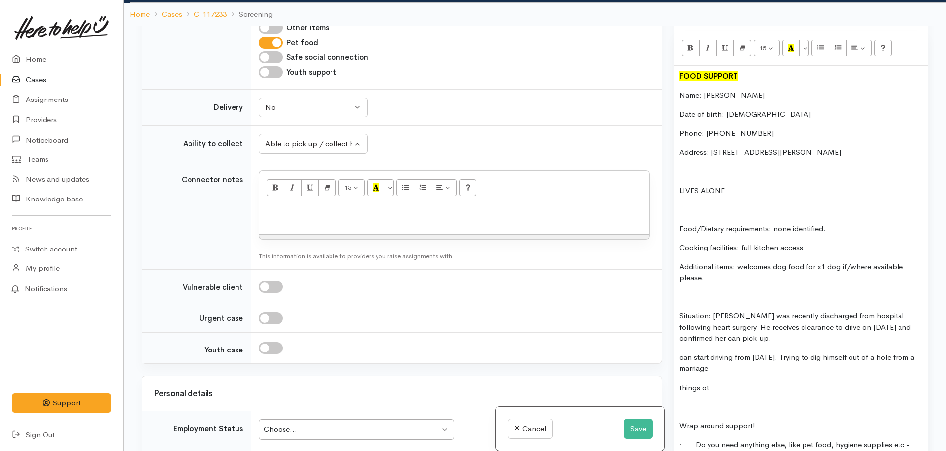
drag, startPoint x: 728, startPoint y: 378, endPoint x: 672, endPoint y: 341, distance: 67.7
click at [672, 341] on div "Warnings Add No warnings have been raised against this case Add Warning Title ●…" at bounding box center [801, 251] width 266 height 451
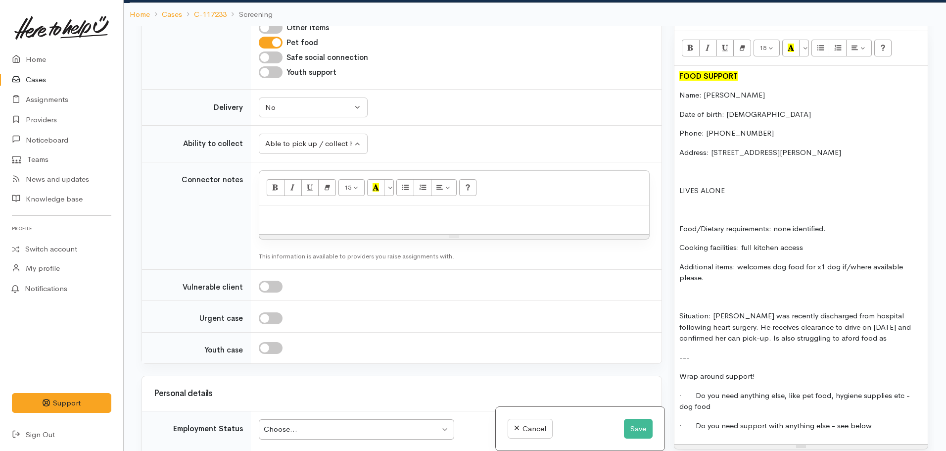
click at [810, 329] on p "Situation: Robert was recently discharged from hospital following heart surgery…" at bounding box center [800, 327] width 243 height 34
click at [867, 326] on p "Situation: Robert was recently discharged from hospital following heart surgery…" at bounding box center [800, 327] width 243 height 34
click at [688, 328] on p "Situation: Robert was recently discharged from hospital following heart surgery…" at bounding box center [800, 327] width 243 height 34
click at [853, 328] on p "Situation: Robert was recently discharged from hospital following heart surgery…" at bounding box center [800, 327] width 243 height 34
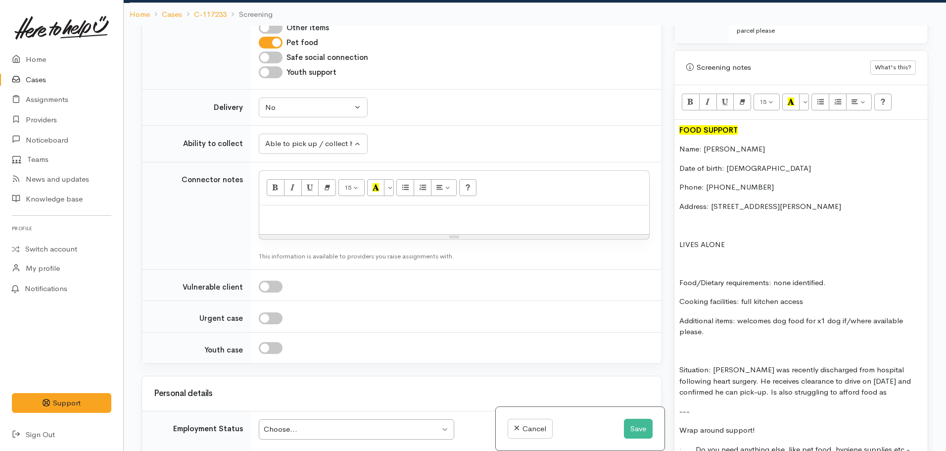
scroll to position [594, 0]
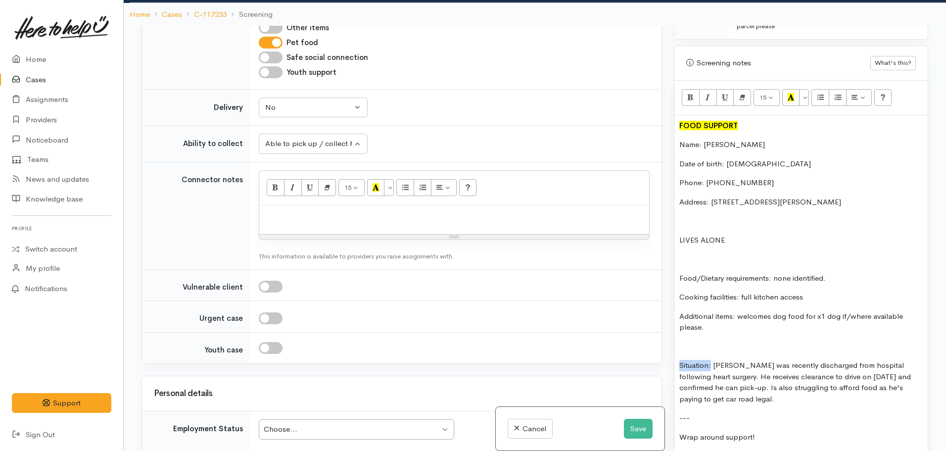
drag, startPoint x: 712, startPoint y: 352, endPoint x: 668, endPoint y: 351, distance: 44.5
click at [668, 351] on div "Related cases There are other cases potentially from the same person, address o…" at bounding box center [535, 251] width 799 height 451
click at [769, 395] on div "FOOD SUPPORT Name: Robert MacKay Date of birth: 18.12.1956 Phone: 02102509198 A…" at bounding box center [800, 309] width 253 height 389
click at [755, 393] on p "Situation: Robert was recently discharged from hospital following heart surgery…" at bounding box center [800, 382] width 243 height 45
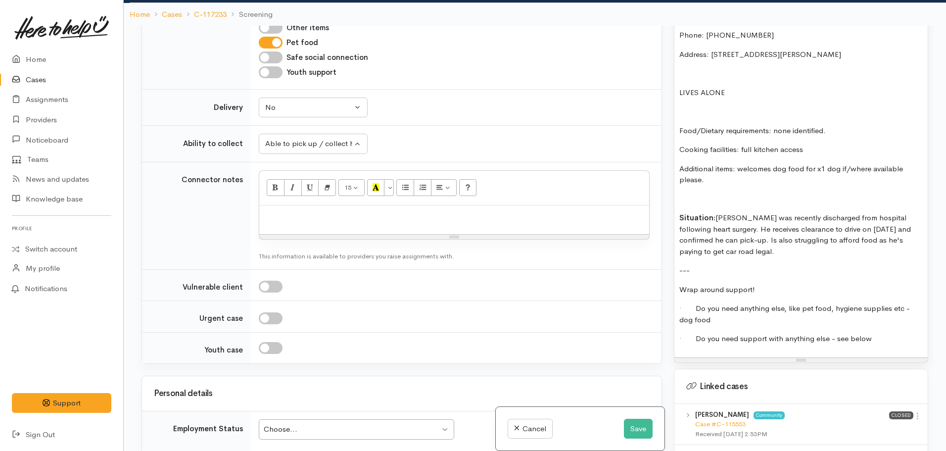
scroll to position [742, 0]
drag, startPoint x: 782, startPoint y: 300, endPoint x: 931, endPoint y: 303, distance: 149.0
click at [931, 303] on div "Warnings Add No warnings have been raised against this case Add Warning Title ●…" at bounding box center [801, 251] width 266 height 451
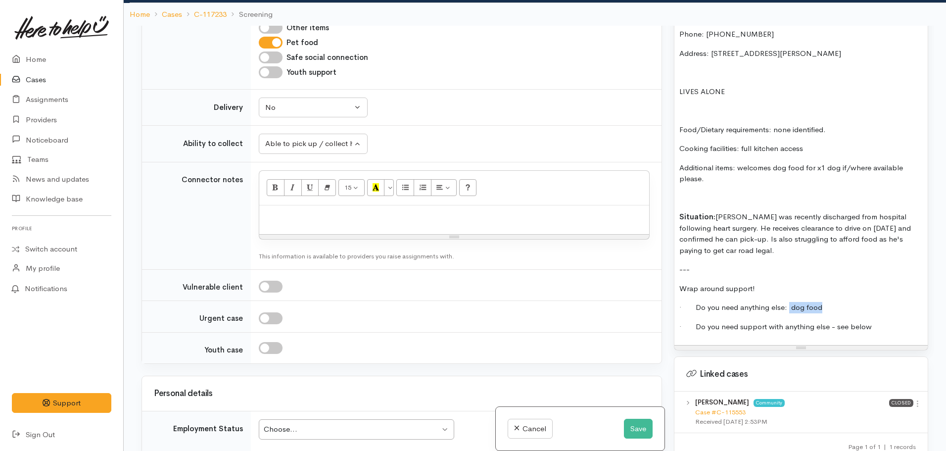
drag, startPoint x: 823, startPoint y: 296, endPoint x: 787, endPoint y: 300, distance: 36.3
click at [787, 302] on p "· Do you need anything else: dog food" at bounding box center [800, 307] width 243 height 11
drag, startPoint x: 882, startPoint y: 314, endPoint x: 827, endPoint y: 318, distance: 55.0
click at [827, 321] on p "· Do you need support with anything else - see below" at bounding box center [800, 326] width 243 height 11
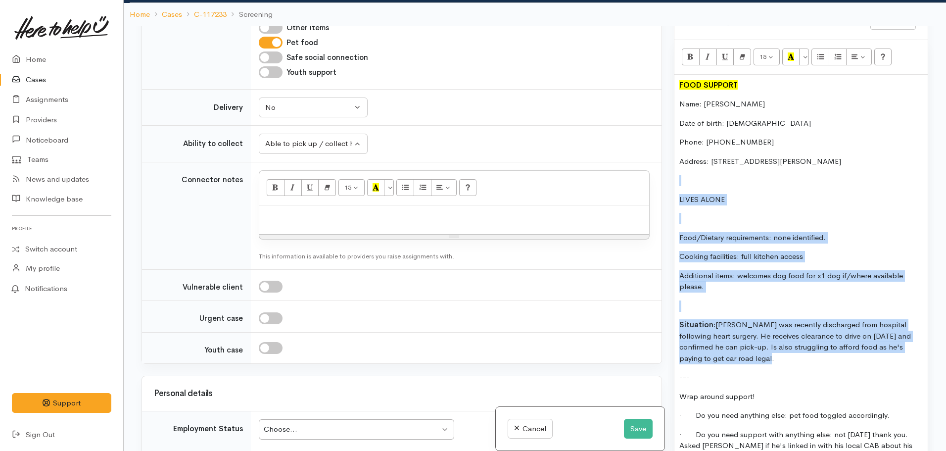
scroll to position [495, 0]
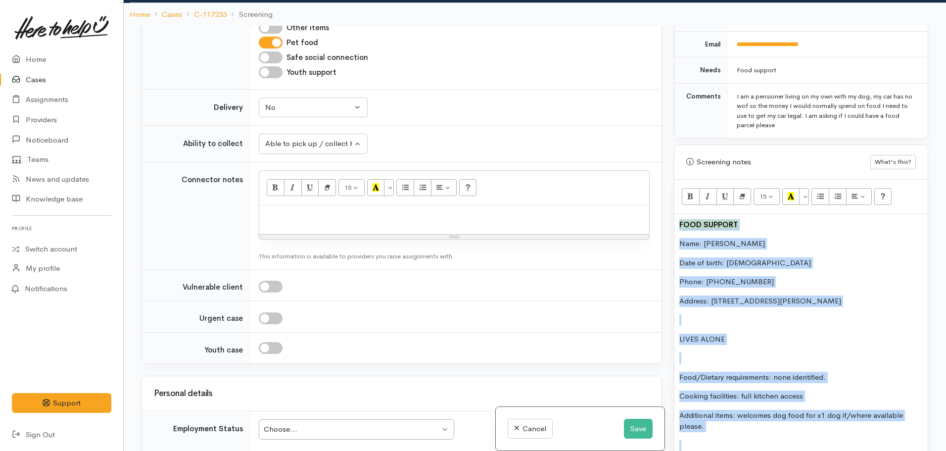
drag, startPoint x: 737, startPoint y: 293, endPoint x: 679, endPoint y: 199, distance: 110.2
click at [679, 199] on div "15 8 9 10 11 12 14 18 24 36 Background Color Transparent Select #ffff00 Text Co…" at bounding box center [800, 405] width 253 height 451
copy div "FOOD SUPPORT Name: Robert MacKay Date of birth: 18.12.1956 Phone: 02102509198 A…"
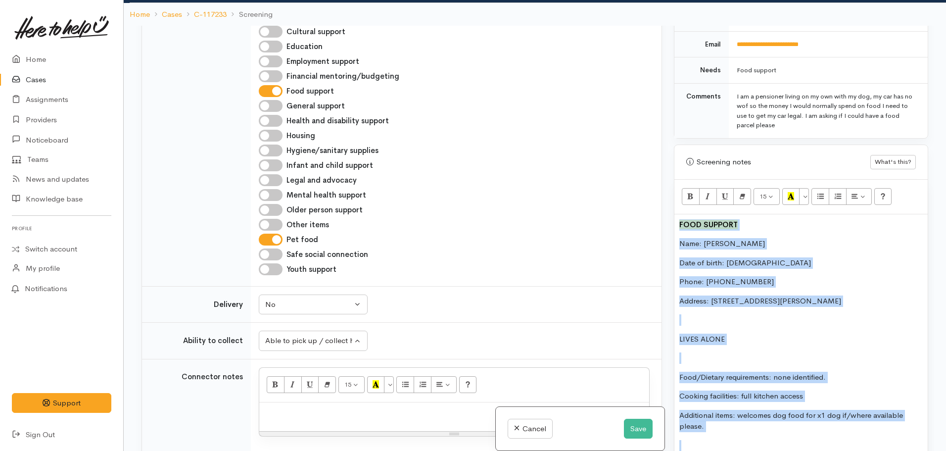
scroll to position [693, 0]
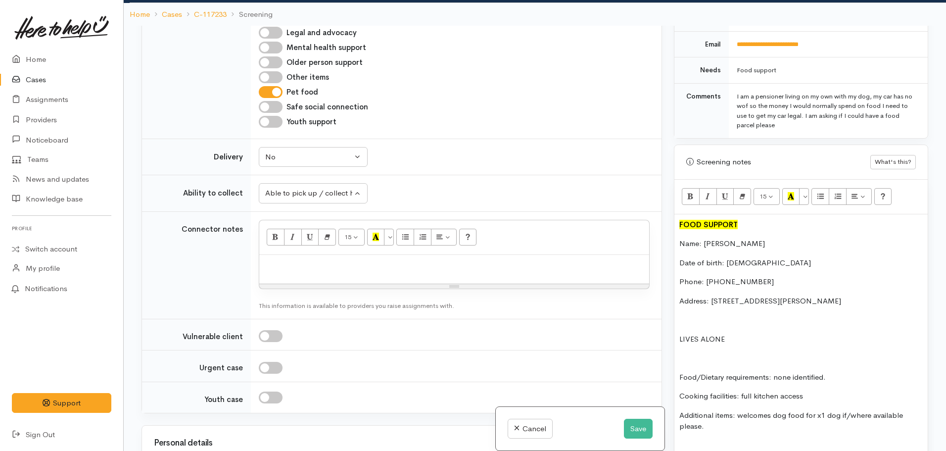
click at [269, 260] on p at bounding box center [454, 265] width 380 height 11
paste div
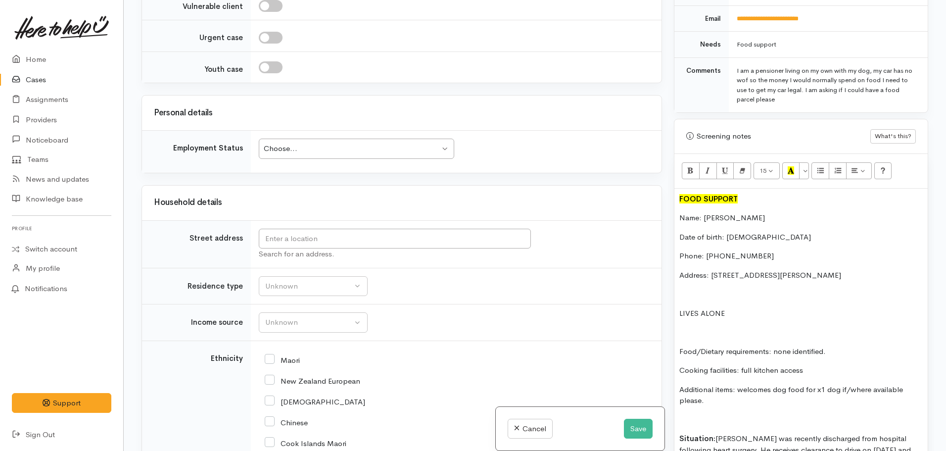
scroll to position [1252, 0]
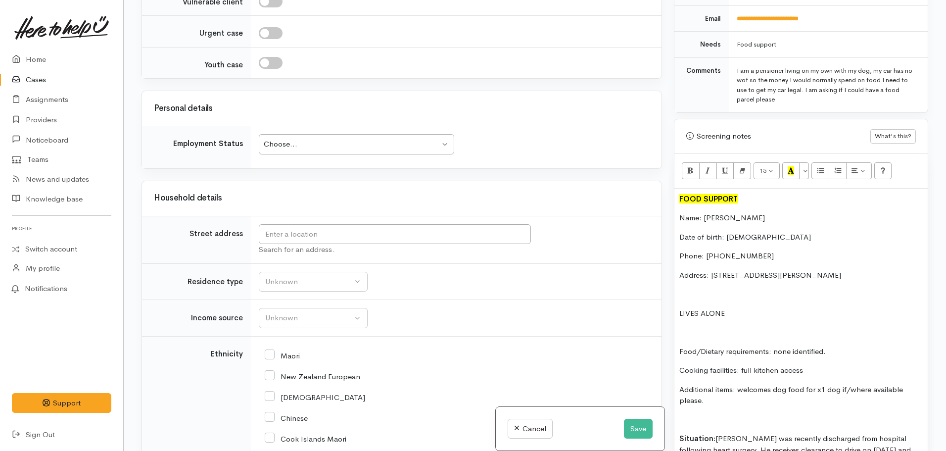
click at [333, 134] on div "Choose... Choose..." at bounding box center [356, 144] width 195 height 20
click at [288, 224] on input "text" at bounding box center [395, 234] width 272 height 20
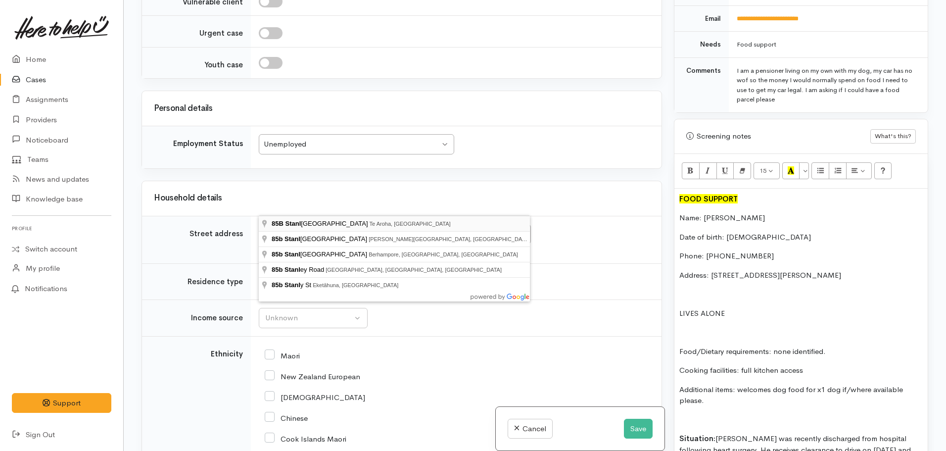
type input "85B Stanley Avenue, Te Aroha, New Zealand"
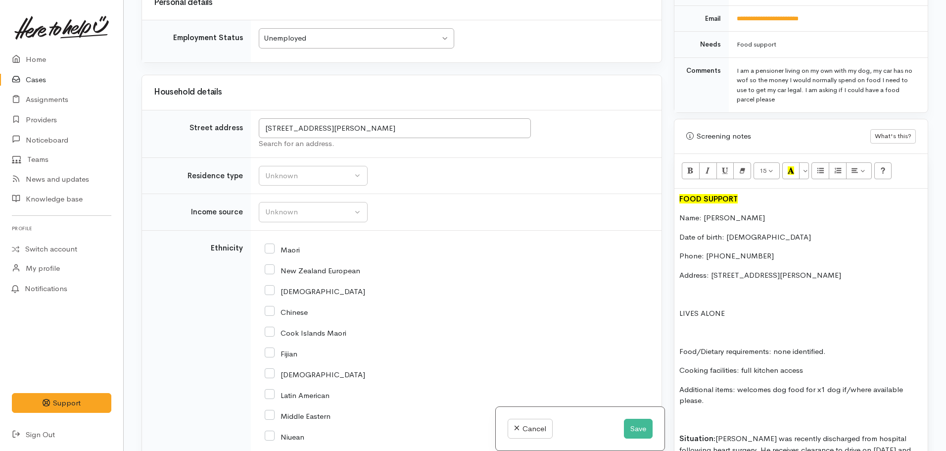
scroll to position [1361, 0]
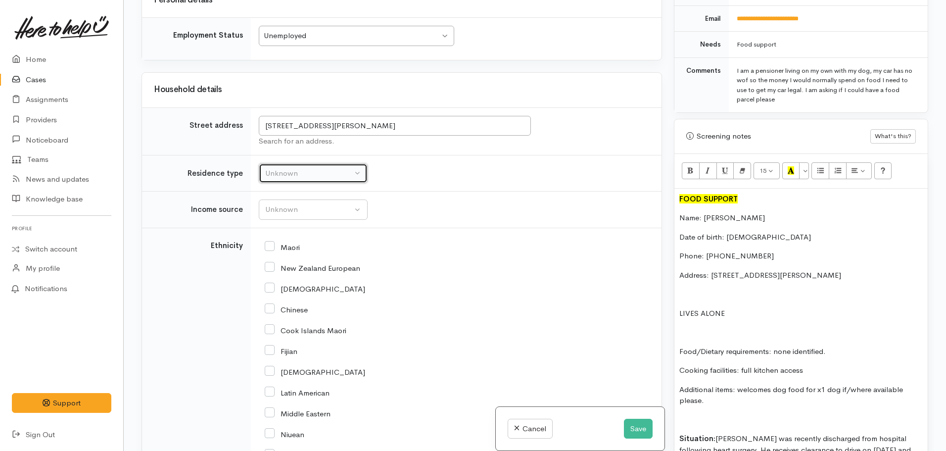
click at [312, 168] on div "Unknown" at bounding box center [308, 173] width 87 height 11
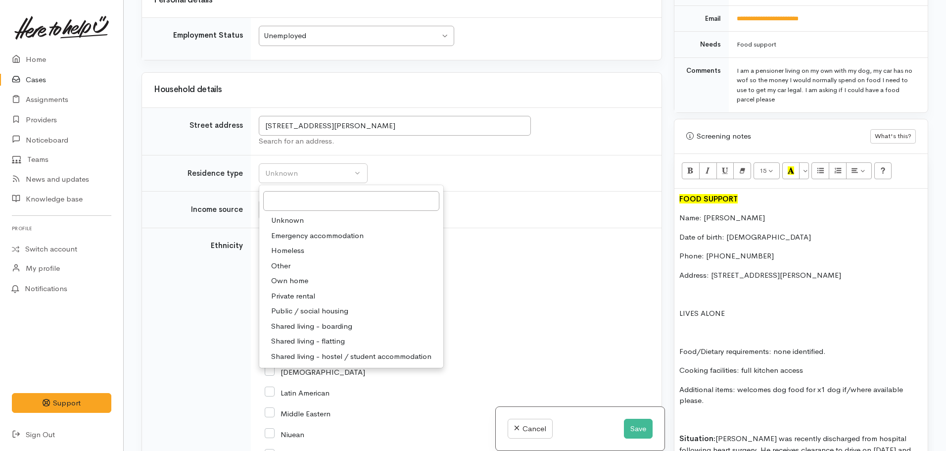
click at [471, 236] on div "Maori" at bounding box center [454, 246] width 379 height 21
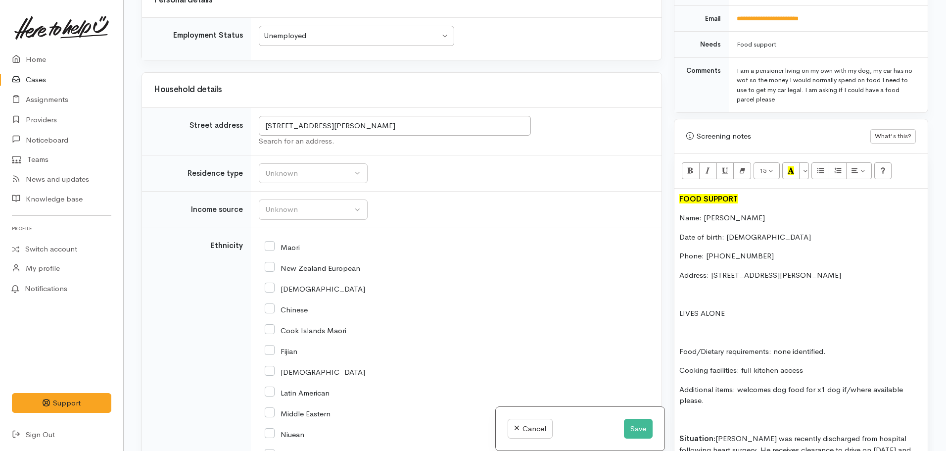
click at [280, 263] on input "New Zealand European" at bounding box center [313, 267] width 96 height 9
checkbox input "true"
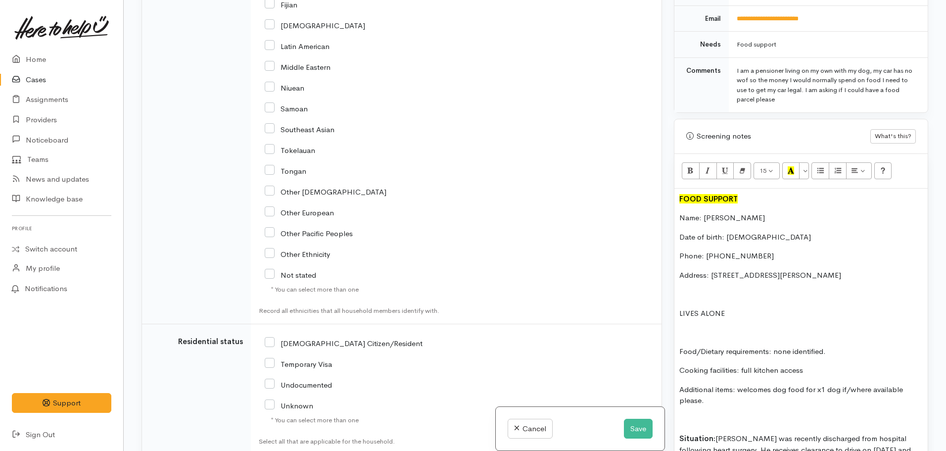
drag, startPoint x: 272, startPoint y: 321, endPoint x: 289, endPoint y: 316, distance: 18.2
click at [272, 338] on input "[DEMOGRAPHIC_DATA] Citizen/Resident" at bounding box center [344, 342] width 158 height 9
checkbox input "true"
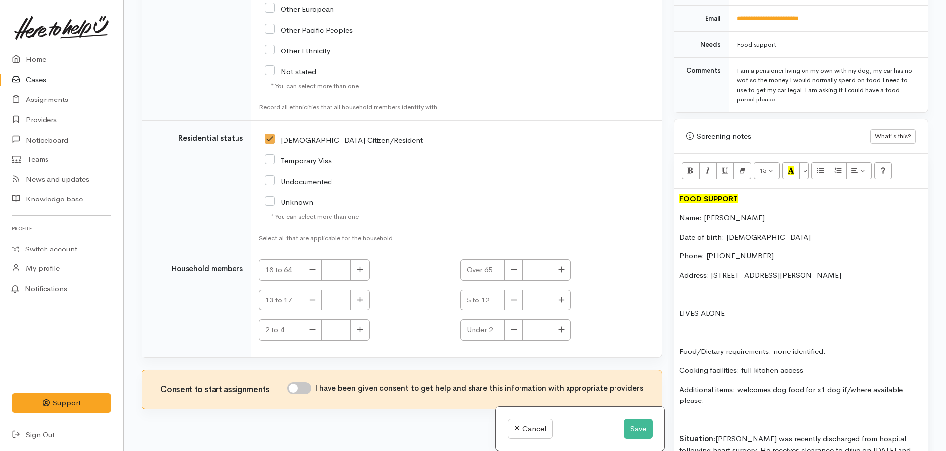
scroll to position [1911, 0]
click at [360, 259] on button "button" at bounding box center [359, 269] width 19 height 21
type input "1"
click at [299, 382] on input "I have been given consent to get help and share this information with appropria…" at bounding box center [300, 388] width 24 height 12
checkbox input "true"
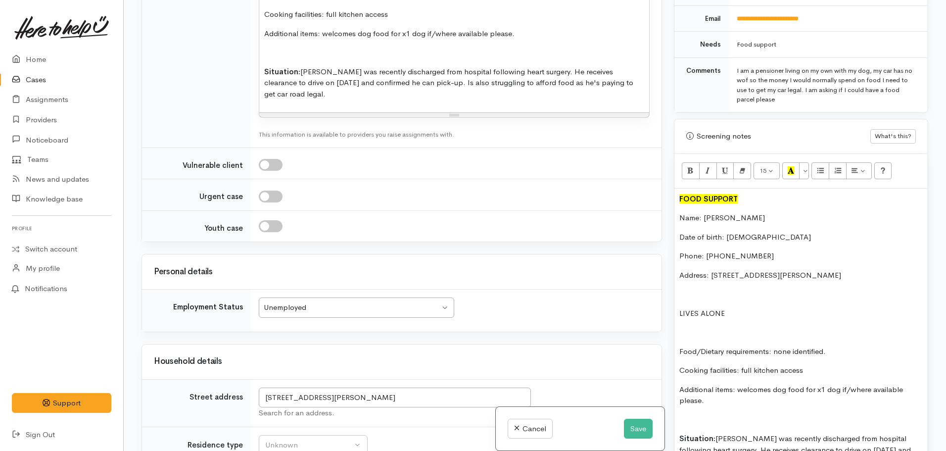
scroll to position [1218, 0]
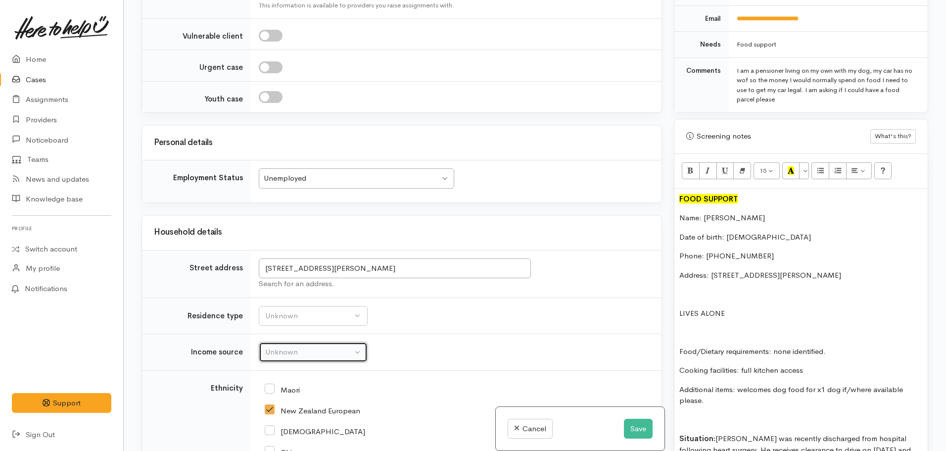
click at [292, 342] on button "Unknown" at bounding box center [313, 352] width 109 height 20
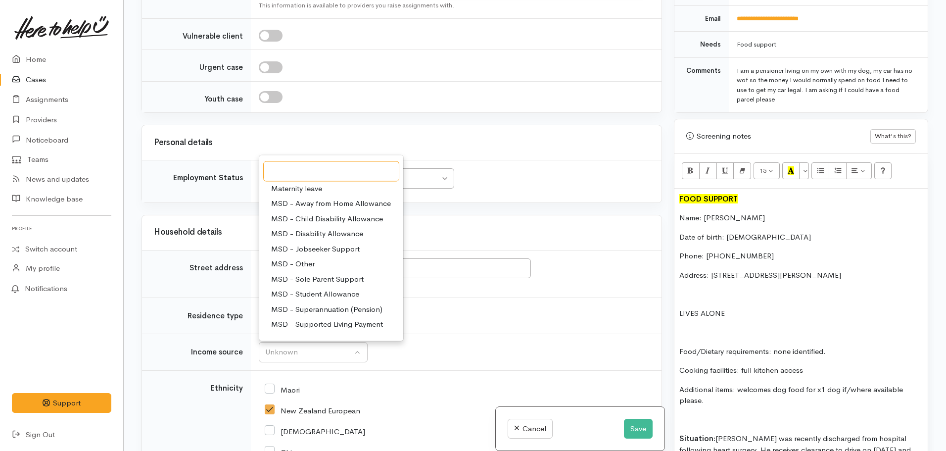
scroll to position [99, 0]
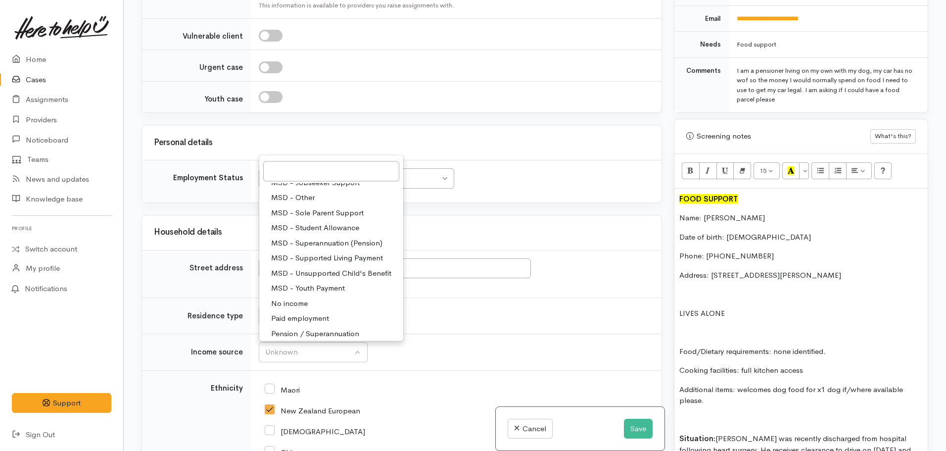
drag, startPoint x: 331, startPoint y: 222, endPoint x: 747, endPoint y: 261, distance: 418.0
click at [332, 237] on span "MSD - Superannuation (Pension)" at bounding box center [326, 242] width 111 height 11
select select "2"
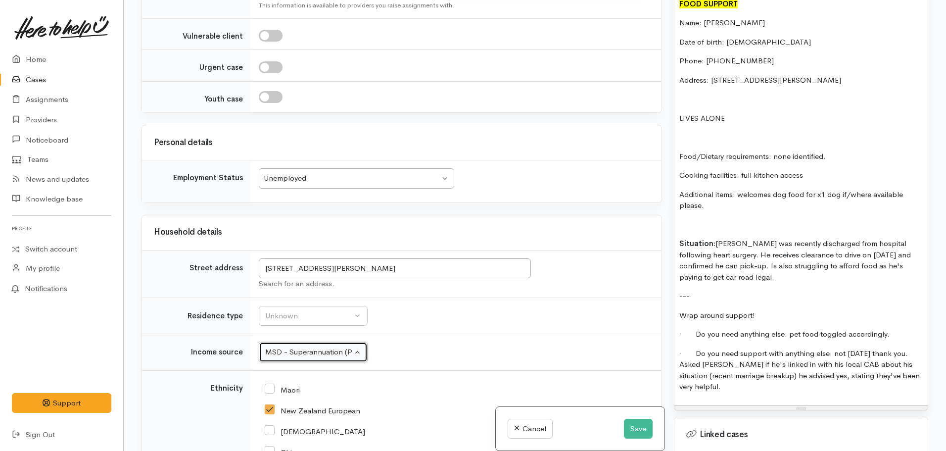
scroll to position [693, 0]
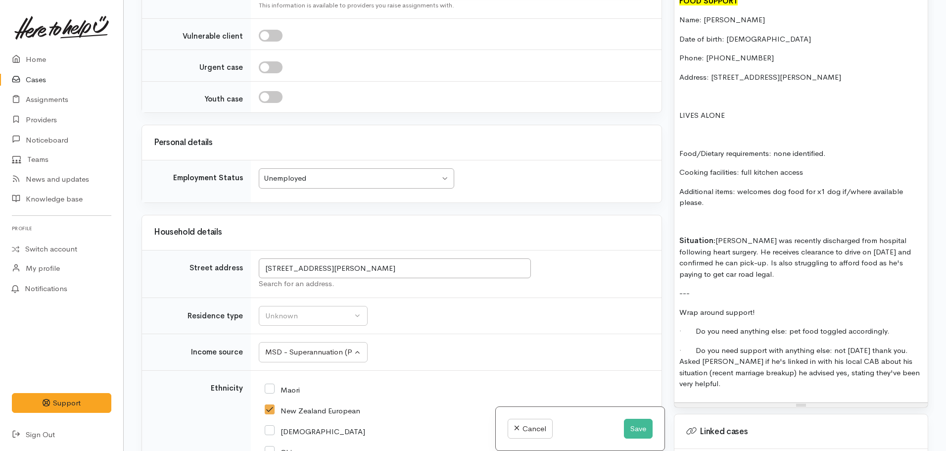
click at [740, 235] on p "Situation: Robert was recently discharged from hospital following heart surgery…" at bounding box center [800, 257] width 243 height 45
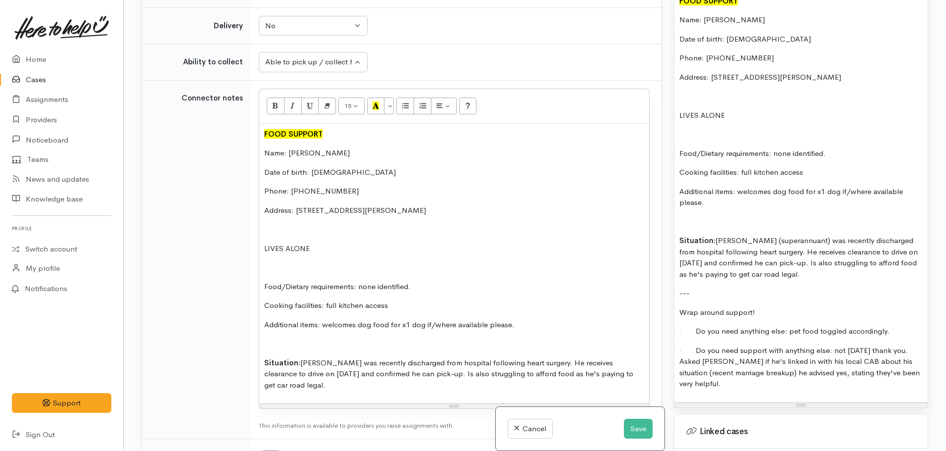
scroll to position [674, 0]
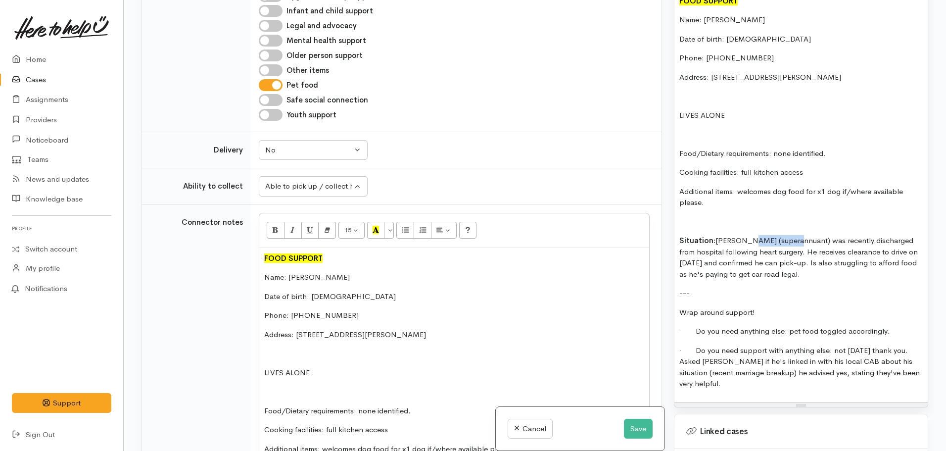
drag, startPoint x: 788, startPoint y: 231, endPoint x: 743, endPoint y: 230, distance: 45.0
click at [743, 235] on p "Situation: Robert (superannuant) was recently discharged from hospital followin…" at bounding box center [800, 257] width 243 height 45
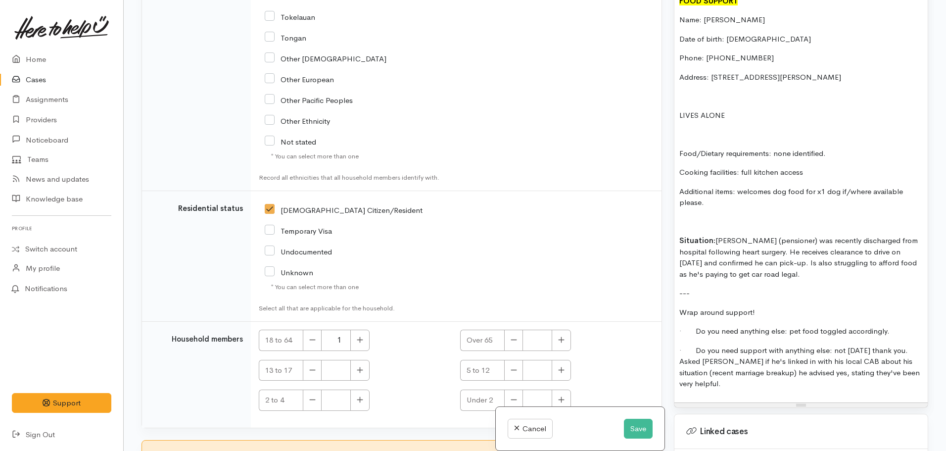
scroll to position [1911, 0]
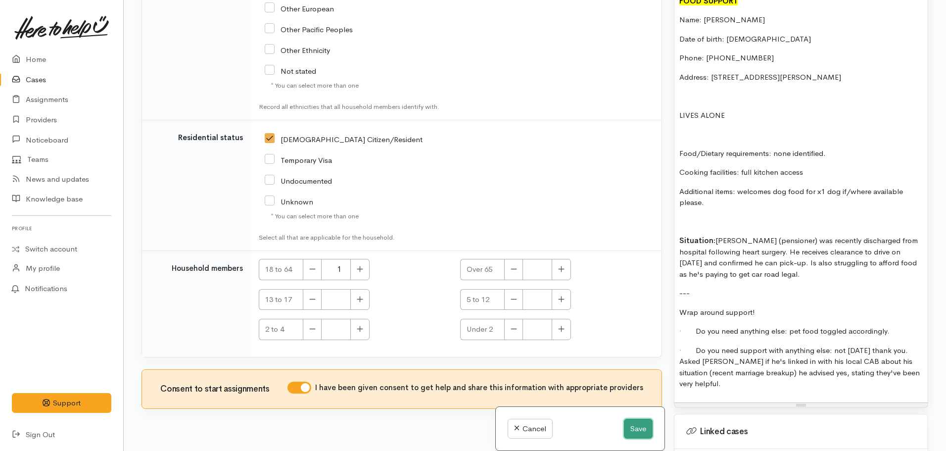
click at [635, 425] on button "Save" at bounding box center [638, 429] width 29 height 20
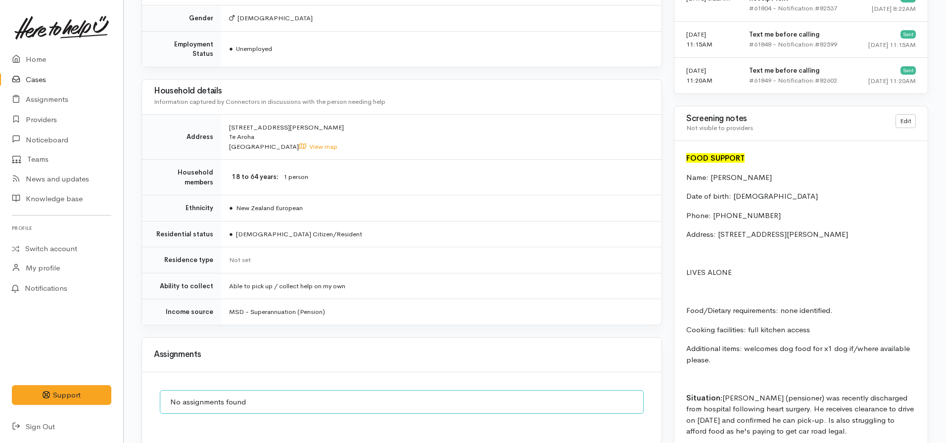
scroll to position [889, 0]
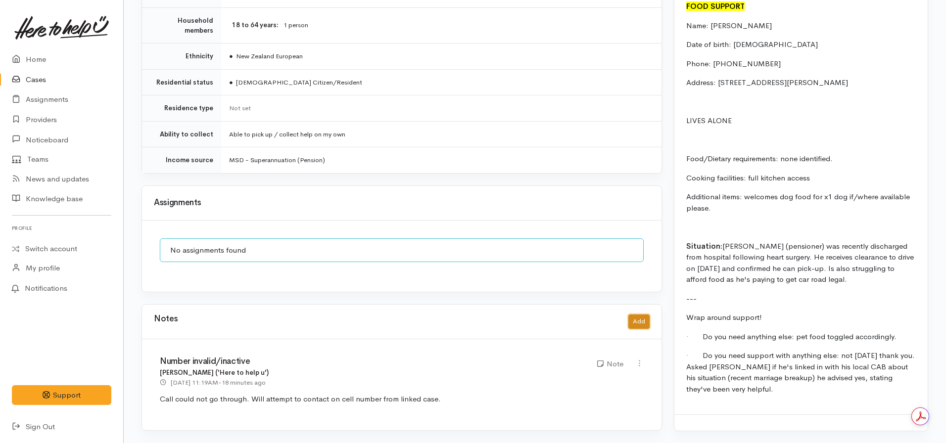
click at [648, 317] on button "Add" at bounding box center [638, 322] width 21 height 14
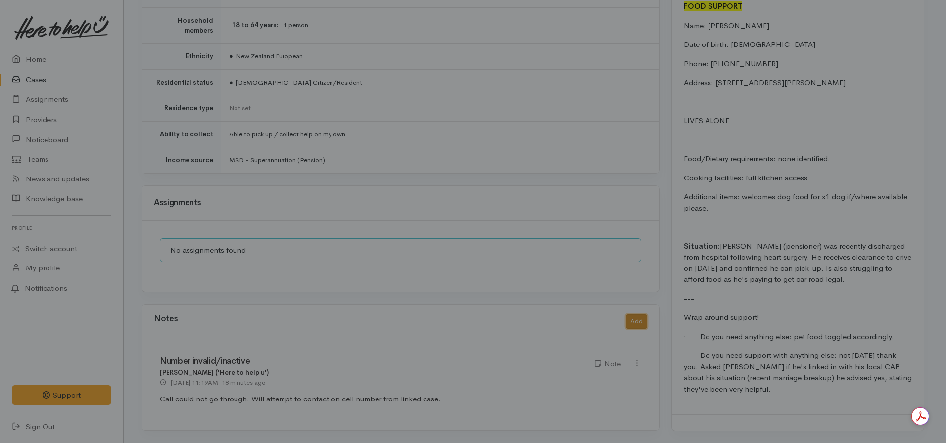
scroll to position [882, 0]
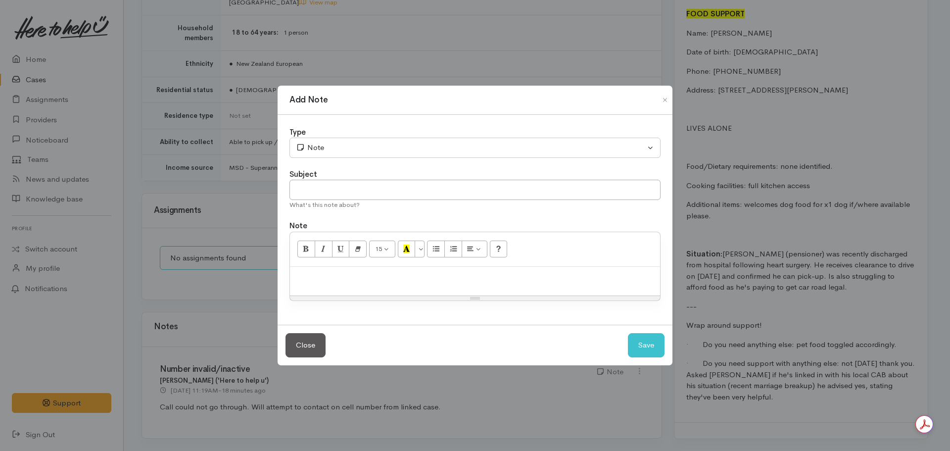
click at [417, 279] on p at bounding box center [475, 277] width 360 height 11
click at [368, 206] on div "What's this note about?" at bounding box center [474, 205] width 371 height 10
click at [363, 188] on input "text" at bounding box center [474, 190] width 371 height 20
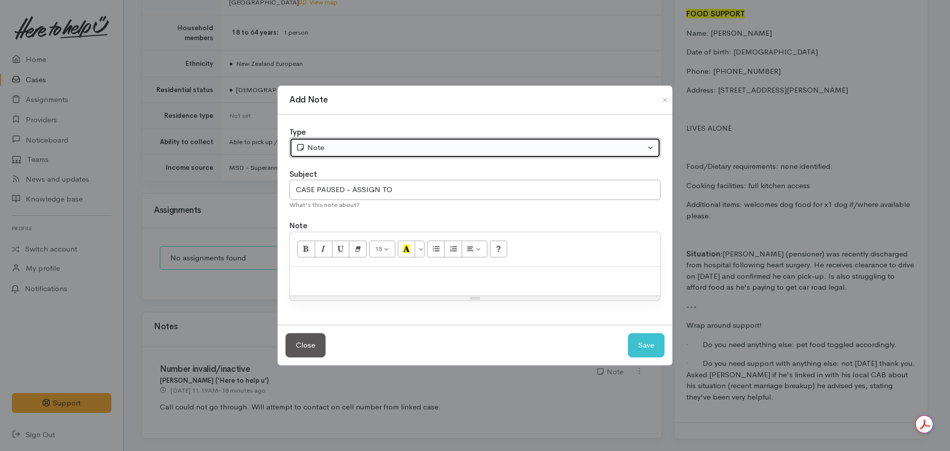
click at [337, 150] on div "Note" at bounding box center [470, 147] width 349 height 11
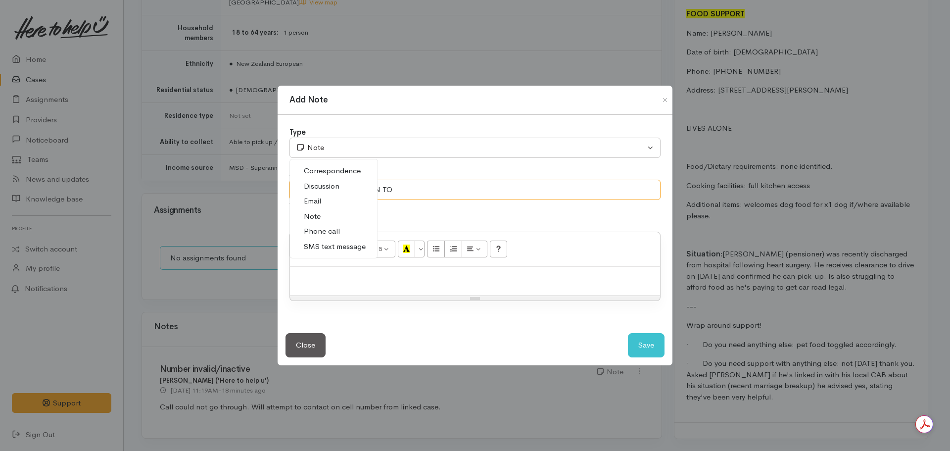
click at [425, 182] on input "CASE PAUSED - ASSIGN TO" at bounding box center [474, 190] width 371 height 20
type input "CASE PAUSED - Assign to Te Aroha Foodbank on 03.09.2025"
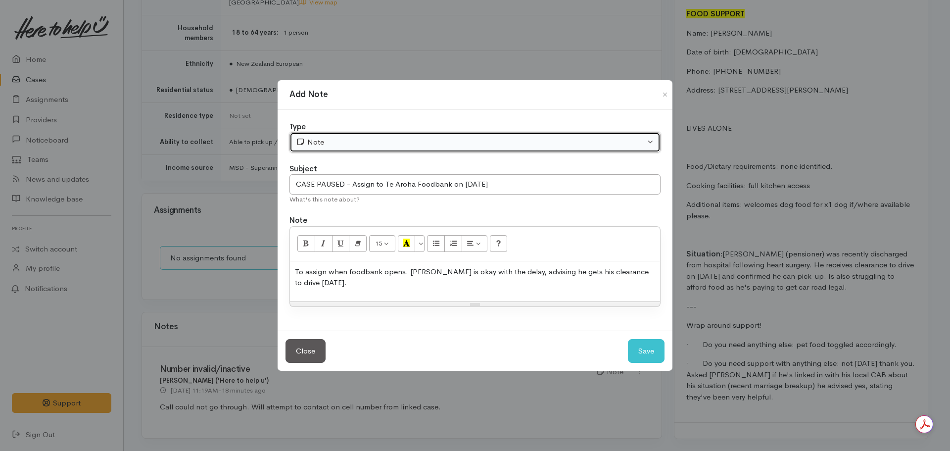
click at [393, 145] on div "Note" at bounding box center [470, 142] width 349 height 11
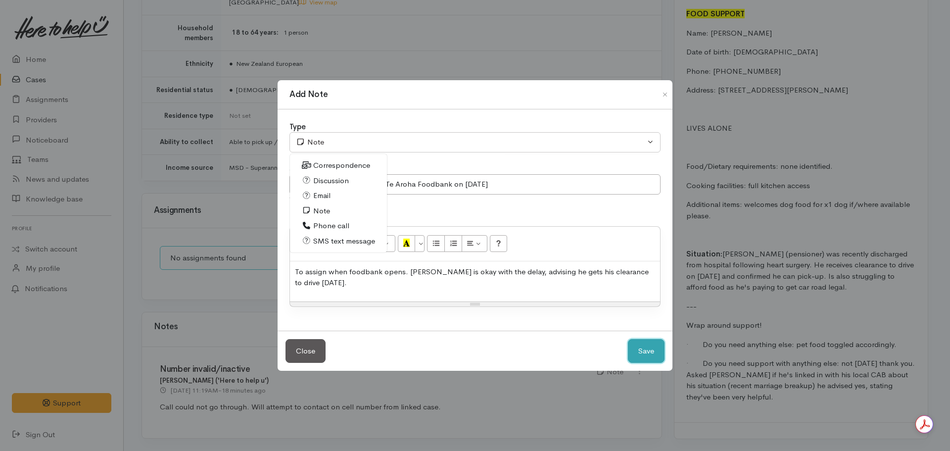
click at [646, 345] on button "Save" at bounding box center [646, 351] width 37 height 24
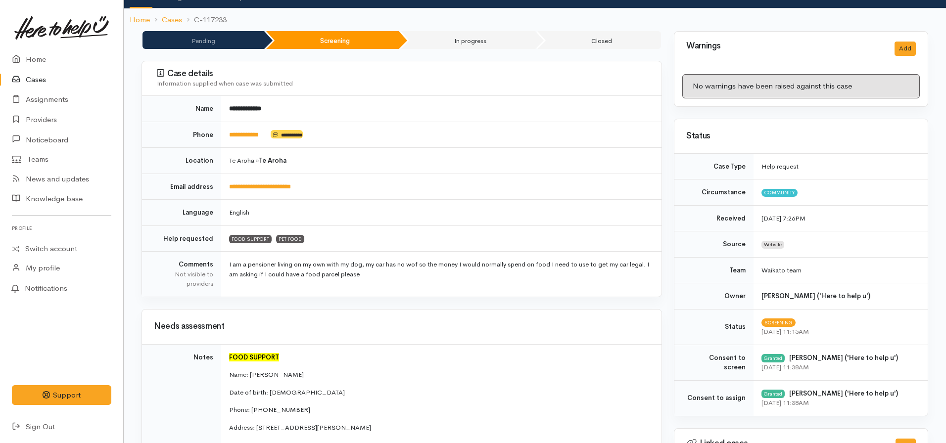
scroll to position [0, 0]
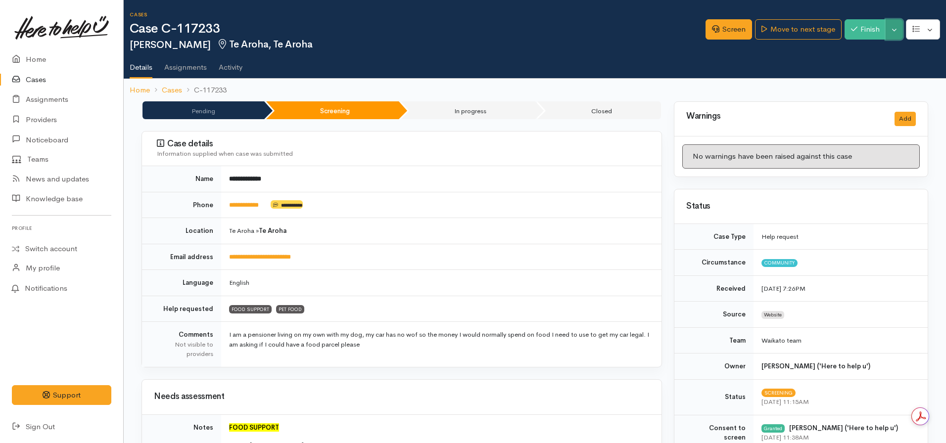
click at [893, 33] on button "Toggle Dropdown" at bounding box center [894, 29] width 17 height 20
click at [853, 51] on link "Pause" at bounding box center [863, 52] width 78 height 15
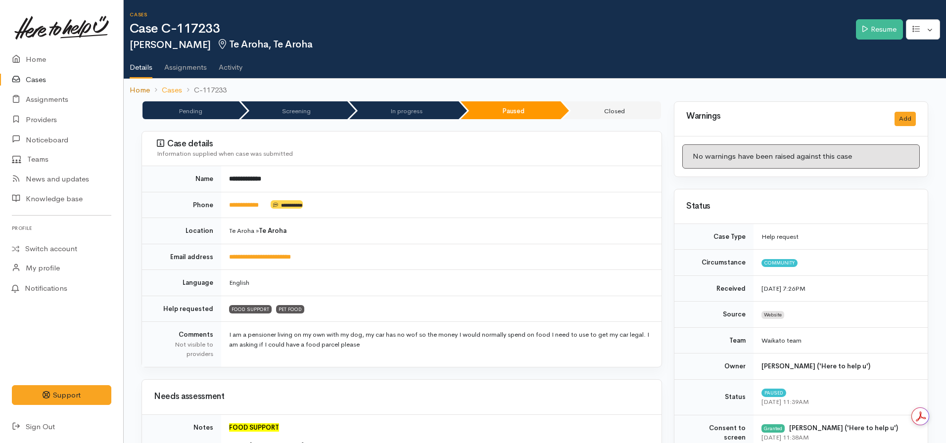
click at [138, 88] on link "Home" at bounding box center [140, 90] width 20 height 11
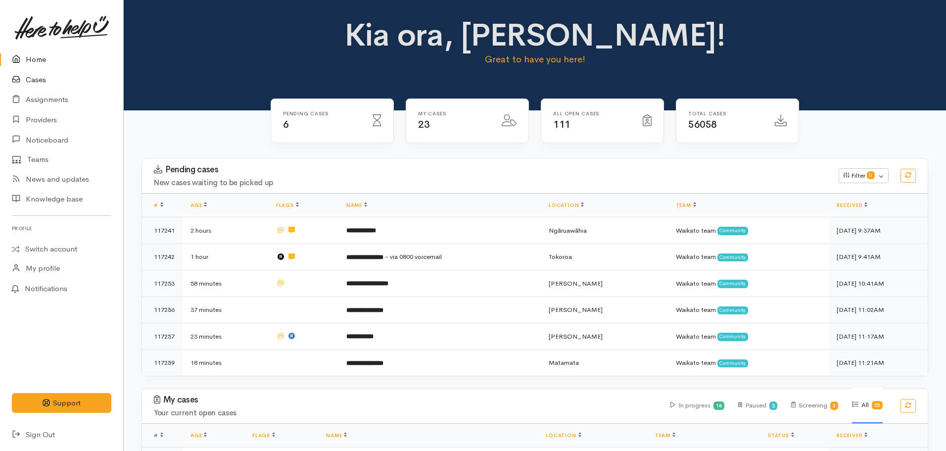
click at [42, 78] on link "Cases" at bounding box center [61, 80] width 123 height 20
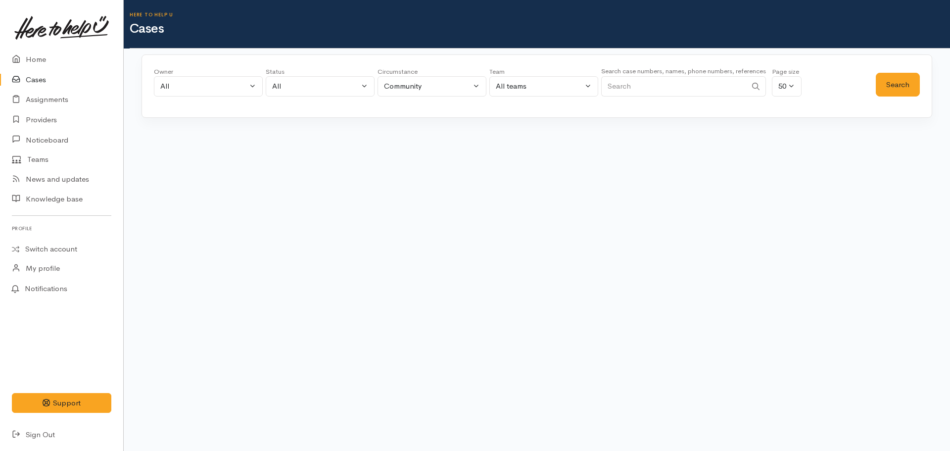
click at [640, 85] on input "Search" at bounding box center [673, 86] width 145 height 20
paste input "[PHONE_NUMBER]"
type input "[PHONE_NUMBER]"
click at [892, 90] on button "Search" at bounding box center [898, 85] width 44 height 24
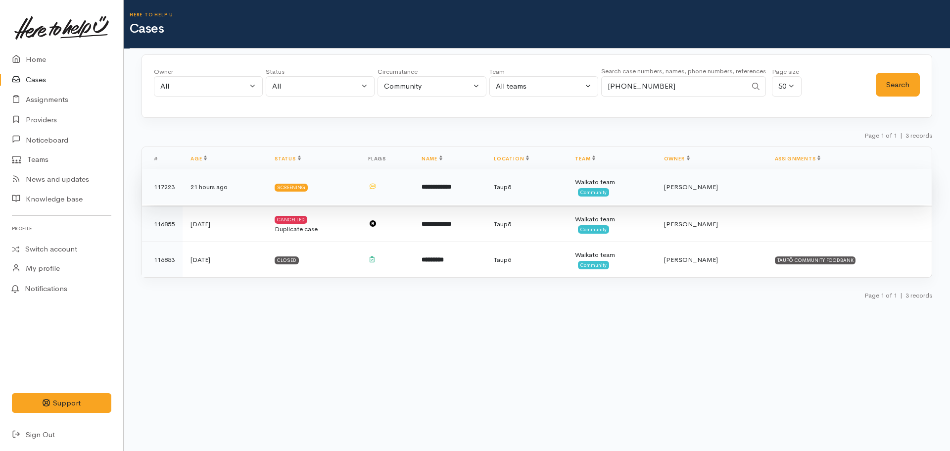
click at [515, 194] on td "Taupō" at bounding box center [526, 187] width 81 height 36
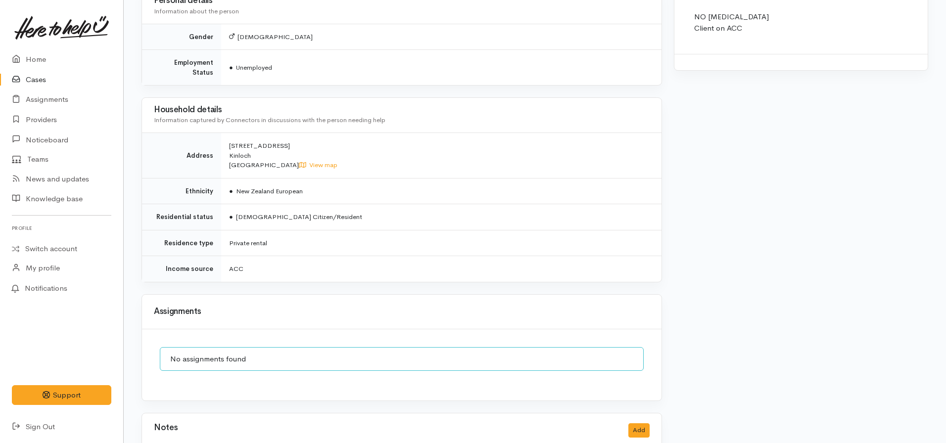
scroll to position [1116, 0]
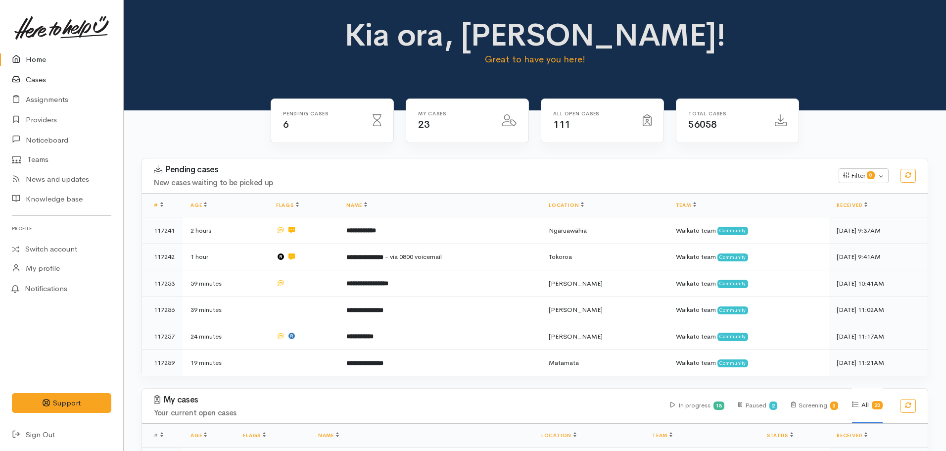
click at [42, 75] on link "Cases" at bounding box center [61, 80] width 123 height 20
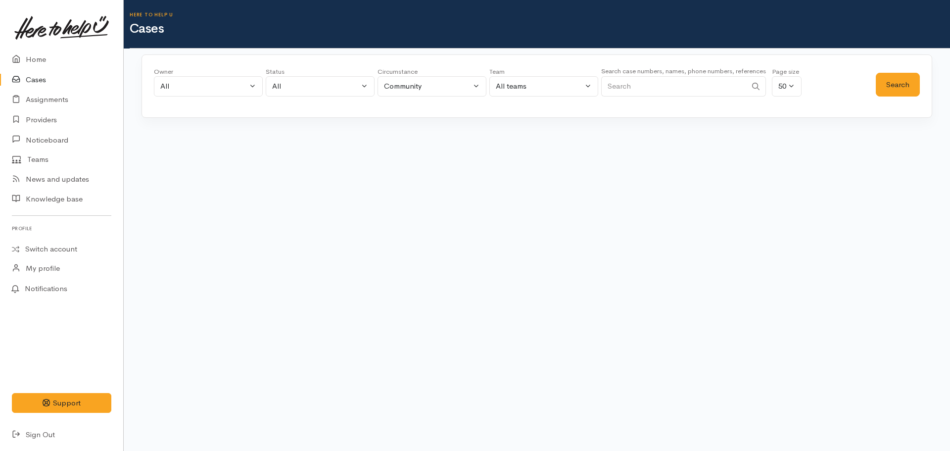
click at [632, 85] on input "Search" at bounding box center [673, 86] width 145 height 20
paste input "+64225441980"
type input "+64225441980"
click at [919, 86] on button "Search" at bounding box center [898, 85] width 44 height 24
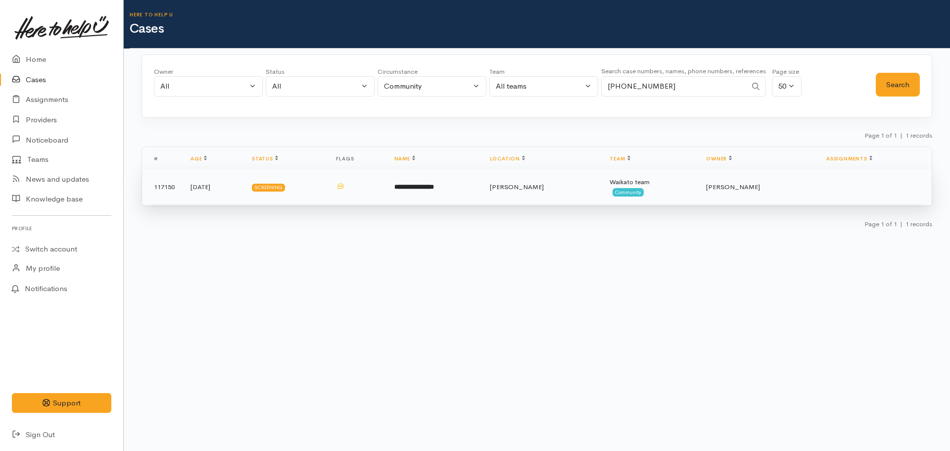
click at [482, 191] on td "**********" at bounding box center [434, 187] width 96 height 36
click at [469, 193] on td "**********" at bounding box center [434, 187] width 96 height 36
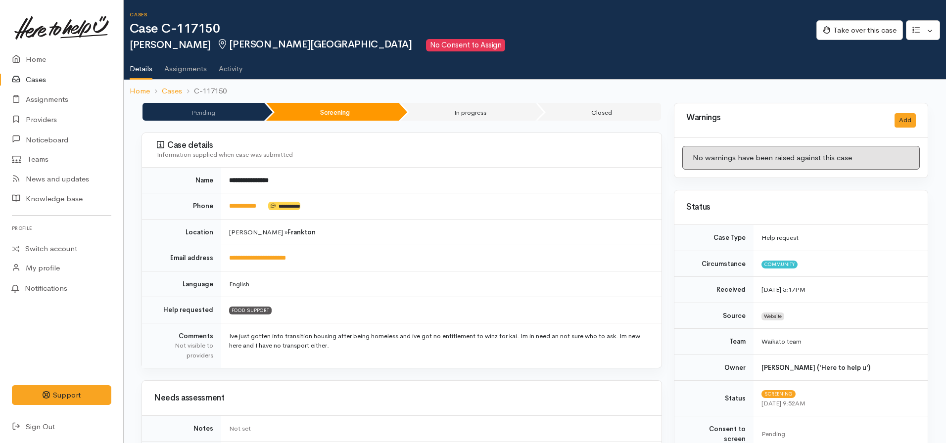
click at [370, 200] on td "**********" at bounding box center [441, 206] width 440 height 26
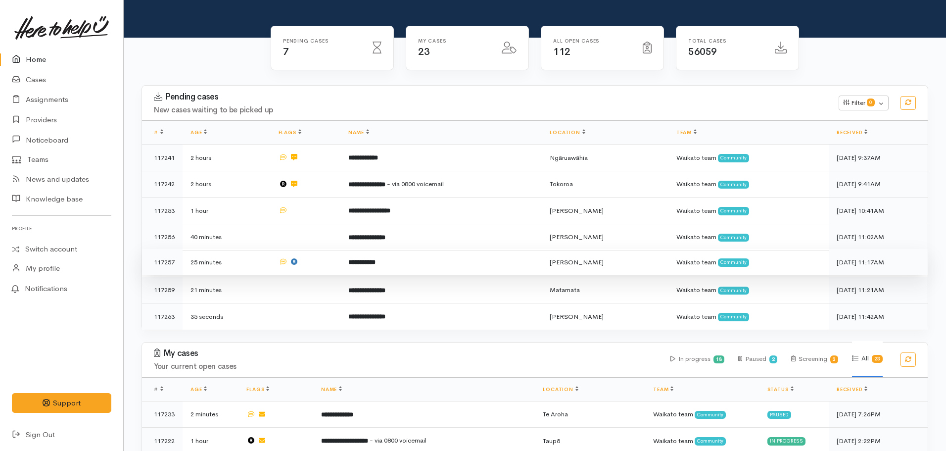
scroll to position [99, 0]
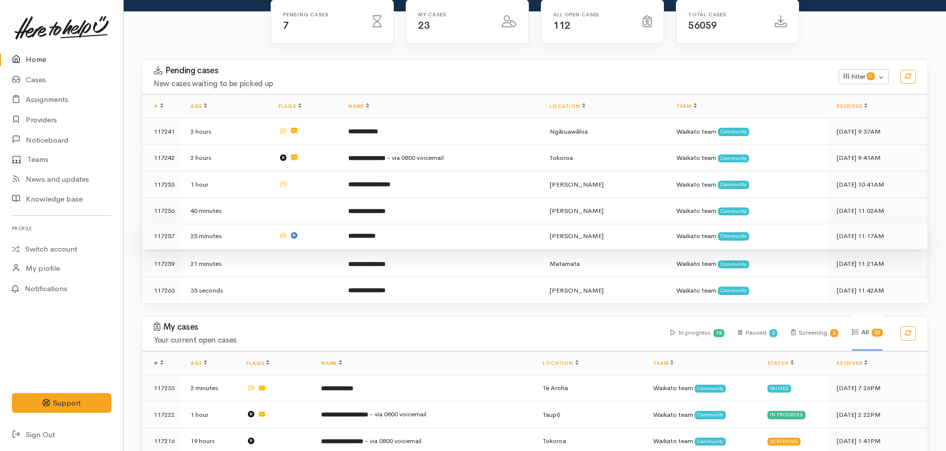
click at [368, 235] on b "**********" at bounding box center [361, 236] width 27 height 6
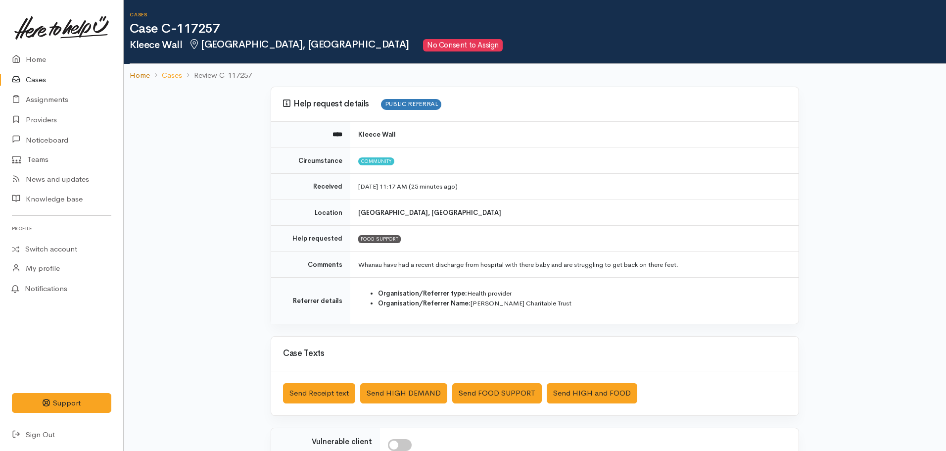
click at [142, 73] on link "Home" at bounding box center [140, 75] width 20 height 11
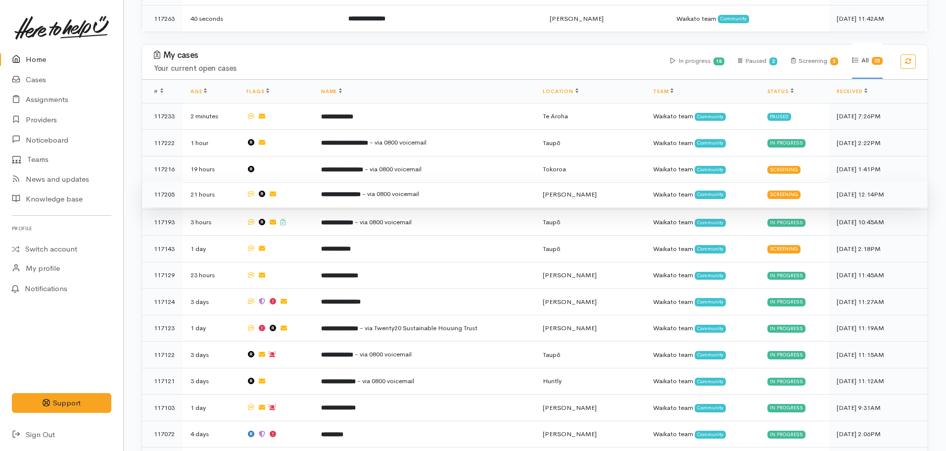
scroll to position [396, 0]
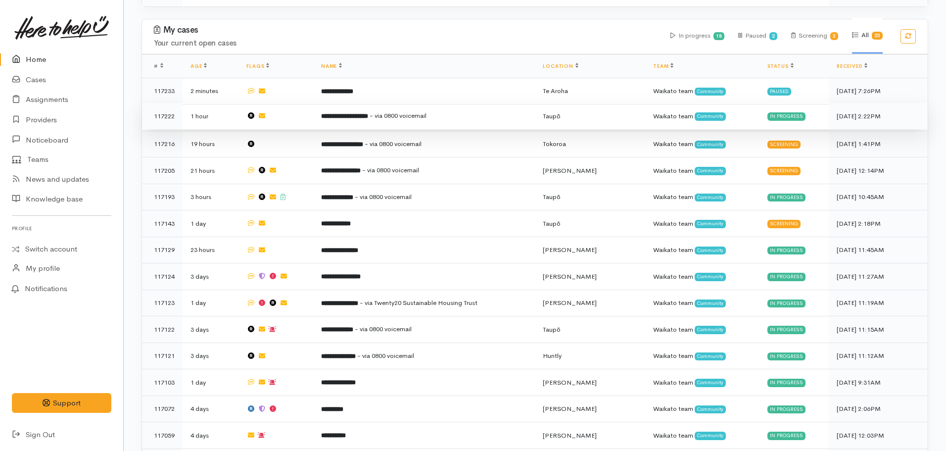
click at [359, 113] on b "**********" at bounding box center [344, 116] width 47 height 6
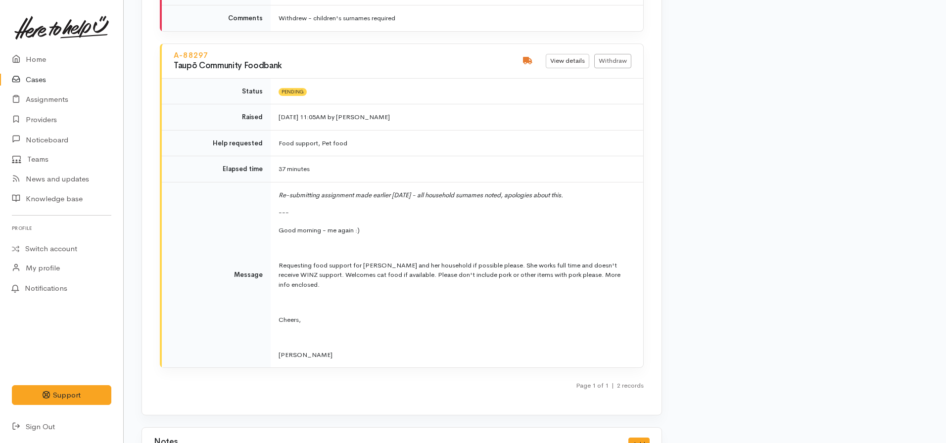
scroll to position [1880, 0]
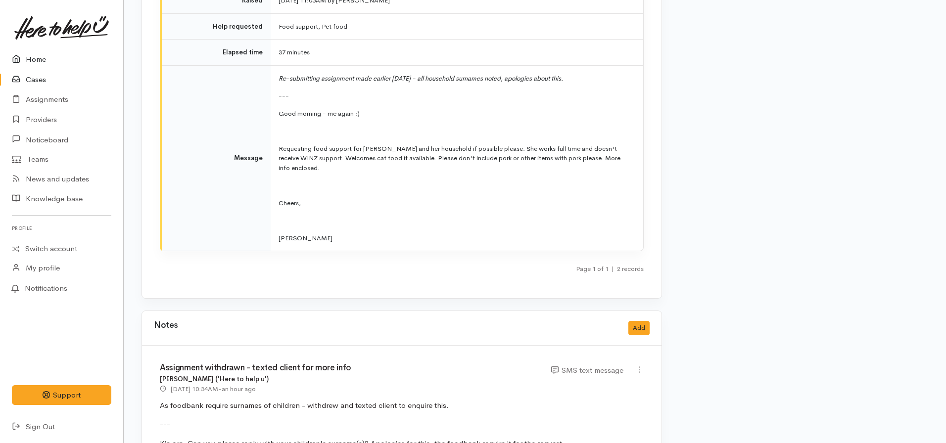
click at [47, 58] on link "Home" at bounding box center [61, 59] width 123 height 20
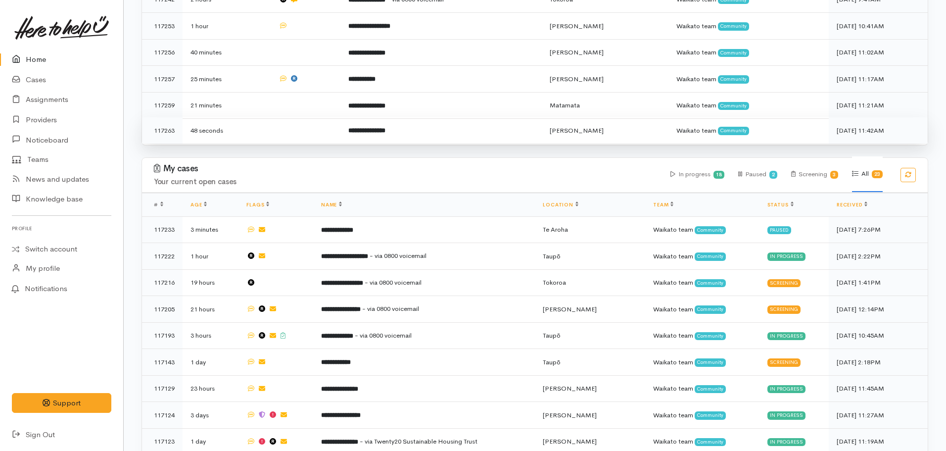
scroll to position [297, 0]
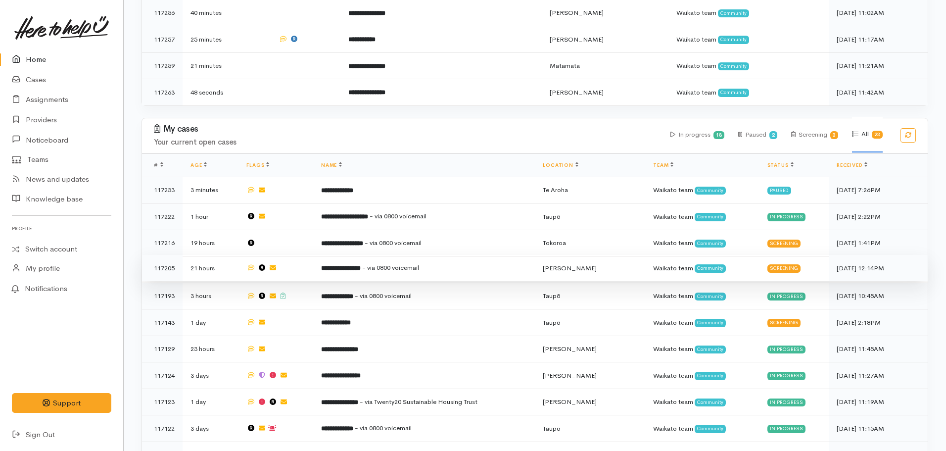
click at [361, 265] on b "**********" at bounding box center [341, 268] width 40 height 6
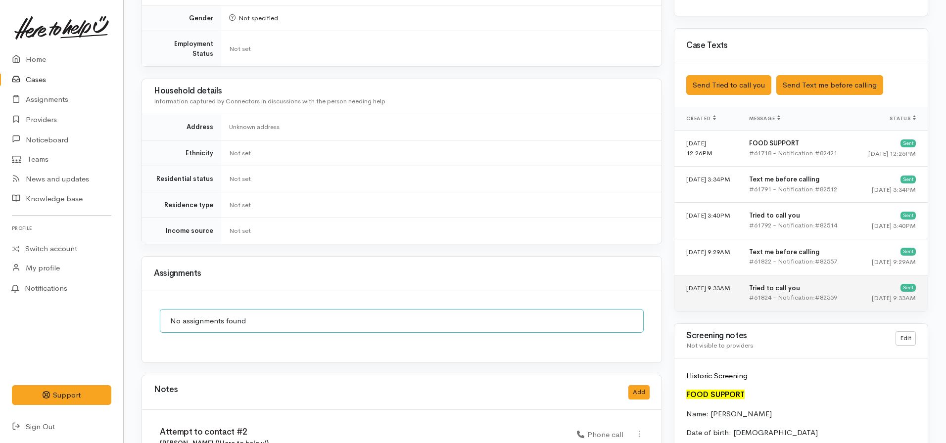
scroll to position [643, 0]
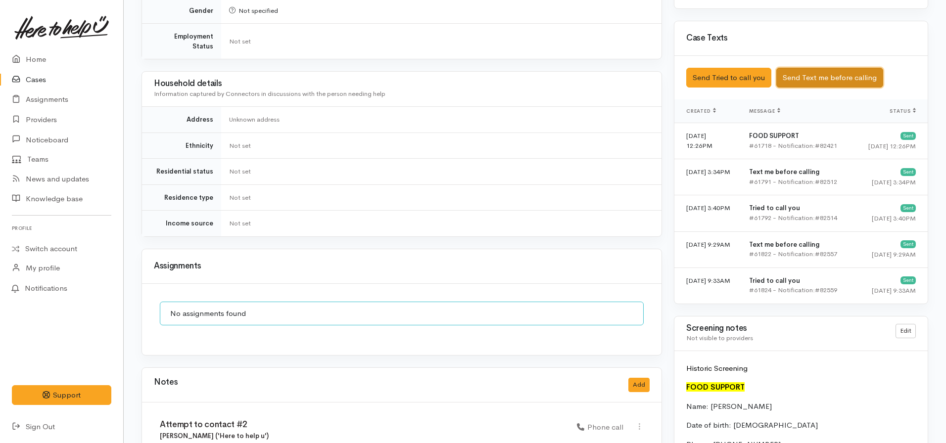
click at [818, 69] on button "Send Text me before calling" at bounding box center [829, 78] width 107 height 20
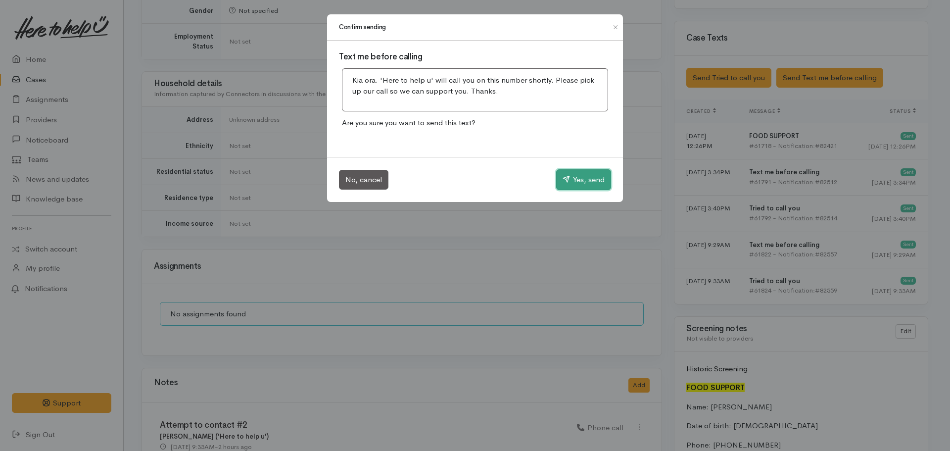
click at [577, 186] on button "Yes, send" at bounding box center [583, 179] width 55 height 21
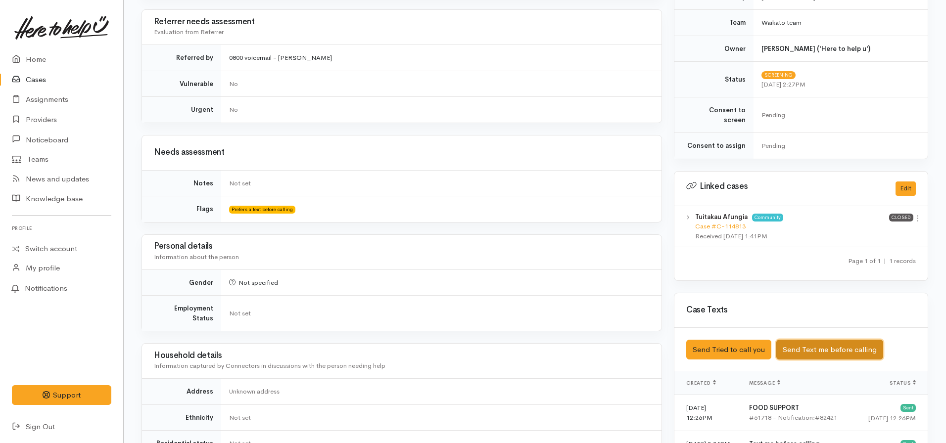
scroll to position [247, 0]
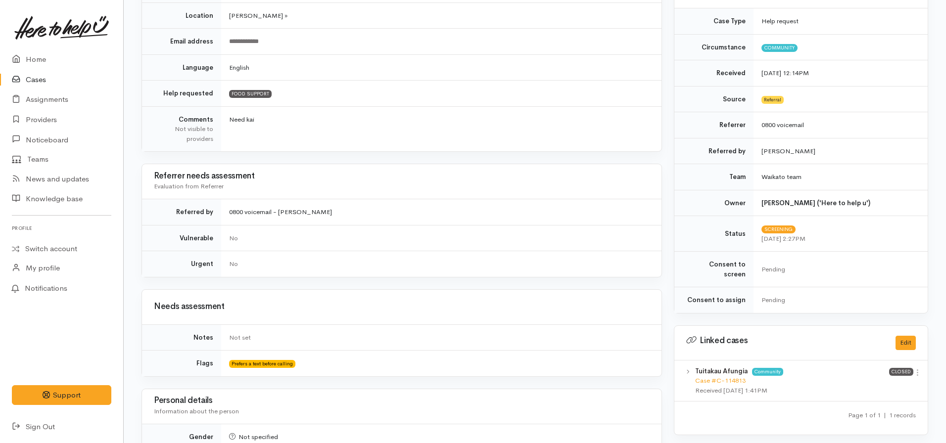
scroll to position [140, 0]
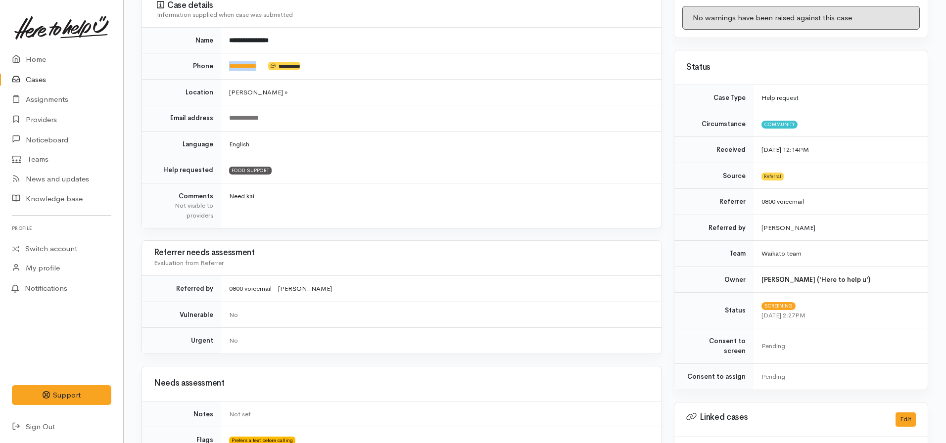
drag, startPoint x: 268, startPoint y: 63, endPoint x: 225, endPoint y: 64, distance: 42.6
click at [225, 64] on td "**********" at bounding box center [441, 66] width 440 height 26
copy td "**********"
click at [343, 157] on td "FOOD SUPPORT" at bounding box center [441, 170] width 440 height 26
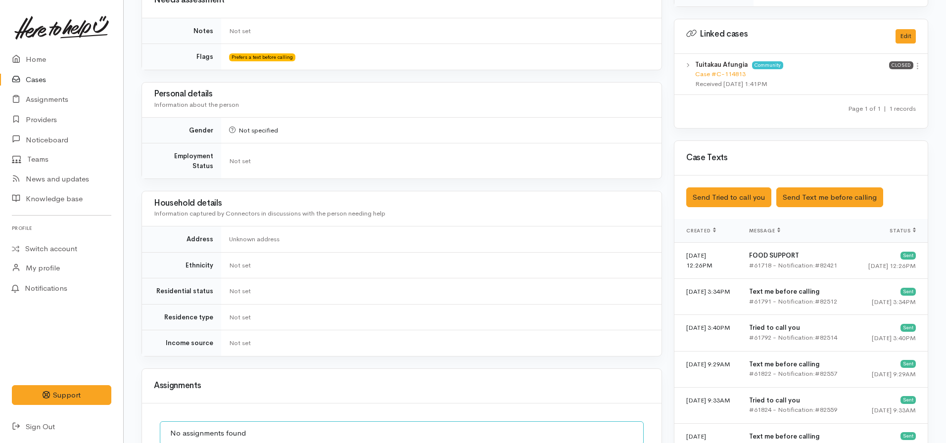
scroll to position [387, 0]
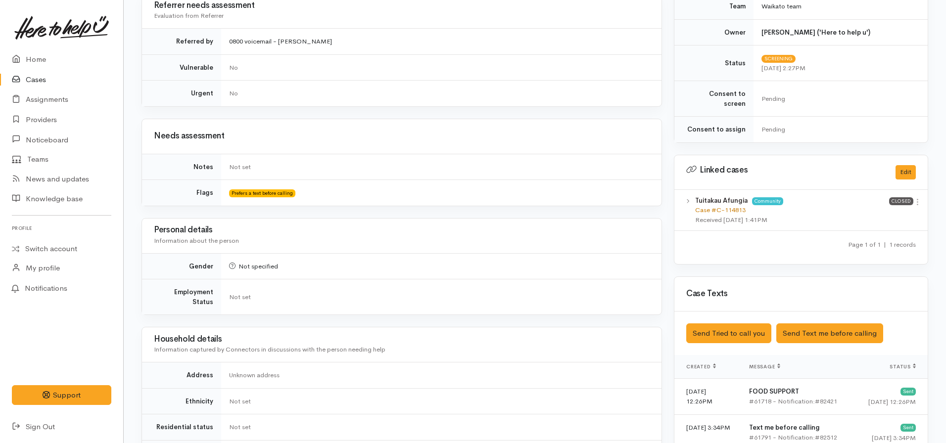
click at [713, 206] on link "Case #C-114813" at bounding box center [720, 210] width 50 height 8
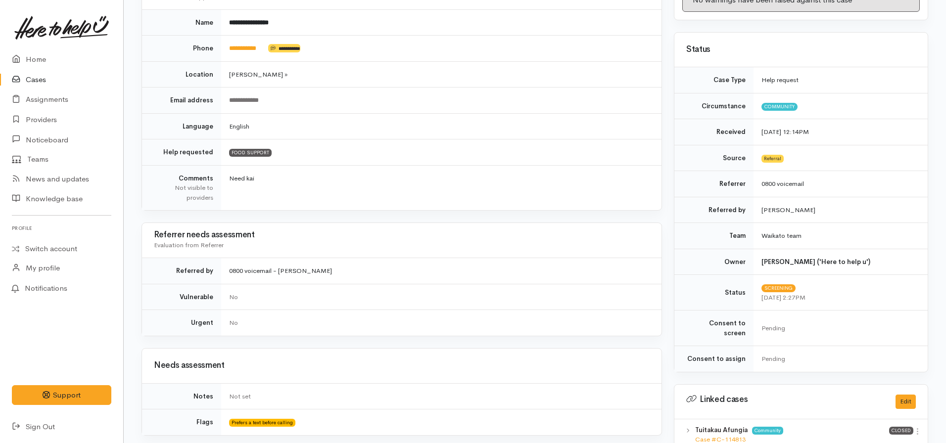
scroll to position [66, 0]
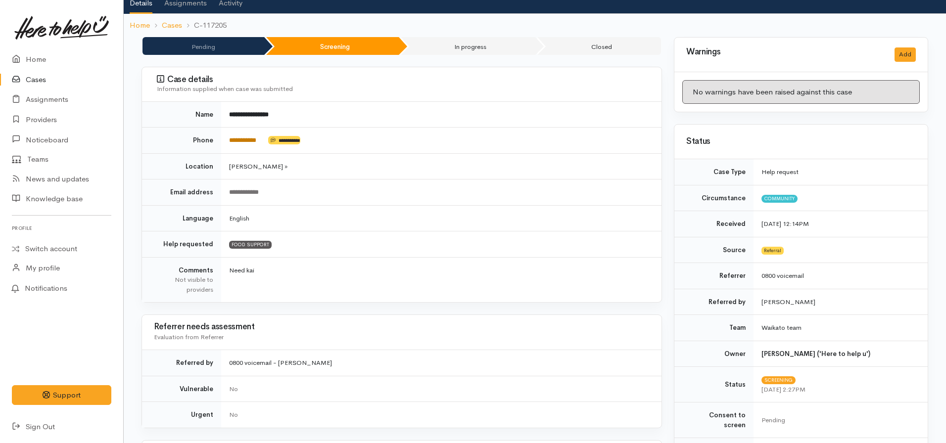
click at [240, 142] on link "**********" at bounding box center [242, 140] width 27 height 6
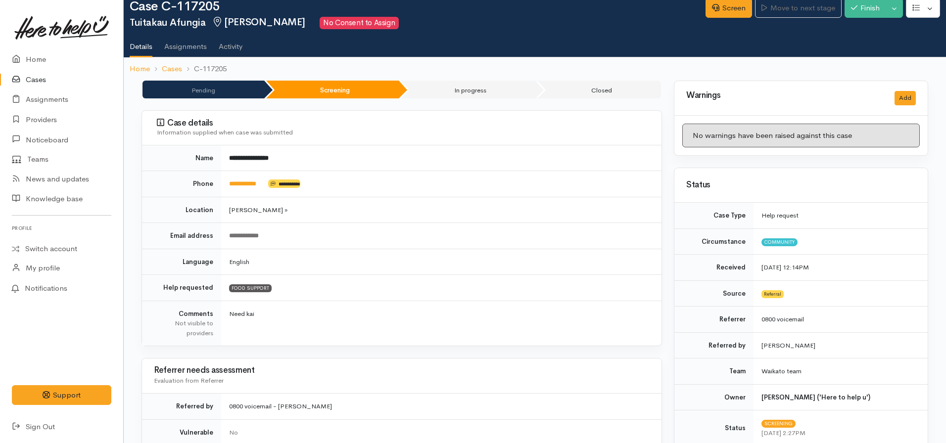
scroll to position [0, 0]
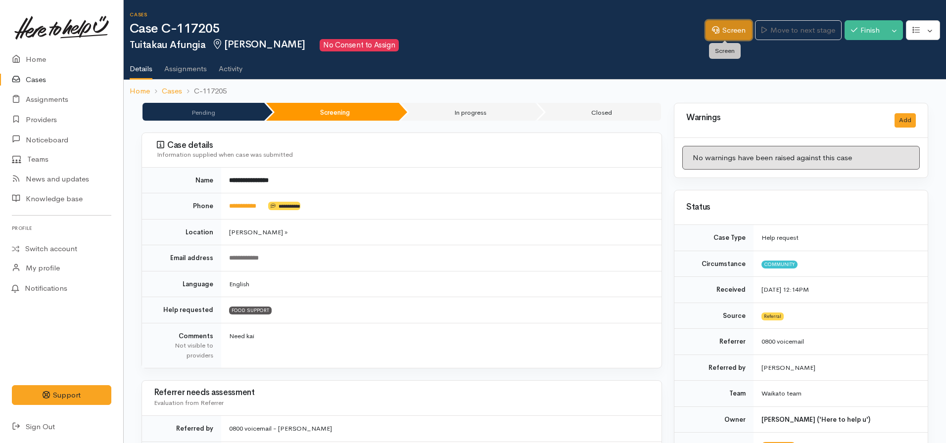
click at [717, 28] on link "Screen" at bounding box center [729, 30] width 47 height 20
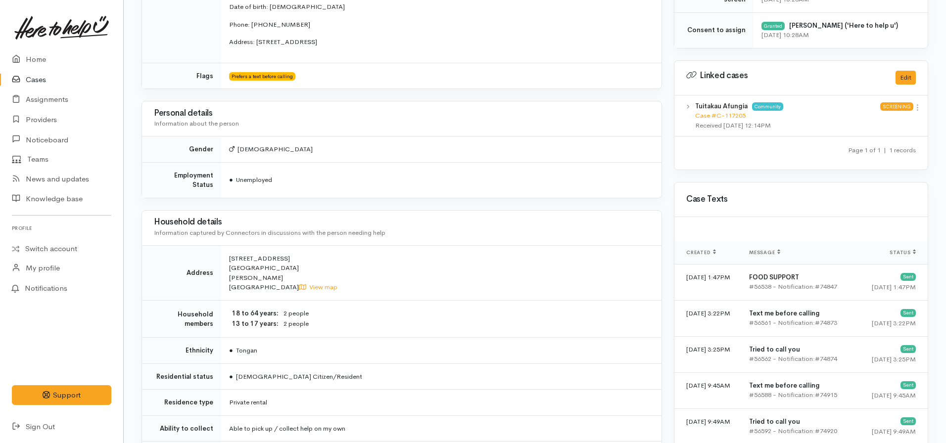
scroll to position [346, 0]
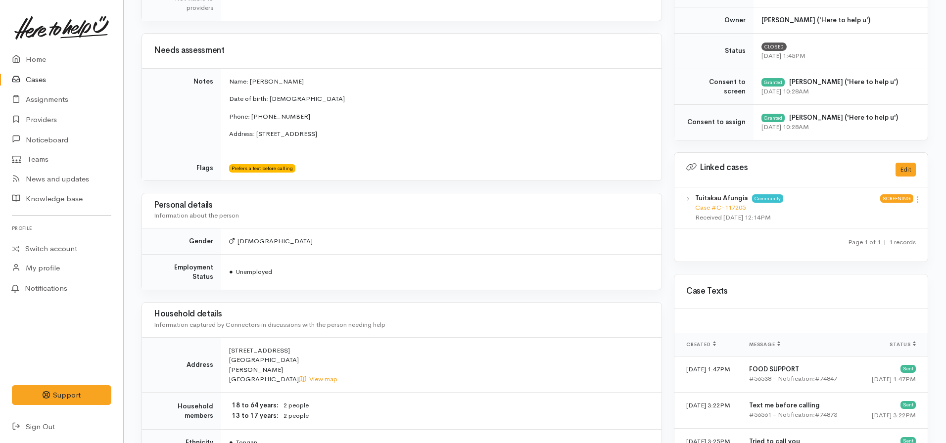
click at [46, 81] on link "Cases" at bounding box center [61, 80] width 123 height 20
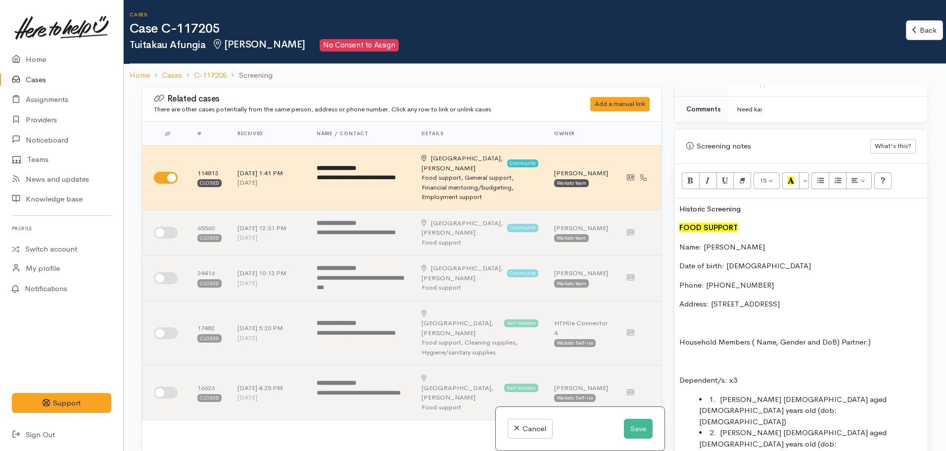
scroll to position [594, 0]
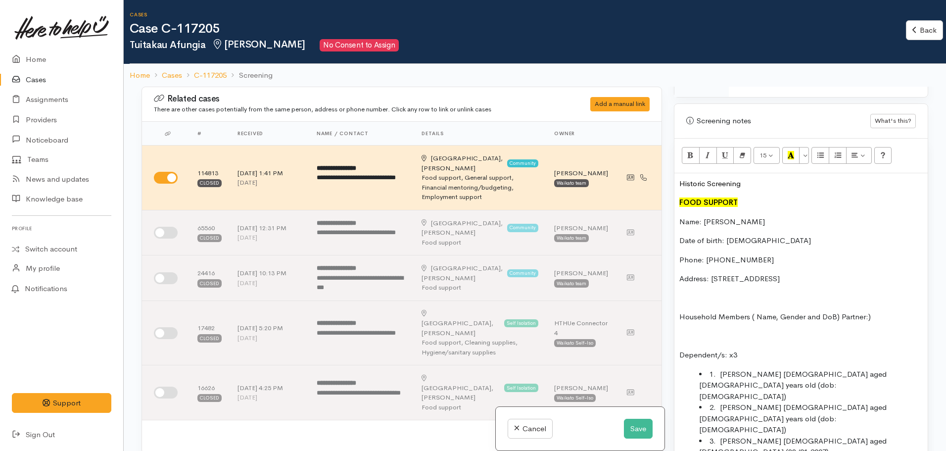
drag, startPoint x: 722, startPoint y: 278, endPoint x: 736, endPoint y: 282, distance: 13.9
click at [722, 278] on p "Address: [STREET_ADDRESS]" at bounding box center [800, 278] width 243 height 11
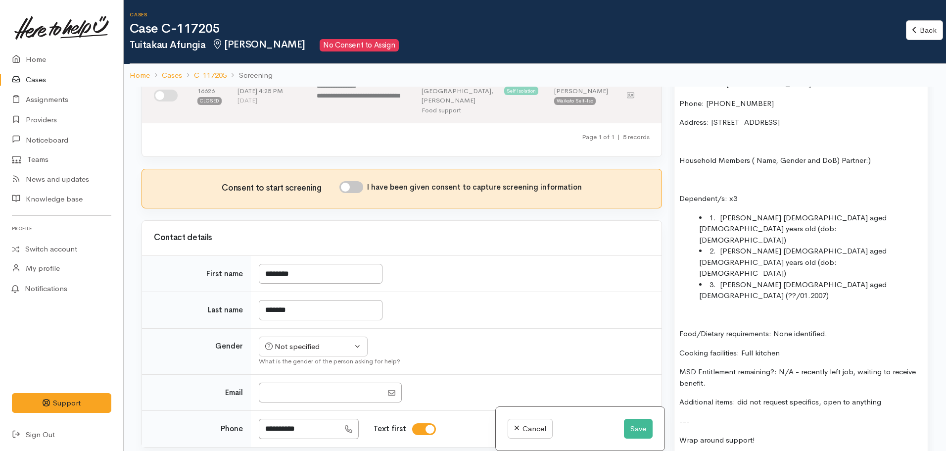
scroll to position [742, 0]
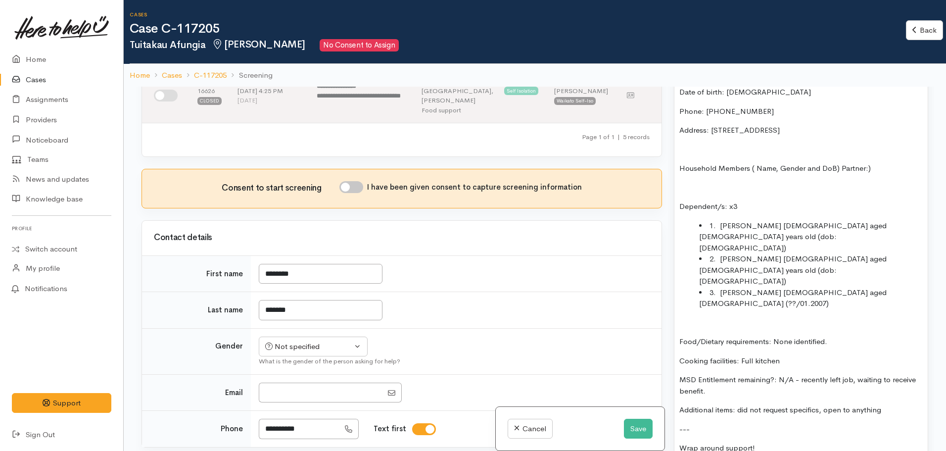
click at [752, 374] on p "MSD Entitlement remaining?: N/A - recently left job, waiting to receive benefit." at bounding box center [800, 385] width 243 height 22
click at [309, 341] on div "Not specified" at bounding box center [308, 346] width 87 height 11
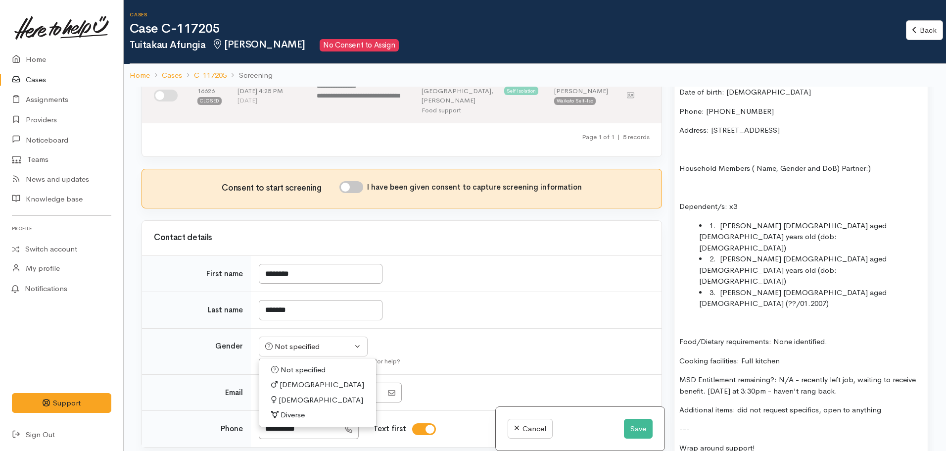
click at [297, 377] on link "[DEMOGRAPHIC_DATA]" at bounding box center [317, 384] width 117 height 15
select select "[DEMOGRAPHIC_DATA]"
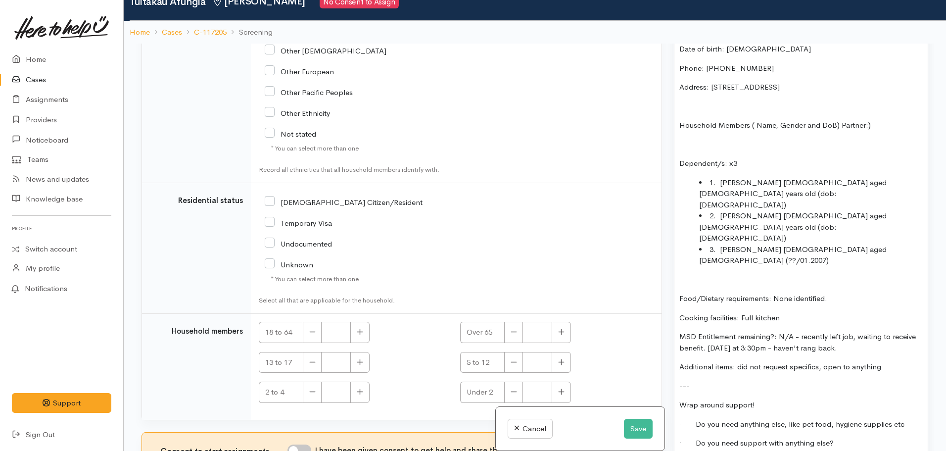
scroll to position [87, 0]
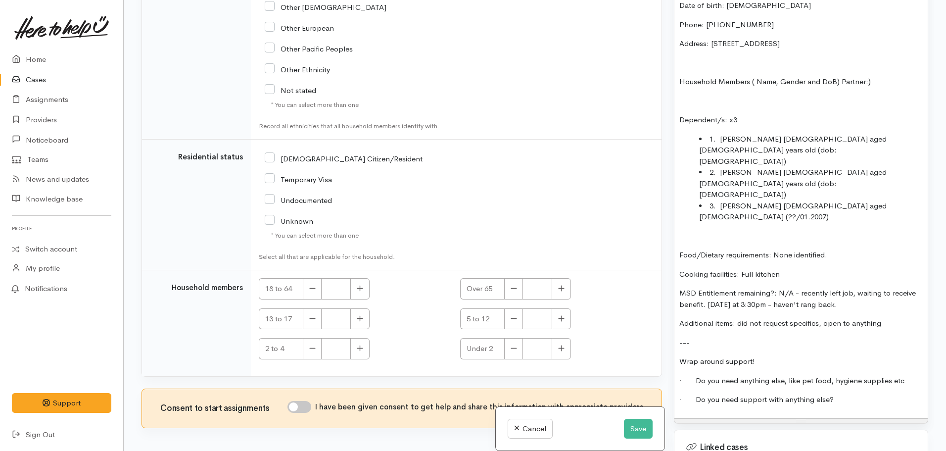
click at [305, 401] on input "I have been given consent to get help and share this information with appropria…" at bounding box center [300, 407] width 24 height 12
checkbox input "true"
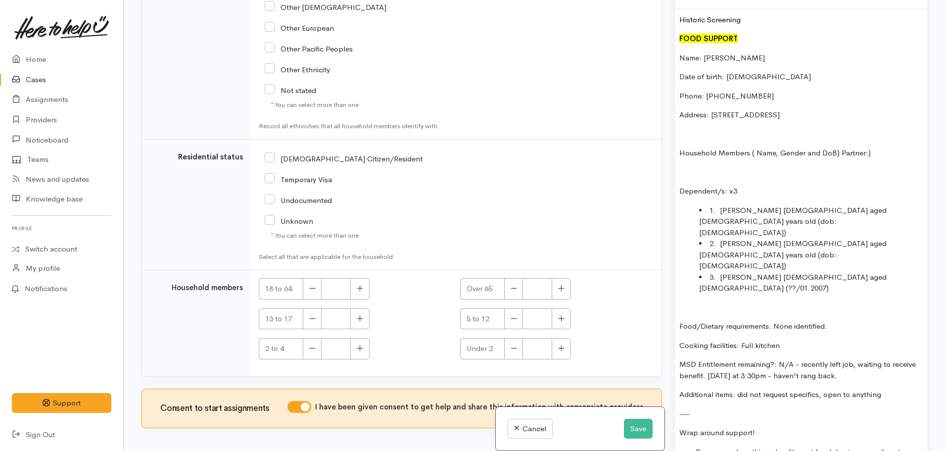
scroll to position [693, 0]
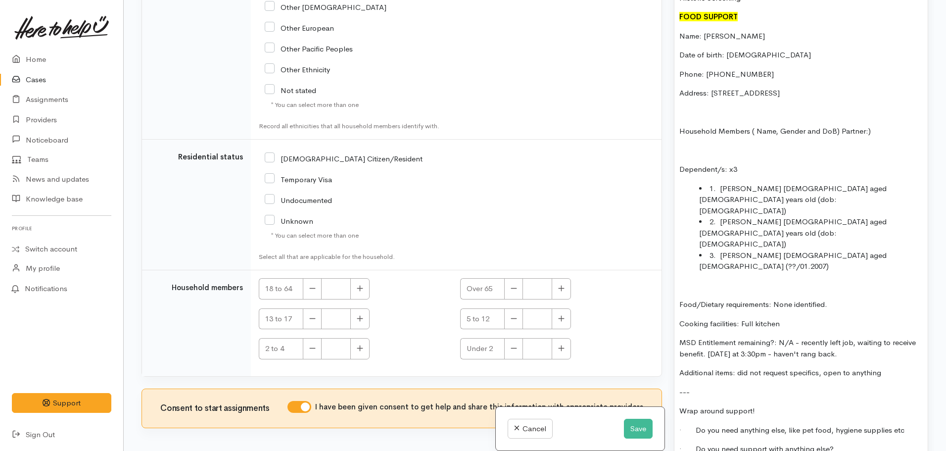
click at [850, 250] on li "3. Anita female aged 18 (??/01.2007)" at bounding box center [811, 261] width 224 height 22
click at [886, 216] on li "2. Vashti female aged 16 years old (dob:12/09/2010)" at bounding box center [811, 233] width 224 height 34
click at [748, 189] on li "1. Simone male aged 14 years old (dob: 16/2/2011)" at bounding box center [811, 200] width 224 height 34
click at [742, 216] on li "2. Vashti female aged 16 years old (dob:12/09/2010)" at bounding box center [811, 233] width 224 height 34
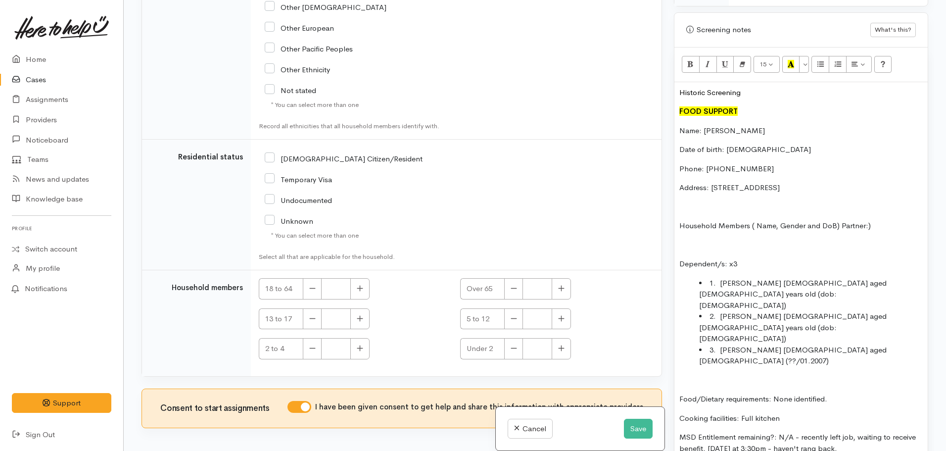
scroll to position [594, 0]
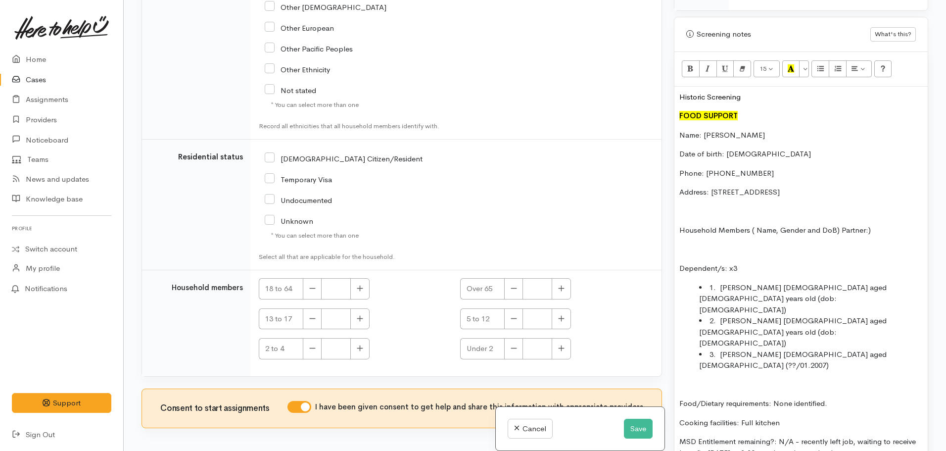
click at [725, 315] on li "2. Vashti Agungia female aged 16 years old (dob:12/09/2010)" at bounding box center [811, 332] width 224 height 34
click at [759, 315] on li "2. Vashti Agungia female aged 16 years old (dob:15/09/2010)" at bounding box center [811, 332] width 224 height 34
click at [751, 315] on li "2. Vashti Agungia female aged 16 years old (dob:15/09/2010)" at bounding box center [811, 332] width 224 height 34
click at [769, 315] on li "2. [PERSON_NAME] [DEMOGRAPHIC_DATA] aged [DEMOGRAPHIC_DATA] years old (dob:[DEM…" at bounding box center [811, 332] width 224 height 34
click at [874, 349] on li "3. Anita female aged 18 (??/01.2007)" at bounding box center [811, 360] width 224 height 22
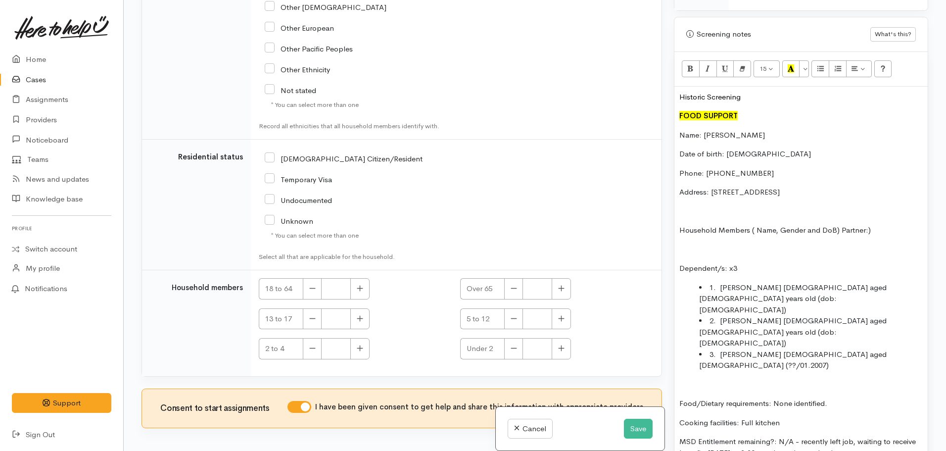
click at [916, 315] on li "2. [PERSON_NAME] [DEMOGRAPHIC_DATA] aged [DEMOGRAPHIC_DATA] years old (dob:[DEM…" at bounding box center [811, 332] width 224 height 34
click at [705, 315] on li "2. Vashti Afungia female aged 16 years old (dob:15/09/2010) - 008" at bounding box center [811, 332] width 224 height 34
click at [852, 349] on li "3. Anita female aged 18 (??/01.2007)" at bounding box center [811, 360] width 224 height 22
drag, startPoint x: 857, startPoint y: 319, endPoint x: 695, endPoint y: 321, distance: 161.8
click at [695, 321] on ul "1. Simone Finau male aged 14 years old (dob: 16/2/2011) 2. Vashti Afungia femal…" at bounding box center [800, 326] width 243 height 89
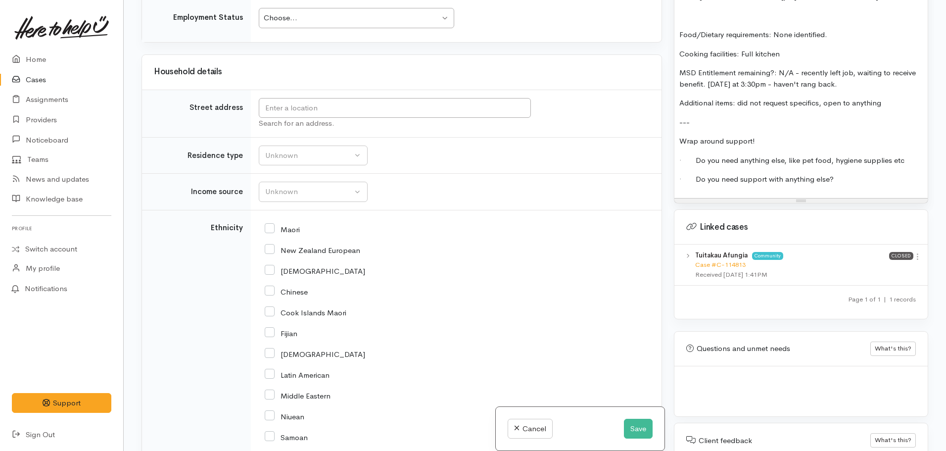
scroll to position [1198, 0]
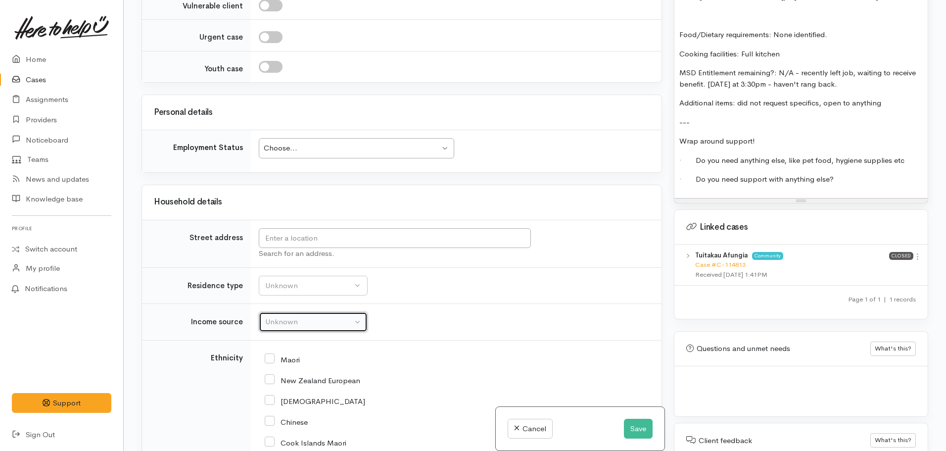
click at [282, 316] on div "Unknown" at bounding box center [308, 321] width 87 height 11
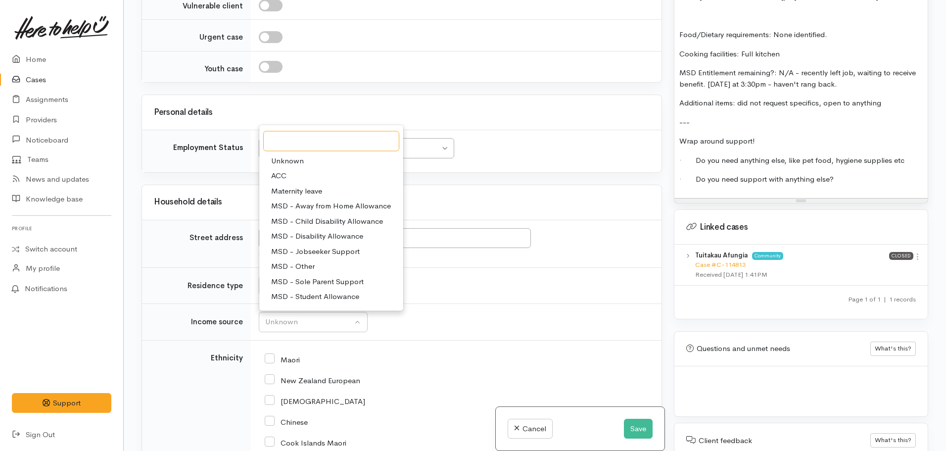
scroll to position [49, 0]
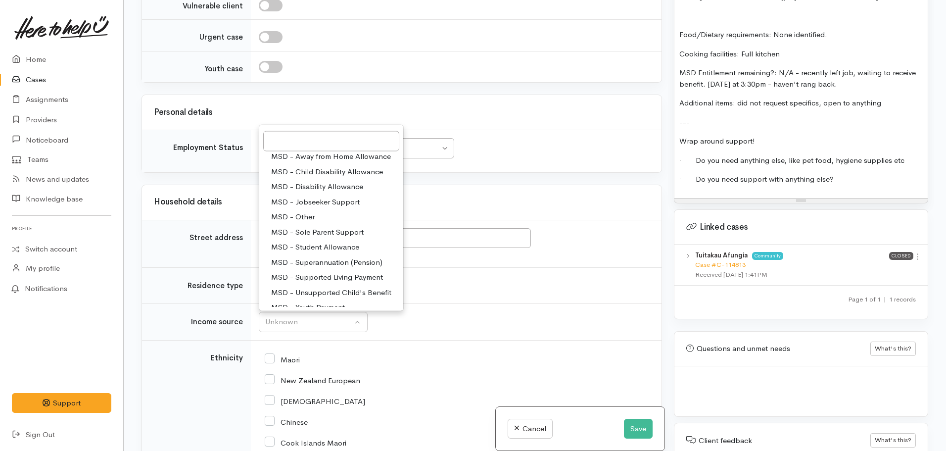
click at [328, 196] on span "MSD - Jobseeker Support" at bounding box center [315, 201] width 89 height 11
select select "4"
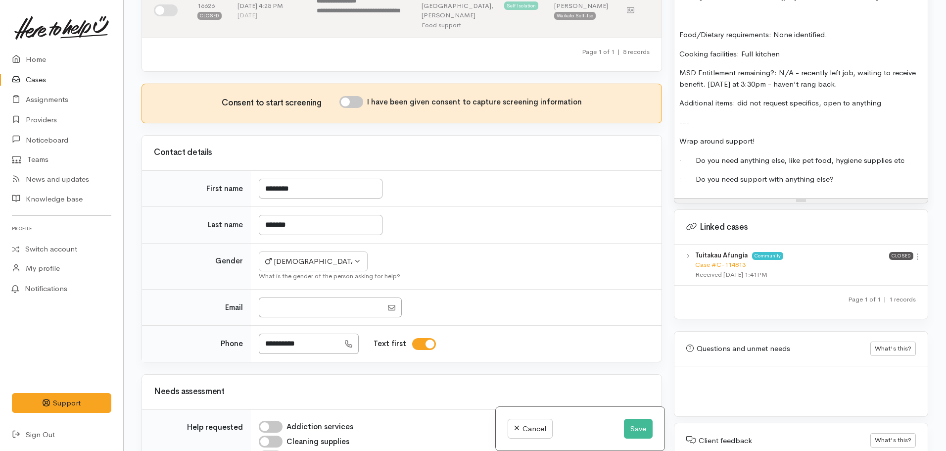
scroll to position [307, 0]
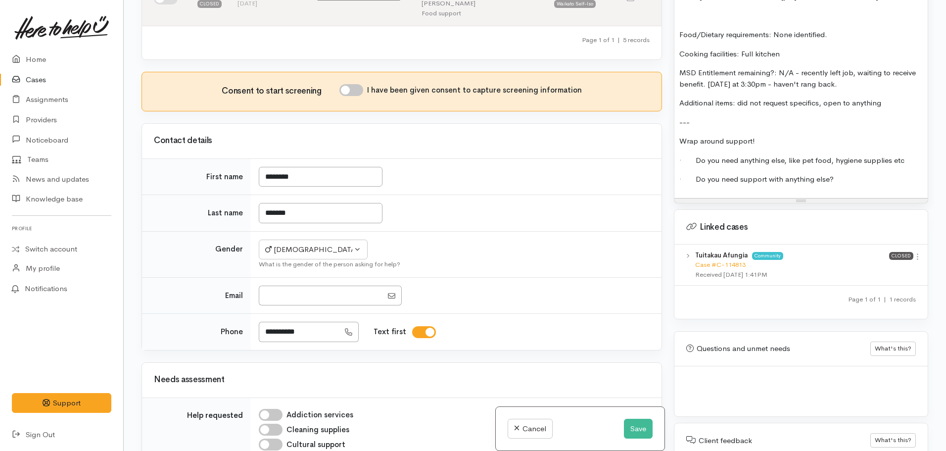
click at [903, 97] on p "Additional items: did not request specifics, open to anything" at bounding box center [800, 102] width 243 height 11
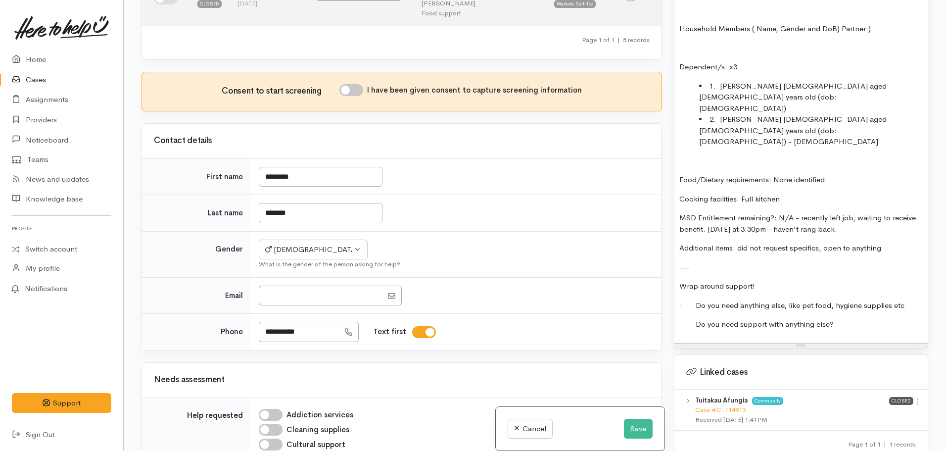
scroll to position [792, 0]
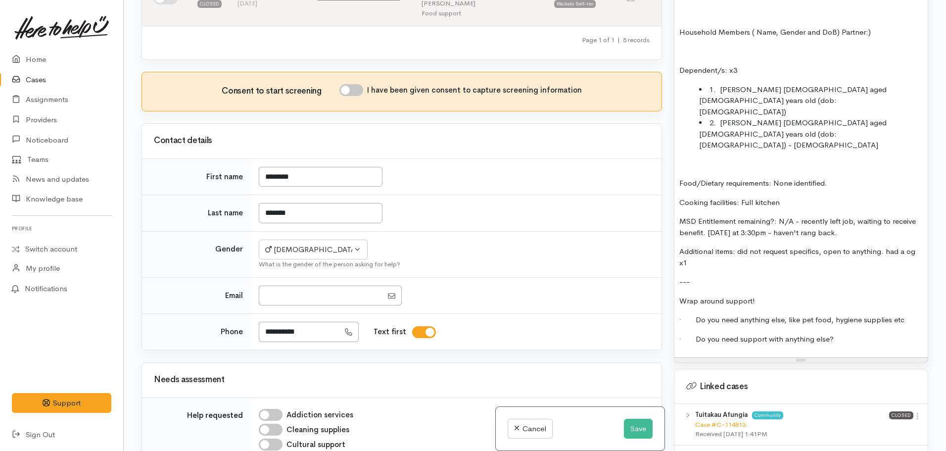
click at [908, 246] on p "Additional items: did not request specifics, open to anything. had a og x1" at bounding box center [800, 257] width 243 height 22
click at [704, 246] on p "Additional items: did not request specifics, open to anything. had a dog x1" at bounding box center [800, 257] width 243 height 22
click at [715, 238] on div "Historic Screening FOOD SUPPORT Name: Tuitakau Afungia Date of birth: 10/4/1981…" at bounding box center [800, 123] width 253 height 469
drag, startPoint x: 698, startPoint y: 218, endPoint x: 704, endPoint y: 225, distance: 8.8
click at [702, 246] on p "Additional items: did not request specifics, open to anything. had a dog x2" at bounding box center [800, 257] width 243 height 22
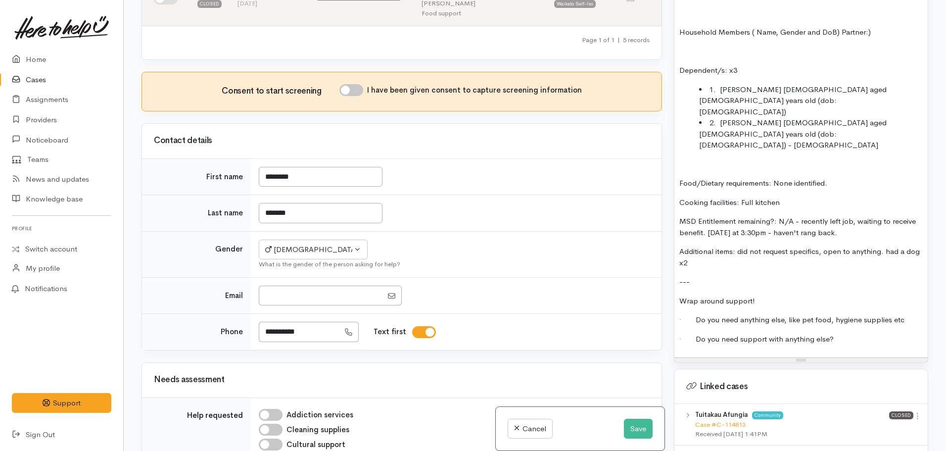
click at [708, 246] on p "Additional items: did not request specifics, open to anything. had a dog x2" at bounding box center [800, 257] width 243 height 22
drag, startPoint x: 756, startPoint y: 109, endPoint x: 753, endPoint y: 92, distance: 18.1
click at [753, 92] on li "1. Simone Finau male aged 14 years old (dob: 16/2/2011)" at bounding box center [811, 101] width 224 height 34
click at [738, 117] on li "2. Vashti Afungia female aged 16 years old (dob:15/09/2010) - 2008" at bounding box center [811, 134] width 224 height 34
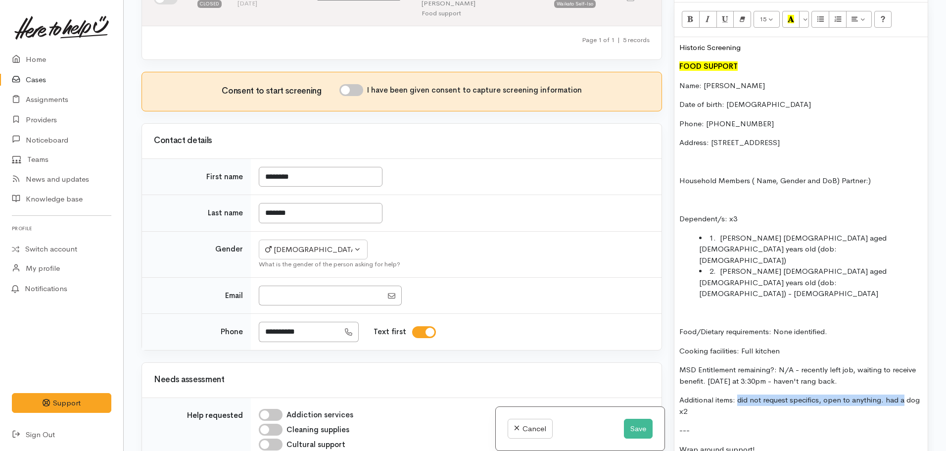
drag, startPoint x: 900, startPoint y: 368, endPoint x: 738, endPoint y: 368, distance: 161.8
click at [738, 394] on p "Additional items: did not request specifics, open to anything. had a dog x2" at bounding box center [800, 405] width 243 height 22
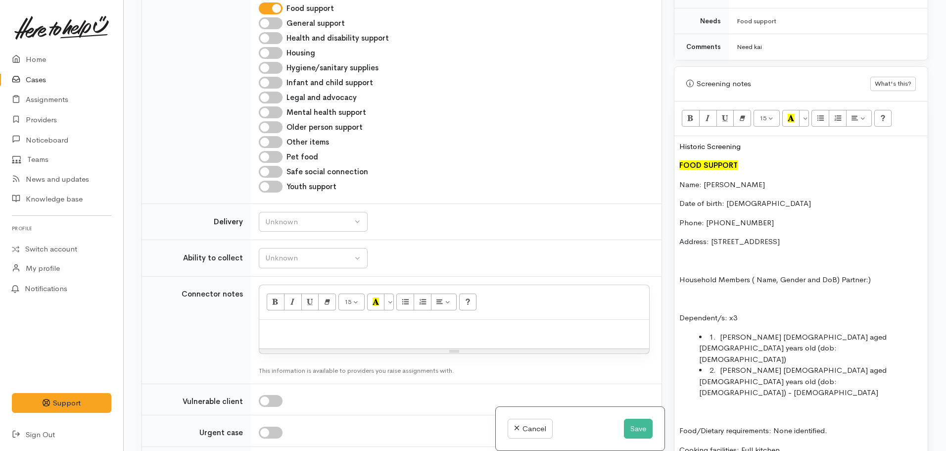
scroll to position [604, 0]
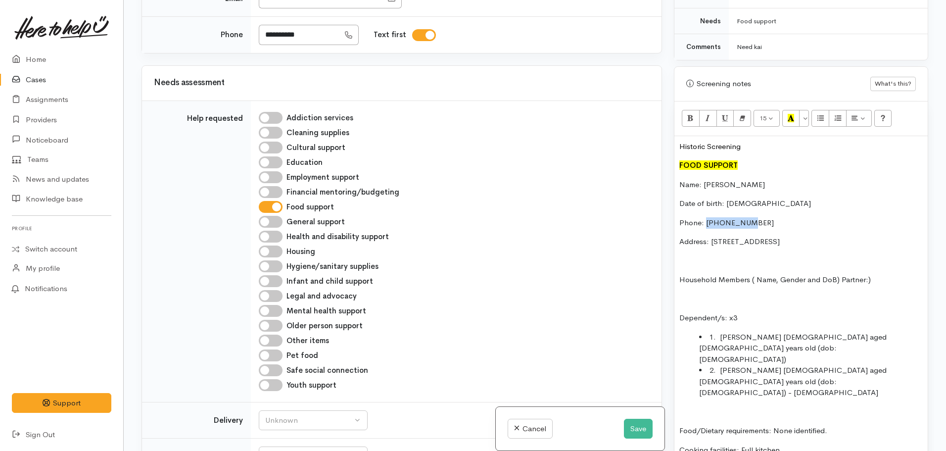
drag, startPoint x: 757, startPoint y: 215, endPoint x: 706, endPoint y: 211, distance: 51.1
click at [706, 217] on p "Phone: [PHONE_NUMBER]" at bounding box center [800, 222] width 243 height 11
copy p "0273037464"
drag, startPoint x: 750, startPoint y: 132, endPoint x: 650, endPoint y: 135, distance: 100.0
click at [650, 135] on div "Related cases There are other cases potentially from the same person, address o…" at bounding box center [535, 225] width 799 height 451
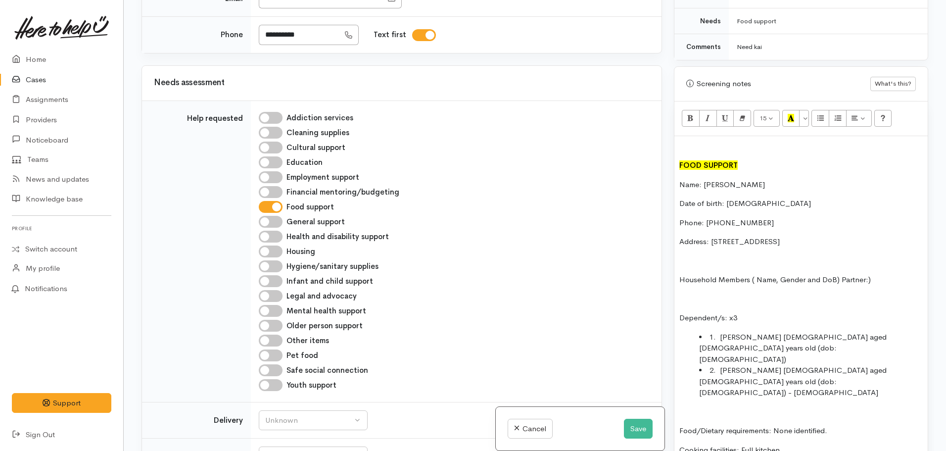
click at [678, 158] on div "FOOD SUPPORT Name: Tuitakau Afungia Date of birth: 10/4/1981 Phone: 0273037464 …" at bounding box center [800, 365] width 253 height 458
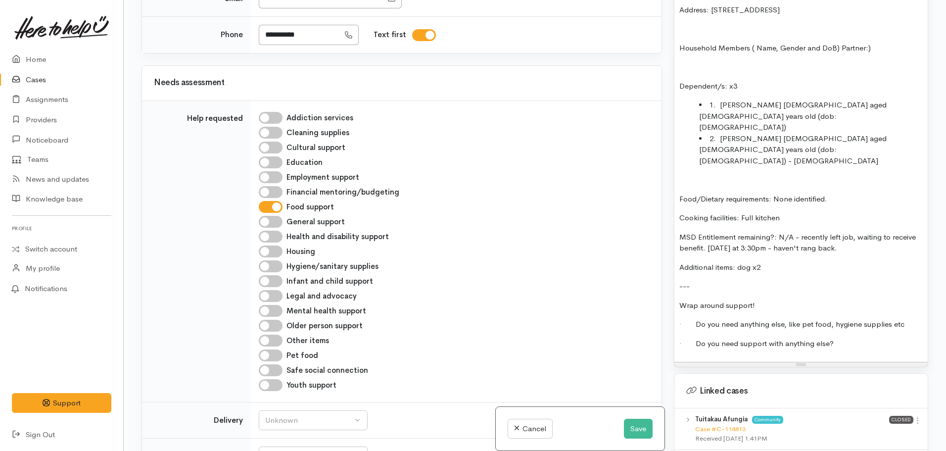
scroll to position [742, 0]
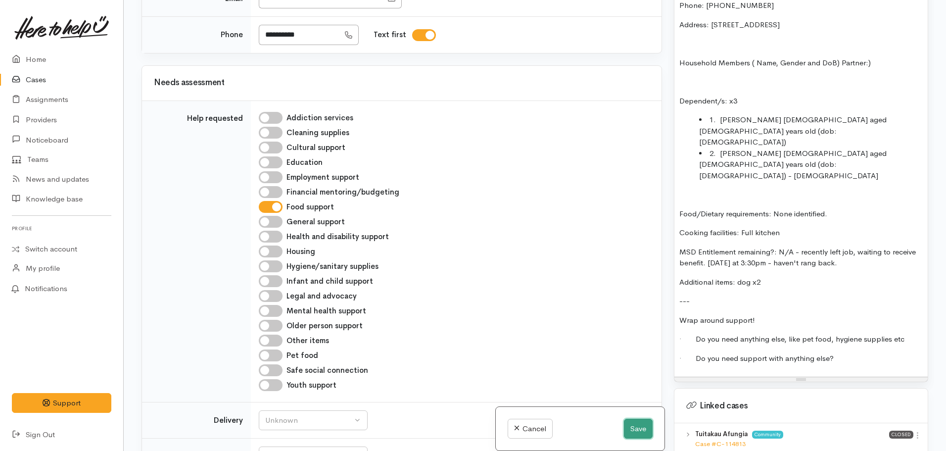
click at [629, 429] on button "Save" at bounding box center [638, 429] width 29 height 20
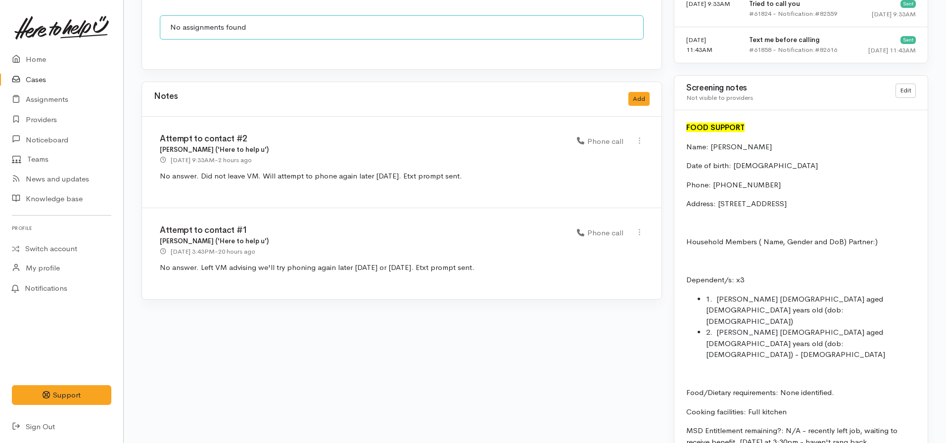
scroll to position [841, 0]
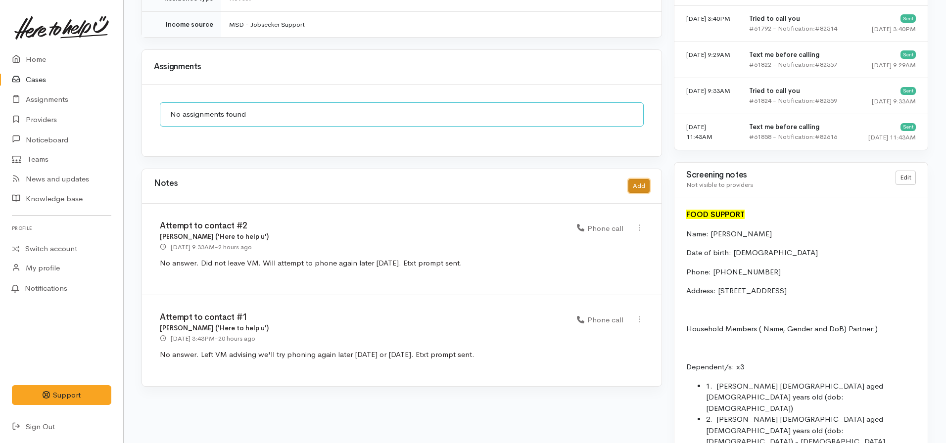
click at [633, 179] on button "Add" at bounding box center [638, 186] width 21 height 14
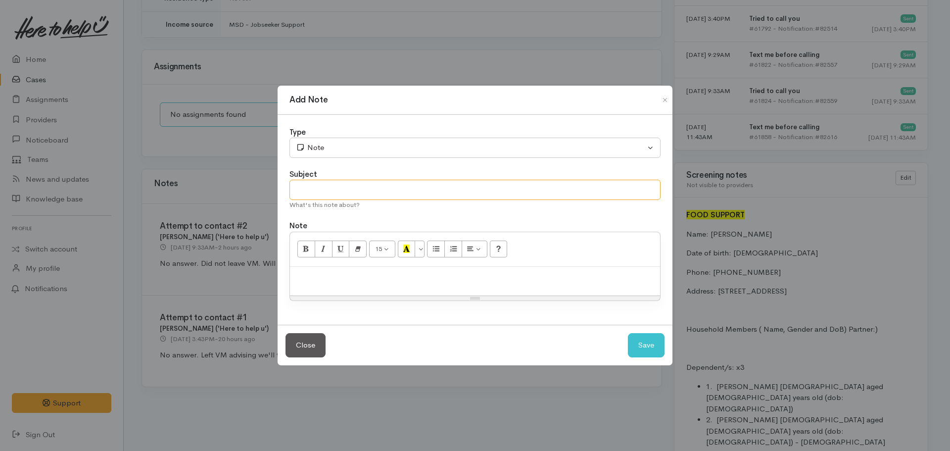
click at [377, 187] on input "text" at bounding box center [474, 190] width 371 height 20
type input "CASE PAUSED - PENDING DECLINE LETTER"
drag, startPoint x: 347, startPoint y: 136, endPoint x: 351, endPoint y: 157, distance: 21.6
click at [347, 136] on div "Type" at bounding box center [474, 132] width 371 height 11
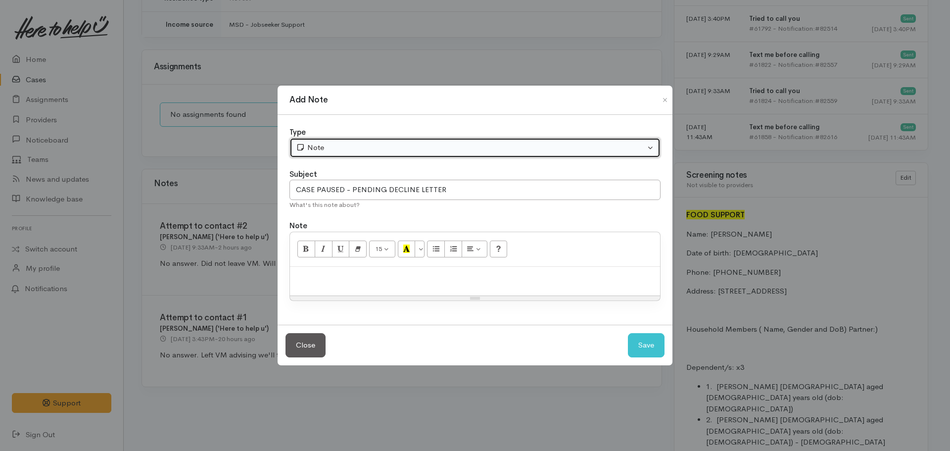
click at [351, 157] on button "Note" at bounding box center [474, 148] width 371 height 20
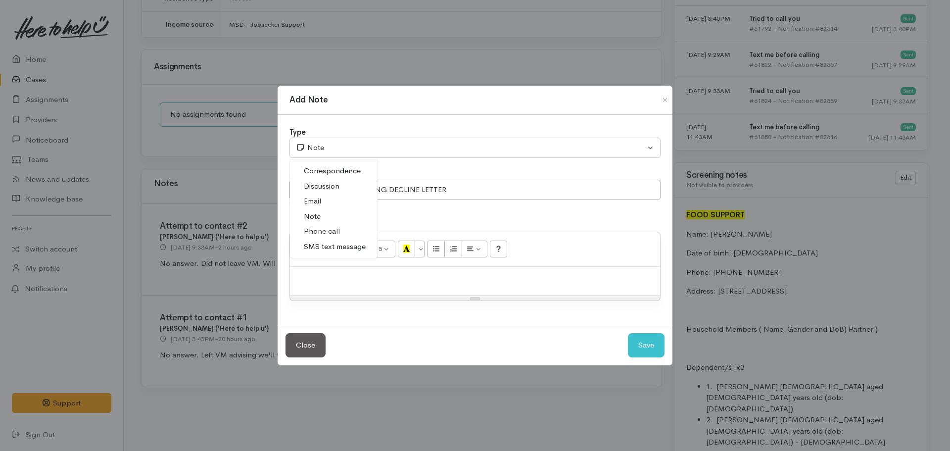
click at [313, 230] on span "Phone call" at bounding box center [322, 231] width 36 height 11
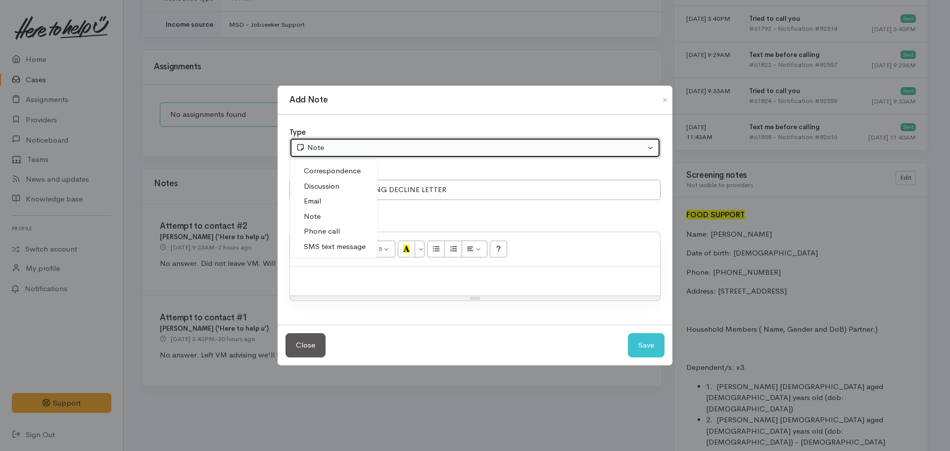
select select "3"
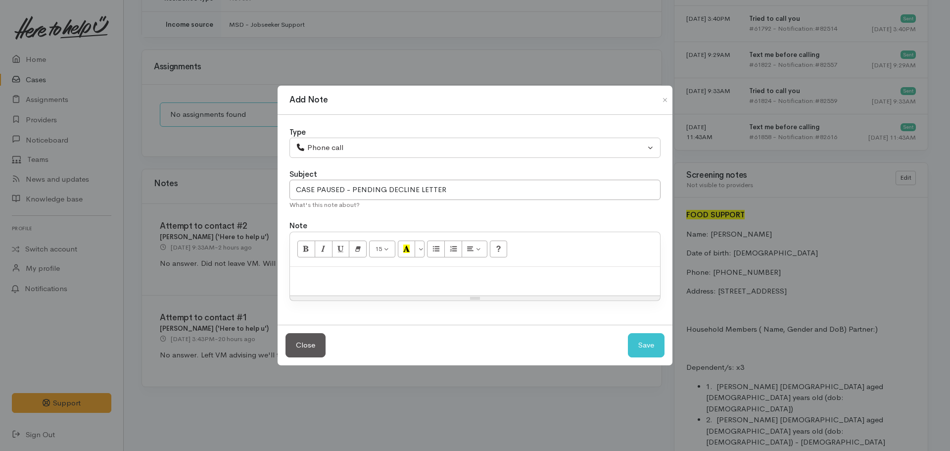
click at [307, 276] on p at bounding box center [475, 277] width 360 height 11
click at [344, 275] on p at bounding box center [475, 277] width 360 height 11
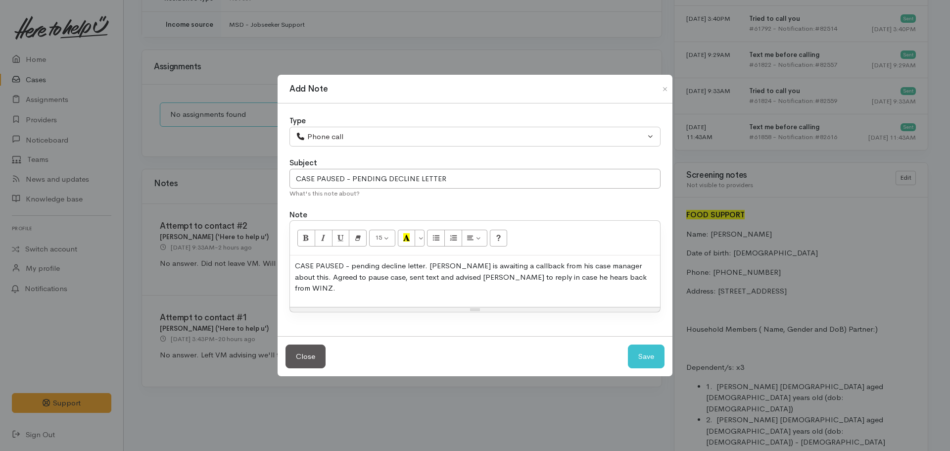
click at [585, 282] on p "CASE PAUSED - pending decline letter. [PERSON_NAME] is awaiting a callback from…" at bounding box center [475, 277] width 360 height 34
click at [463, 295] on div "CASE PAUSED - pending decline letter. [PERSON_NAME] is awaiting a callback from…" at bounding box center [475, 280] width 370 height 51
click at [628, 344] on button "Save" at bounding box center [646, 356] width 37 height 24
select select "1"
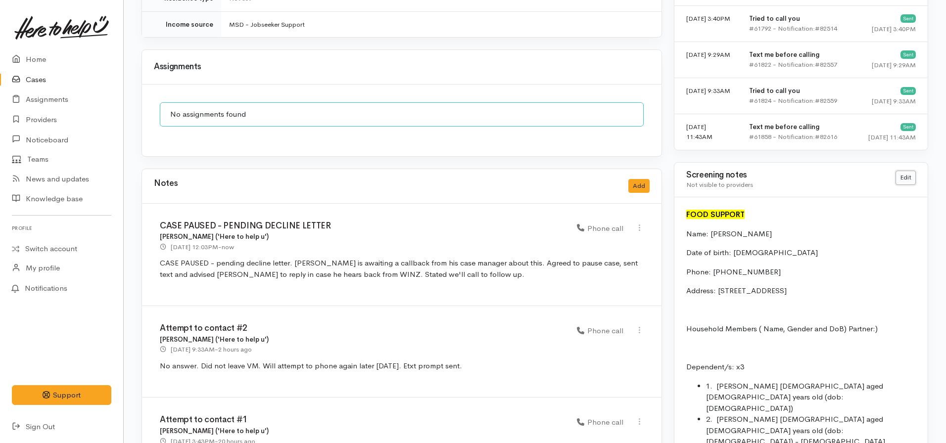
click at [899, 171] on link "Edit" at bounding box center [906, 178] width 20 height 14
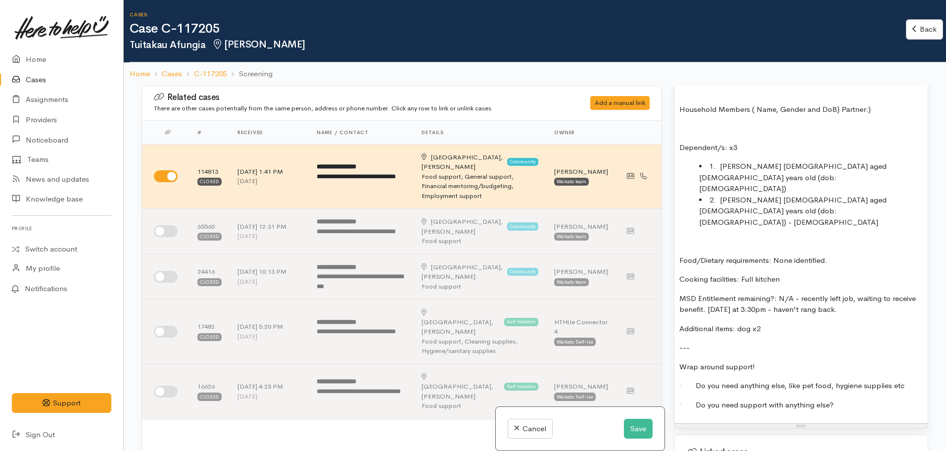
scroll to position [792, 0]
click at [738, 193] on li "2. [PERSON_NAME] [DEMOGRAPHIC_DATA] aged [DEMOGRAPHIC_DATA] years old (dob:[DEM…" at bounding box center [811, 210] width 224 height 34
drag, startPoint x: 903, startPoint y: 164, endPoint x: 867, endPoint y: 164, distance: 35.6
click at [867, 164] on li "1. [PERSON_NAME] [DEMOGRAPHIC_DATA] aged [DEMOGRAPHIC_DATA] years old (dob: [DE…" at bounding box center [811, 177] width 224 height 34
copy li "[DATE]"
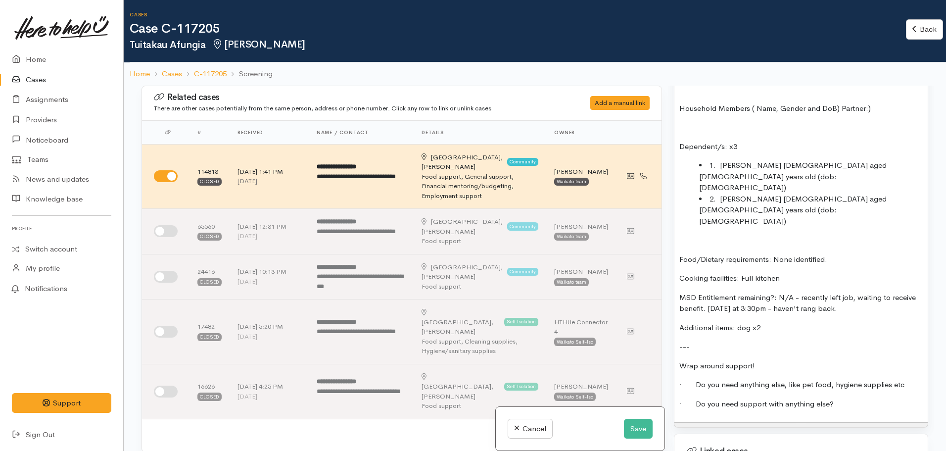
click at [831, 254] on p "Food/Dietary requirements: None identified." at bounding box center [800, 259] width 243 height 11
click at [775, 322] on p "Additional items: dog x2" at bounding box center [800, 327] width 243 height 11
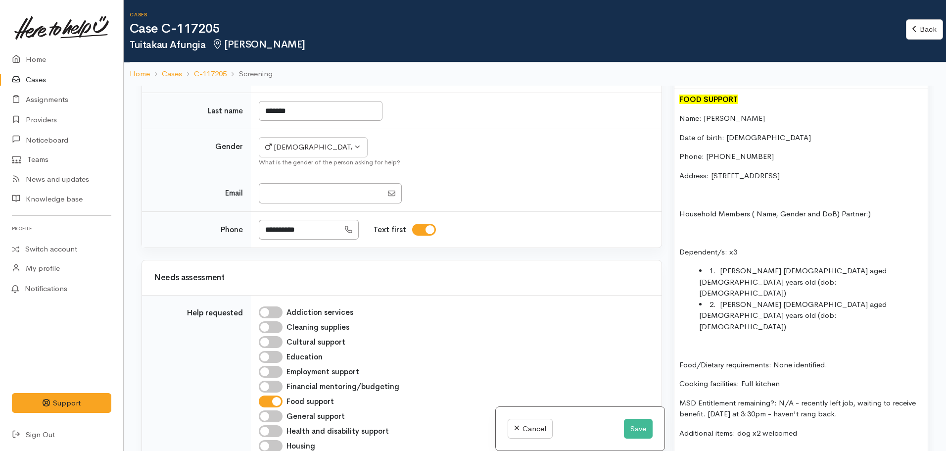
scroll to position [742, 0]
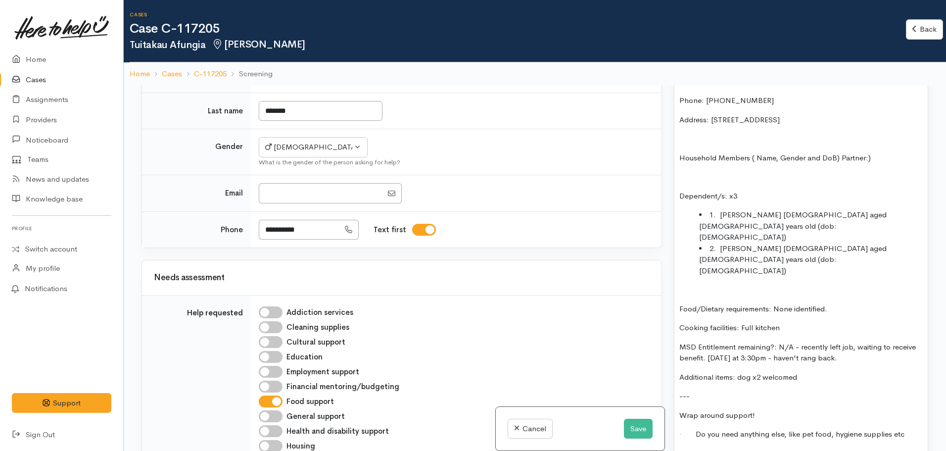
drag, startPoint x: 779, startPoint y: 302, endPoint x: 870, endPoint y: 311, distance: 91.9
click at [870, 341] on p "MSD Entitlement remaining?: N/A - recently left job, waiting to receive benefit…" at bounding box center [800, 352] width 243 height 22
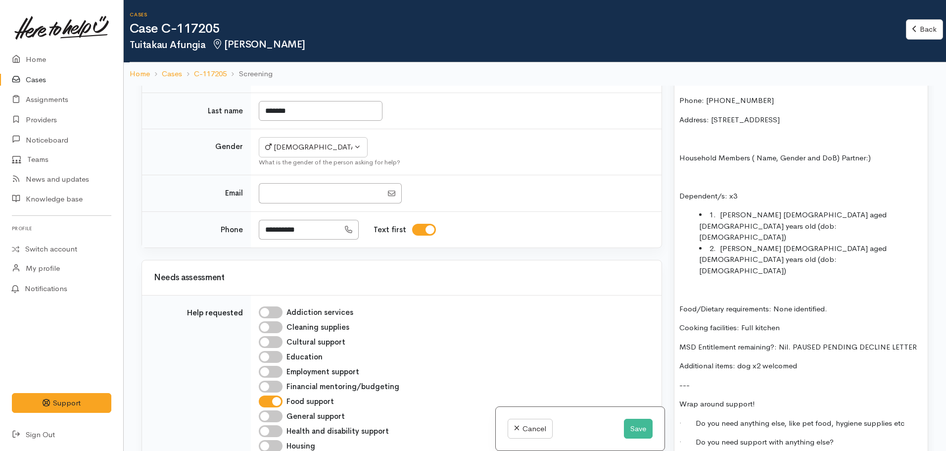
click at [750, 360] on p "Additional items: dog x2 welcomed" at bounding box center [800, 365] width 243 height 11
click at [857, 360] on p "Additional items: dogfood x2 welcomed" at bounding box center [800, 365] width 243 height 11
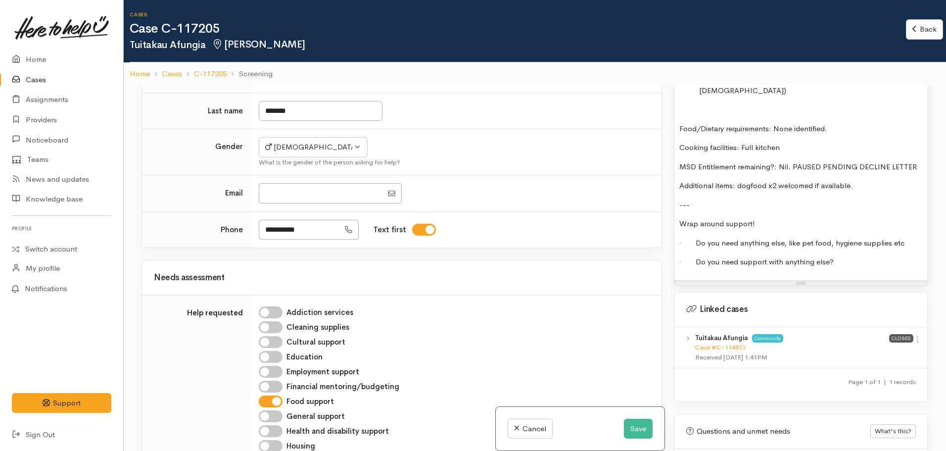
scroll to position [940, 0]
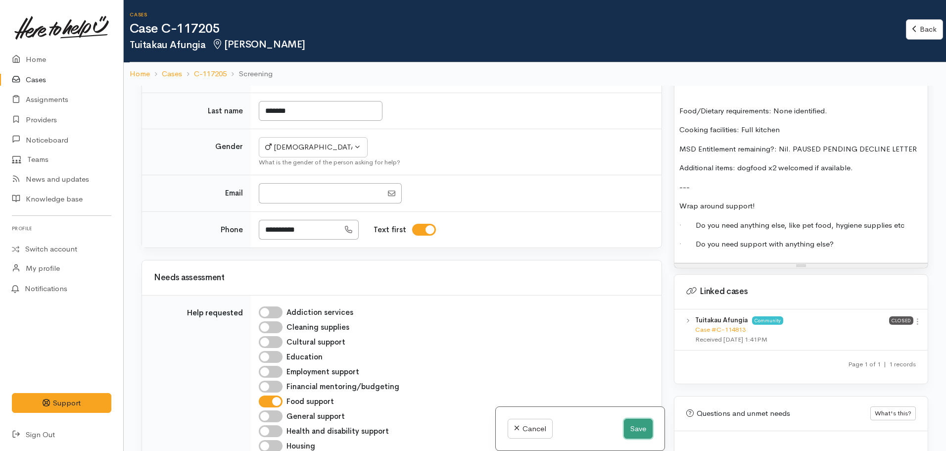
click at [629, 422] on button "Save" at bounding box center [638, 429] width 29 height 20
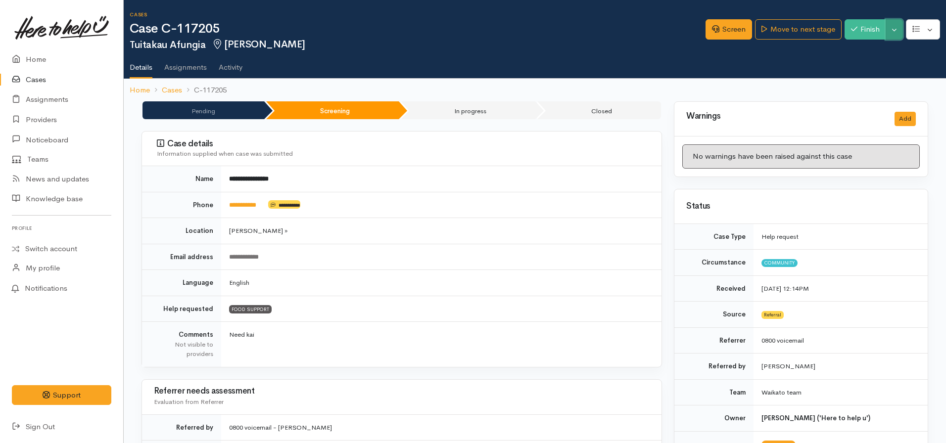
click at [893, 27] on button "Toggle Dropdown" at bounding box center [894, 29] width 17 height 20
click at [860, 48] on link "Pause" at bounding box center [863, 52] width 78 height 15
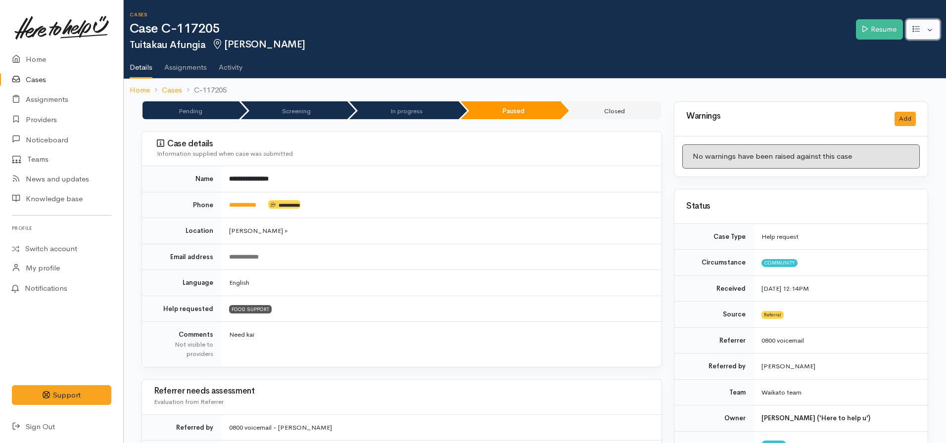
click at [924, 34] on button "button" at bounding box center [923, 29] width 34 height 20
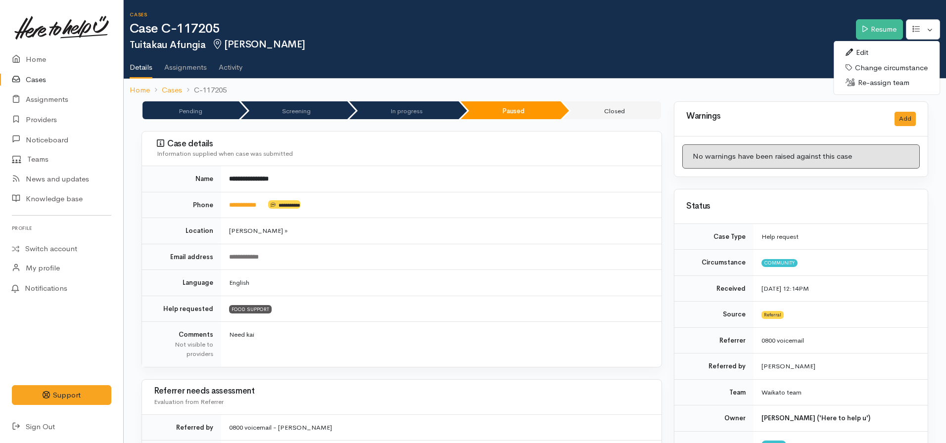
click at [863, 51] on link "Edit" at bounding box center [887, 52] width 106 height 15
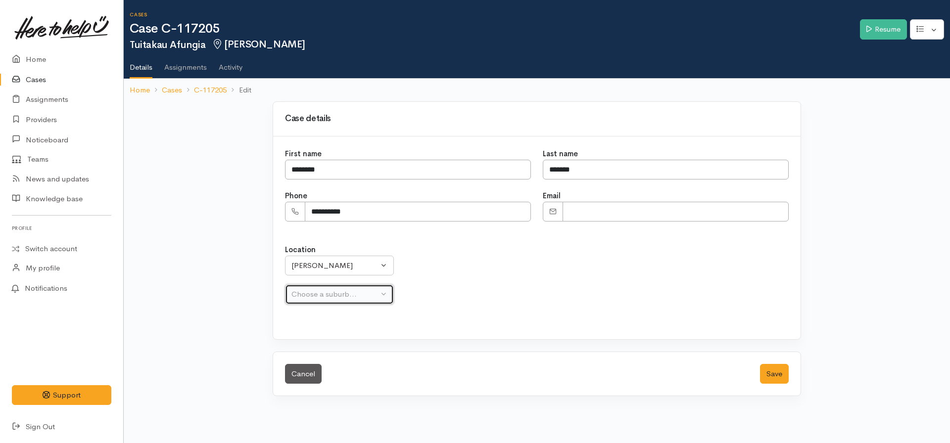
click at [331, 293] on div "Choose a suburb..." at bounding box center [334, 294] width 87 height 11
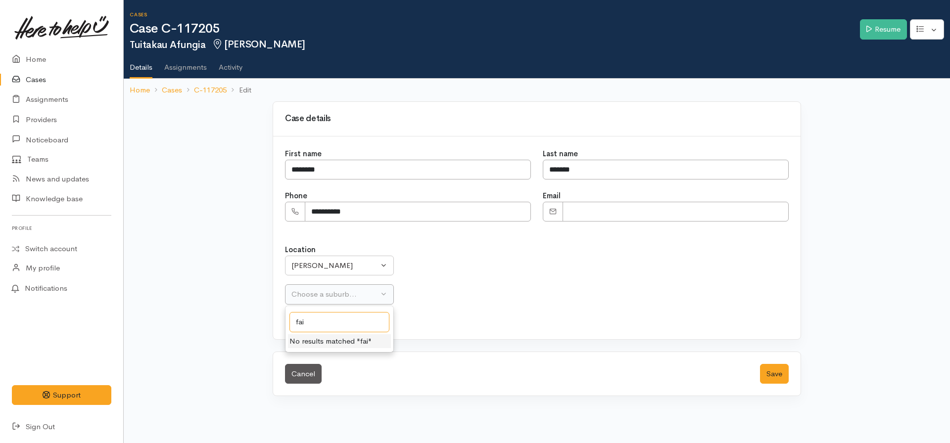
type input "fair"
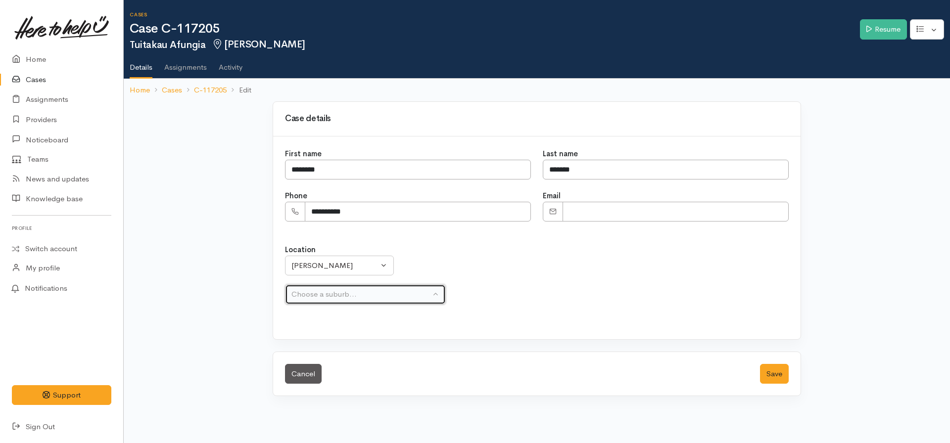
click at [331, 293] on div "Choose a suburb..." at bounding box center [360, 294] width 139 height 11
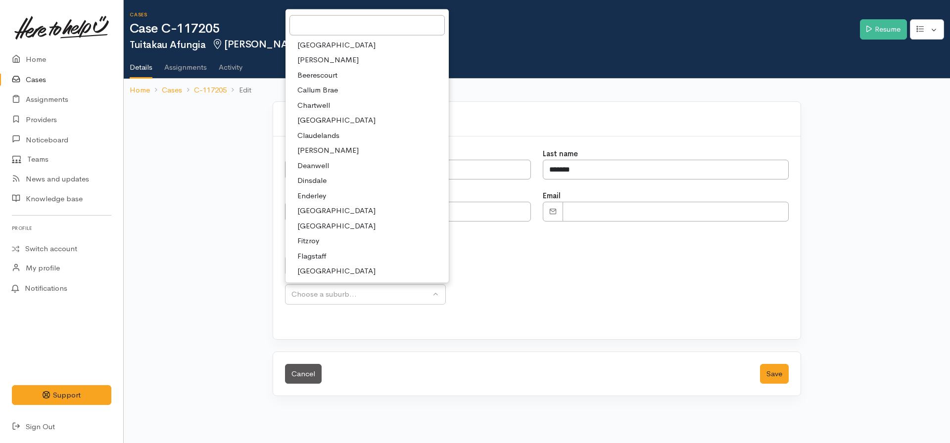
click at [326, 210] on link "[GEOGRAPHIC_DATA]" at bounding box center [367, 210] width 163 height 15
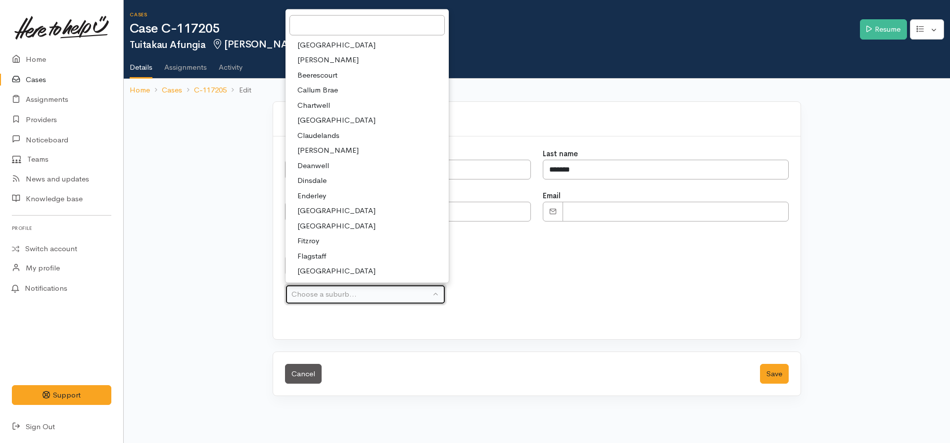
select select "12"
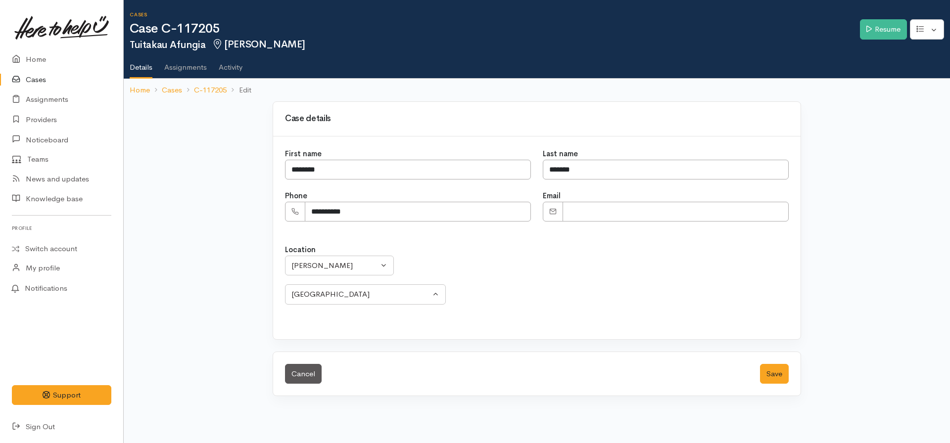
click at [773, 362] on div "Cancel Save" at bounding box center [537, 374] width 528 height 44
click at [771, 372] on button "Save" at bounding box center [774, 374] width 29 height 20
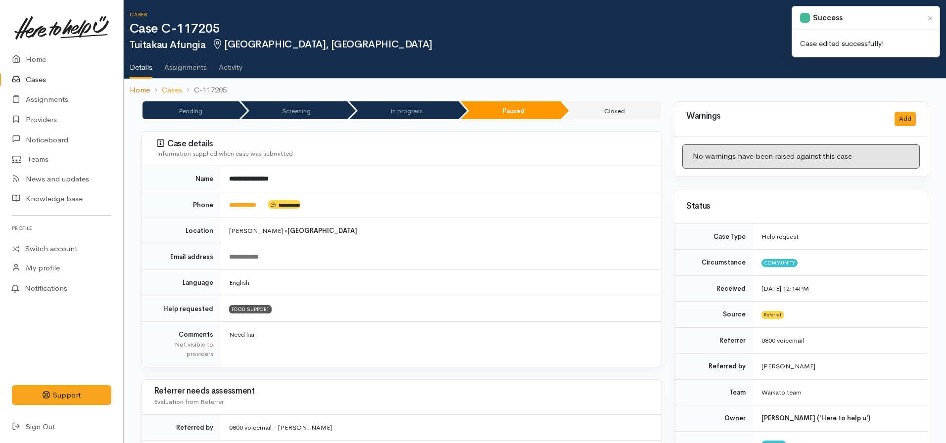
click at [136, 89] on link "Home" at bounding box center [140, 90] width 20 height 11
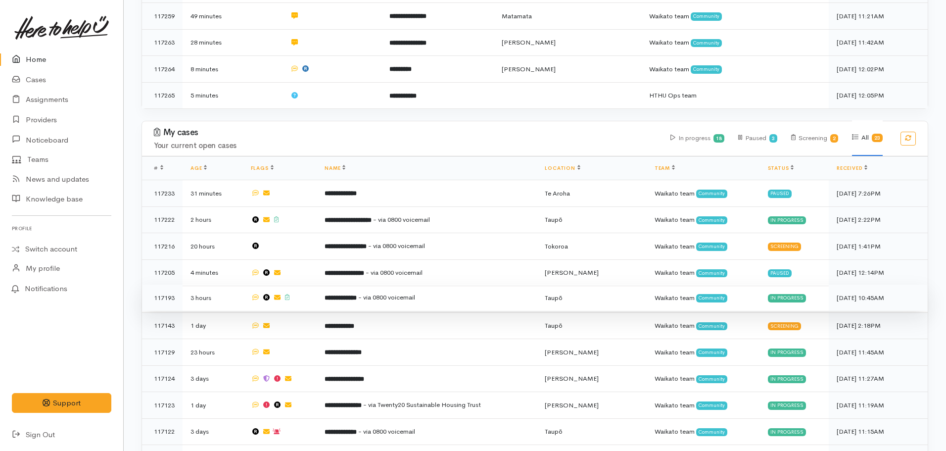
scroll to position [297, 0]
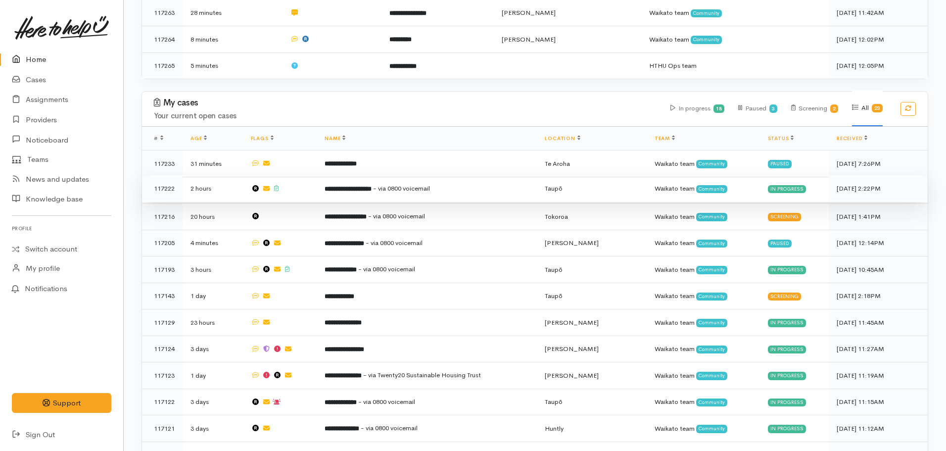
click at [360, 186] on b "**********" at bounding box center [348, 189] width 47 height 6
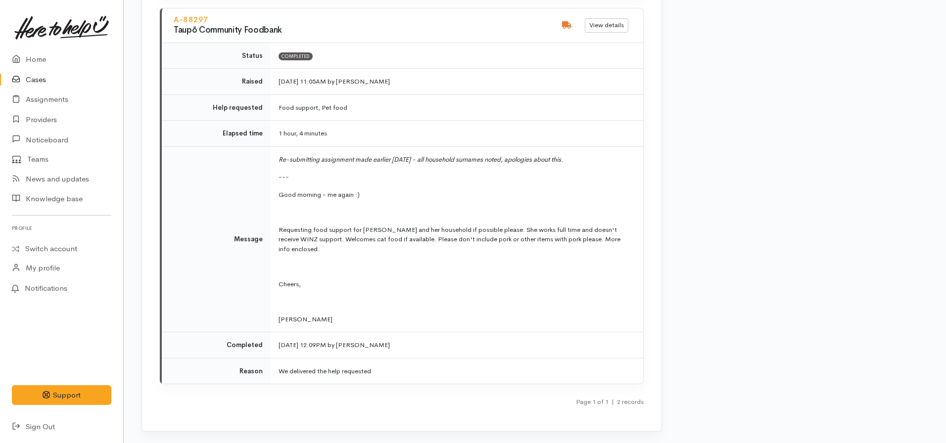
scroll to position [1930, 0]
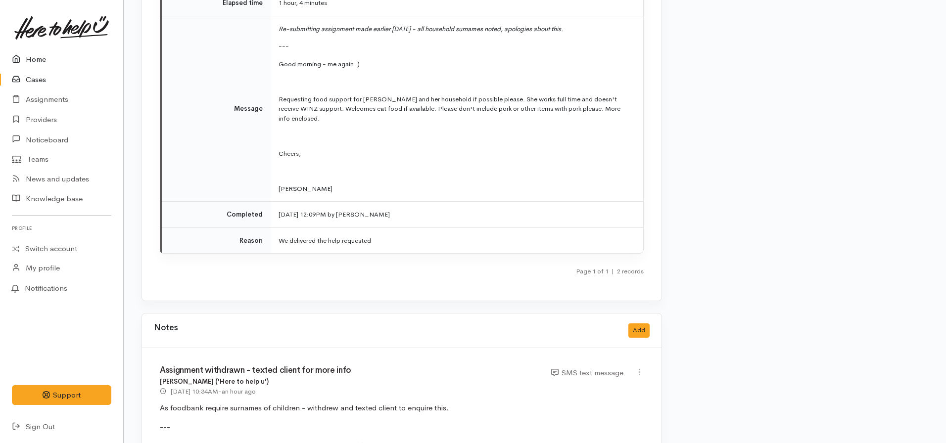
click at [37, 62] on link "Home" at bounding box center [61, 59] width 123 height 20
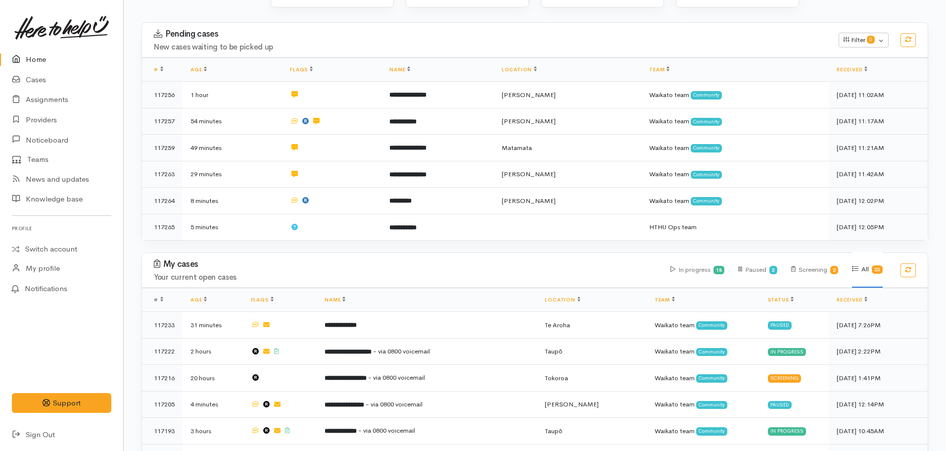
scroll to position [148, 0]
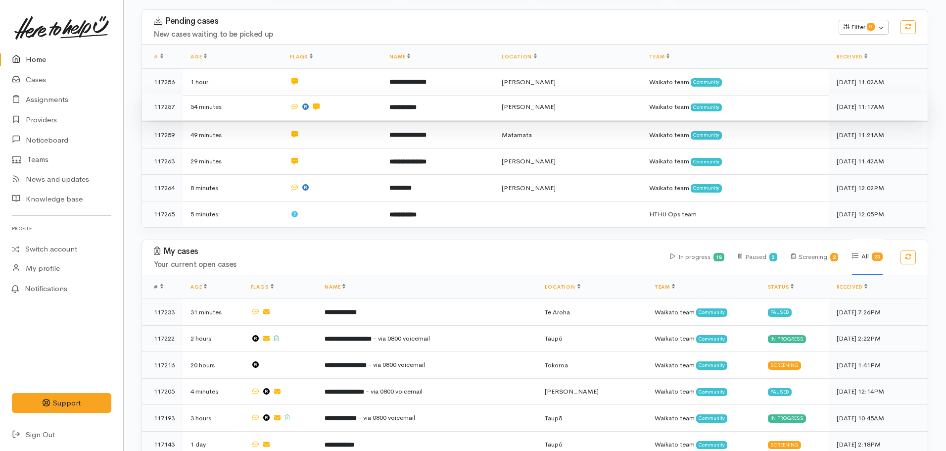
click at [381, 104] on td at bounding box center [331, 107] width 99 height 27
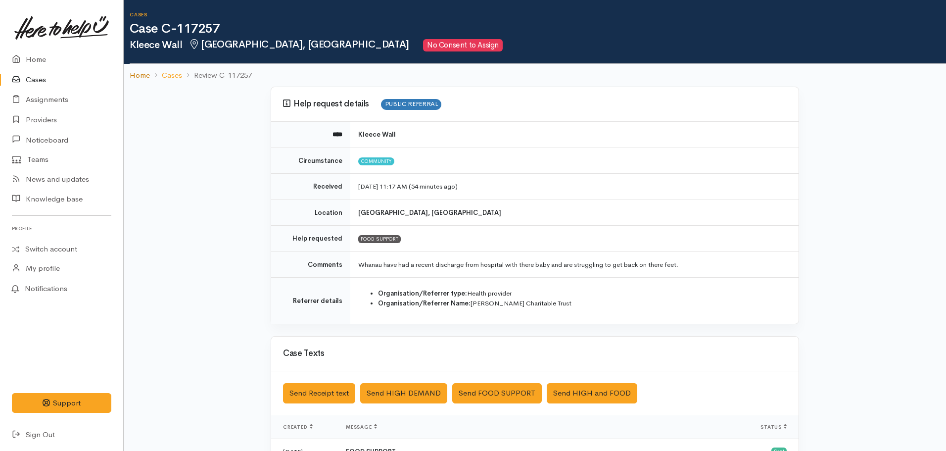
click at [135, 75] on link "Home" at bounding box center [140, 75] width 20 height 11
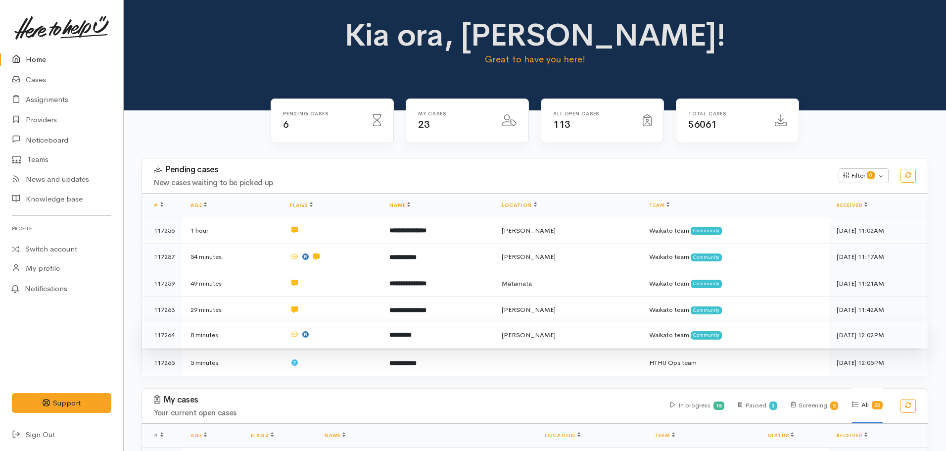
click at [412, 332] on b "*********" at bounding box center [400, 335] width 22 height 6
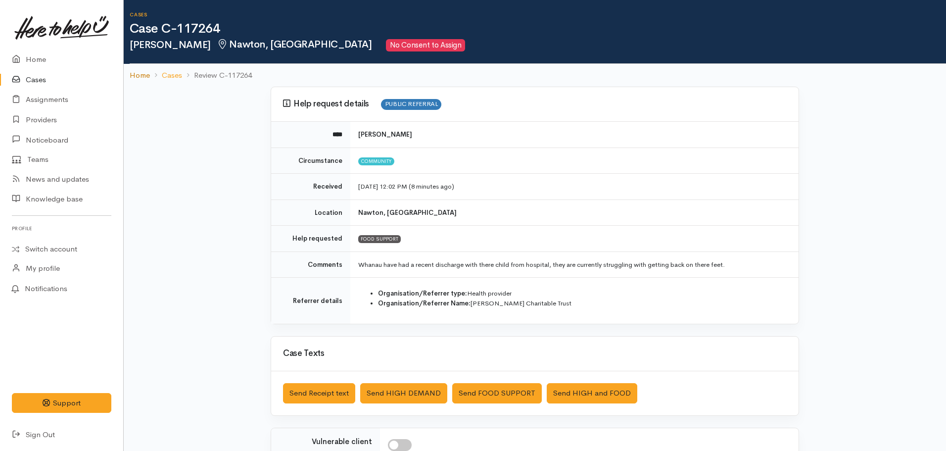
click at [140, 77] on link "Home" at bounding box center [140, 75] width 20 height 11
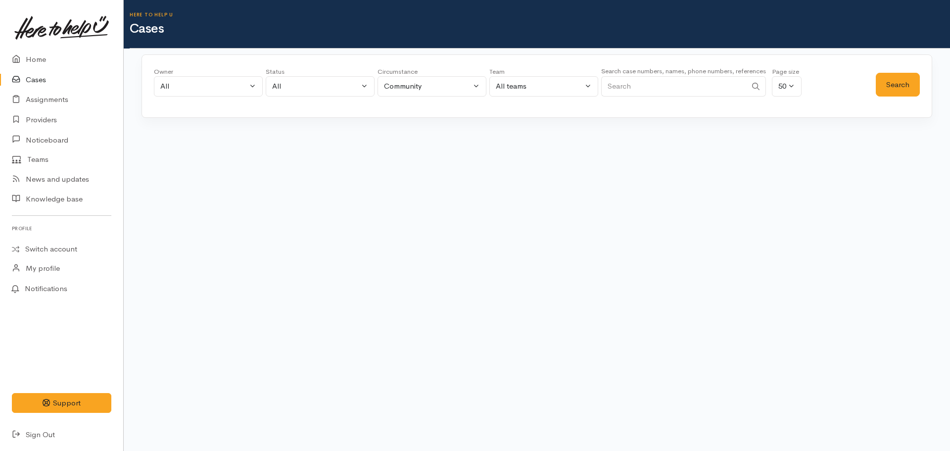
click at [686, 89] on input "Search" at bounding box center [673, 86] width 145 height 20
paste input "6478550990."
type input "6478550990"
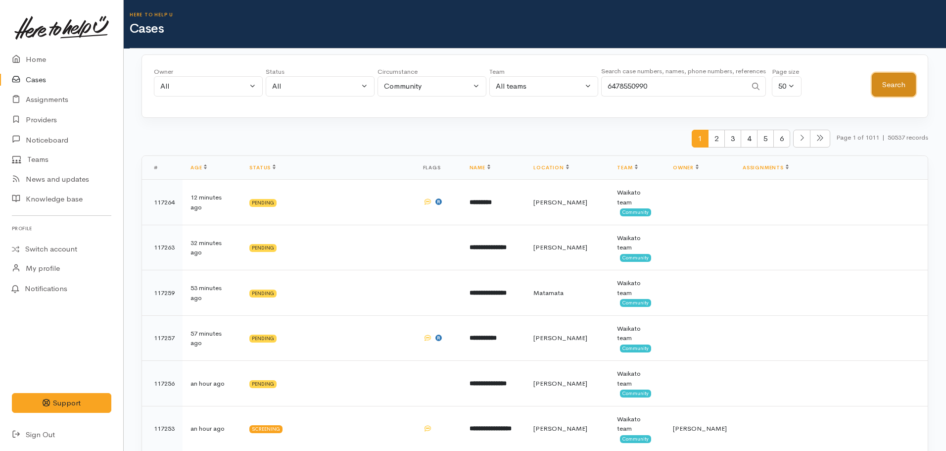
click at [895, 81] on button "Search" at bounding box center [894, 85] width 44 height 24
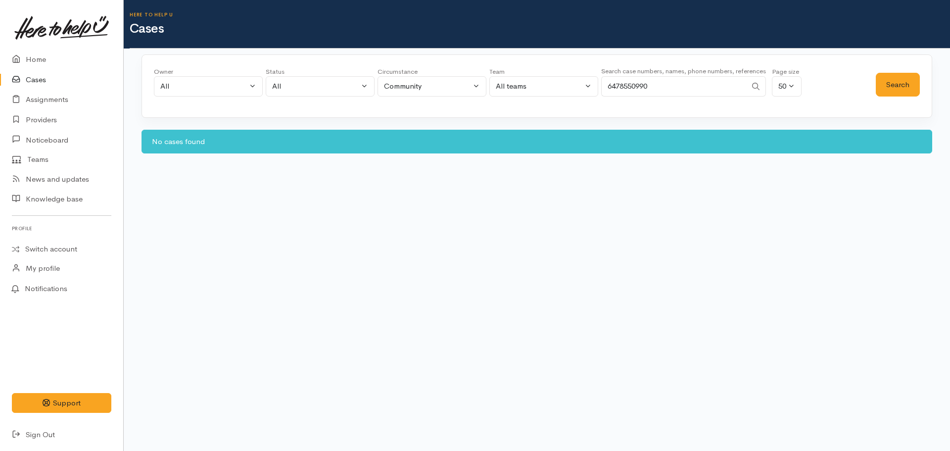
click at [653, 86] on input "6478550990" at bounding box center [673, 86] width 145 height 20
click at [37, 118] on link "Providers" at bounding box center [61, 120] width 123 height 20
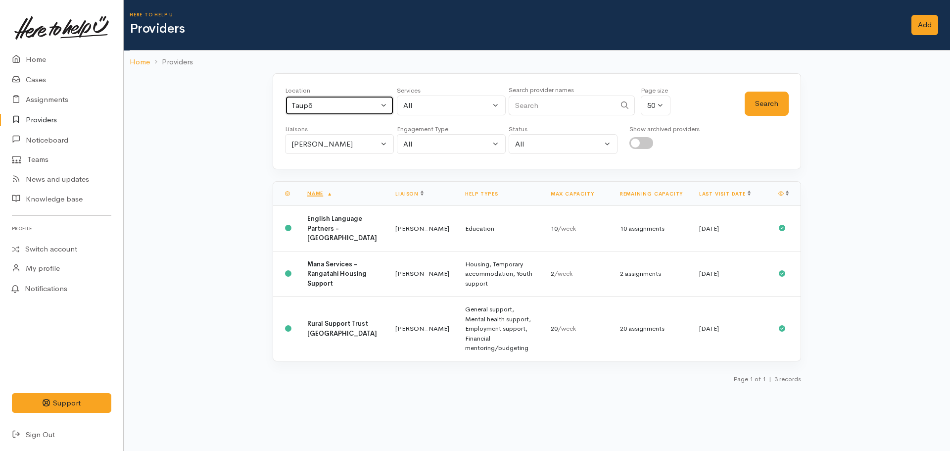
click at [340, 103] on div "Taupō" at bounding box center [334, 105] width 87 height 11
type input "hamilton"
click at [339, 170] on link "[PERSON_NAME]" at bounding box center [340, 170] width 108 height 15
select select "1"
click at [762, 98] on button "Search" at bounding box center [767, 104] width 44 height 24
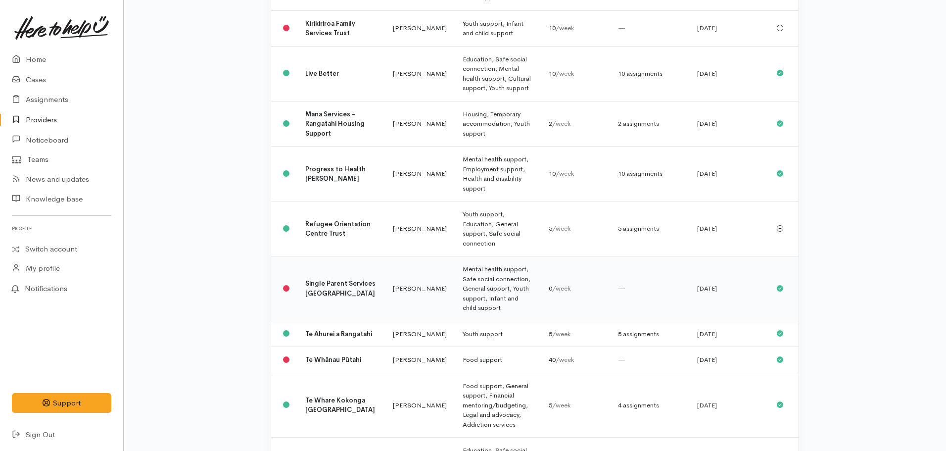
scroll to position [643, 0]
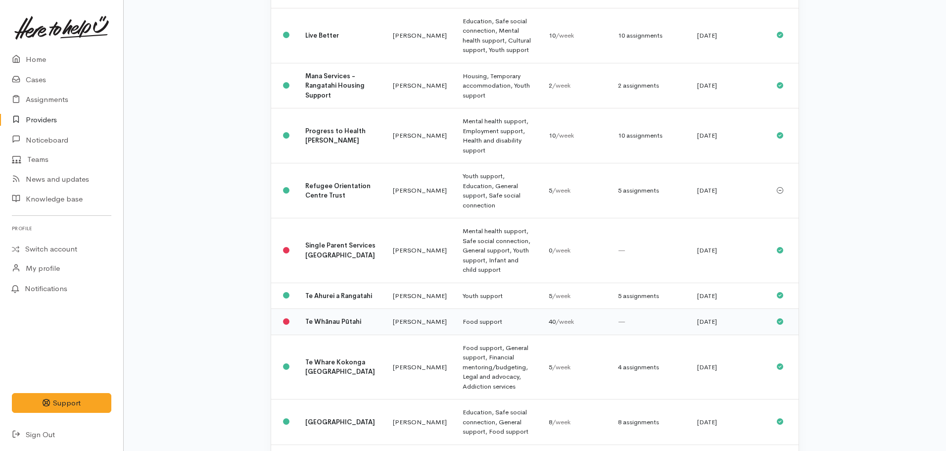
click at [360, 309] on td "Te Whānau Pūtahi" at bounding box center [341, 322] width 88 height 26
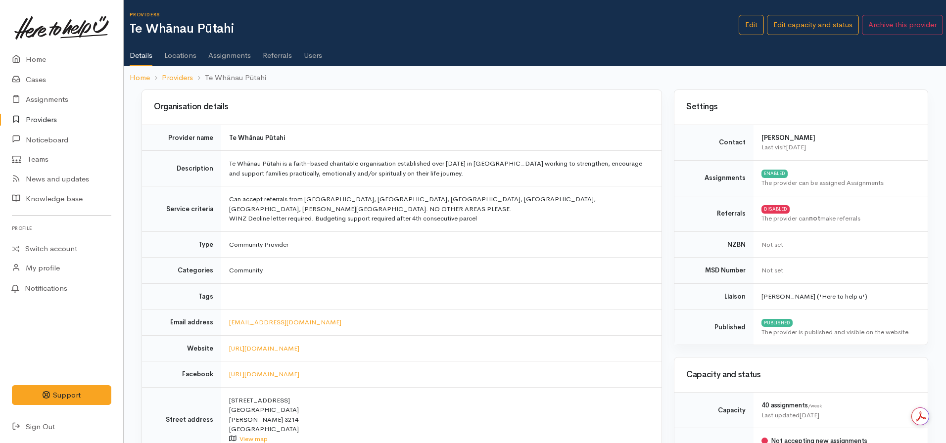
click at [224, 57] on link "Assignments" at bounding box center [229, 52] width 43 height 28
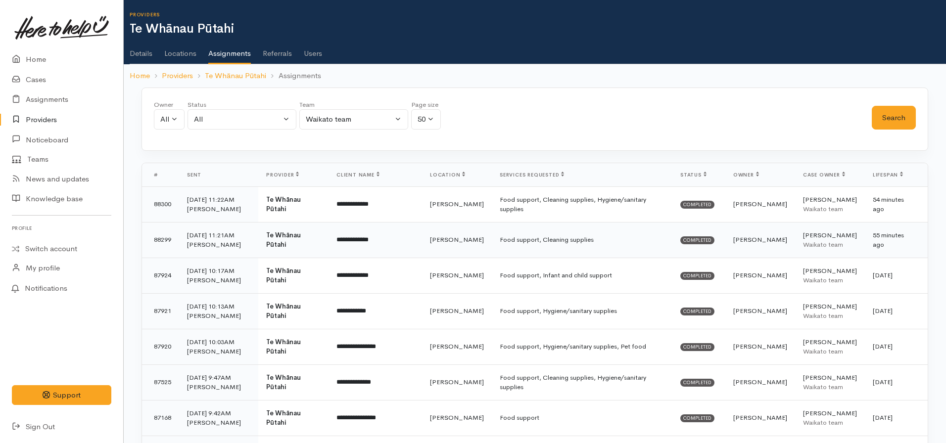
click at [507, 243] on td "Food support, Cleaning supplies" at bounding box center [582, 240] width 181 height 36
